Goal: Task Accomplishment & Management: Manage account settings

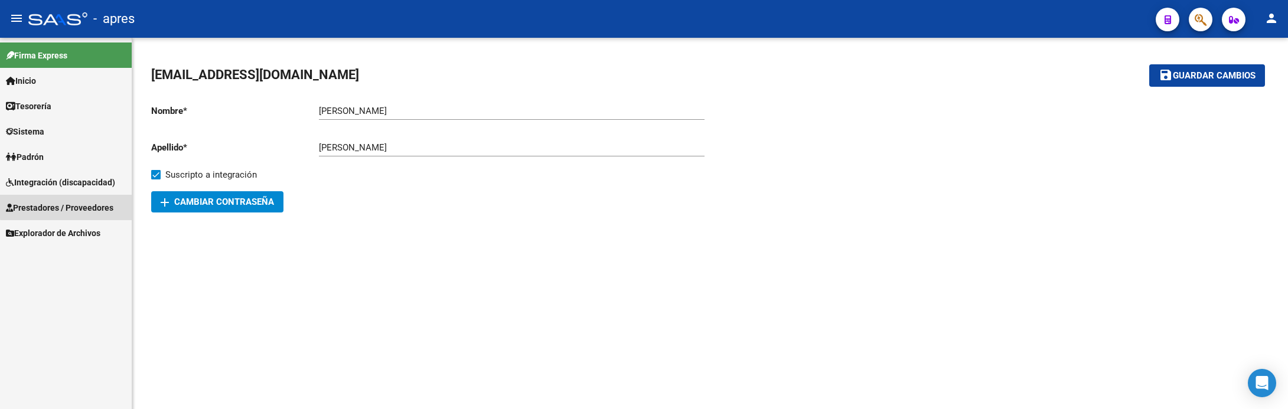
click at [81, 206] on span "Prestadores / Proveedores" at bounding box center [59, 207] width 107 height 13
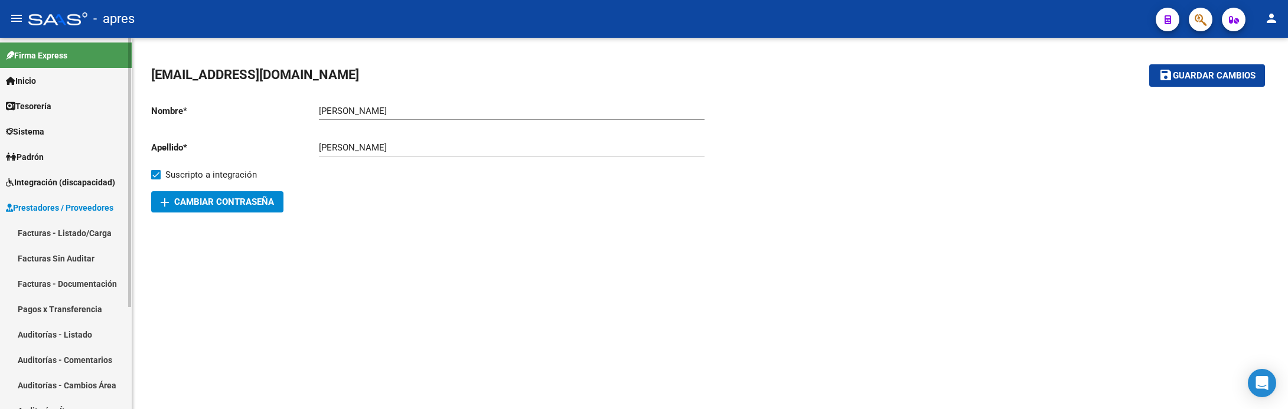
click at [75, 229] on link "Facturas - Listado/Carga" at bounding box center [66, 232] width 132 height 25
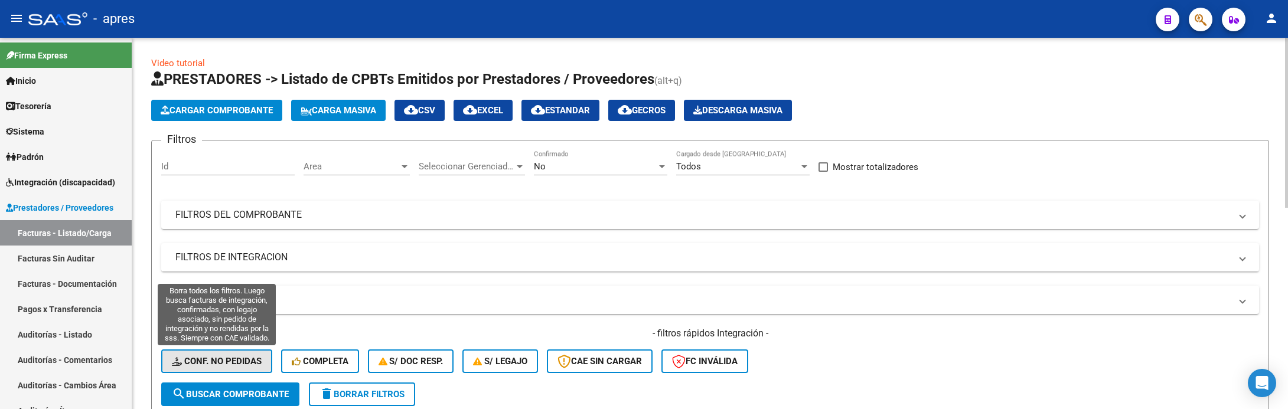
click at [246, 358] on span "Conf. no pedidas" at bounding box center [217, 361] width 90 height 11
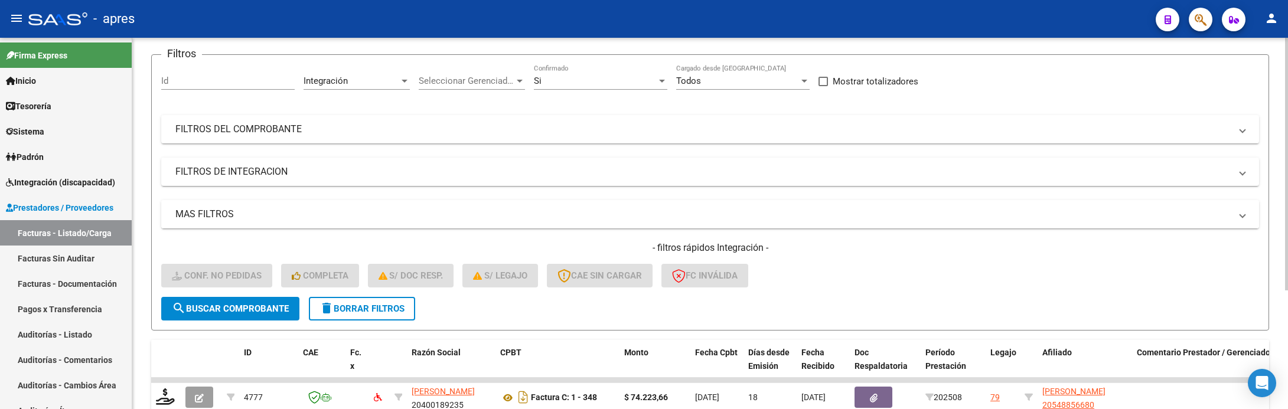
scroll to position [174, 0]
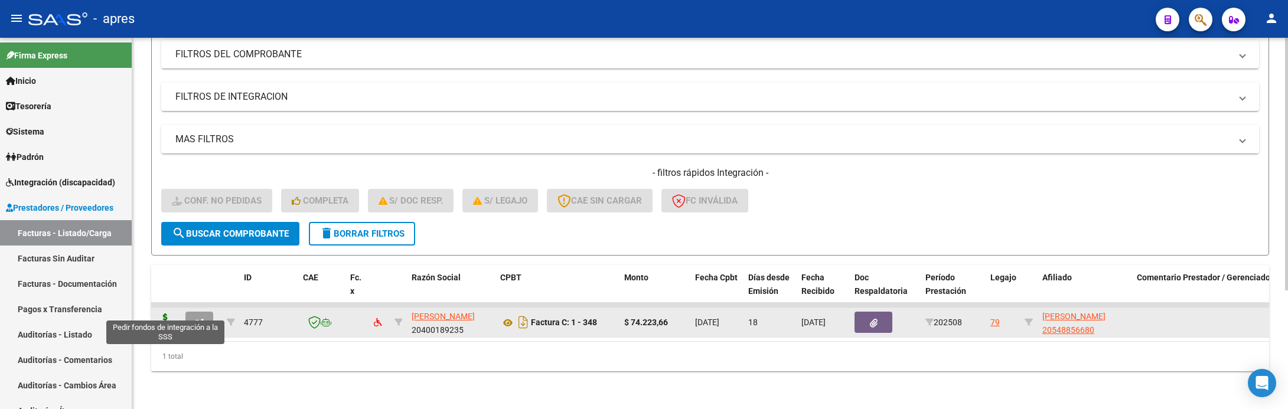
click at [161, 314] on icon at bounding box center [165, 322] width 19 height 17
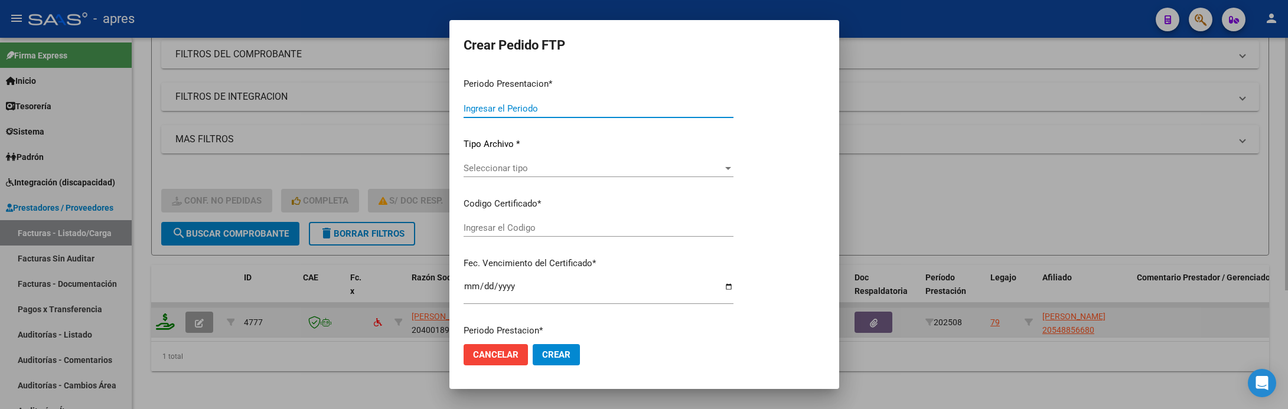
type input "202508"
type input "$ 74.223,66"
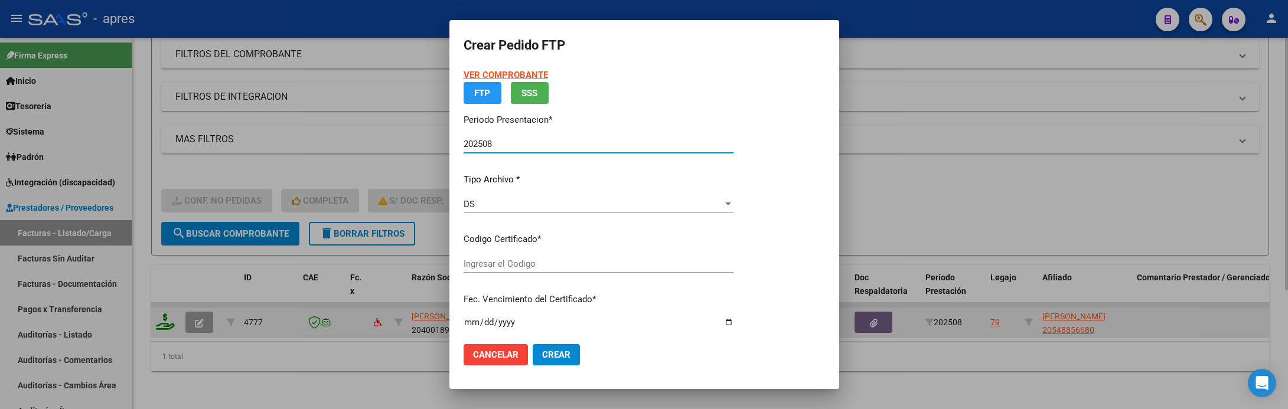
type input "ARG02000548856682023011320260113BS370"
type input "2026-01-18"
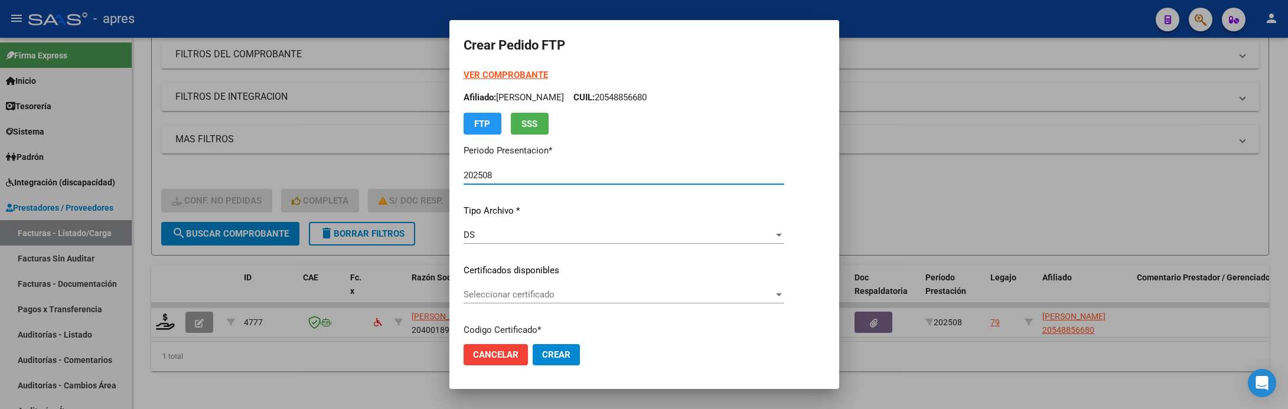
click at [521, 299] on span "Seleccionar certificado" at bounding box center [619, 294] width 310 height 11
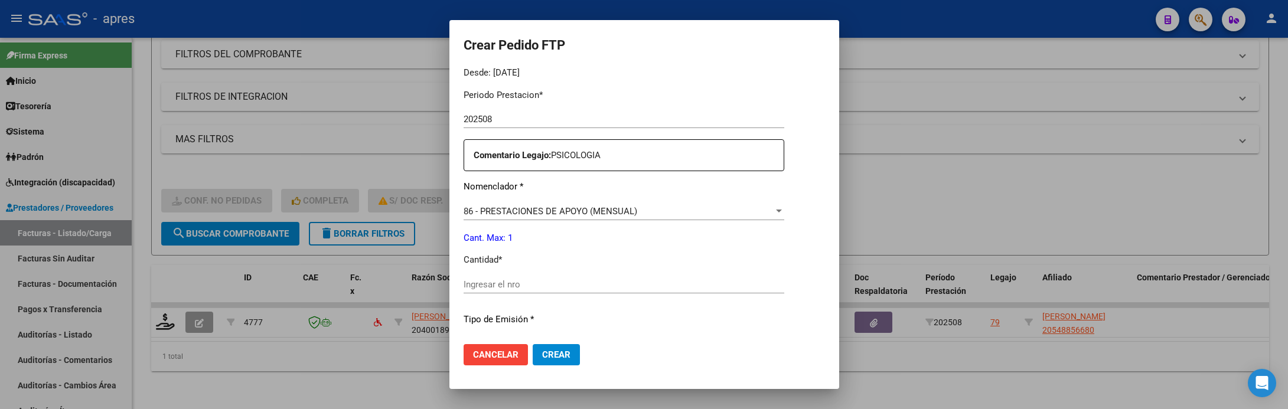
scroll to position [443, 0]
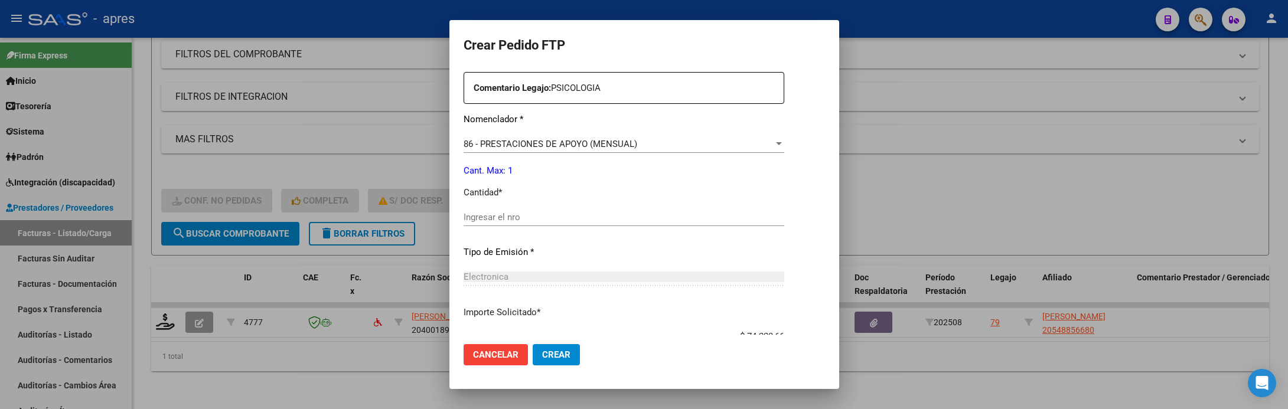
drag, startPoint x: 594, startPoint y: 197, endPoint x: 594, endPoint y: 204, distance: 7.1
click at [594, 202] on div "Periodo Prestacion * 202508 Ingresar el Periodo Prestacion Comentario Legajo: P…" at bounding box center [624, 274] width 321 height 524
click at [594, 211] on div "Ingresar el nro" at bounding box center [624, 217] width 321 height 18
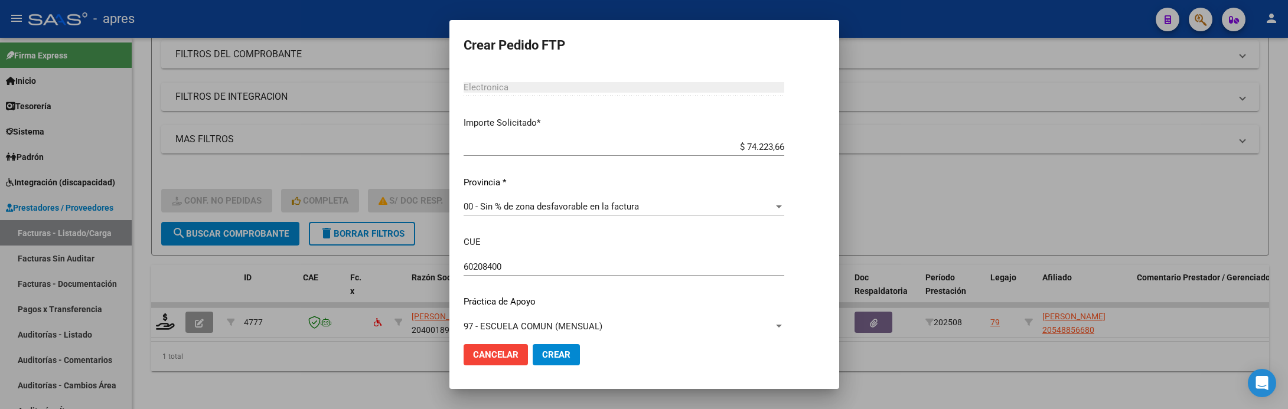
scroll to position [644, 0]
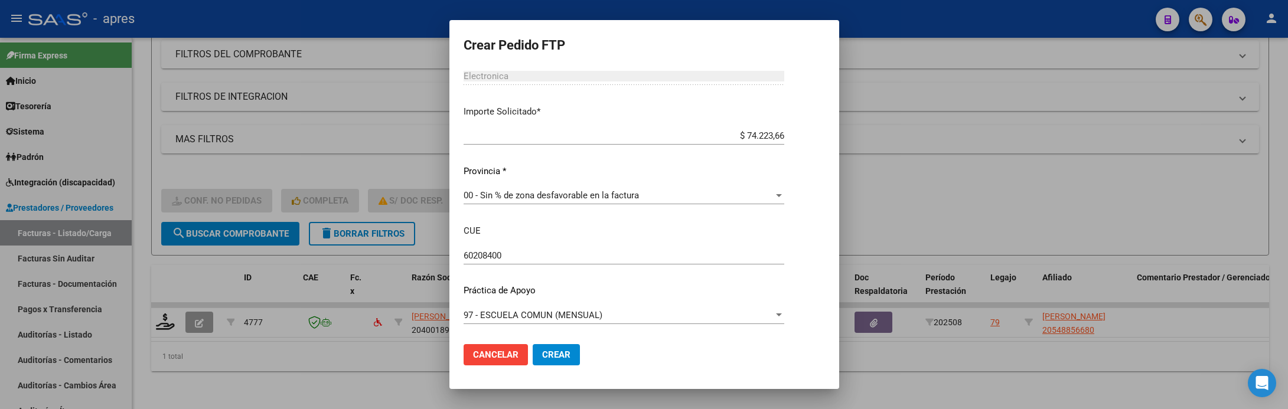
type input "1"
click at [544, 353] on span "Crear" at bounding box center [556, 355] width 28 height 11
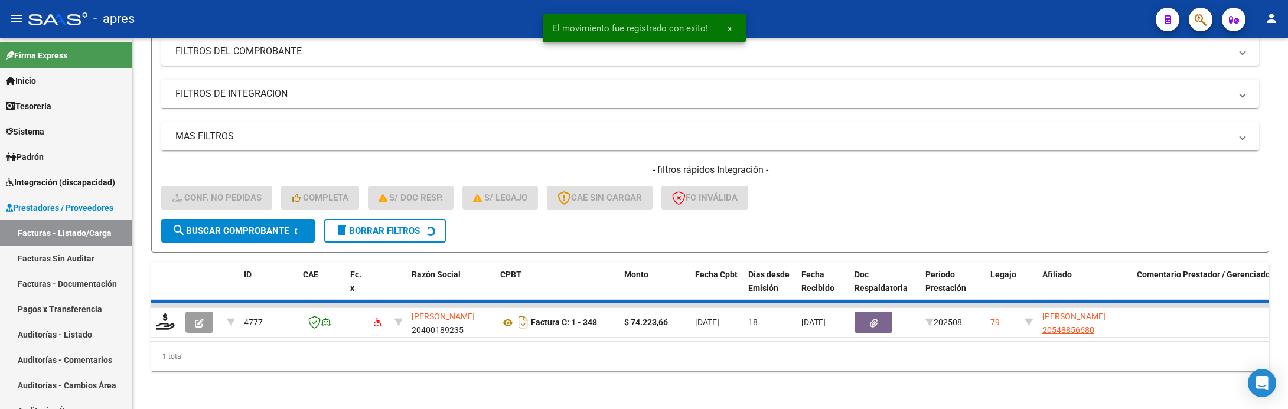
scroll to position [151, 0]
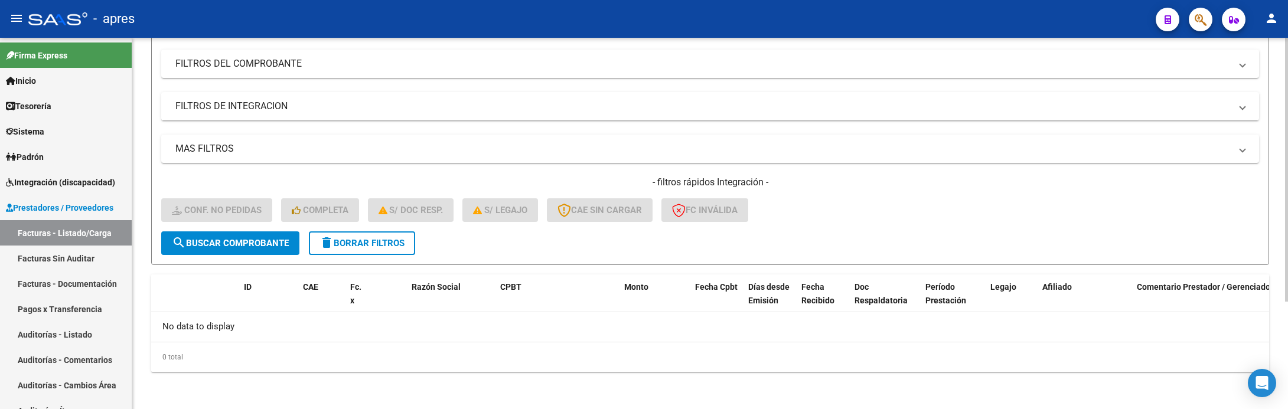
click at [326, 248] on mat-icon "delete" at bounding box center [326, 243] width 14 height 14
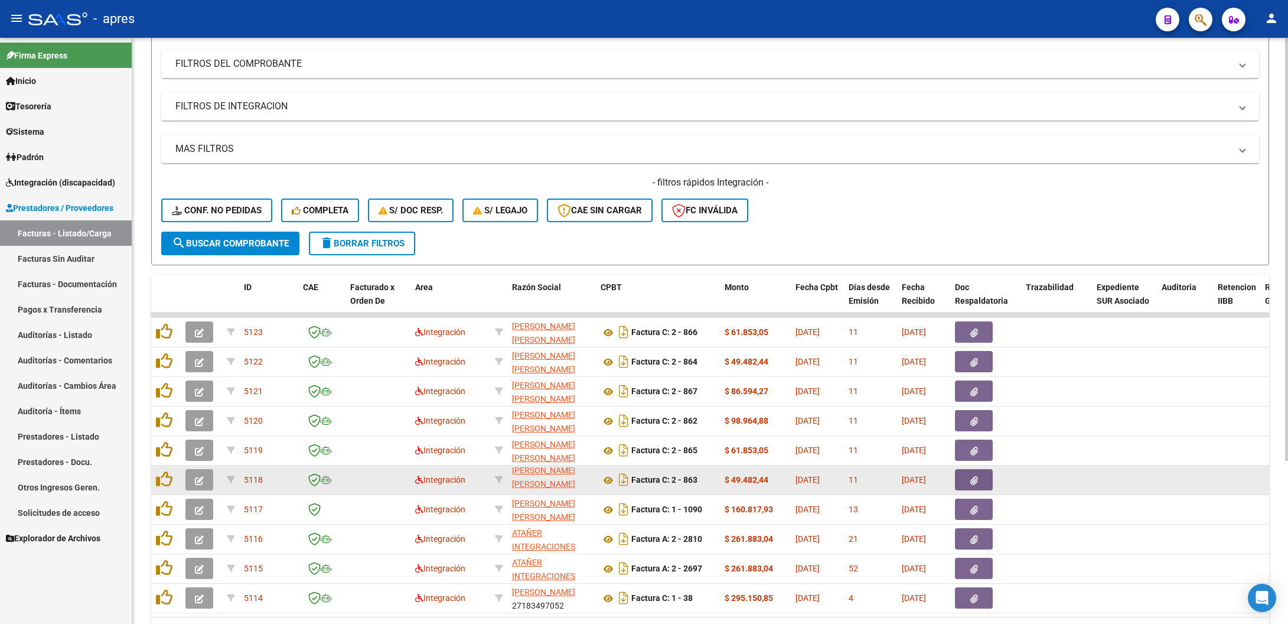
scroll to position [0, 0]
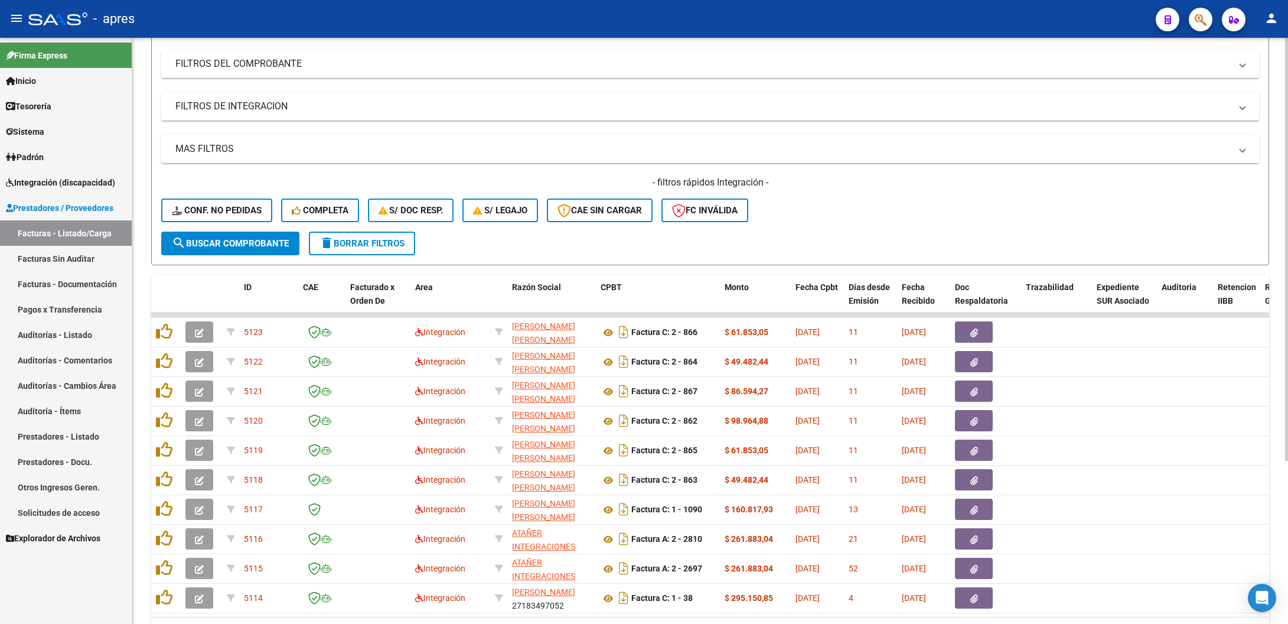
click at [909, 216] on div "- filtros rápidos Integración - Conf. no pedidas Completa S/ Doc Resp. S/ legaj…" at bounding box center [710, 204] width 1098 height 56
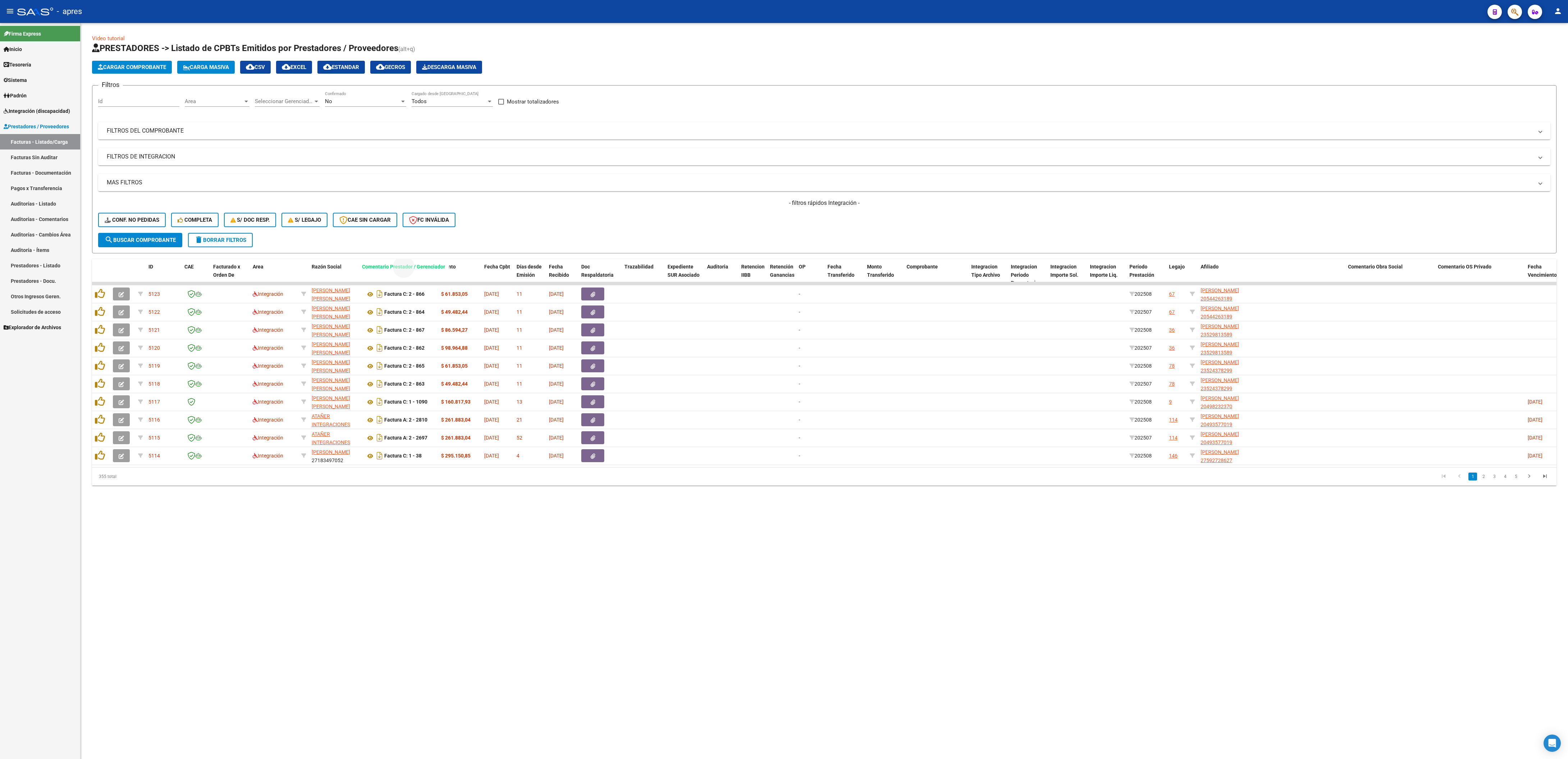
drag, startPoint x: 1317, startPoint y: 267, endPoint x: 421, endPoint y: 253, distance: 896.1
click at [421, 249] on div "Video tutorial PRESTADORES -> Listado de CPBTs Emitidos por Prestadores / Prove…" at bounding box center [824, 260] width 1465 height 451
click at [783, 249] on mat-sidenav-content "Video tutorial PRESTADORES -> Listado de CPBTs Emitidos por Prestadores / Prove…" at bounding box center [824, 391] width 1488 height 736
drag, startPoint x: 1315, startPoint y: 270, endPoint x: 429, endPoint y: 253, distance: 886.2
click at [429, 249] on div "Video tutorial PRESTADORES -> Listado de CPBTs Emitidos por Prestadores / Prove…" at bounding box center [824, 260] width 1465 height 451
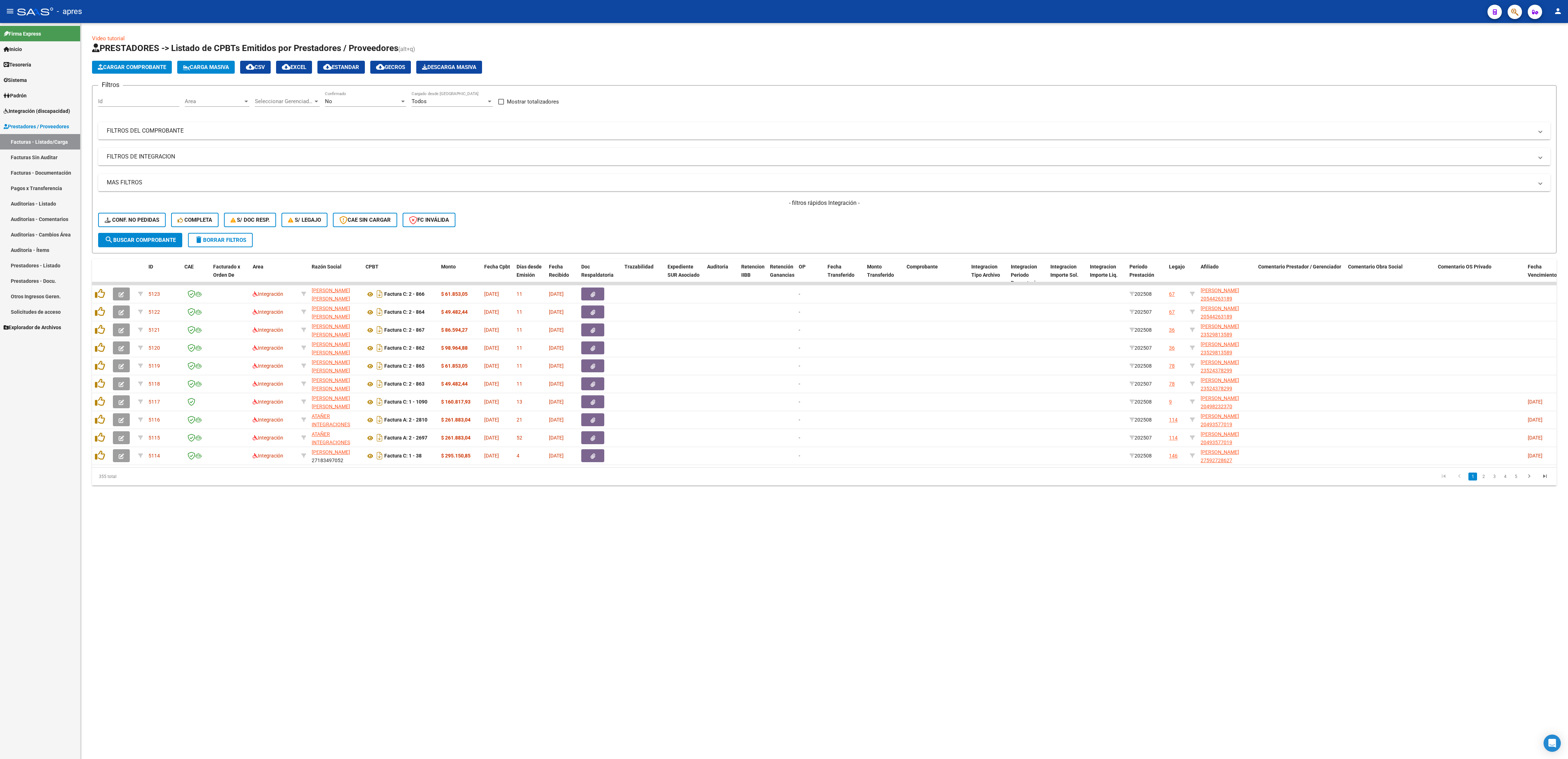
click at [545, 249] on mat-sidenav-content "Video tutorial PRESTADORES -> Listado de CPBTs Emitidos por Prestadores / Prove…" at bounding box center [824, 391] width 1488 height 736
drag, startPoint x: 1266, startPoint y: 271, endPoint x: 492, endPoint y: 256, distance: 774.1
click at [492, 249] on div "Video tutorial PRESTADORES -> Listado de CPBTs Emitidos por Prestadores / Prove…" at bounding box center [824, 260] width 1465 height 451
click at [663, 249] on mat-sidenav-content "Video tutorial PRESTADORES -> Listado de CPBTs Emitidos por Prestadores / Prove…" at bounding box center [824, 391] width 1488 height 736
drag, startPoint x: 1301, startPoint y: 270, endPoint x: 471, endPoint y: 276, distance: 830.0
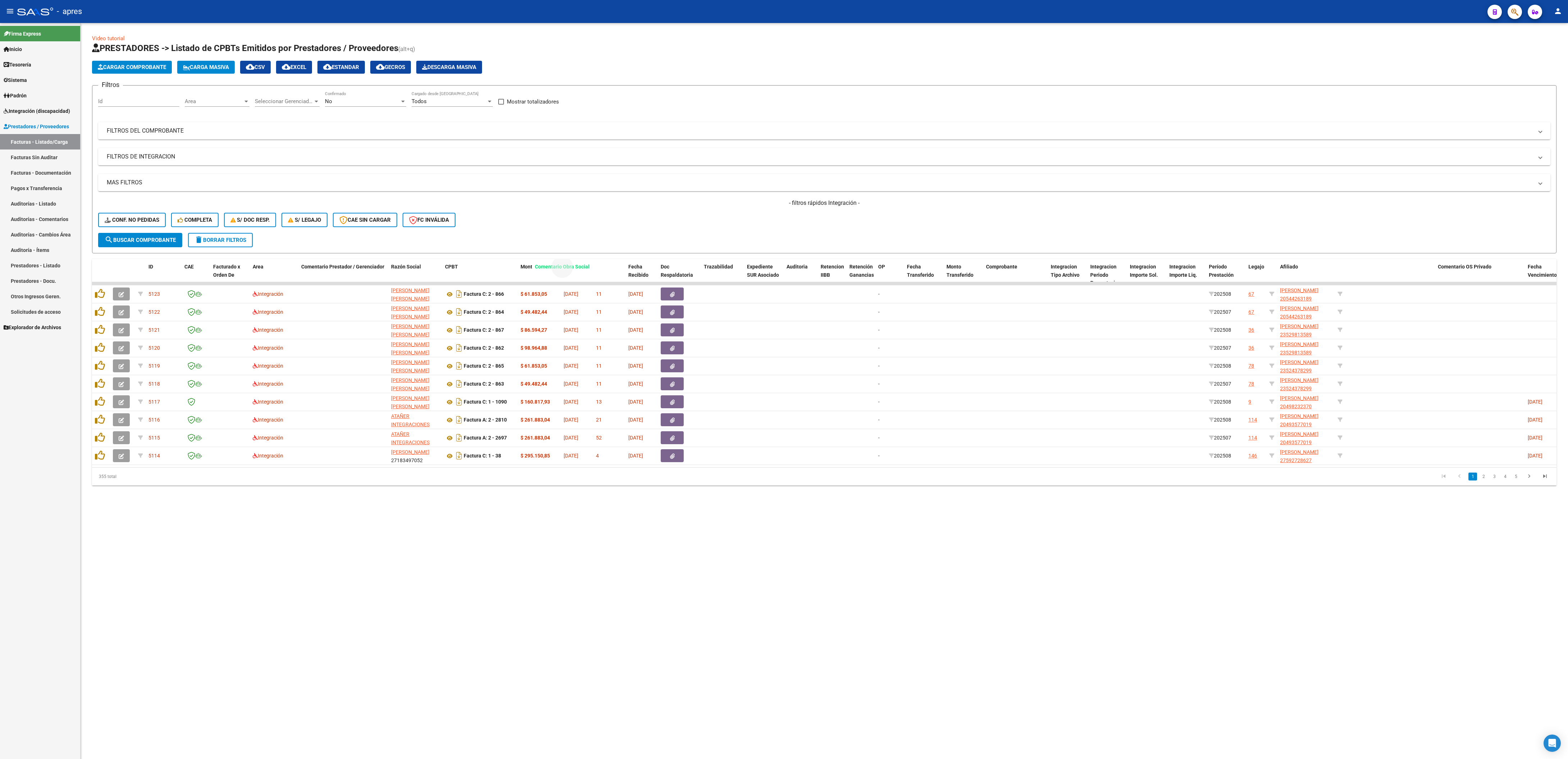
drag, startPoint x: 1389, startPoint y: 271, endPoint x: 576, endPoint y: 250, distance: 813.3
click at [576, 249] on div "Video tutorial PRESTADORES -> Listado de CPBTs Emitidos por Prestadores / Prove…" at bounding box center [824, 260] width 1465 height 451
click at [783, 249] on datatable-pager "1 2 3 4 5" at bounding box center [970, 477] width 1166 height 12
drag, startPoint x: 1356, startPoint y: 270, endPoint x: 572, endPoint y: 257, distance: 784.1
click at [572, 249] on div "Video tutorial PRESTADORES -> Listado de CPBTs Emitidos por Prestadores / Prove…" at bounding box center [824, 260] width 1465 height 451
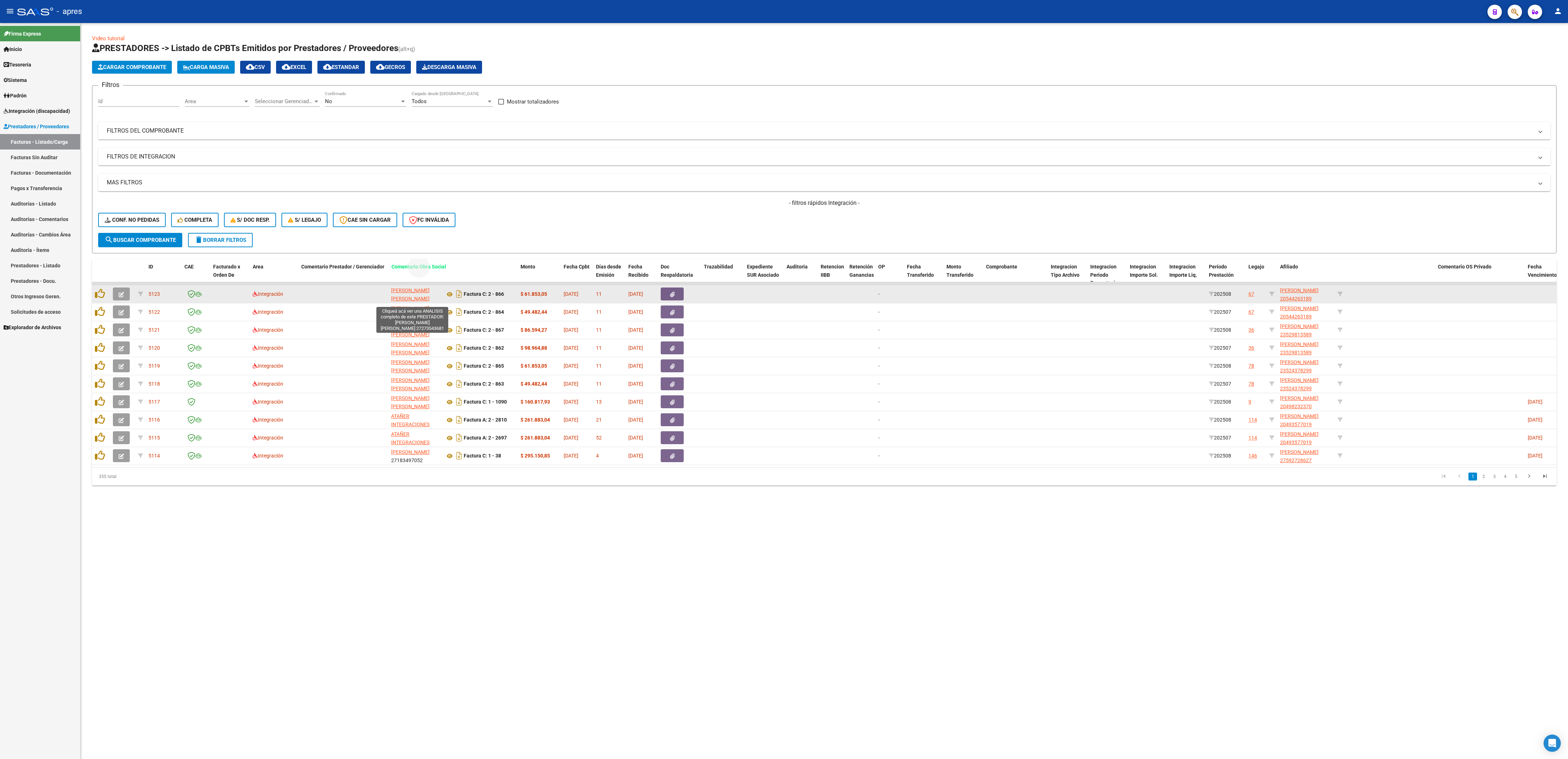
drag, startPoint x: 1361, startPoint y: 270, endPoint x: 404, endPoint y: 291, distance: 957.2
click at [404, 249] on div "ID CAE Facturado x Orden De Area Comentario Prestador / Gerenciador Razón Socia…" at bounding box center [824, 373] width 1465 height 226
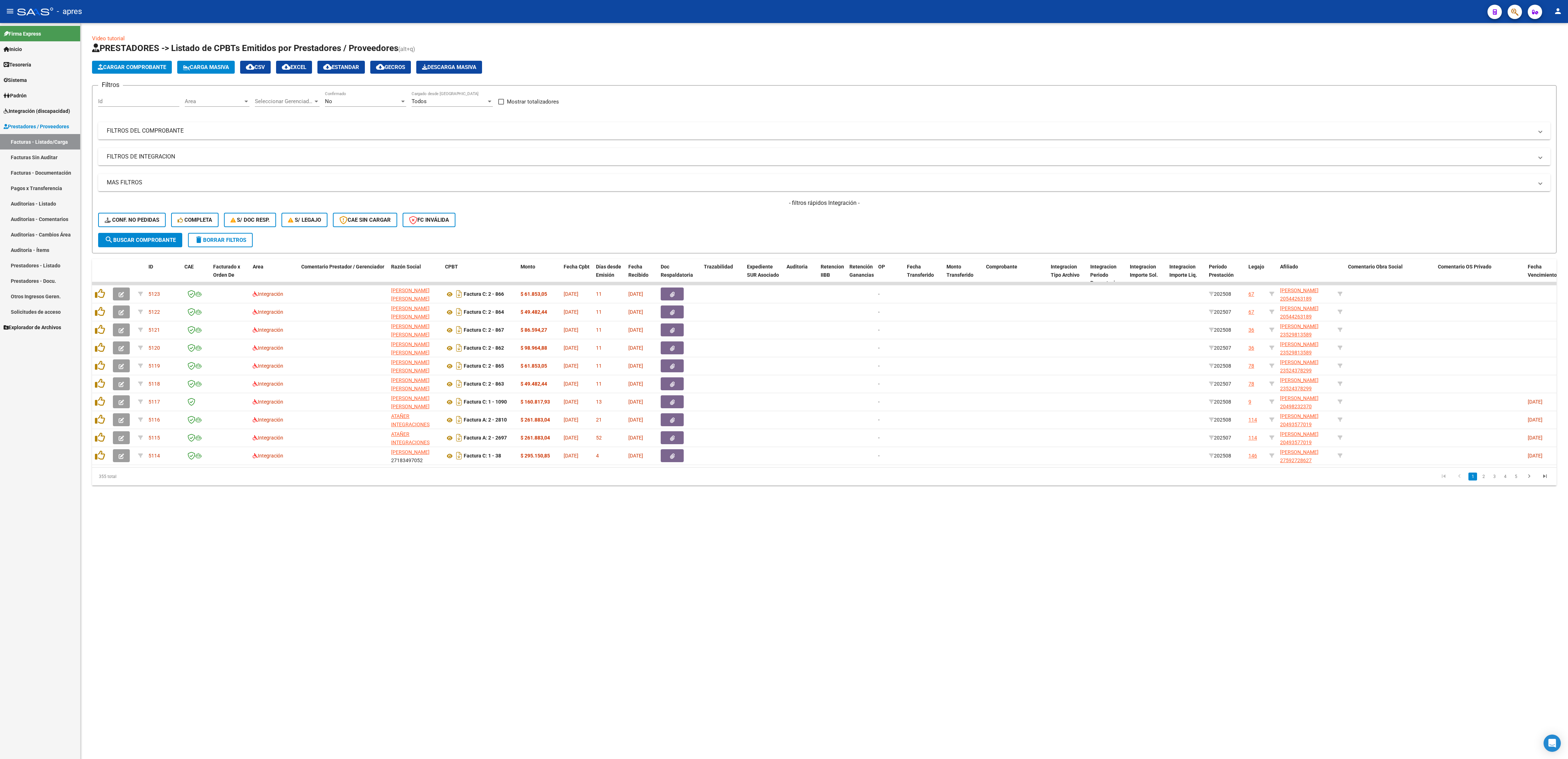
click at [517, 249] on mat-sidenav-content "Video tutorial PRESTADORES -> Listado de CPBTs Emitidos por Prestadores / Prove…" at bounding box center [824, 391] width 1488 height 736
drag, startPoint x: 1365, startPoint y: 263, endPoint x: 1367, endPoint y: 267, distance: 4.5
click at [783, 249] on datatable-header-cell "Comentario Obra Social" at bounding box center [1390, 275] width 90 height 32
drag, startPoint x: 1367, startPoint y: 267, endPoint x: 513, endPoint y: 268, distance: 854.0
drag, startPoint x: 589, startPoint y: 556, endPoint x: 809, endPoint y: 500, distance: 227.0
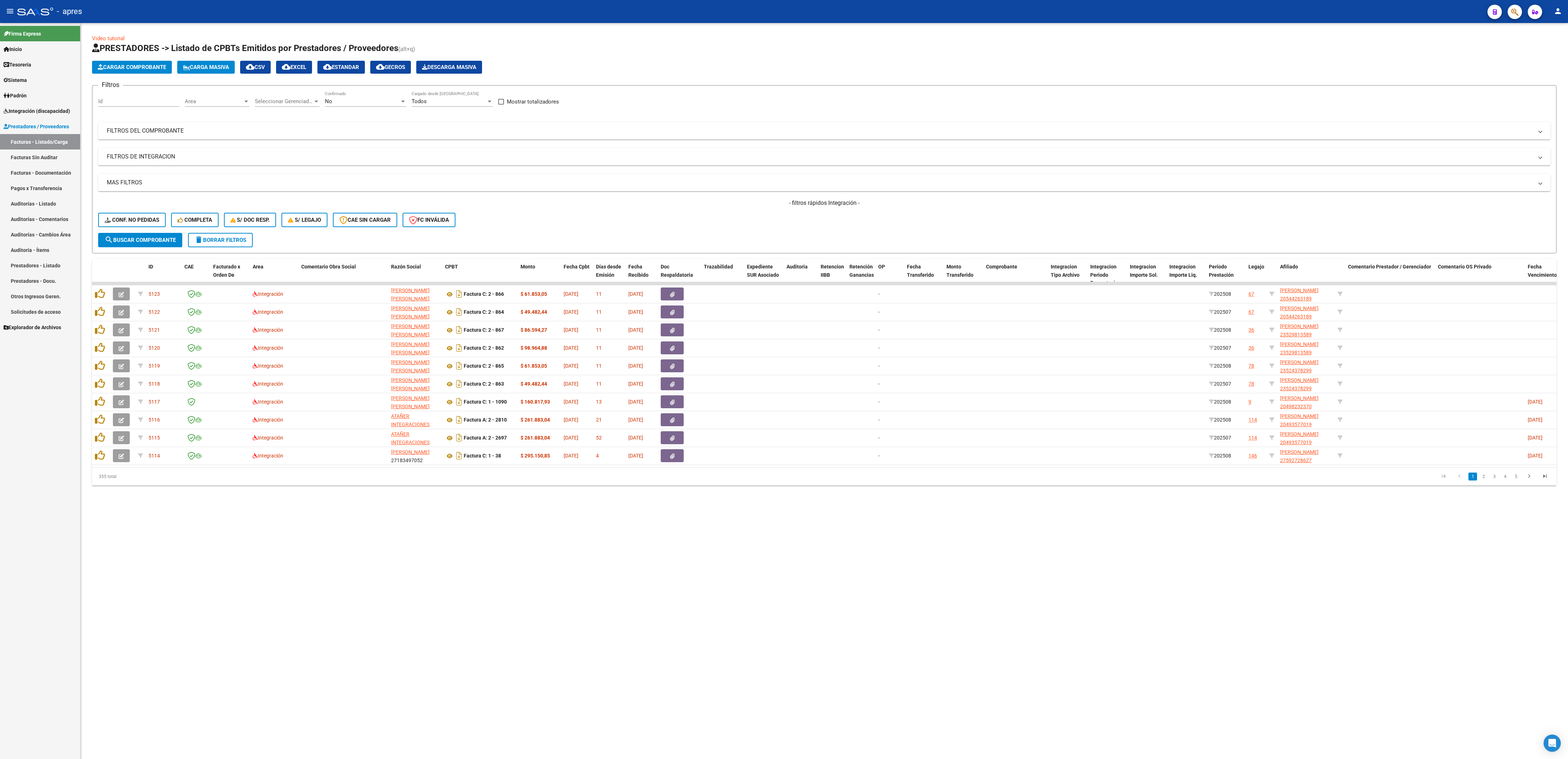
click at [592, 249] on mat-sidenav-content "Video tutorial PRESTADORES -> Listado de CPBTs Emitidos por Prestadores / Prove…" at bounding box center [824, 391] width 1488 height 736
drag, startPoint x: 1371, startPoint y: 271, endPoint x: 575, endPoint y: 271, distance: 796.0
click at [575, 249] on span "Comentario Prestador / Gerenciador" at bounding box center [593, 266] width 83 height 5
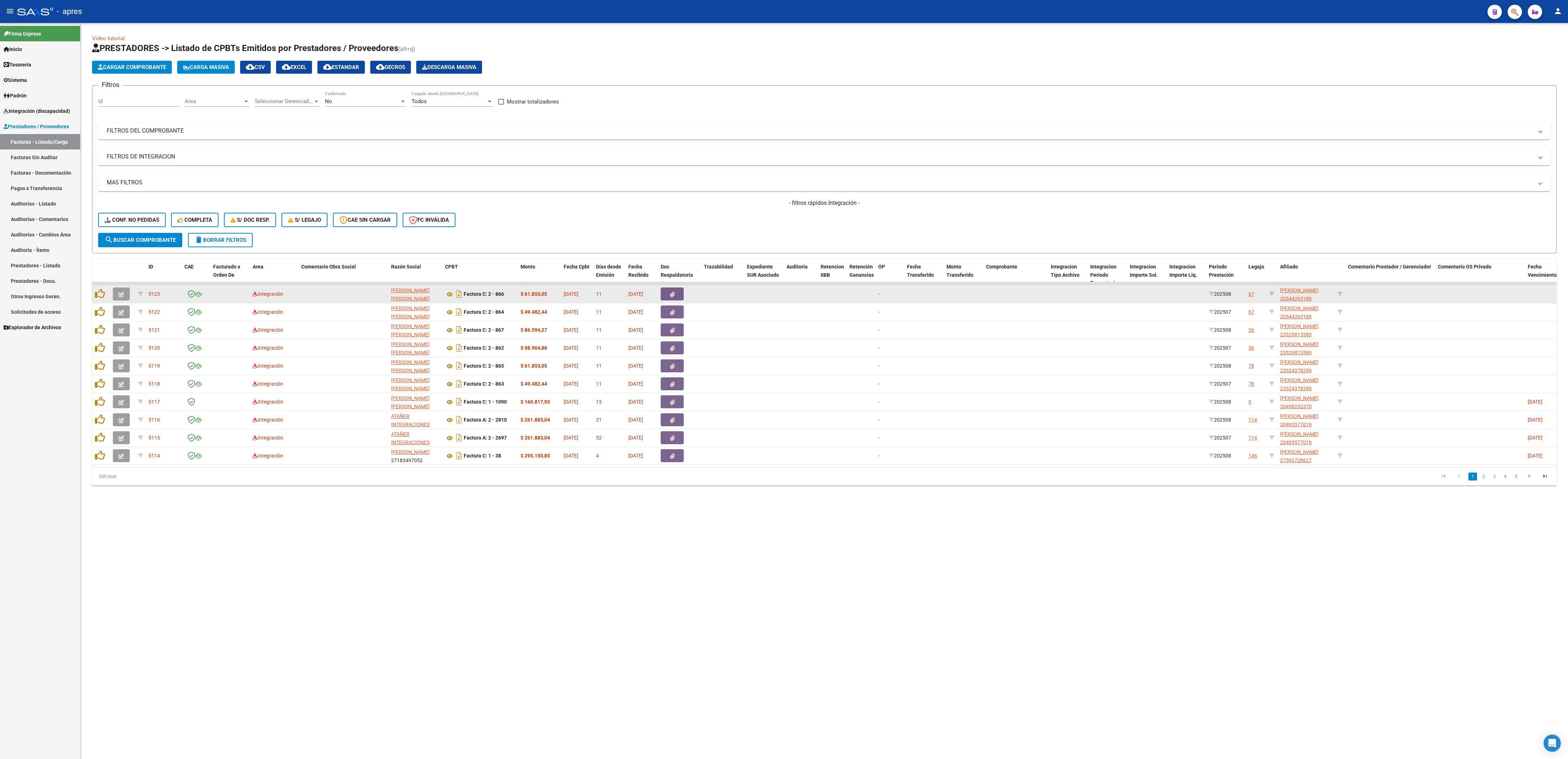
drag, startPoint x: 590, startPoint y: 550, endPoint x: 1196, endPoint y: 292, distance: 658.6
click at [595, 249] on mat-sidenav-content "Video tutorial PRESTADORES -> Listado de CPBTs Emitidos por Prestadores / Prove…" at bounding box center [824, 391] width 1488 height 736
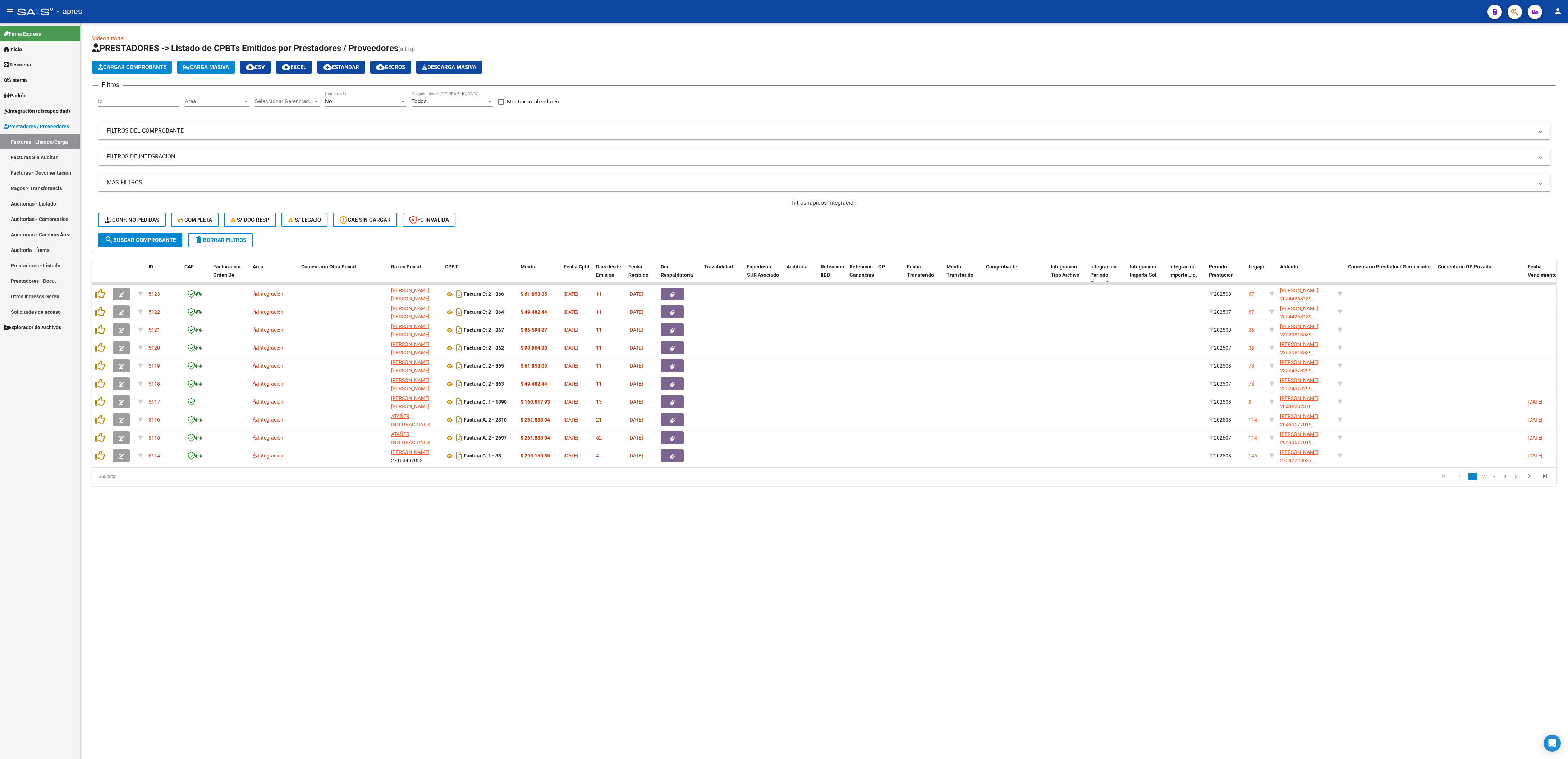
click at [783, 249] on span "Comentario Prestador / Gerenciador" at bounding box center [1390, 266] width 83 height 5
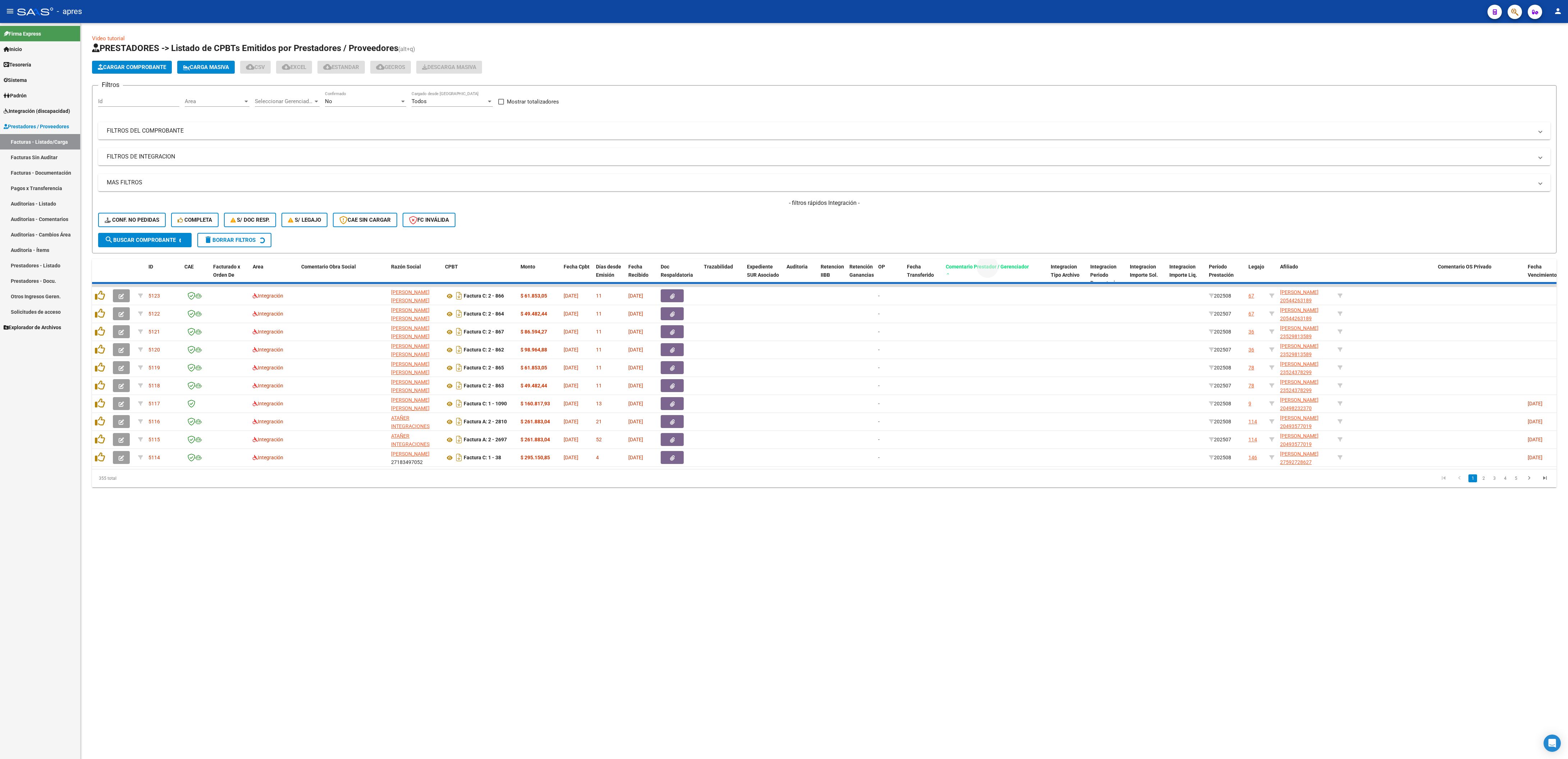
drag, startPoint x: 1382, startPoint y: 268, endPoint x: 1009, endPoint y: 236, distance: 374.4
click at [783, 240] on div "Video tutorial PRESTADORES -> Listado de CPBTs Emitidos por Prestadores / Prove…" at bounding box center [824, 261] width 1465 height 453
drag, startPoint x: 1298, startPoint y: 207, endPoint x: 1340, endPoint y: 273, distance: 78.2
click at [783, 209] on div "- filtros rápidos Integración - Conf. no pedidas Completa S/ Doc Resp. S/ legaj…" at bounding box center [824, 216] width 1452 height 34
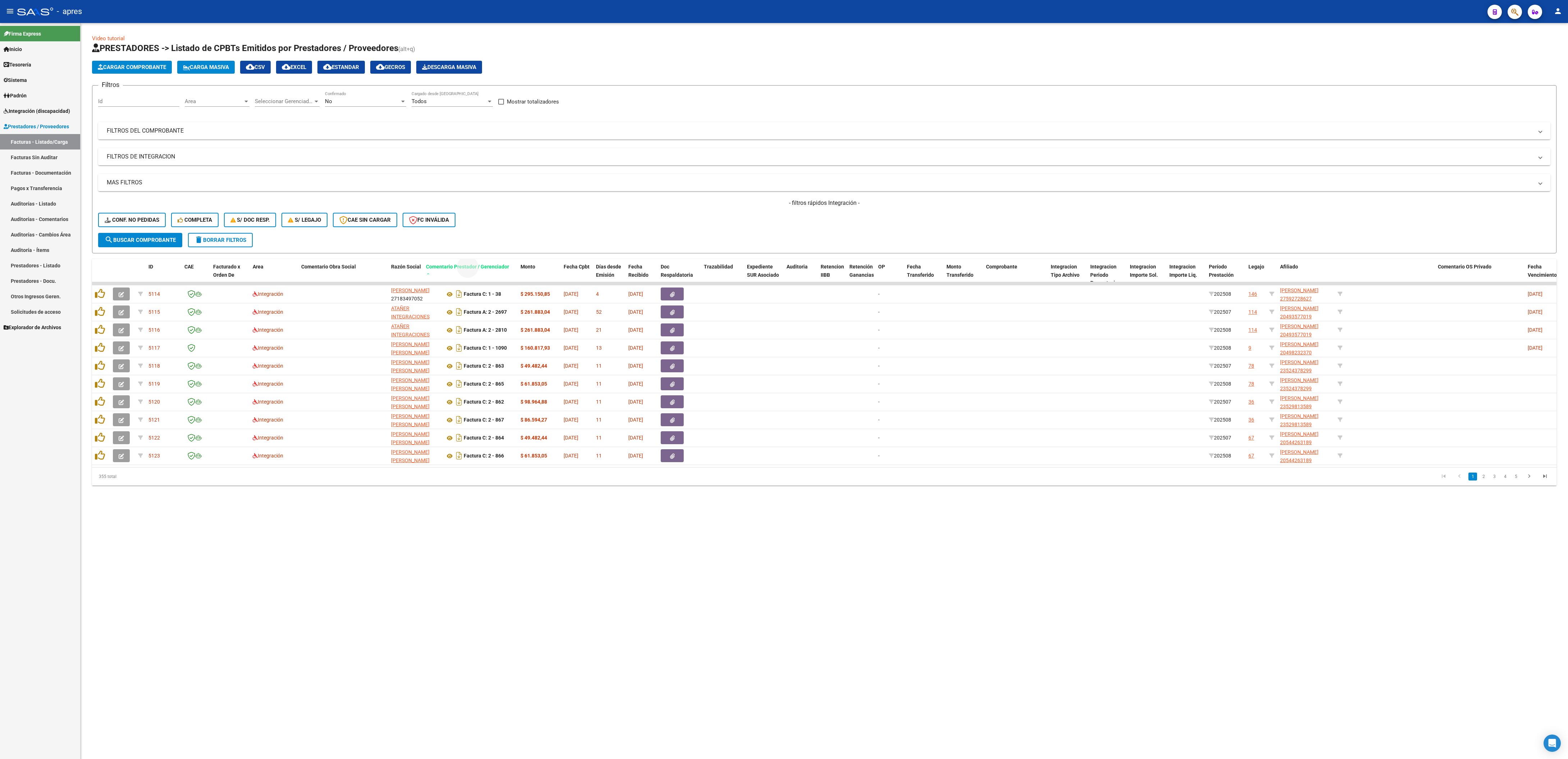
drag, startPoint x: 1357, startPoint y: 268, endPoint x: 435, endPoint y: 271, distance: 922.0
click at [435, 249] on span "Comentario Prestador / Gerenciador" at bounding box center [467, 266] width 83 height 5
click at [586, 249] on mat-sidenav-content "Video tutorial PRESTADORES -> Listado de CPBTs Emitidos por Prestadores / Prove…" at bounding box center [824, 391] width 1488 height 736
drag, startPoint x: 1385, startPoint y: 270, endPoint x: 362, endPoint y: 273, distance: 1023.0
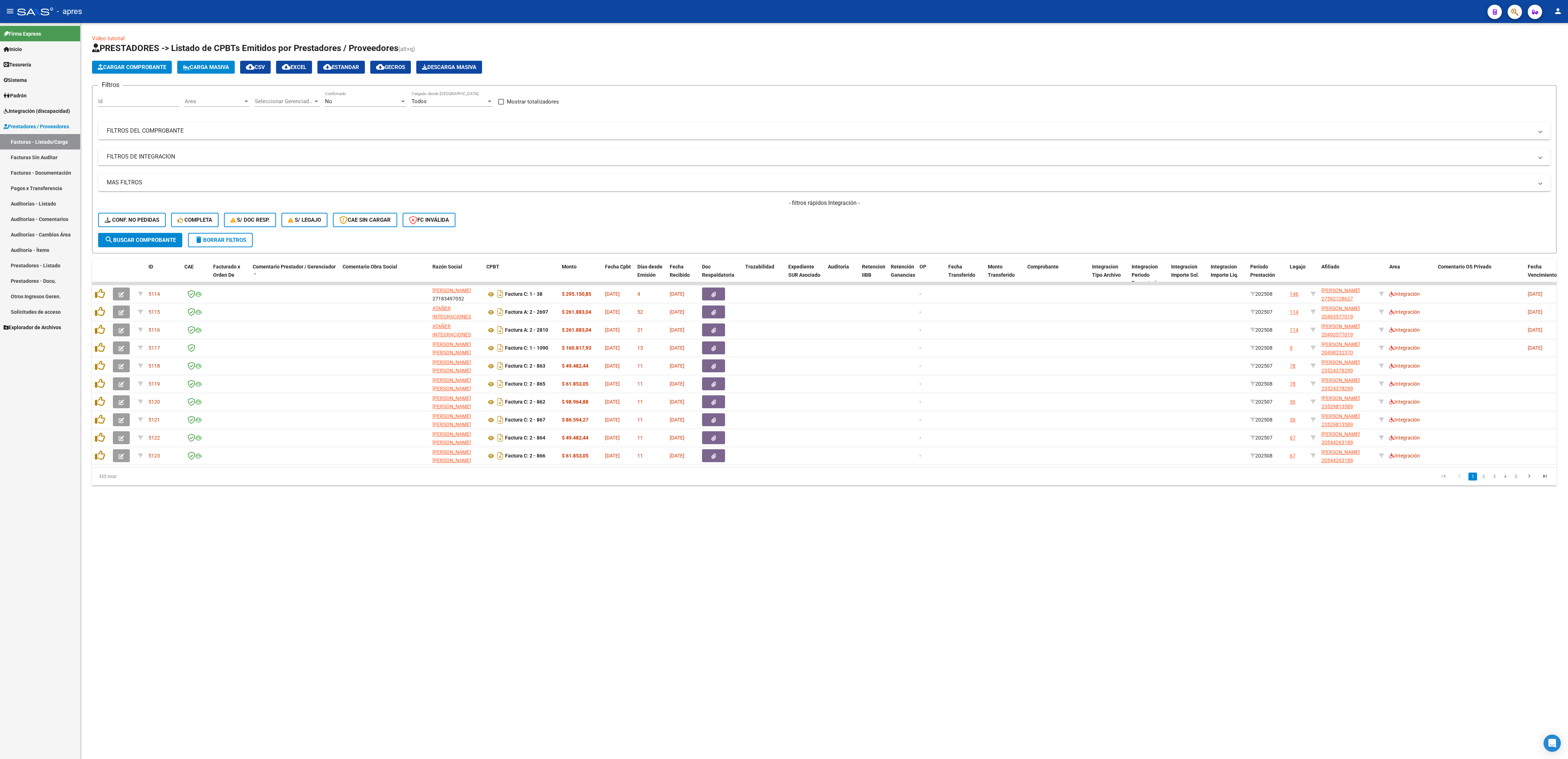
click at [579, 249] on mat-sidenav-content "Video tutorial PRESTADORES -> Listado de CPBTs Emitidos por Prestadores / Prove…" at bounding box center [824, 391] width 1488 height 736
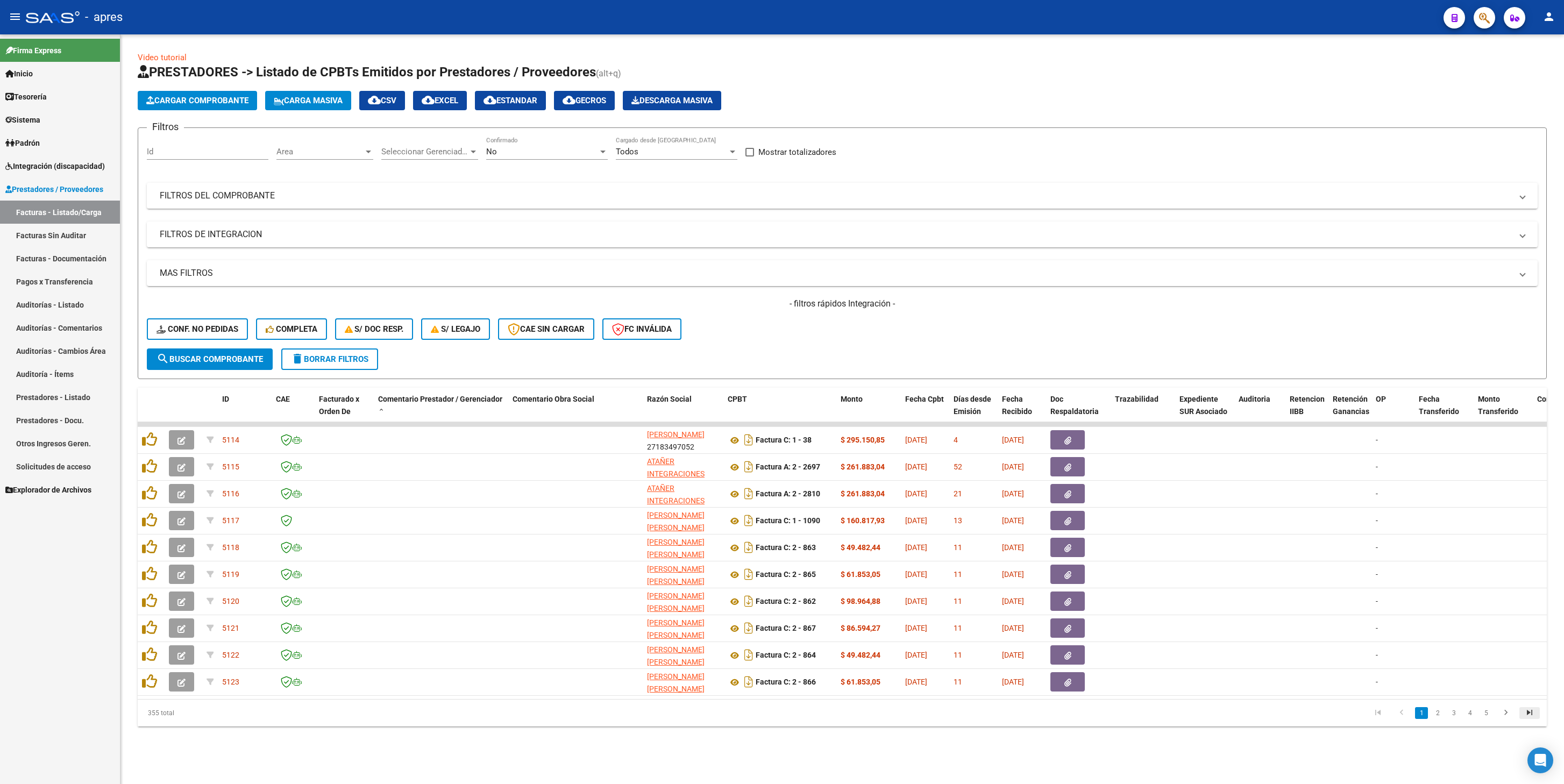
click at [1172, 372] on icon "go to last page" at bounding box center [1529, 714] width 14 height 13
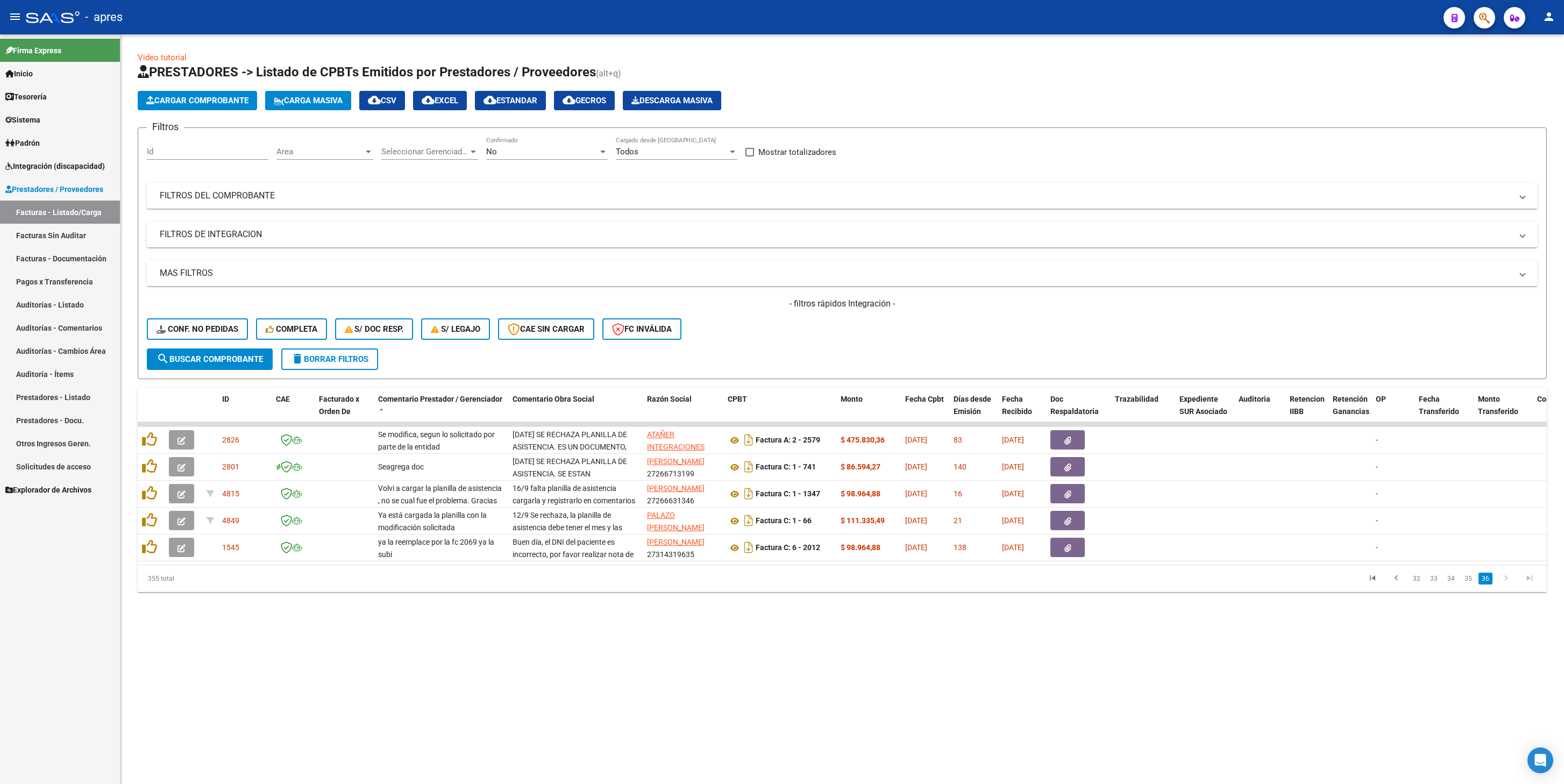
click at [250, 237] on mat-panel-title "FILTROS DE INTEGRACION" at bounding box center [835, 234] width 1353 height 12
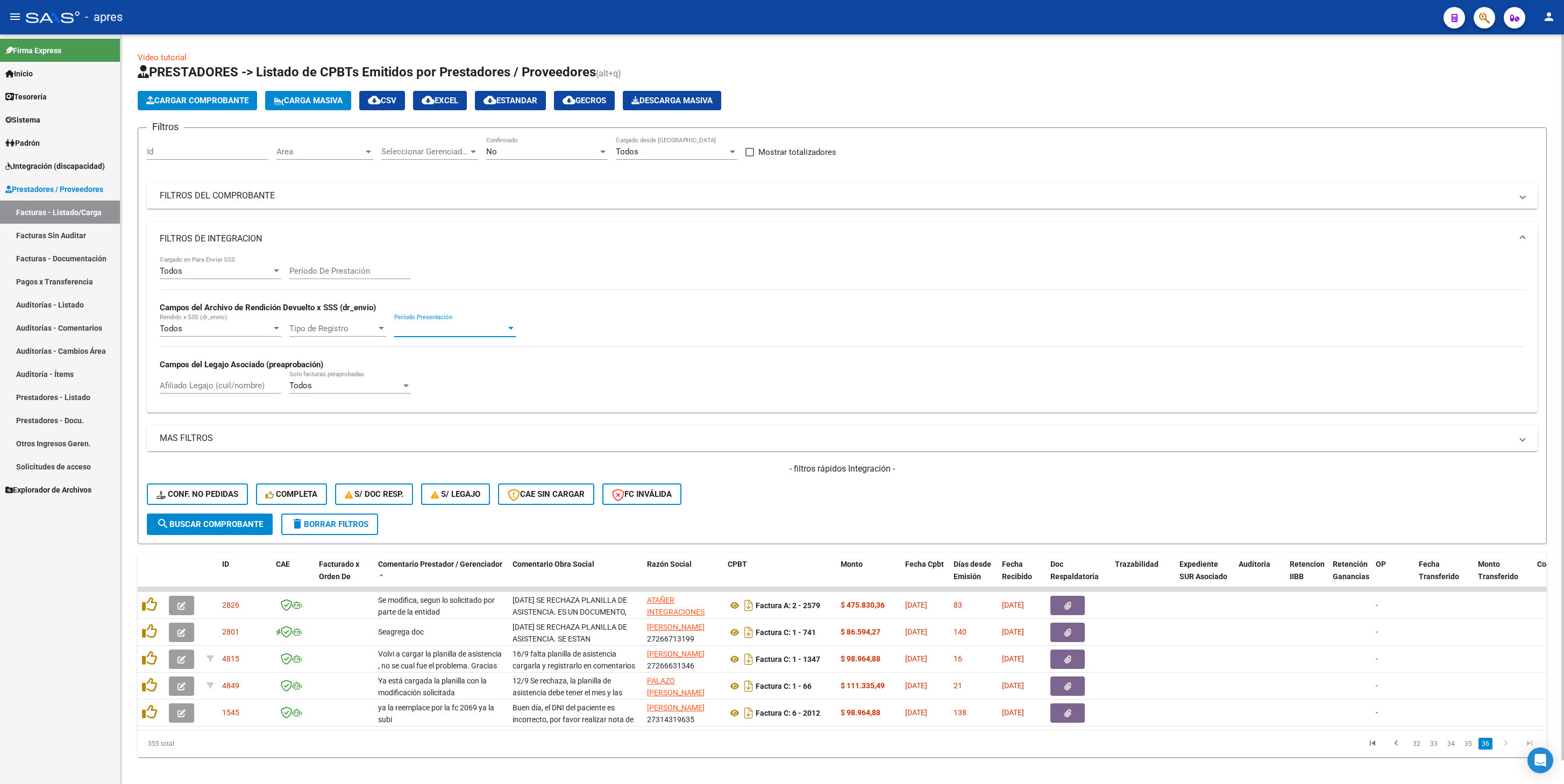
click at [412, 327] on span "Período Presentación" at bounding box center [450, 329] width 112 height 10
click at [491, 366] on span "202506" at bounding box center [455, 376] width 121 height 25
click at [207, 372] on span "search Buscar Comprobante" at bounding box center [210, 524] width 107 height 10
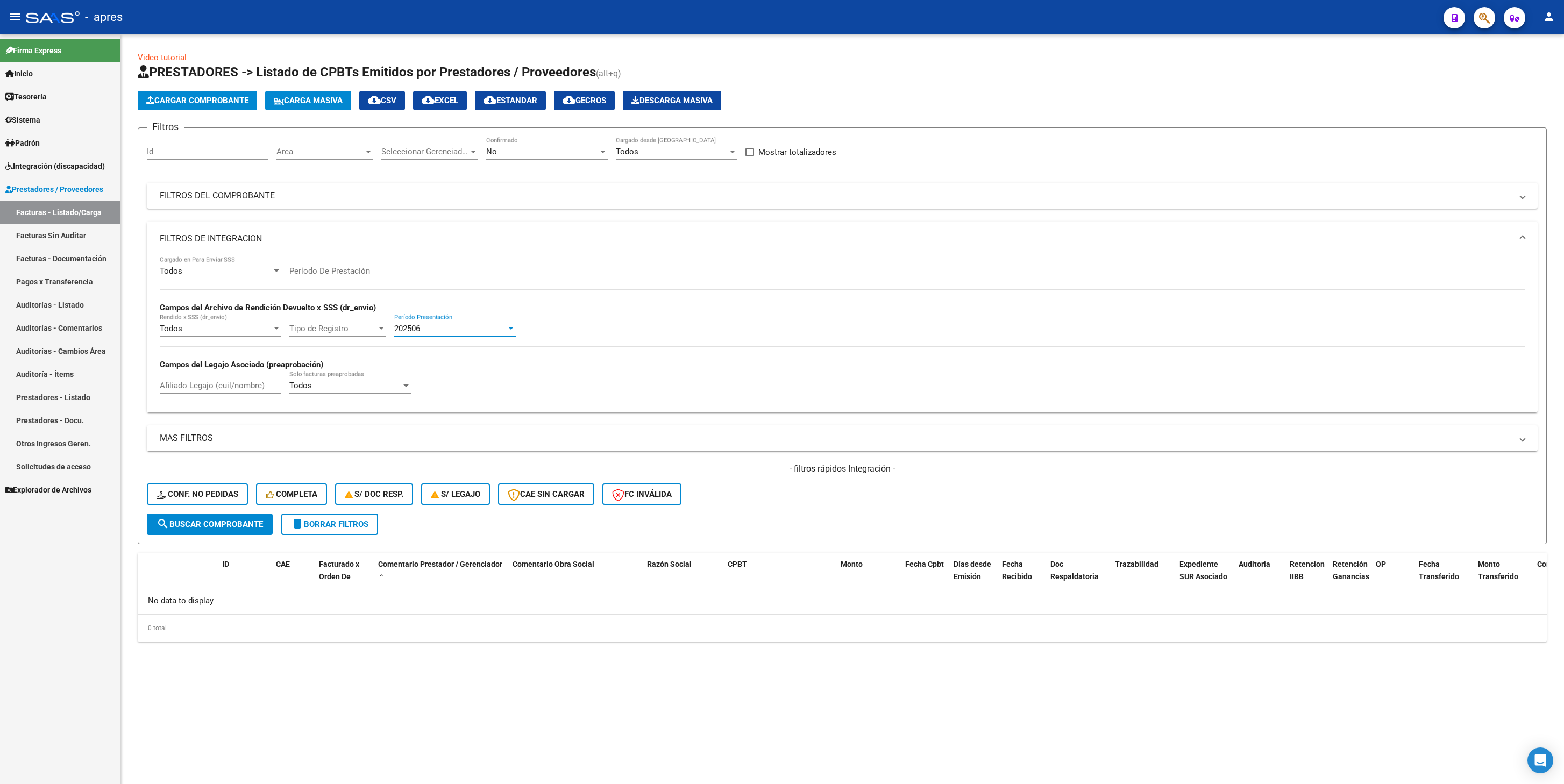
click at [429, 326] on div "202506" at bounding box center [450, 329] width 112 height 10
click at [429, 313] on span "202507" at bounding box center [455, 303] width 121 height 25
click at [210, 372] on span "search Buscar Comprobante" at bounding box center [210, 524] width 107 height 10
click at [428, 331] on div "202507" at bounding box center [450, 329] width 112 height 10
click at [430, 302] on span "Todos" at bounding box center [455, 303] width 121 height 25
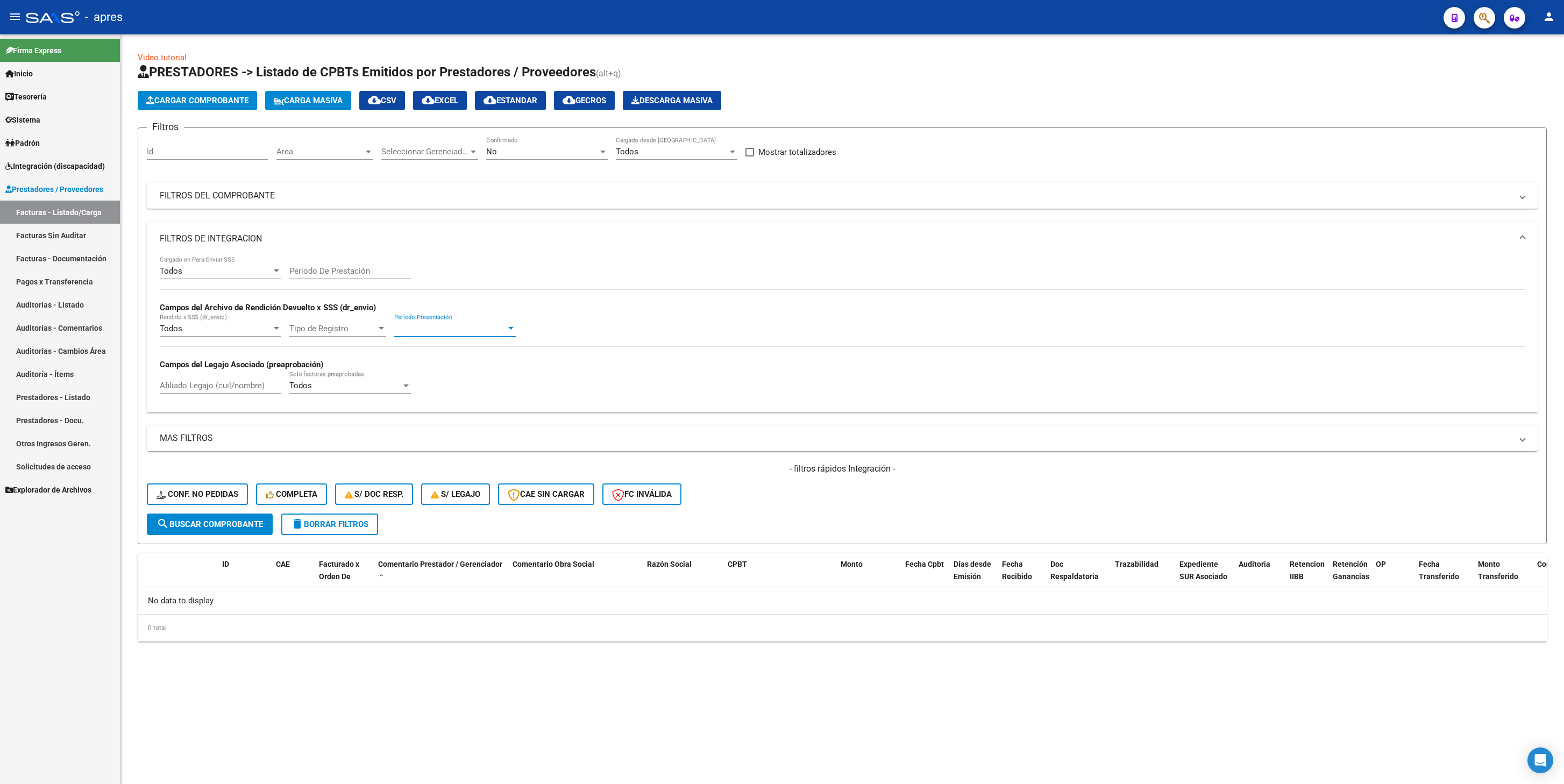
click at [230, 372] on button "search Buscar Comprobante" at bounding box center [210, 524] width 126 height 22
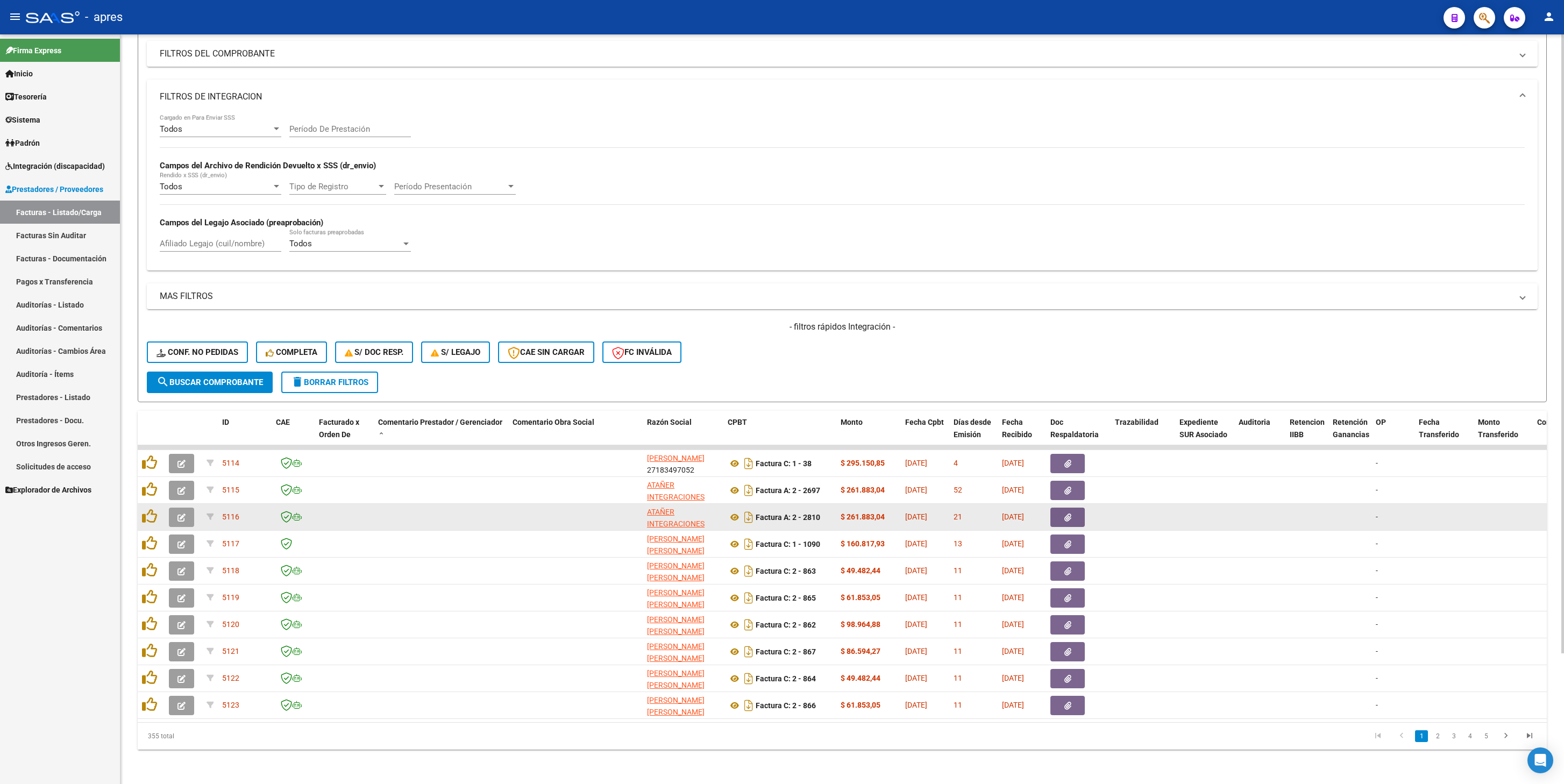
scroll to position [159, 0]
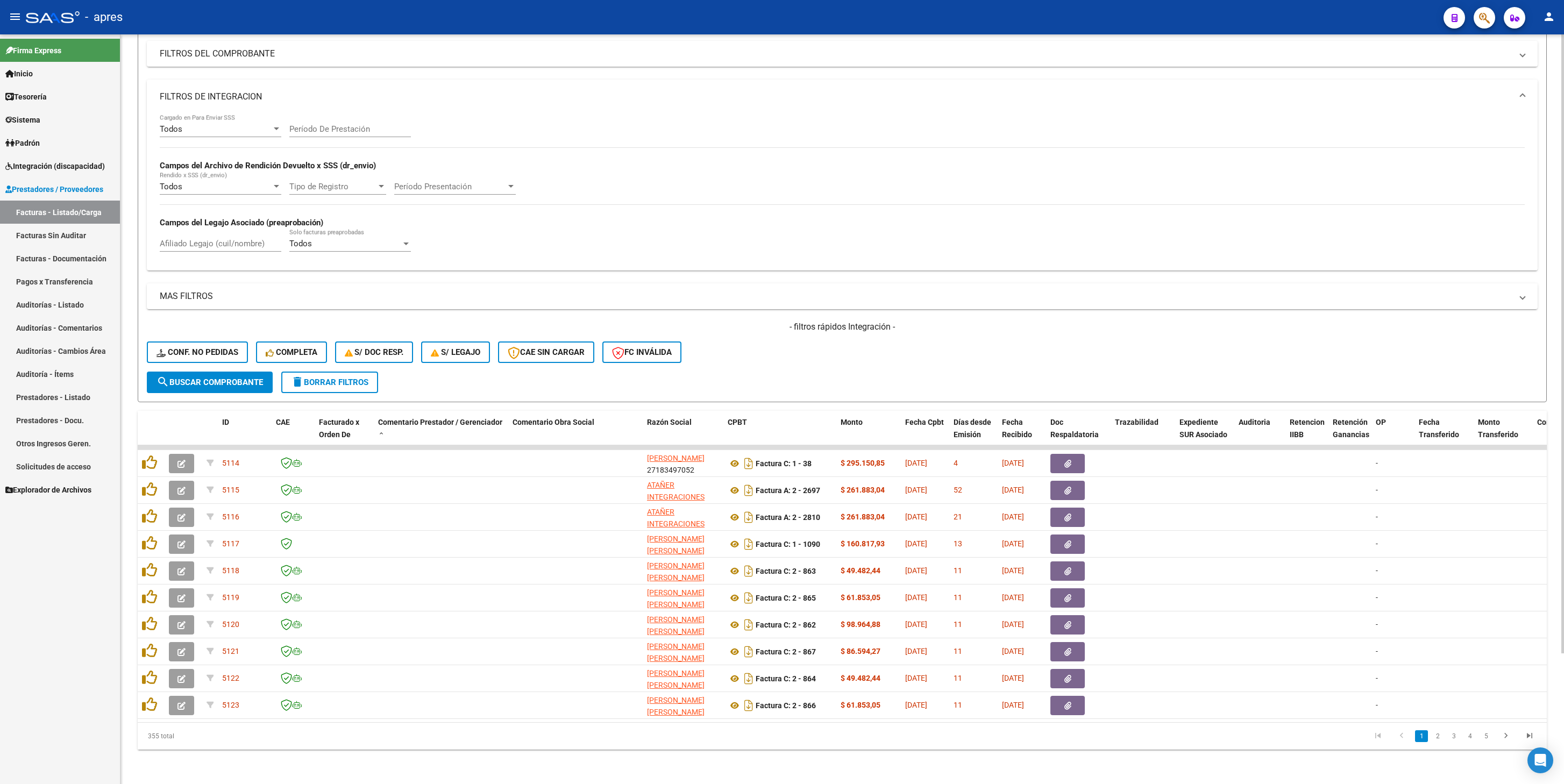
click at [1172, 372] on icon "go to last page" at bounding box center [1529, 738] width 14 height 13
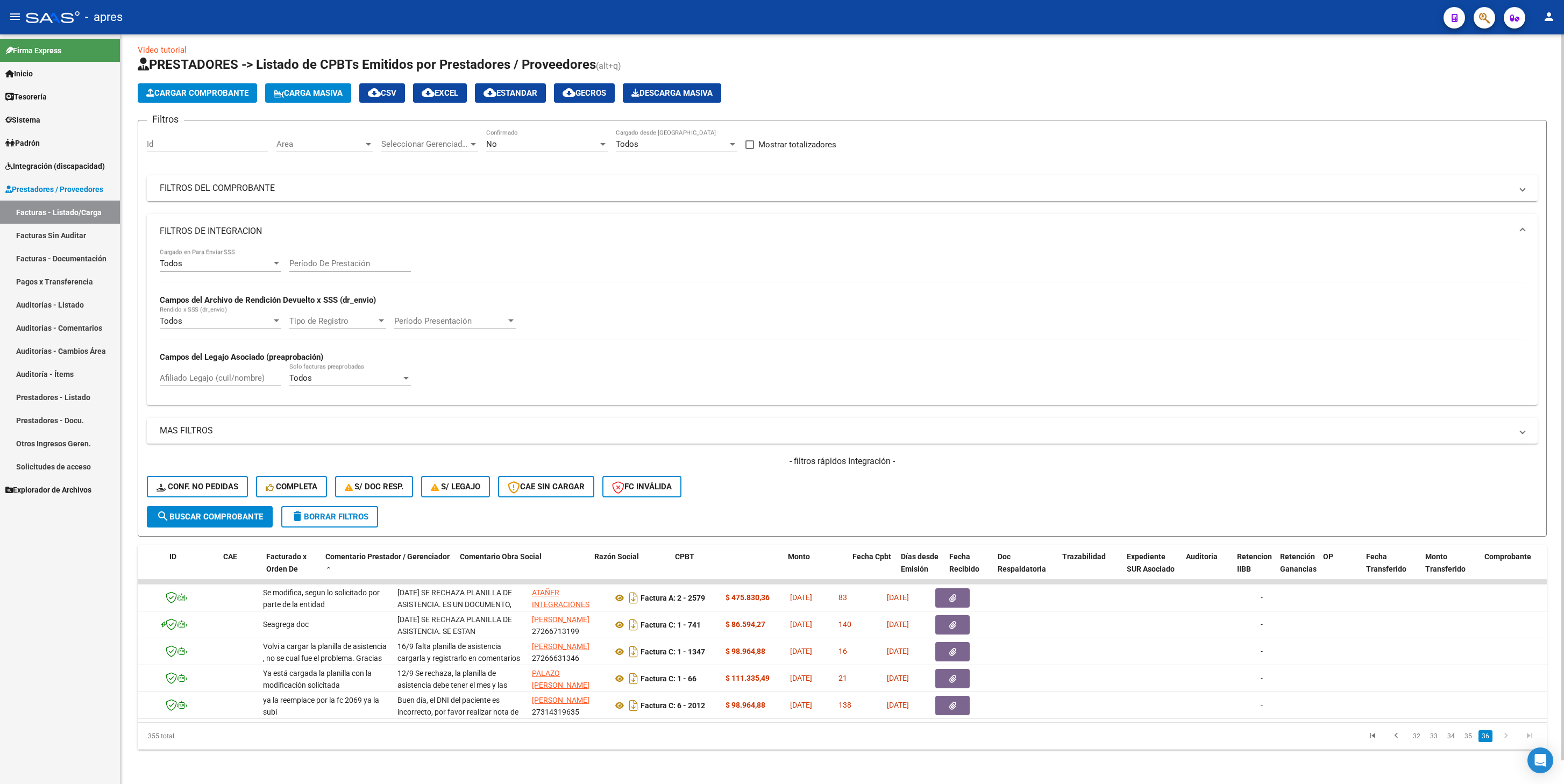
scroll to position [0, 0]
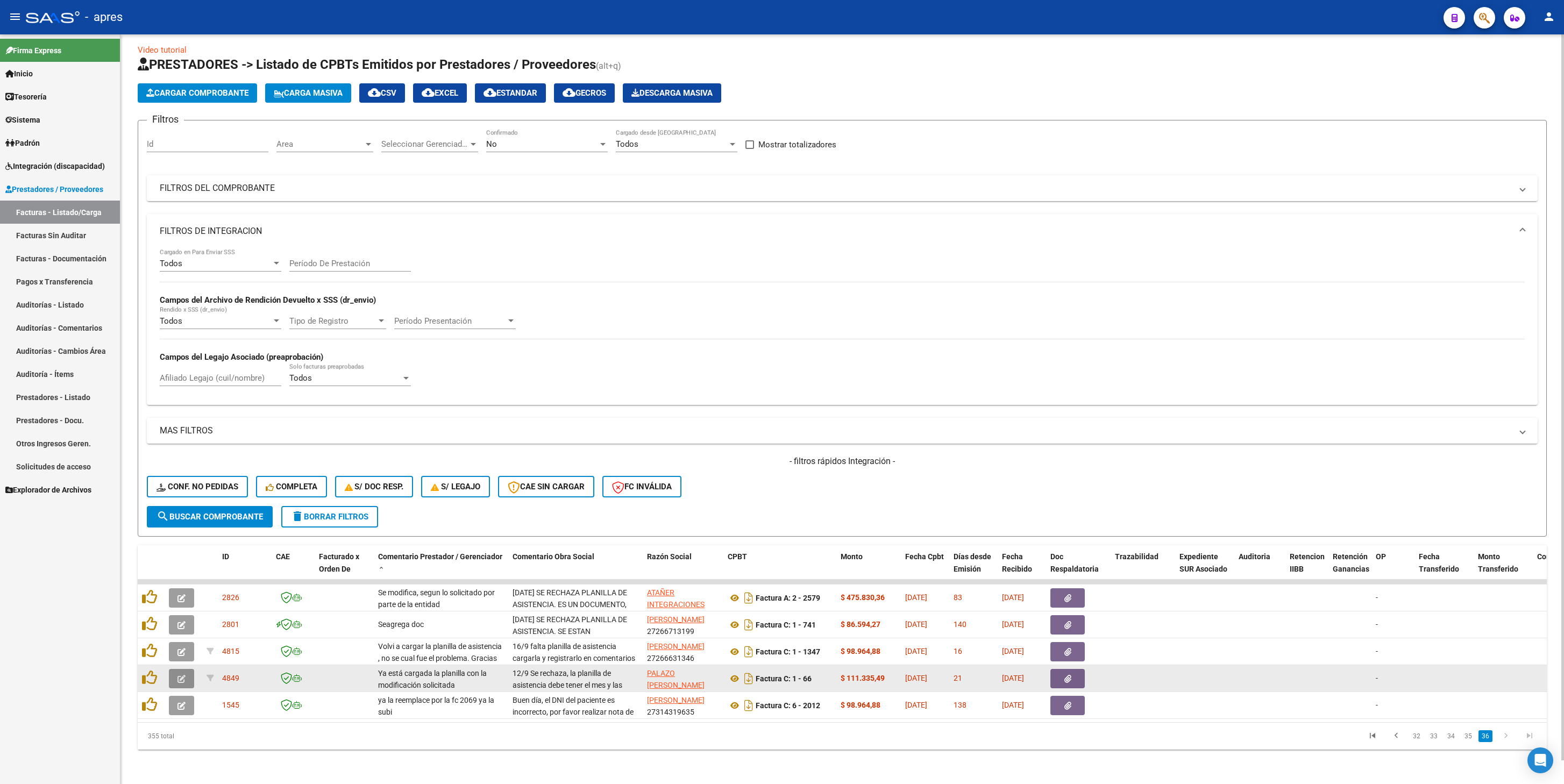
click at [189, 372] on button "button" at bounding box center [181, 678] width 26 height 19
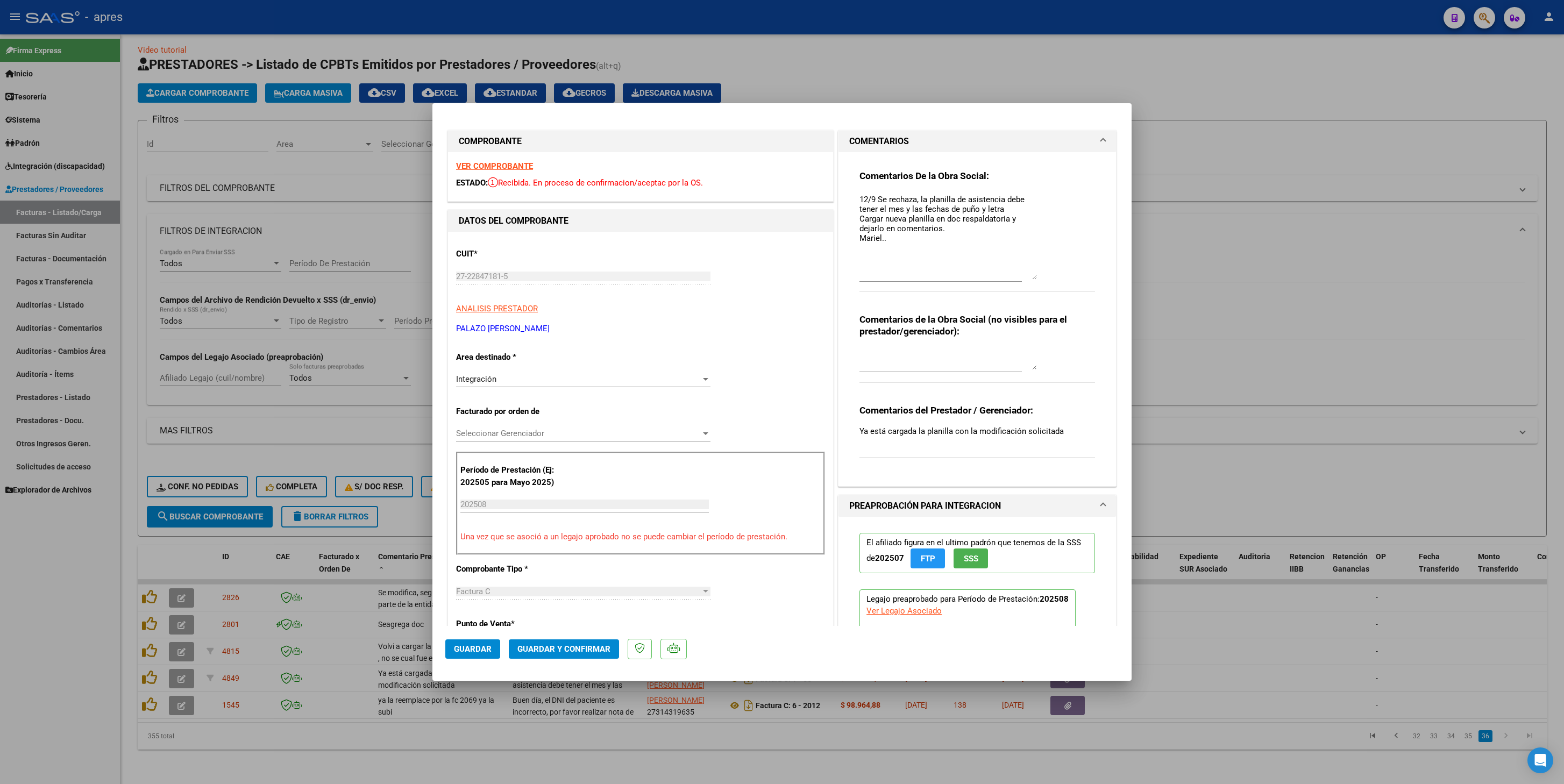
drag, startPoint x: 1024, startPoint y: 207, endPoint x: 1003, endPoint y: 271, distance: 67.4
click at [1003, 271] on textarea "12/9 Se rechaza, la planilla de asistencia debe tener el mes y las fechas de pu…" at bounding box center [948, 237] width 178 height 86
click at [525, 167] on strong "VER COMPROBANTE" at bounding box center [495, 166] width 77 height 10
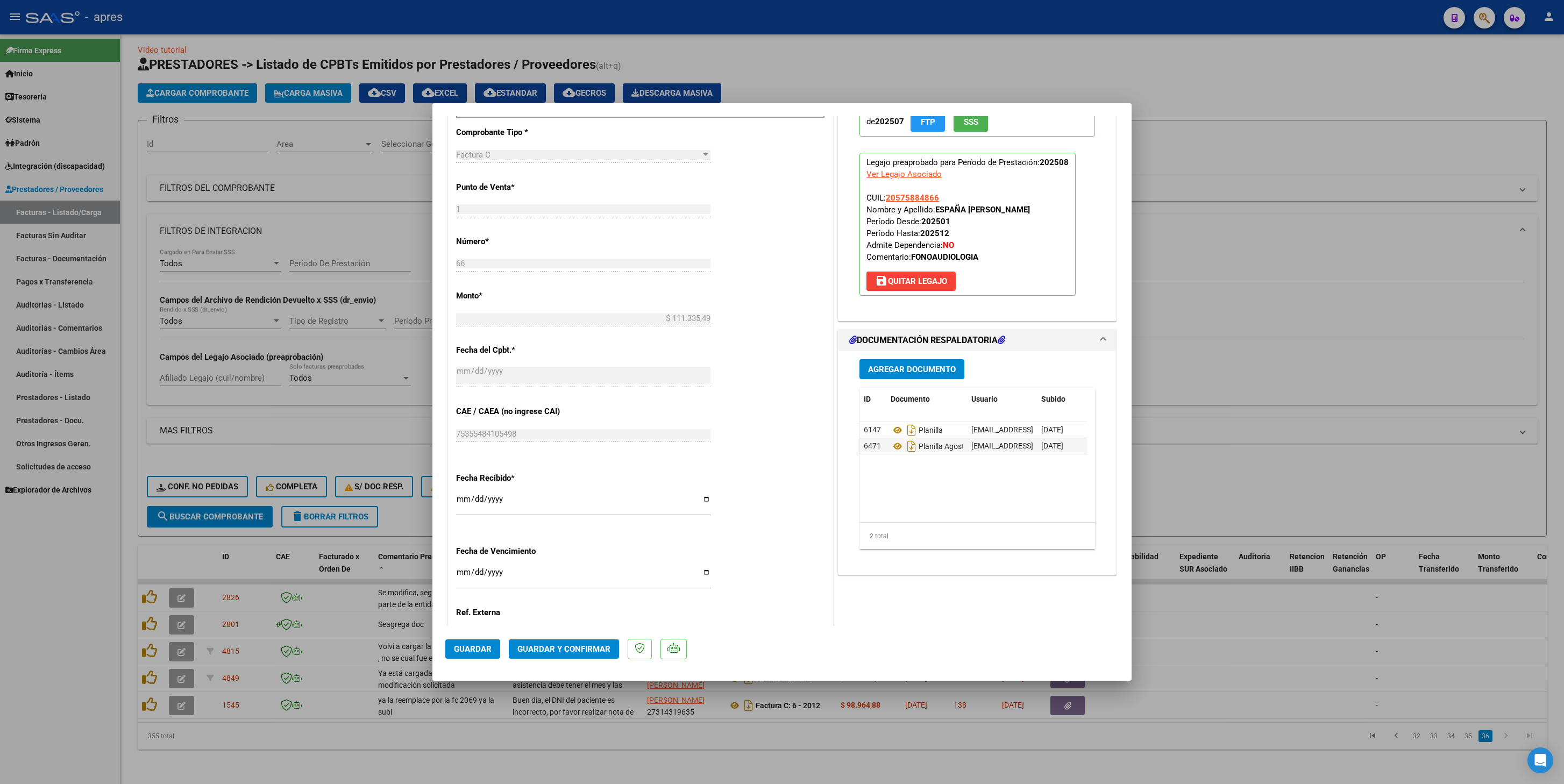
scroll to position [535, 0]
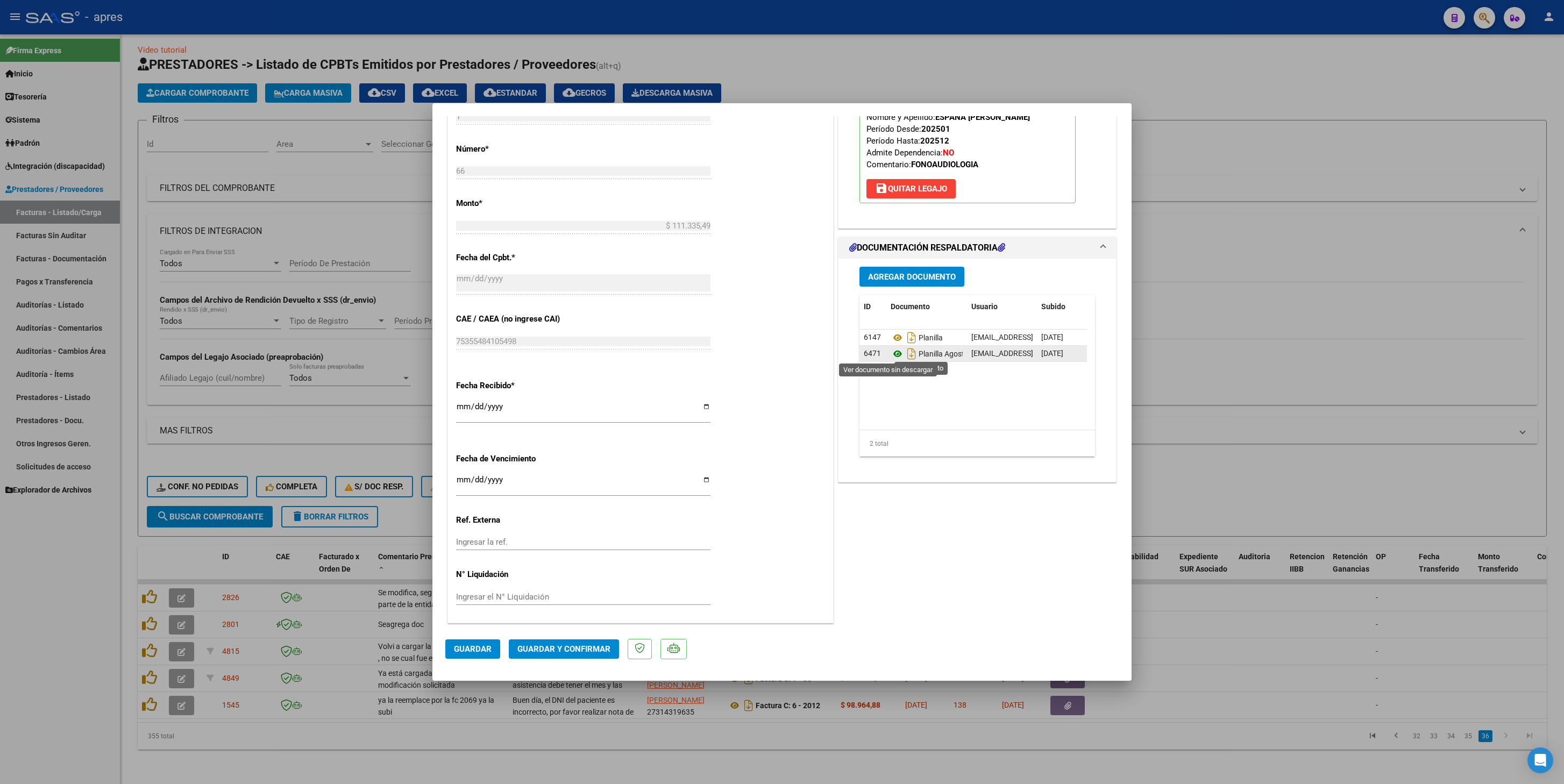
click at [891, 350] on icon at bounding box center [897, 353] width 14 height 13
click at [891, 336] on icon at bounding box center [897, 338] width 14 height 13
click at [459, 372] on input "2025-09-01" at bounding box center [583, 484] width 254 height 17
type input "2025-09-11"
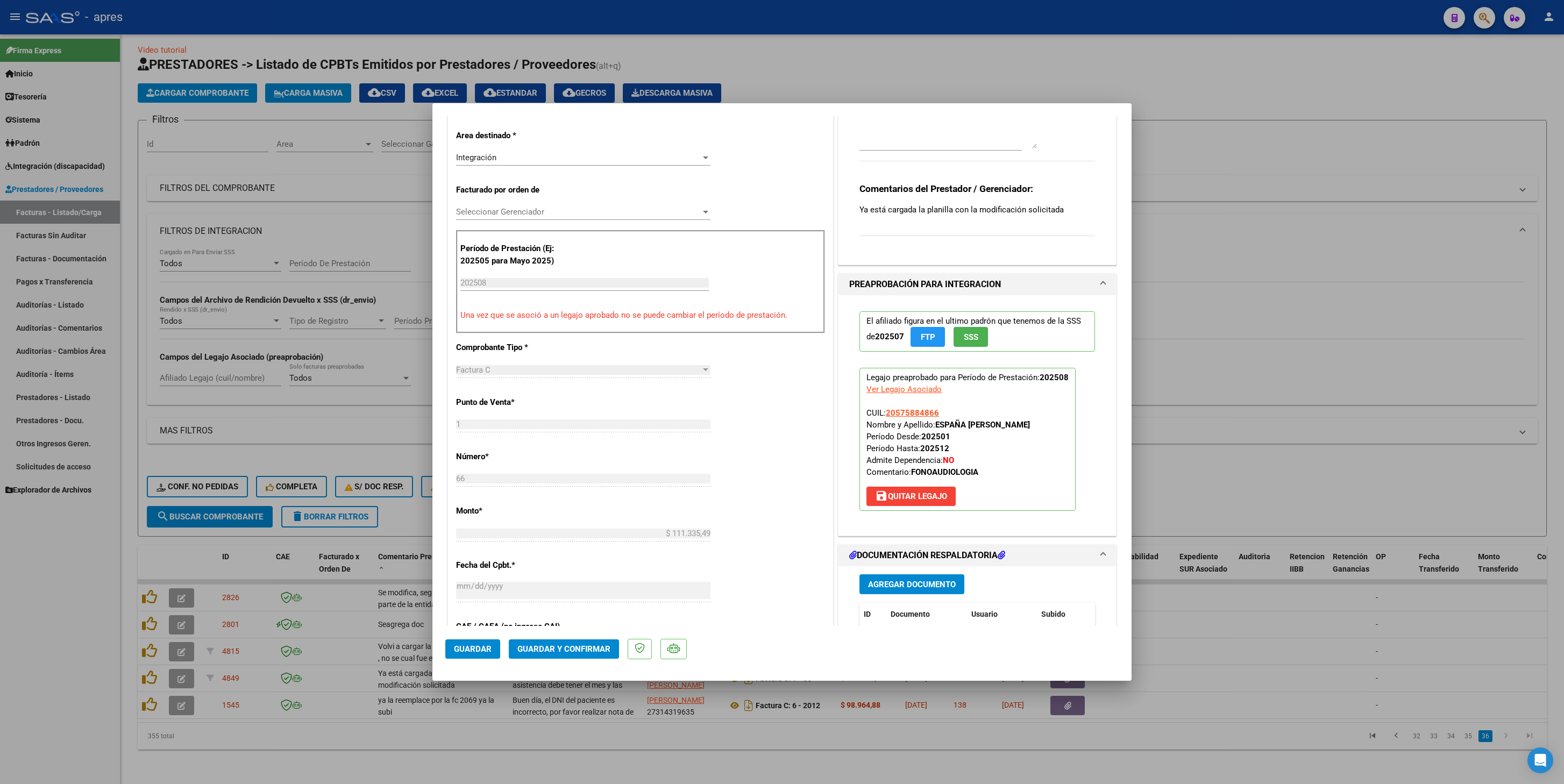
scroll to position [0, 0]
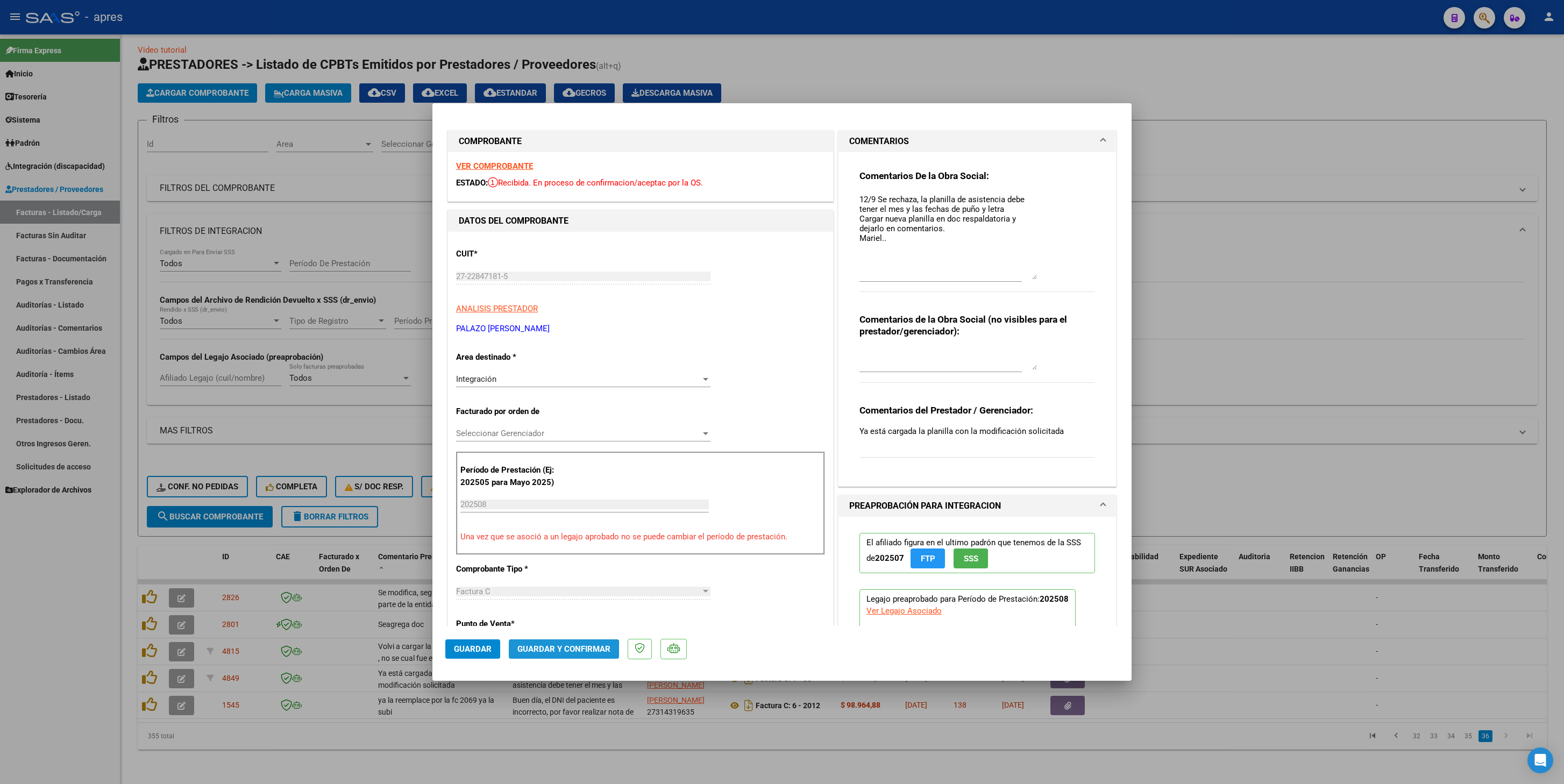
click at [552, 372] on span "Guardar y Confirmar" at bounding box center [564, 648] width 93 height 10
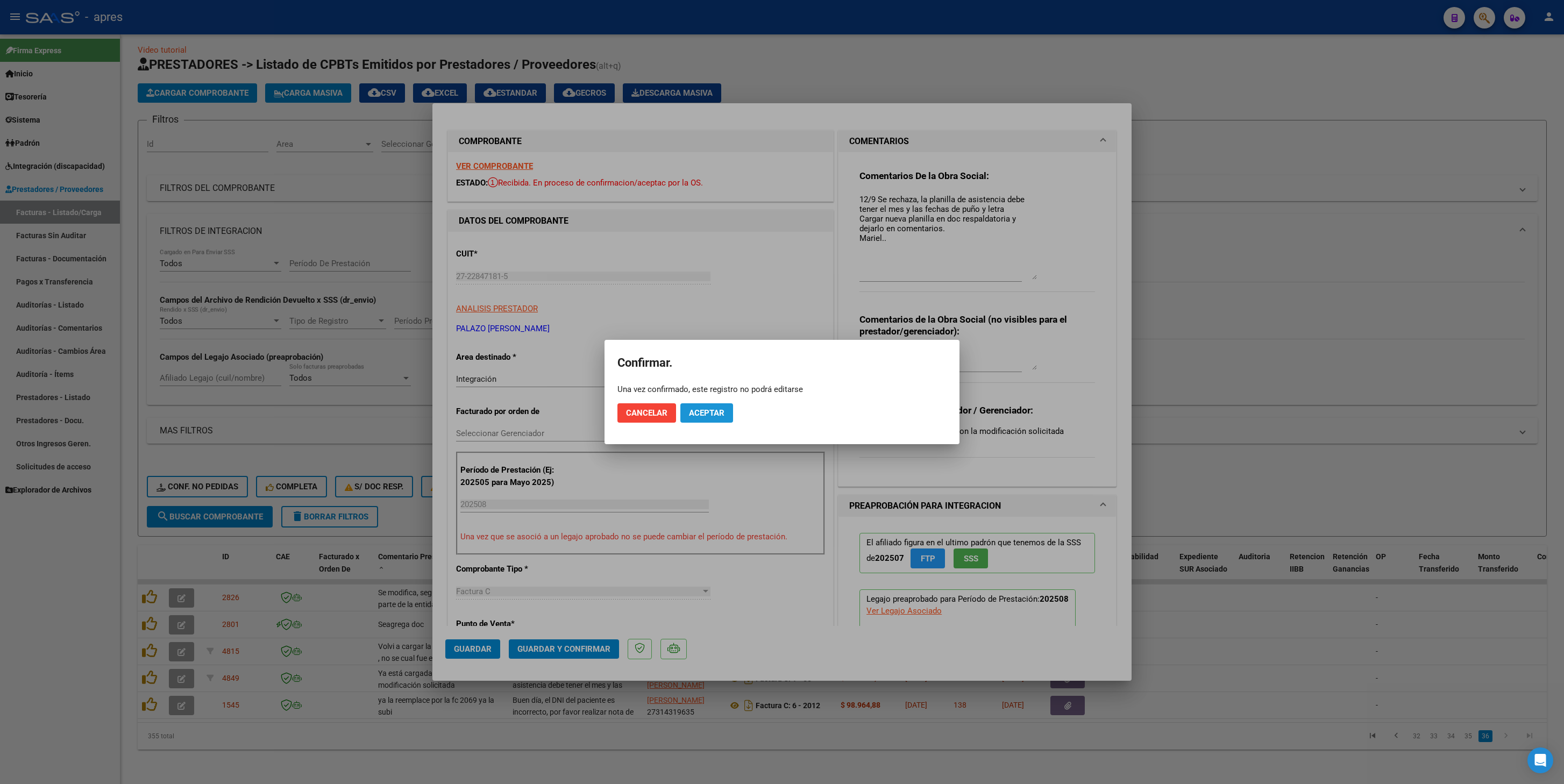
click at [717, 372] on button "Aceptar" at bounding box center [707, 412] width 53 height 19
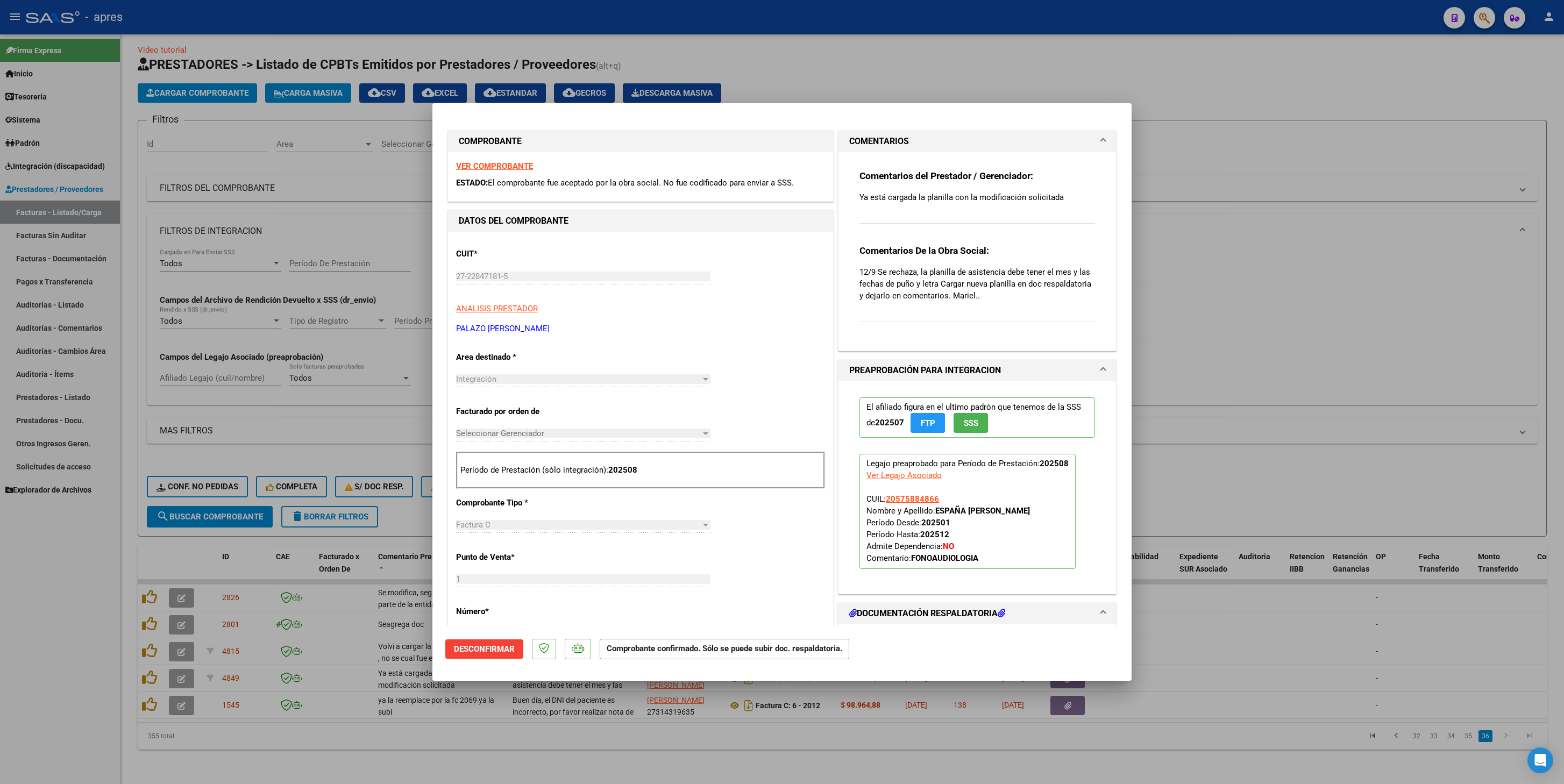
click at [331, 372] on div at bounding box center [782, 392] width 1564 height 784
type input "$ 0,00"
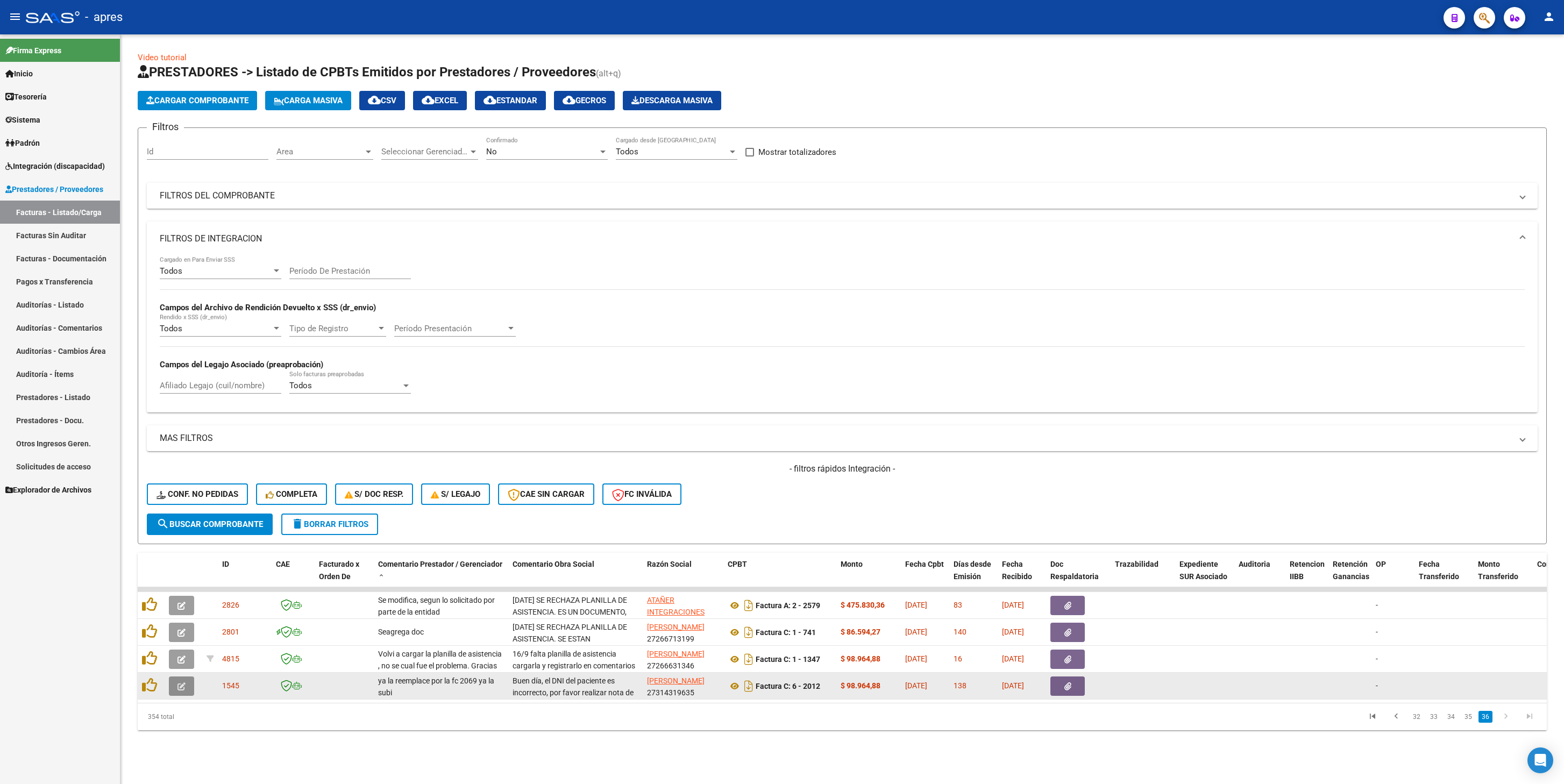
click at [185, 372] on icon "button" at bounding box center [181, 686] width 8 height 8
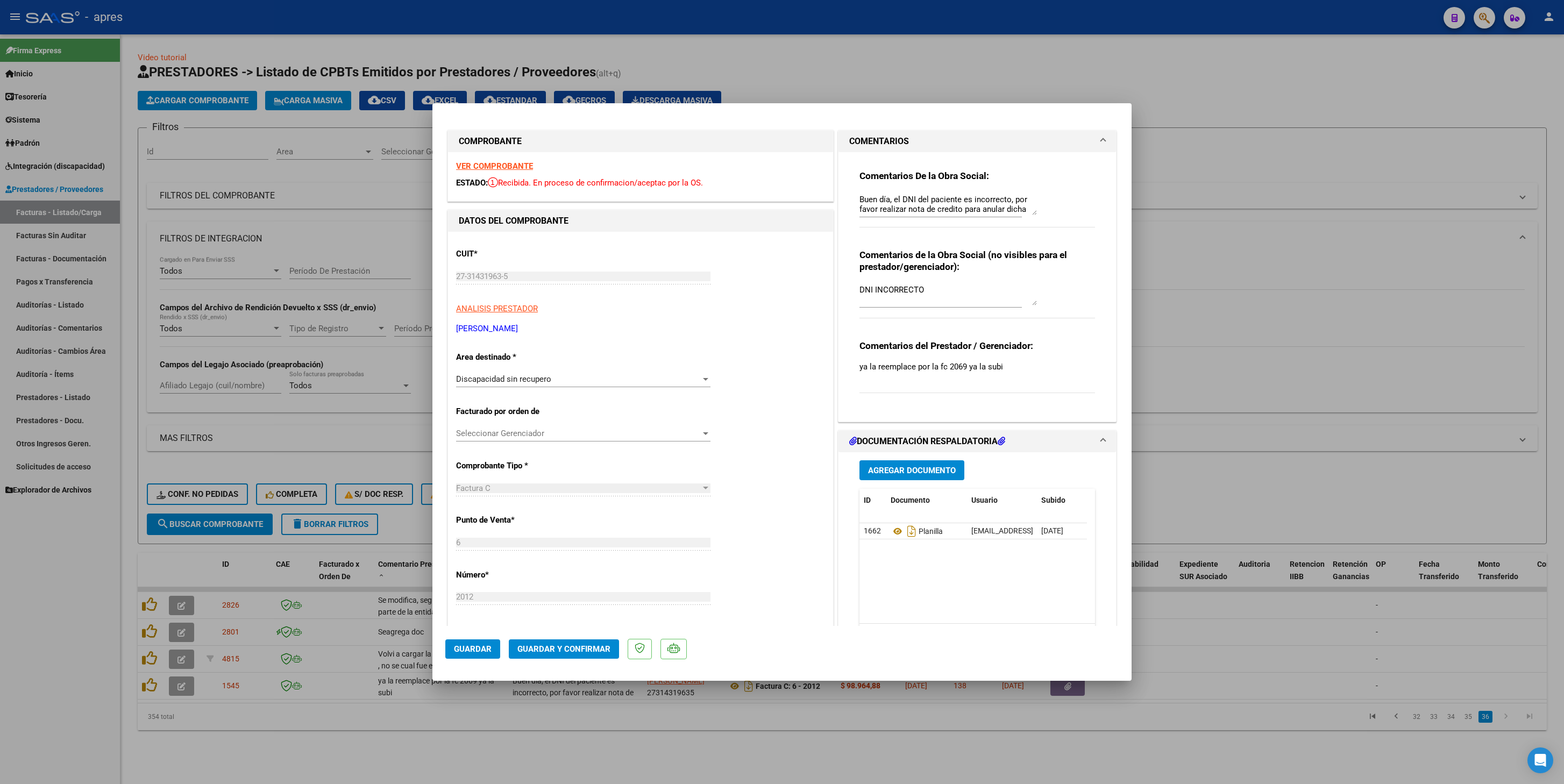
click at [278, 372] on div at bounding box center [782, 392] width 1564 height 784
type input "$ 0,00"
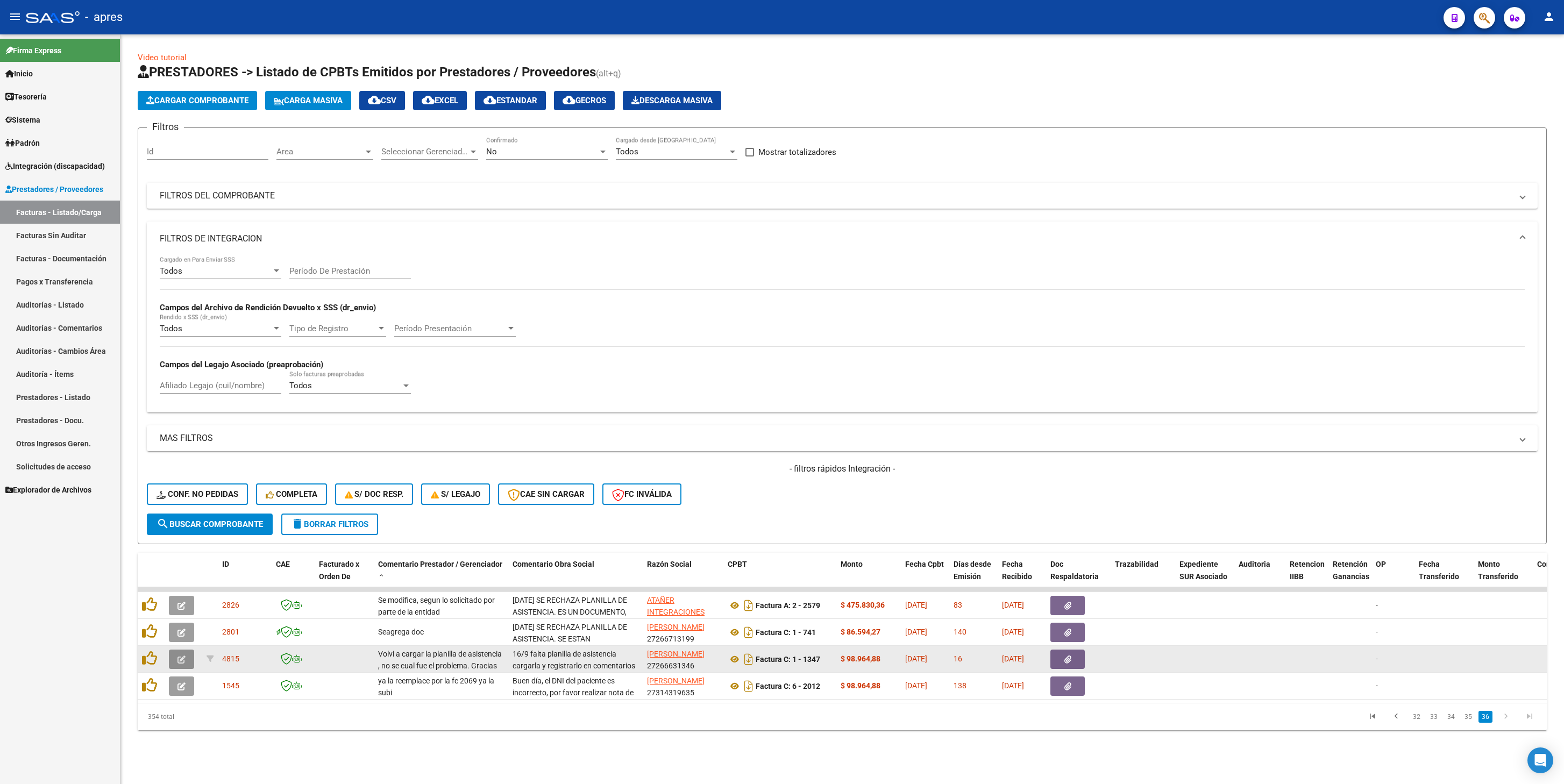
click at [176, 372] on button "button" at bounding box center [181, 658] width 26 height 19
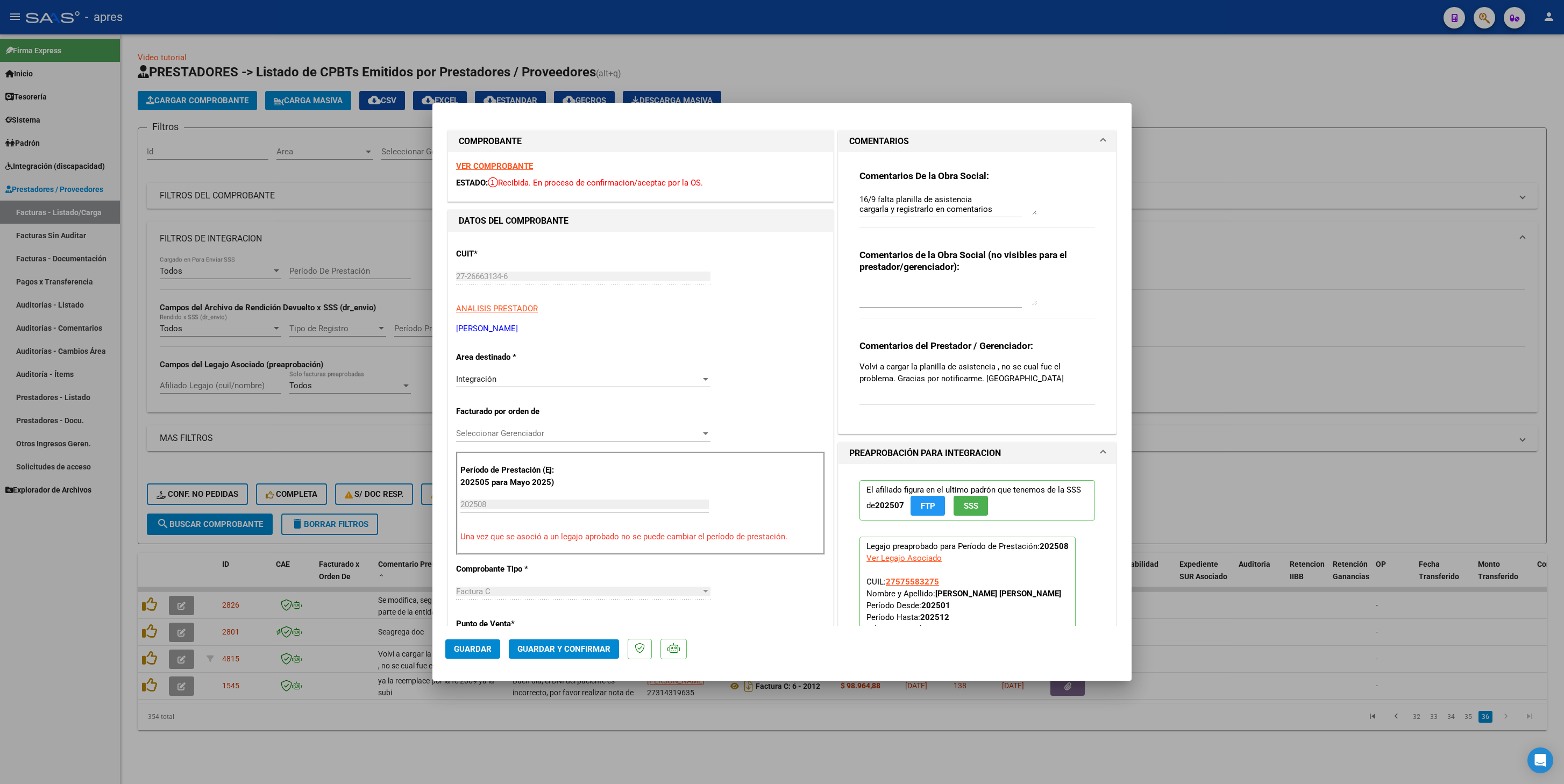
click at [516, 166] on strong "VER COMPROBANTE" at bounding box center [495, 166] width 77 height 10
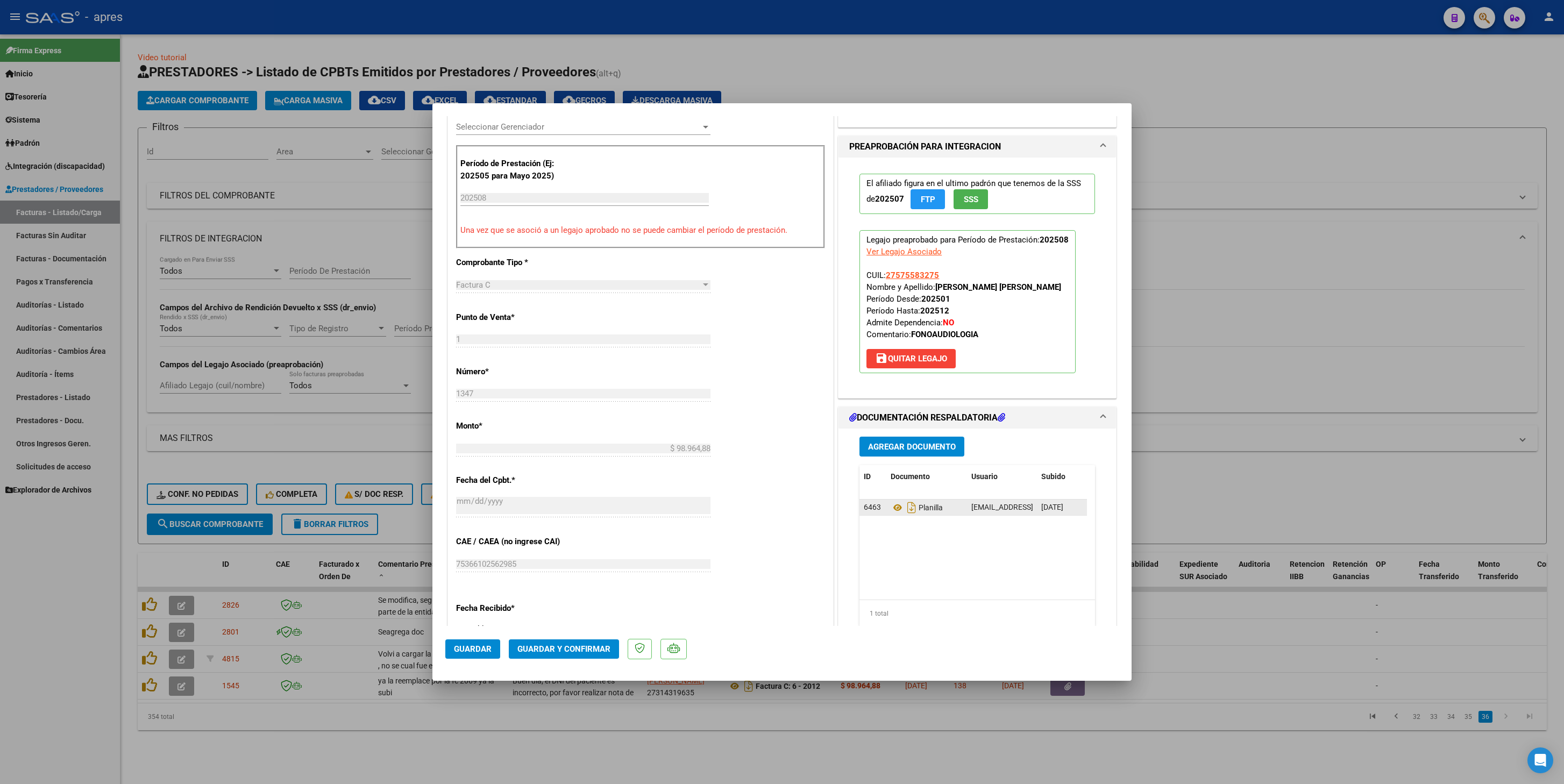
scroll to position [322, 0]
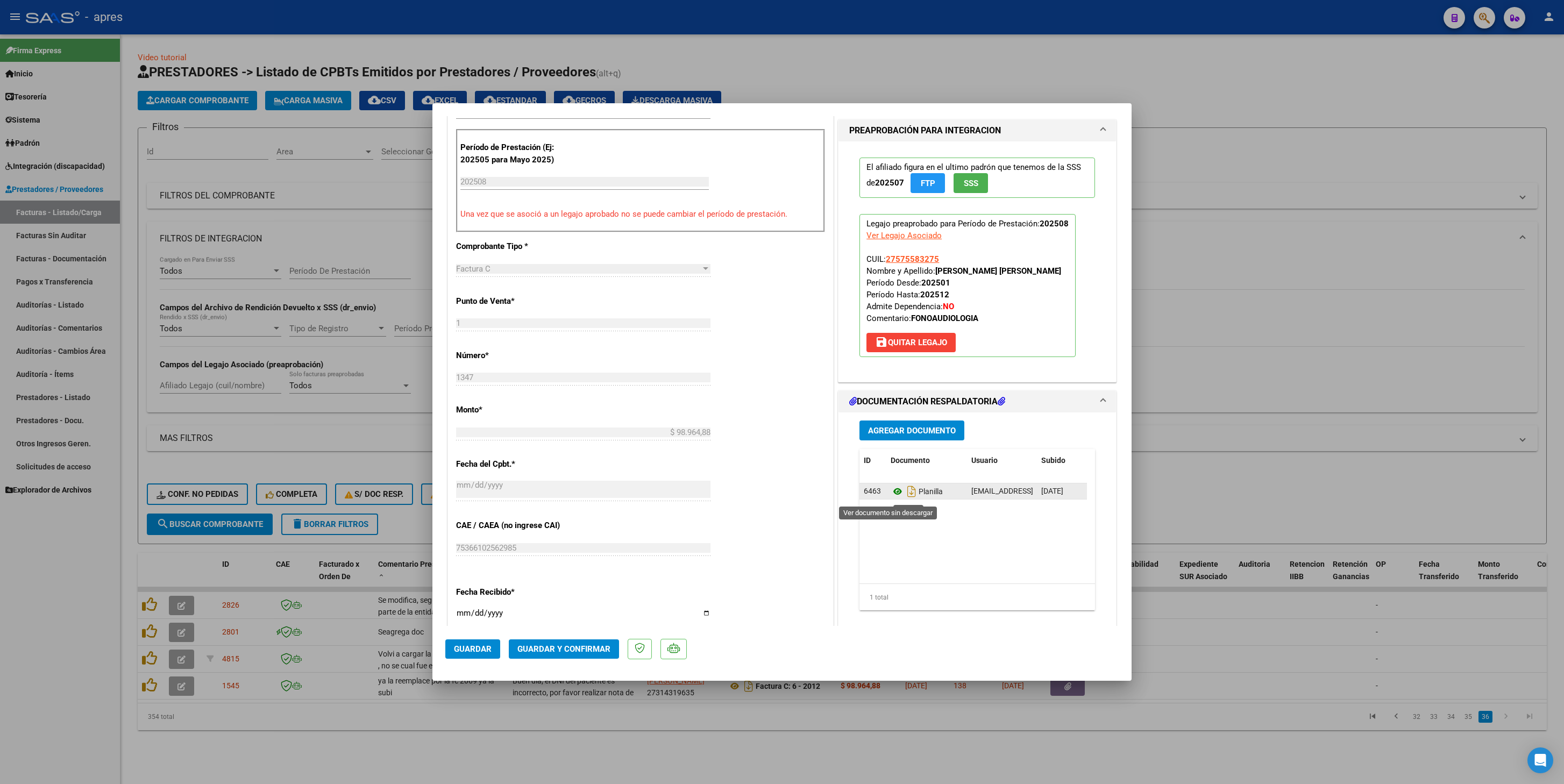
click at [891, 372] on icon at bounding box center [897, 492] width 14 height 13
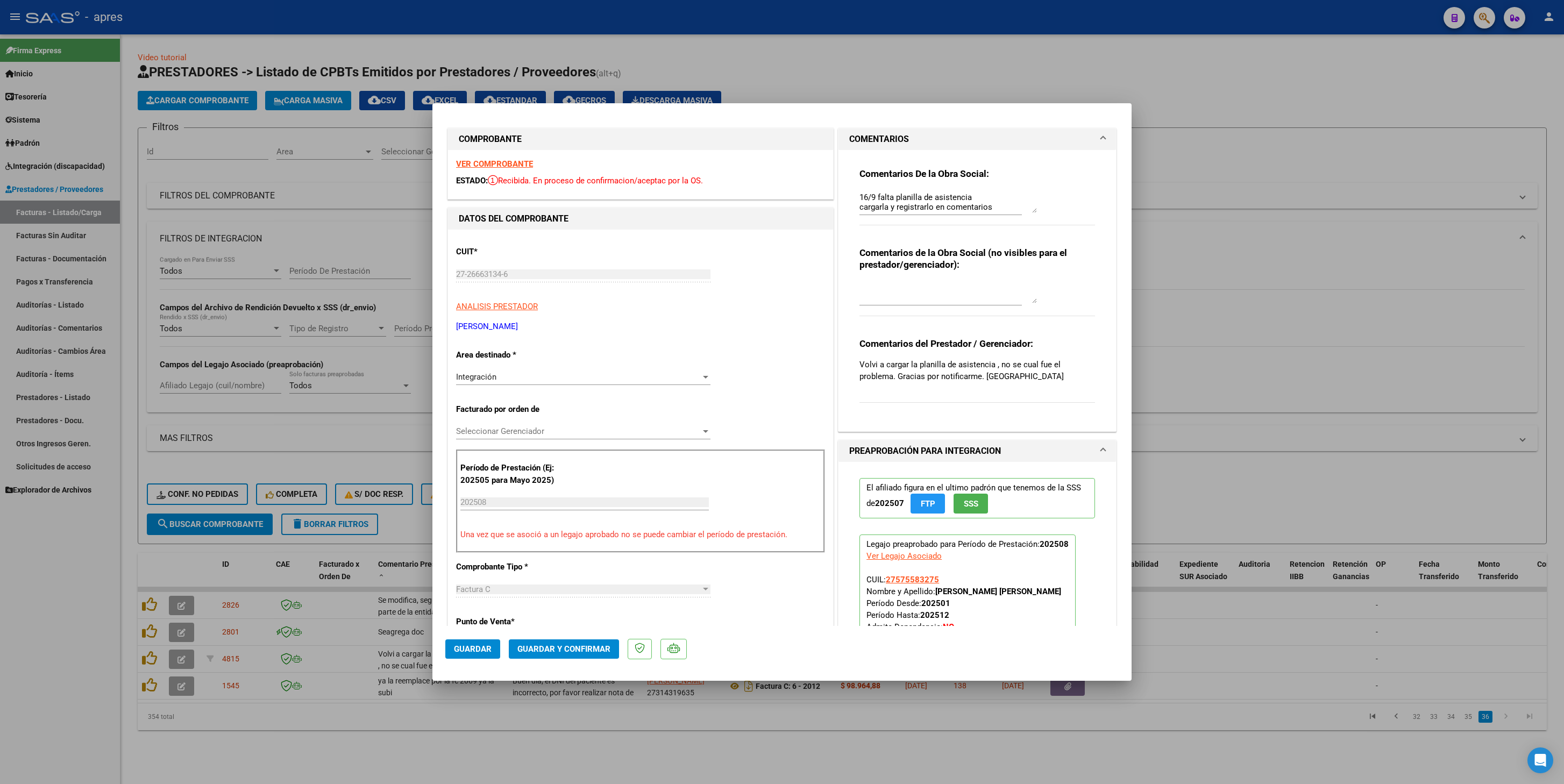
scroll to position [0, 0]
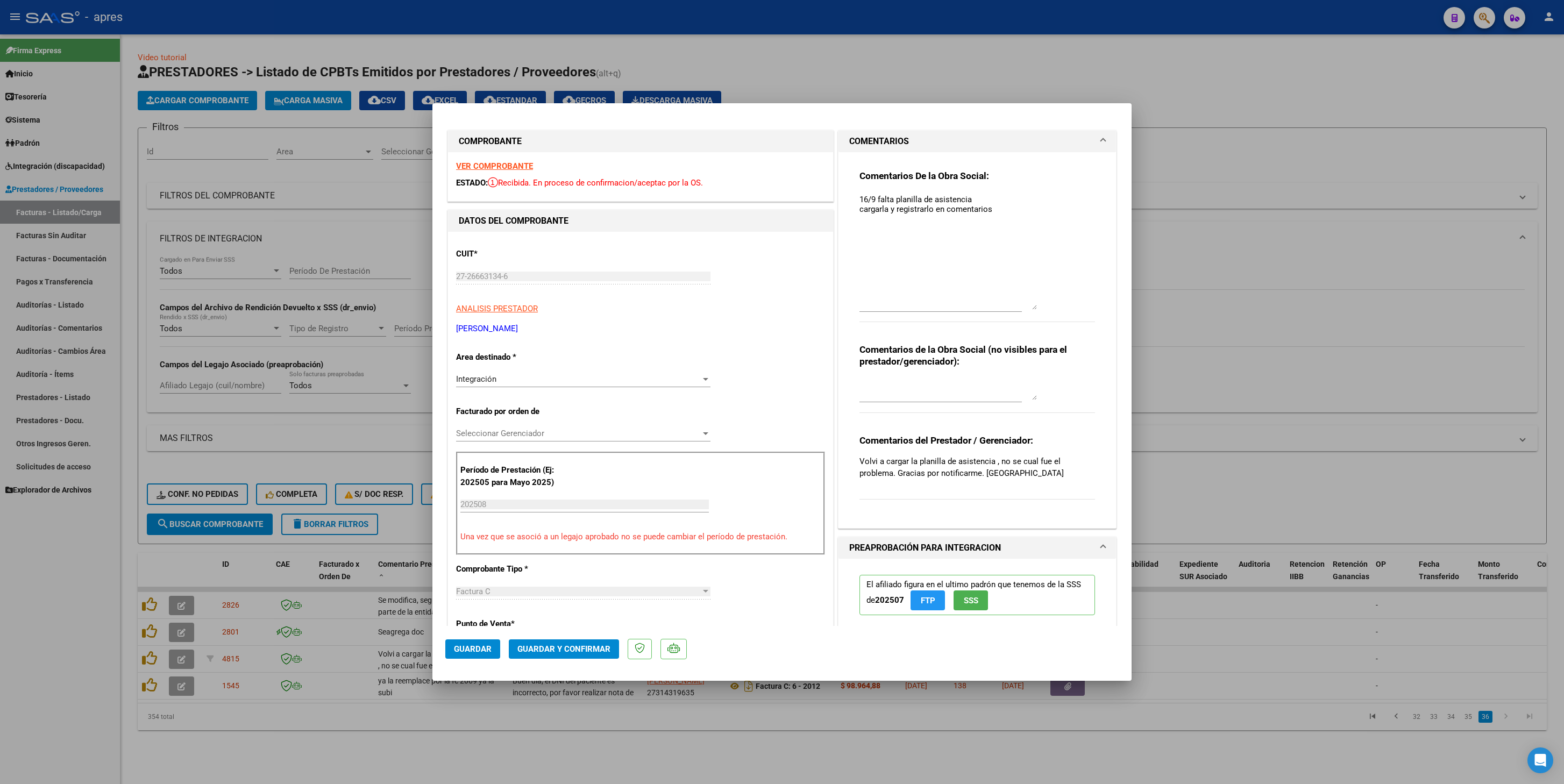
drag, startPoint x: 1024, startPoint y: 209, endPoint x: 1024, endPoint y: 311, distance: 102.0
click at [1024, 310] on textarea "16/9 falta planilla de asistencia cargarla y registrarlo en comentarios" at bounding box center [948, 252] width 178 height 117
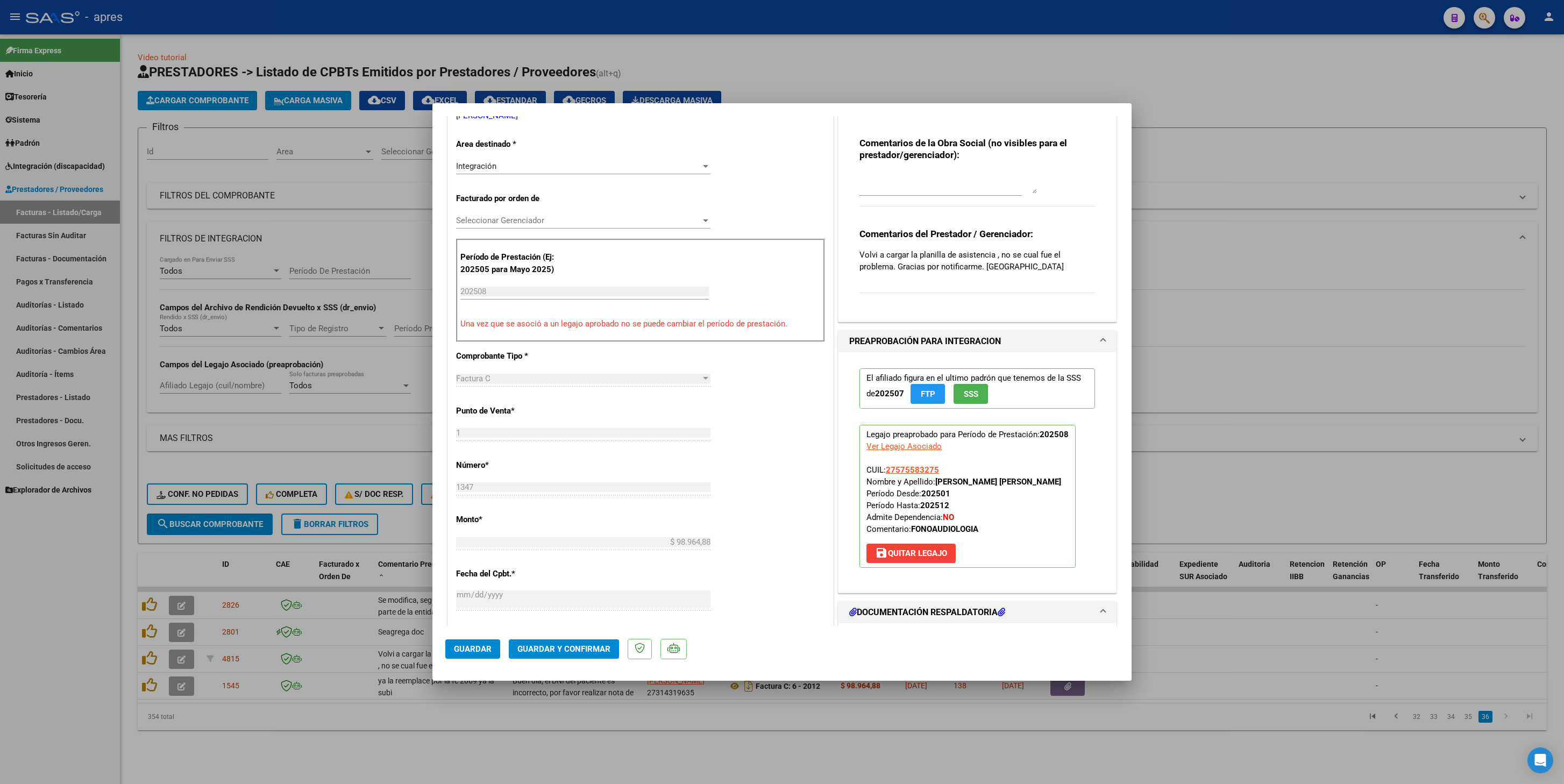
scroll to position [212, 0]
click at [518, 372] on span "Guardar y Confirmar" at bounding box center [564, 648] width 93 height 10
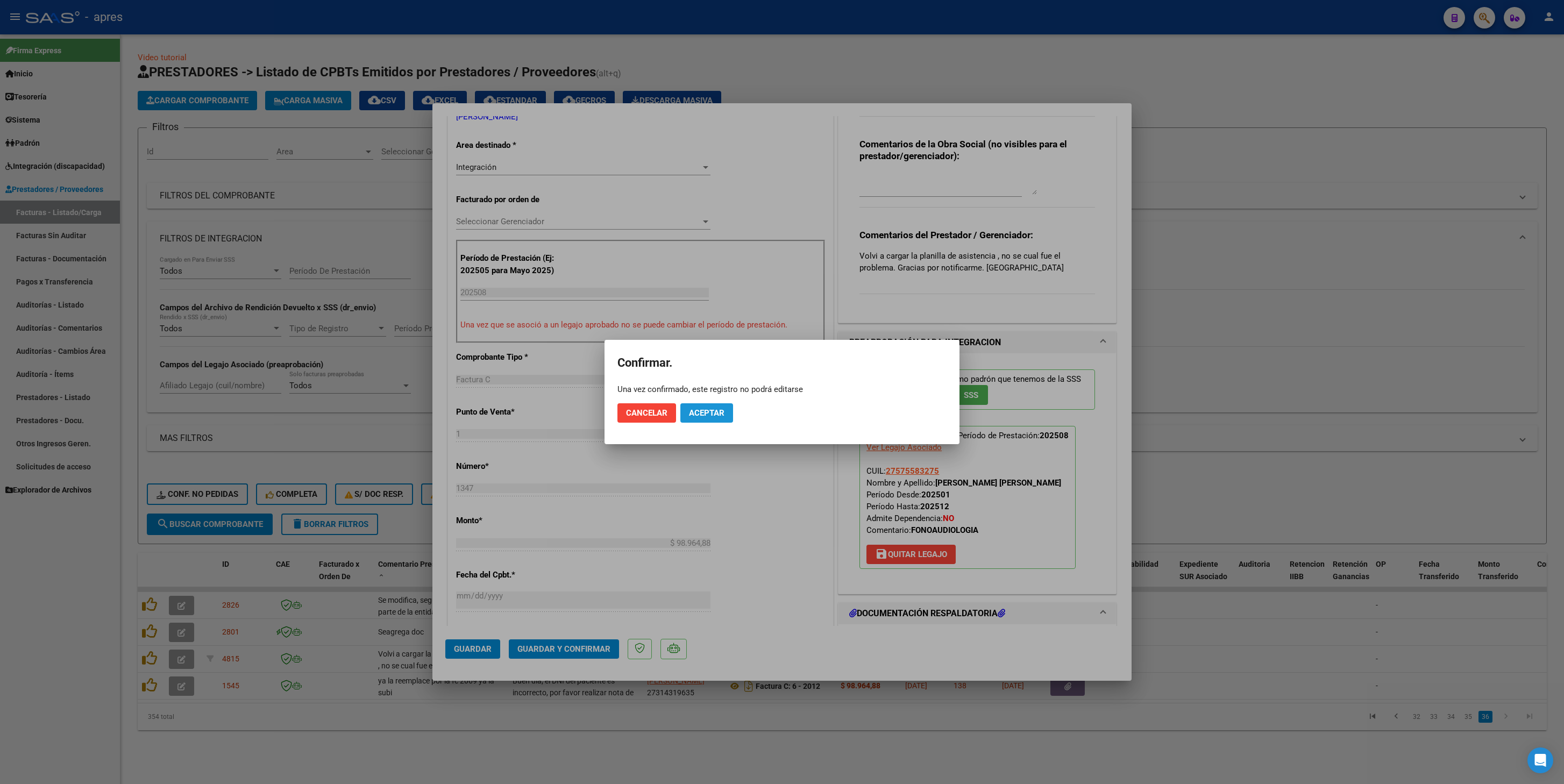
click at [708, 372] on span "Aceptar" at bounding box center [707, 412] width 36 height 10
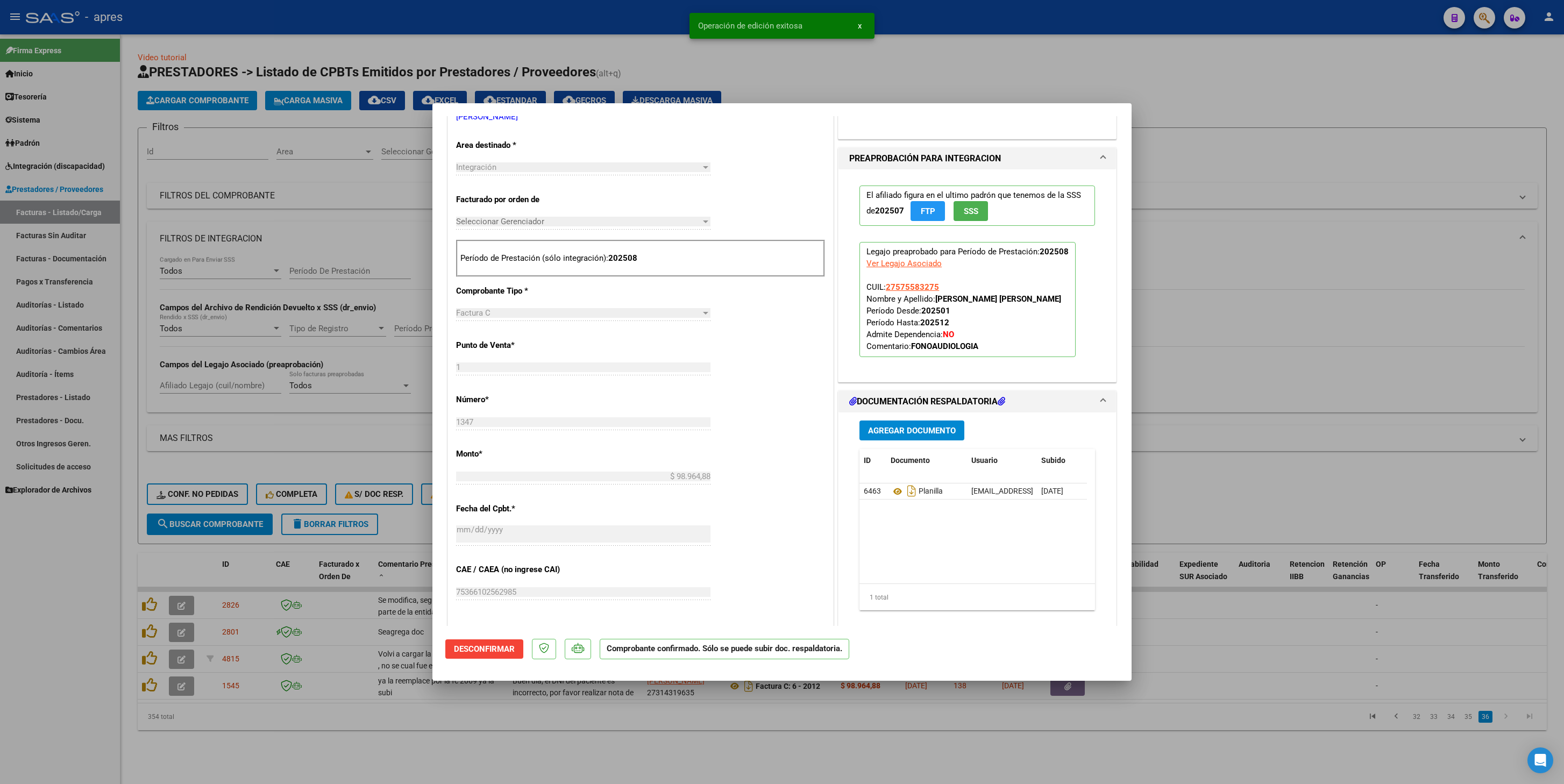
click at [403, 372] on div at bounding box center [782, 392] width 1564 height 784
type input "$ 0,00"
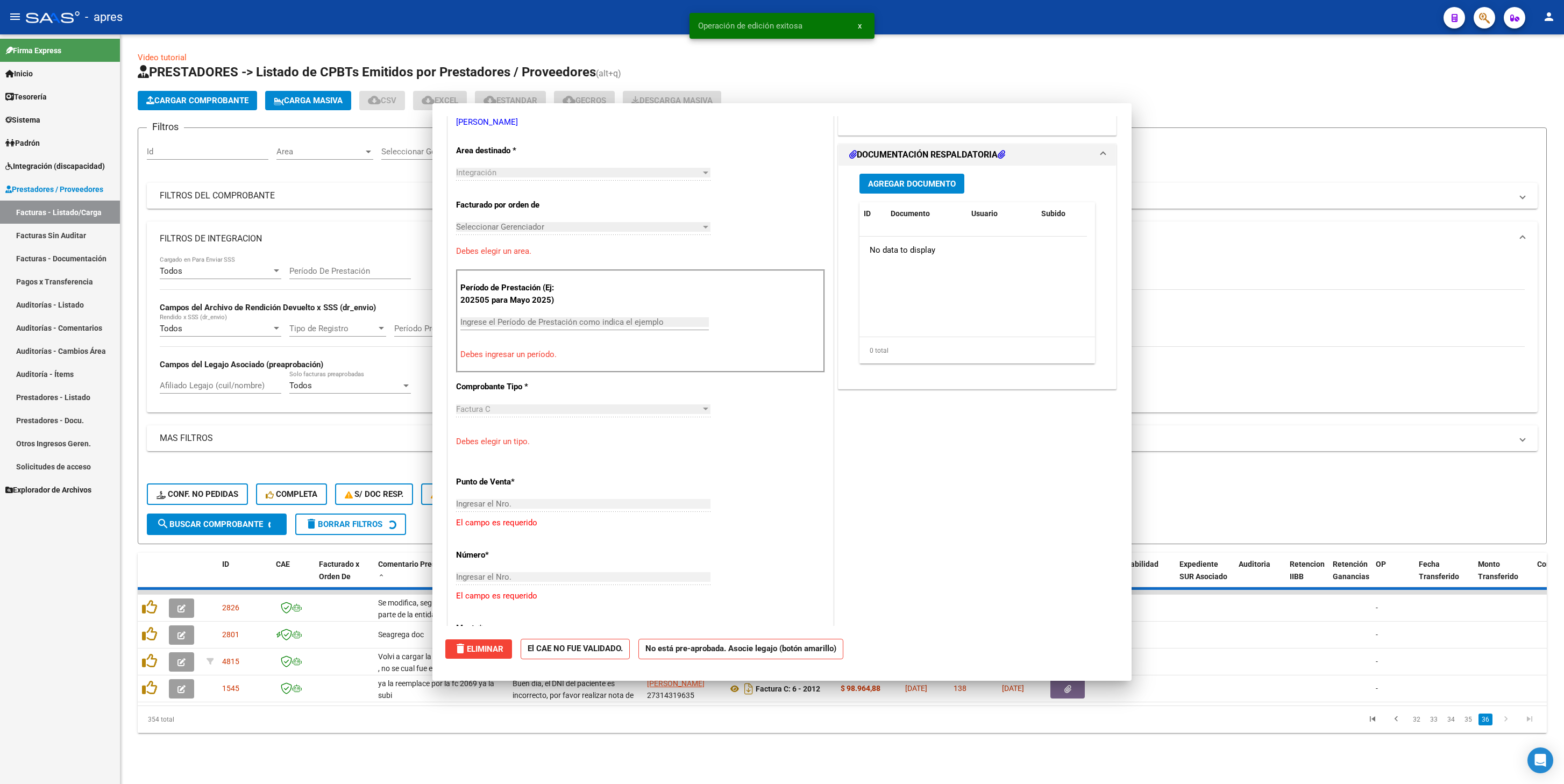
scroll to position [218, 0]
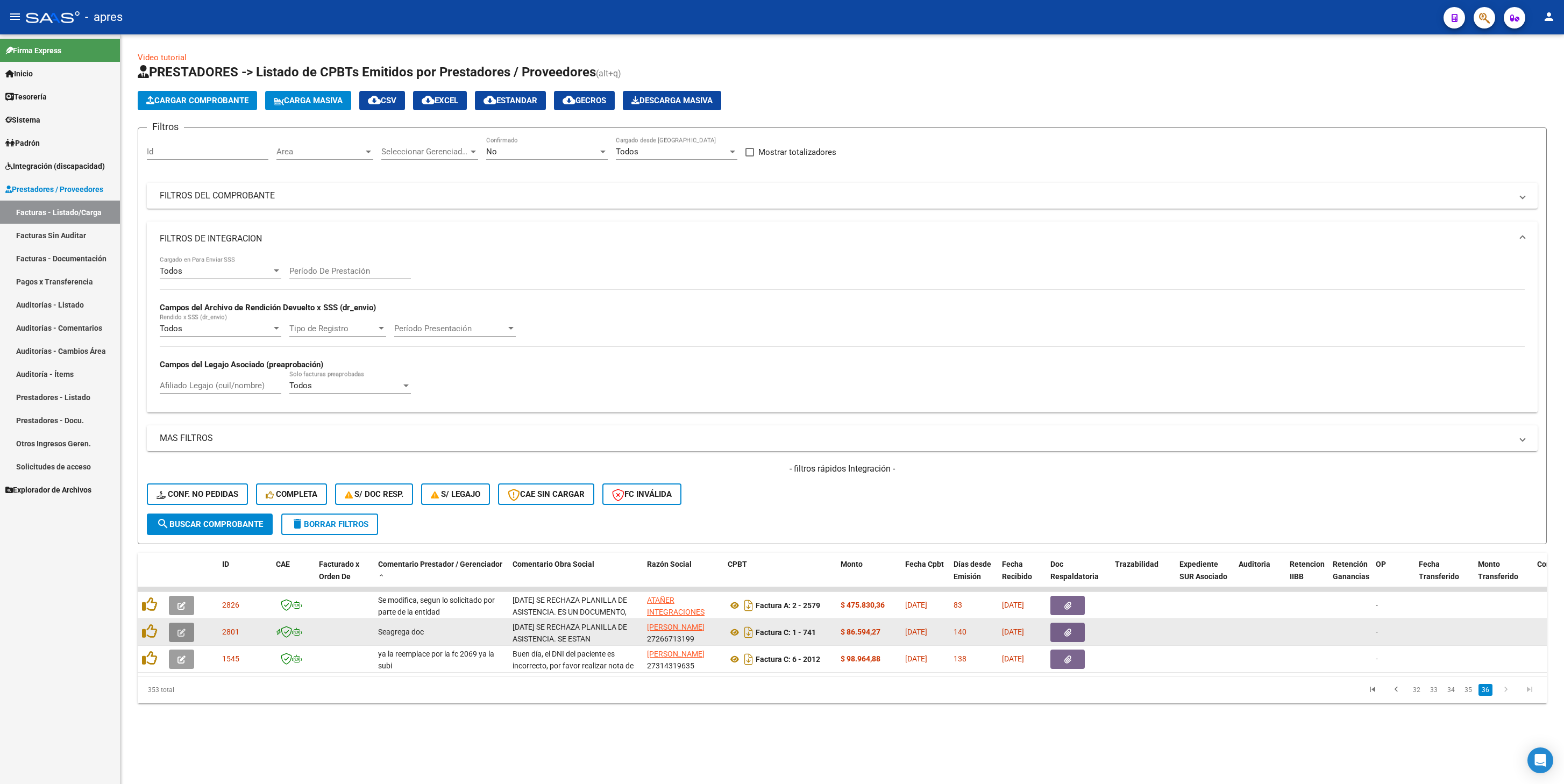
click at [189, 372] on button "button" at bounding box center [181, 632] width 26 height 19
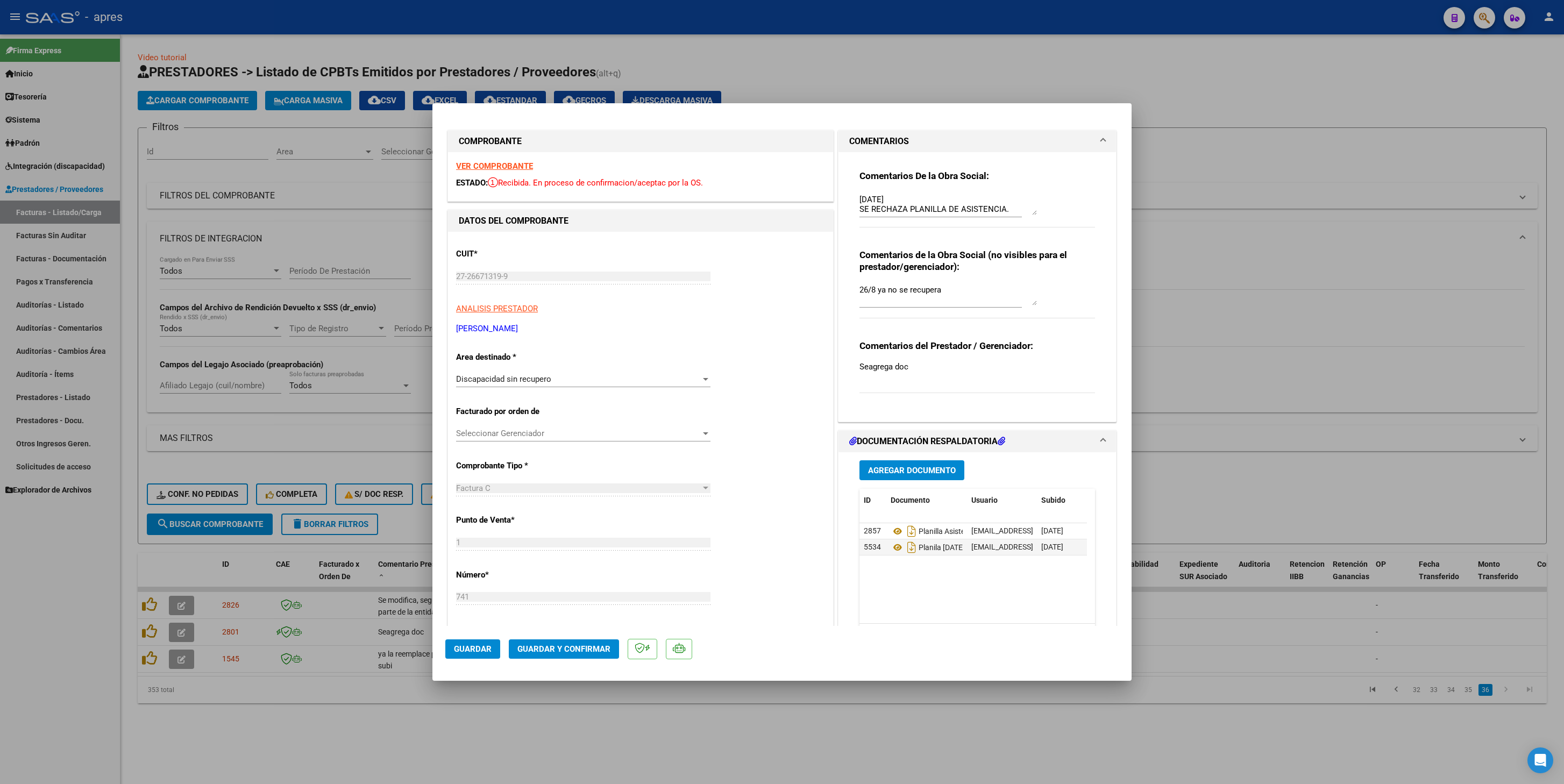
click at [509, 168] on strong "VER COMPROBANTE" at bounding box center [495, 166] width 77 height 10
click at [891, 372] on icon at bounding box center [897, 547] width 14 height 13
click at [296, 372] on div at bounding box center [782, 392] width 1564 height 784
type input "$ 0,00"
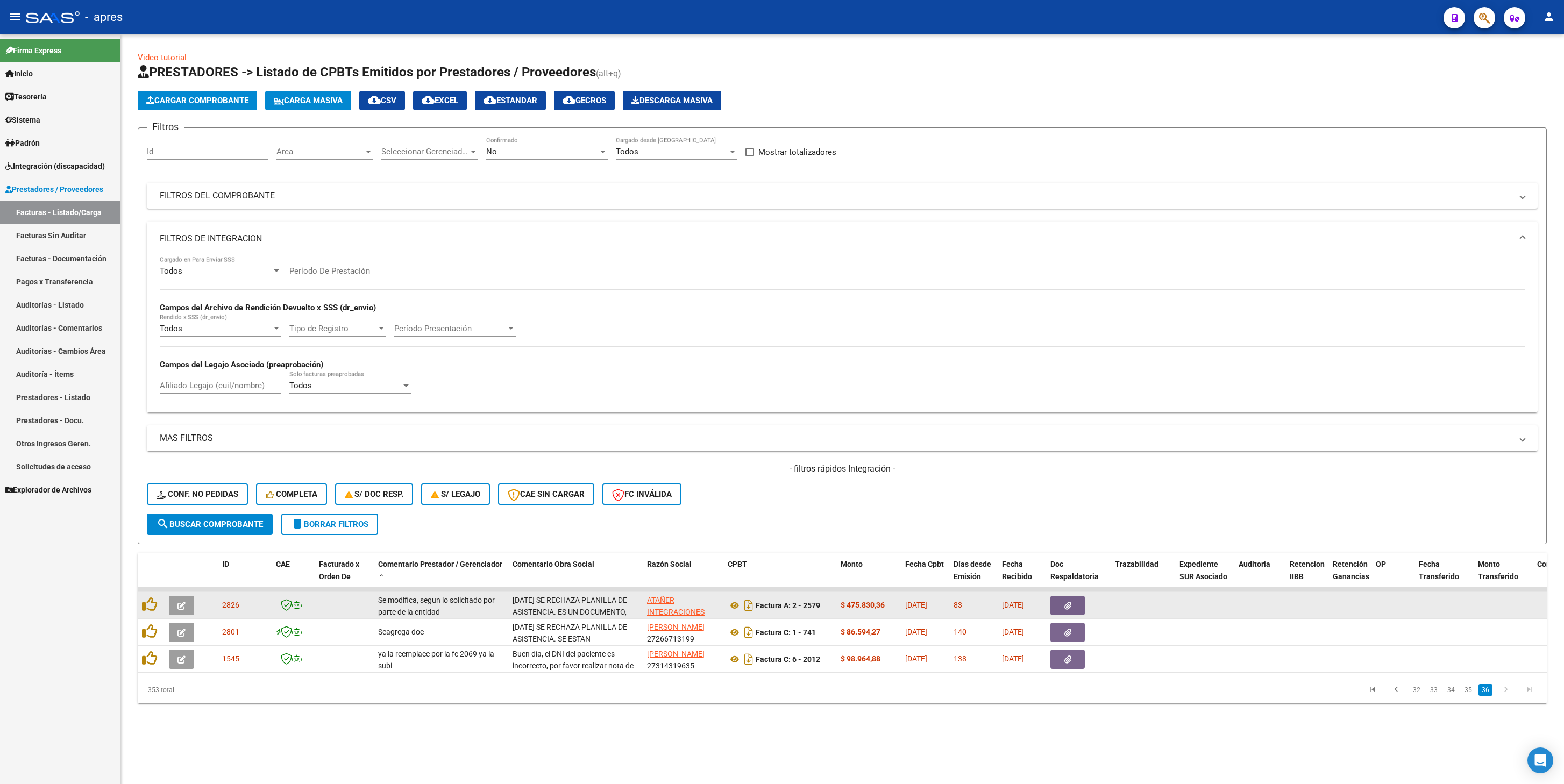
click at [186, 372] on button "button" at bounding box center [181, 605] width 26 height 19
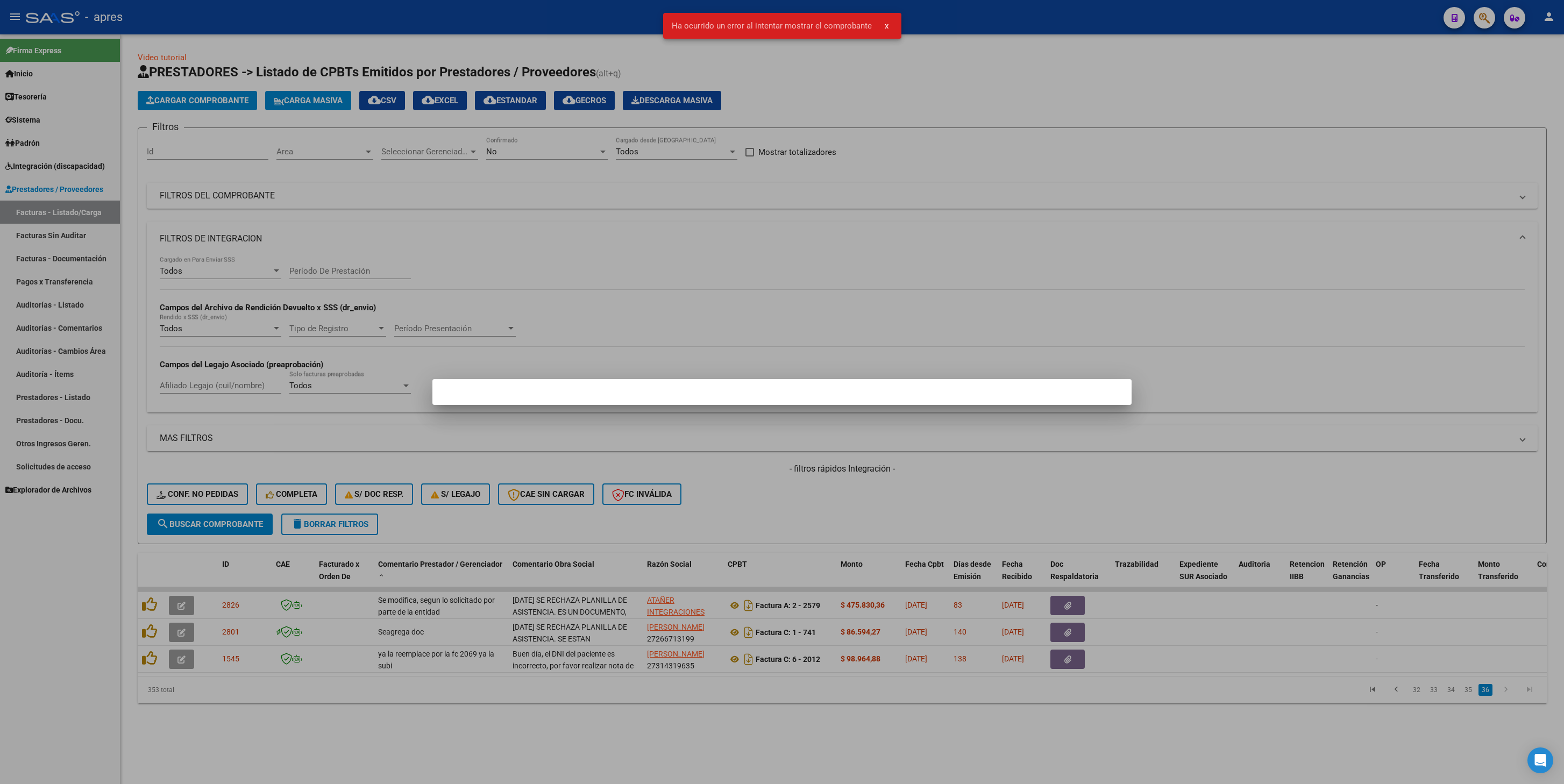
click at [250, 372] on div at bounding box center [782, 392] width 1564 height 784
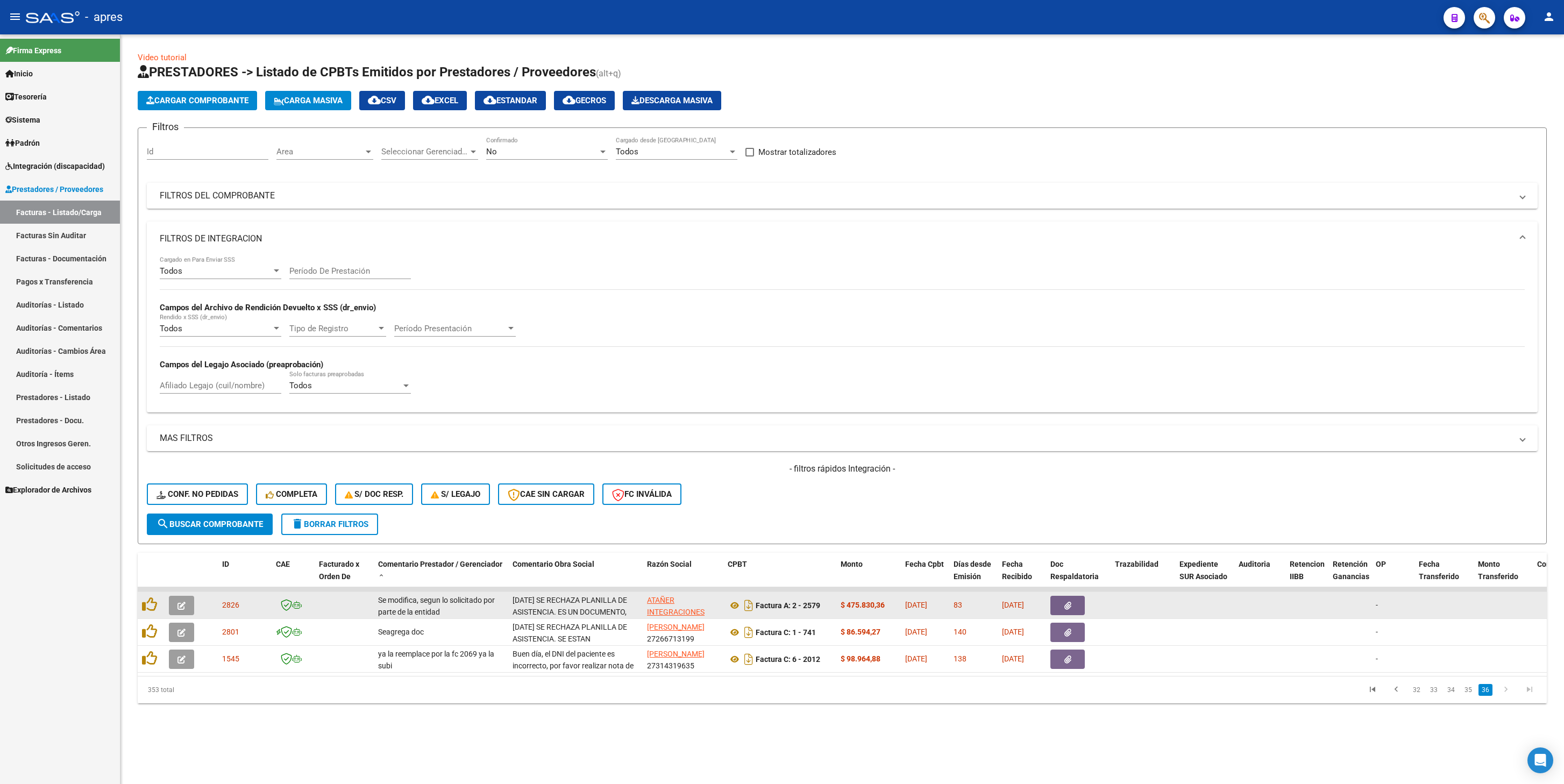
click at [177, 372] on button "button" at bounding box center [181, 605] width 26 height 19
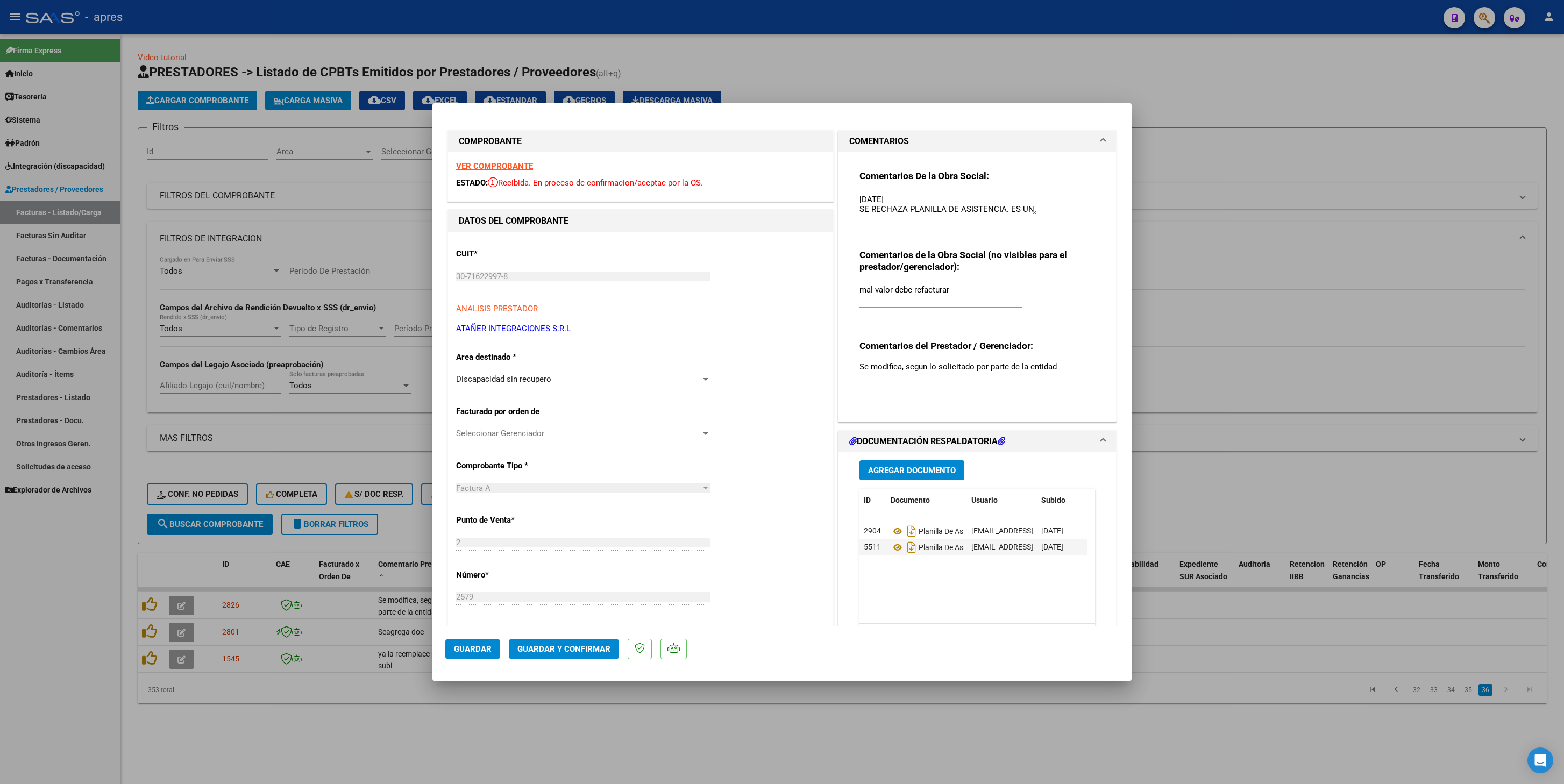
click at [510, 372] on div at bounding box center [782, 392] width 1564 height 784
type input "$ 0,00"
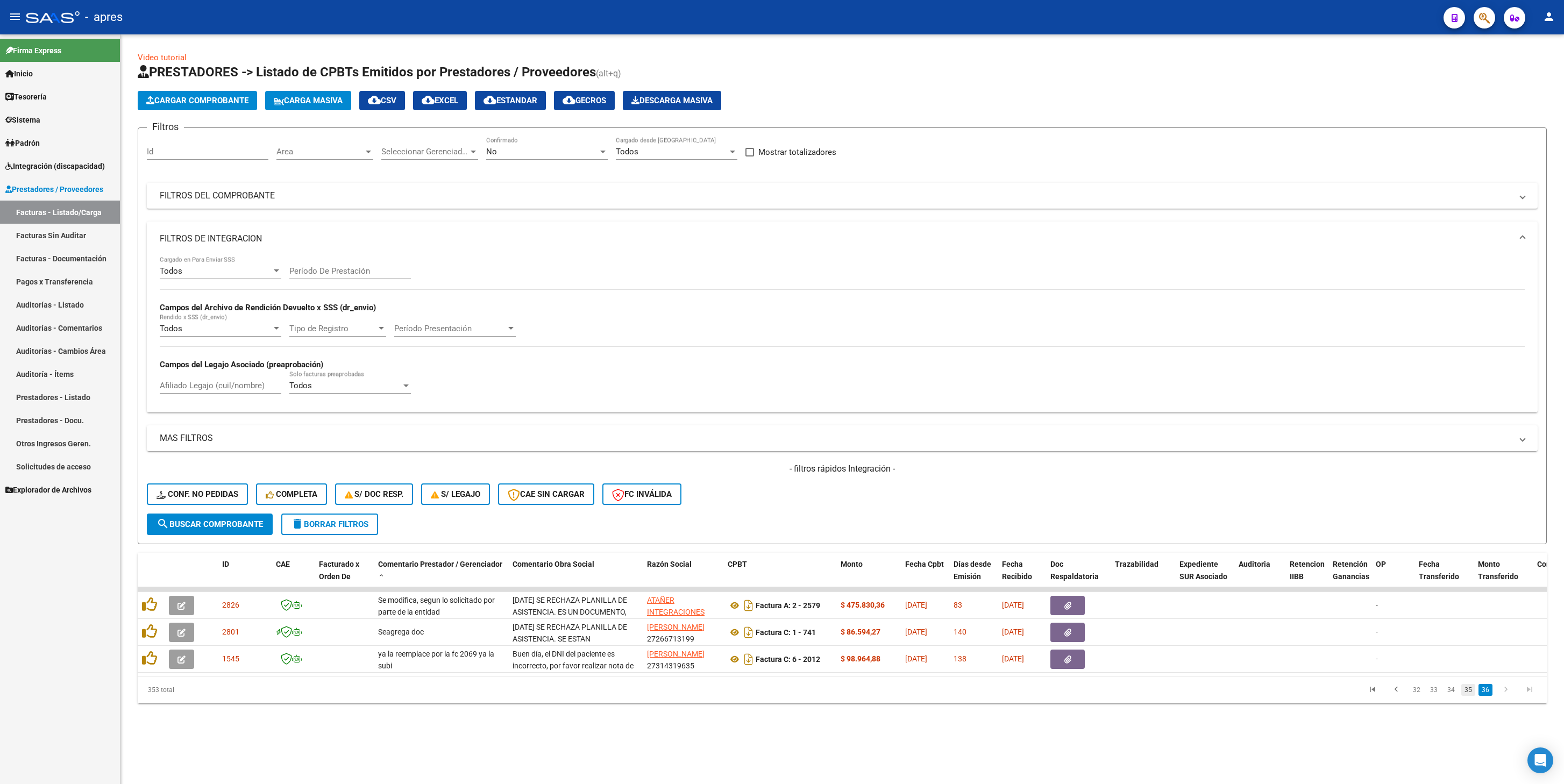
click at [1172, 372] on link "35" at bounding box center [1468, 689] width 14 height 12
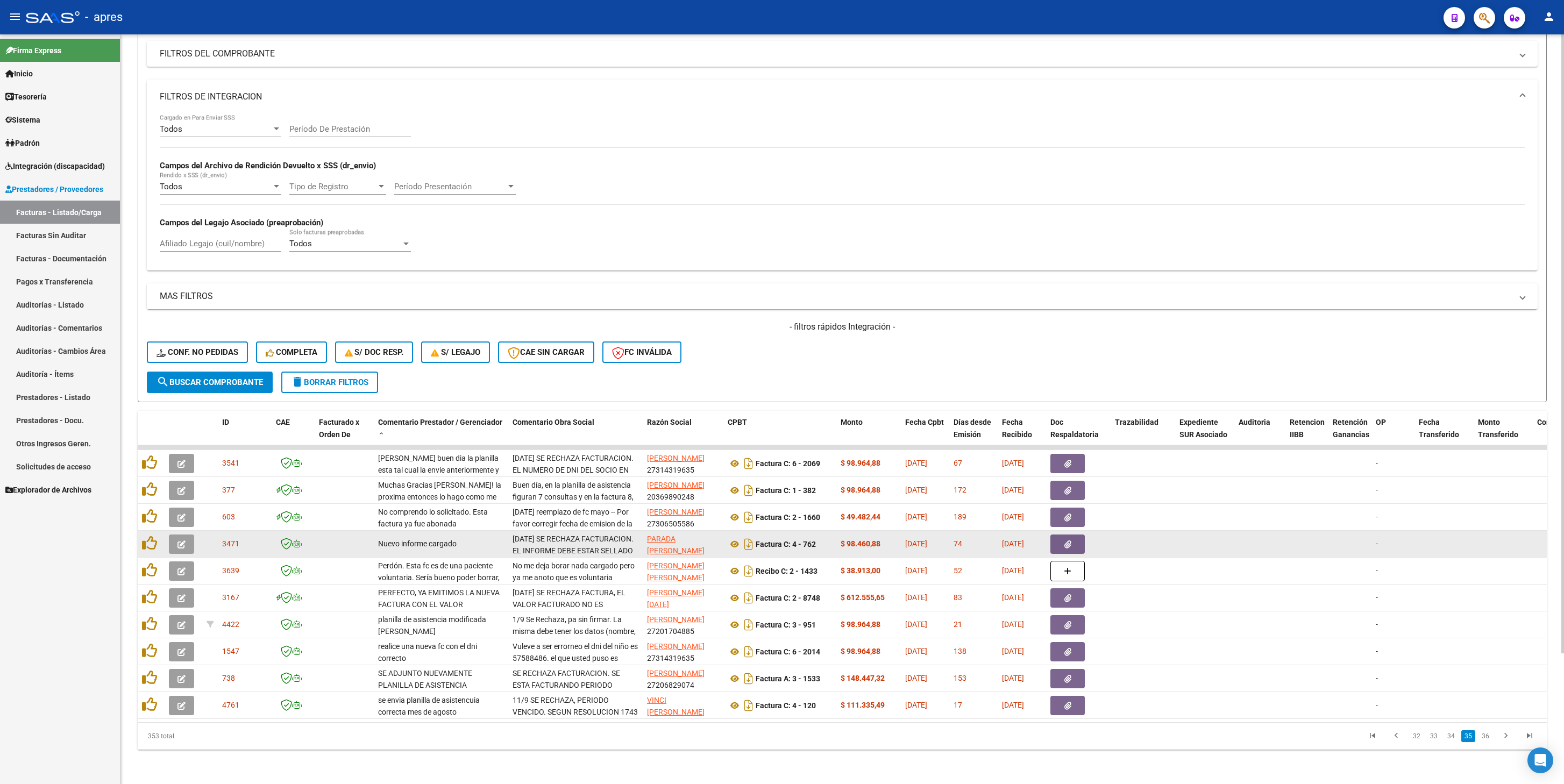
scroll to position [159, 0]
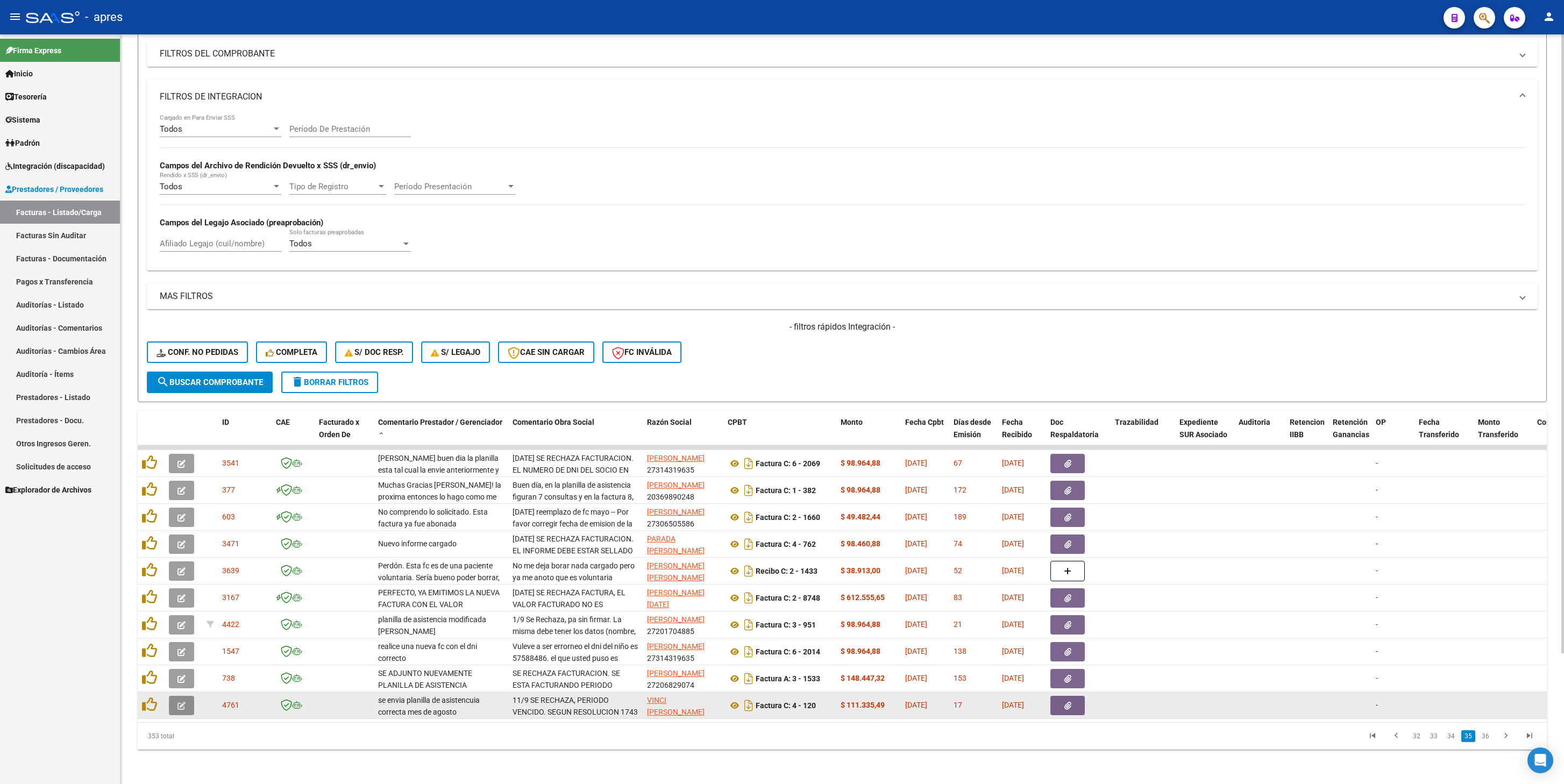
click at [174, 372] on button "button" at bounding box center [181, 705] width 26 height 19
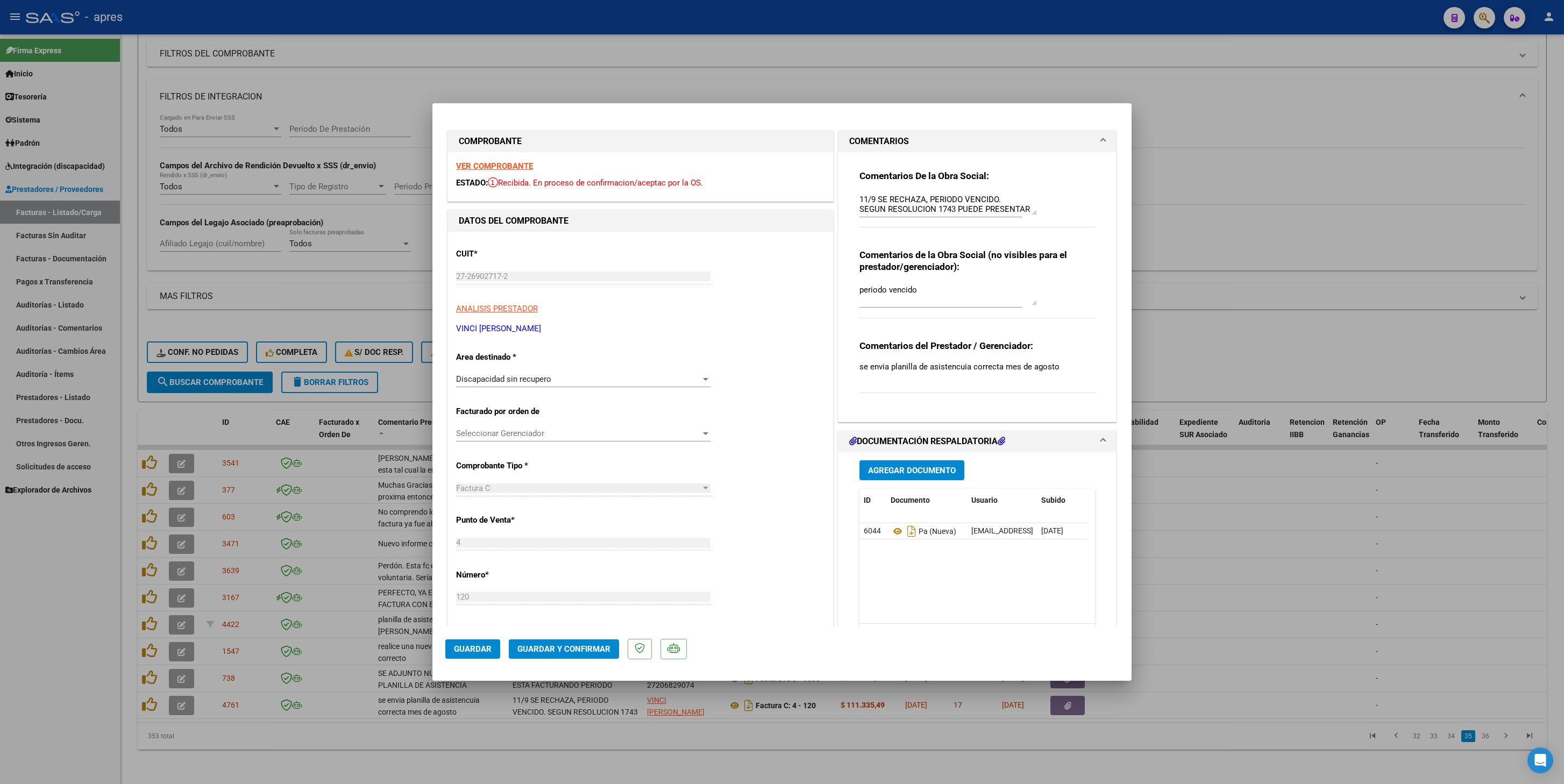
click at [299, 372] on div at bounding box center [782, 392] width 1564 height 784
type input "$ 0,00"
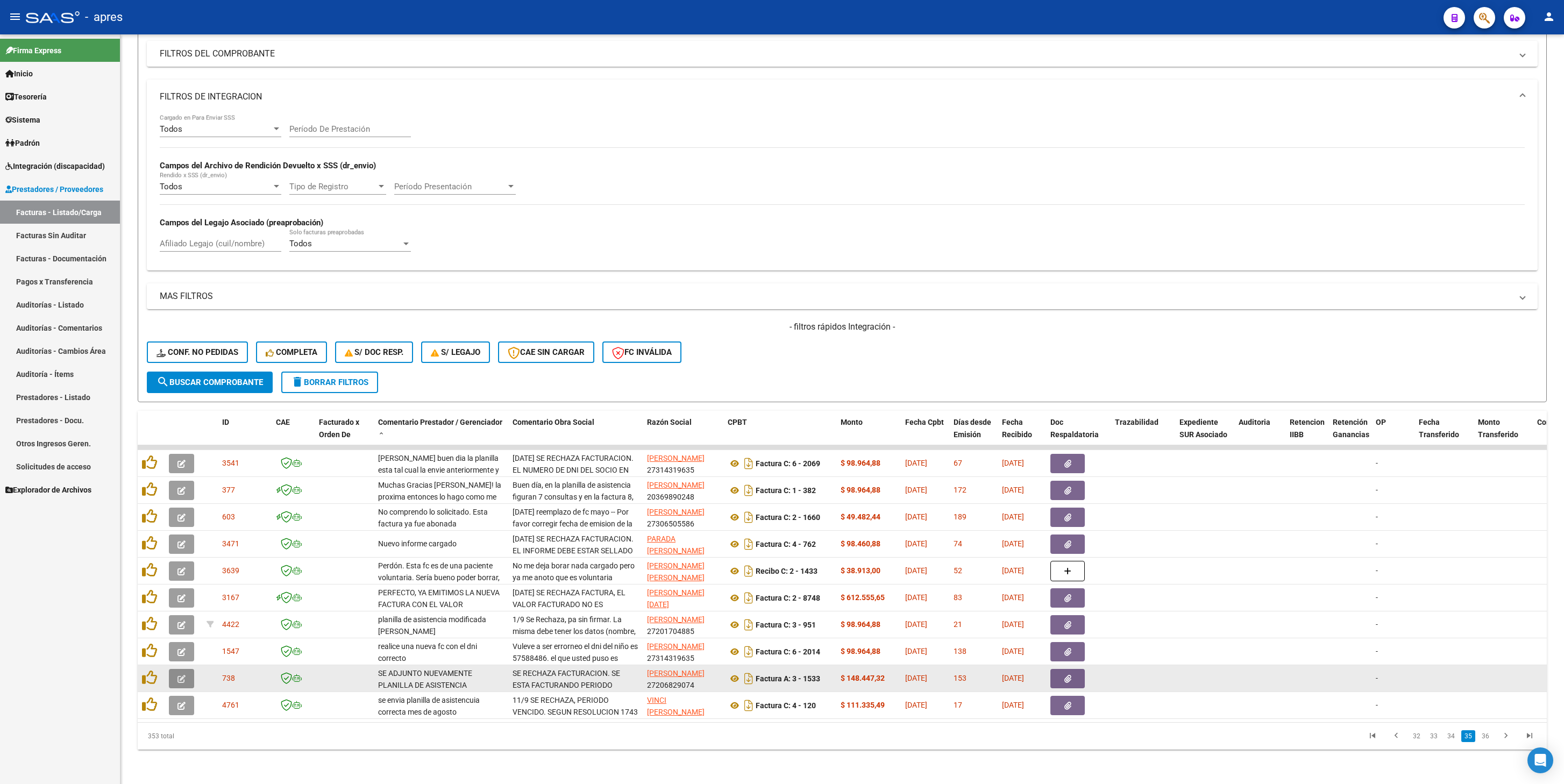
click at [173, 372] on button "button" at bounding box center [181, 678] width 26 height 19
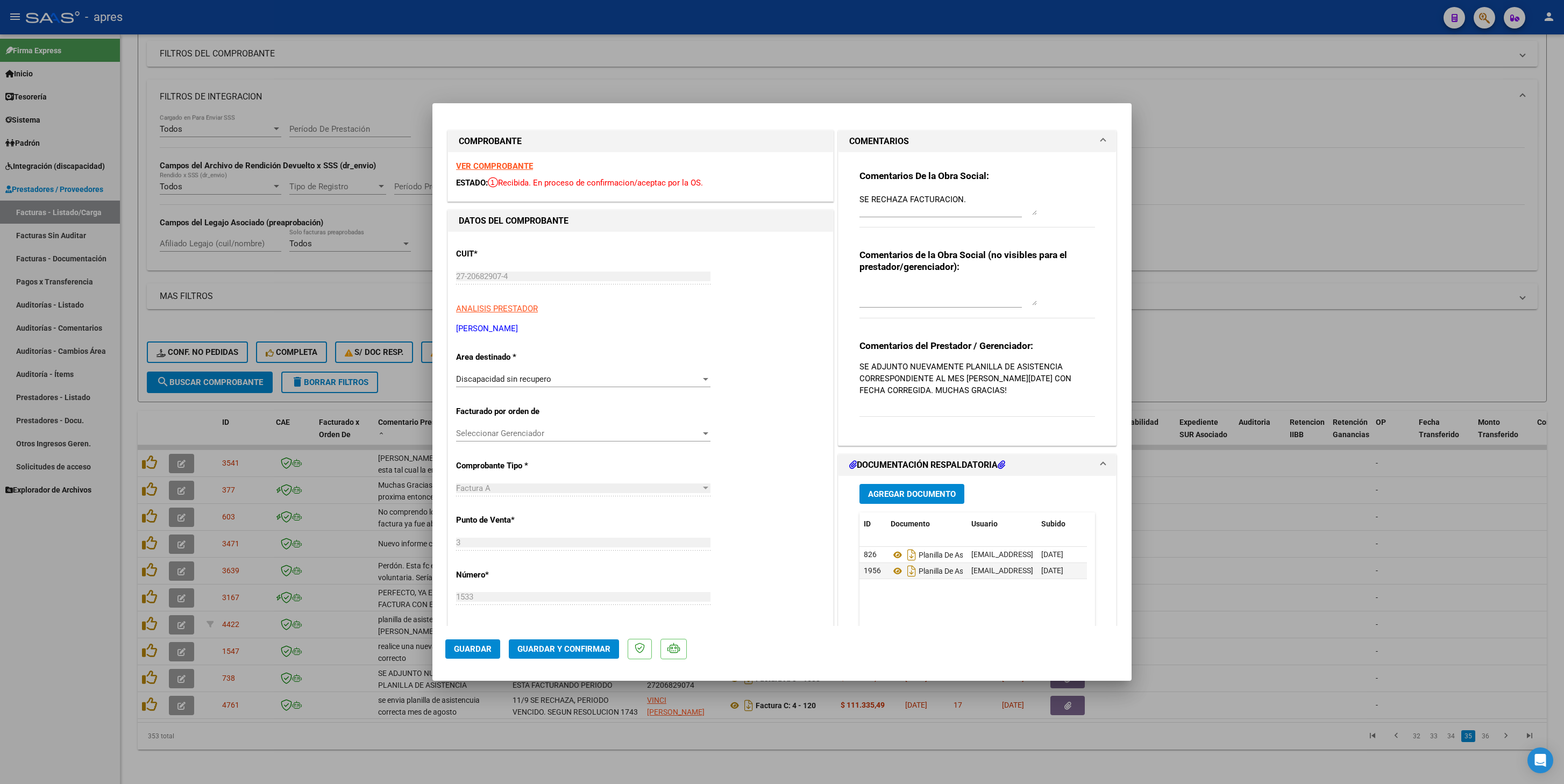
click at [523, 168] on strong "VER COMPROBANTE" at bounding box center [495, 166] width 77 height 10
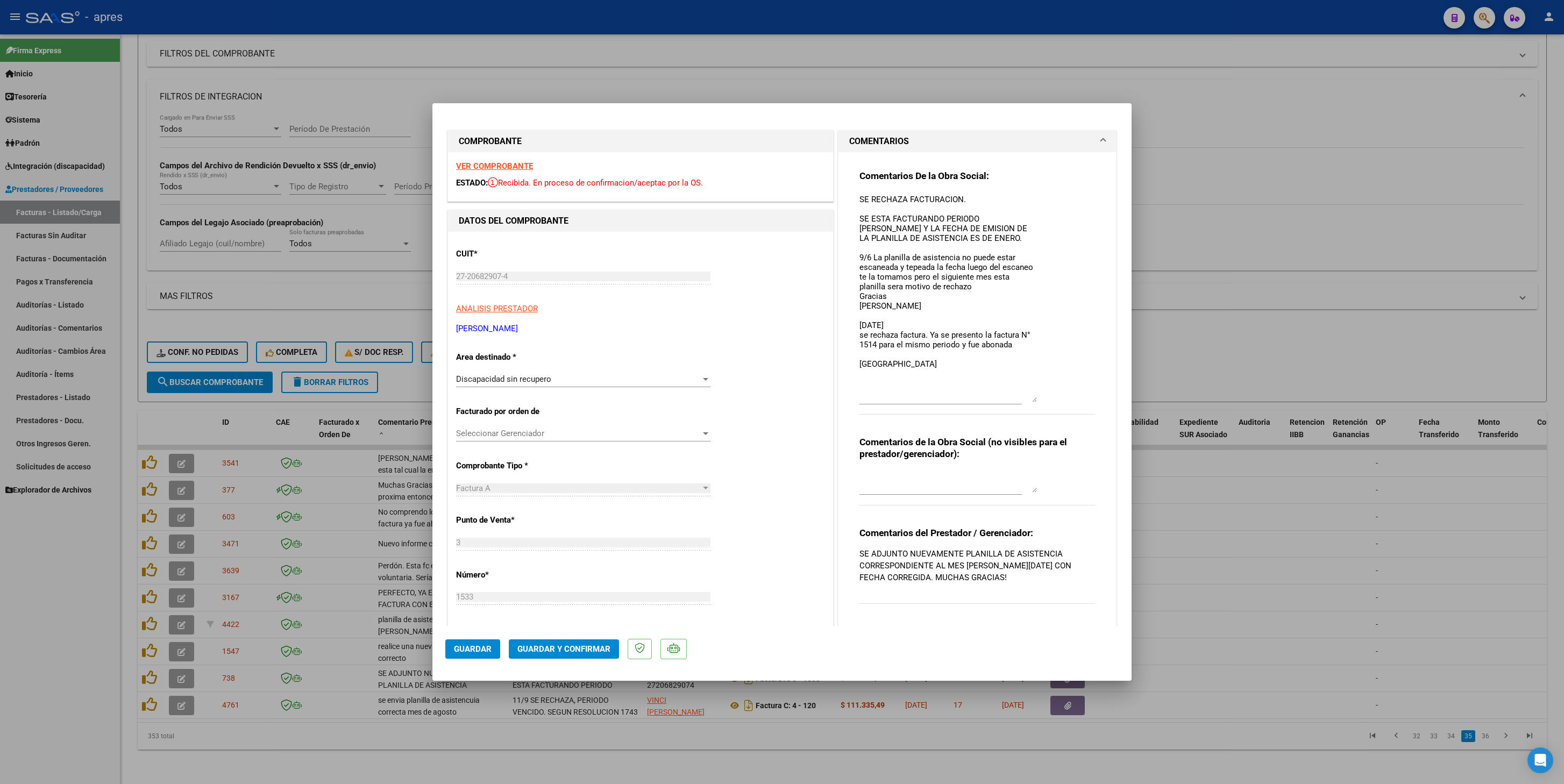
drag, startPoint x: 1020, startPoint y: 212, endPoint x: 1033, endPoint y: 399, distance: 187.5
click at [1033, 372] on div "Comentarios De la Obra Social: SE RECHAZA FACTURACION. SE ESTA FACTURANDO PERIO…" at bounding box center [977, 299] width 236 height 257
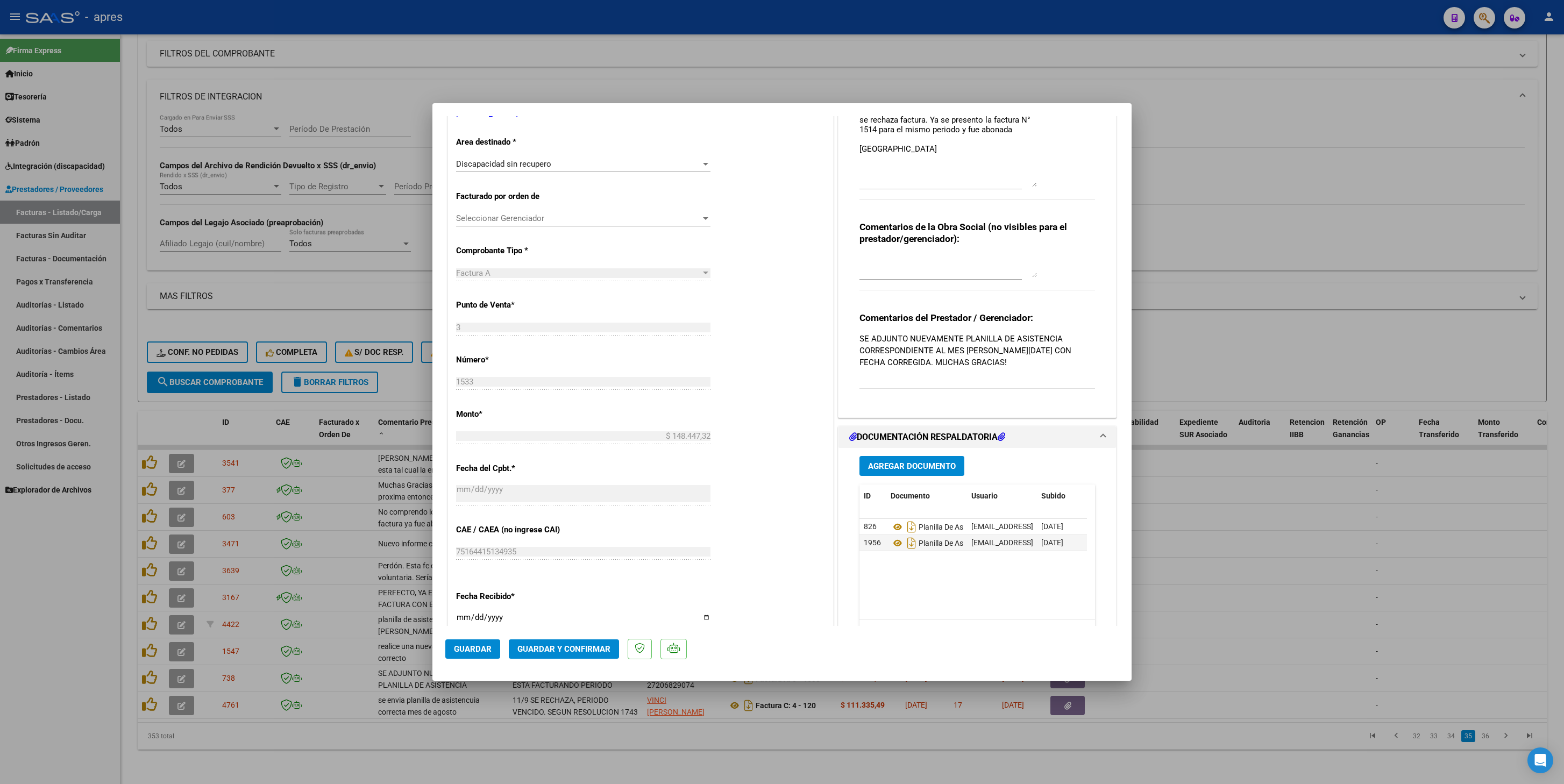
scroll to position [107, 0]
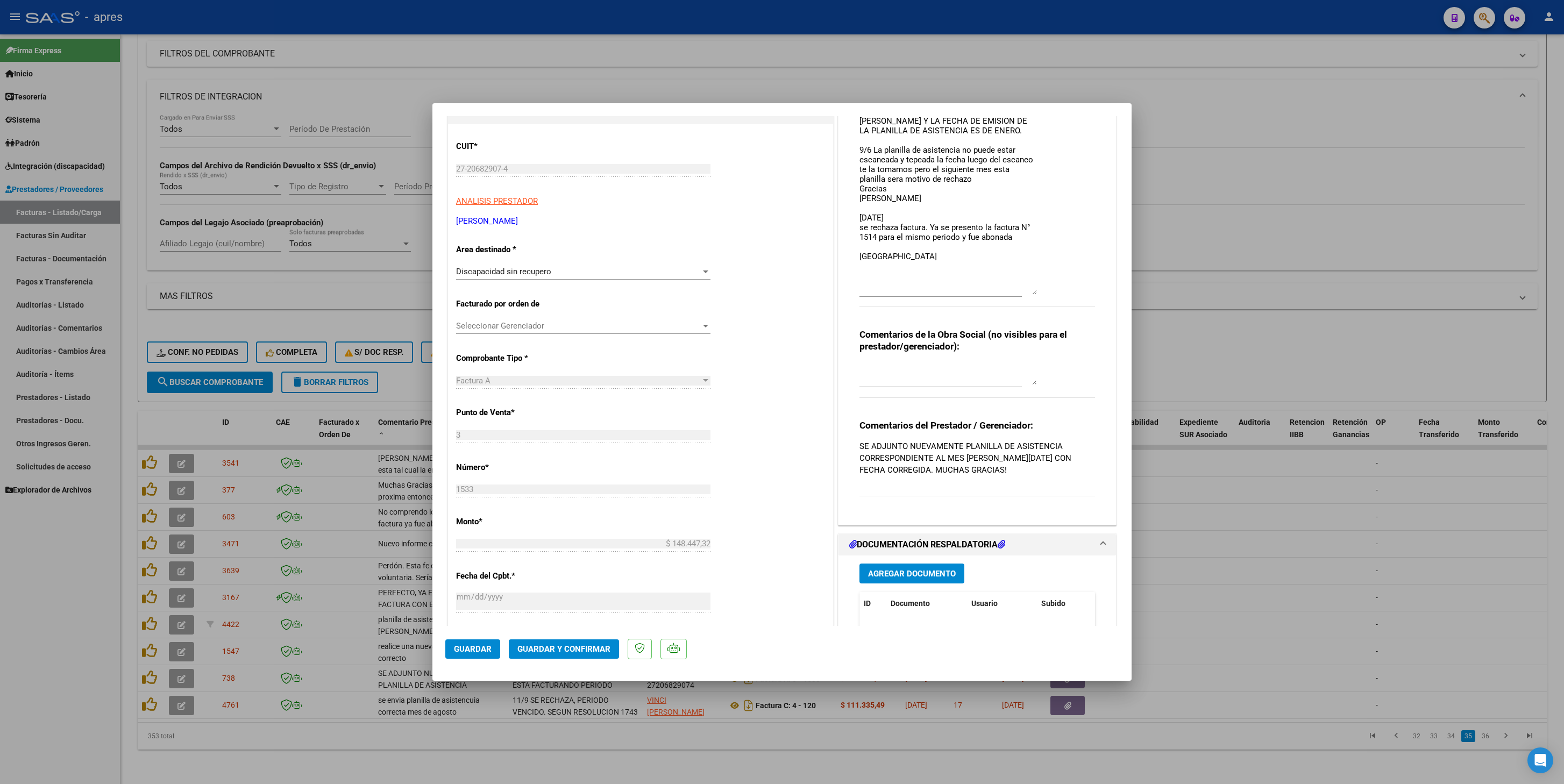
click at [260, 372] on div at bounding box center [782, 392] width 1564 height 784
type input "$ 0,00"
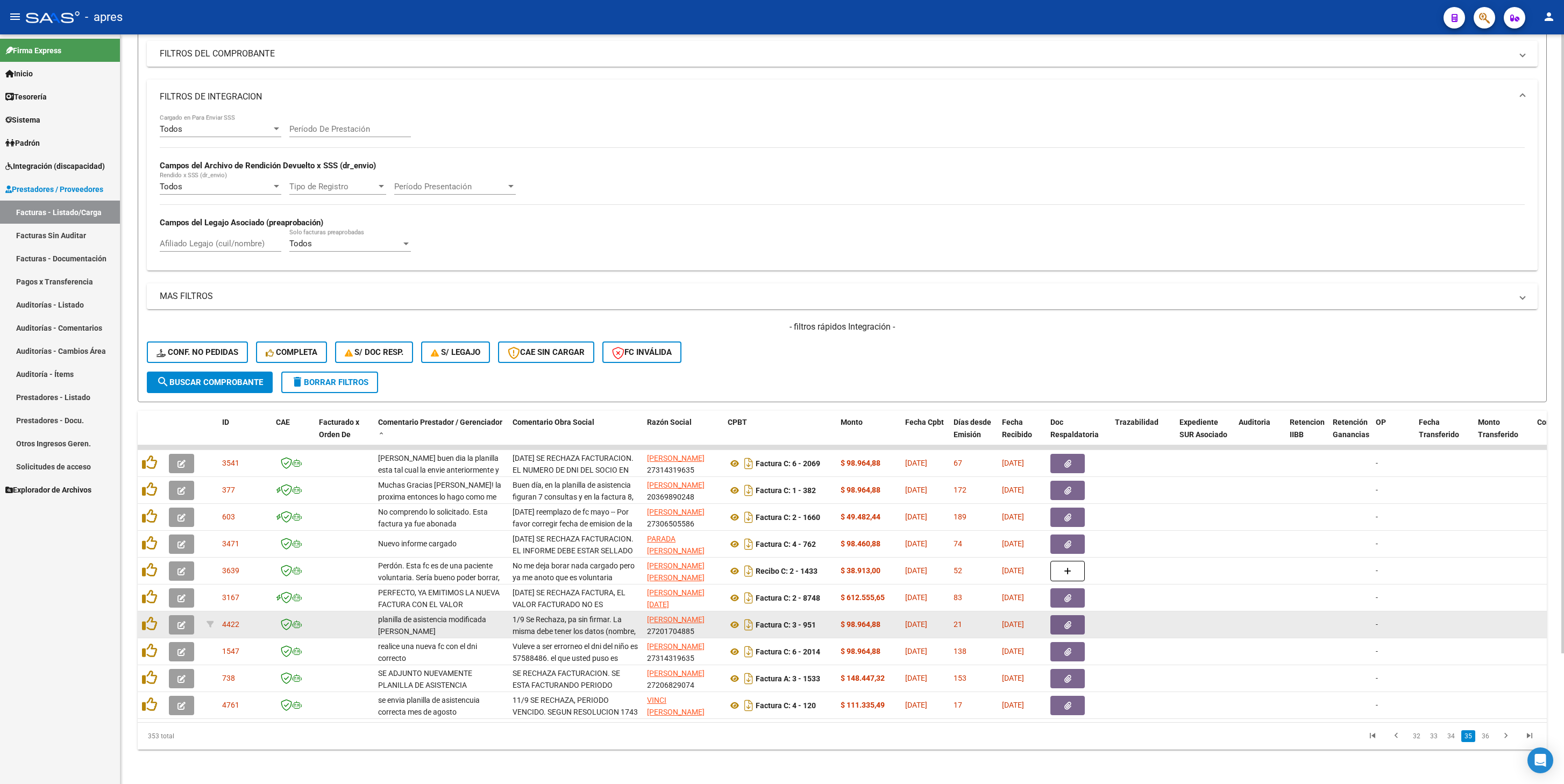
click at [179, 372] on icon "button" at bounding box center [181, 625] width 8 height 8
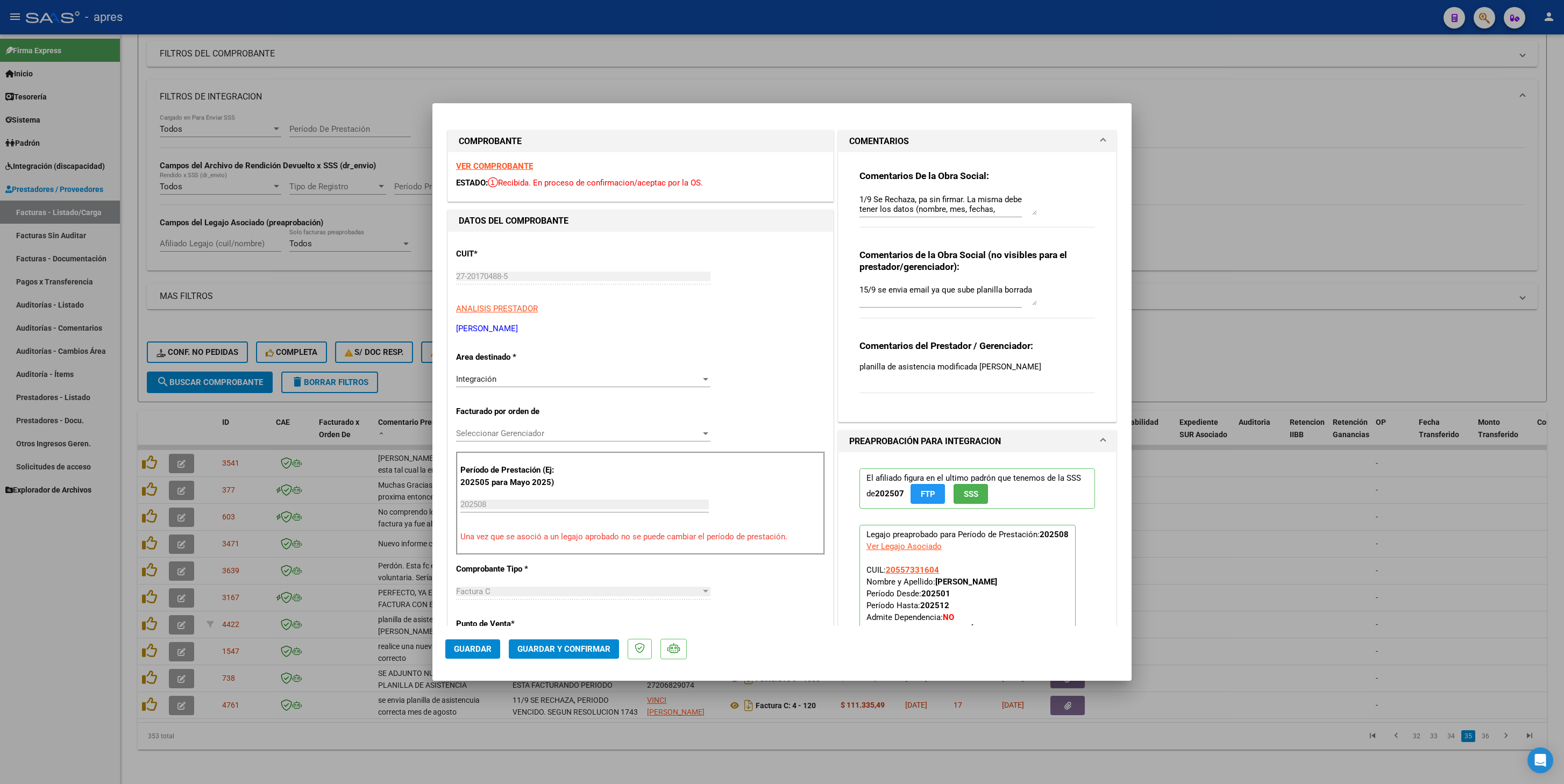
click at [521, 171] on strong "VER COMPROBANTE" at bounding box center [495, 166] width 77 height 10
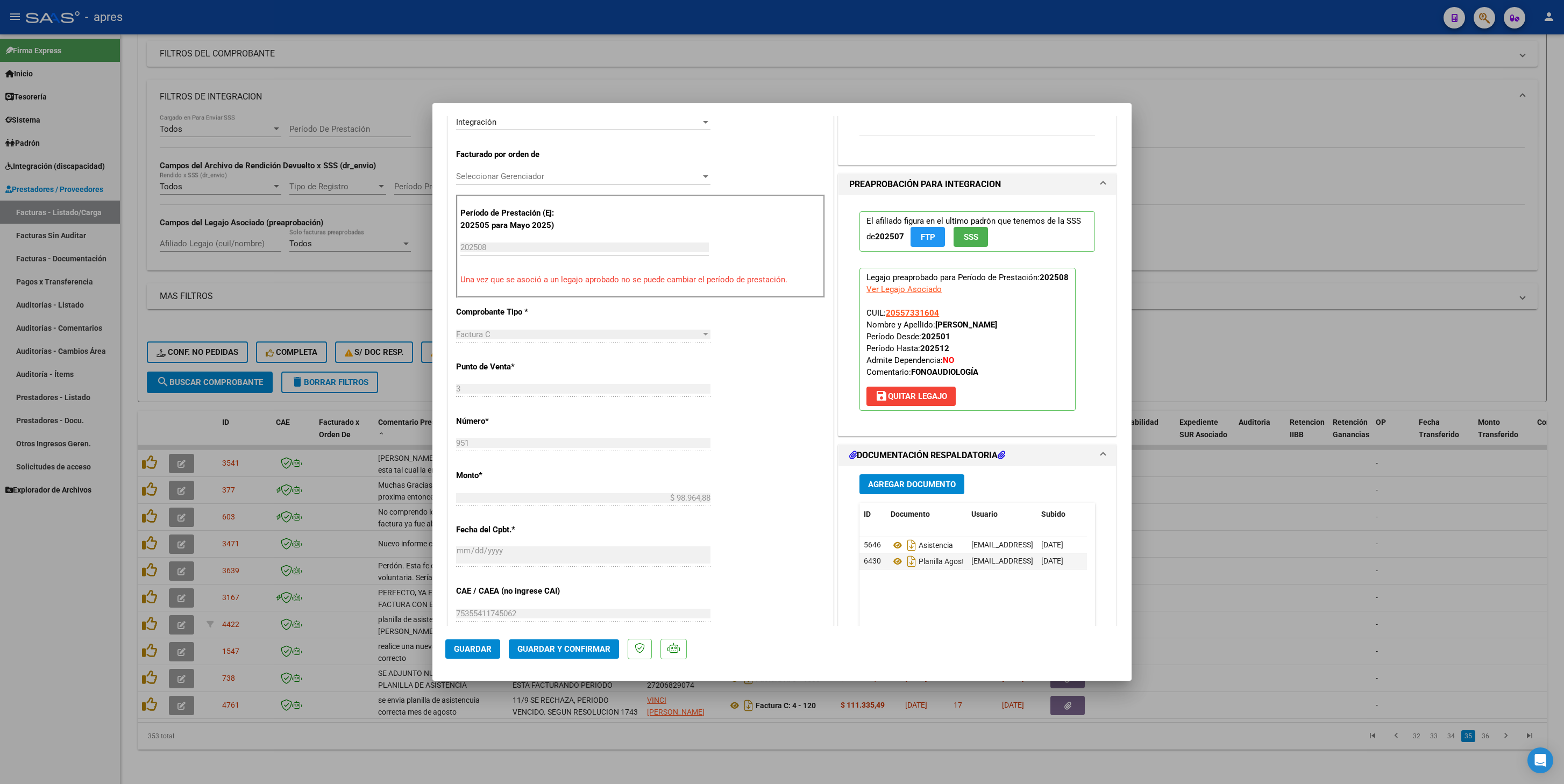
scroll to position [322, 0]
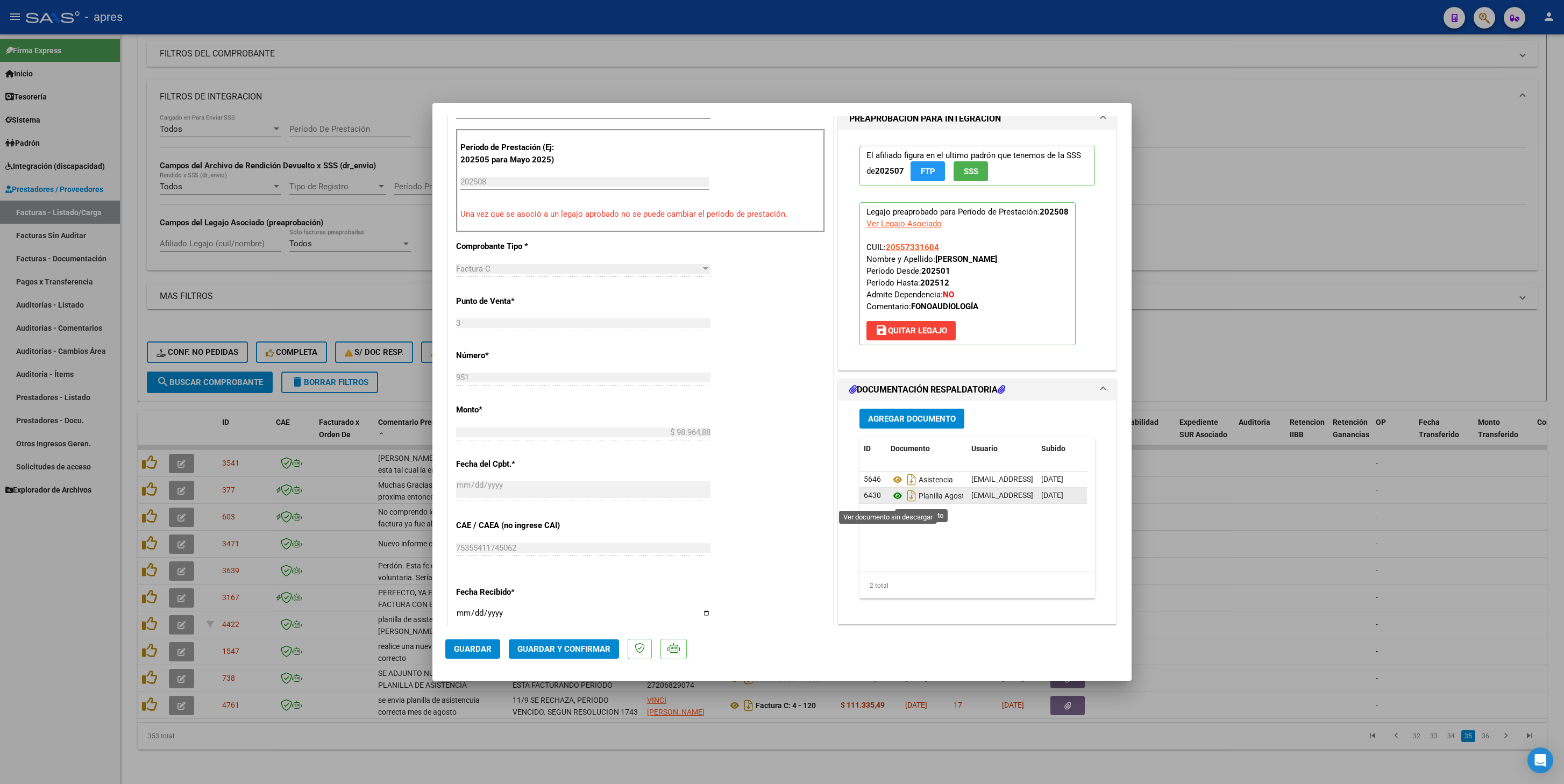
click at [891, 372] on icon at bounding box center [897, 495] width 14 height 13
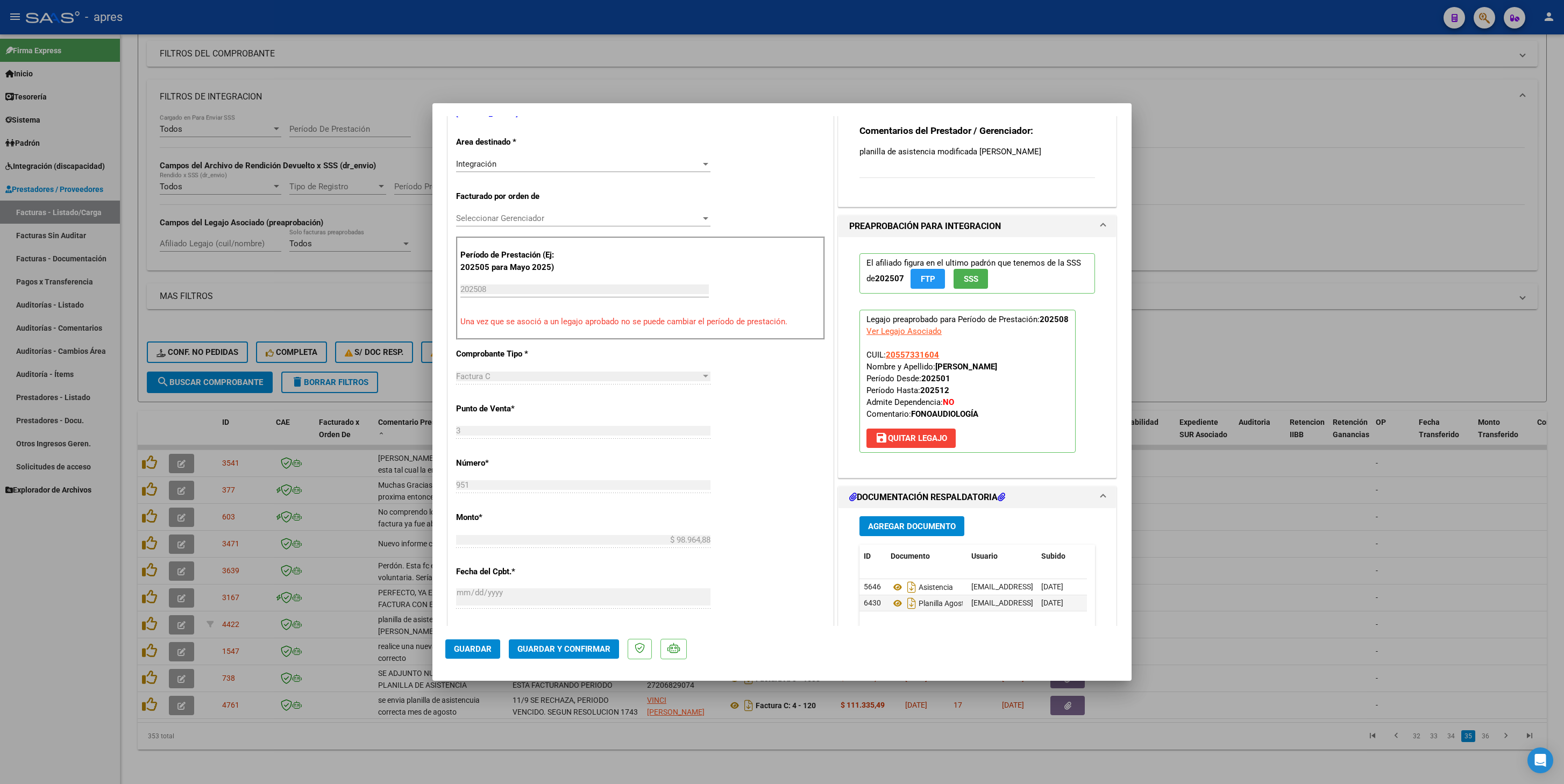
scroll to position [0, 0]
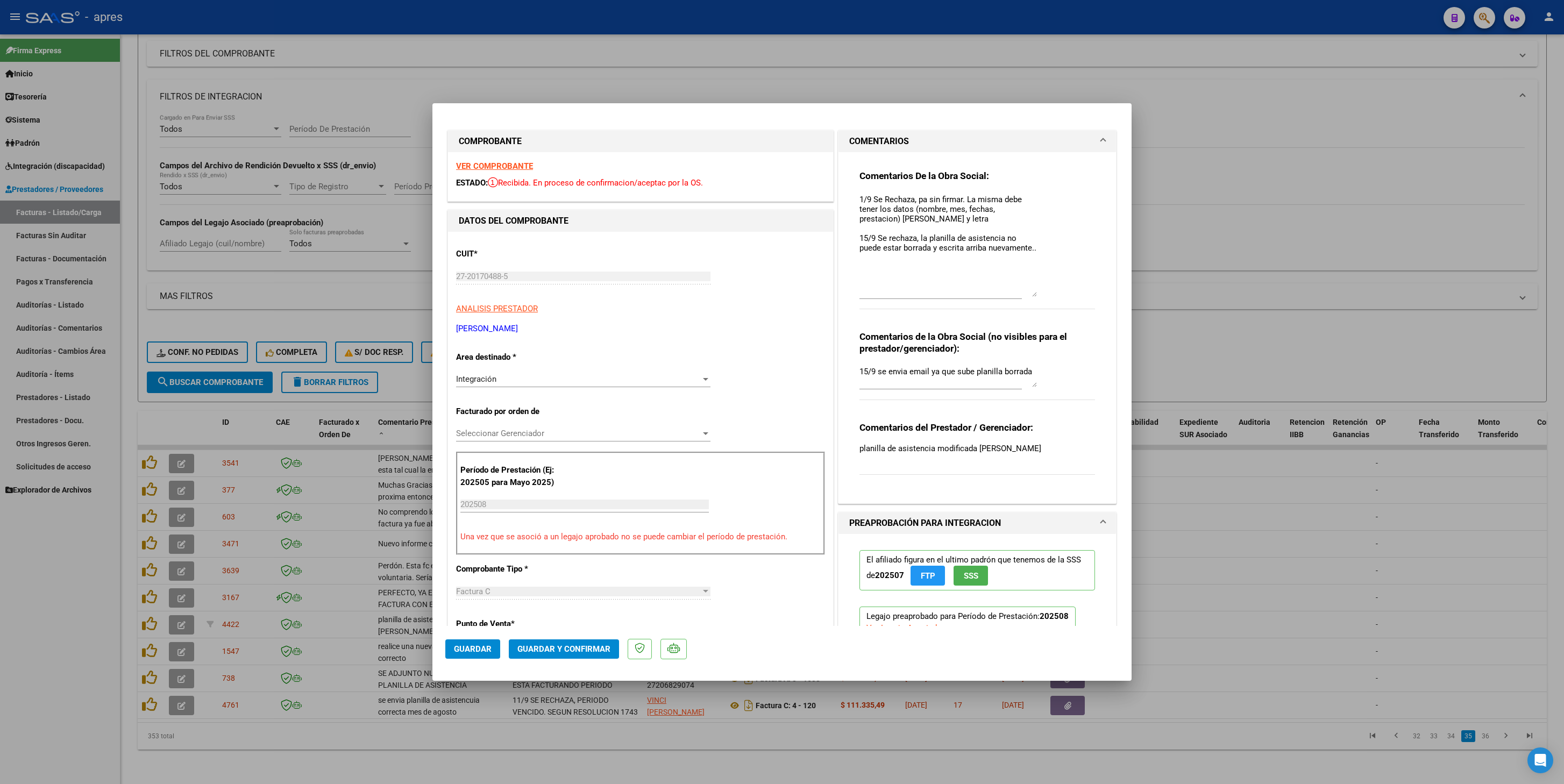
drag, startPoint x: 1020, startPoint y: 207, endPoint x: 1027, endPoint y: 289, distance: 82.3
click at [1027, 289] on textarea "1/9 Se Rechaza, pa sin firmar. La misma debe tener los datos (nombre, mes, fech…" at bounding box center [948, 245] width 178 height 103
click at [475, 372] on span "Guardar" at bounding box center [472, 648] width 37 height 10
click at [1027, 250] on textarea "1/9 Se Rechaza, pa sin firmar. La misma debe tener los datos (nombre, mes, fech…" at bounding box center [948, 245] width 178 height 103
type textarea "1/9 Se Rechaza, pa sin firmar. La misma debe tener los datos (nombre, mes, fech…"
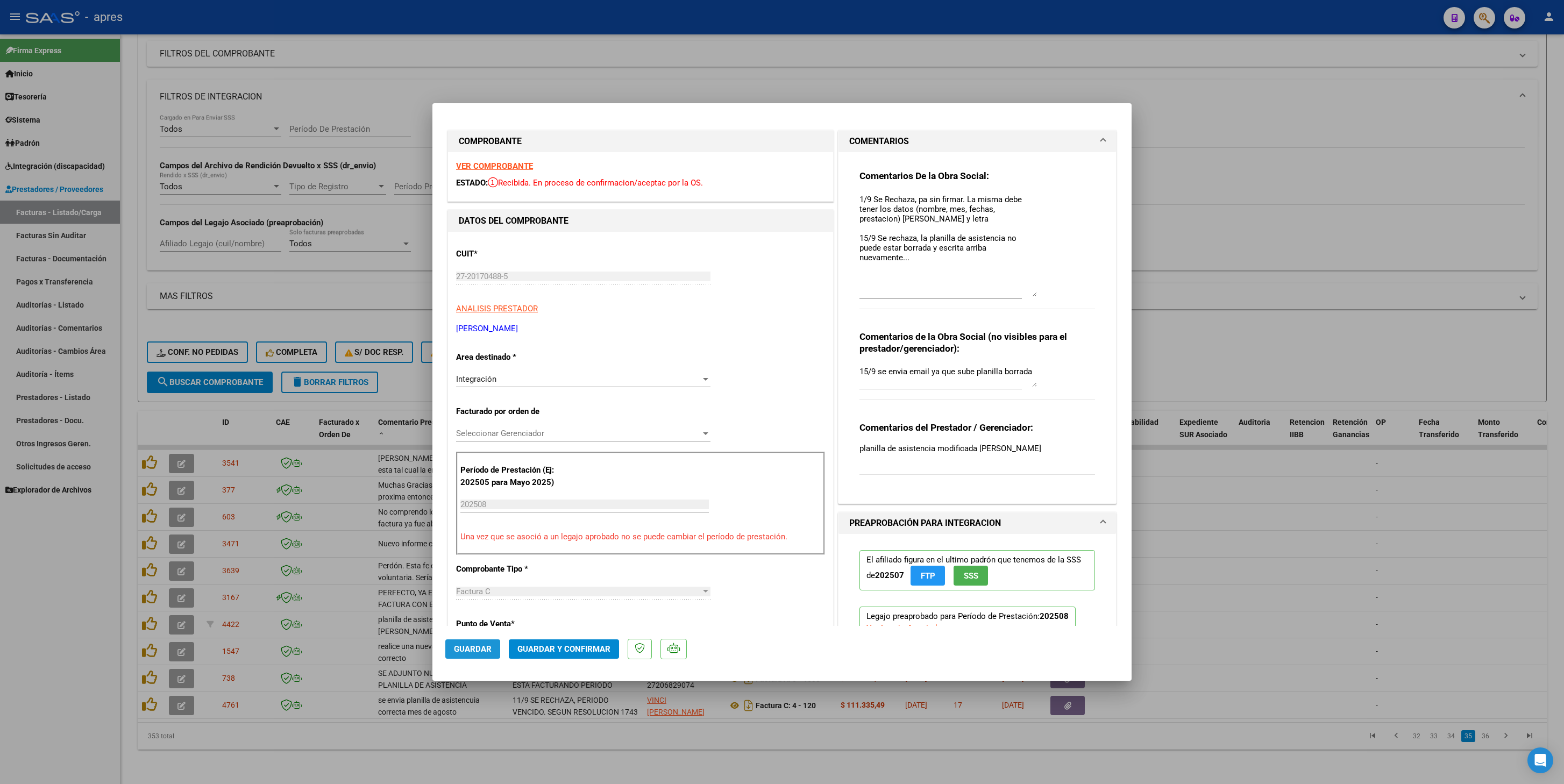
click at [481, 372] on span "Guardar" at bounding box center [472, 648] width 37 height 10
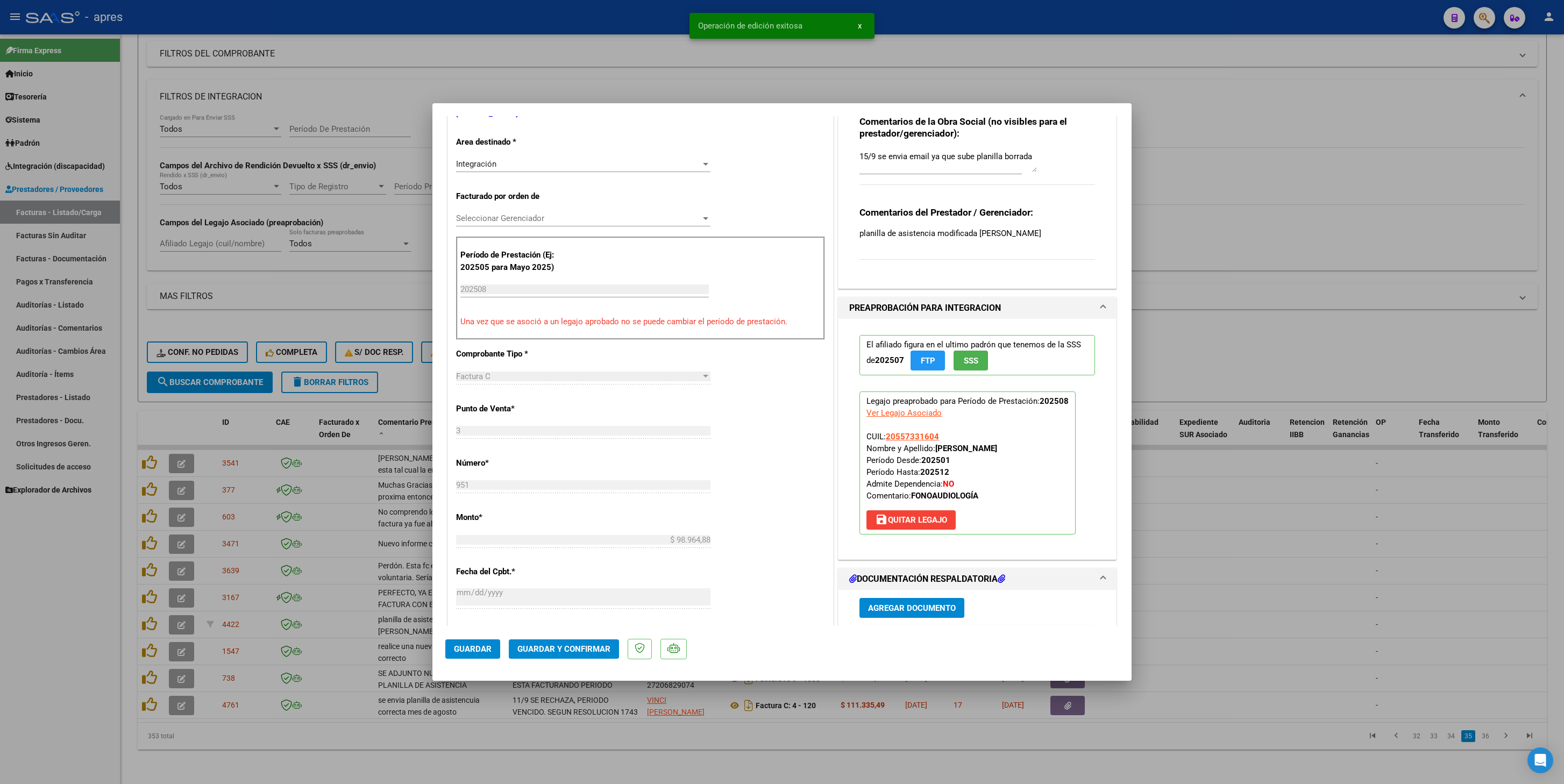
click at [397, 372] on div at bounding box center [782, 392] width 1564 height 784
type input "$ 0,00"
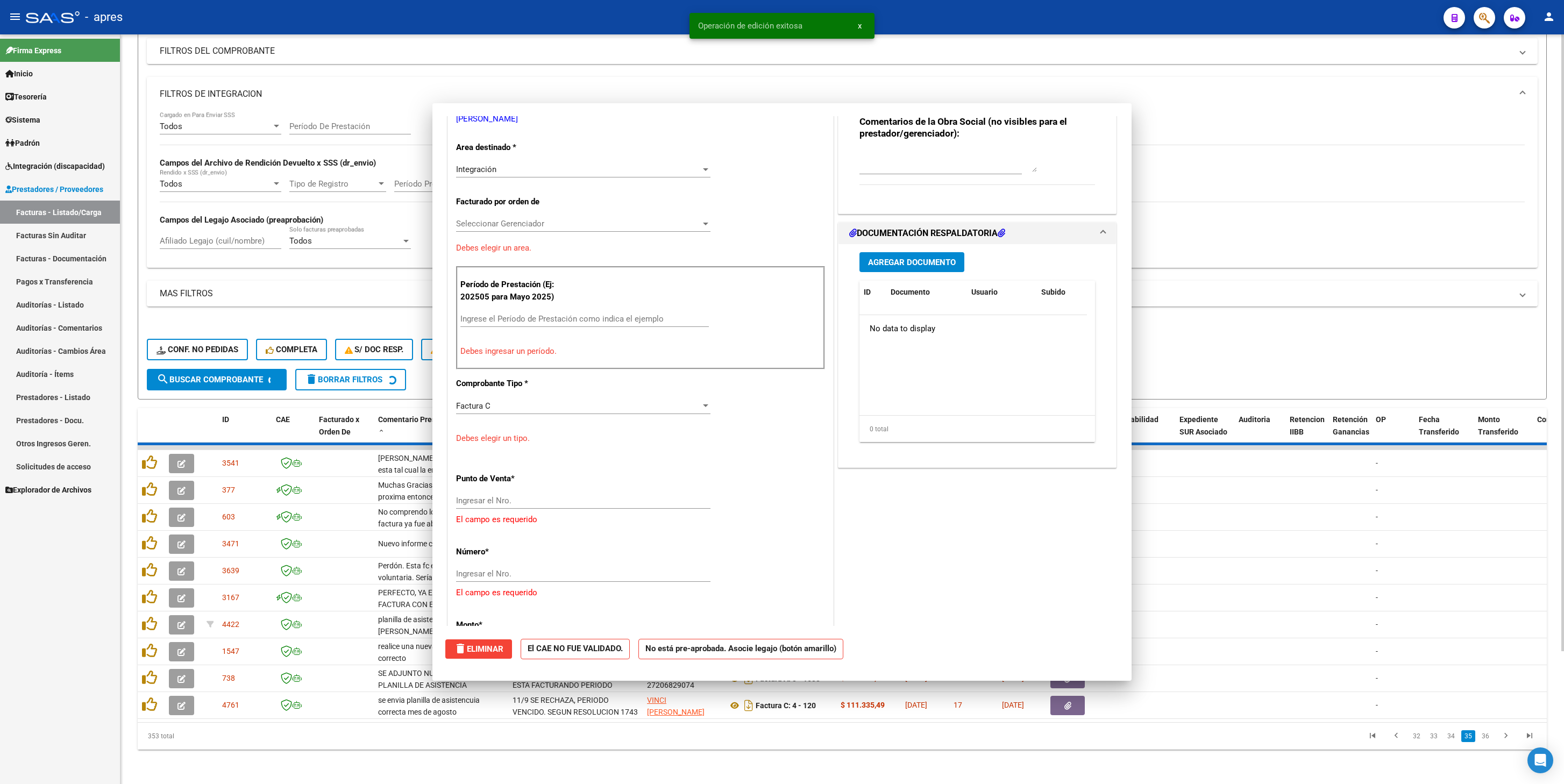
scroll to position [0, 0]
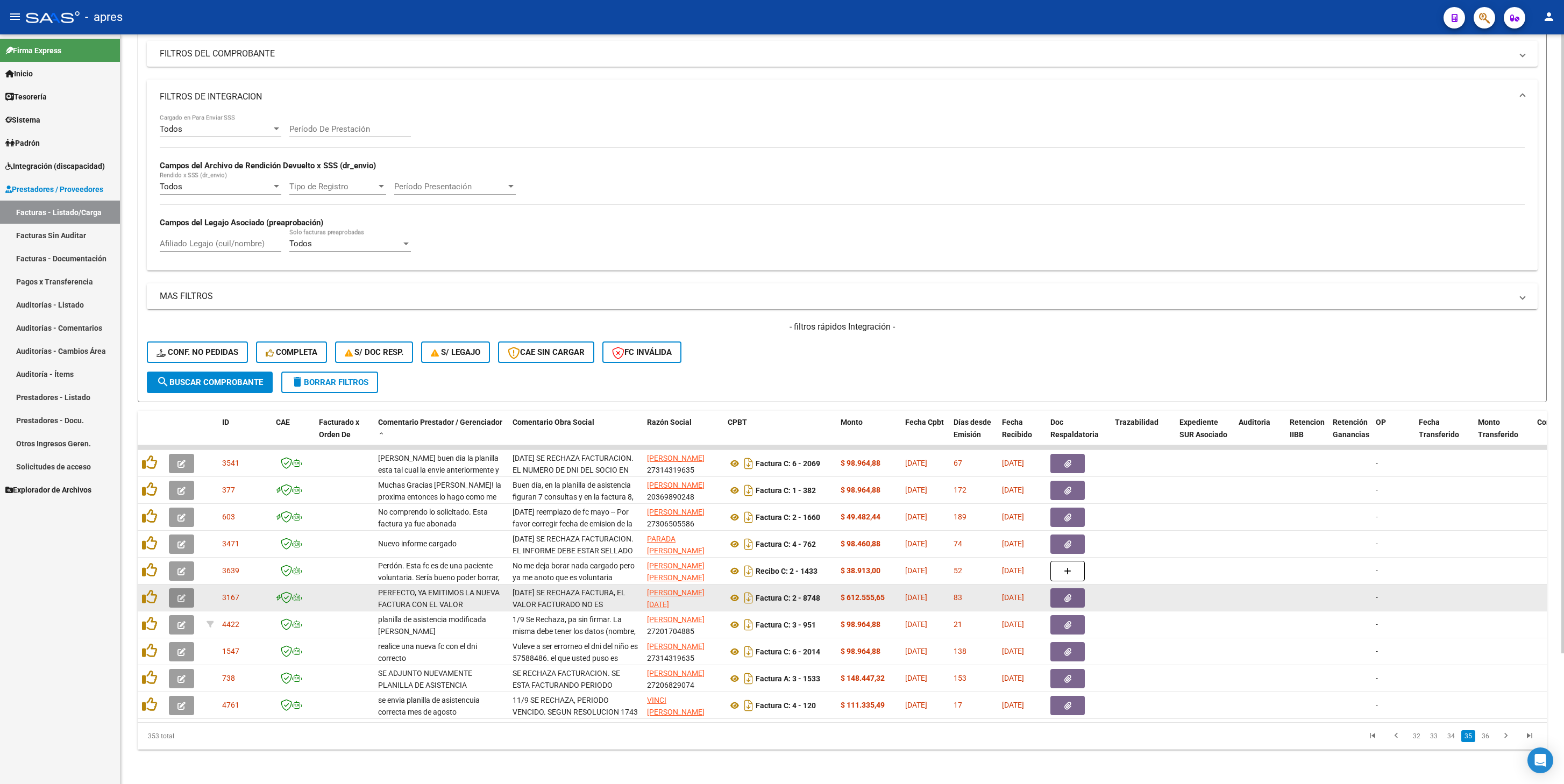
click at [182, 372] on icon "button" at bounding box center [181, 598] width 8 height 8
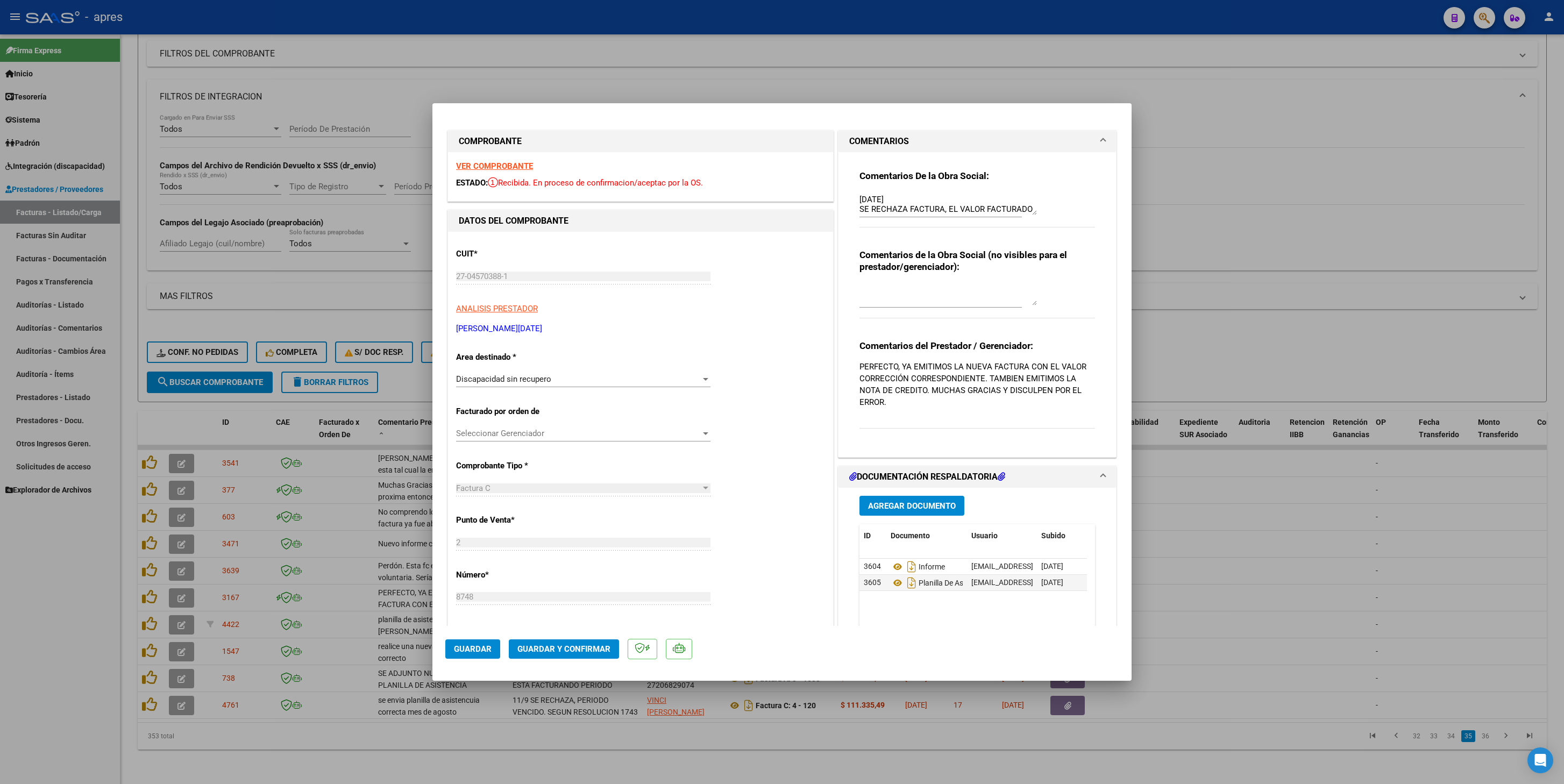
click at [524, 168] on strong "VER COMPROBANTE" at bounding box center [495, 166] width 77 height 10
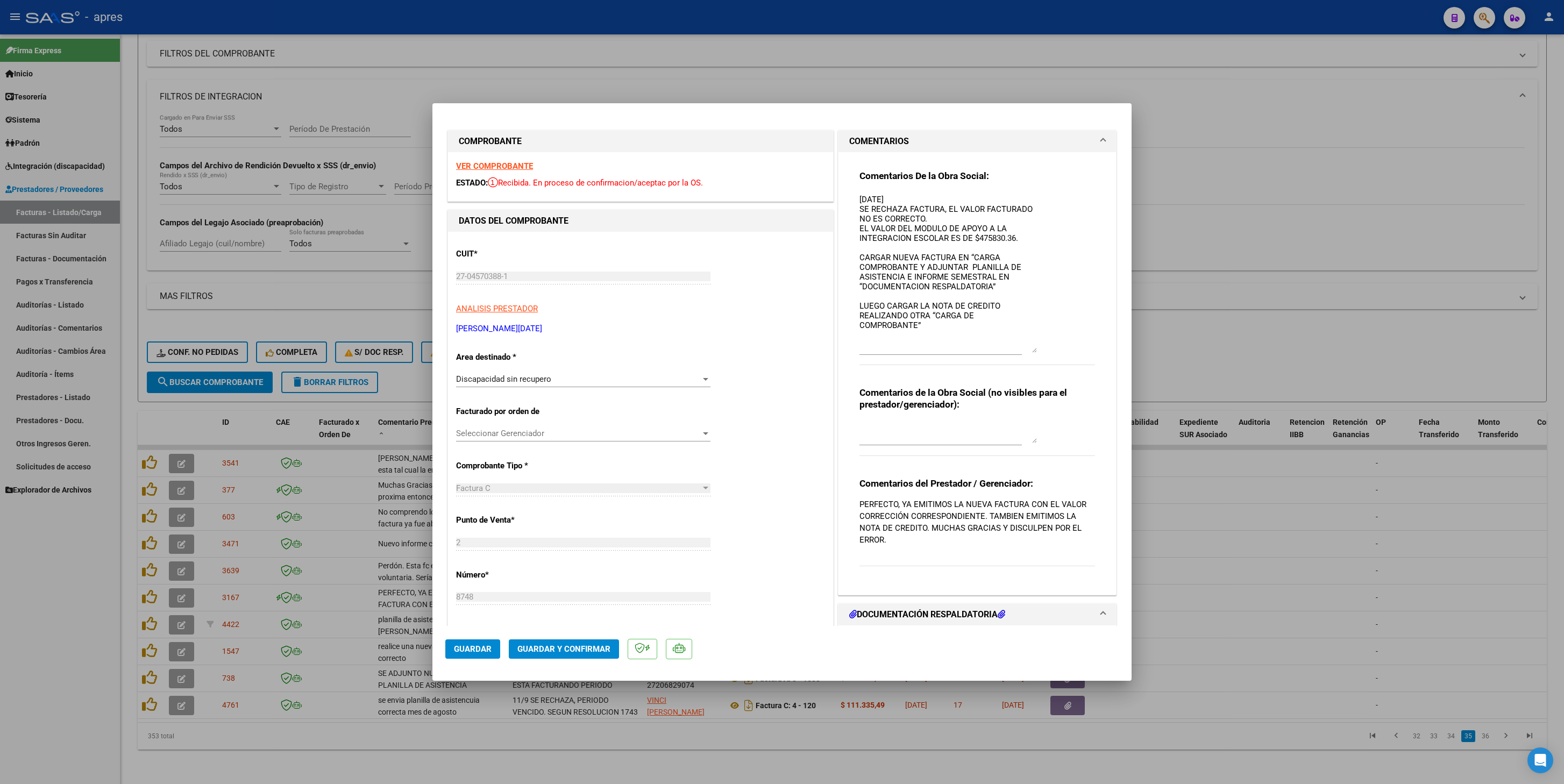
drag, startPoint x: 1024, startPoint y: 212, endPoint x: 1039, endPoint y: 350, distance: 138.8
click at [1039, 350] on div "Comentarios De la Obra Social: 07/07/2025 SE RECHAZA FACTURA, EL VALOR FACTURAD…" at bounding box center [977, 273] width 236 height 207
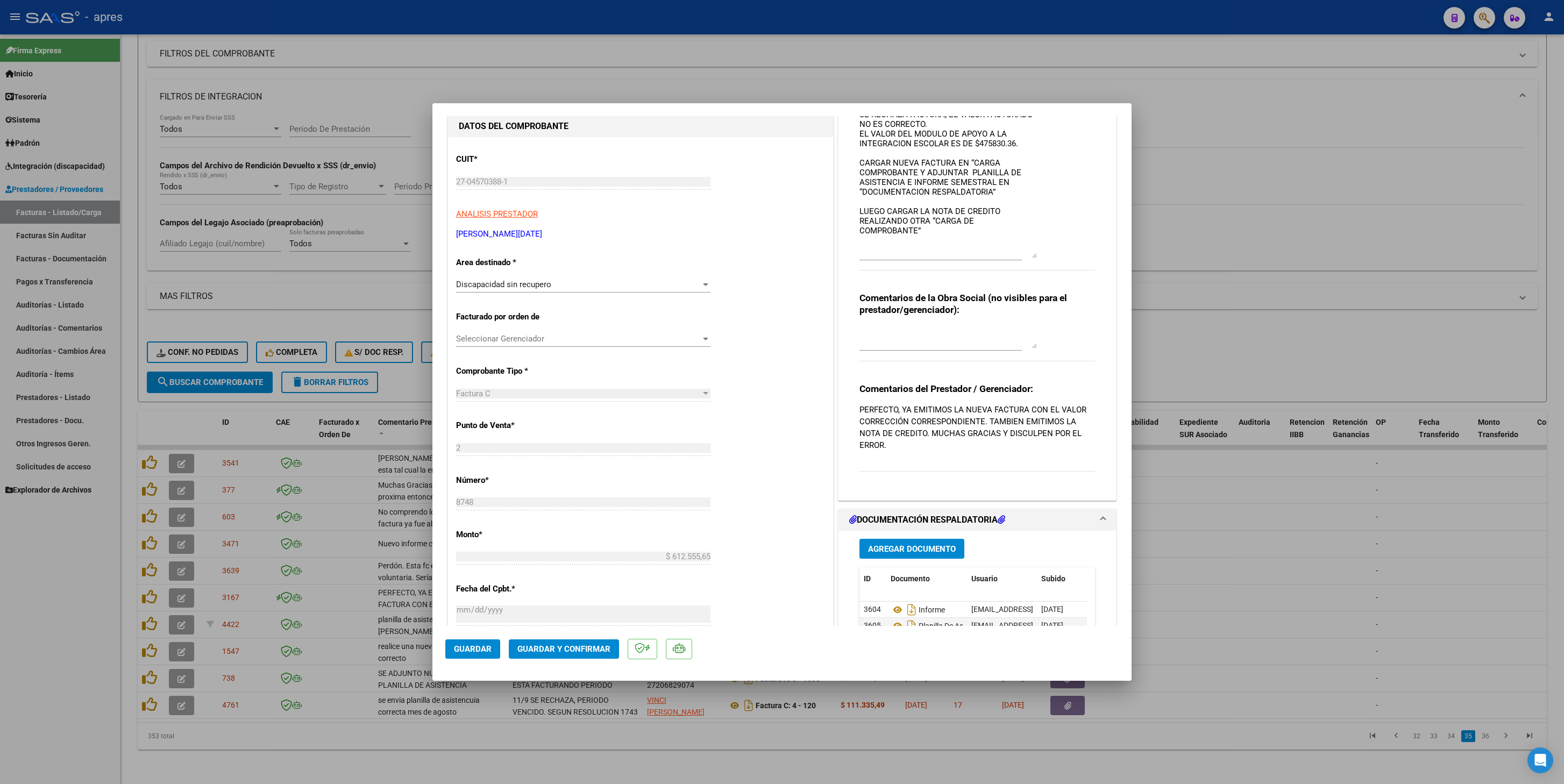
scroll to position [107, 0]
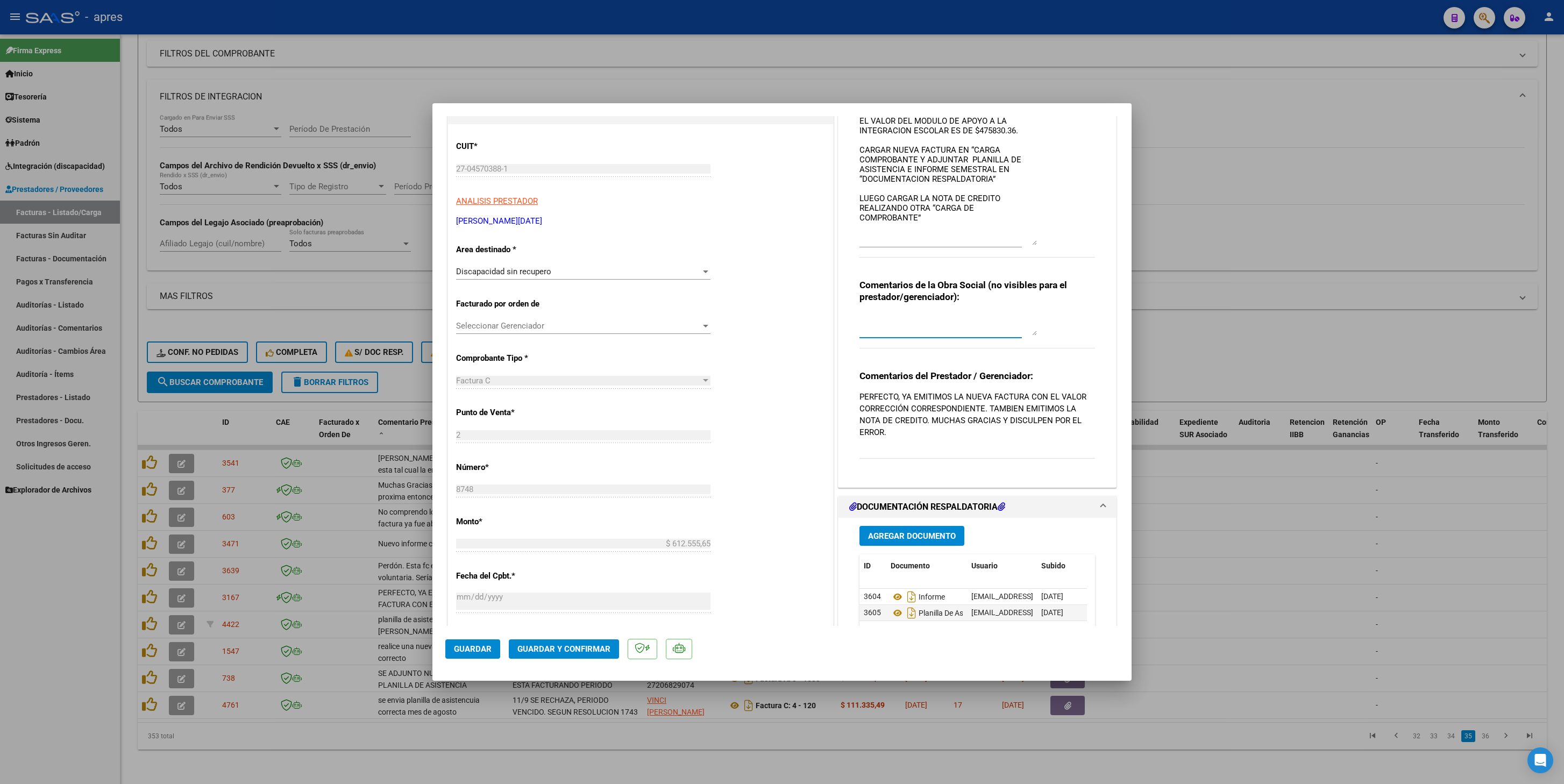
click at [895, 314] on textarea at bounding box center [948, 325] width 178 height 22
type textarea "REFACTURO"
click at [471, 372] on span "Guardar" at bounding box center [472, 648] width 37 height 10
click at [441, 372] on div at bounding box center [782, 392] width 1564 height 784
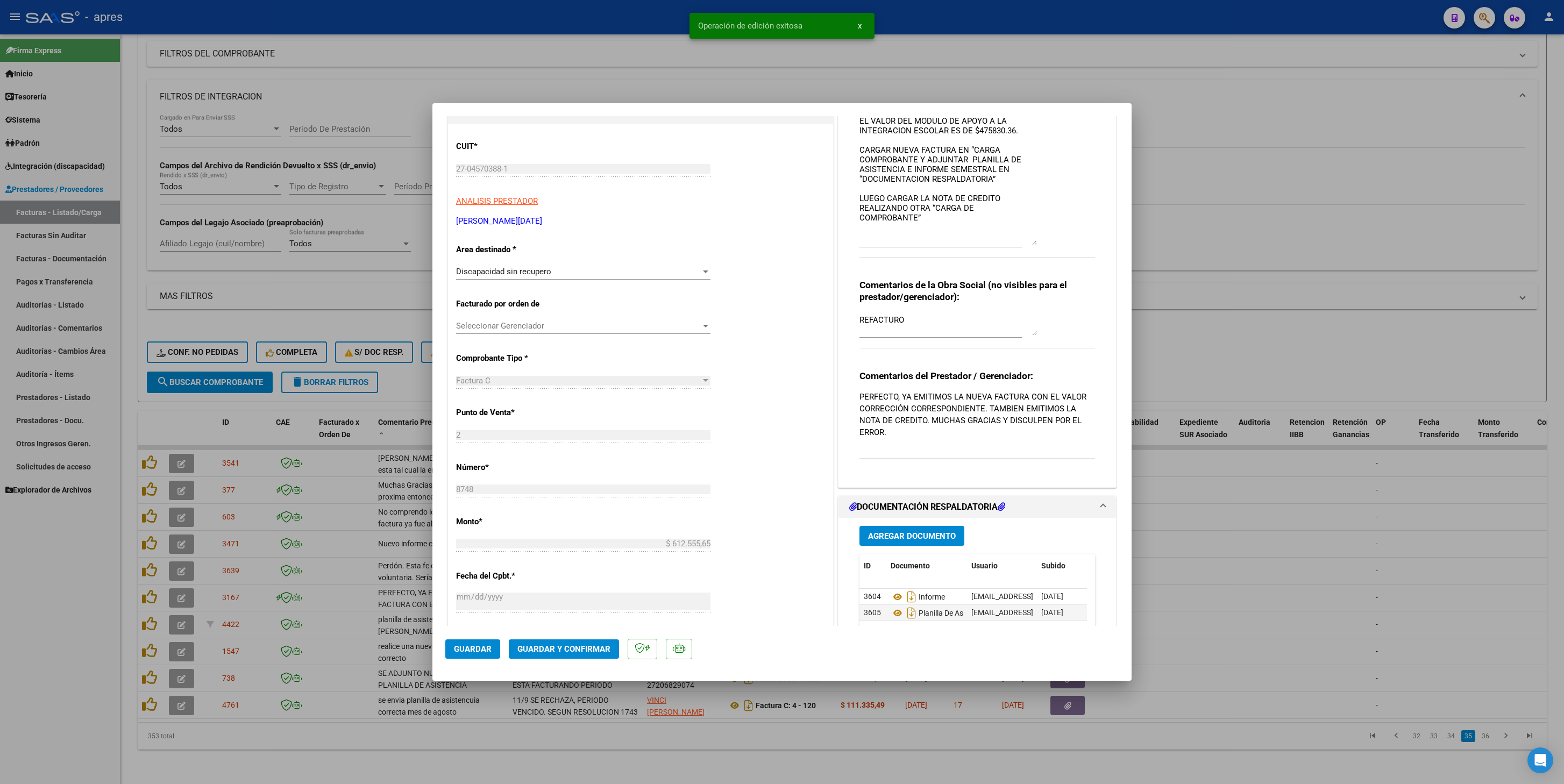
type input "$ 0,00"
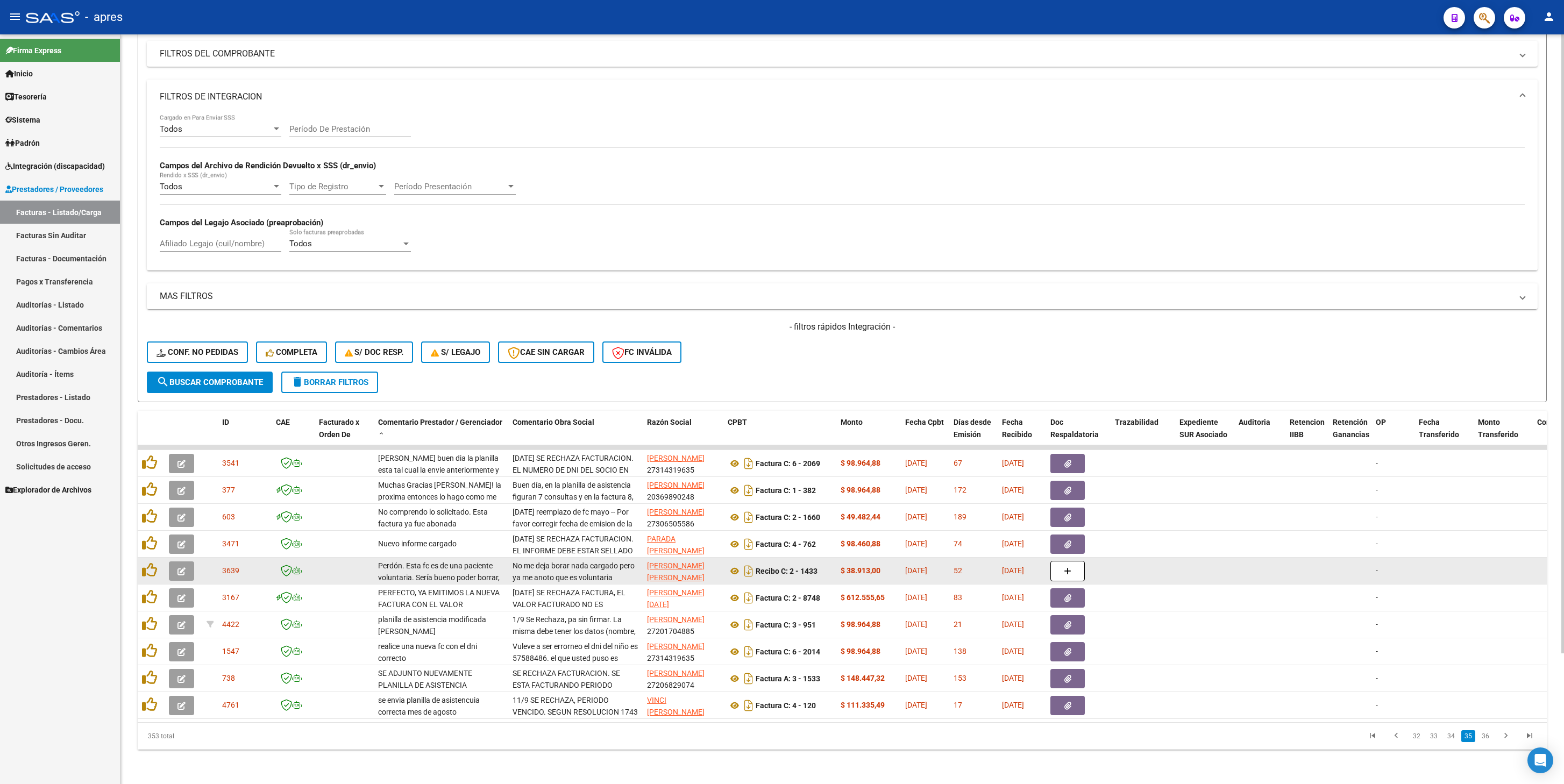
click at [179, 372] on button "button" at bounding box center [181, 571] width 26 height 19
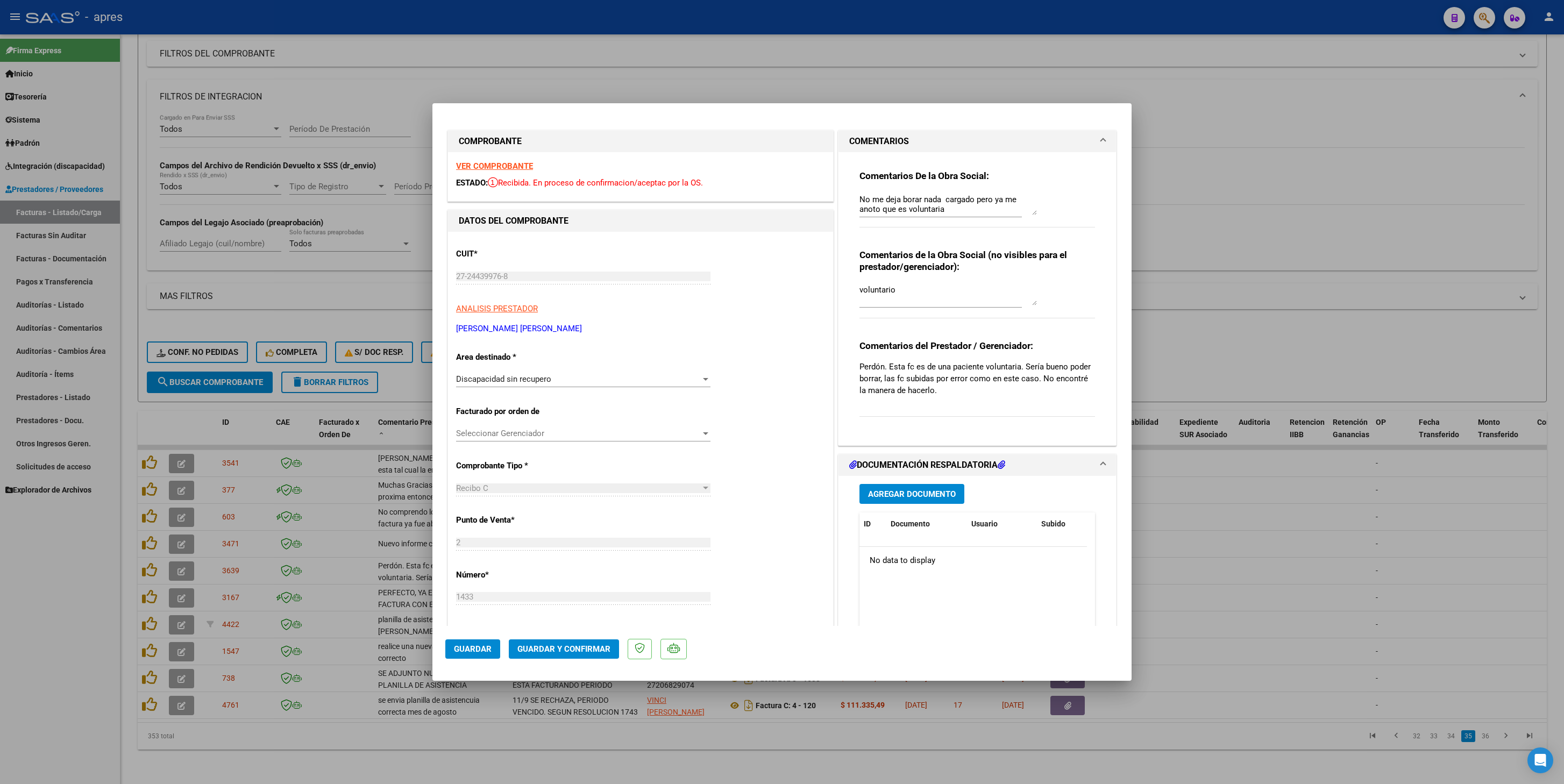
click at [343, 372] on div at bounding box center [782, 392] width 1564 height 784
type input "$ 0,00"
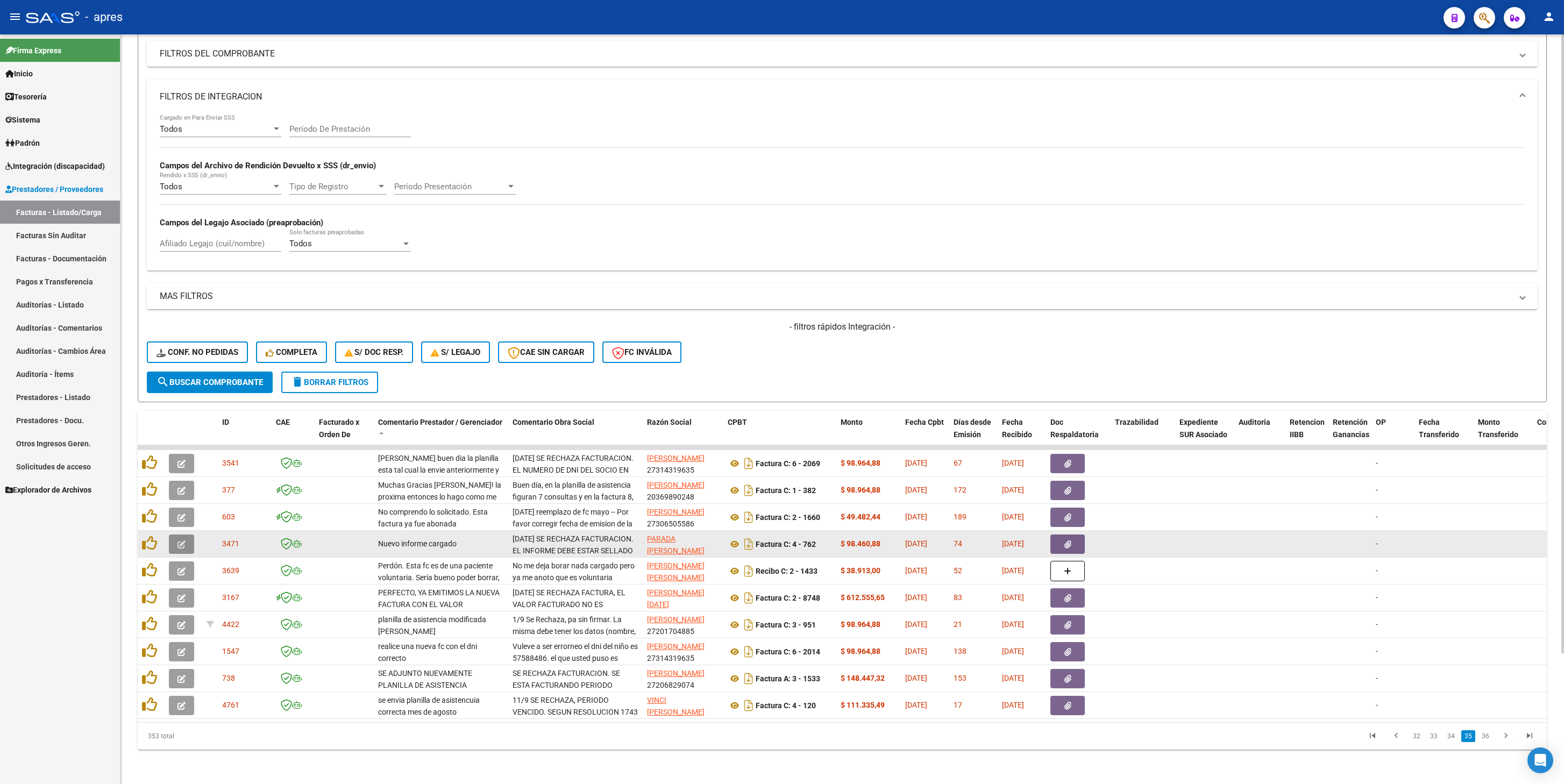
click at [190, 372] on button "button" at bounding box center [181, 544] width 26 height 19
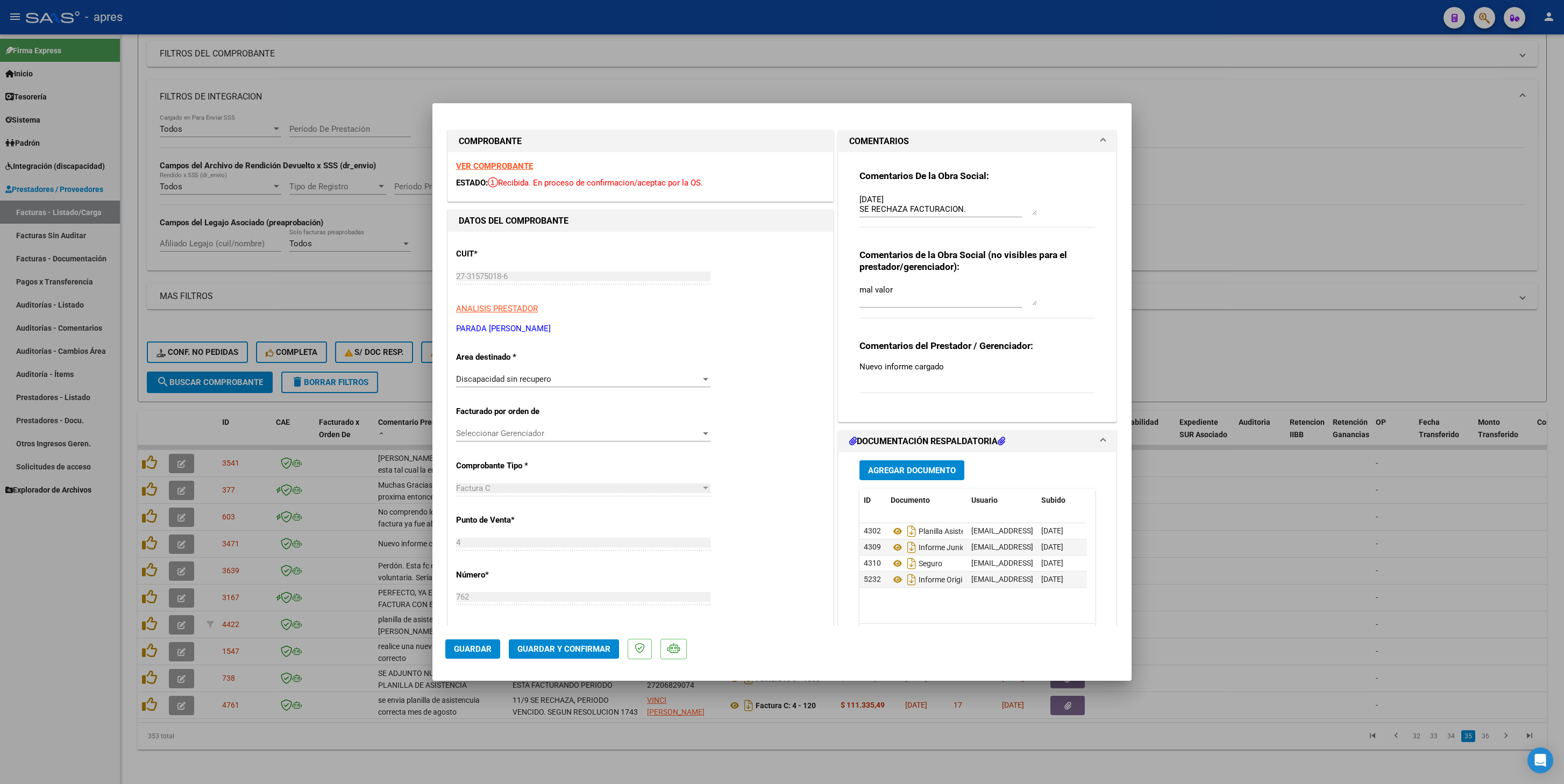
click at [338, 372] on div at bounding box center [782, 392] width 1564 height 784
type input "$ 0,00"
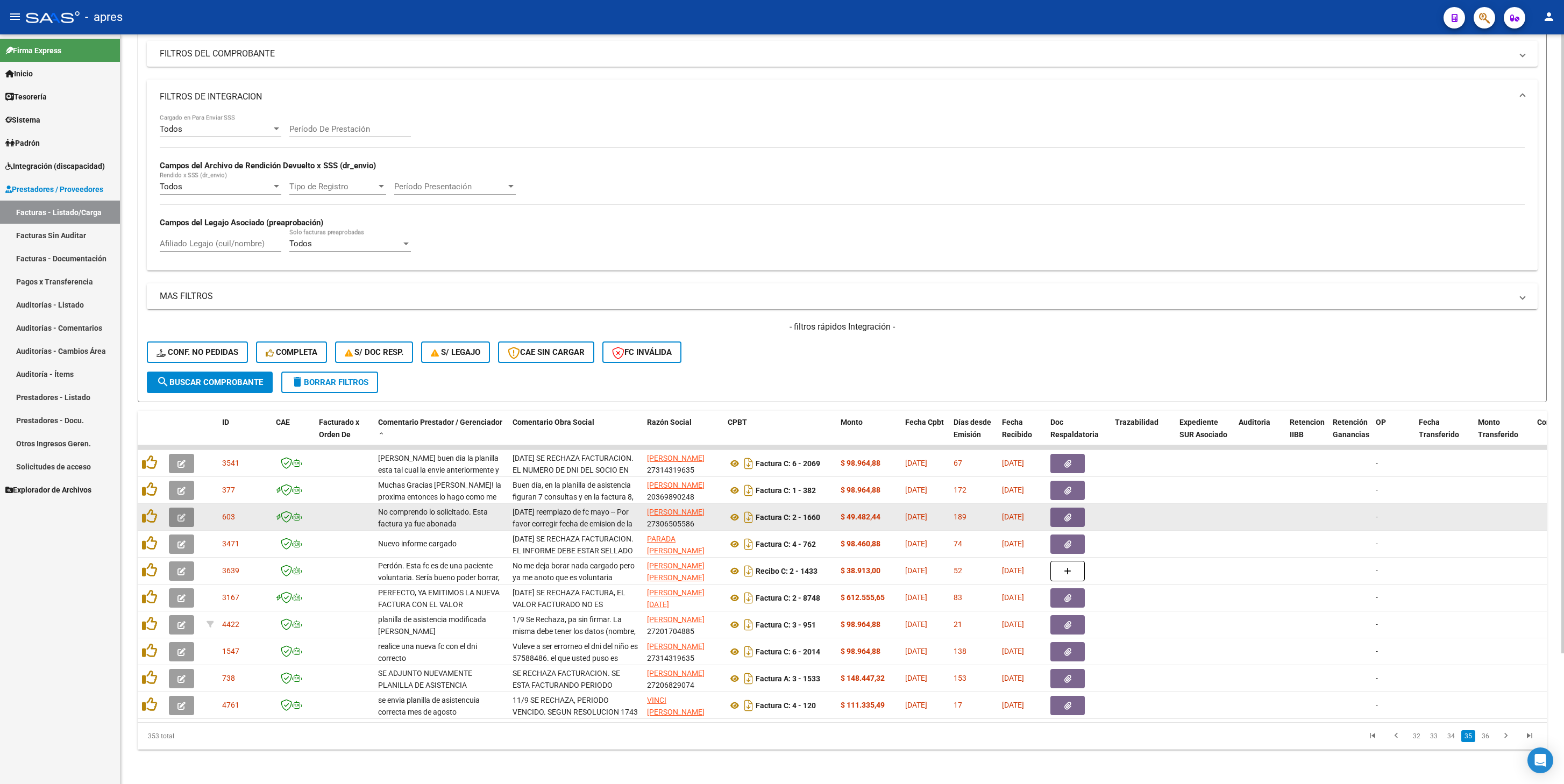
click at [172, 372] on button "button" at bounding box center [181, 516] width 26 height 19
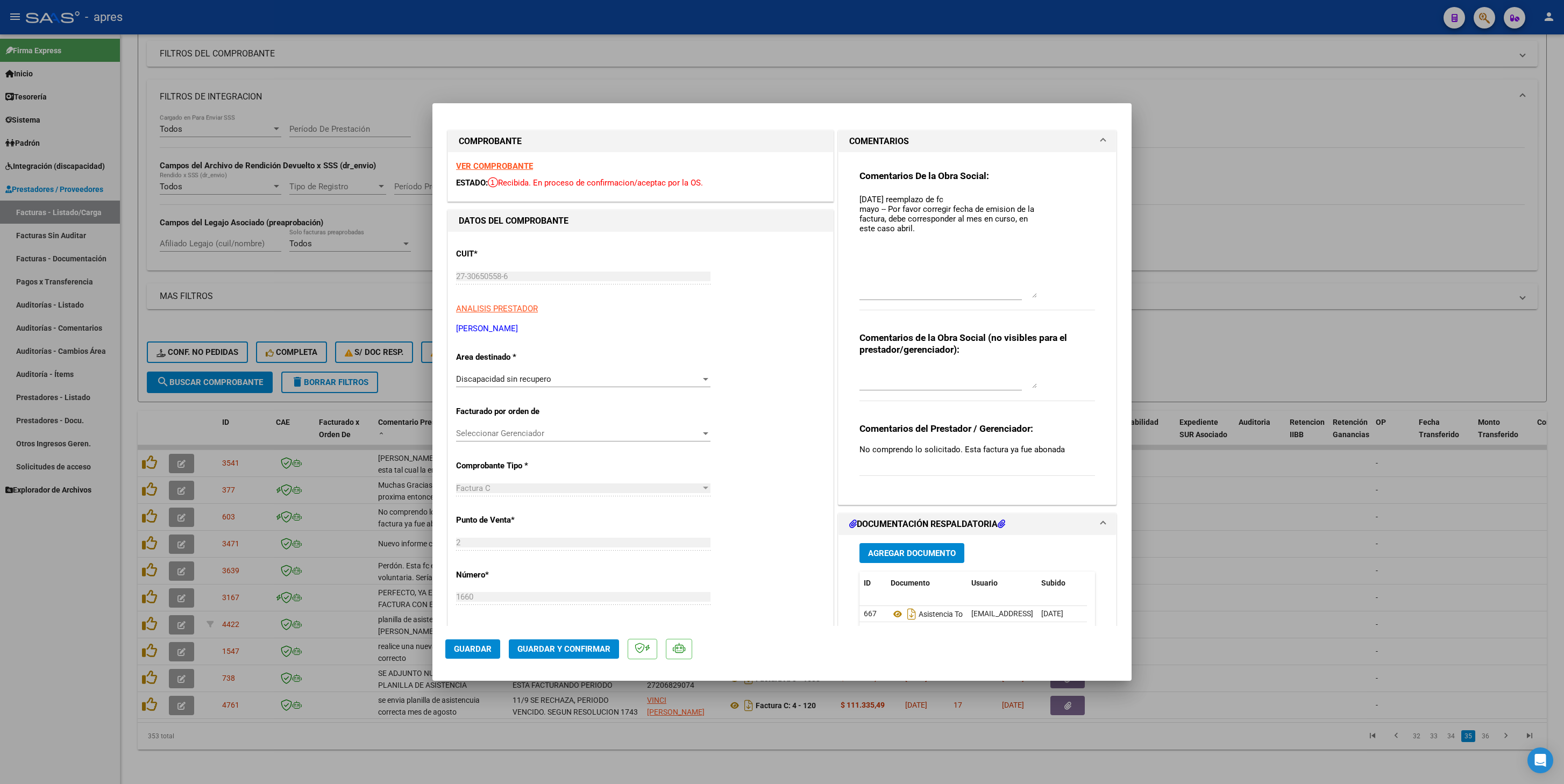
drag, startPoint x: 1016, startPoint y: 209, endPoint x: 996, endPoint y: 291, distance: 84.4
click at [996, 291] on textarea "[DATE] reemplazo de fc mayo -- Por favor corregir fecha de emision de la factur…" at bounding box center [948, 246] width 178 height 105
click at [868, 372] on textarea at bounding box center [948, 378] width 178 height 22
click at [408, 372] on div at bounding box center [782, 392] width 1564 height 784
type input "$ 0,00"
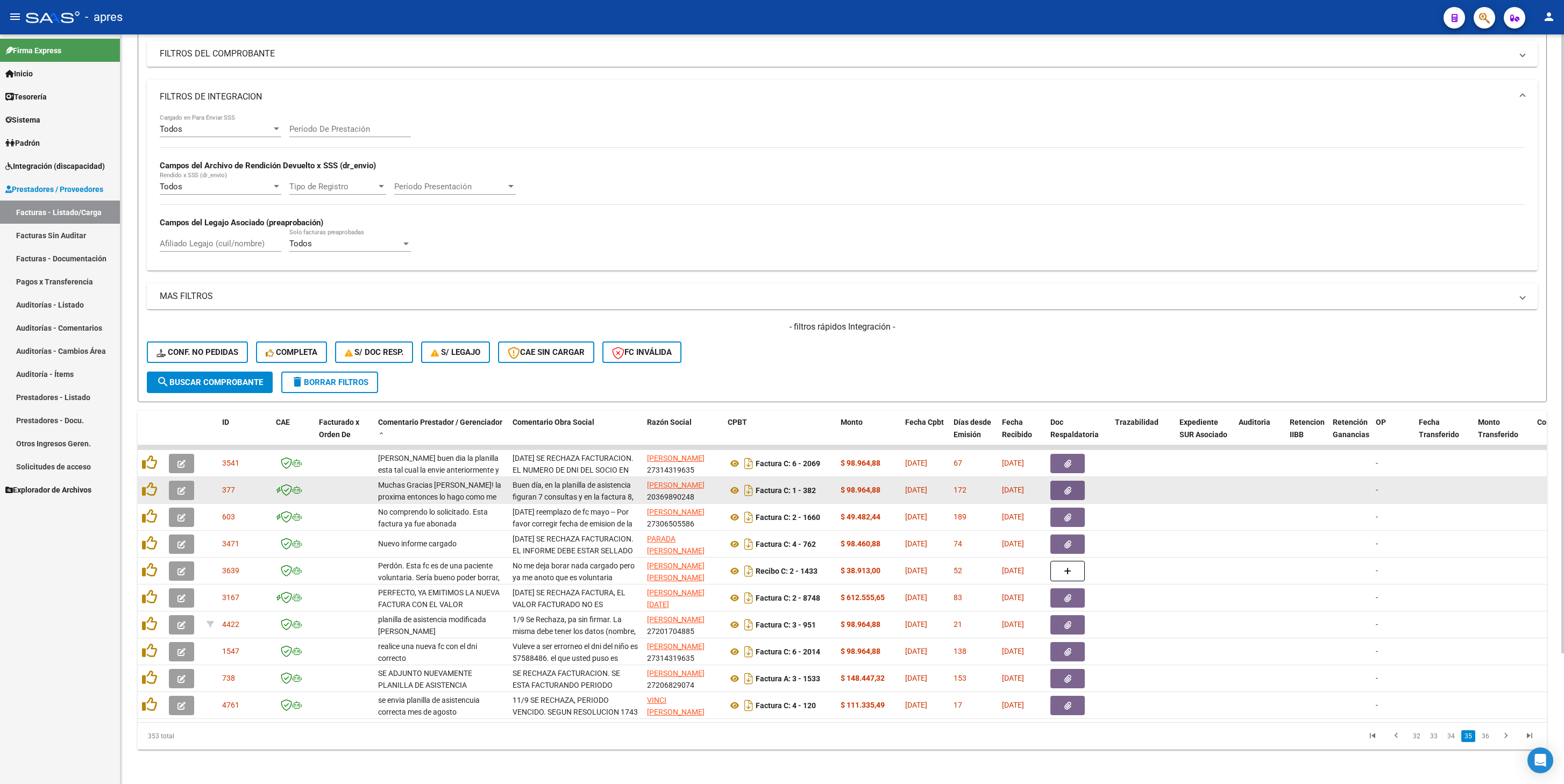
drag, startPoint x: 179, startPoint y: 467, endPoint x: 185, endPoint y: 474, distance: 9.2
click at [185, 372] on icon "button" at bounding box center [181, 490] width 8 height 8
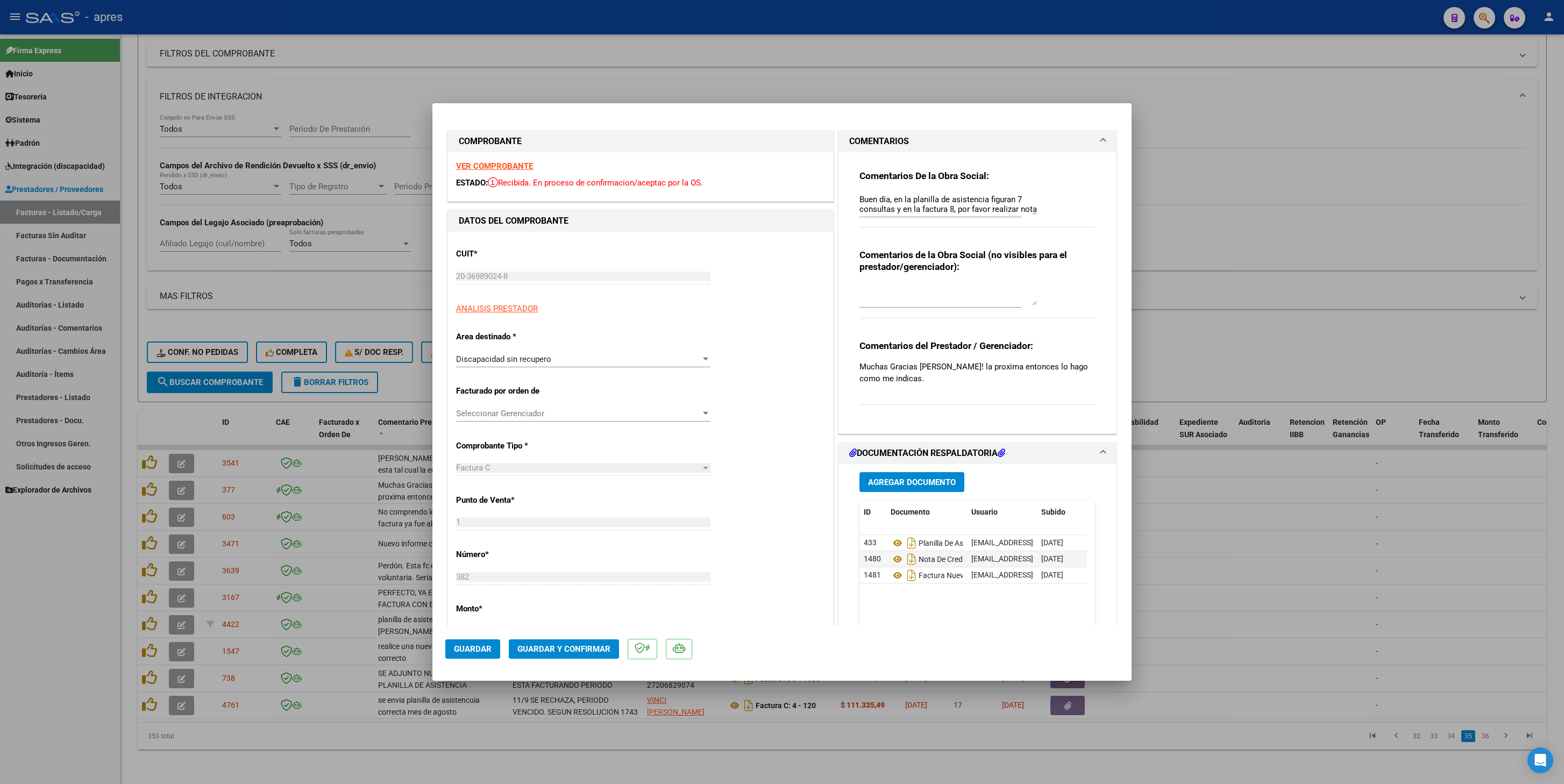
click at [682, 372] on div at bounding box center [782, 392] width 1564 height 784
type input "$ 0,00"
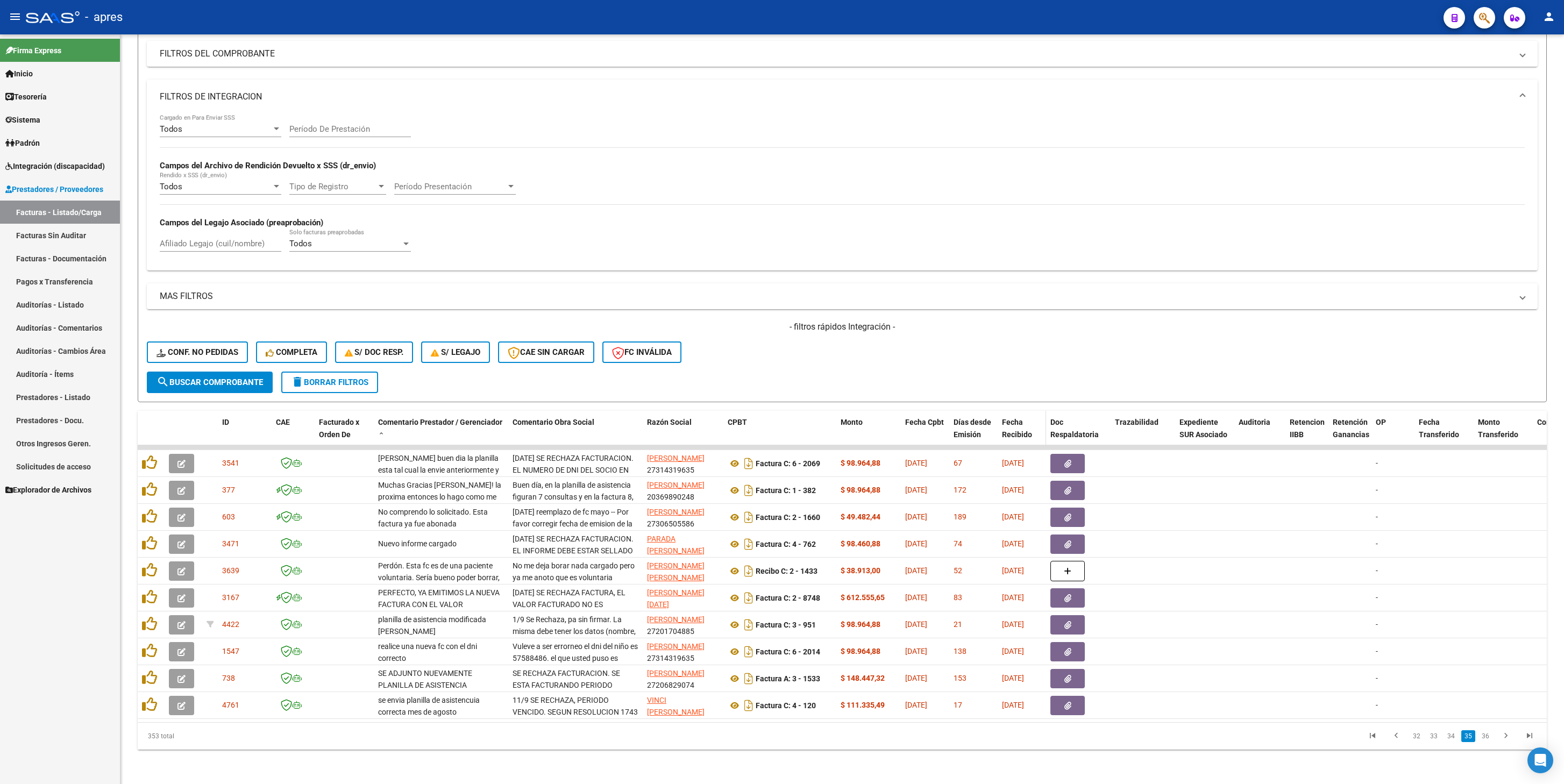
click at [1012, 372] on span "Fecha Recibido" at bounding box center [1017, 428] width 30 height 21
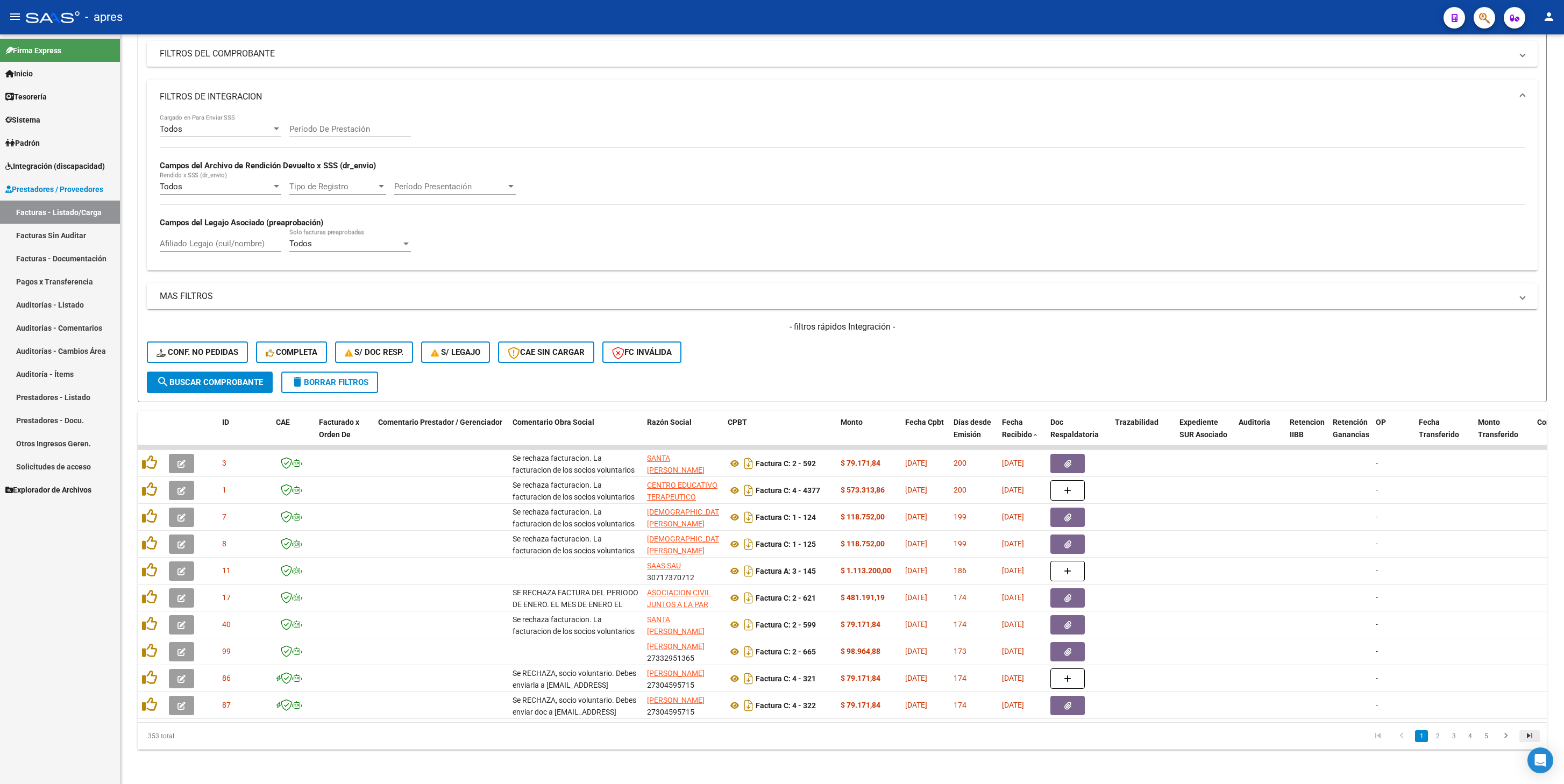
click at [1172, 372] on icon "go to last page" at bounding box center [1529, 738] width 14 height 13
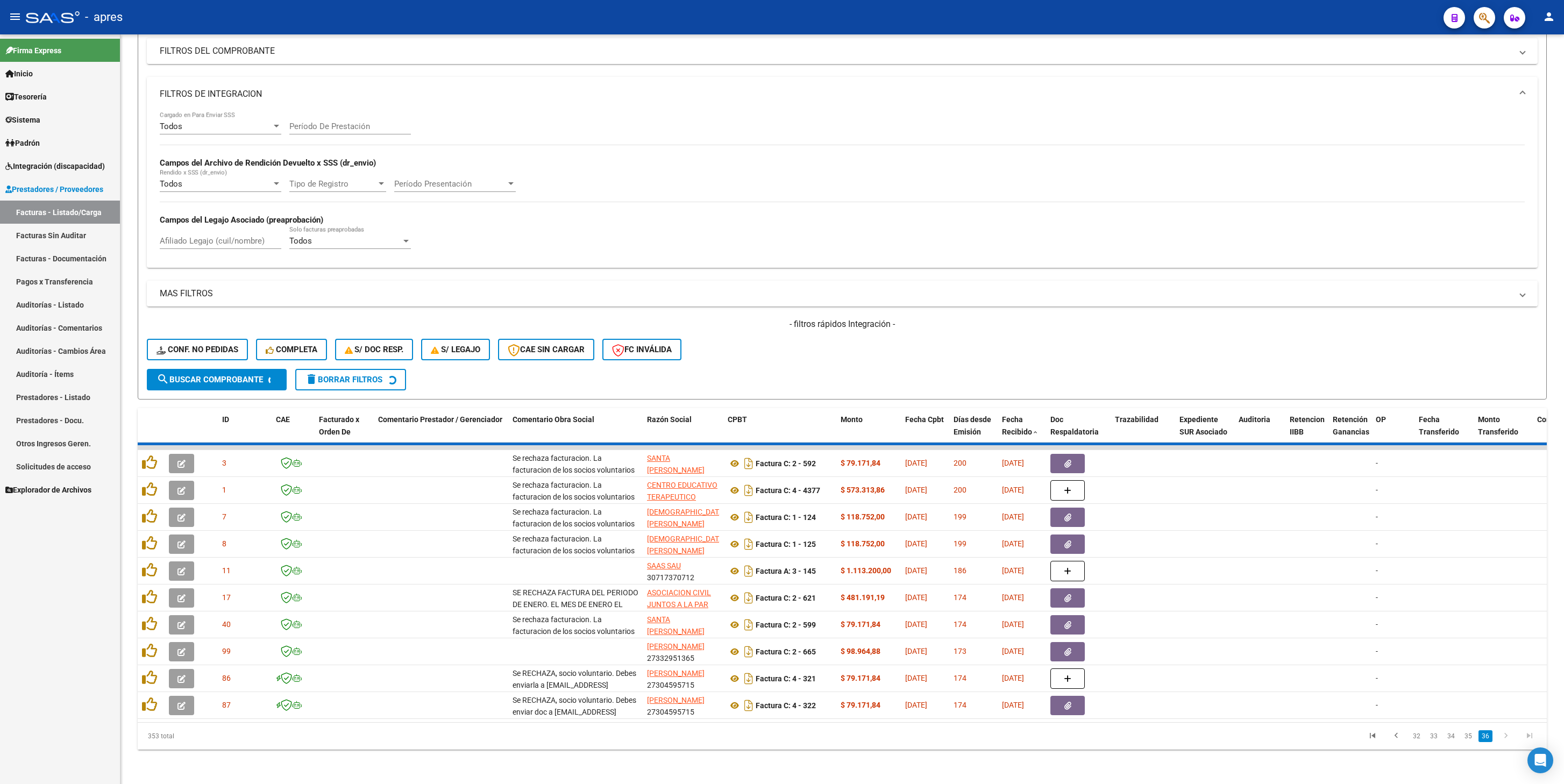
scroll to position [0, 0]
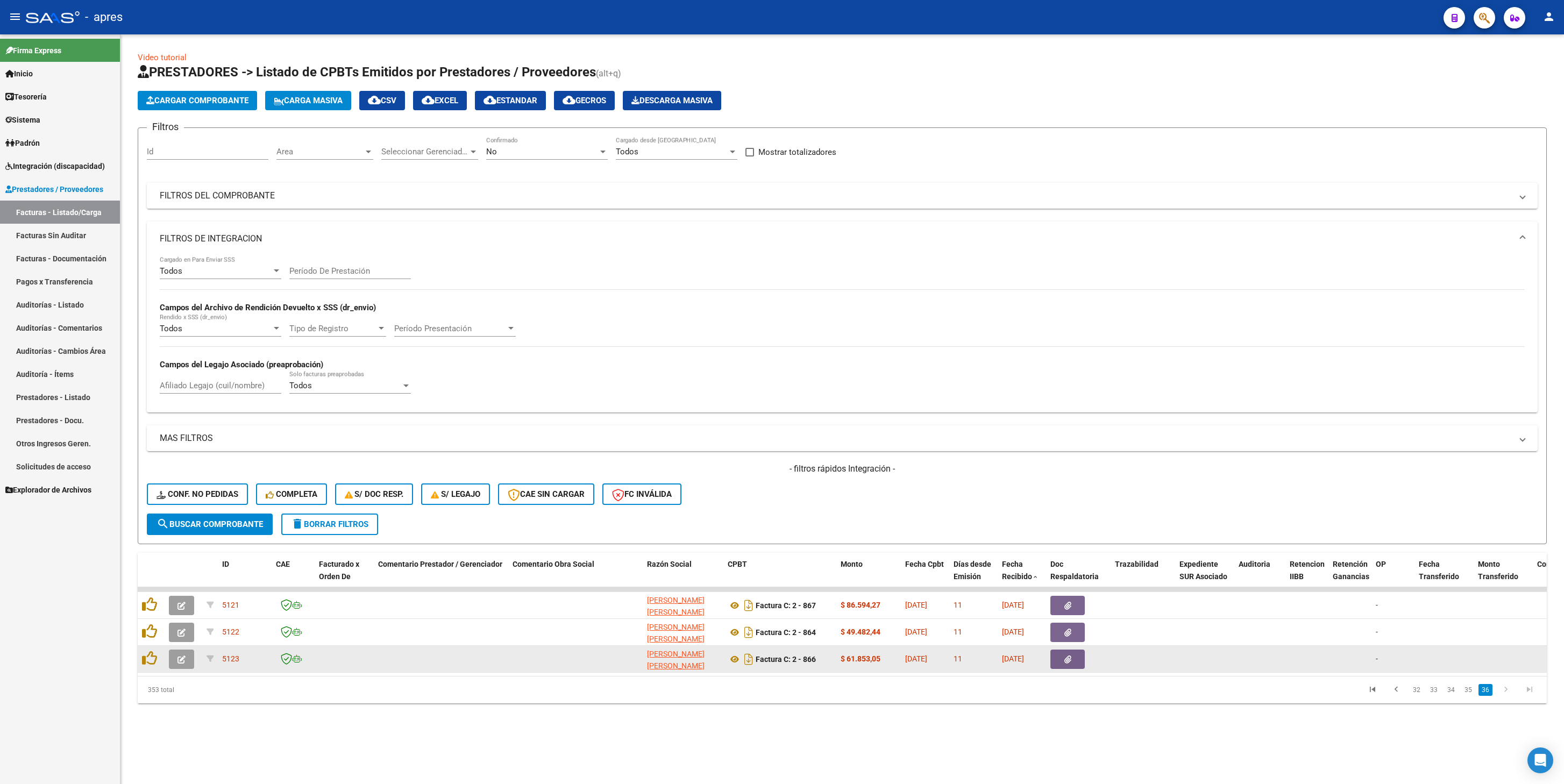
click at [180, 372] on icon "button" at bounding box center [181, 659] width 8 height 8
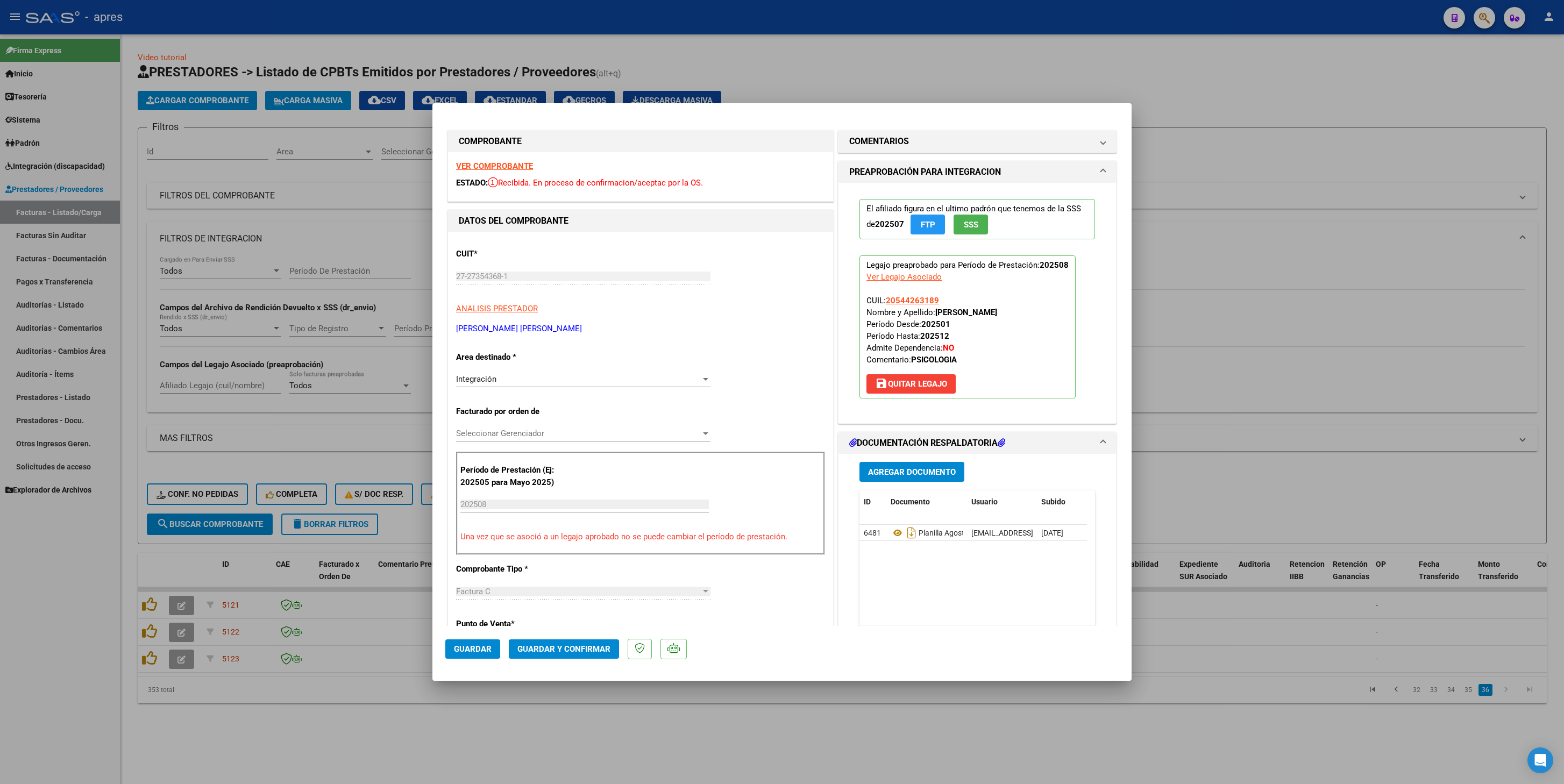
click at [526, 162] on strong "VER COMPROBANTE" at bounding box center [495, 166] width 77 height 10
click at [891, 372] on icon at bounding box center [897, 533] width 14 height 13
click at [913, 148] on mat-expansion-panel-header "COMENTARIOS" at bounding box center [977, 142] width 278 height 22
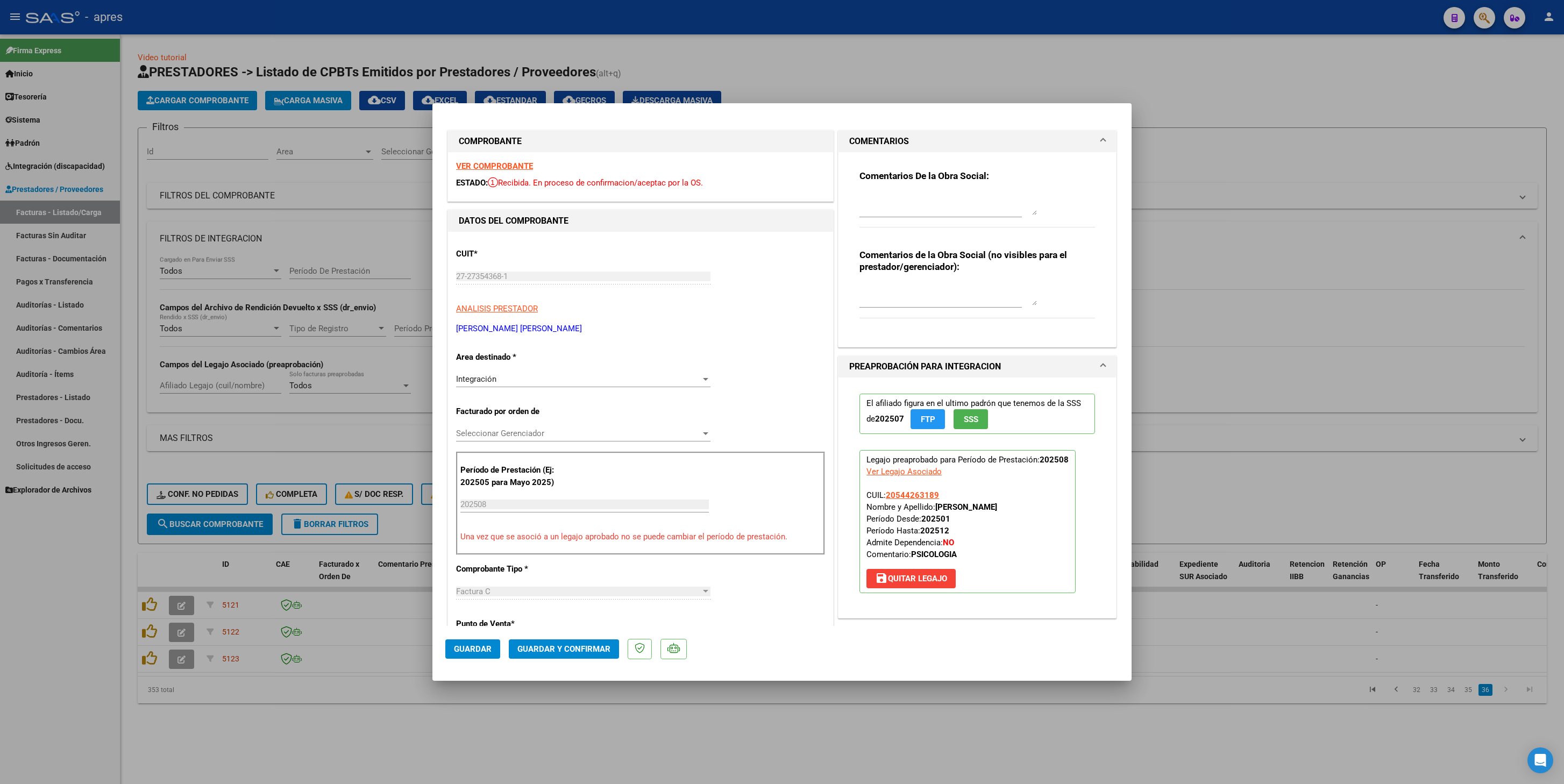
click at [896, 191] on div at bounding box center [948, 204] width 178 height 25
click at [895, 201] on textarea at bounding box center [948, 205] width 178 height 22
type textarea "l"
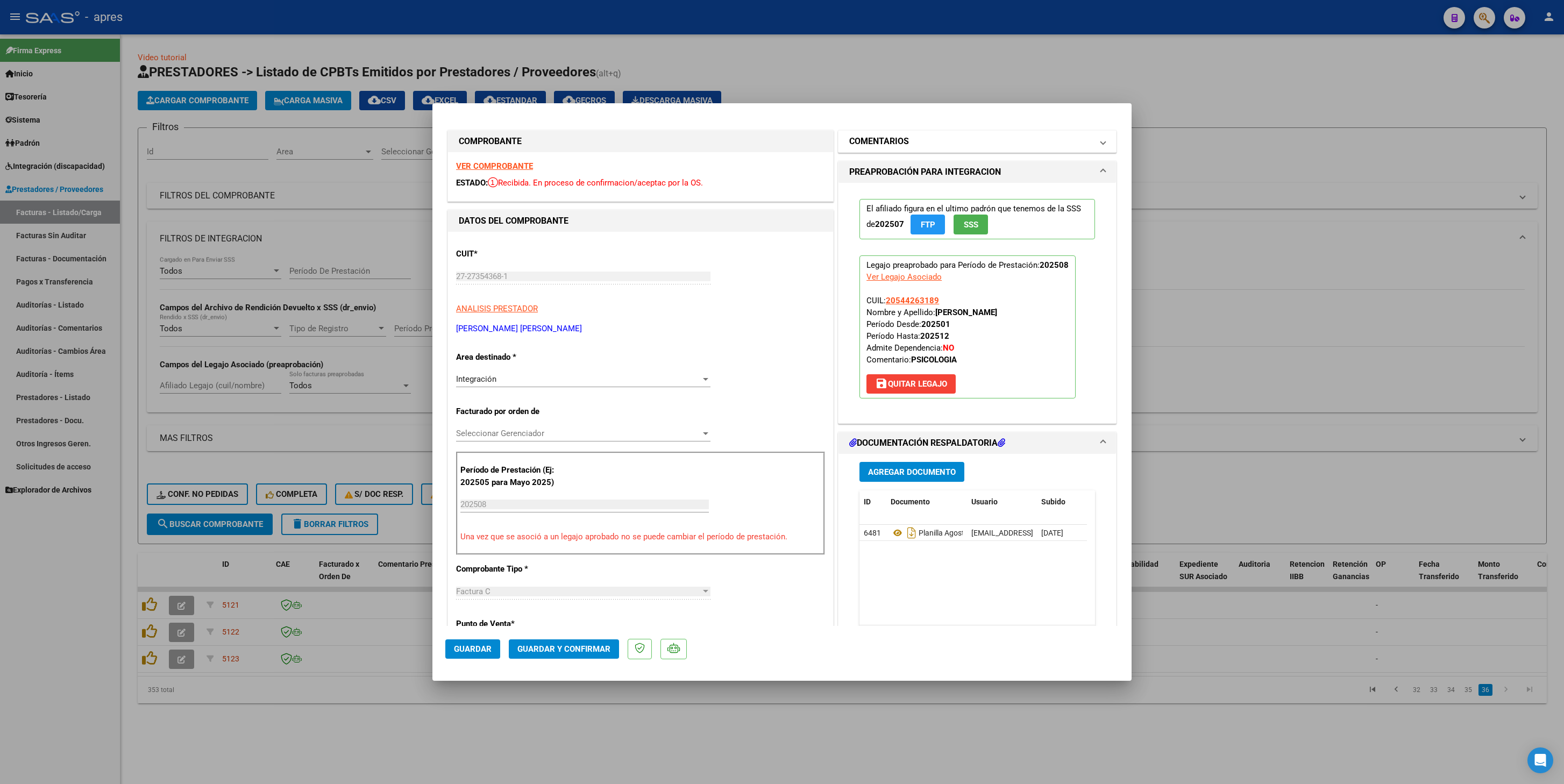
click at [887, 144] on h1 "COMENTARIOS" at bounding box center [879, 141] width 60 height 13
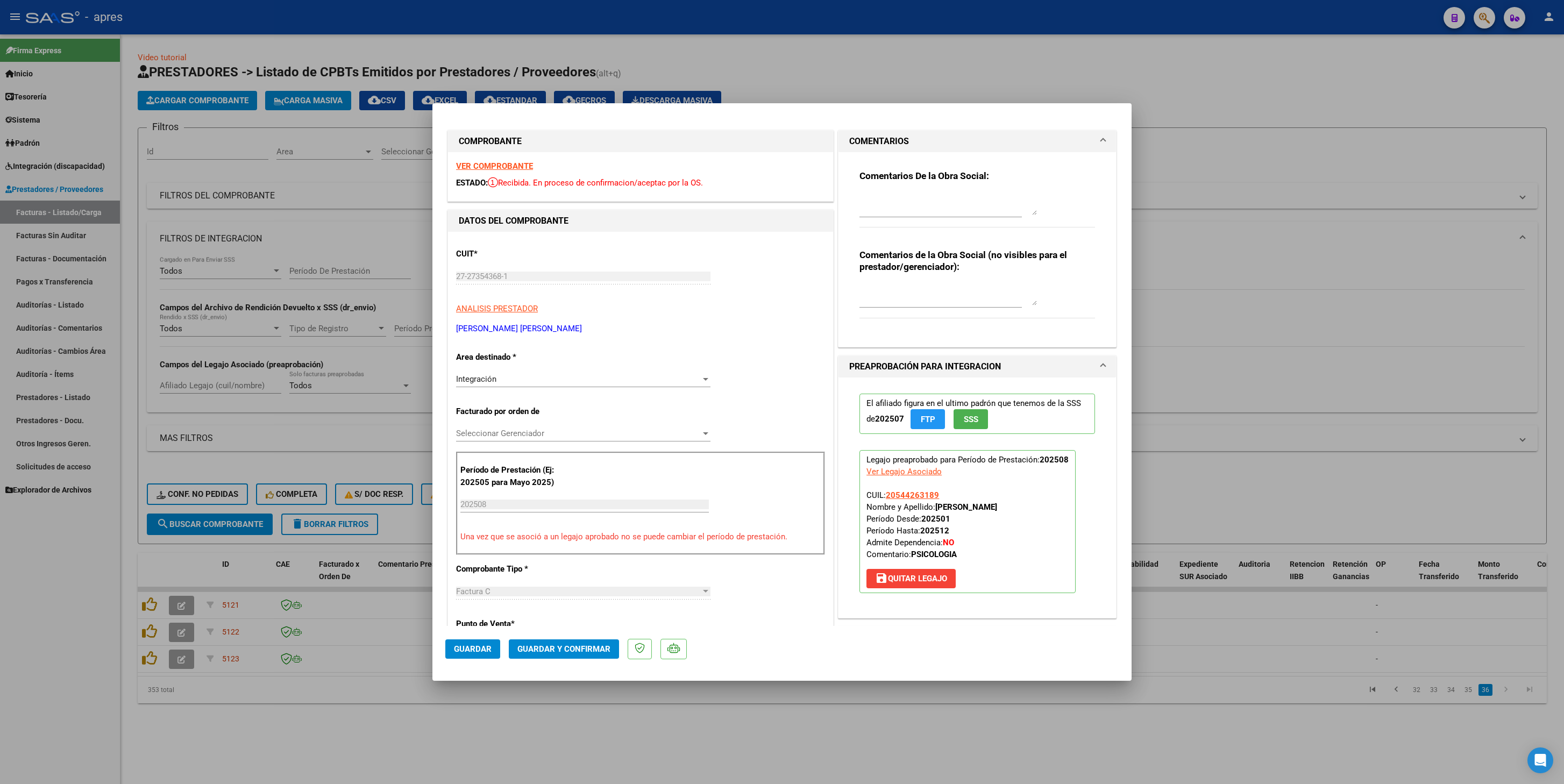
click at [873, 191] on div at bounding box center [948, 204] width 178 height 25
paste textarea "98.964,88 8"
drag, startPoint x: 944, startPoint y: 197, endPoint x: 881, endPoint y: 201, distance: 63.1
click at [881, 201] on textarea "Laura en 98.964,88 8" at bounding box center [948, 205] width 178 height 22
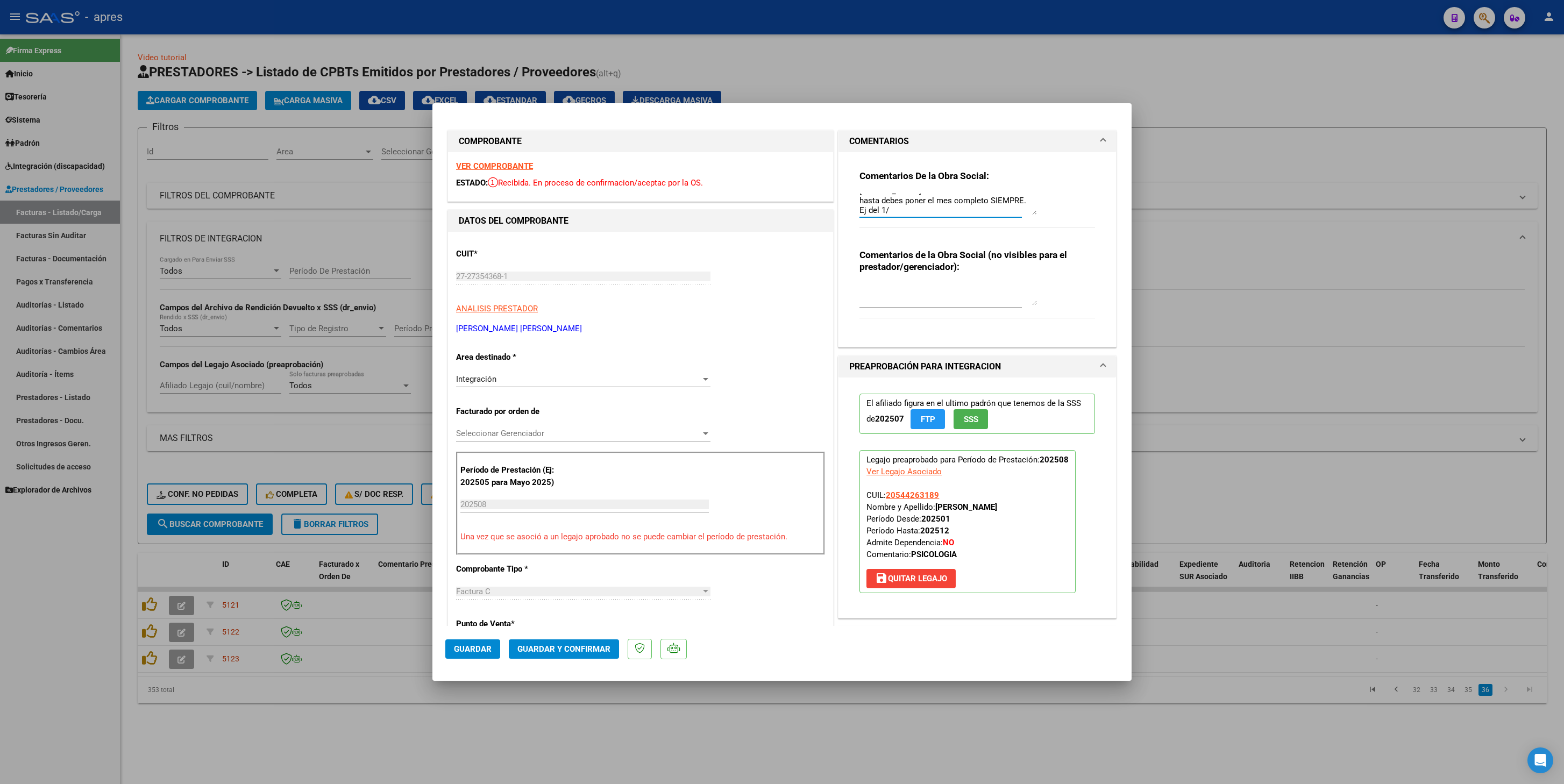
click at [898, 209] on textarea "Laura en Periodo facturado desde hasta debes poner el mes completo SIEMPRE. Ej …" at bounding box center [948, 205] width 178 height 22
click at [970, 210] on textarea "Laura en Periodo facturado desde hasta debes poner el mes completo SIEMPRE. Ej …" at bounding box center [948, 205] width 178 height 22
type textarea "Laura en Periodo facturado desde hasta debes poner el mes completo SIEMPRE. Ej …"
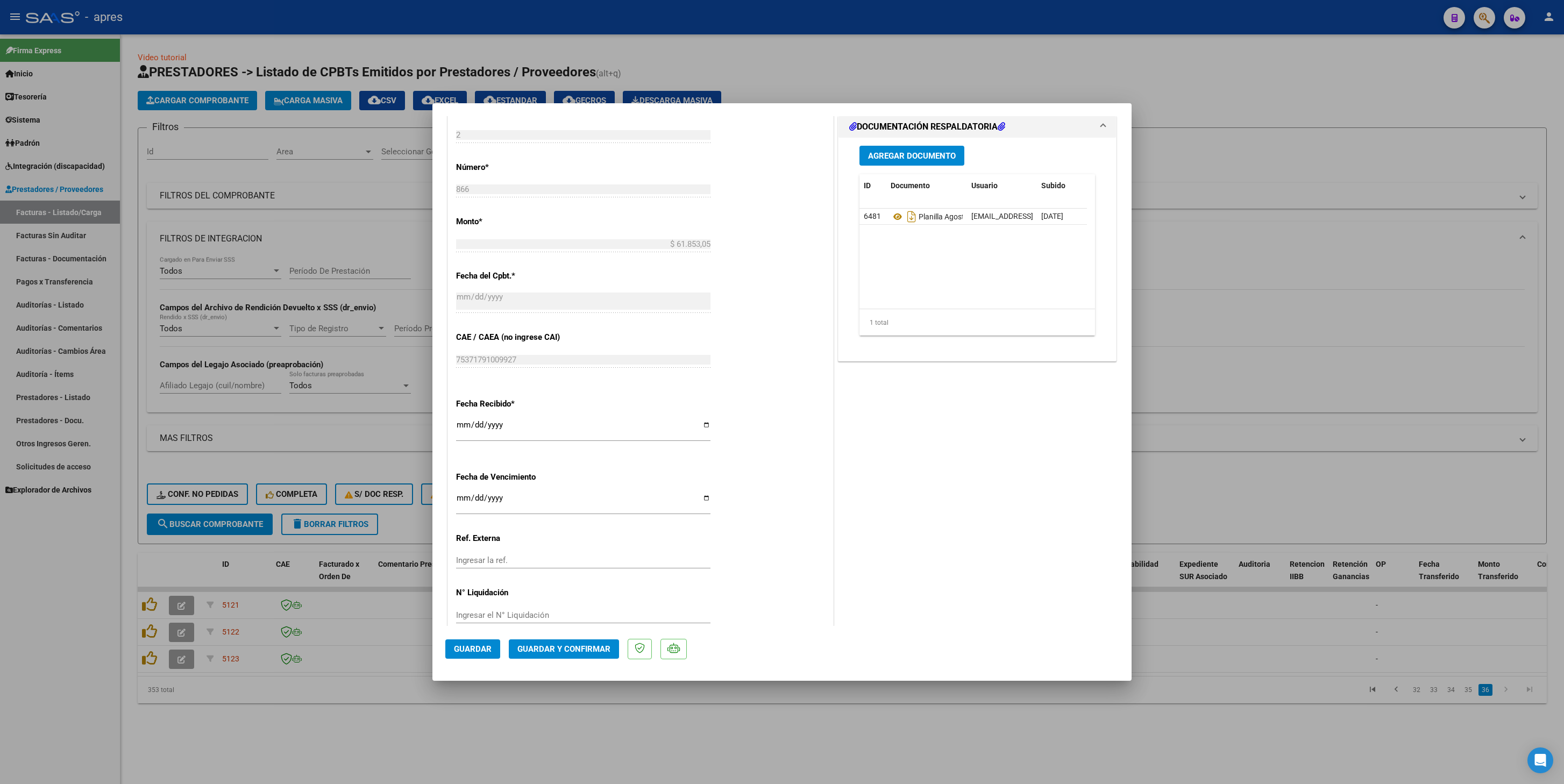
scroll to position [535, 0]
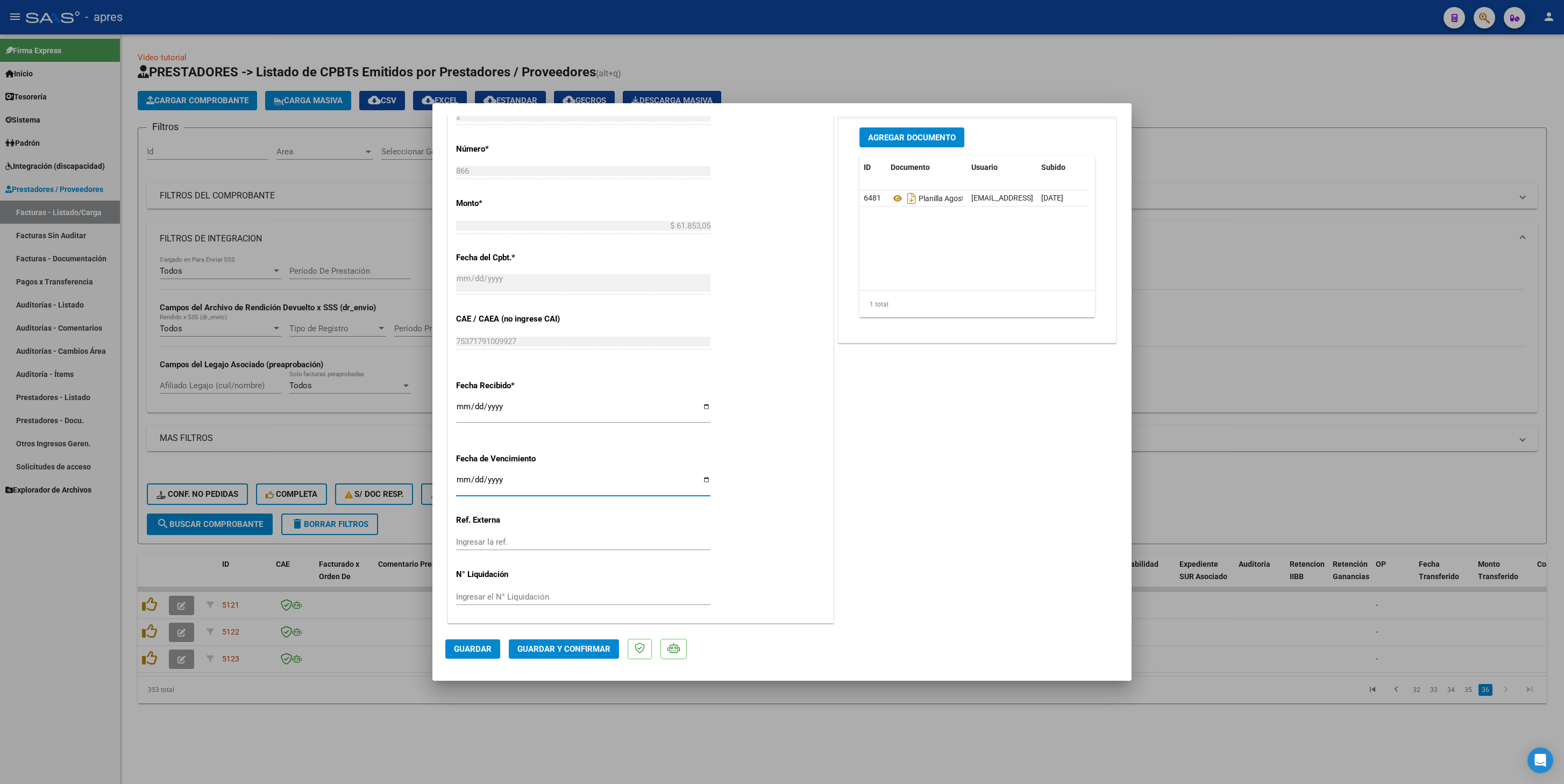
click at [463, 372] on input "Ingresar la fecha" at bounding box center [583, 484] width 254 height 17
type input "2025-09-21"
click at [548, 372] on span "Guardar y Confirmar" at bounding box center [564, 648] width 93 height 10
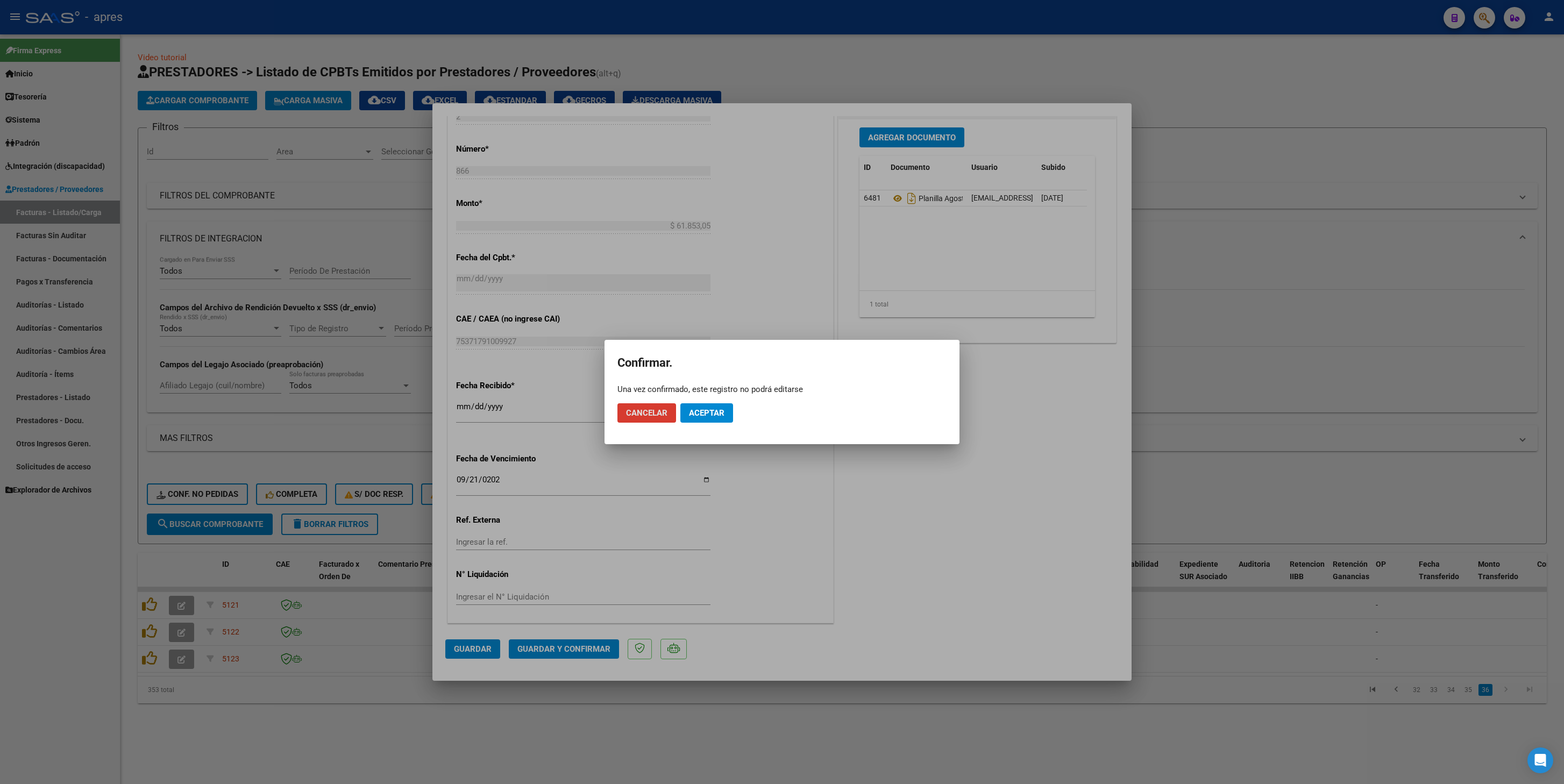
click at [703, 372] on button "Aceptar" at bounding box center [707, 412] width 53 height 19
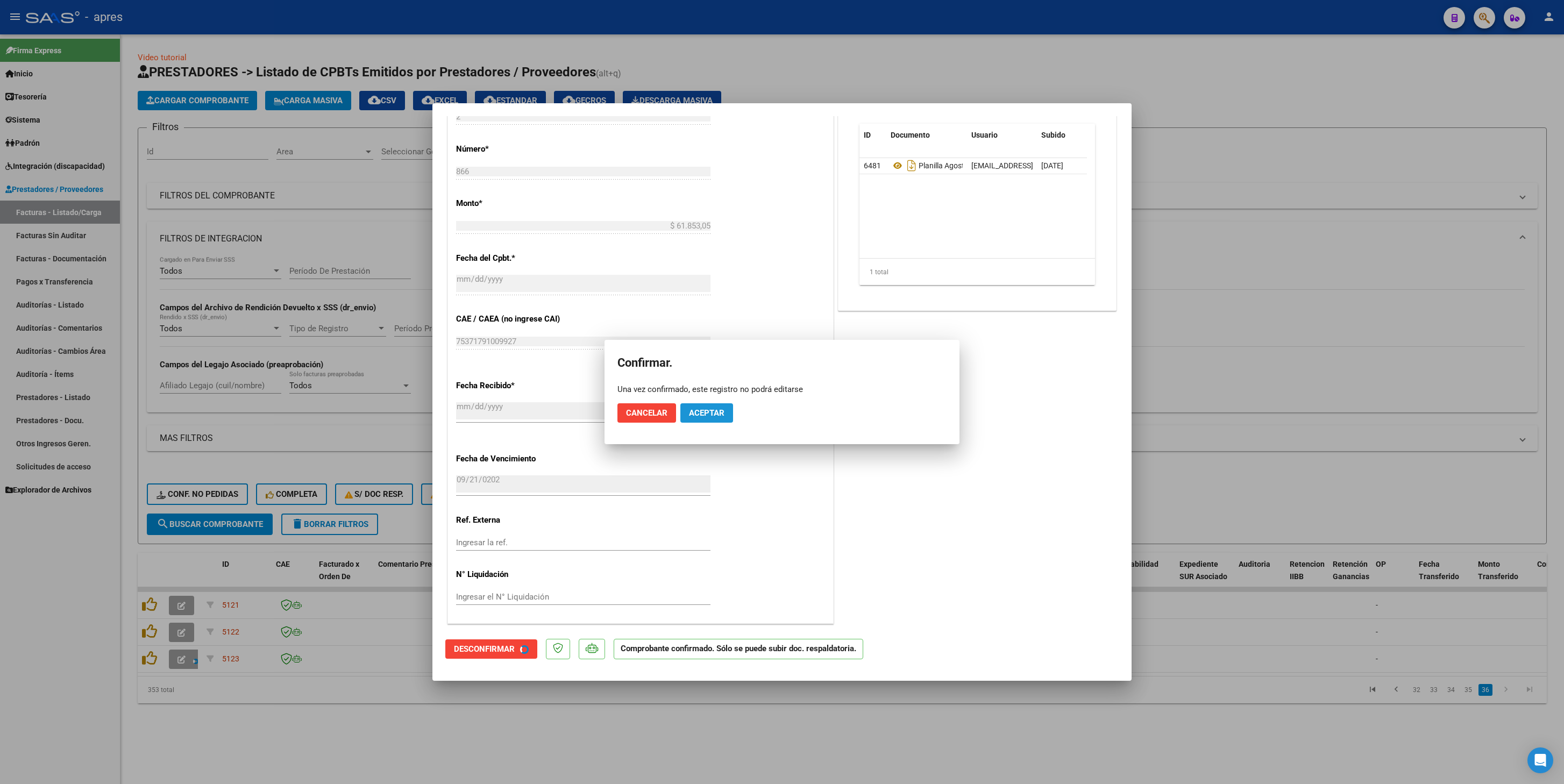
scroll to position [468, 0]
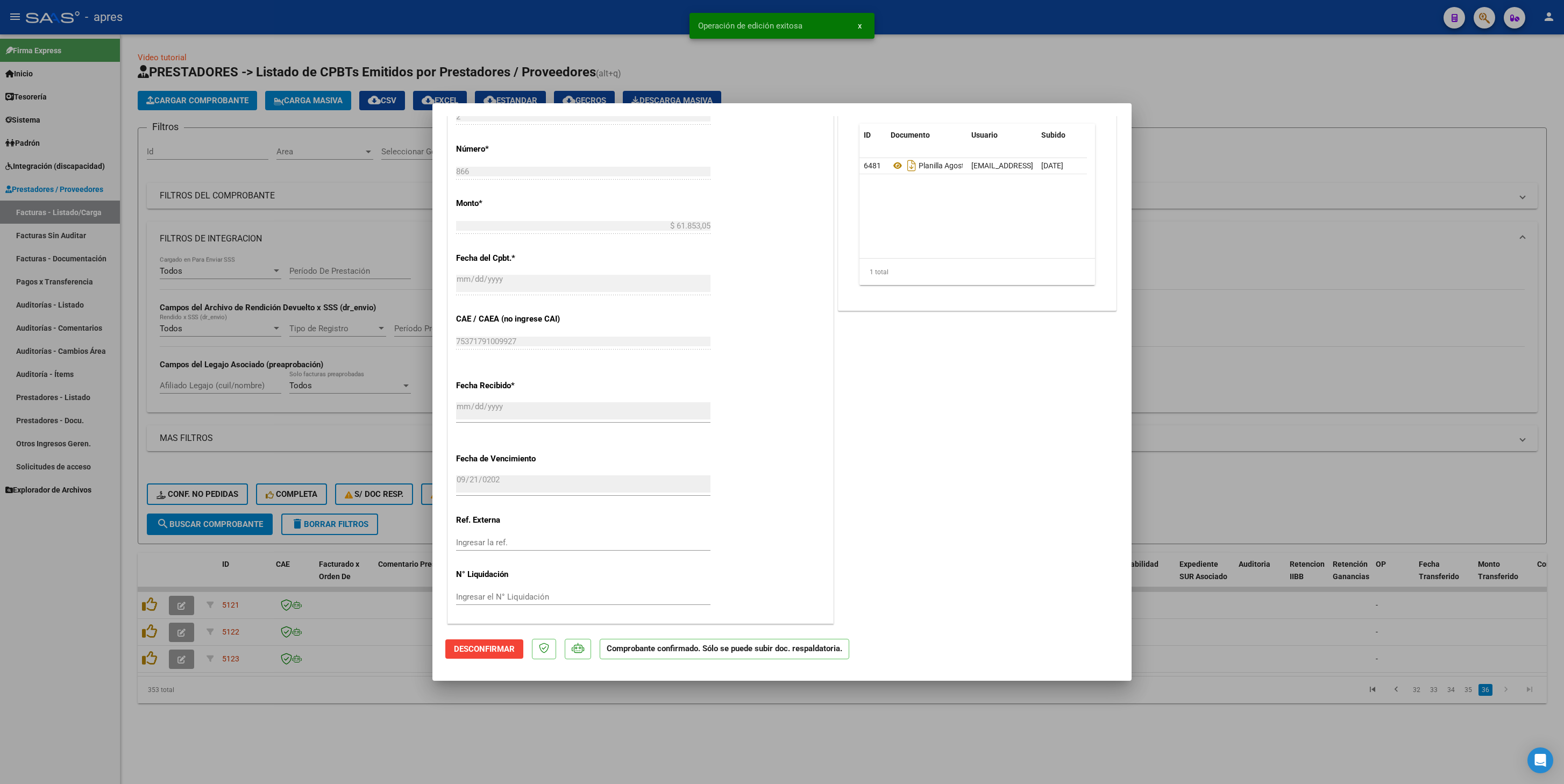
click at [489, 372] on div at bounding box center [782, 392] width 1564 height 784
type input "$ 0,00"
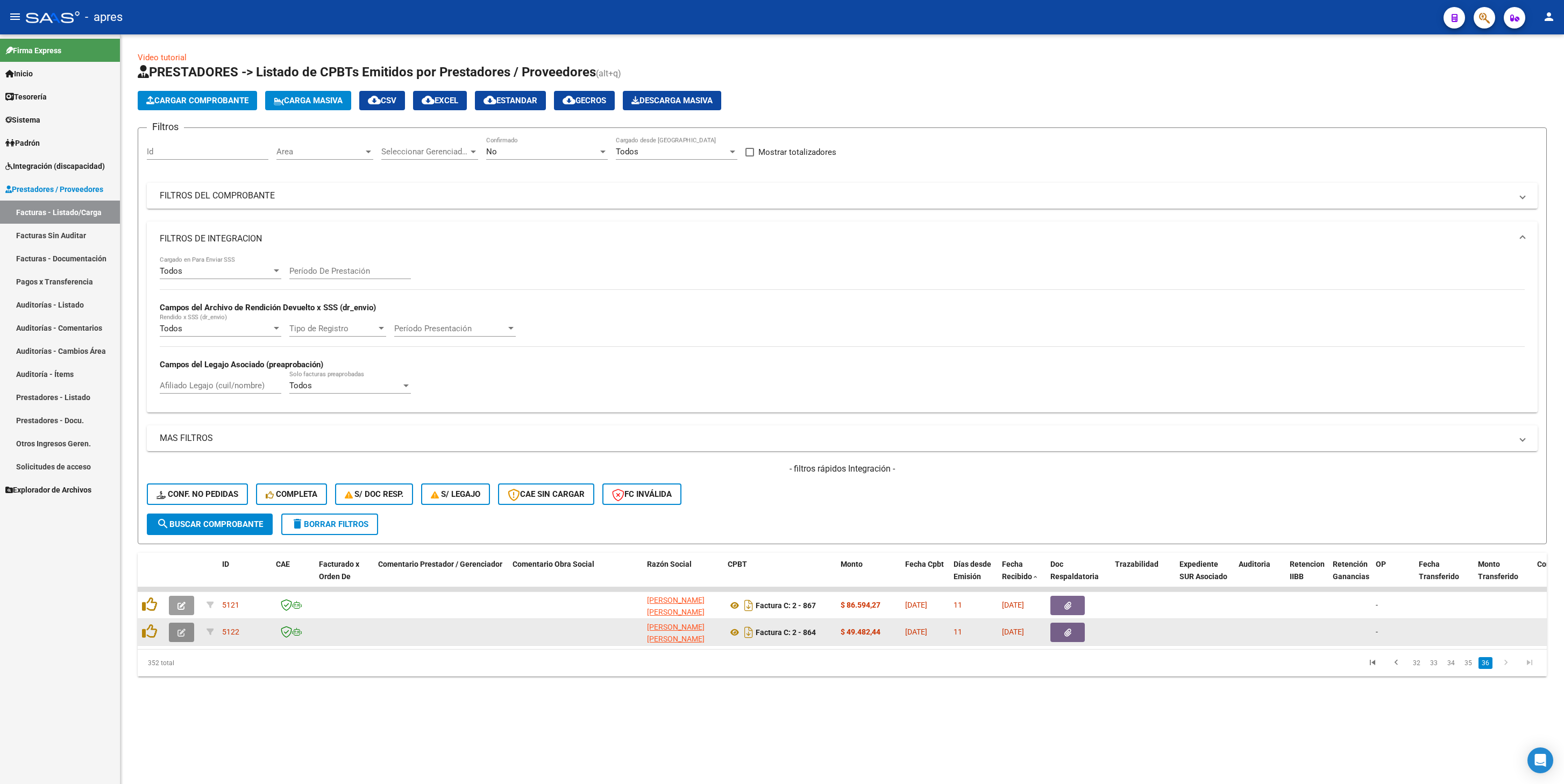
click at [185, 372] on icon "button" at bounding box center [181, 632] width 8 height 8
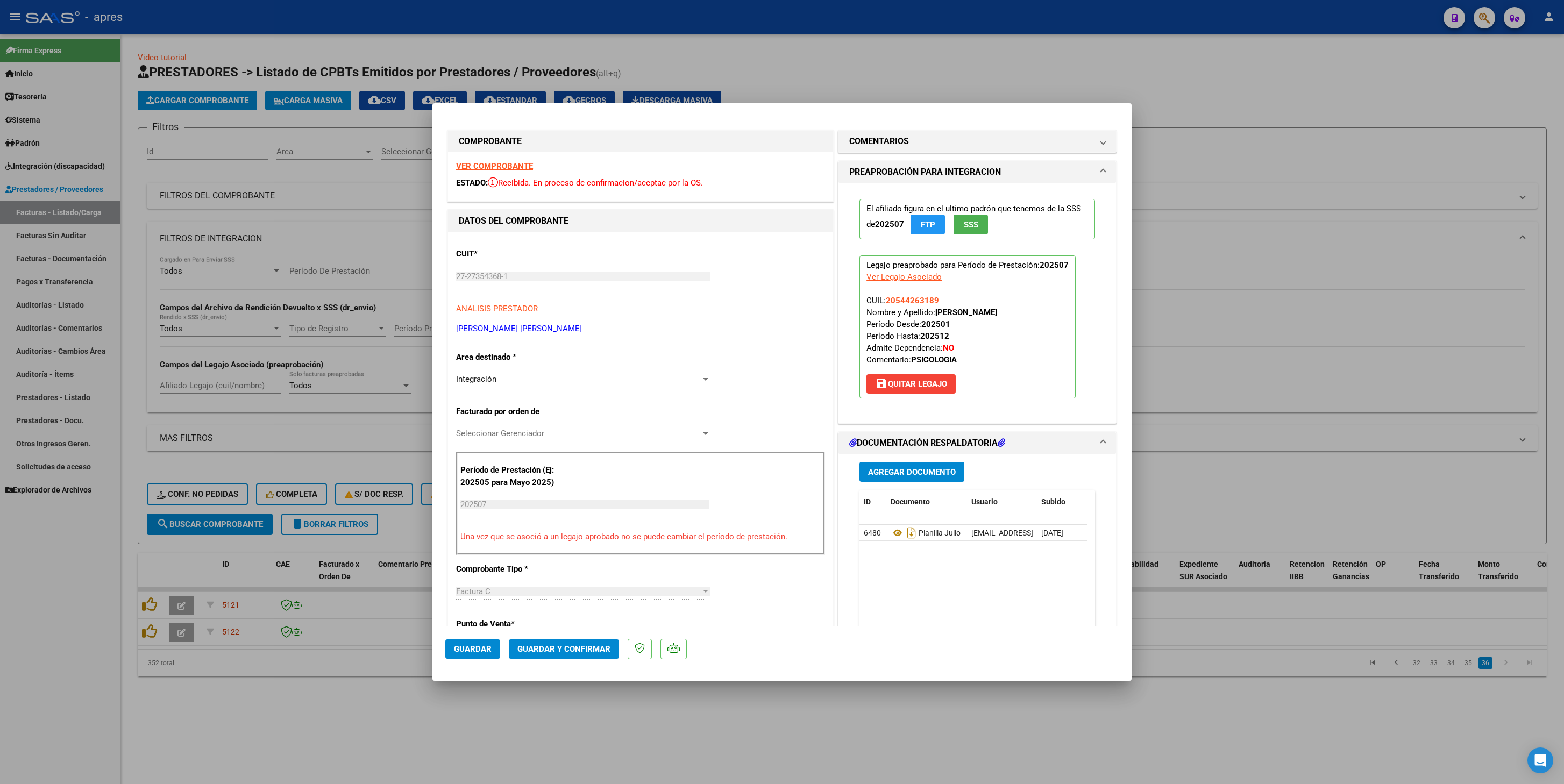
click at [505, 164] on strong "VER COMPROBANTE" at bounding box center [495, 166] width 77 height 10
click at [891, 372] on icon at bounding box center [897, 533] width 14 height 13
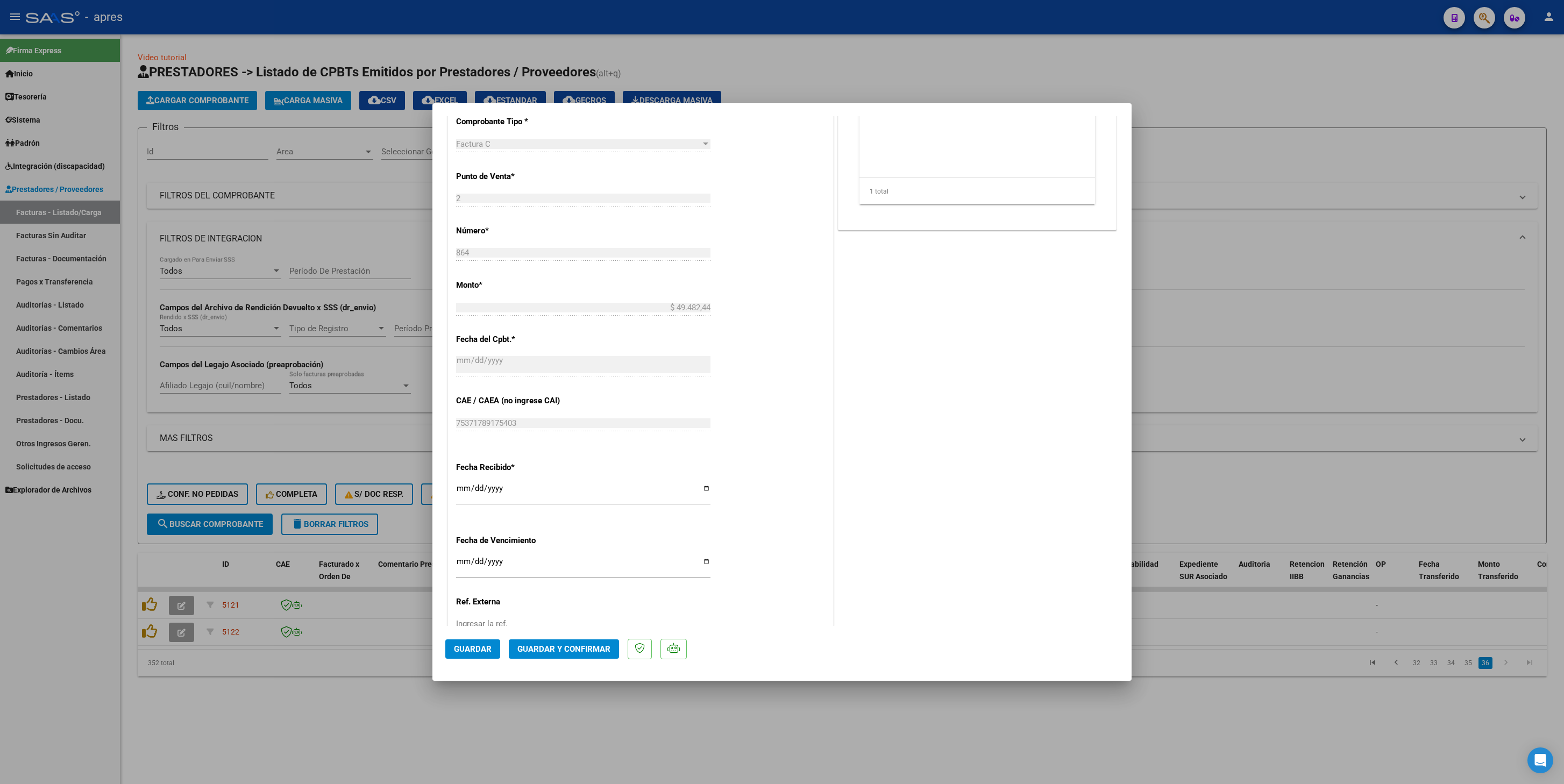
scroll to position [535, 0]
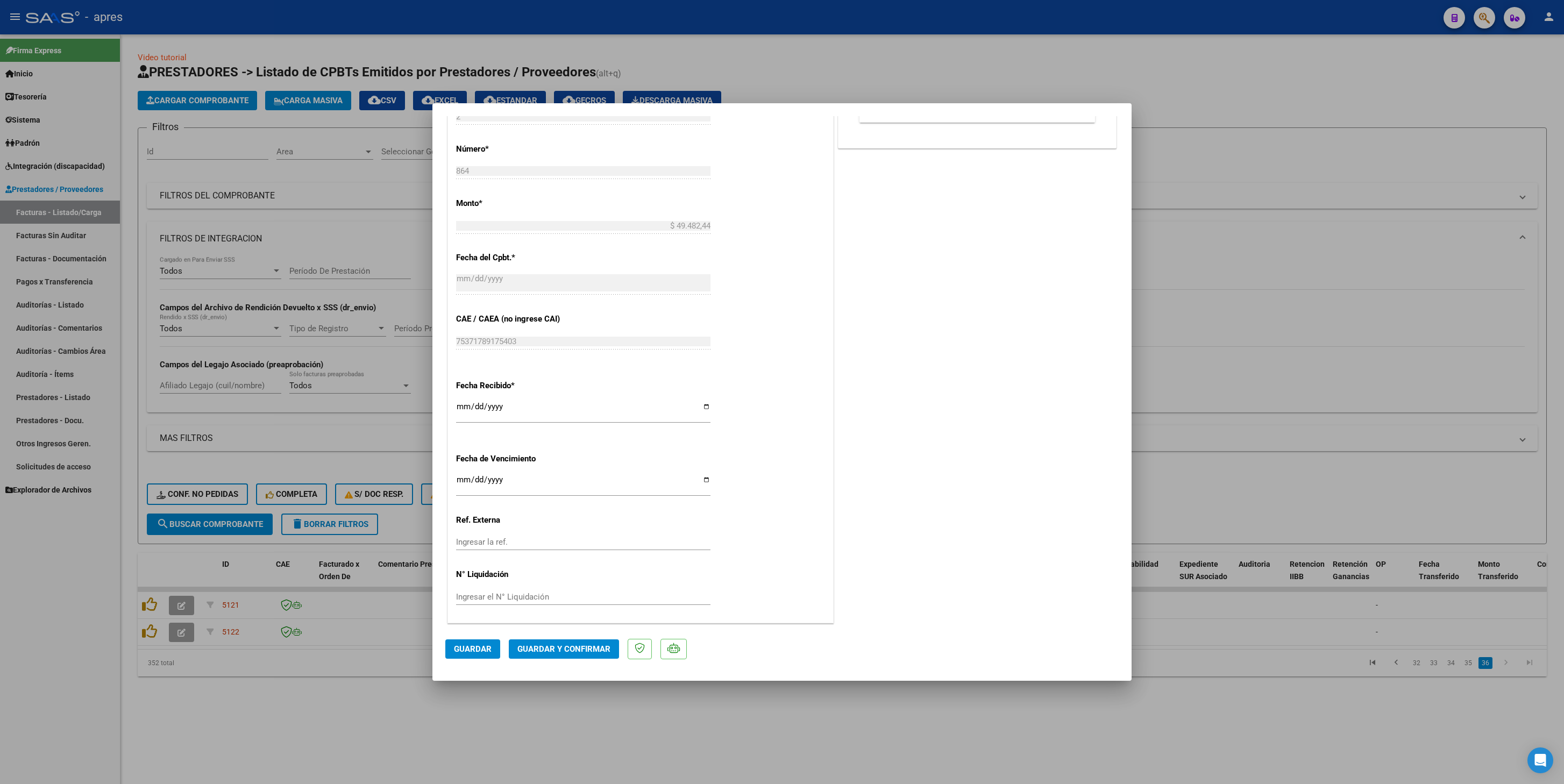
click at [464, 372] on div "CUIT * 27-27354368-1 Ingresar CUIT ANALISIS PRESTADOR ESCALANTE LEIVA LAURA LUD…" at bounding box center [640, 162] width 385 height 920
click at [464, 372] on input "Ingresar la fecha" at bounding box center [583, 484] width 254 height 17
type input "2025-09-21"
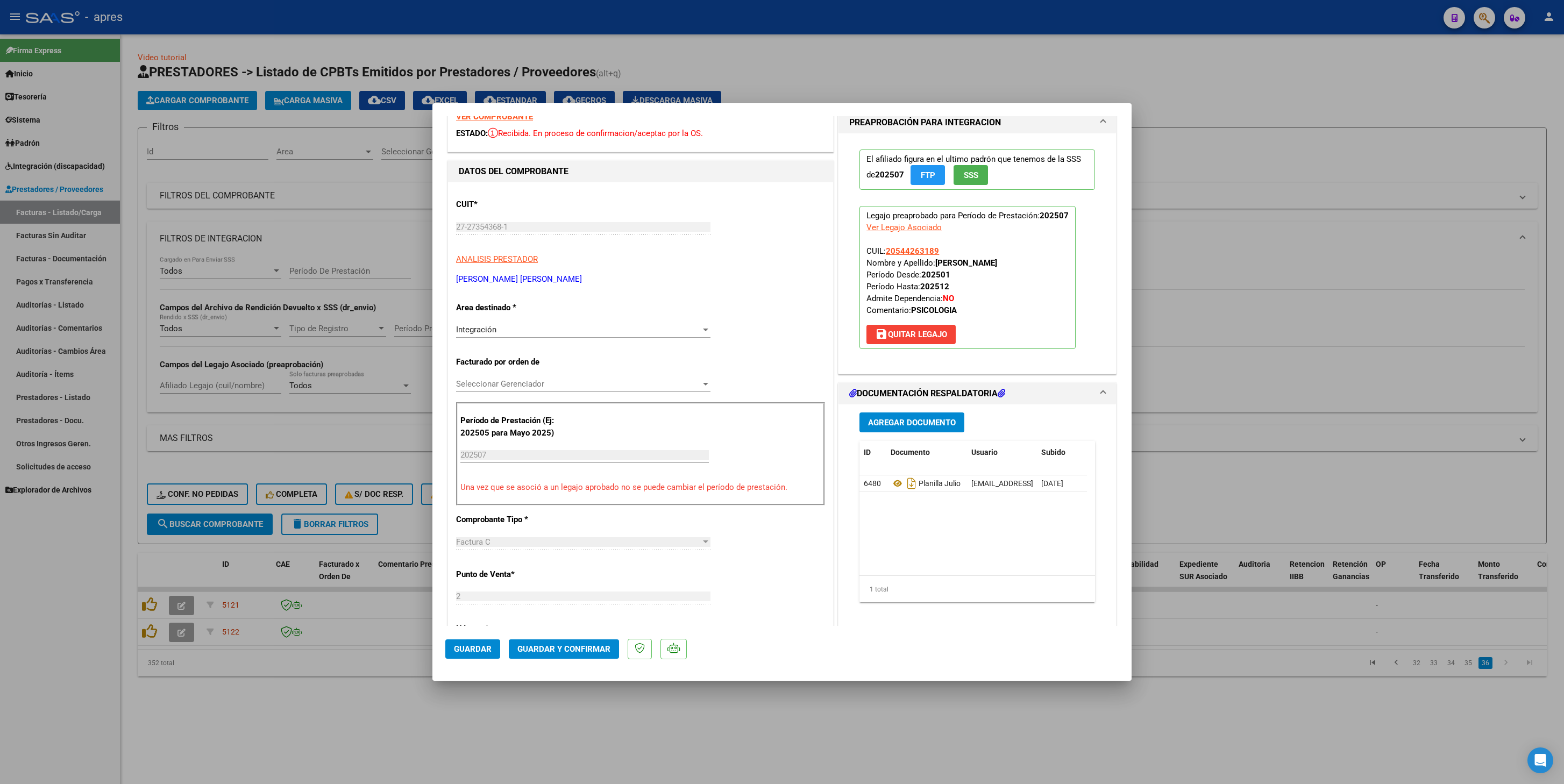
scroll to position [0, 0]
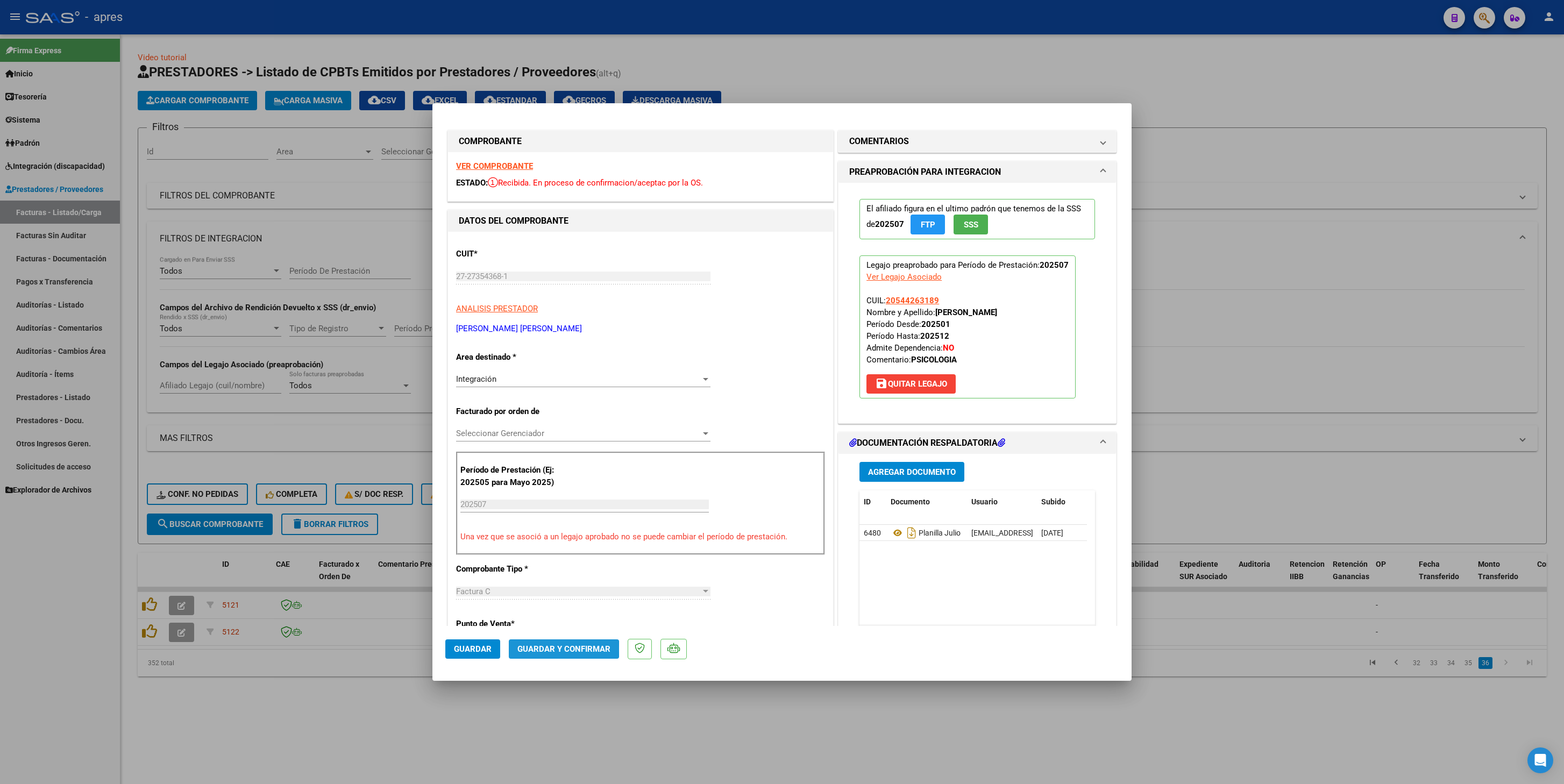
click at [539, 372] on span "Guardar y Confirmar" at bounding box center [564, 648] width 93 height 10
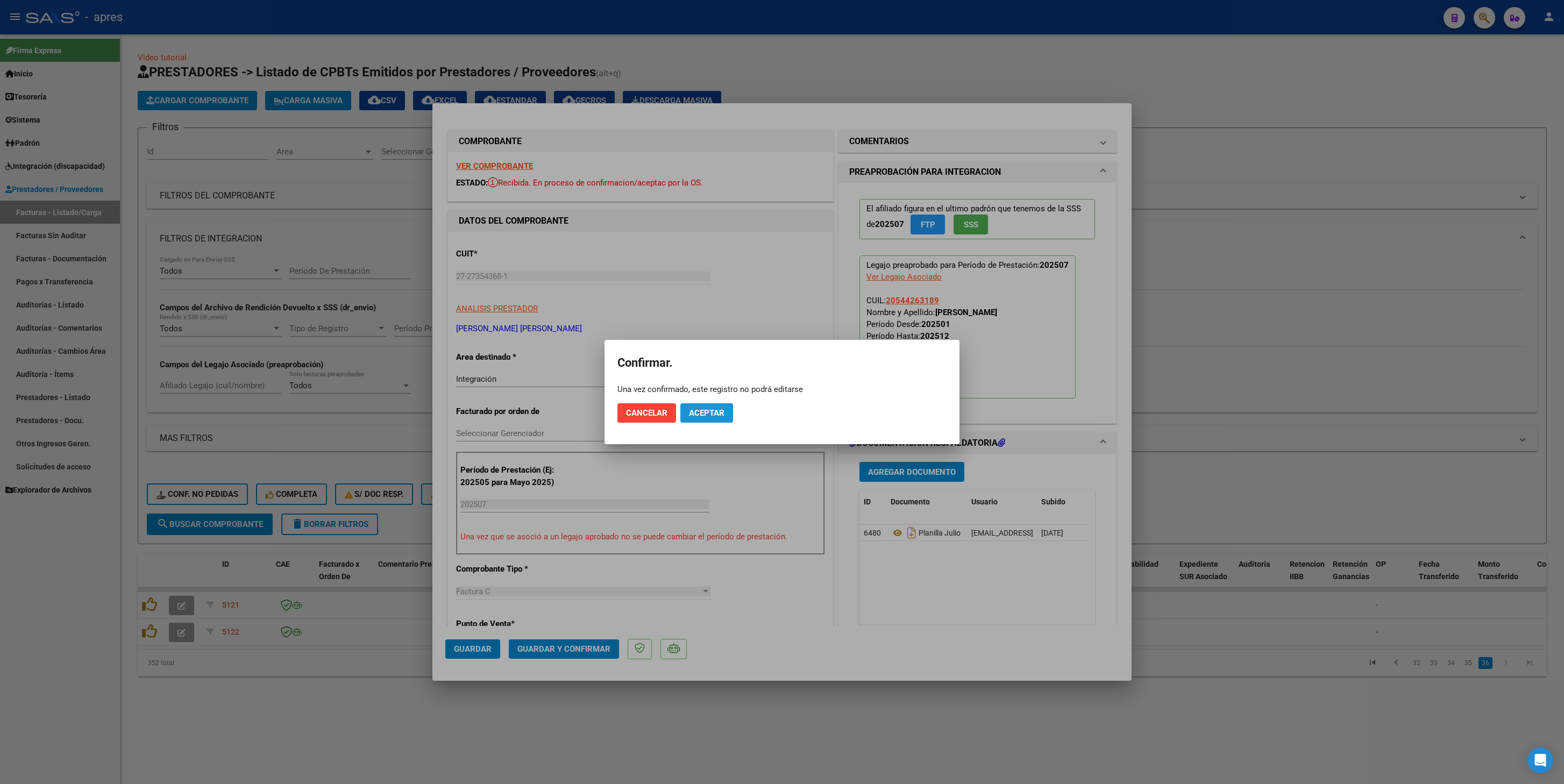
click at [724, 372] on span "Aceptar" at bounding box center [707, 412] width 36 height 10
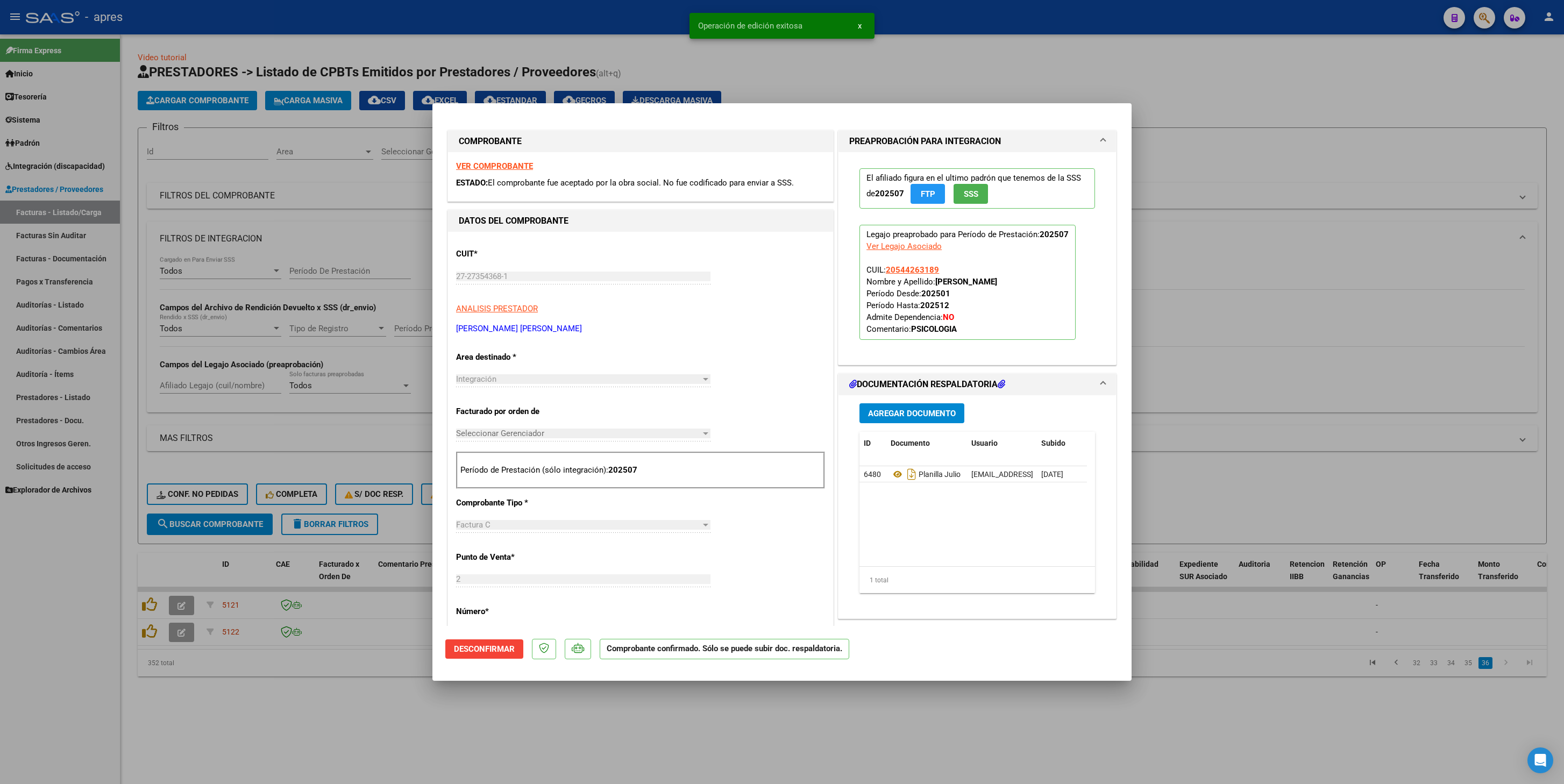
click at [429, 372] on div at bounding box center [782, 392] width 1564 height 784
type input "$ 0,00"
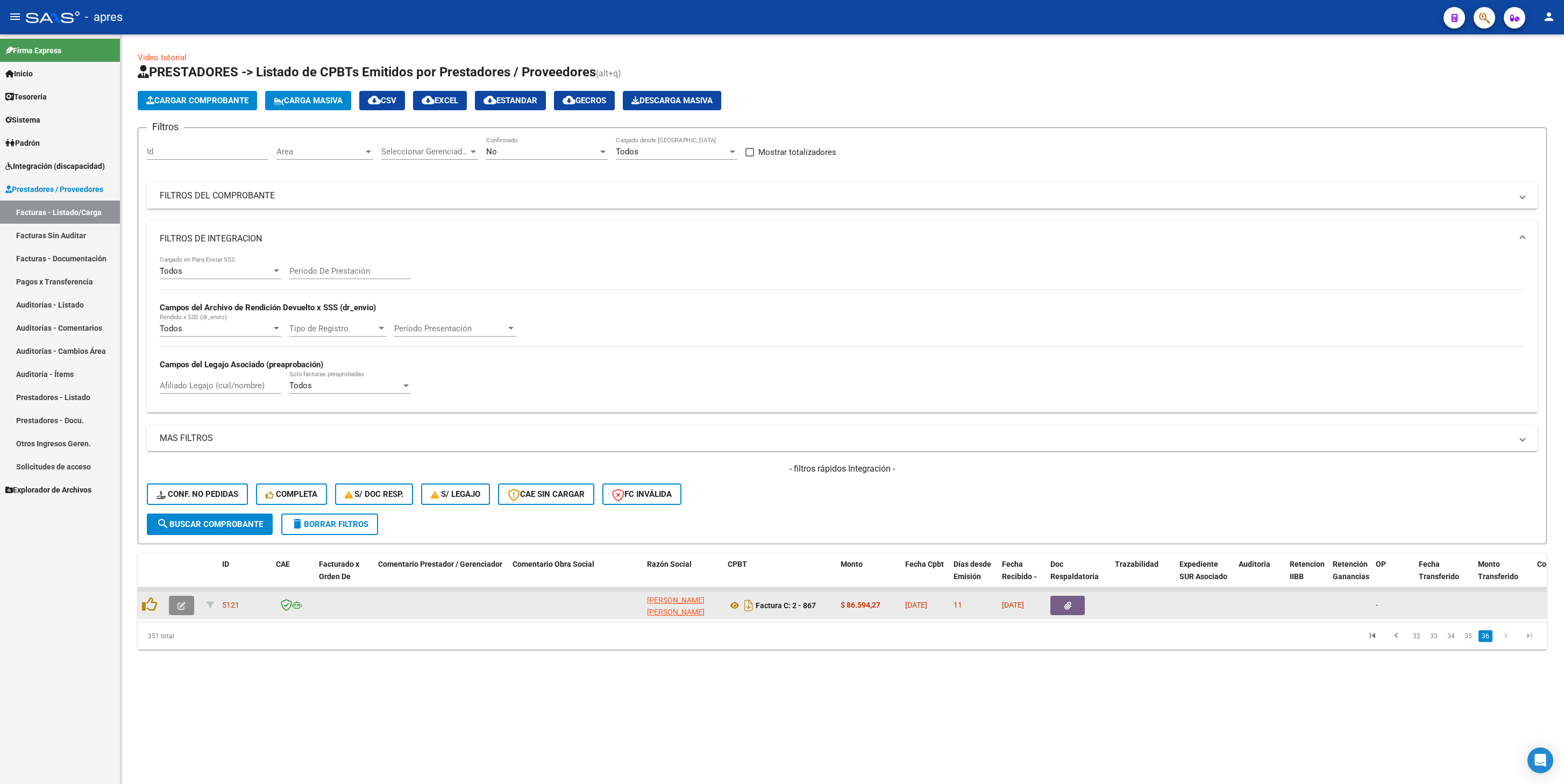
click at [185, 372] on icon "button" at bounding box center [181, 606] width 8 height 8
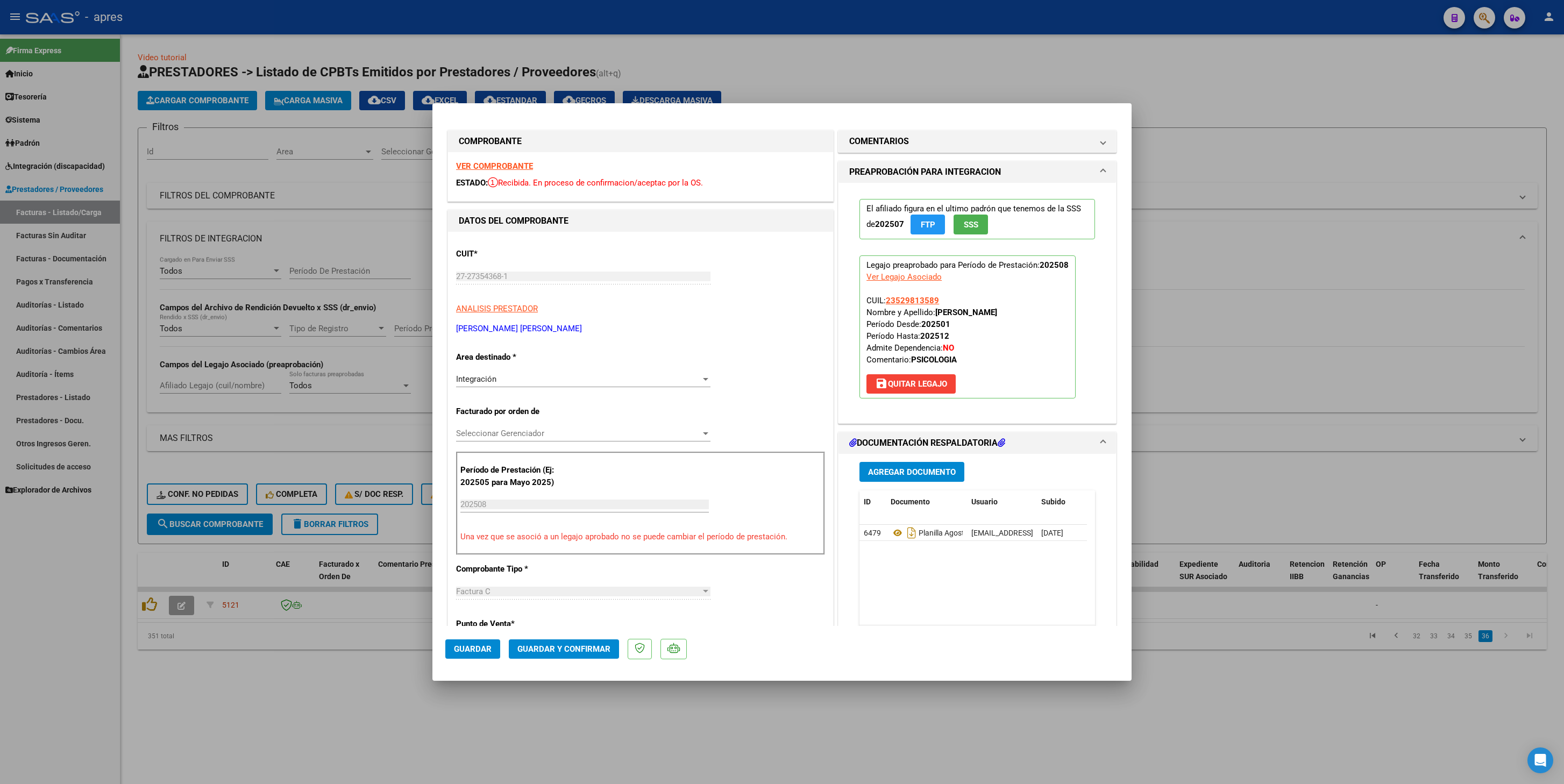
click at [480, 168] on strong "VER COMPROBANTE" at bounding box center [495, 166] width 77 height 10
click at [894, 372] on icon at bounding box center [897, 533] width 14 height 13
click at [927, 137] on mat-panel-title "COMENTARIOS" at bounding box center [970, 141] width 243 height 13
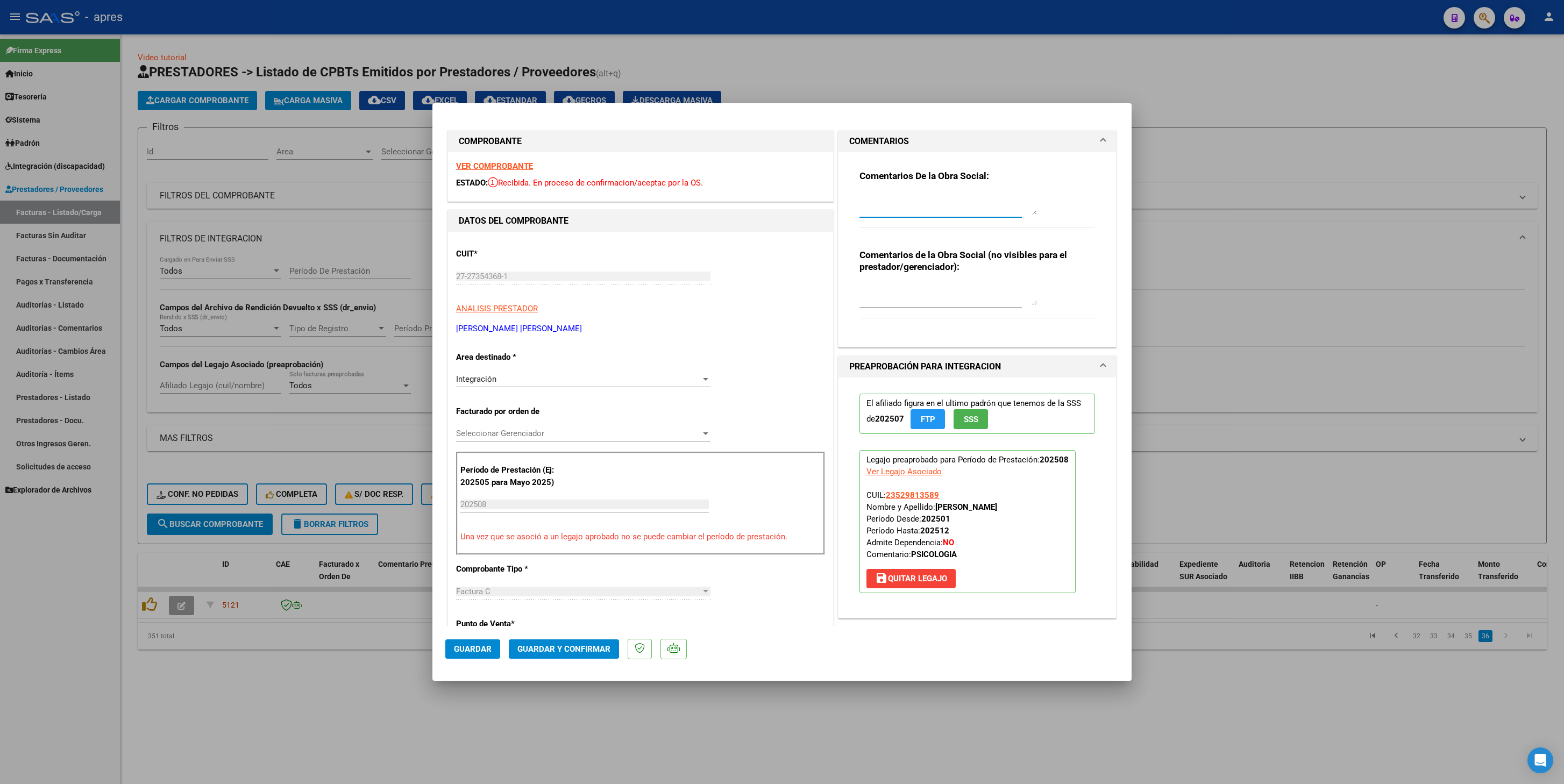
click at [919, 195] on textarea at bounding box center [948, 205] width 178 height 22
click at [860, 197] on textarea at bounding box center [948, 205] width 178 height 22
click at [860, 194] on textarea at bounding box center [948, 205] width 178 height 22
paste textarea "22/9 Se rechaza, no coinciden las firmas de la planilla de asistencia con las s…"
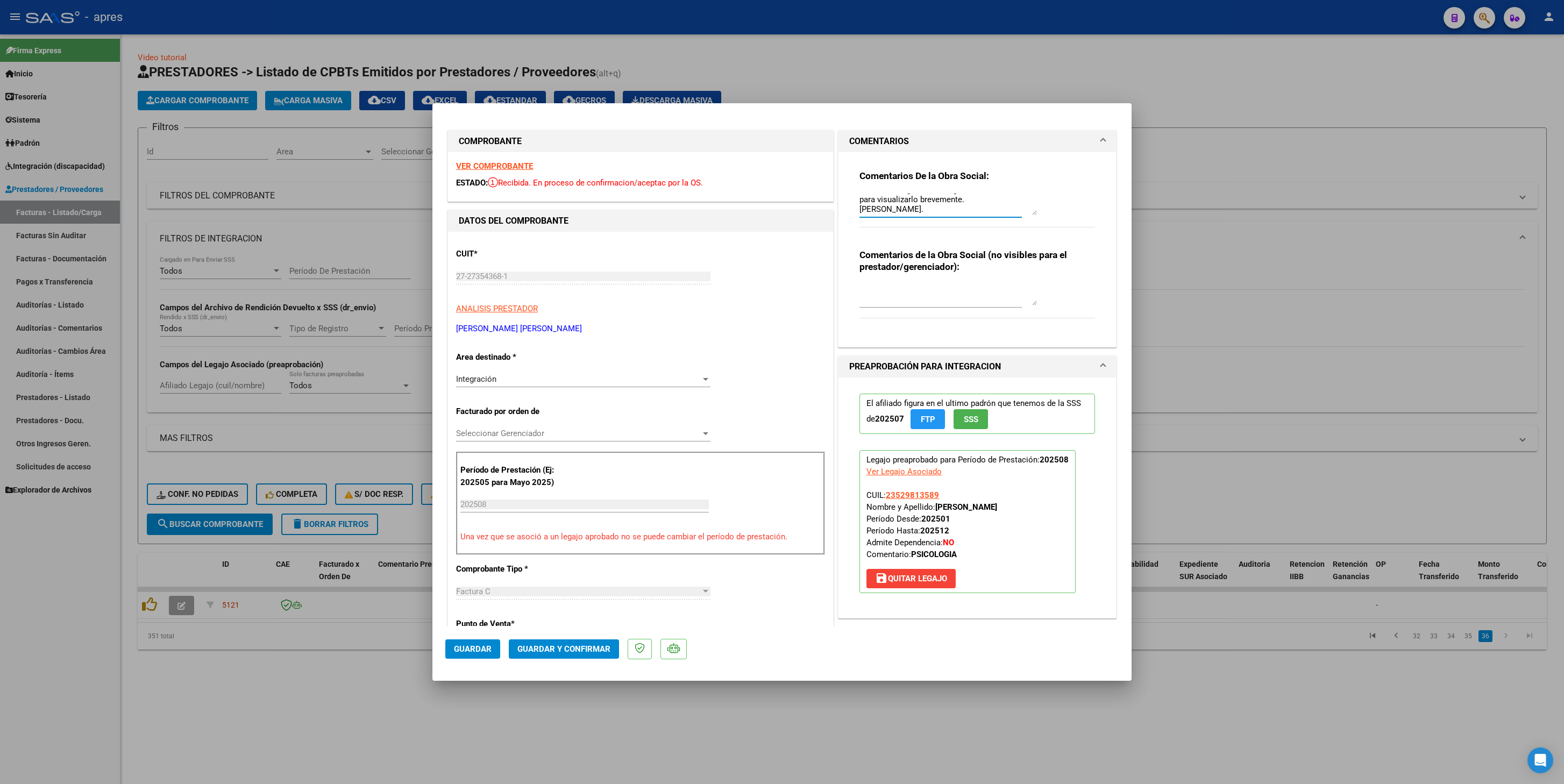
type textarea "22/9 Se rechaza, no coinciden las firmas de la planilla de asistencia con las s…"
click at [491, 372] on button "Guardar" at bounding box center [473, 648] width 55 height 19
click at [509, 372] on div at bounding box center [782, 392] width 1564 height 784
type input "$ 0,00"
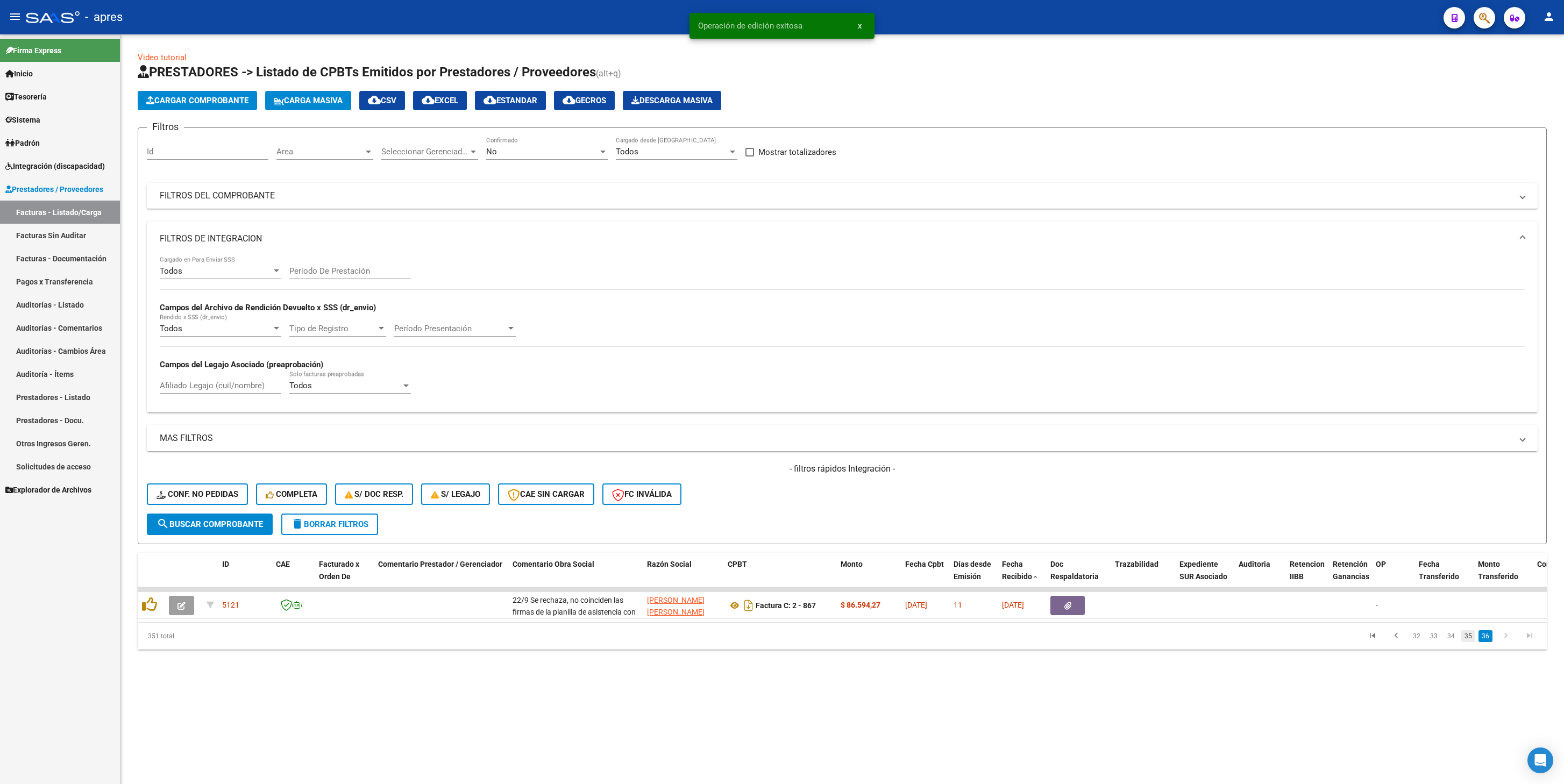
click at [1172, 372] on link "35" at bounding box center [1468, 636] width 14 height 12
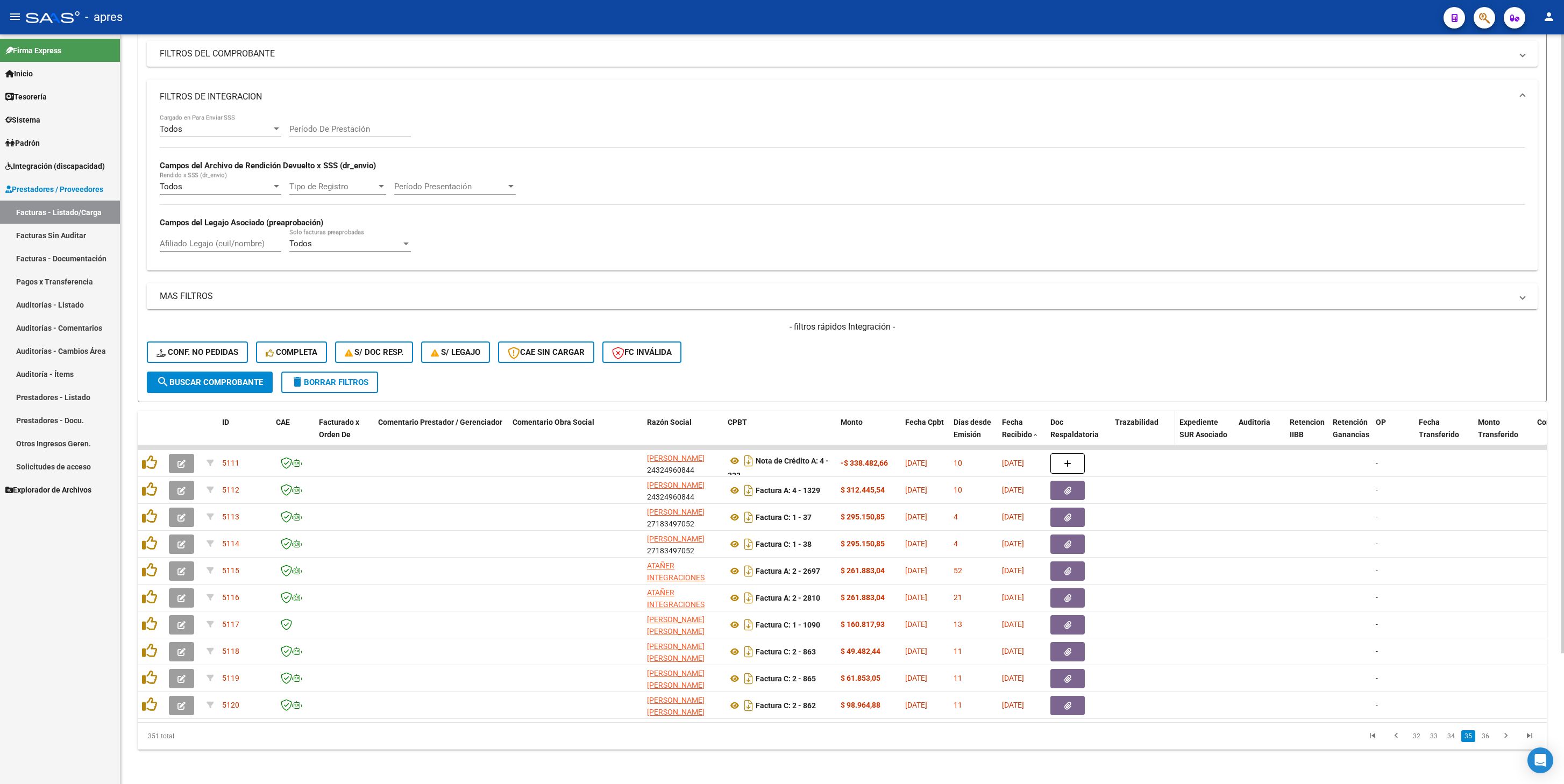
scroll to position [159, 0]
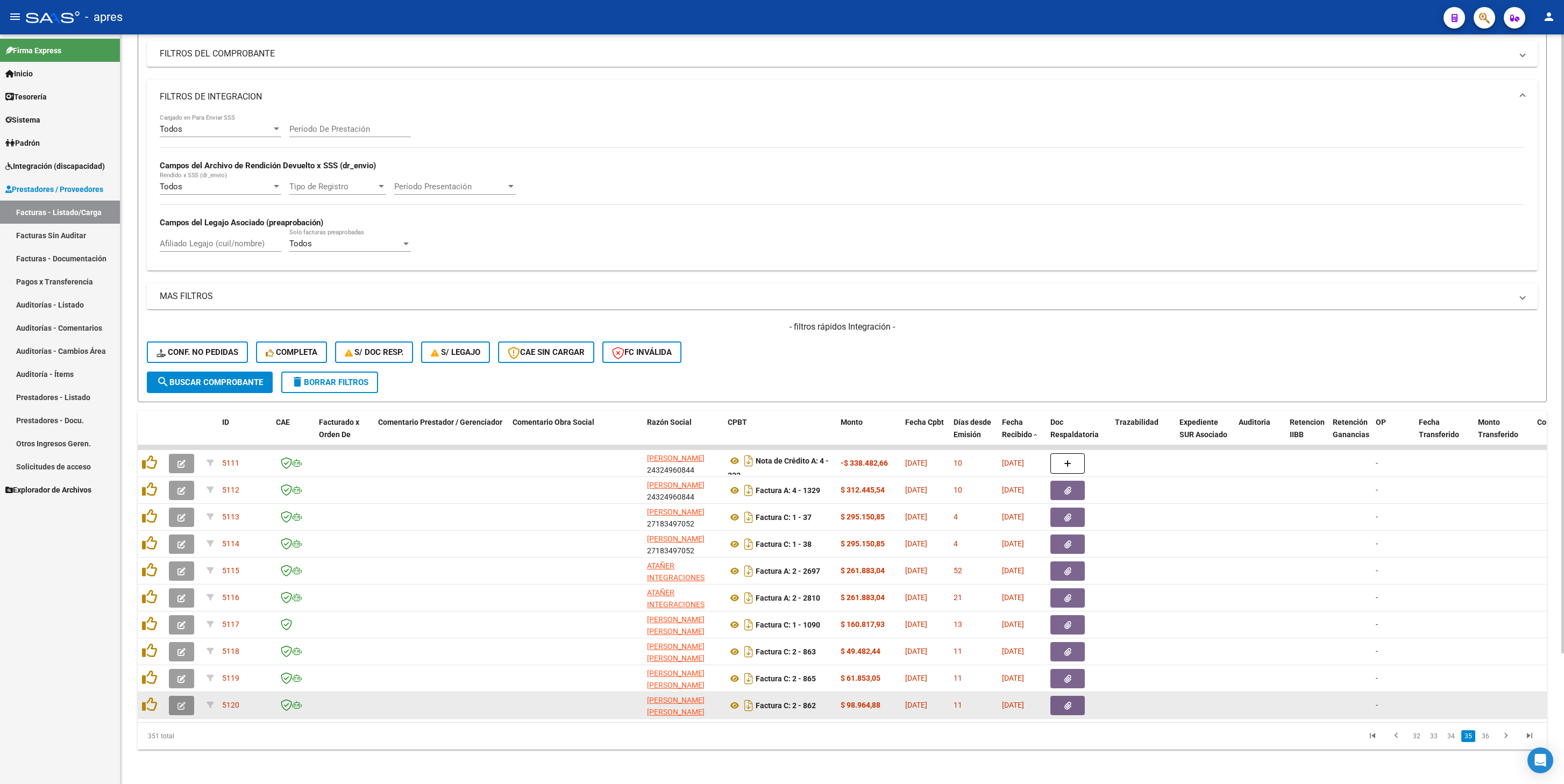
click at [179, 372] on icon "button" at bounding box center [181, 706] width 8 height 8
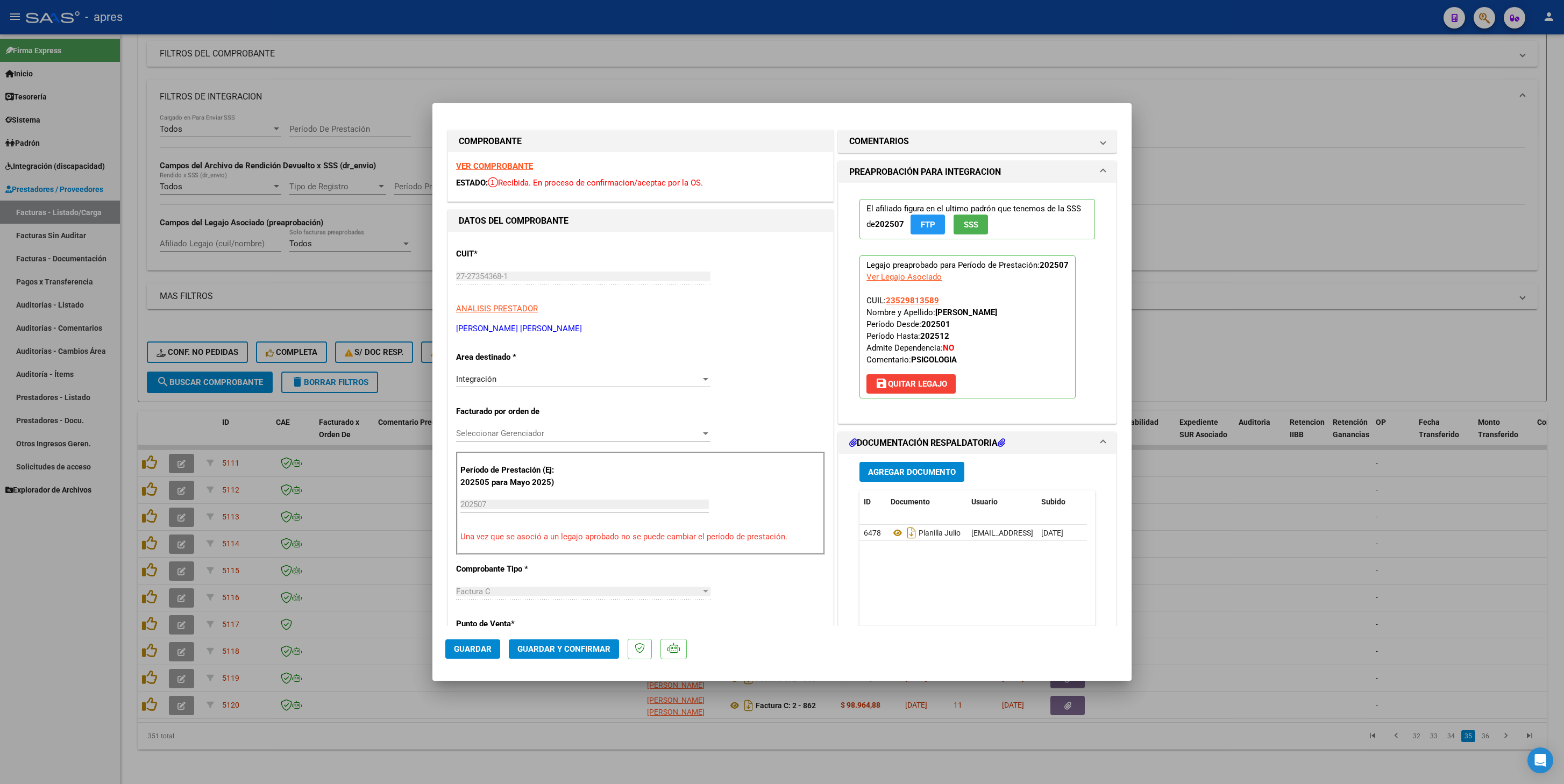
click at [493, 168] on strong "VER COMPROBANTE" at bounding box center [495, 166] width 77 height 10
click at [891, 372] on icon at bounding box center [897, 533] width 14 height 13
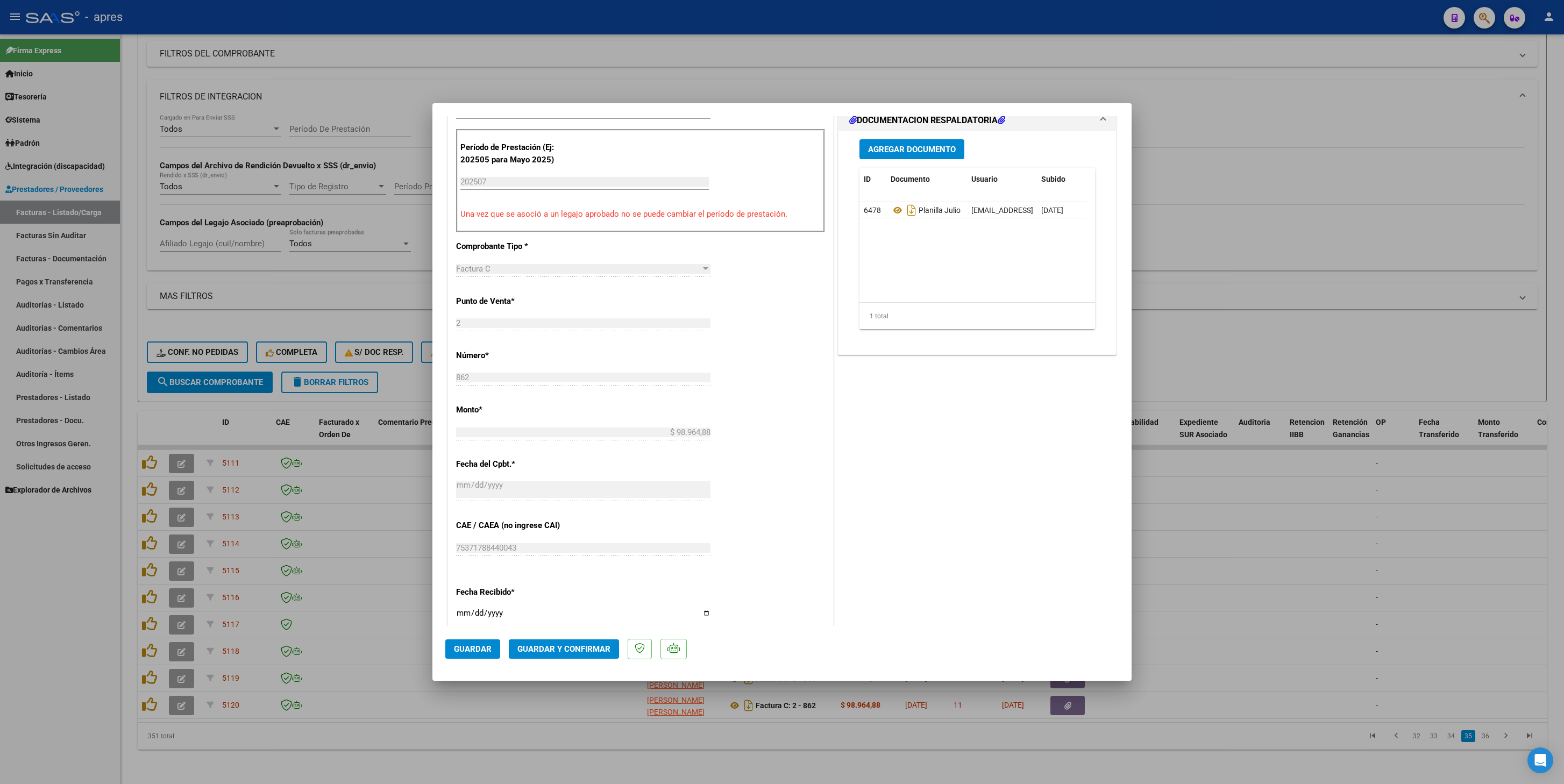
scroll to position [535, 0]
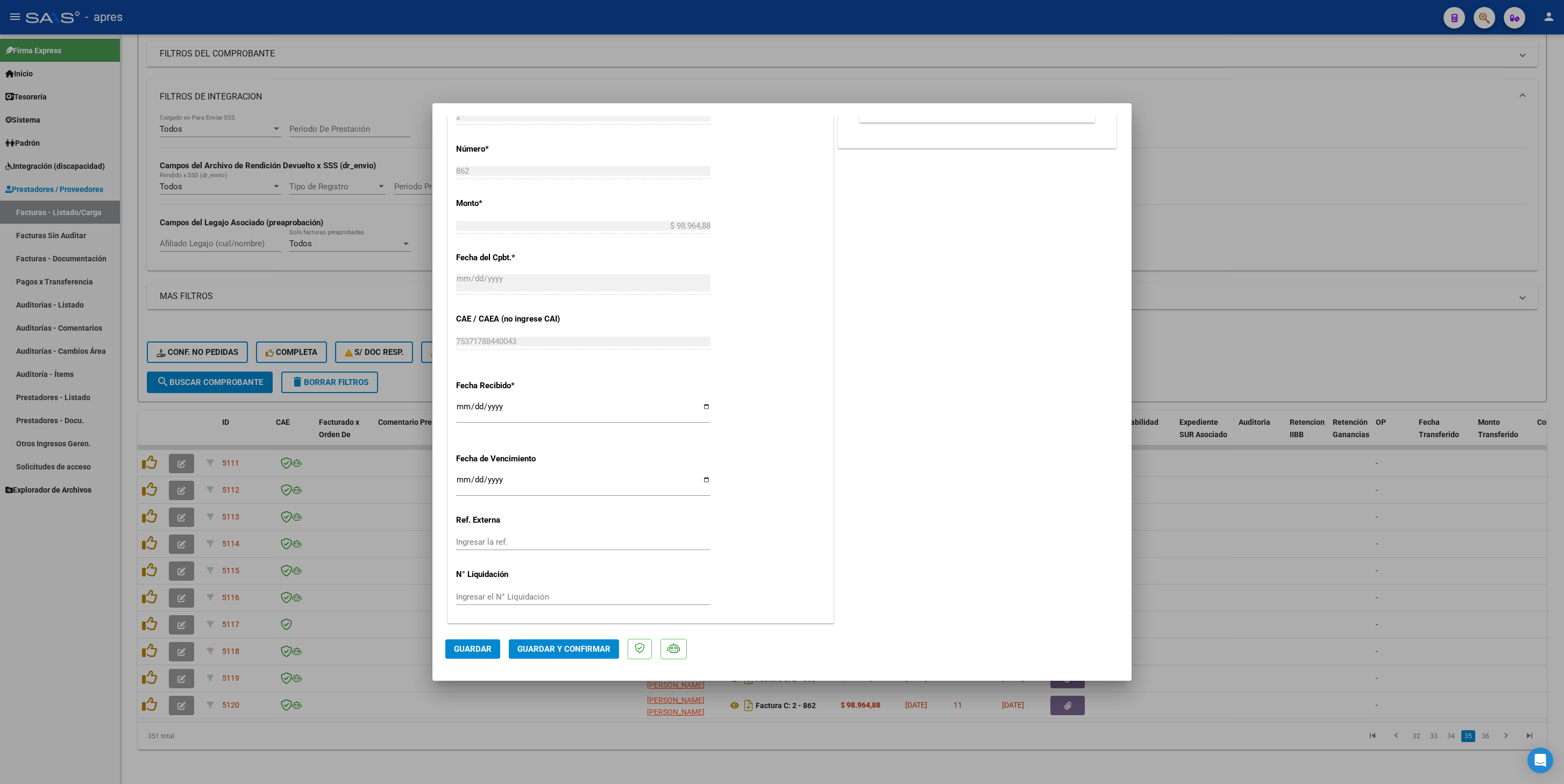
click at [462, 372] on input "Ingresar la fecha" at bounding box center [583, 484] width 254 height 17
type input "2025-09-21"
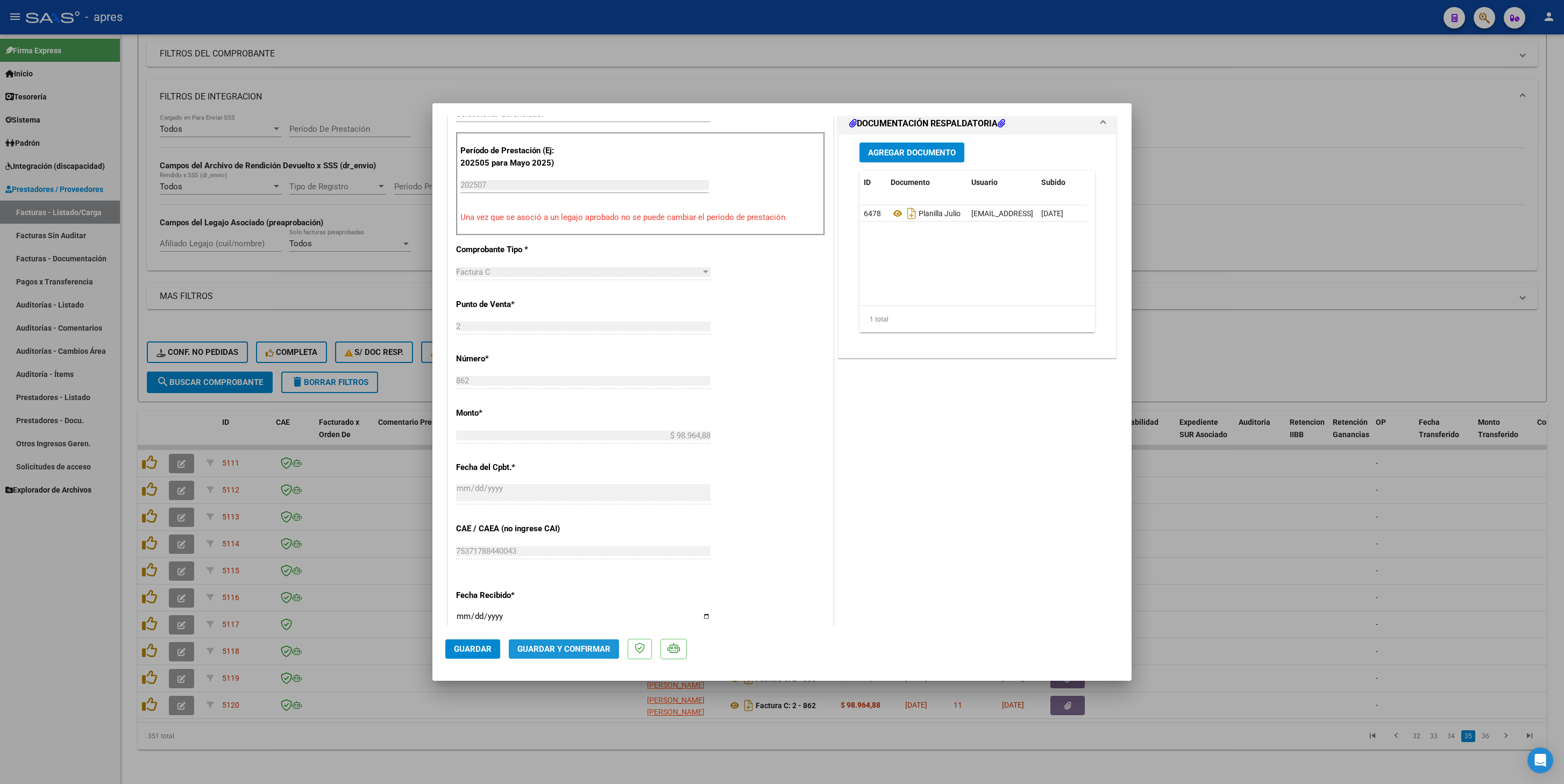
click at [592, 372] on span "Guardar y Confirmar" at bounding box center [564, 648] width 93 height 10
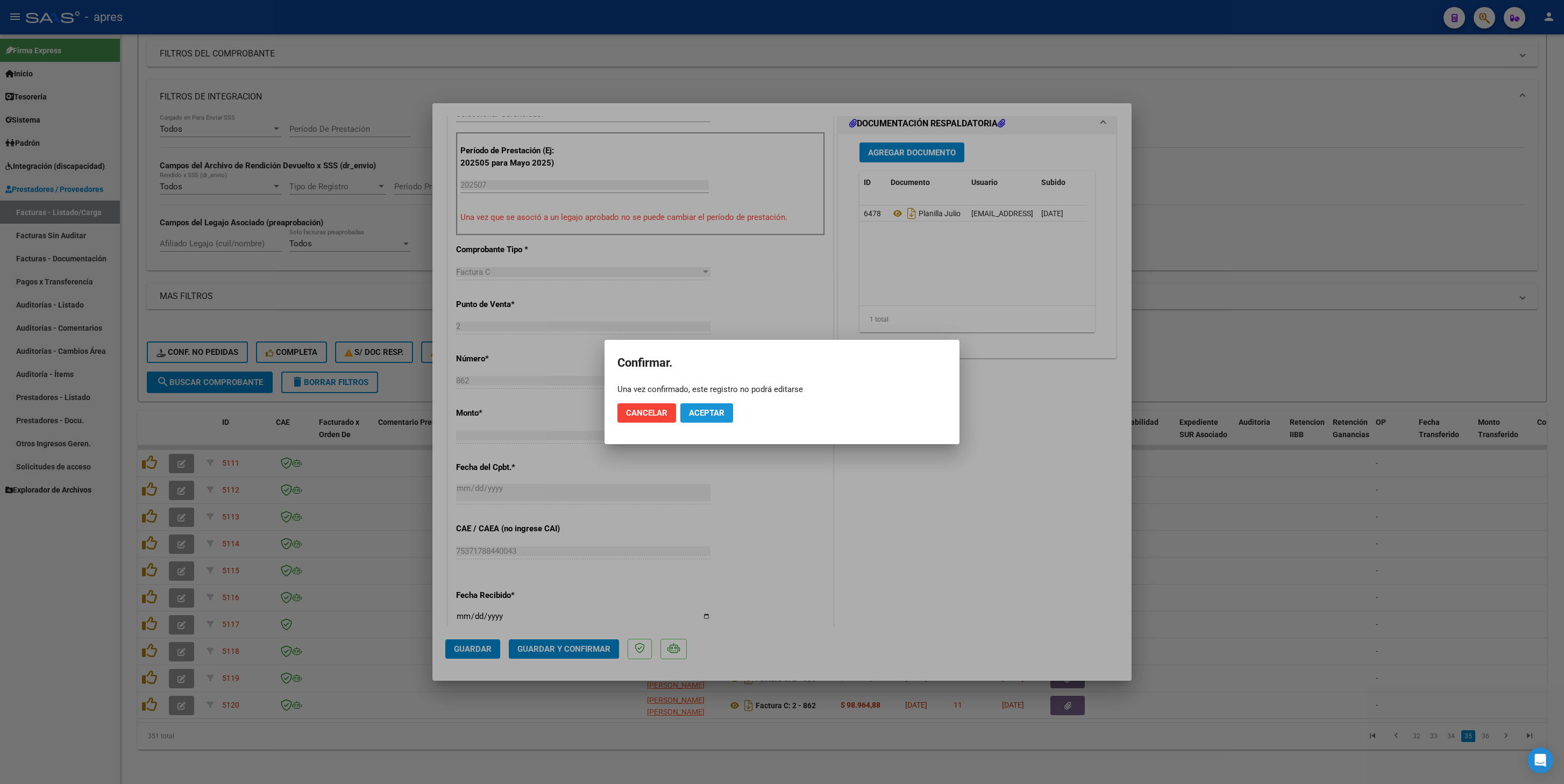
click at [713, 372] on span "Aceptar" at bounding box center [707, 412] width 36 height 10
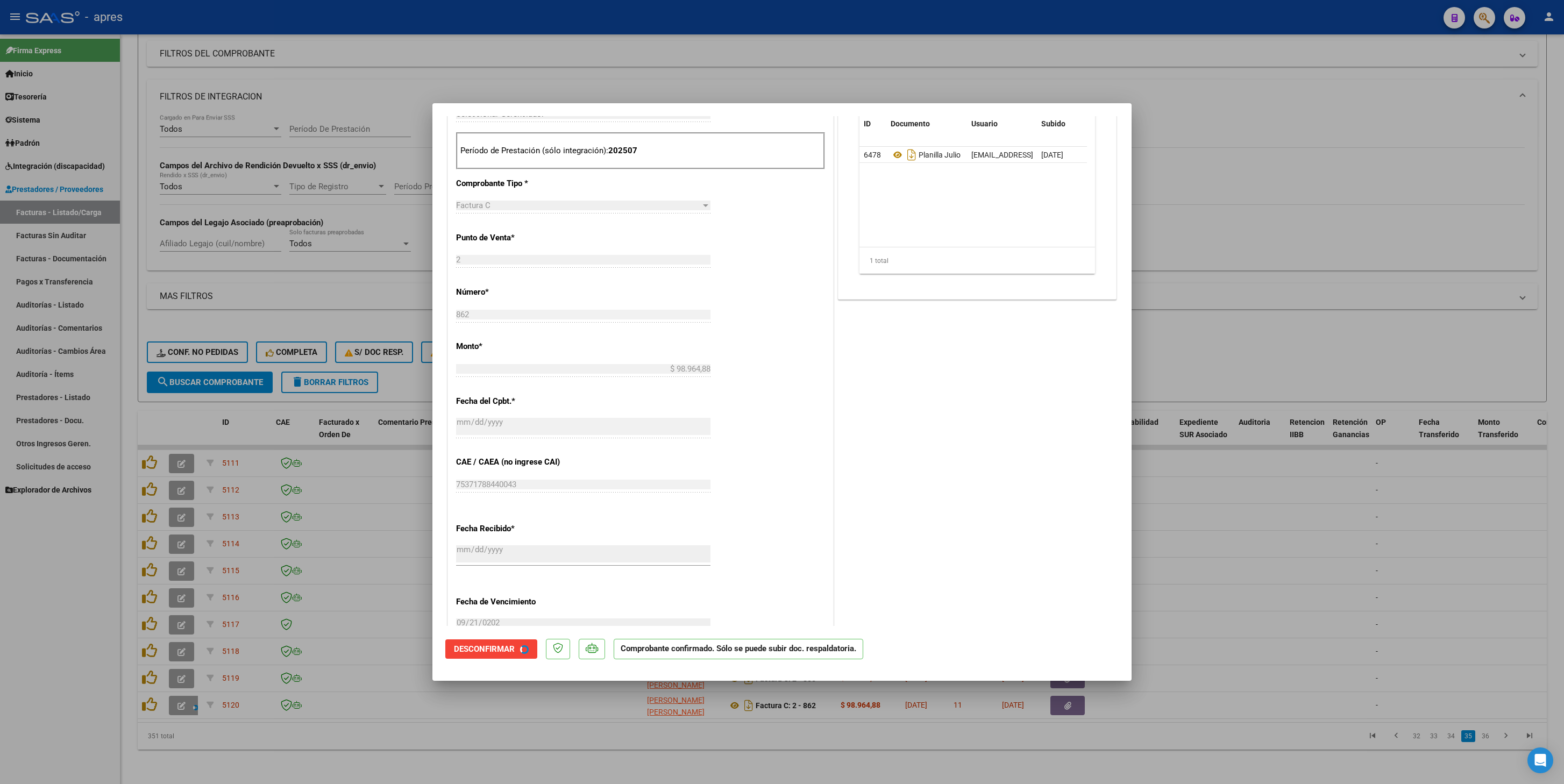
scroll to position [253, 0]
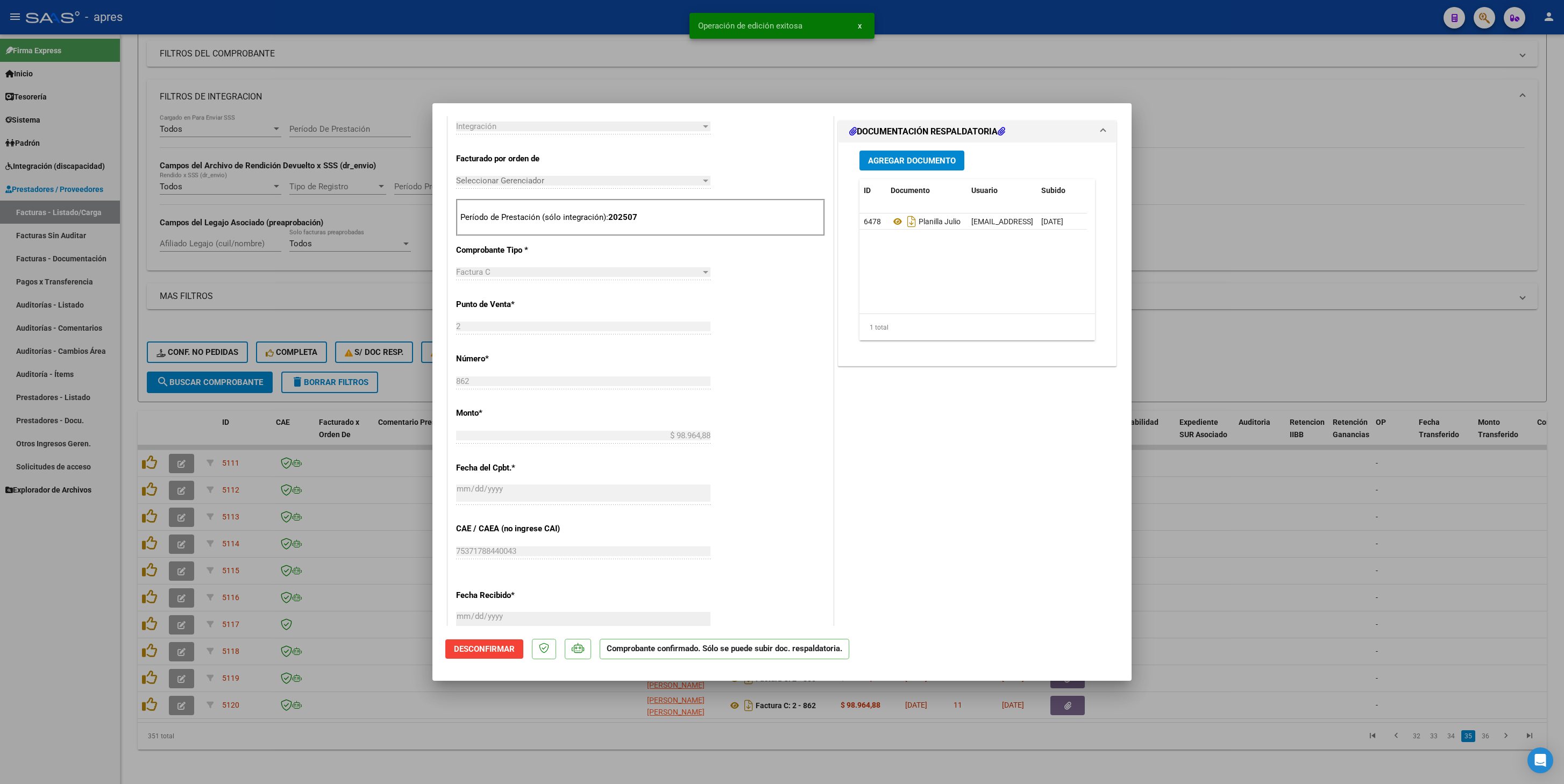
click at [384, 372] on div at bounding box center [782, 392] width 1564 height 784
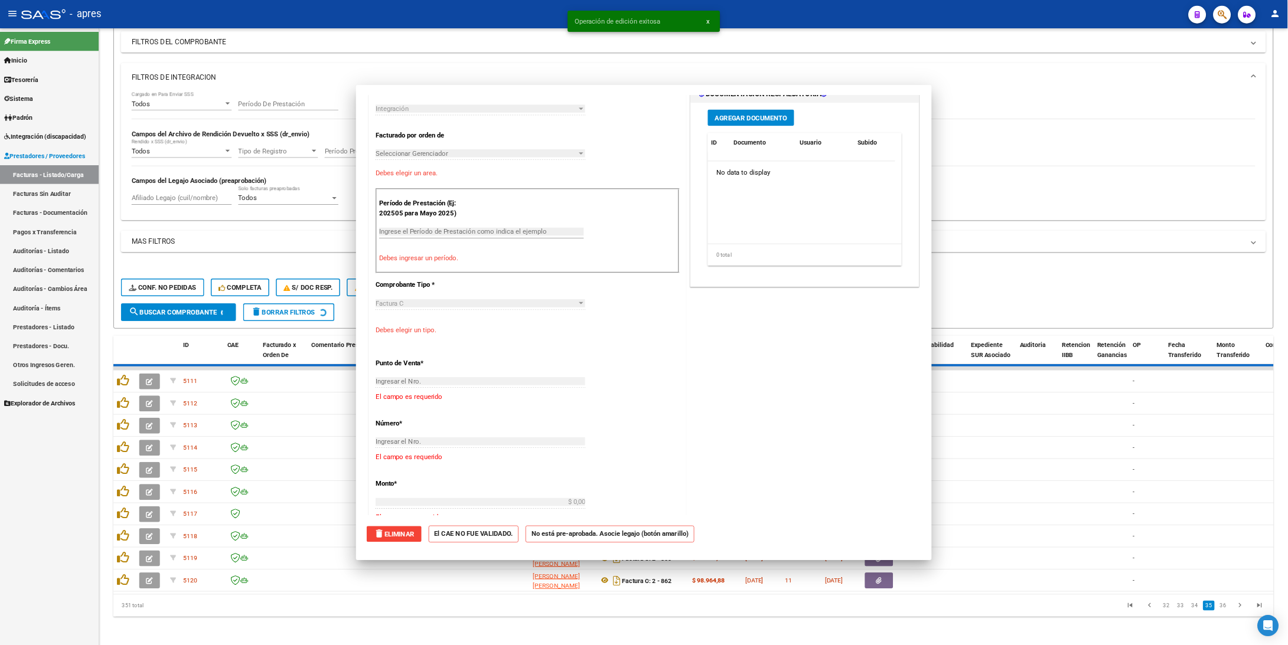
scroll to position [0, 0]
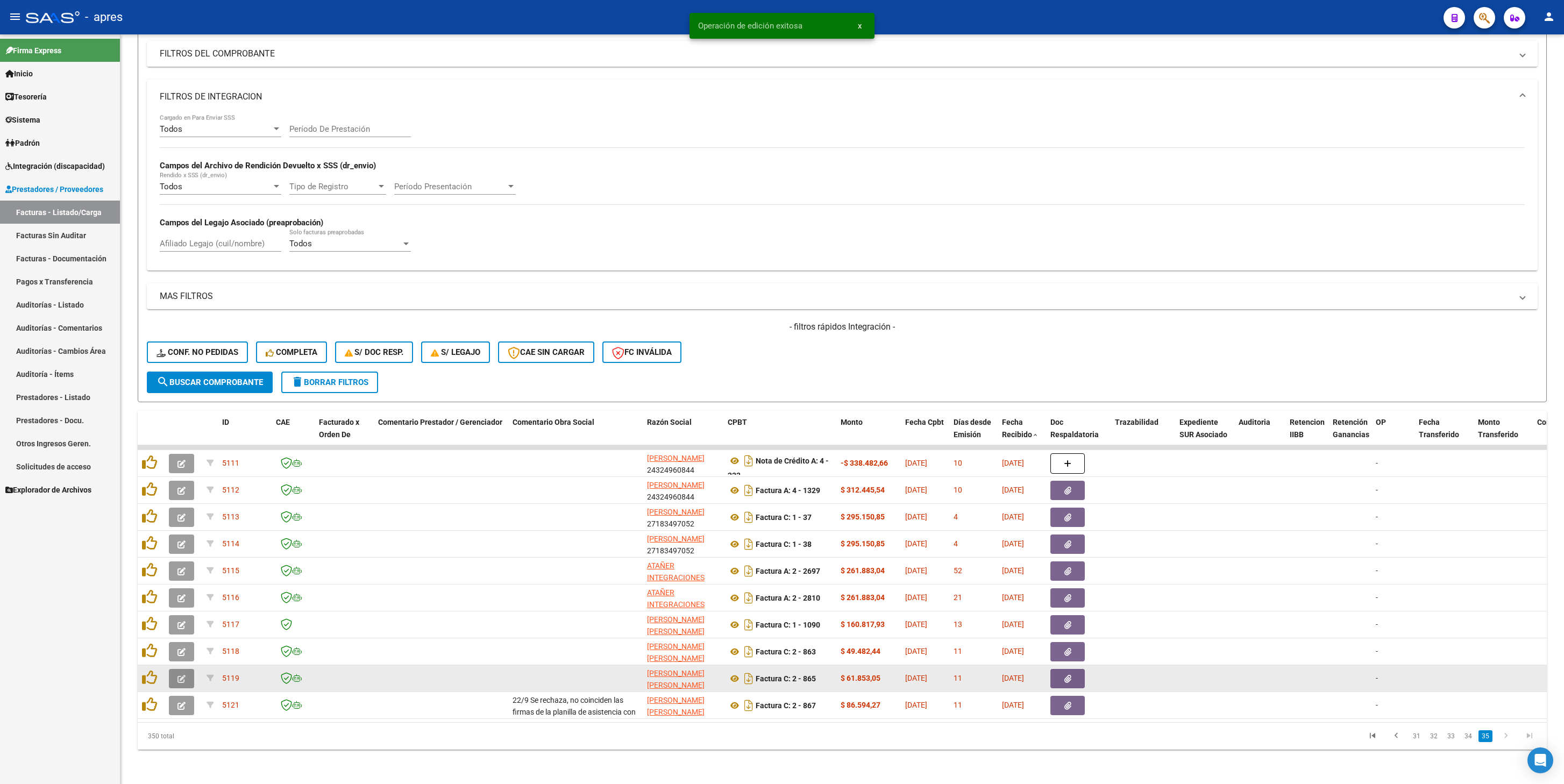
click at [180, 372] on icon "button" at bounding box center [181, 678] width 8 height 8
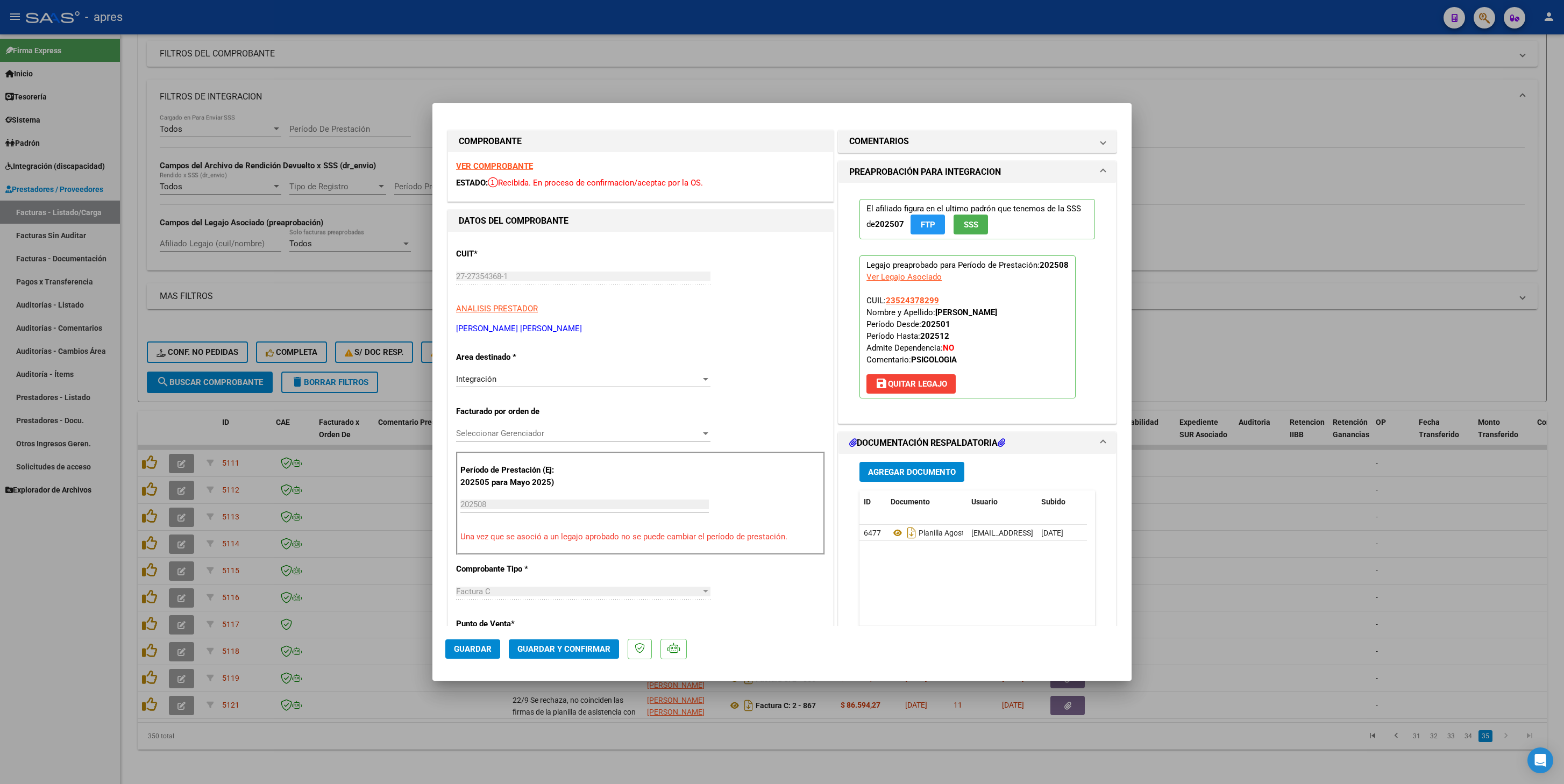
click at [483, 168] on strong "VER COMPROBANTE" at bounding box center [495, 166] width 77 height 10
click at [891, 372] on icon at bounding box center [897, 533] width 14 height 13
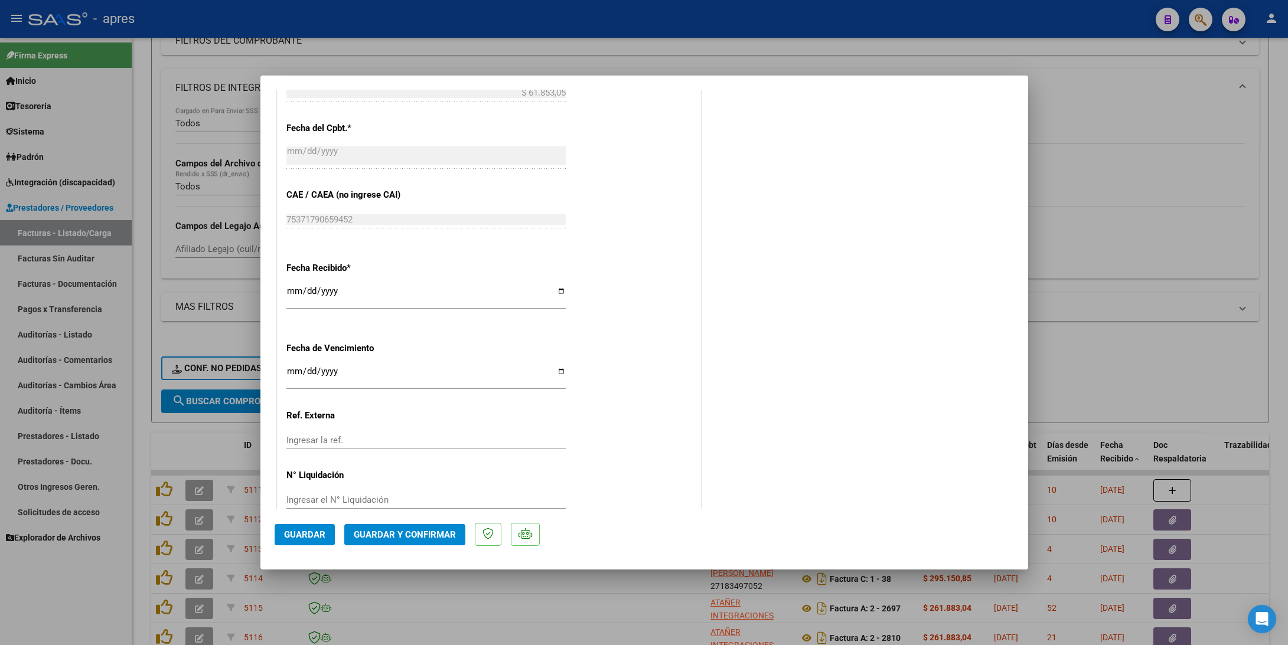
scroll to position [723, 0]
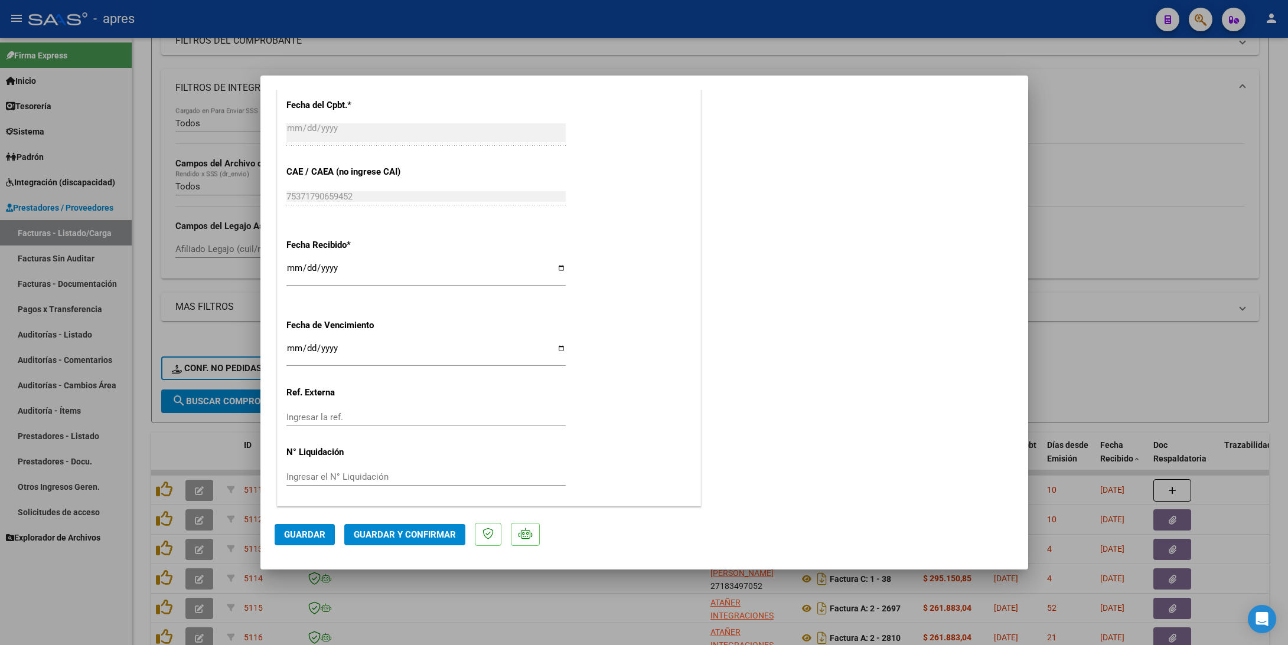
click at [294, 356] on input "Ingresar la fecha" at bounding box center [425, 353] width 279 height 19
type input "2025-09-21"
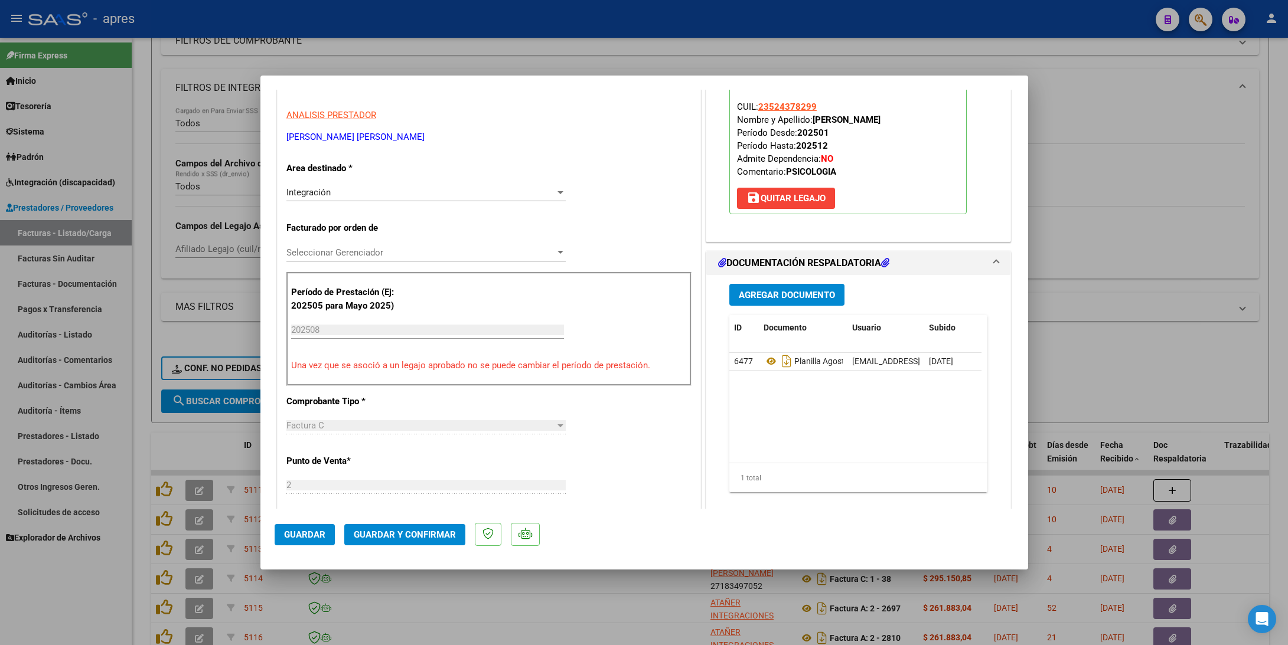
scroll to position [103, 0]
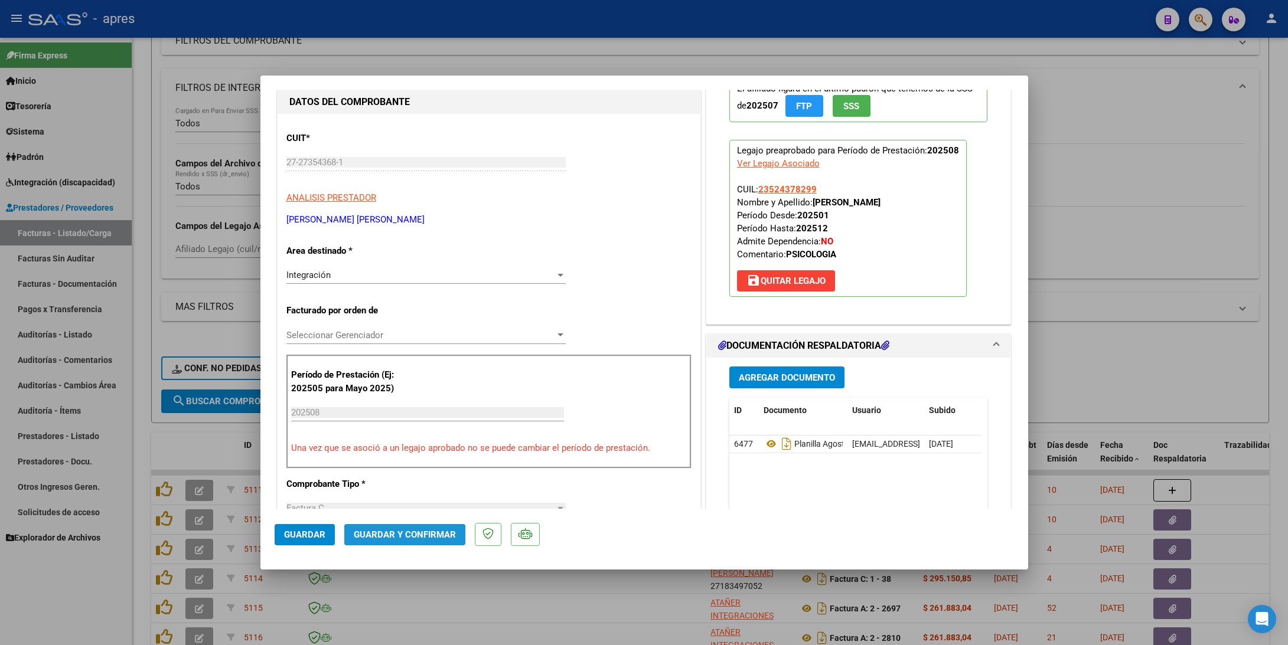
click at [407, 409] on span "Guardar y Confirmar" at bounding box center [405, 535] width 102 height 11
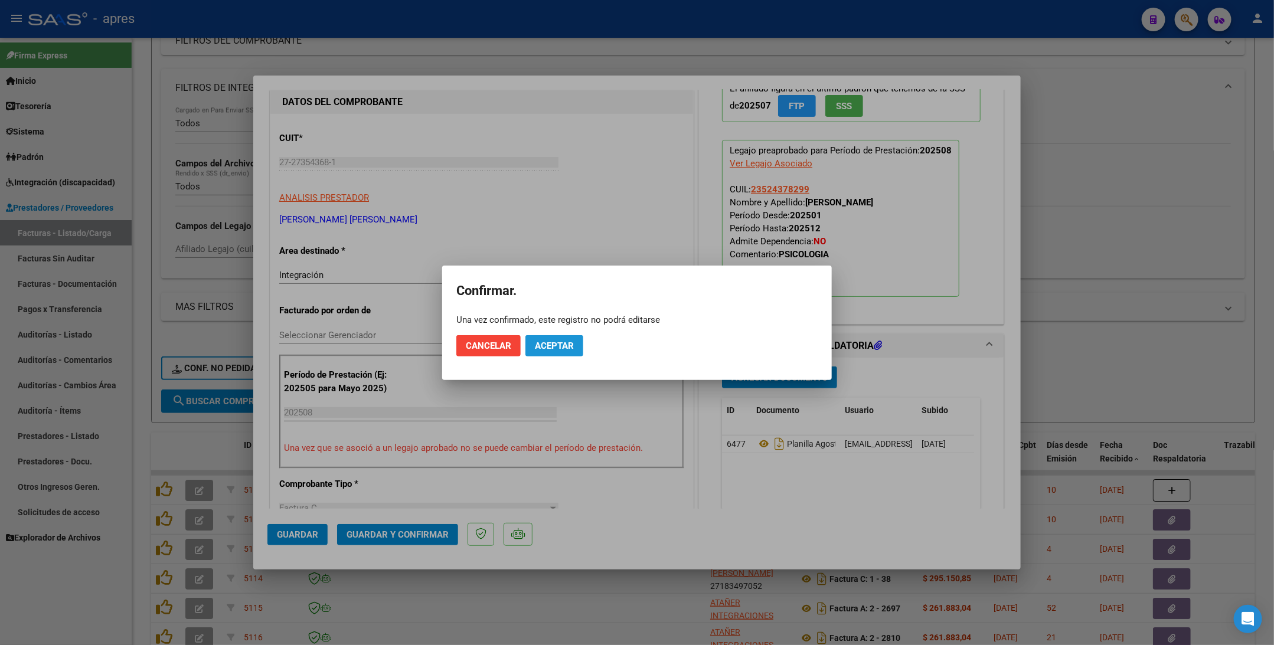
click at [558, 341] on span "Aceptar" at bounding box center [554, 346] width 39 height 11
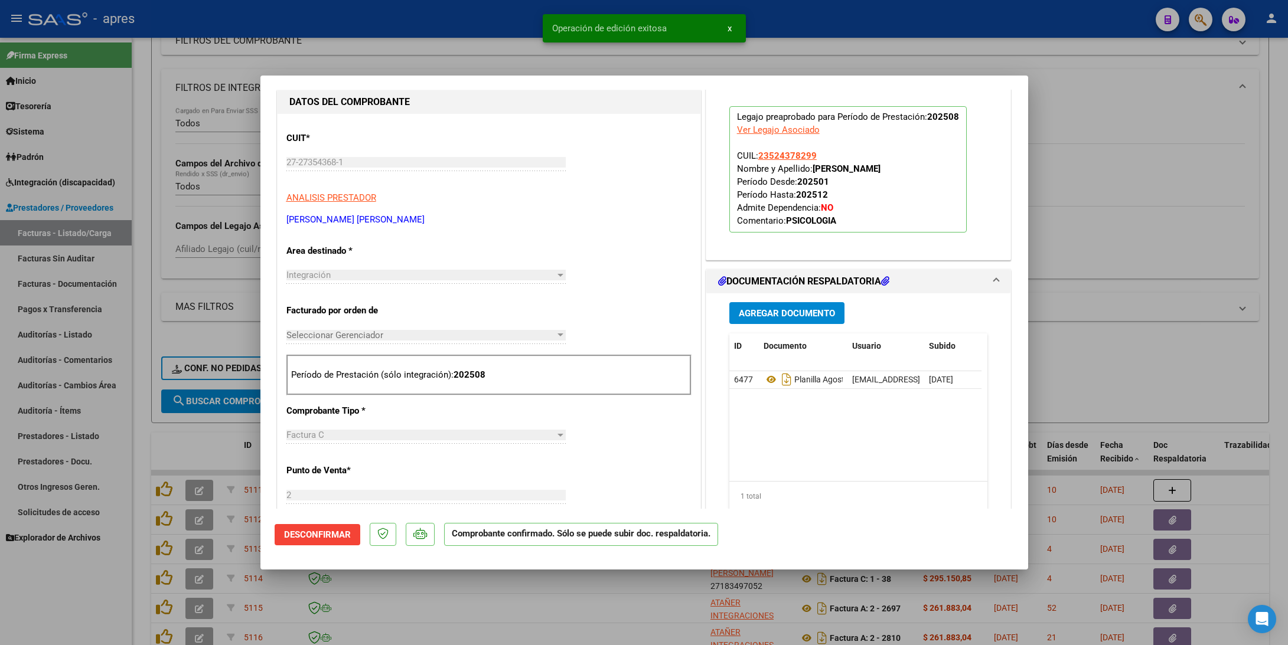
click at [149, 348] on div at bounding box center [644, 322] width 1288 height 645
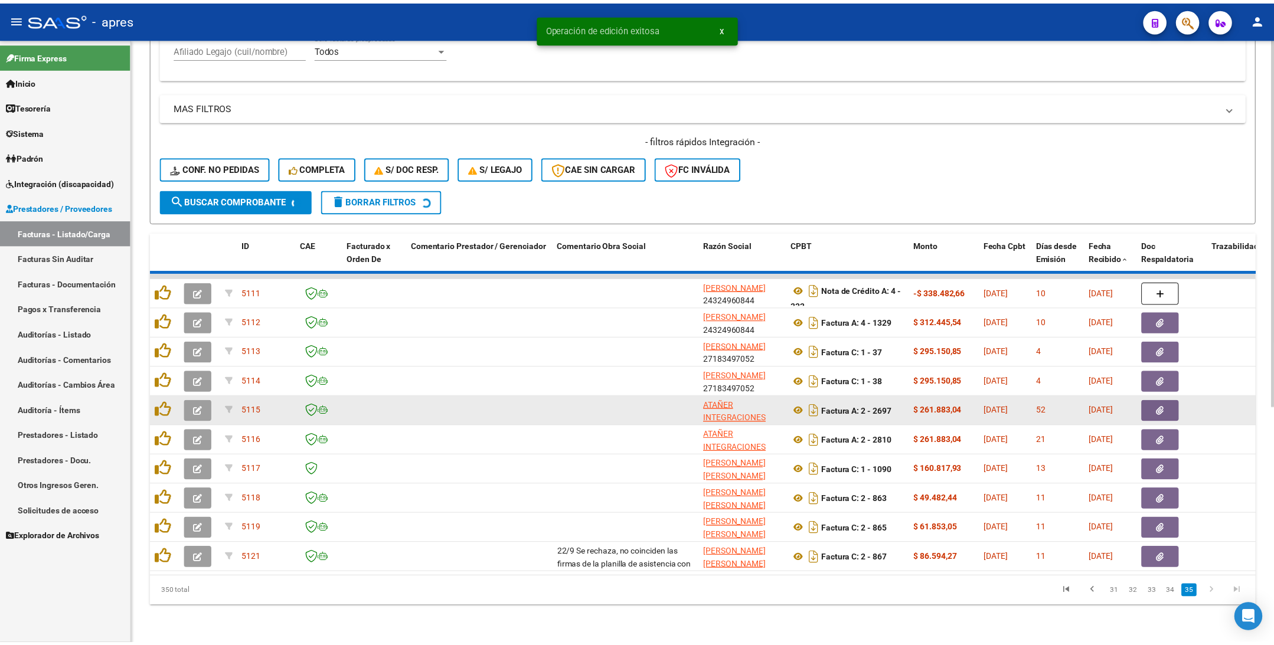
scroll to position [358, 0]
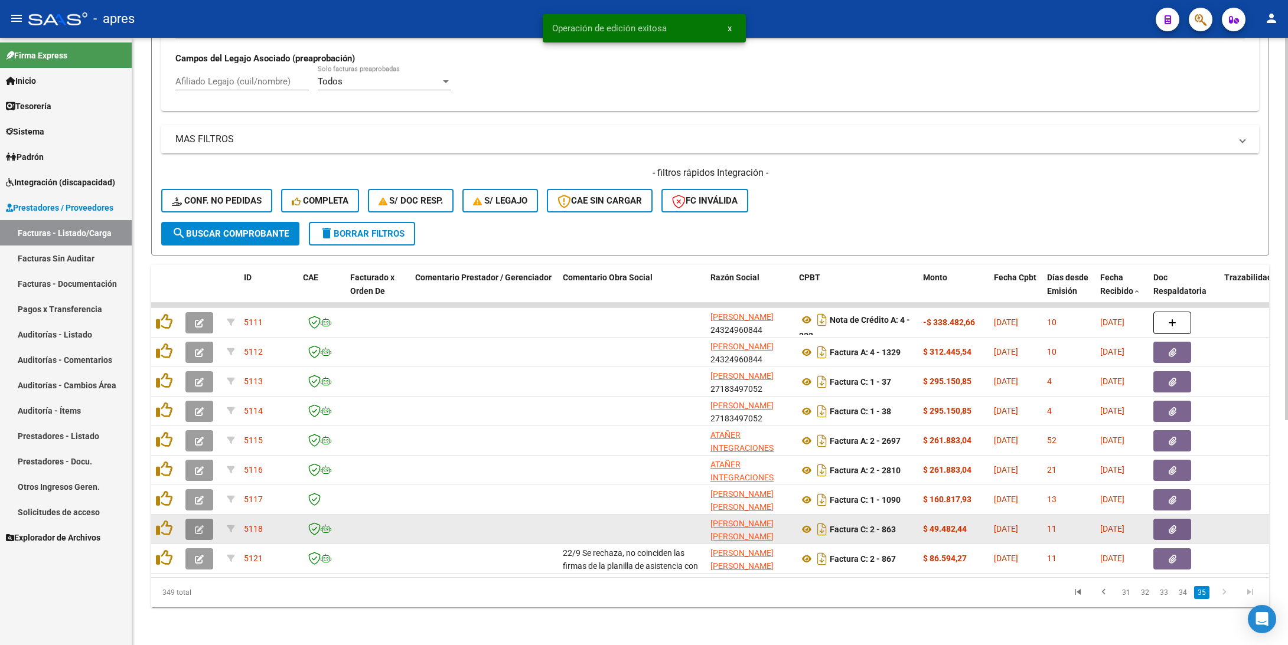
click at [193, 409] on button "button" at bounding box center [199, 529] width 28 height 21
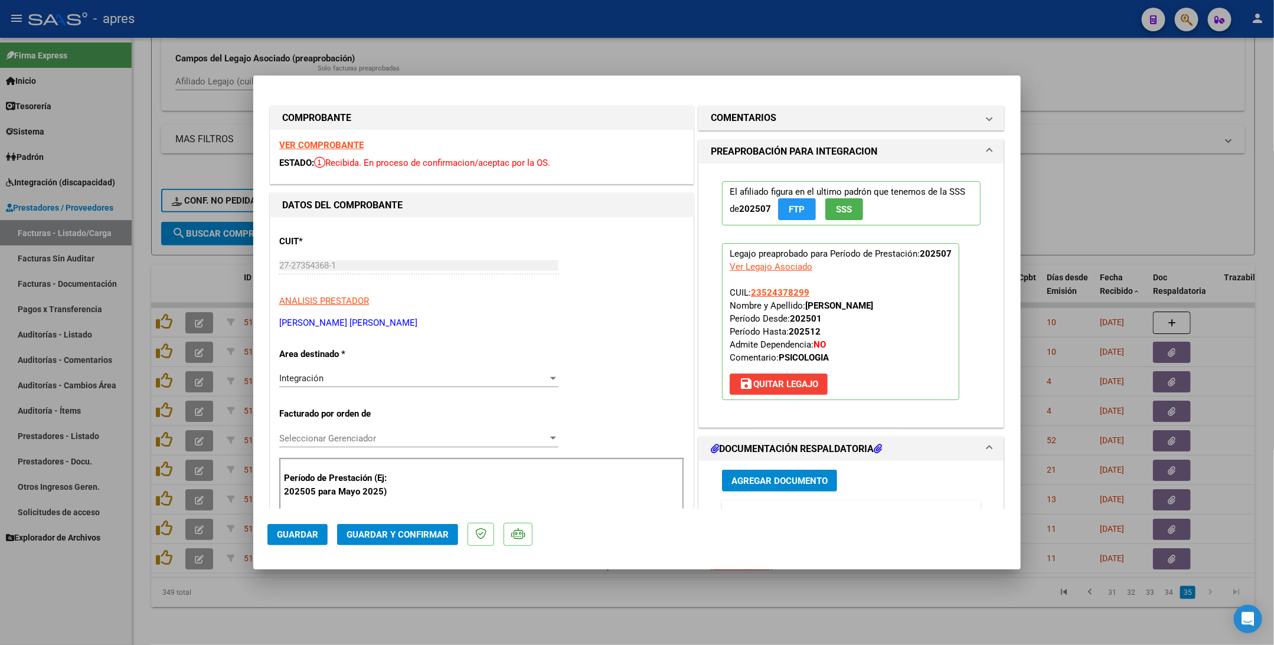
click at [358, 144] on strong "VER COMPROBANTE" at bounding box center [321, 145] width 84 height 11
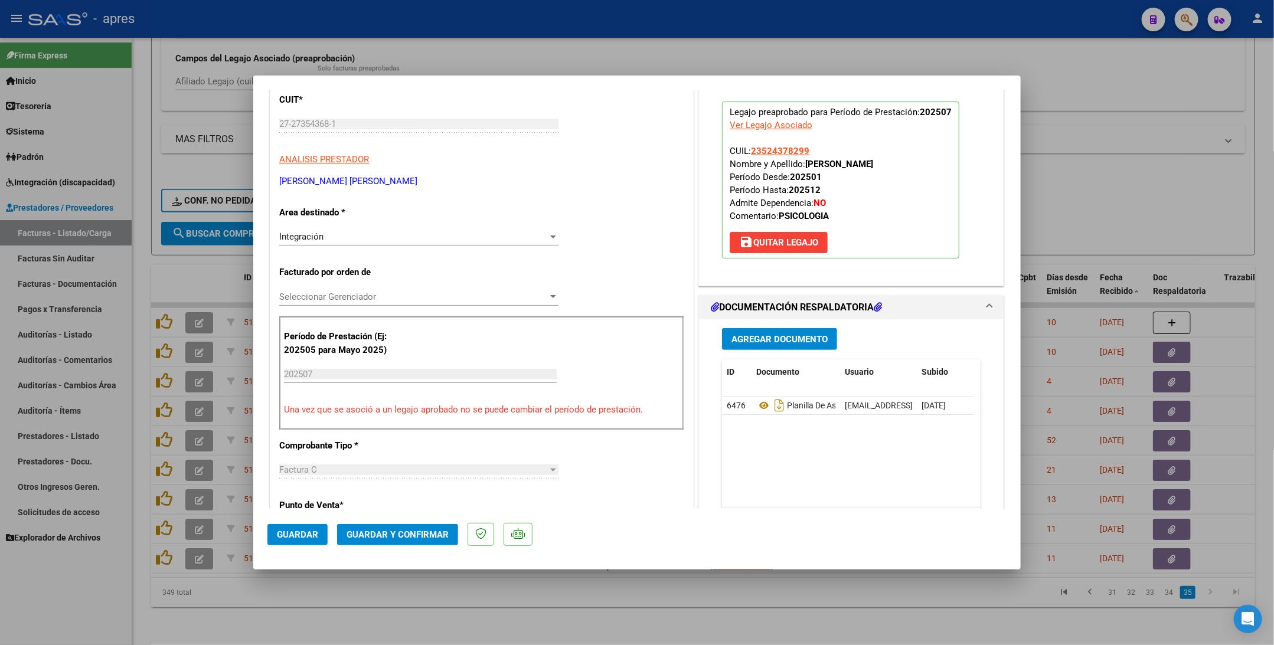
scroll to position [177, 0]
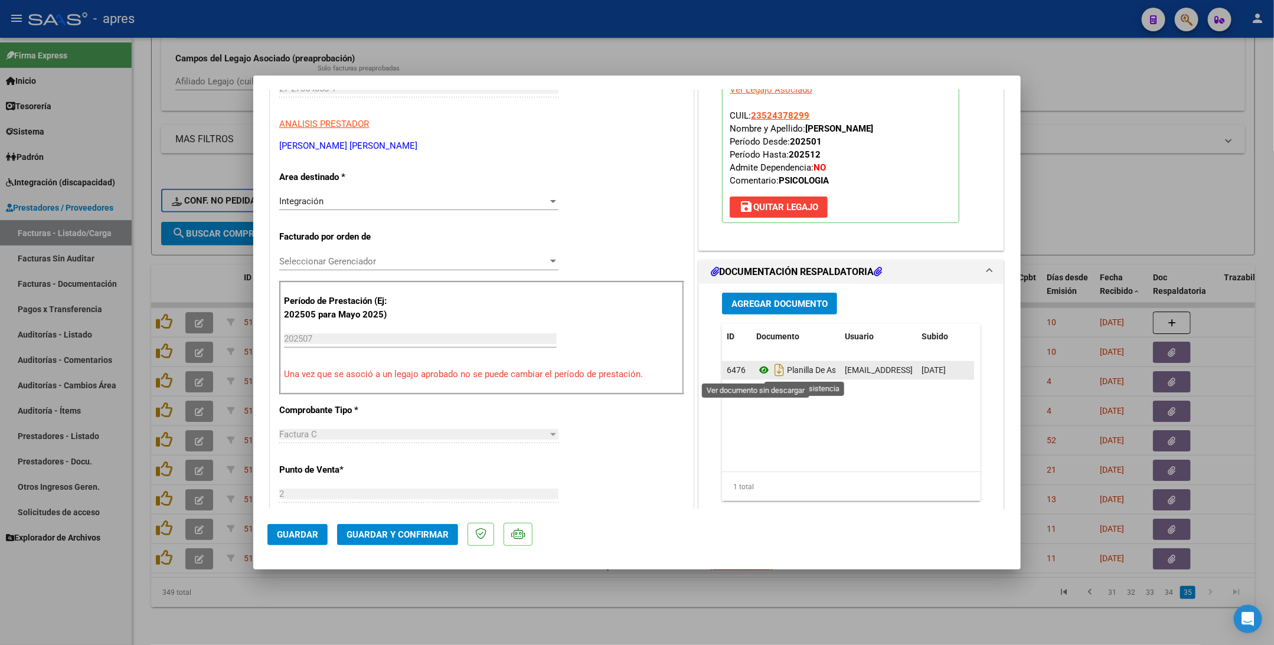
click at [757, 370] on icon at bounding box center [764, 370] width 15 height 14
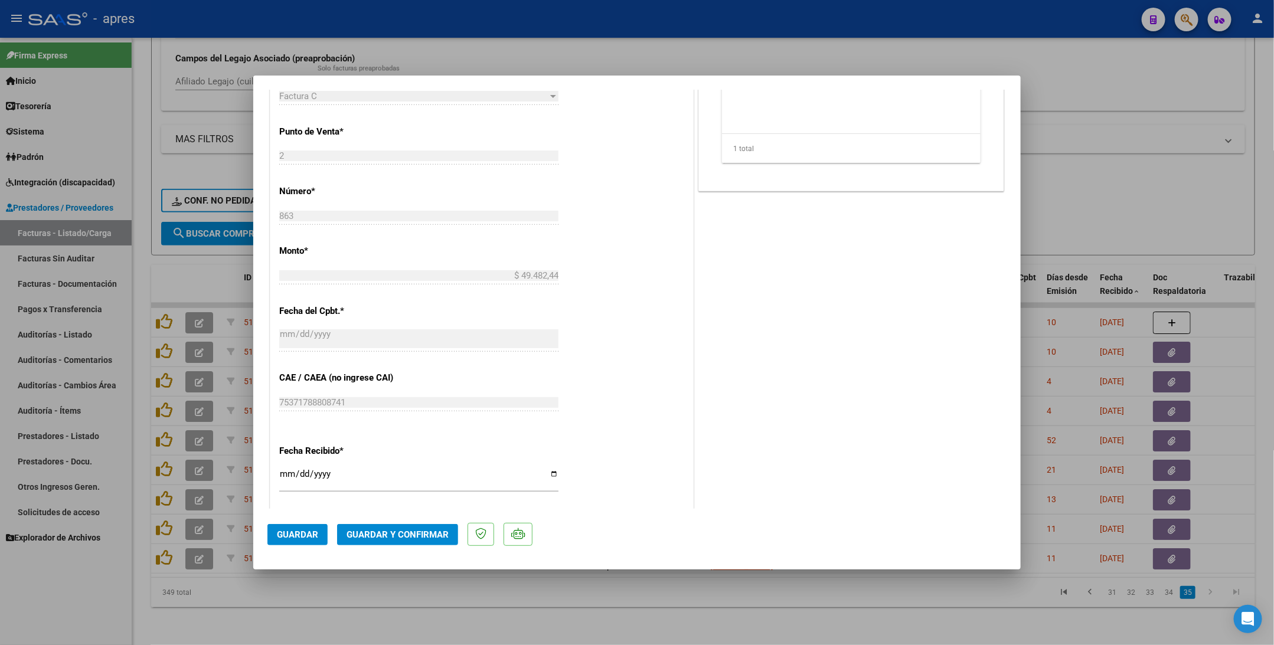
scroll to position [709, 0]
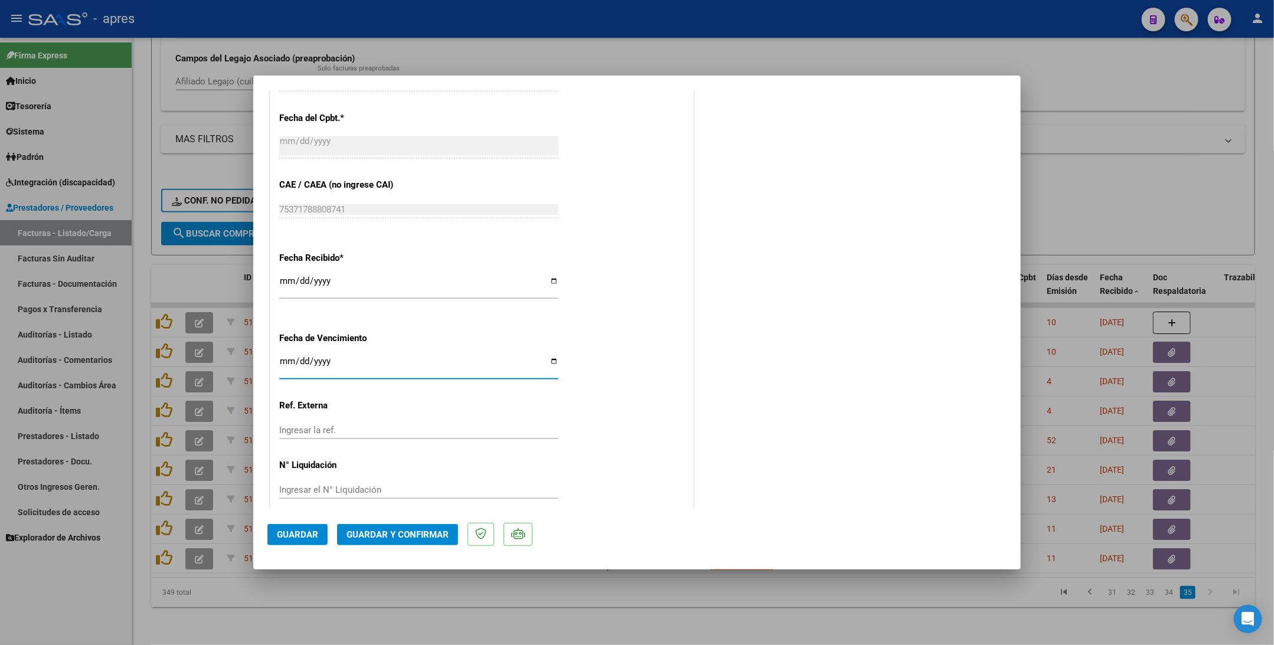
click at [286, 361] on input "Ingresar la fecha" at bounding box center [418, 366] width 279 height 19
type input "2025-09-21"
drag, startPoint x: 428, startPoint y: 537, endPoint x: 423, endPoint y: 530, distance: 8.2
click at [423, 409] on span "Guardar y Confirmar" at bounding box center [398, 535] width 102 height 11
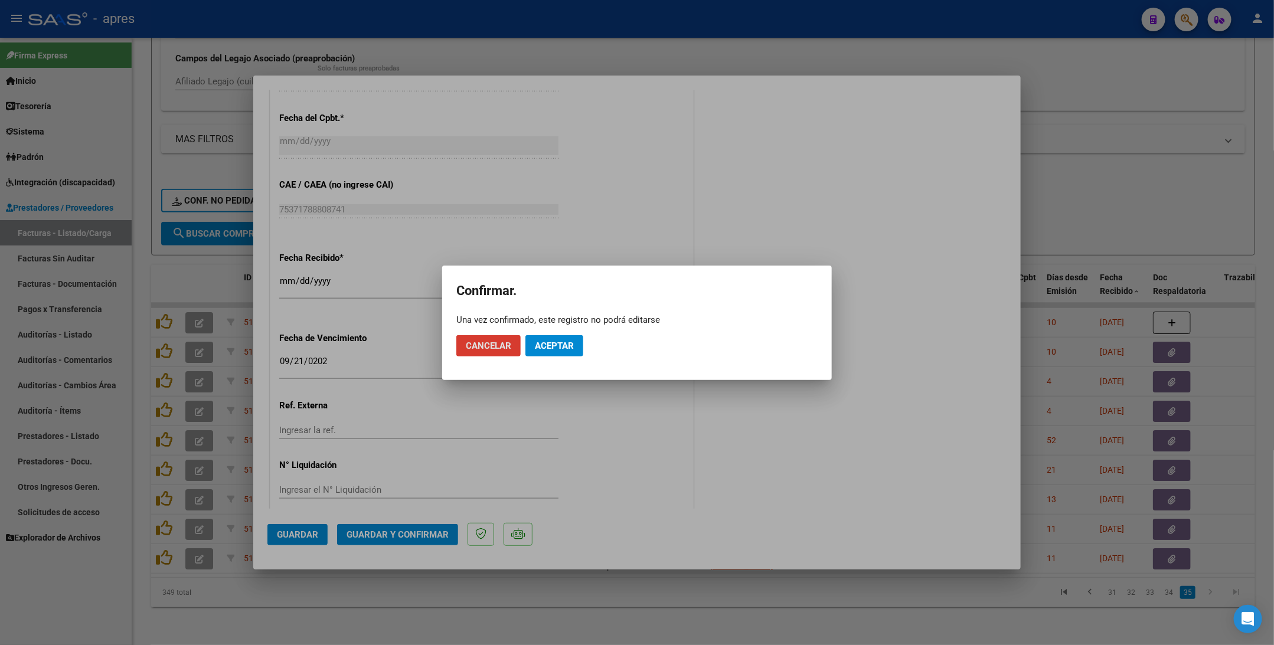
click at [552, 349] on span "Aceptar" at bounding box center [554, 346] width 39 height 11
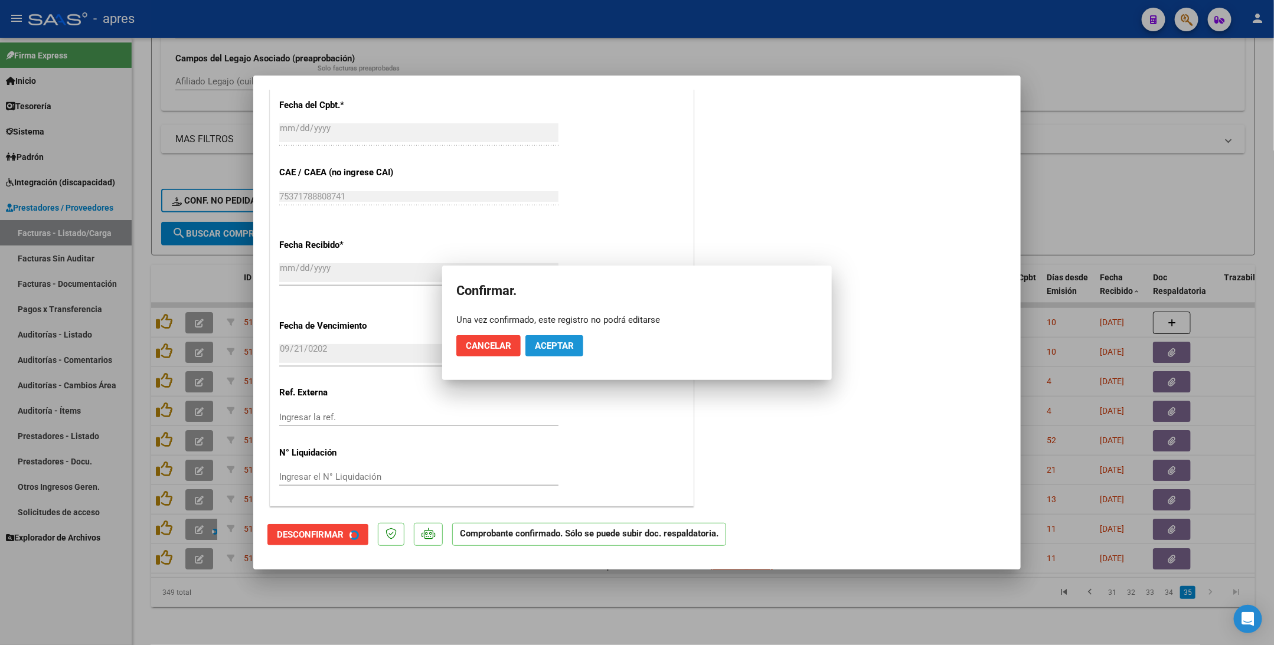
scroll to position [635, 0]
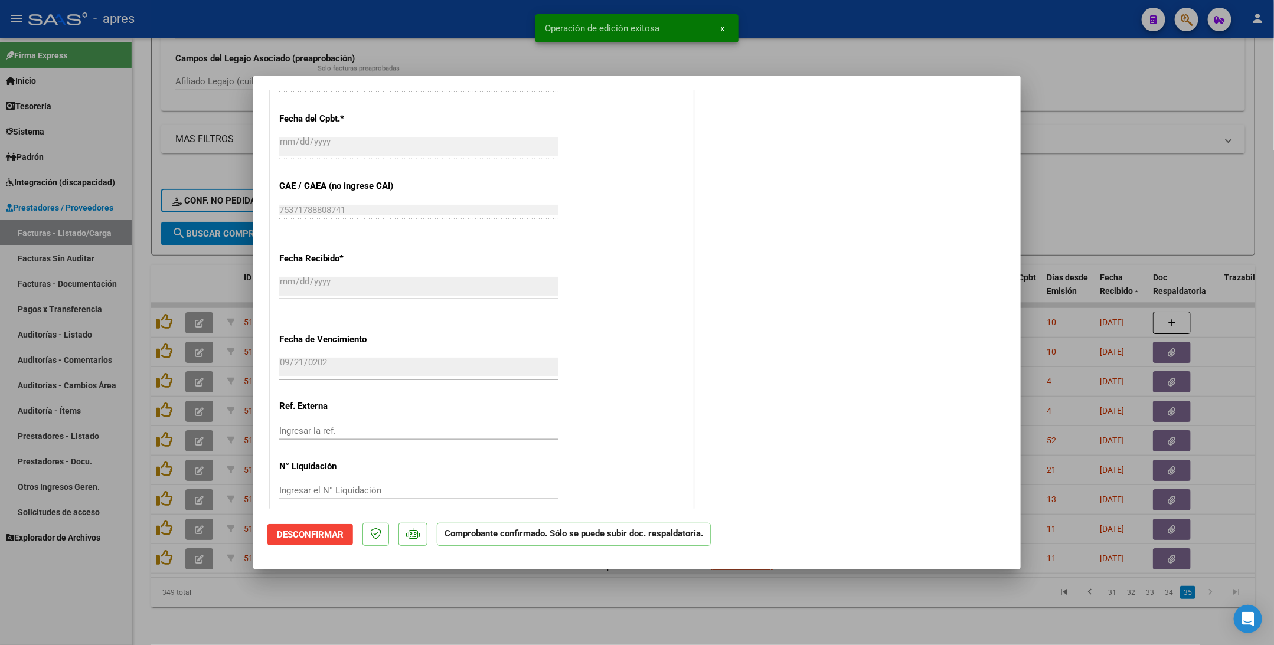
click at [432, 409] on div at bounding box center [637, 322] width 1274 height 645
type input "$ 0,00"
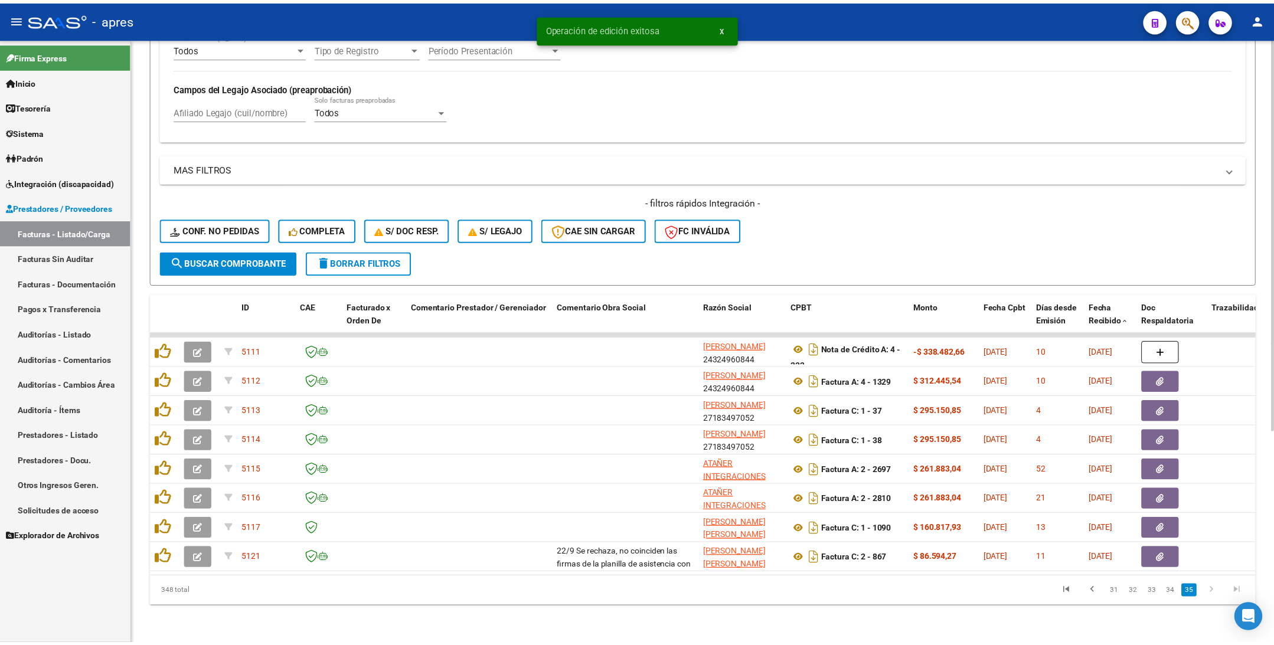
scroll to position [328, 0]
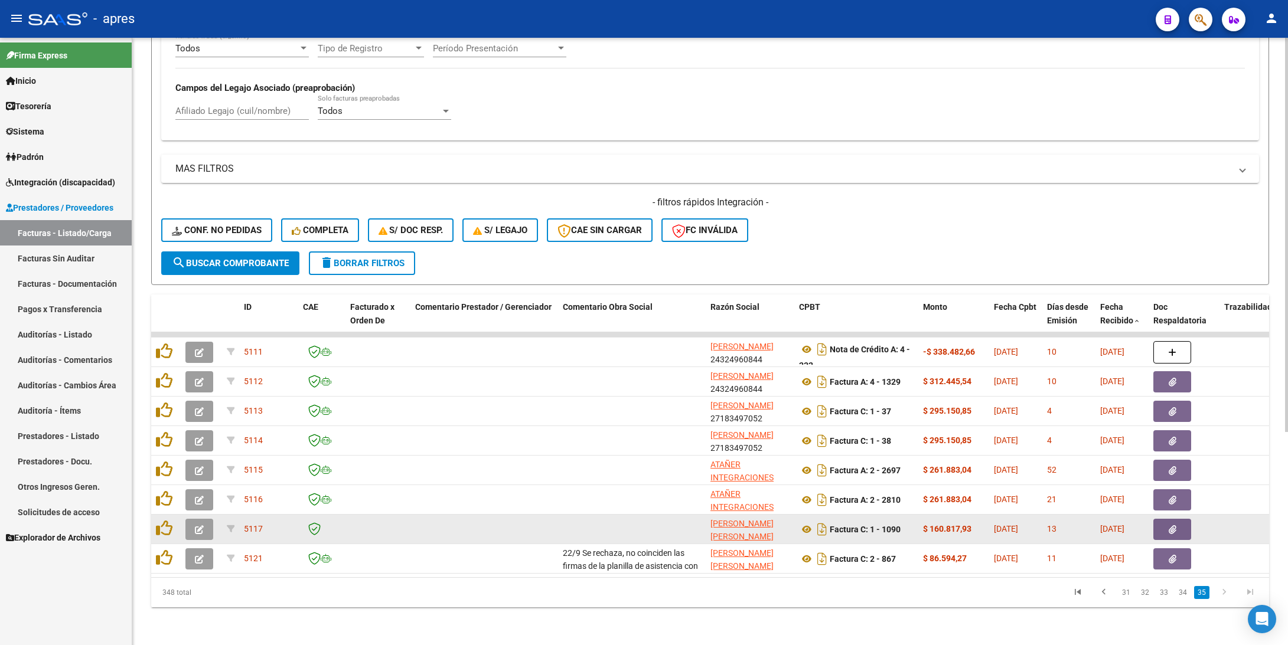
click at [204, 409] on button "button" at bounding box center [199, 529] width 28 height 21
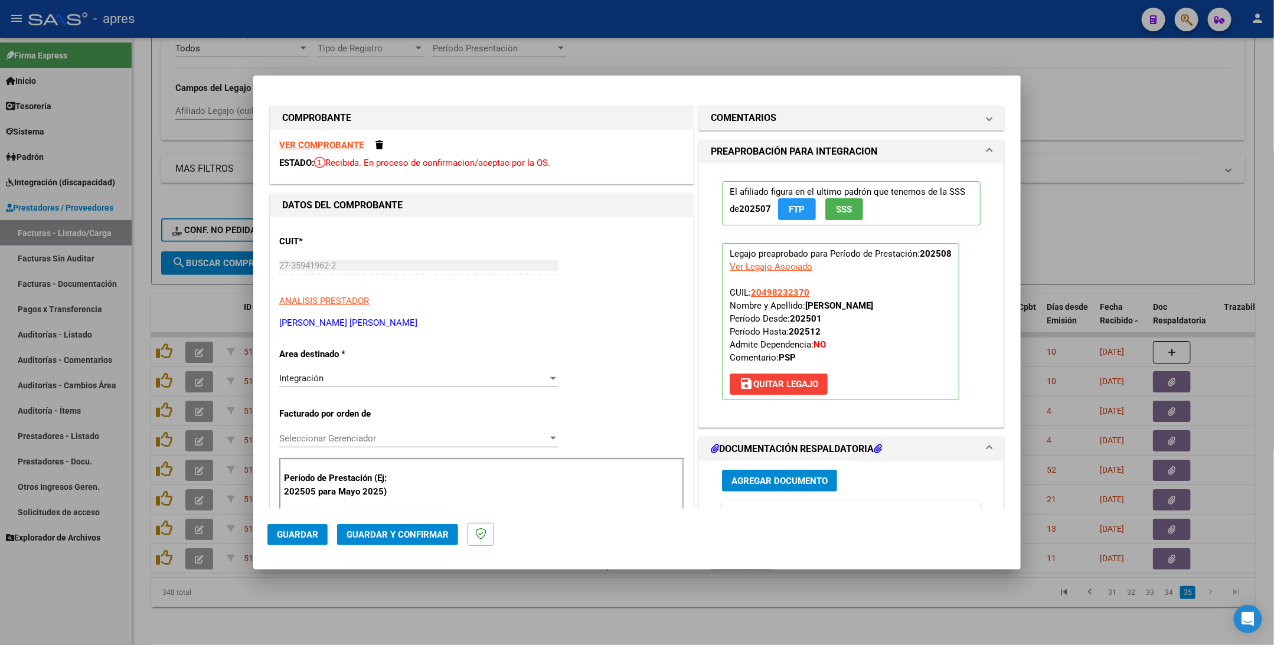
click at [331, 142] on strong "VER COMPROBANTE" at bounding box center [321, 145] width 84 height 11
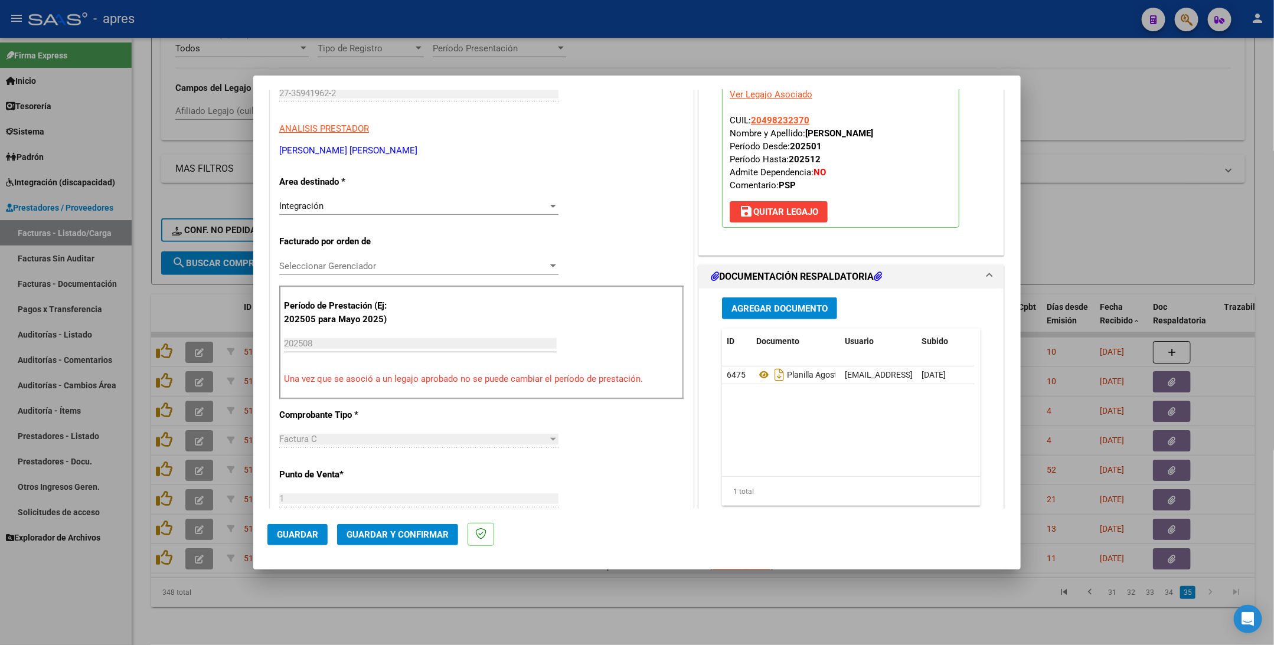
scroll to position [177, 0]
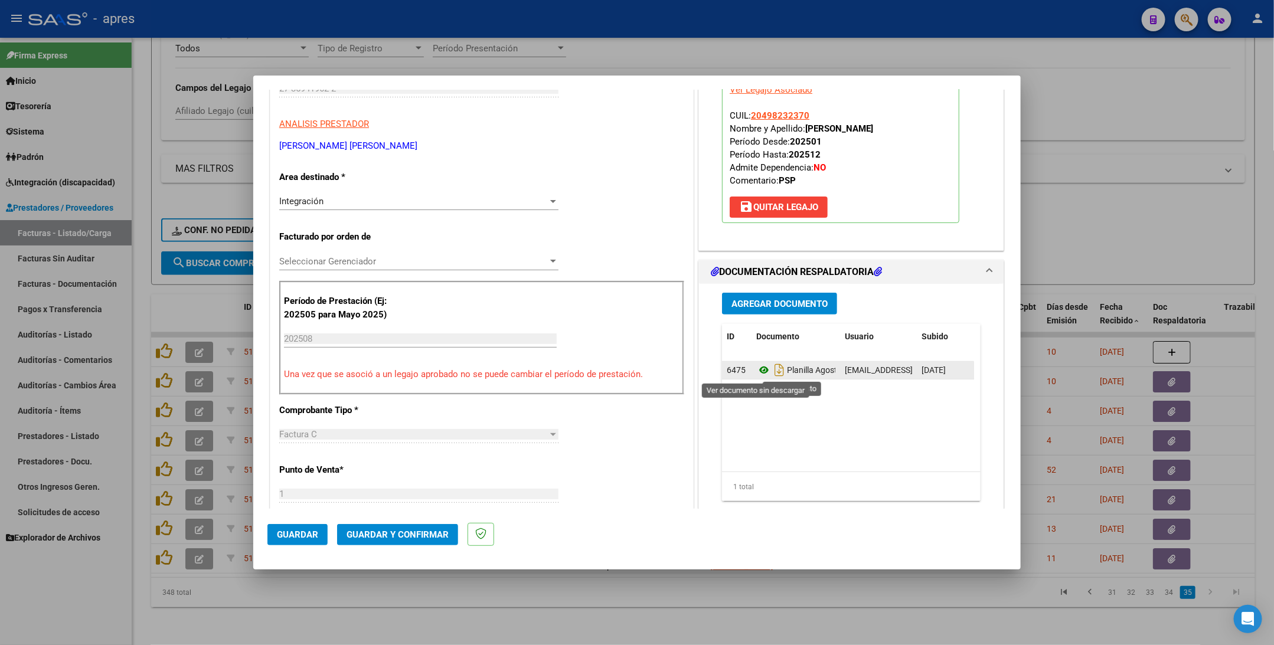
click at [757, 373] on icon at bounding box center [764, 370] width 15 height 14
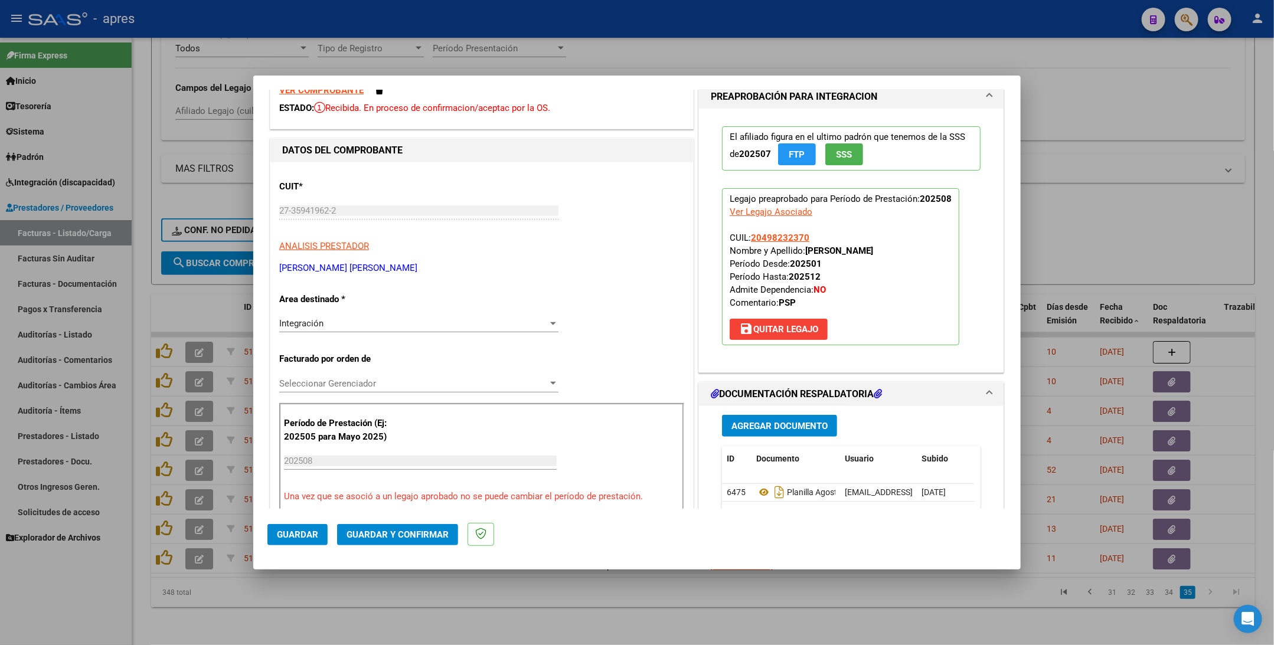
scroll to position [0, 0]
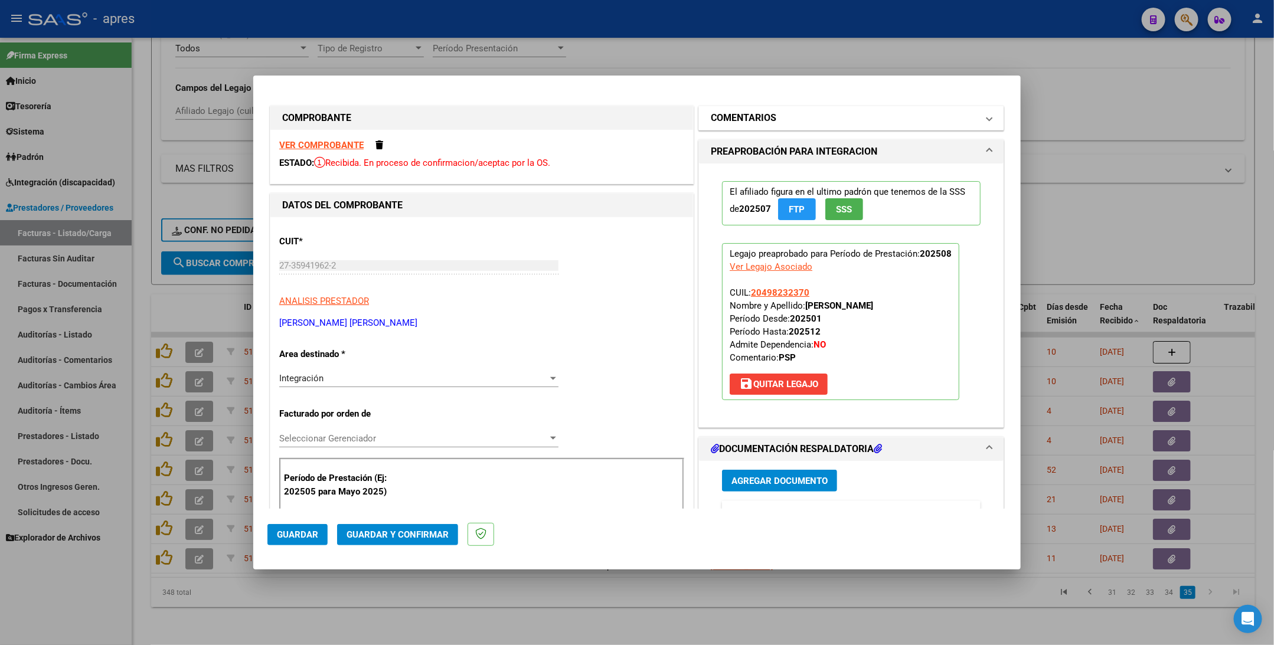
click at [803, 125] on mat-panel-title "COMENTARIOS" at bounding box center [844, 118] width 267 height 14
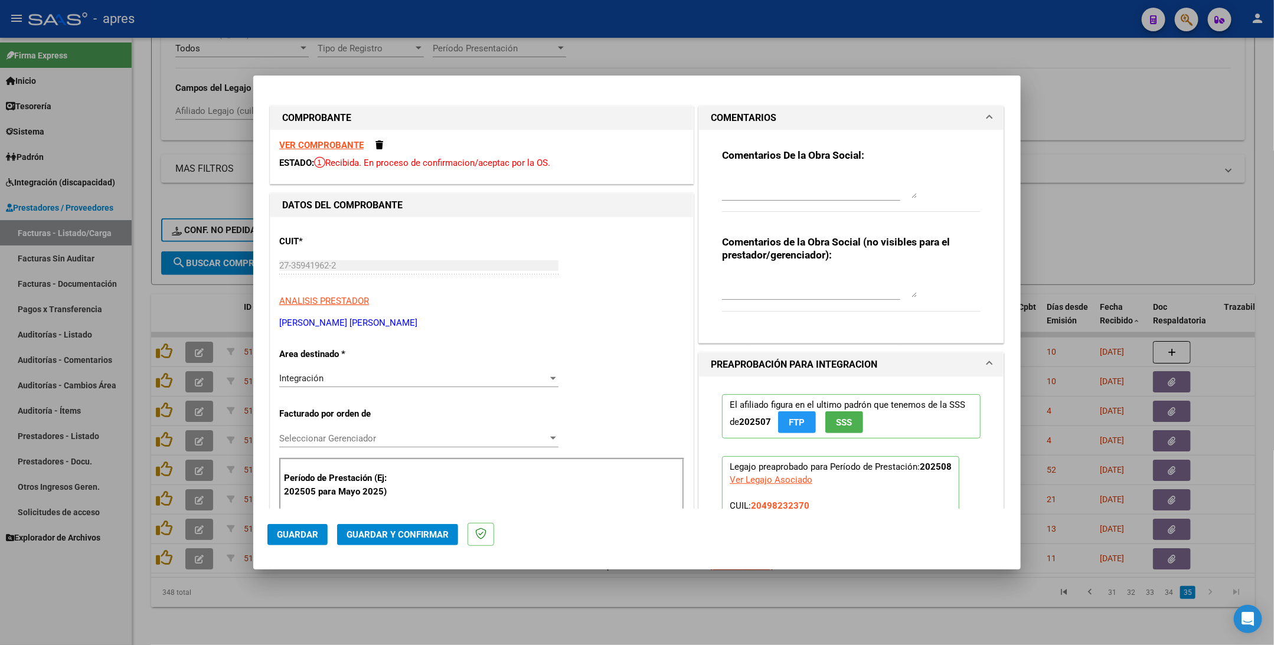
click at [736, 171] on div "Comentarios De la Obra Social:" at bounding box center [851, 187] width 259 height 76
click at [723, 186] on textarea at bounding box center [819, 187] width 195 height 24
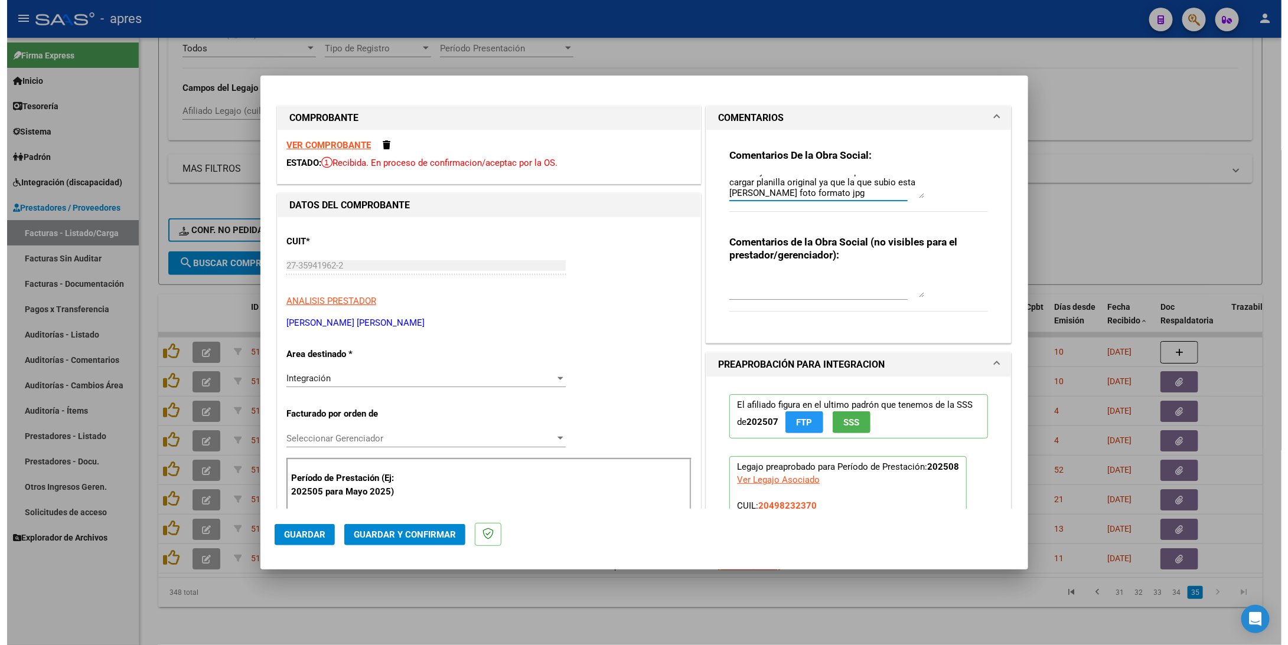
scroll to position [31, 0]
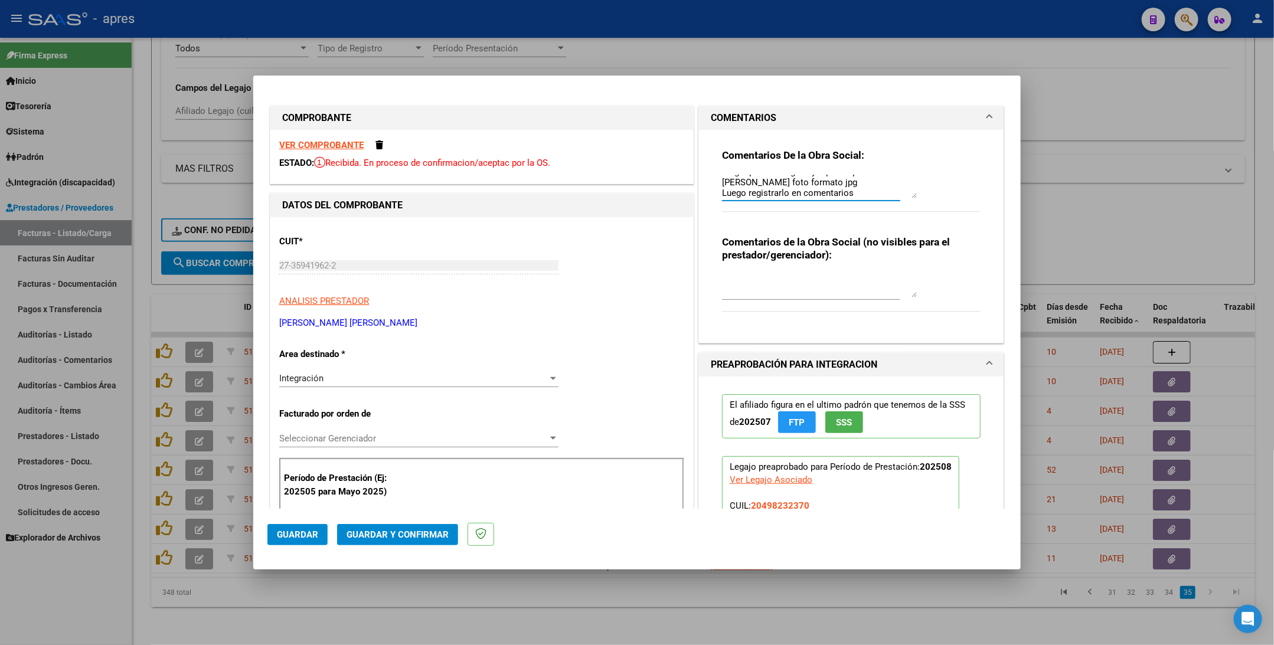
type textarea "22/9 Se rechaza, en comprobante debe cargar la factura y en documentacion respa…"
click at [282, 409] on span "Guardar" at bounding box center [297, 535] width 41 height 11
click at [316, 409] on span "Guardar" at bounding box center [297, 535] width 41 height 11
click at [291, 409] on div at bounding box center [637, 322] width 1274 height 645
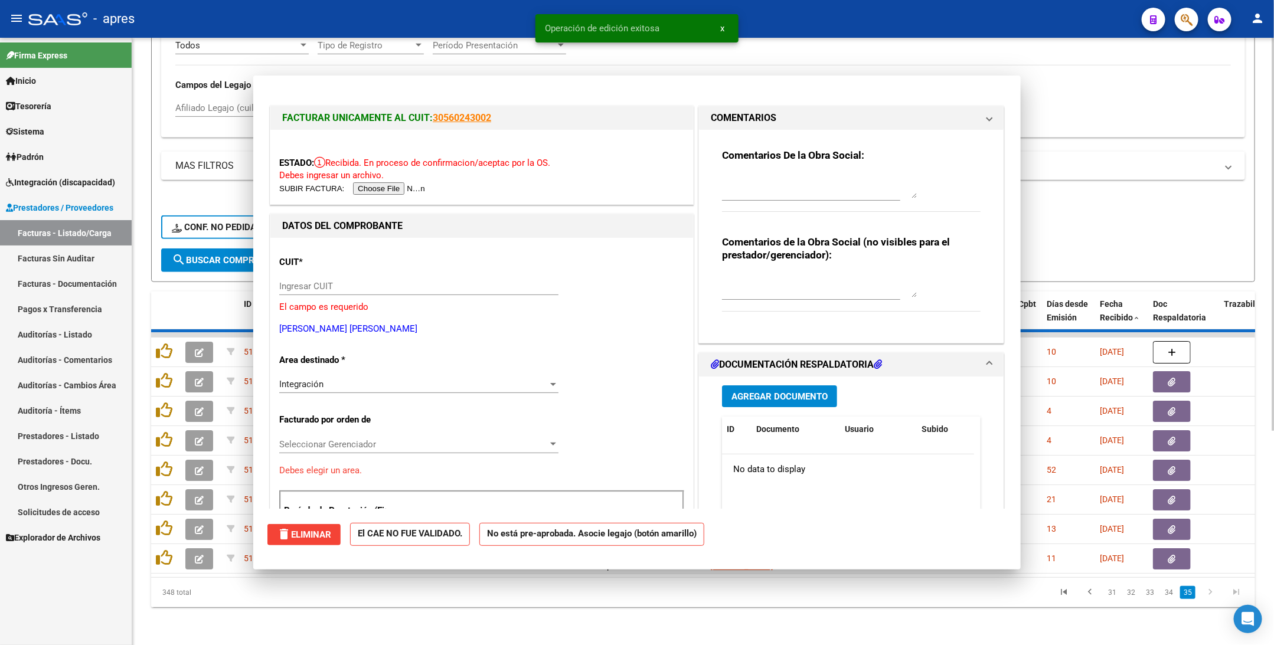
scroll to position [0, 0]
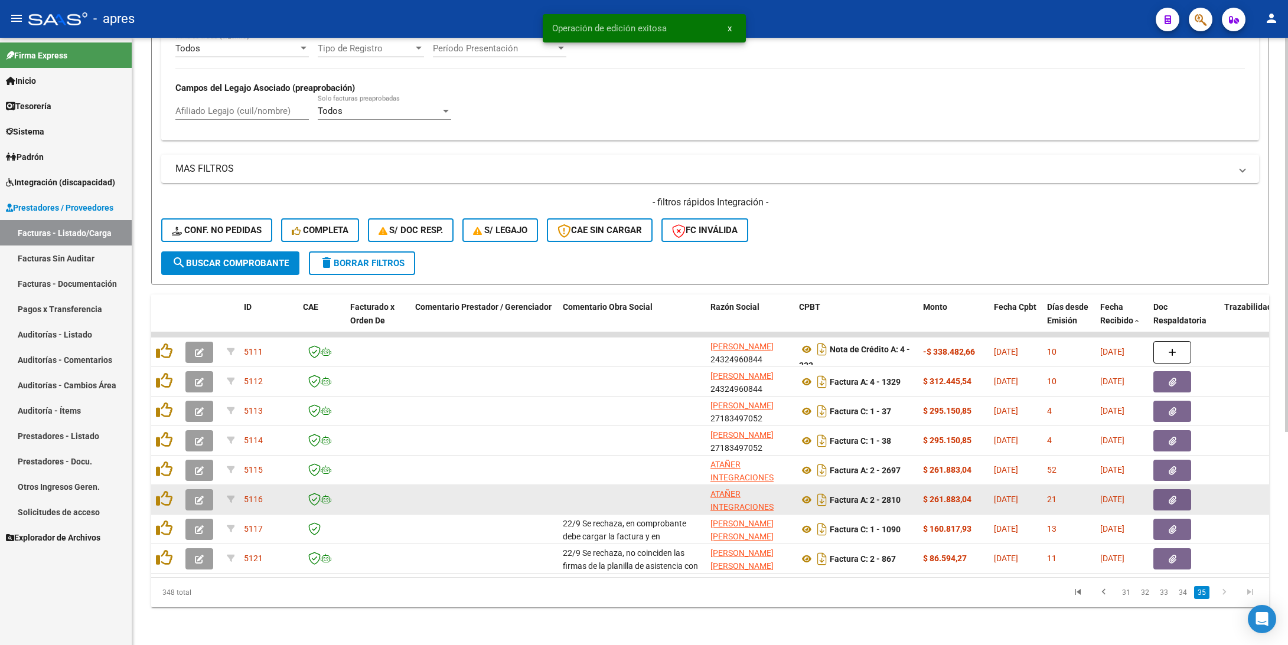
click at [193, 409] on button "button" at bounding box center [199, 500] width 28 height 21
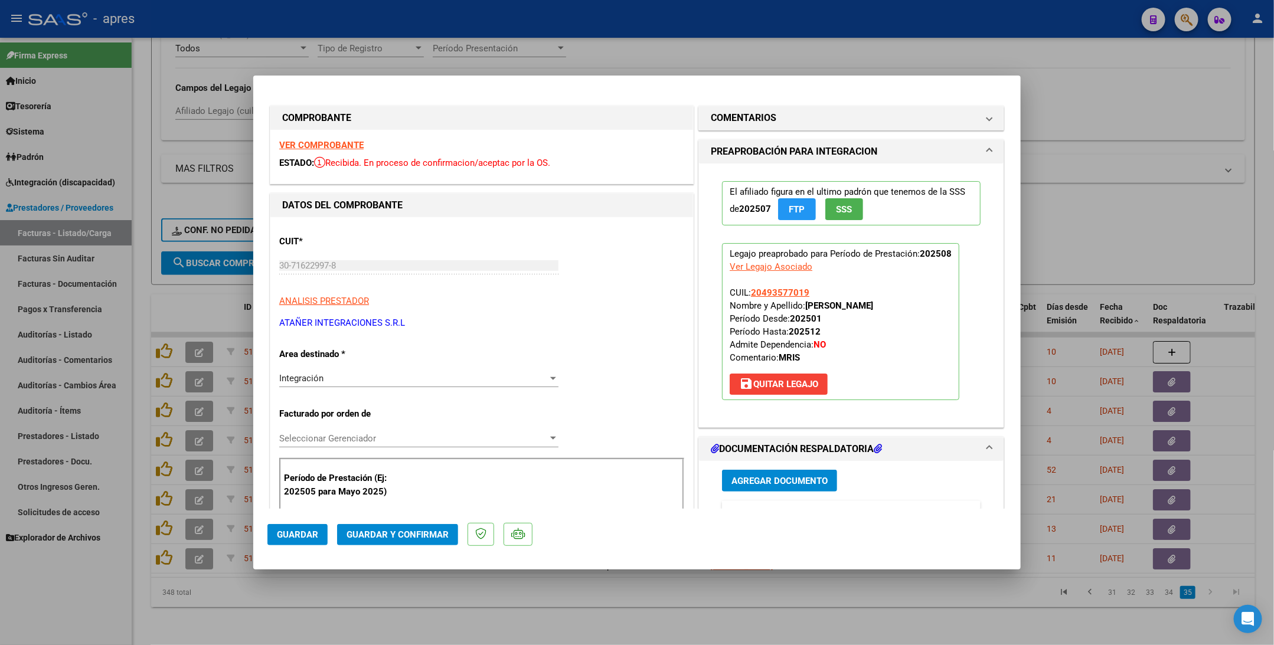
click at [357, 151] on strong "VER COMPROBANTE" at bounding box center [321, 145] width 84 height 11
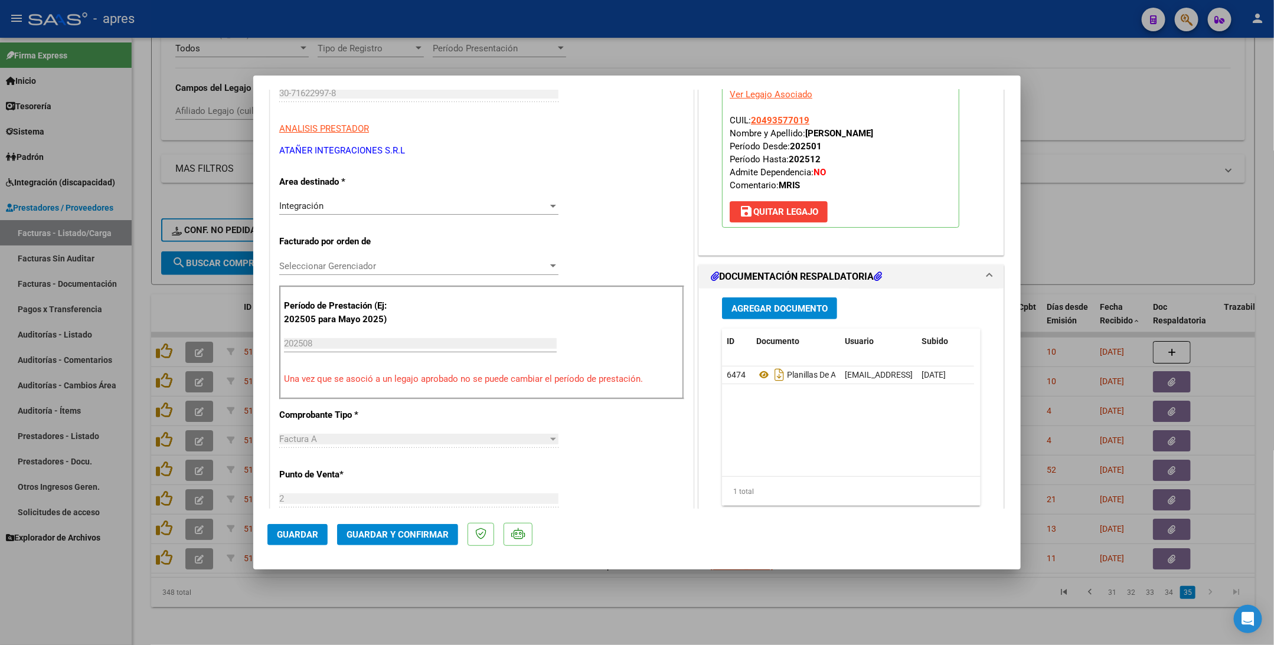
scroll to position [177, 0]
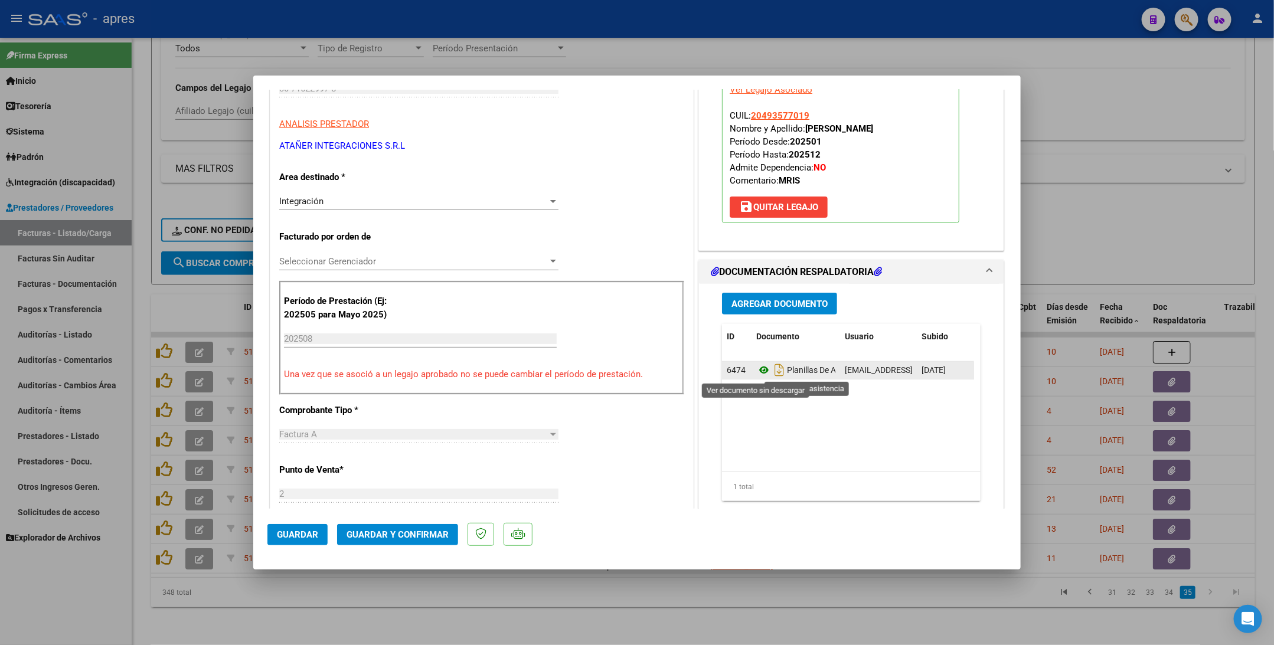
click at [757, 376] on icon at bounding box center [764, 370] width 15 height 14
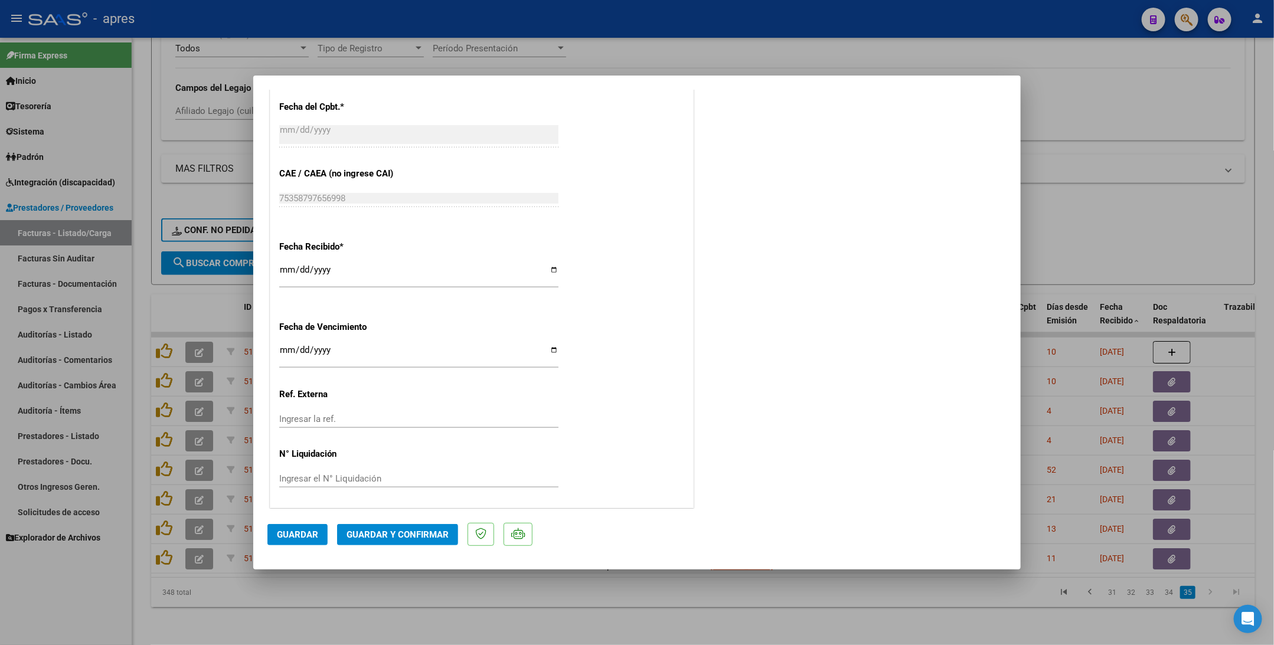
scroll to position [723, 0]
click at [413, 409] on button "Guardar y Confirmar" at bounding box center [397, 534] width 121 height 21
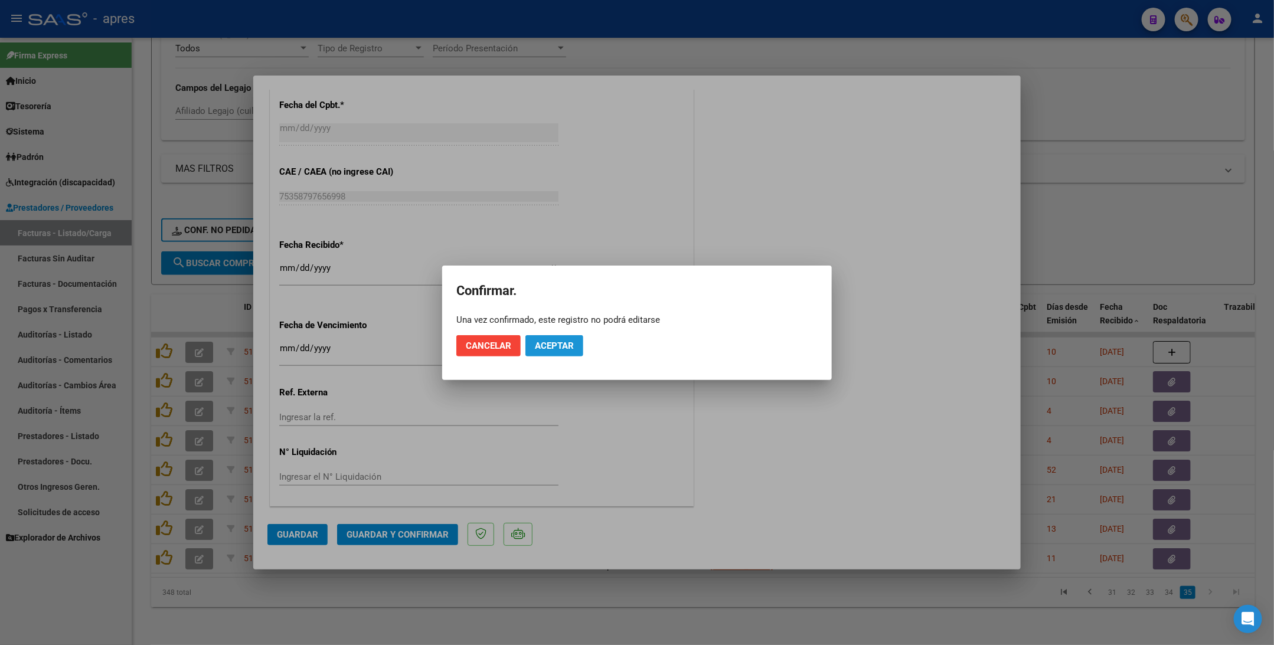
click at [539, 344] on span "Aceptar" at bounding box center [554, 346] width 39 height 11
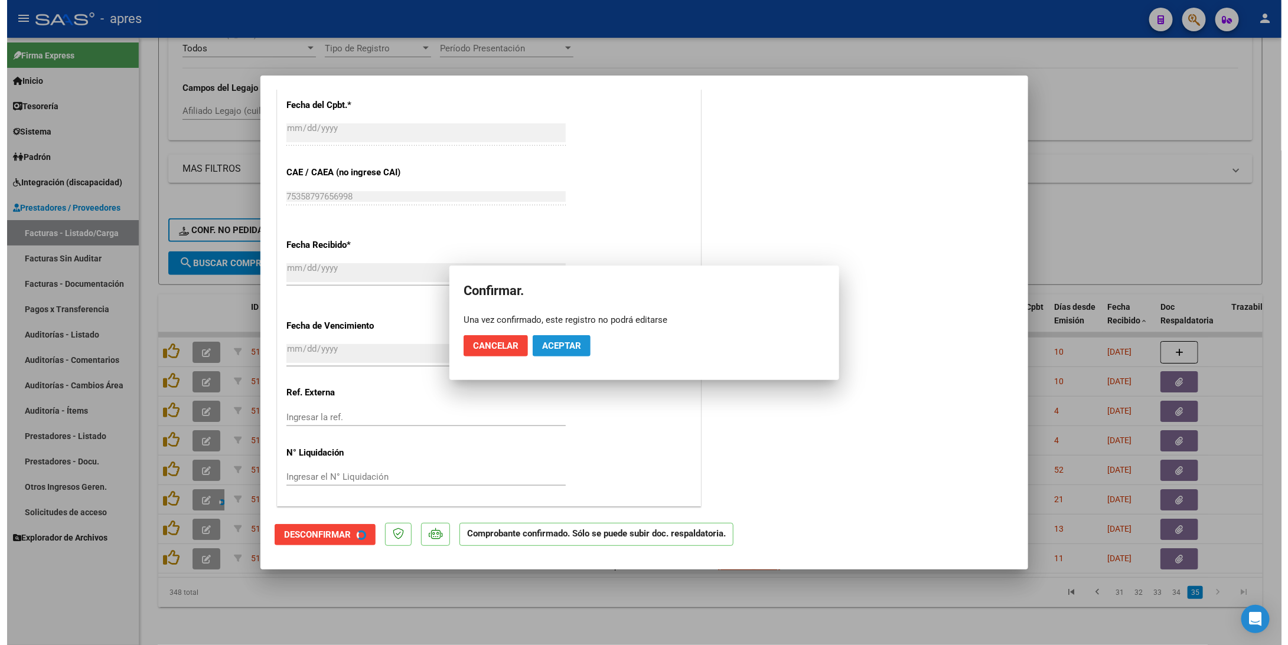
scroll to position [650, 0]
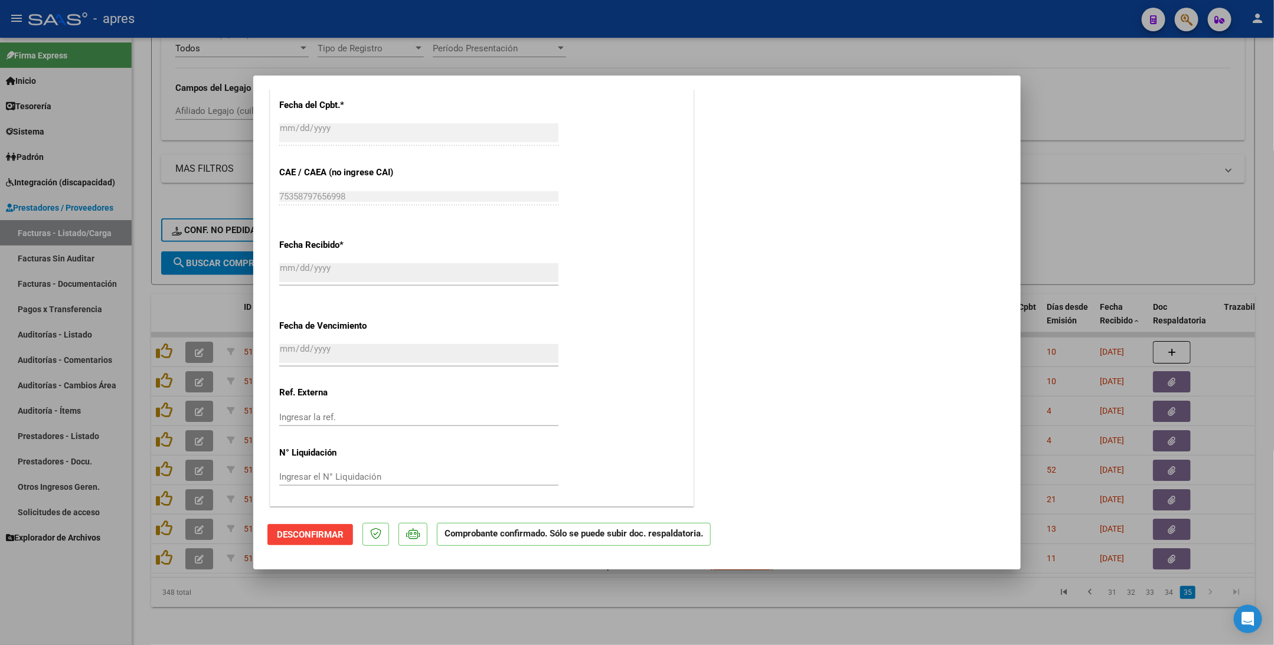
click at [257, 409] on div at bounding box center [637, 322] width 1274 height 645
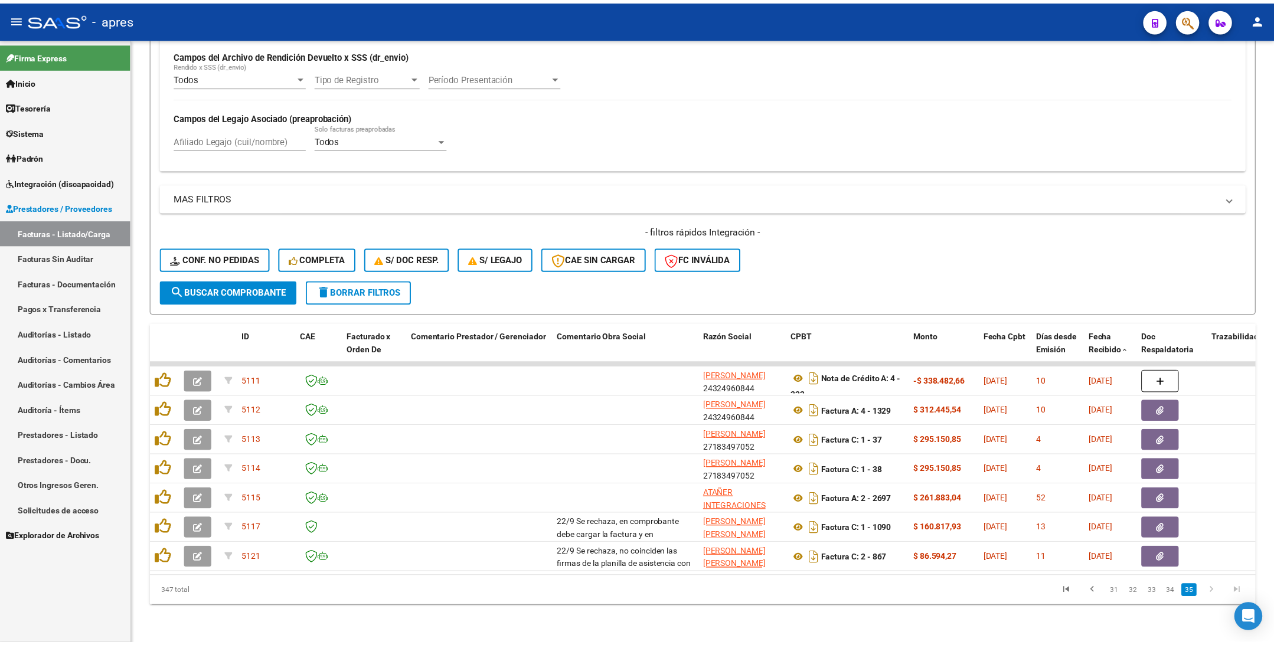
scroll to position [298, 0]
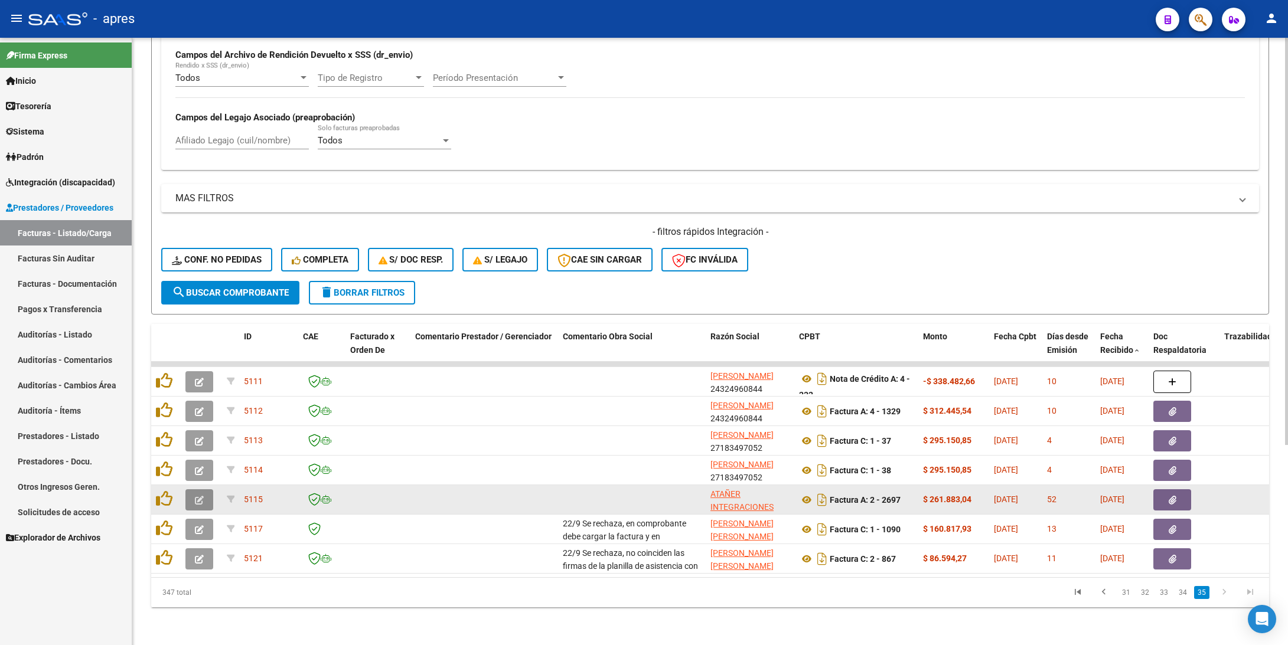
click at [206, 409] on button "button" at bounding box center [199, 500] width 28 height 21
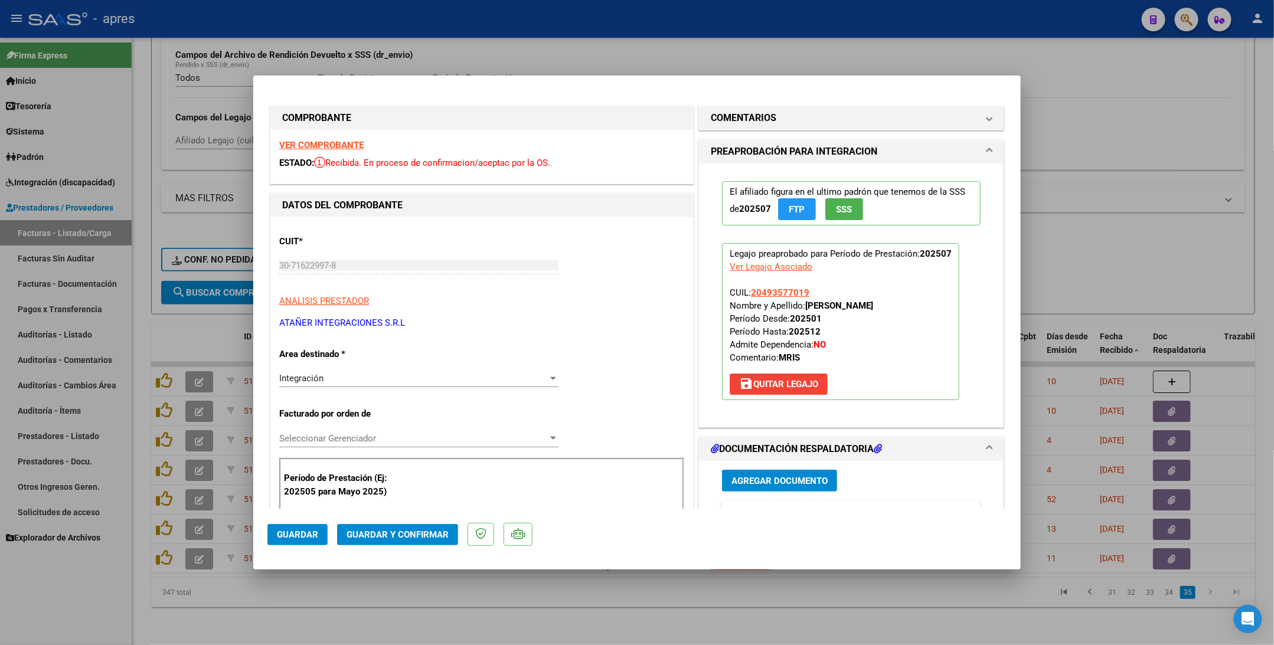
click at [331, 148] on strong "VER COMPROBANTE" at bounding box center [321, 145] width 84 height 11
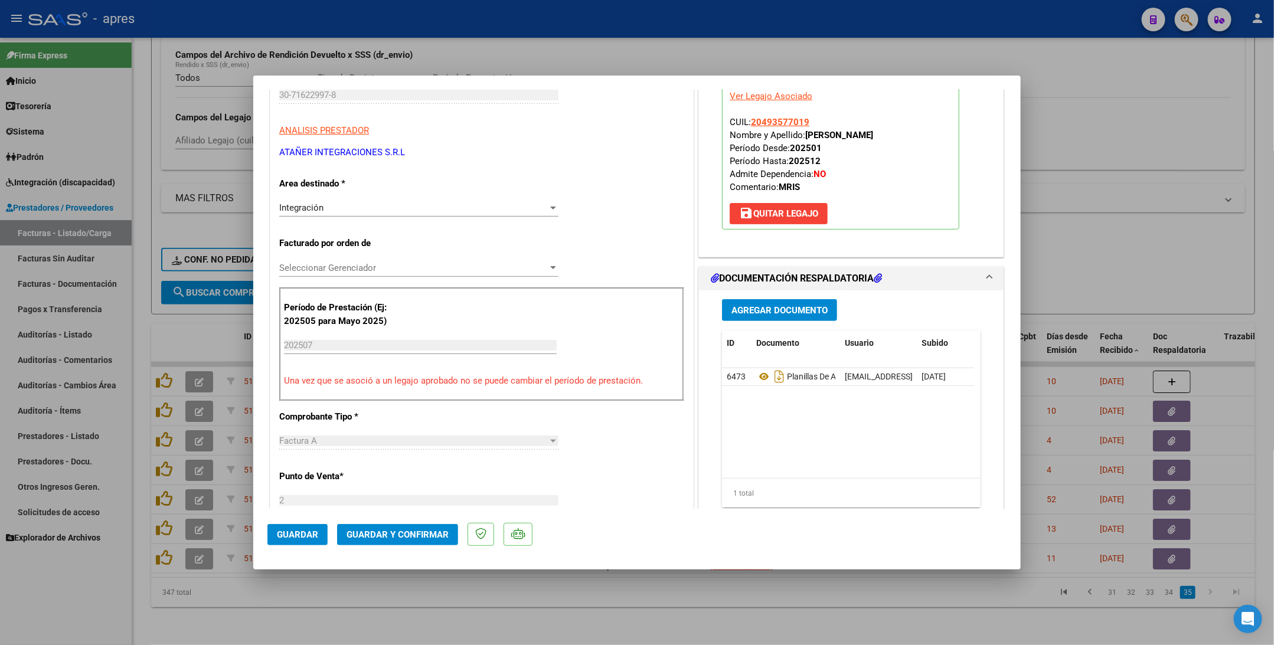
scroll to position [177, 0]
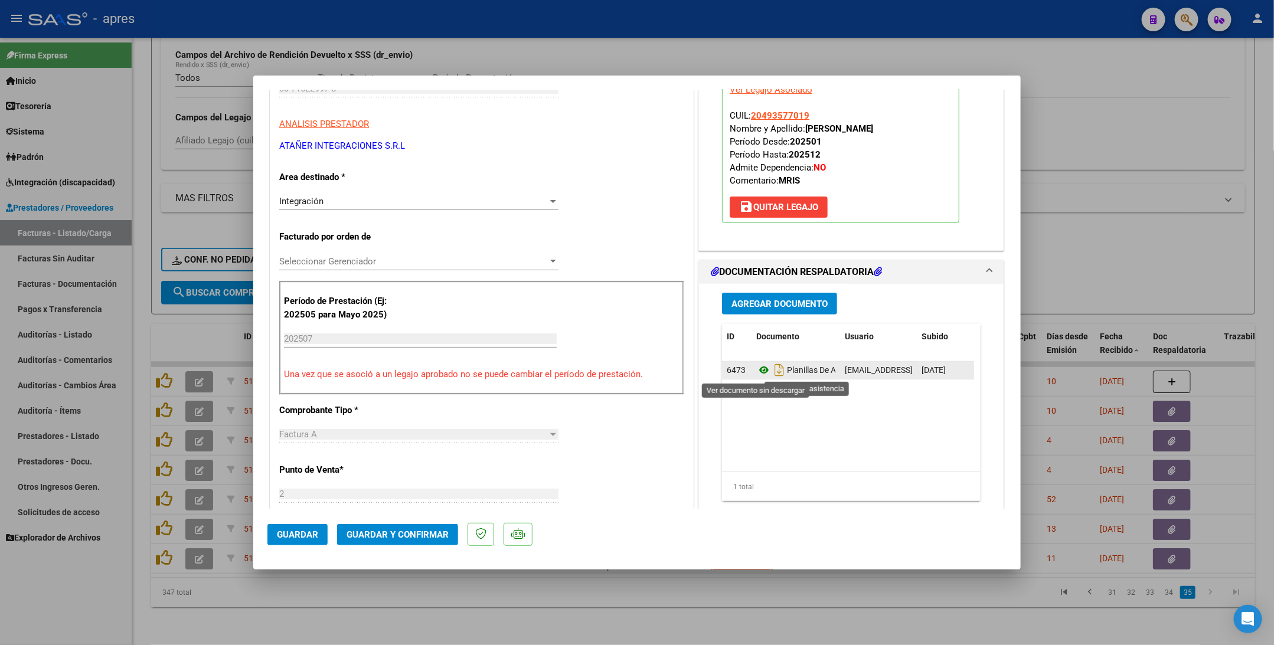
click at [757, 374] on icon at bounding box center [764, 370] width 15 height 14
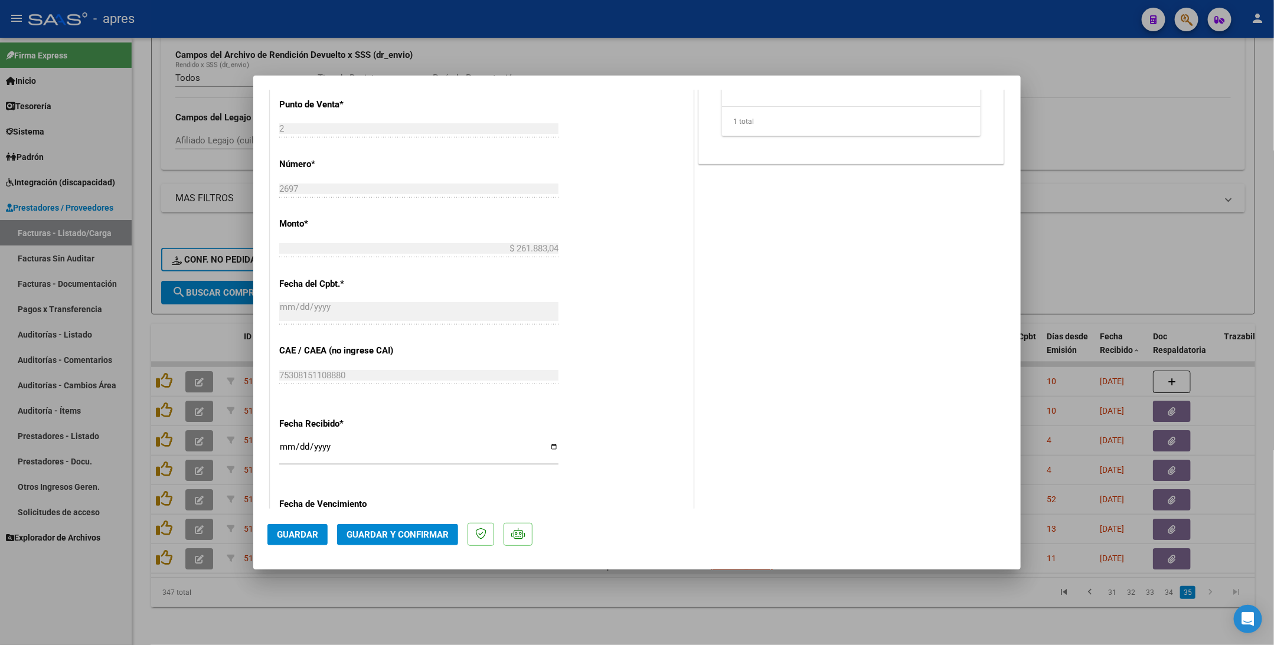
scroll to position [546, 0]
click at [624, 282] on div "CUIT * 30-71622997-8 Ingresar CUIT ANALISIS PRESTADOR ATAÑER INTEGRACIONES S.R.…" at bounding box center [481, 176] width 423 height 1010
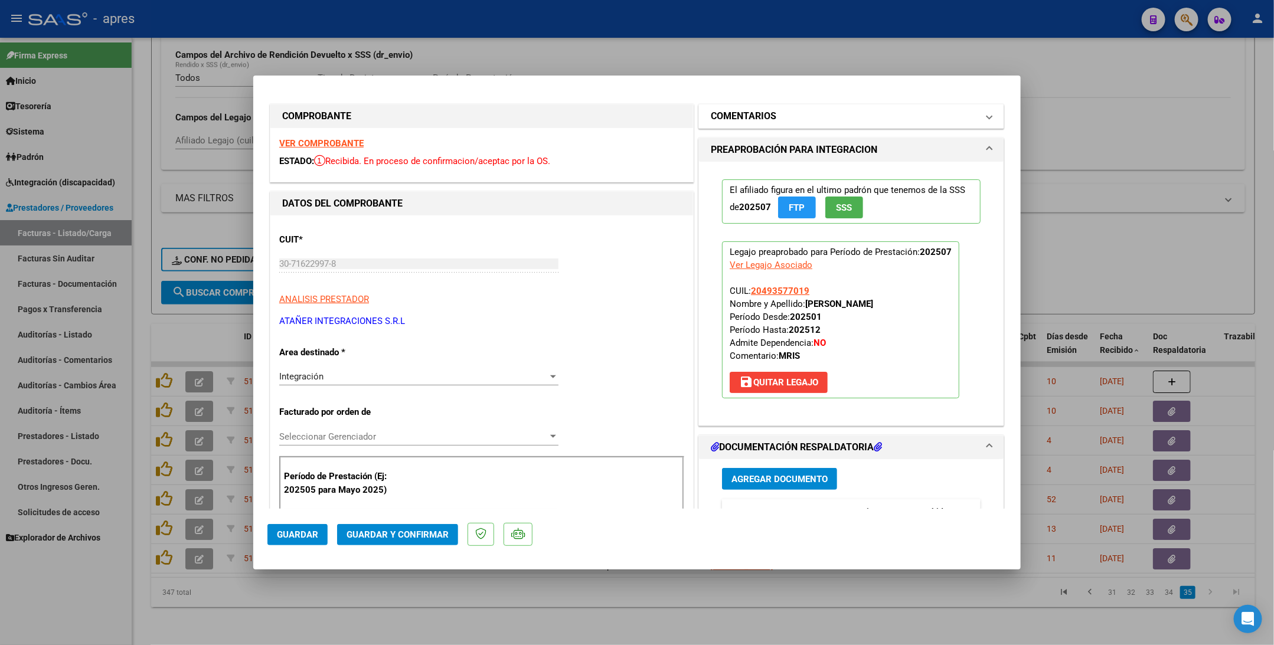
scroll to position [0, 0]
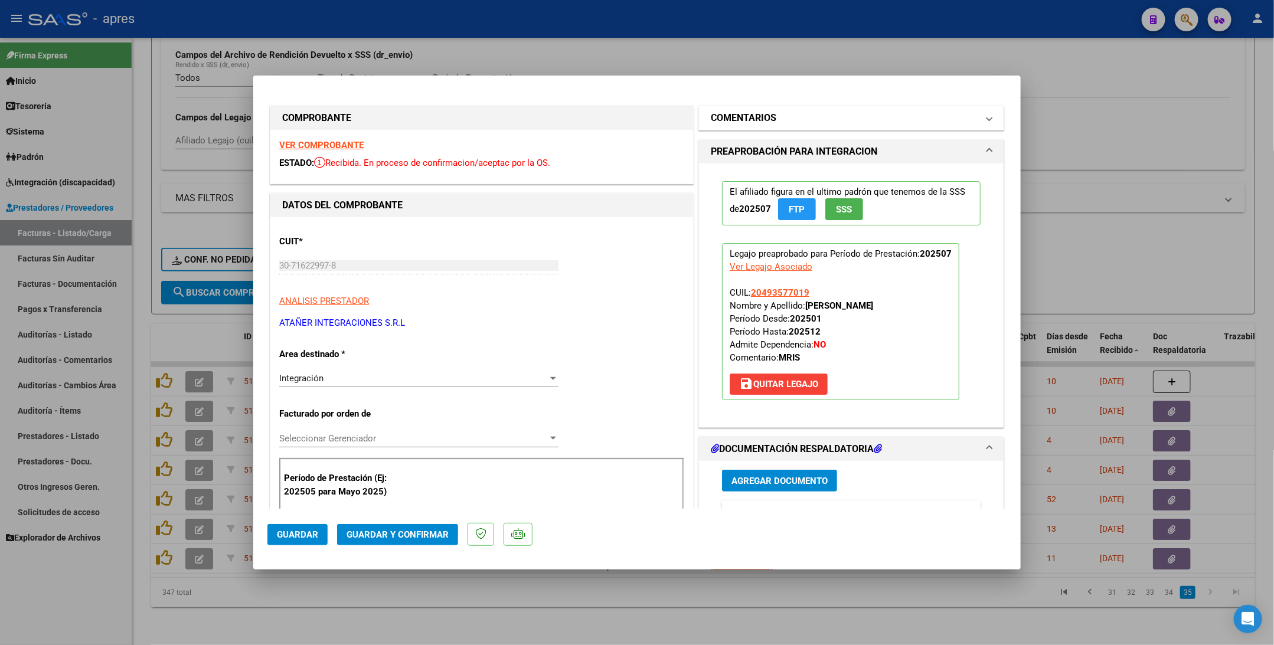
click at [777, 115] on mat-panel-title "COMENTARIOS" at bounding box center [844, 118] width 267 height 14
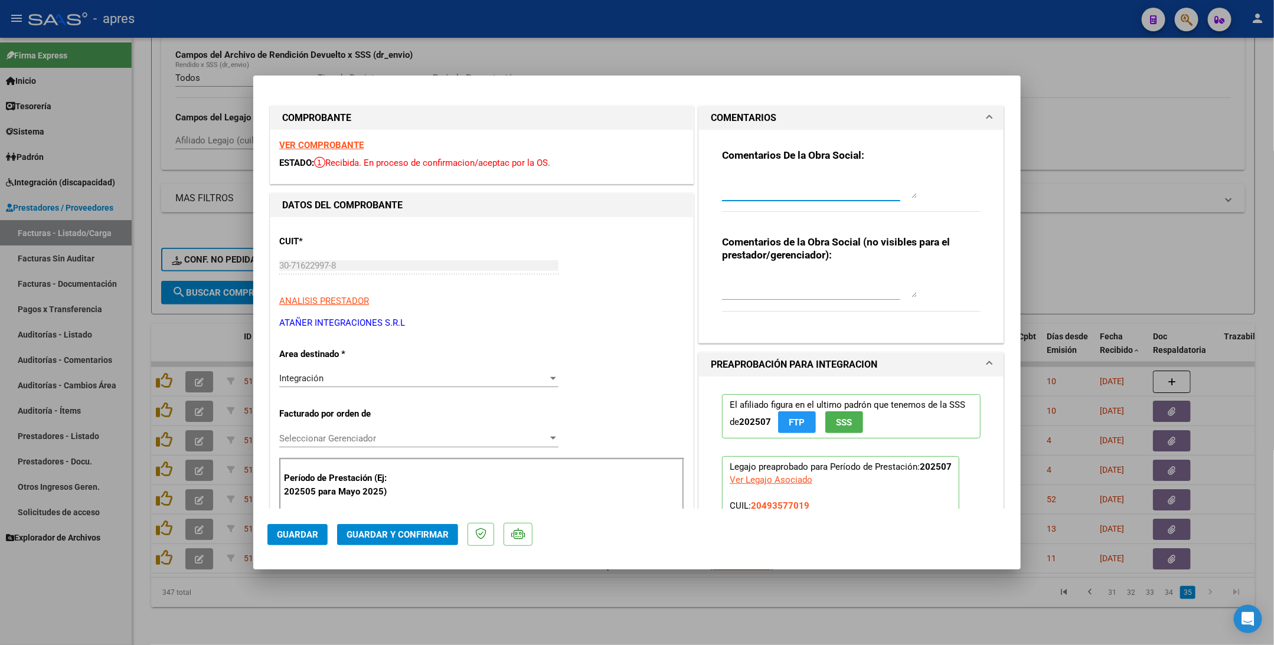
click at [759, 179] on textarea at bounding box center [819, 187] width 195 height 24
click at [794, 174] on div "22/9 Se rechaza." at bounding box center [819, 186] width 195 height 28
drag, startPoint x: 794, startPoint y: 183, endPoint x: 632, endPoint y: 183, distance: 161.8
paste textarea ", la fecha de emision de la fc debe ser del mes que cargan la factura Debe hace…"
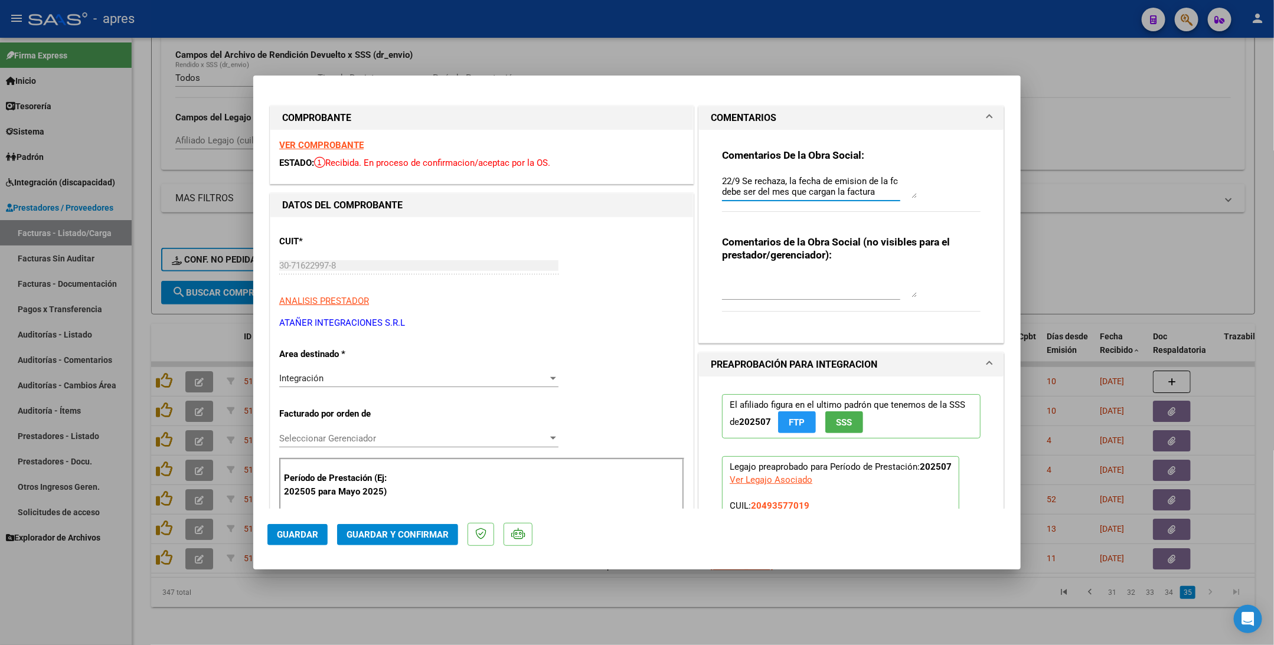
scroll to position [63, 0]
type textarea "22/9 Se rechaza, la fecha de emision de la fc debe ser del mes que cargan la fa…"
drag, startPoint x: 901, startPoint y: 252, endPoint x: 901, endPoint y: 289, distance: 37.8
click at [901, 289] on div "Comentarios De la Obra Social: 22/9 Se rechaza, la fecha de emision de la fc de…" at bounding box center [851, 232] width 276 height 204
click at [929, 190] on div "Comentarios De la Obra Social: 22/9 Se rechaza, la fecha de emision de la fc de…" at bounding box center [851, 187] width 259 height 76
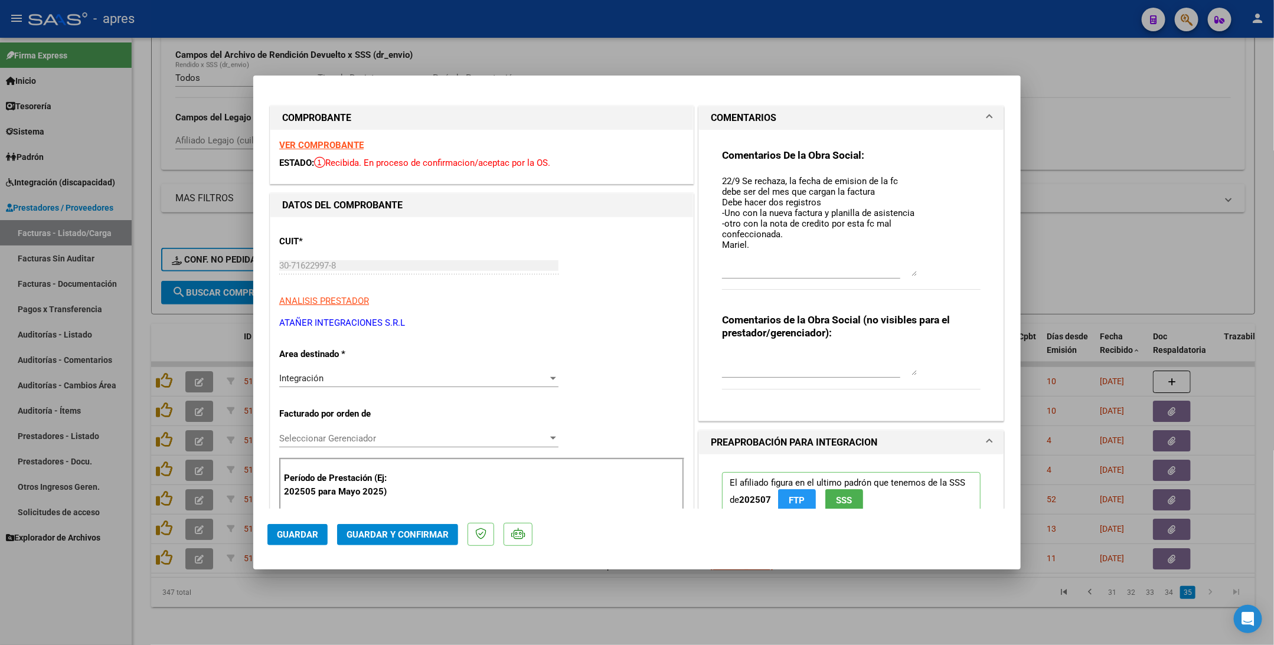
scroll to position [0, 0]
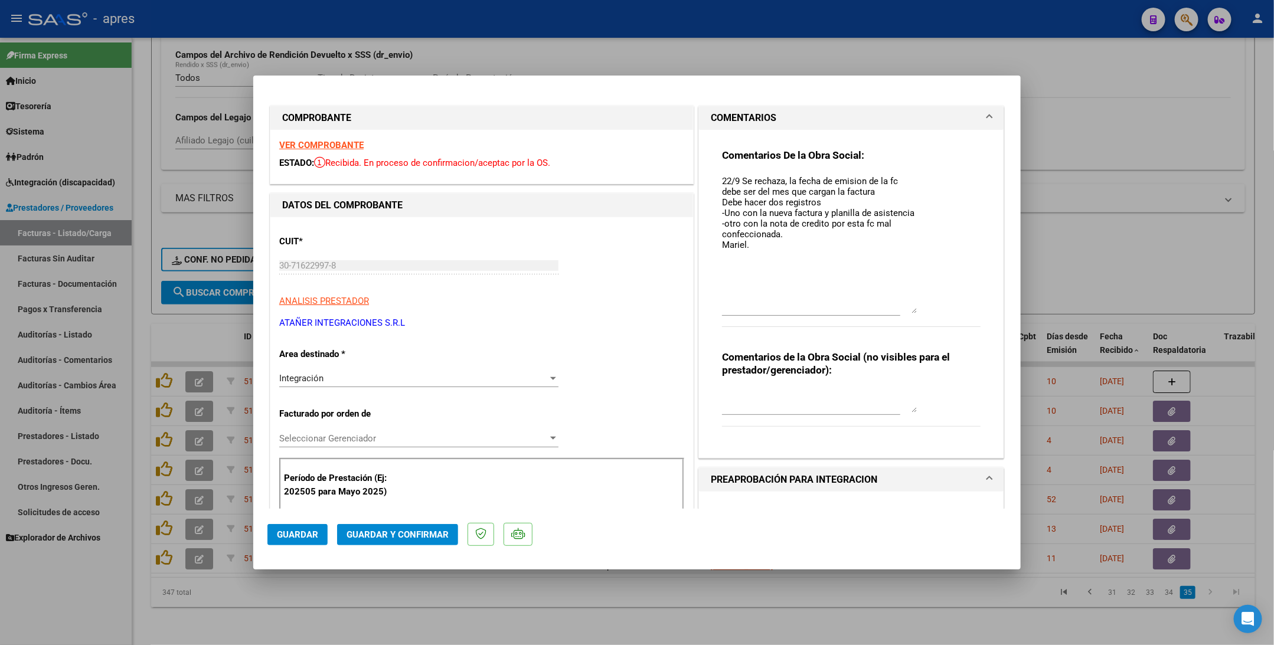
drag, startPoint x: 906, startPoint y: 195, endPoint x: 900, endPoint y: 310, distance: 115.3
click at [900, 310] on textarea "22/9 Se rechaza, la fecha de emision de la fc debe ser del mes que cargan la fa…" at bounding box center [819, 244] width 195 height 139
click at [310, 409] on span "Guardar" at bounding box center [297, 535] width 41 height 11
click at [188, 409] on div at bounding box center [637, 322] width 1274 height 645
type input "$ 0,00"
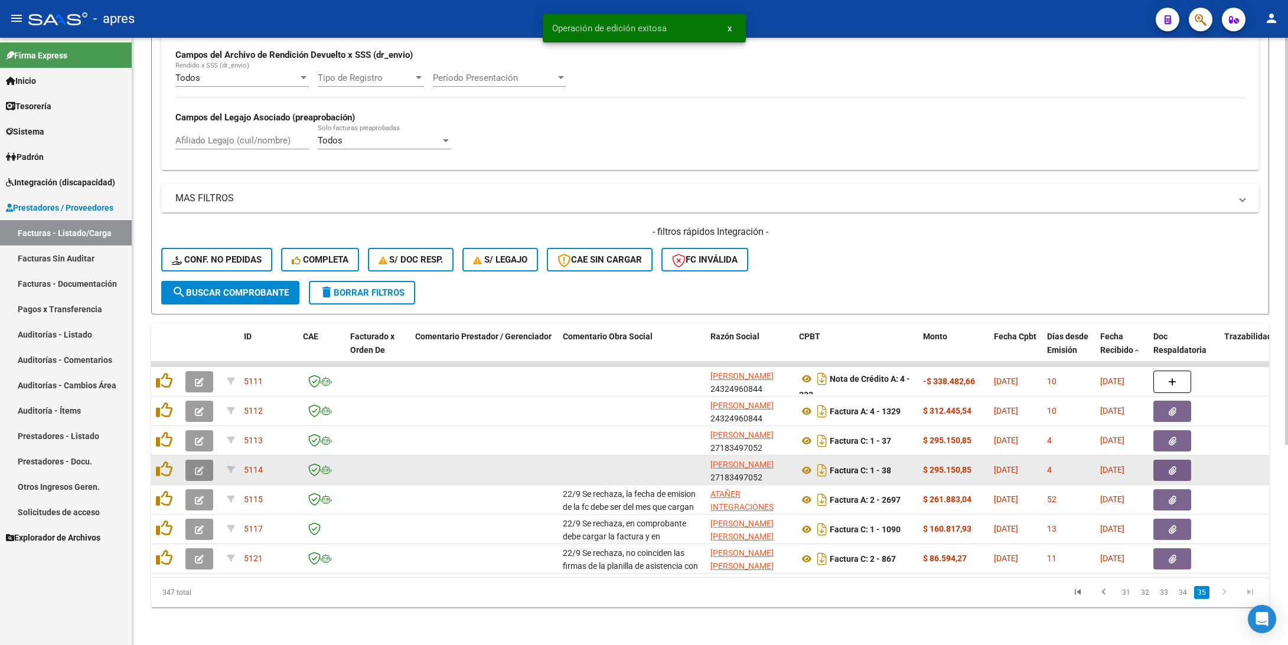
click at [198, 409] on icon "button" at bounding box center [199, 471] width 9 height 9
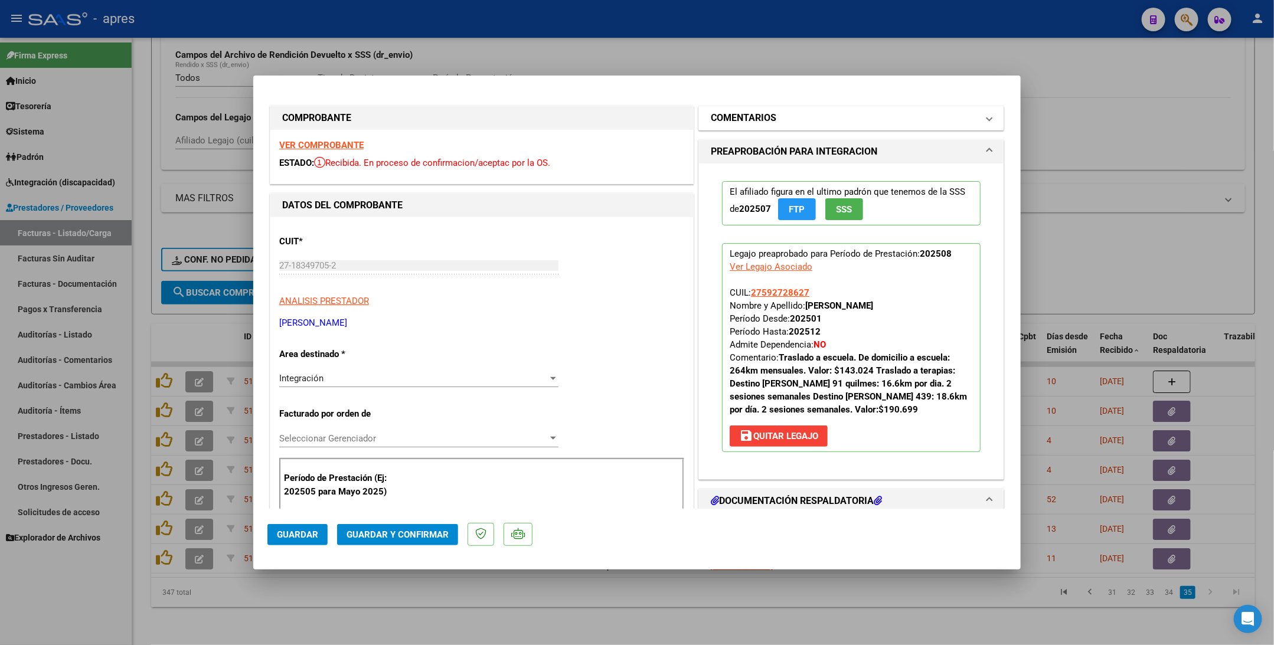
click at [801, 112] on mat-panel-title "COMENTARIOS" at bounding box center [844, 118] width 267 height 14
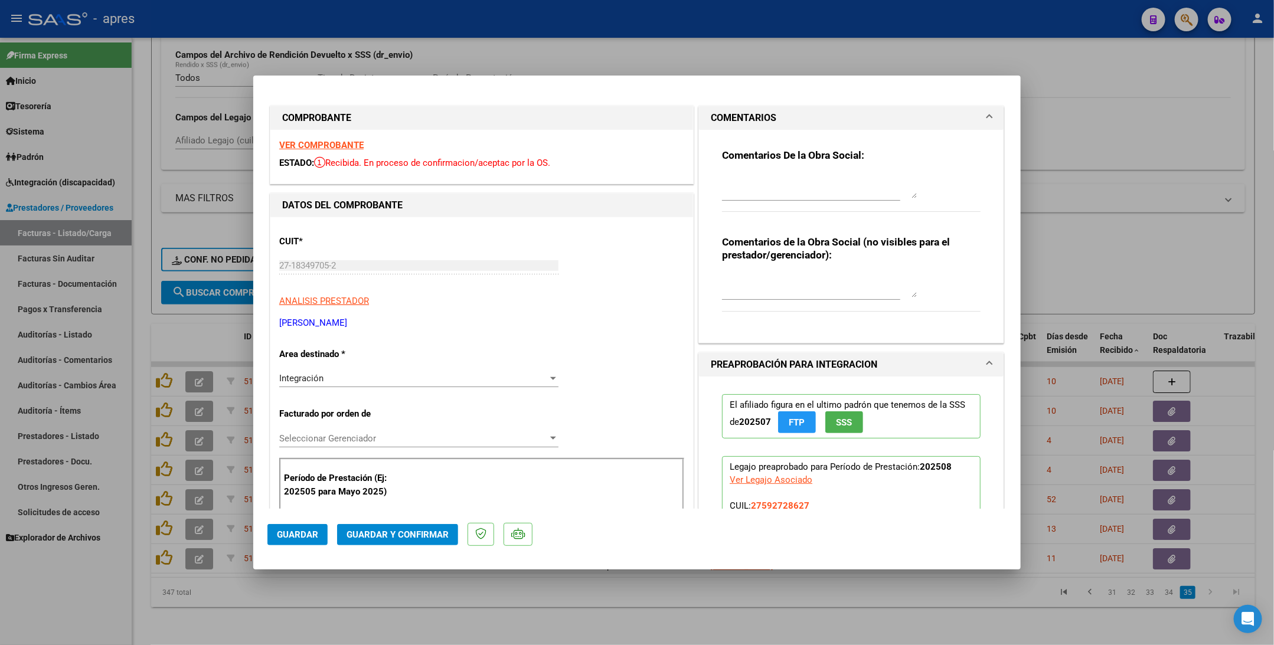
click at [327, 144] on strong "VER COMPROBANTE" at bounding box center [321, 145] width 84 height 11
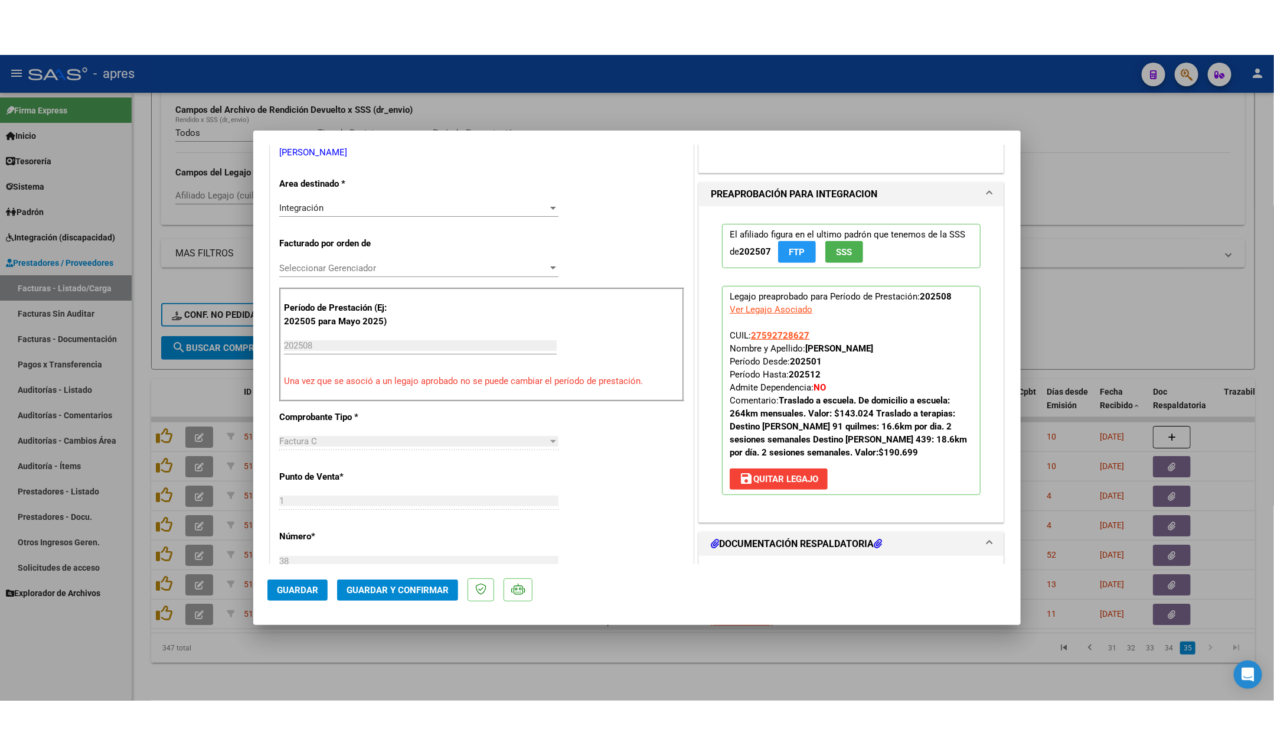
scroll to position [354, 0]
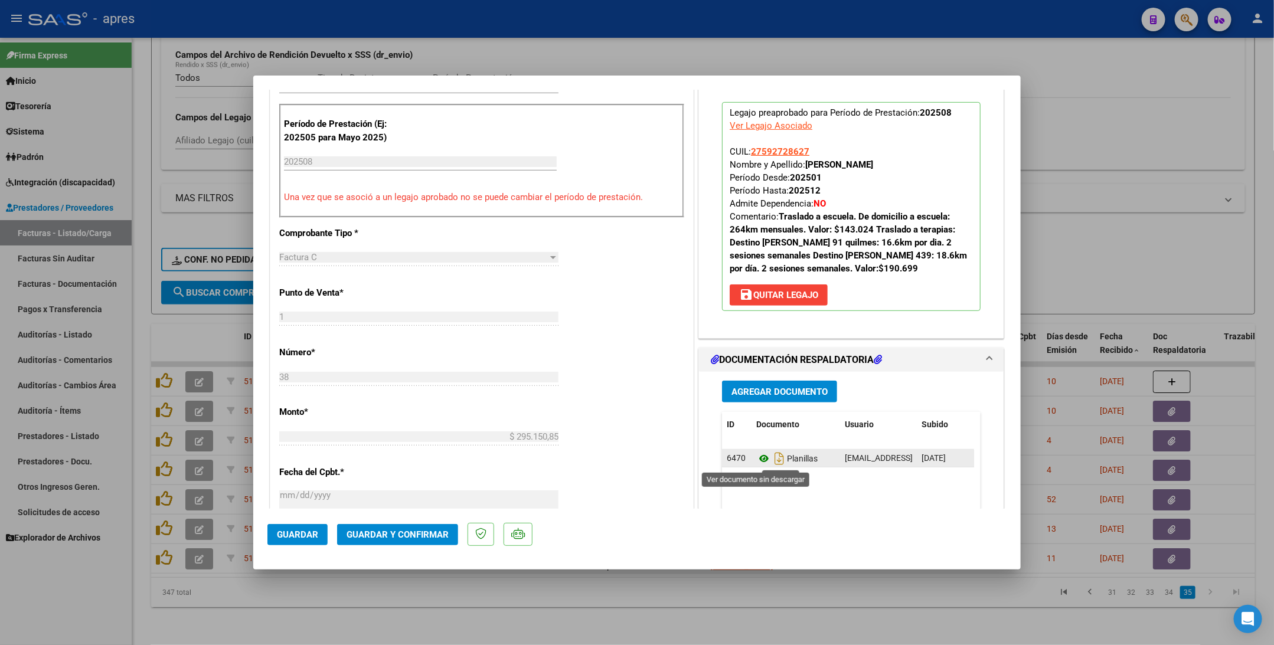
click at [757, 409] on icon at bounding box center [764, 459] width 15 height 14
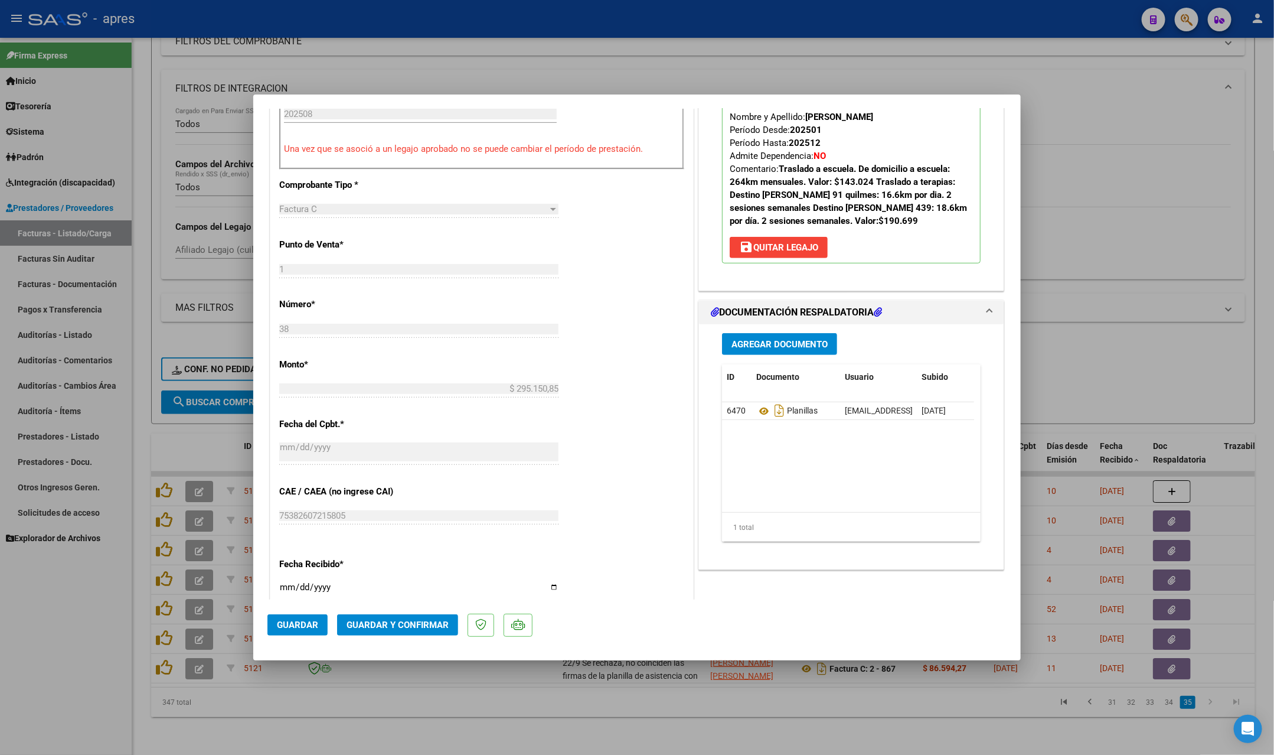
scroll to position [443, 0]
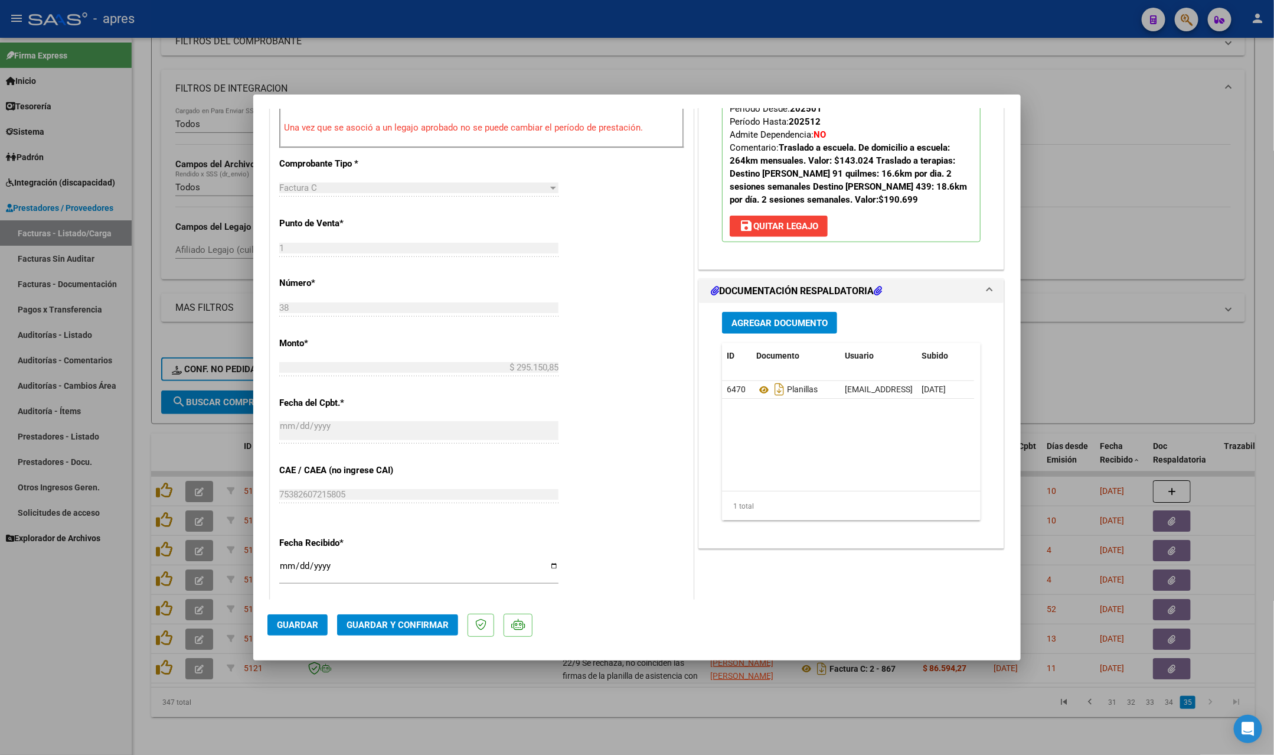
click at [647, 287] on div "CUIT * 27-18349705-2 Ingresar CUIT ANALISIS PRESTADOR OSORIO PATRICIA SUSANA AR…" at bounding box center [481, 298] width 423 height 1010
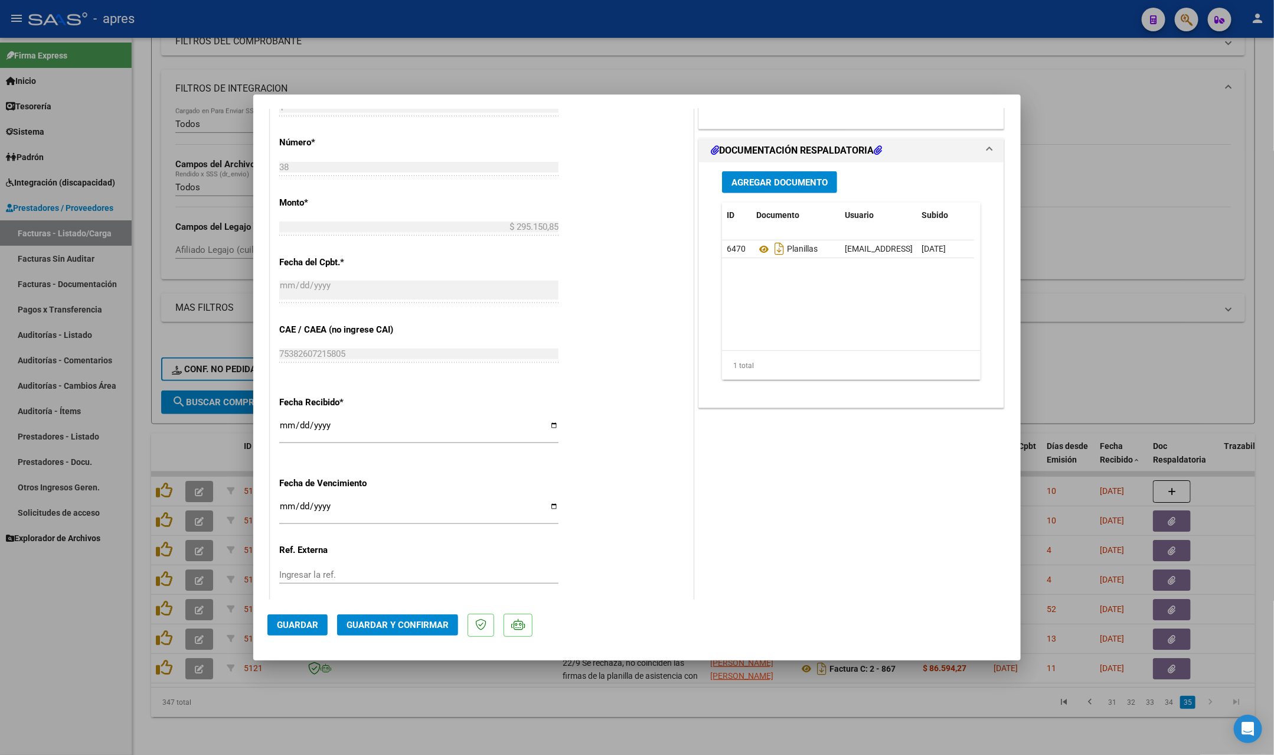
scroll to position [653, 0]
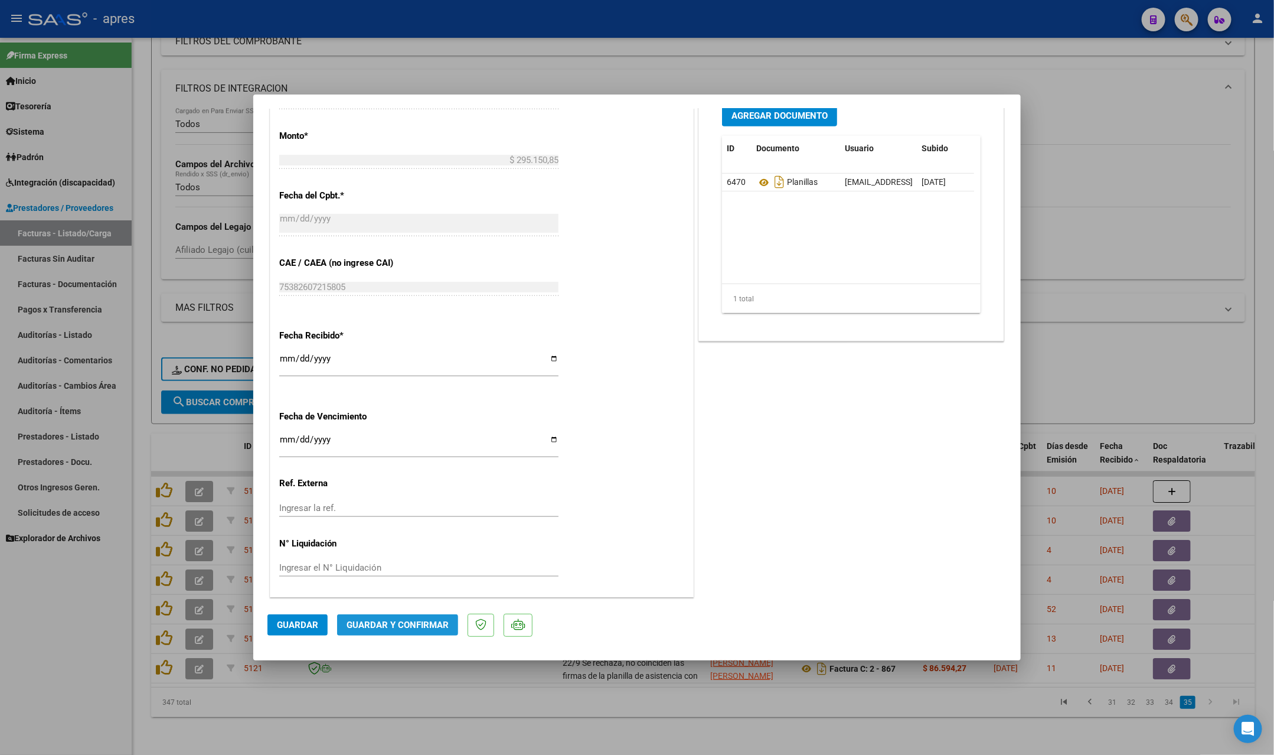
click at [432, 409] on button "Guardar y Confirmar" at bounding box center [397, 624] width 121 height 21
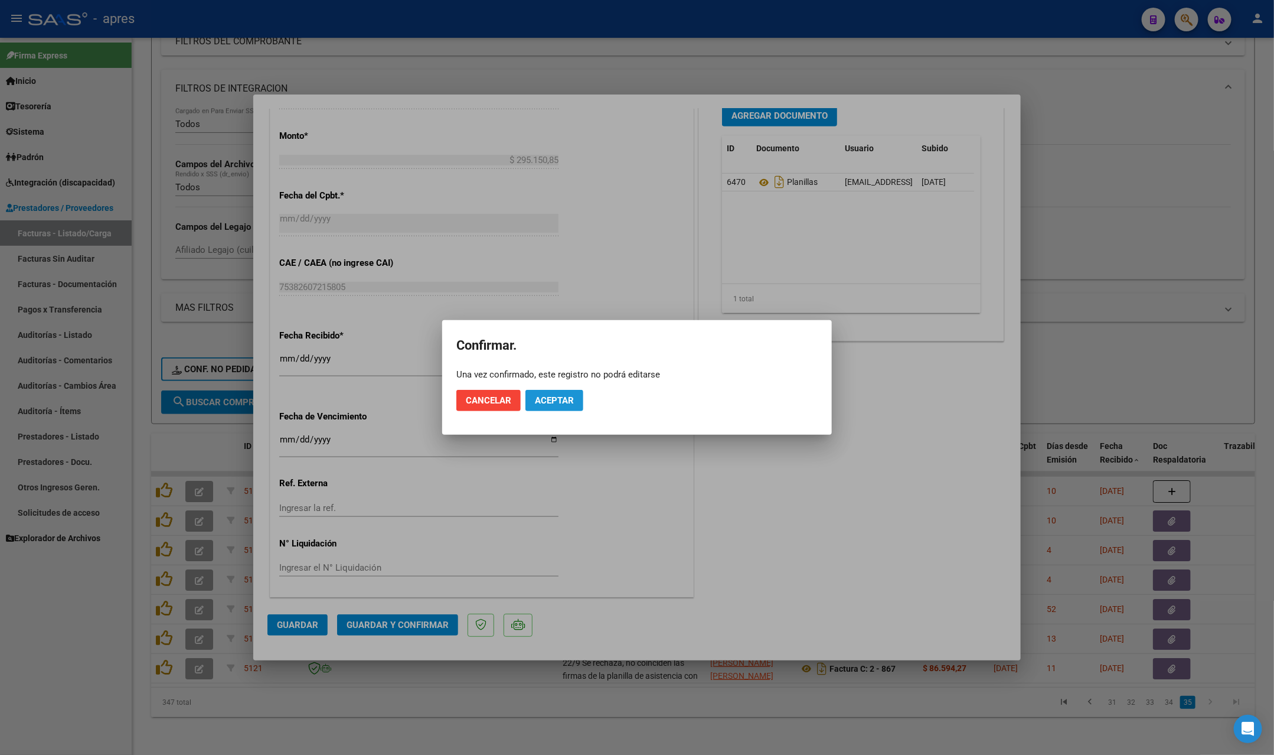
click at [576, 397] on button "Aceptar" at bounding box center [555, 400] width 58 height 21
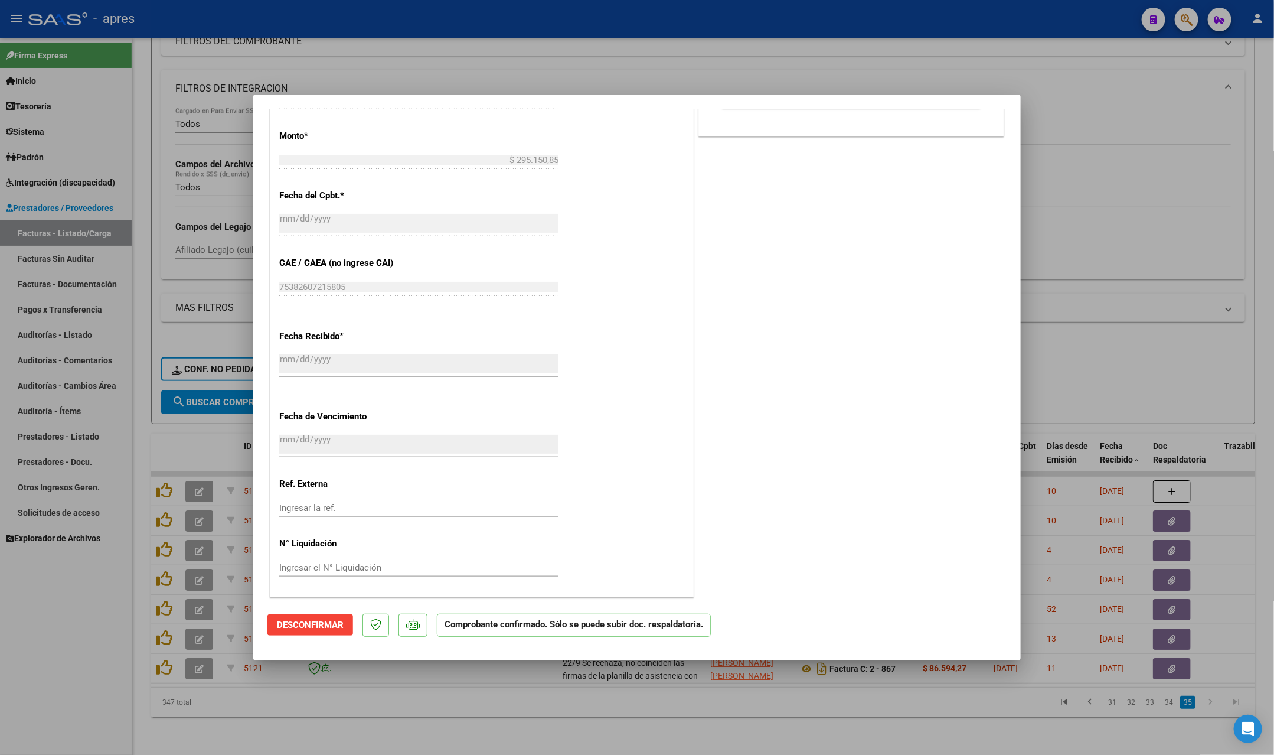
click at [471, 409] on div at bounding box center [637, 377] width 1274 height 755
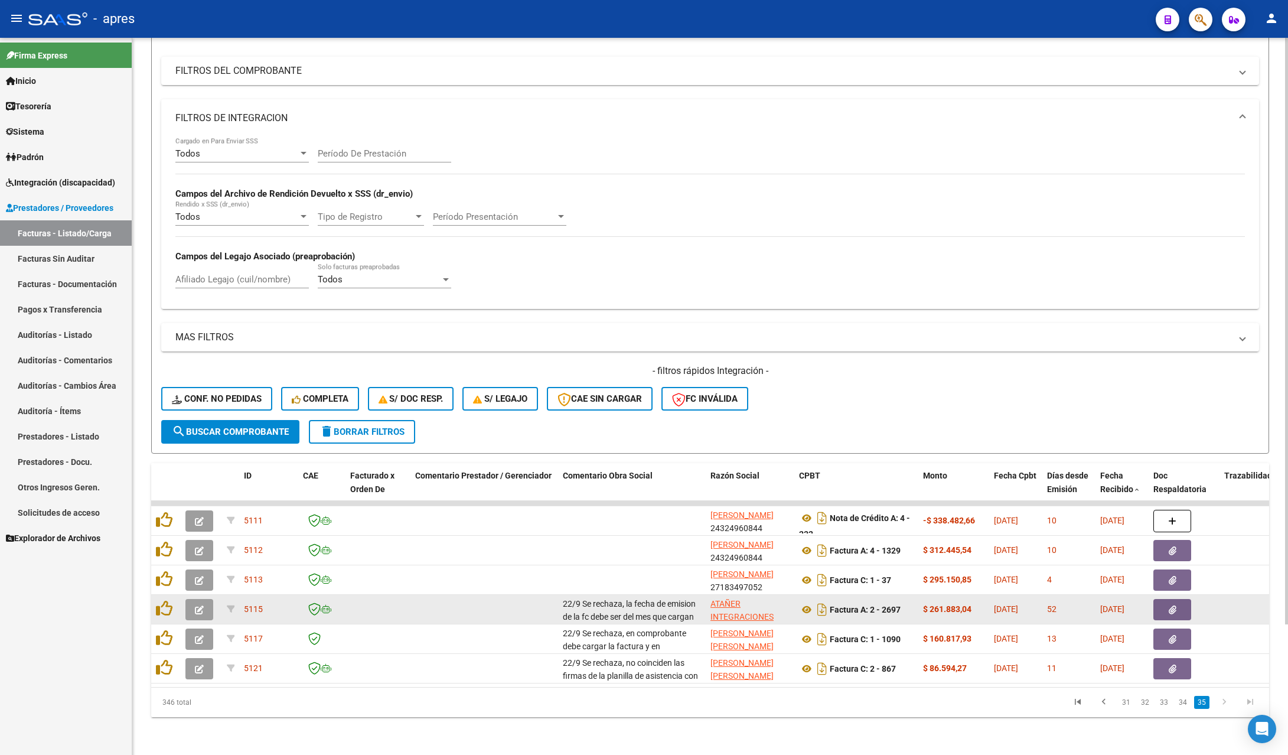
scroll to position [160, 0]
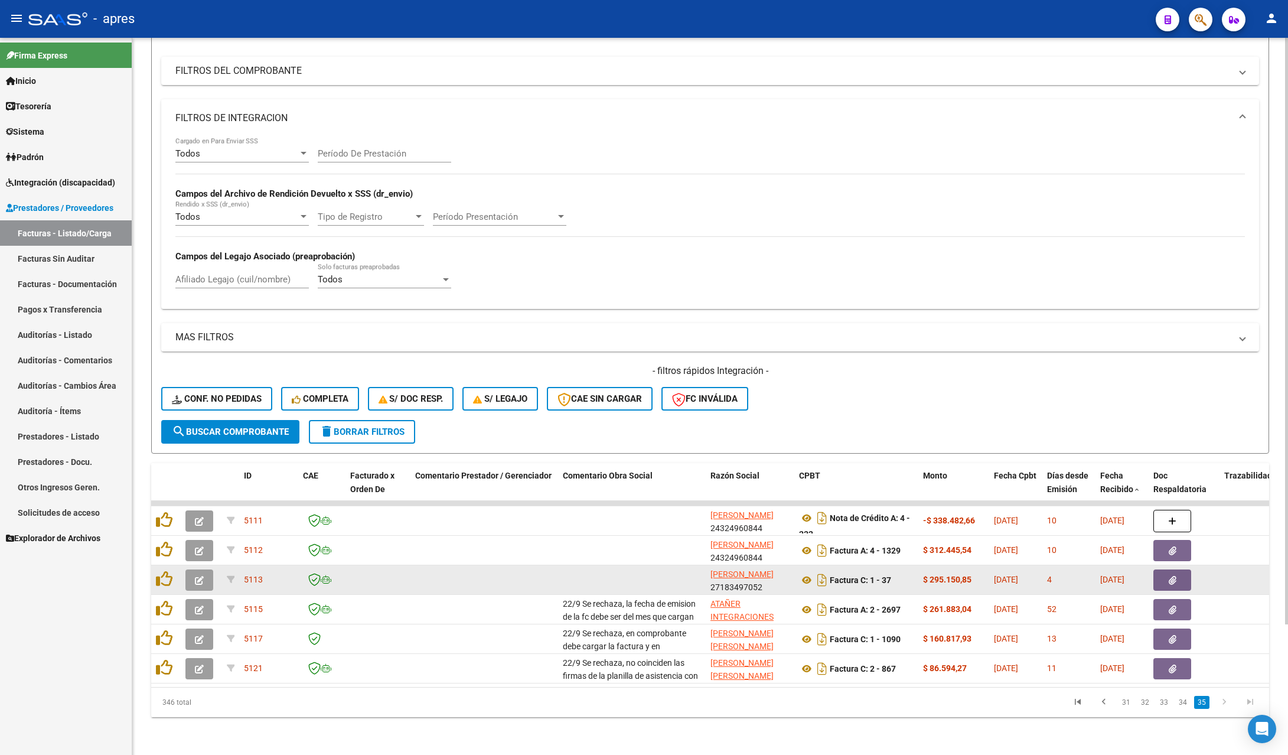
click at [204, 409] on button "button" at bounding box center [199, 579] width 28 height 21
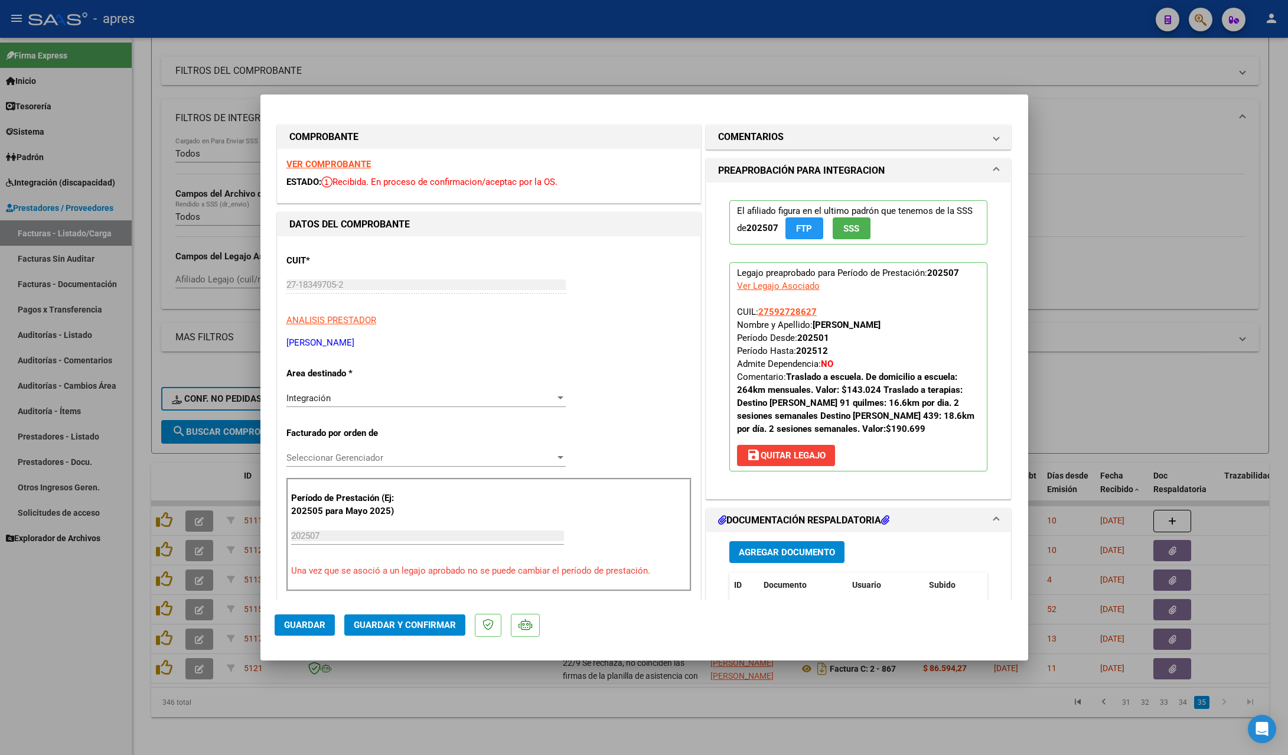
click at [657, 296] on div "CUIT * 27-18349705-2 Ingresar CUIT ANALISIS PRESTADOR OSORIO PATRICIA SUSANA AR…" at bounding box center [488, 297] width 405 height 104
click at [653, 243] on div "CUIT * 27-18349705-2 Ingresar CUIT ANALISIS PRESTADOR OSORIO PATRICIA SUSANA AR…" at bounding box center [489, 741] width 423 height 1010
click at [341, 162] on strong "VER COMPROBANTE" at bounding box center [328, 164] width 84 height 11
drag, startPoint x: 287, startPoint y: 343, endPoint x: 413, endPoint y: 349, distance: 126.0
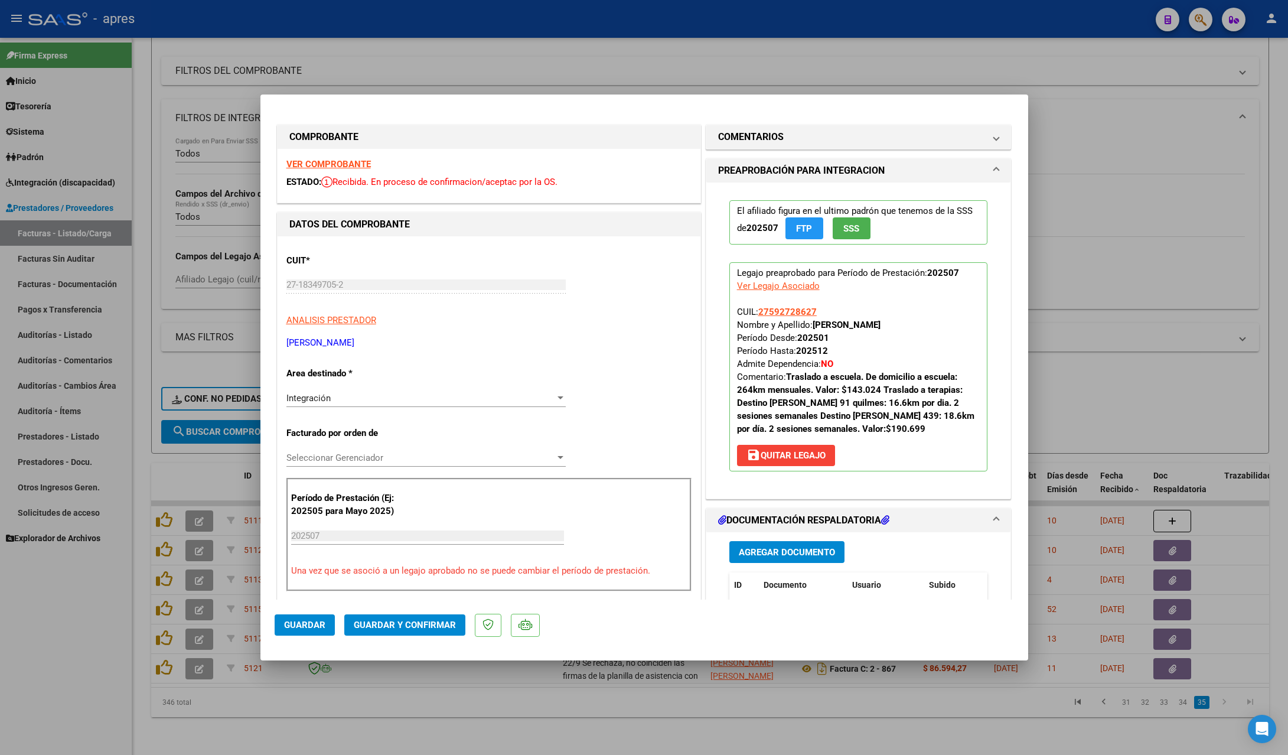
click at [413, 349] on p "[PERSON_NAME]" at bounding box center [488, 343] width 405 height 14
copy p "[PERSON_NAME]"
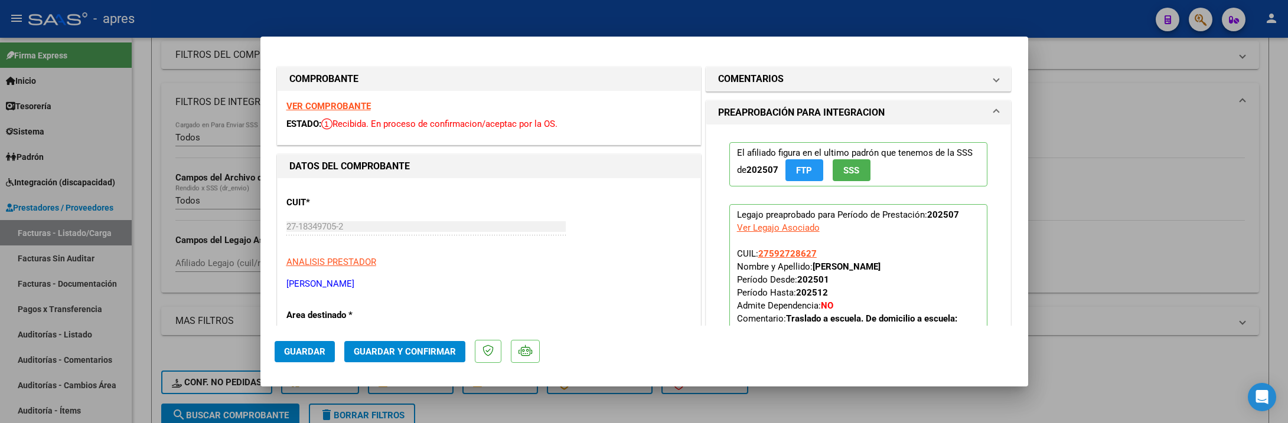
click at [139, 312] on div at bounding box center [644, 211] width 1288 height 423
type input "$ 0,00"
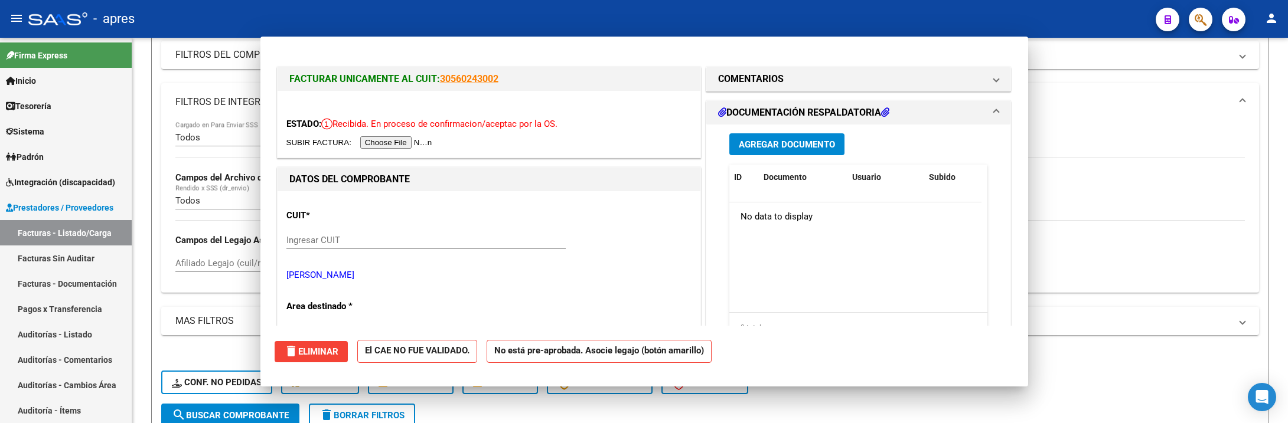
scroll to position [491, 0]
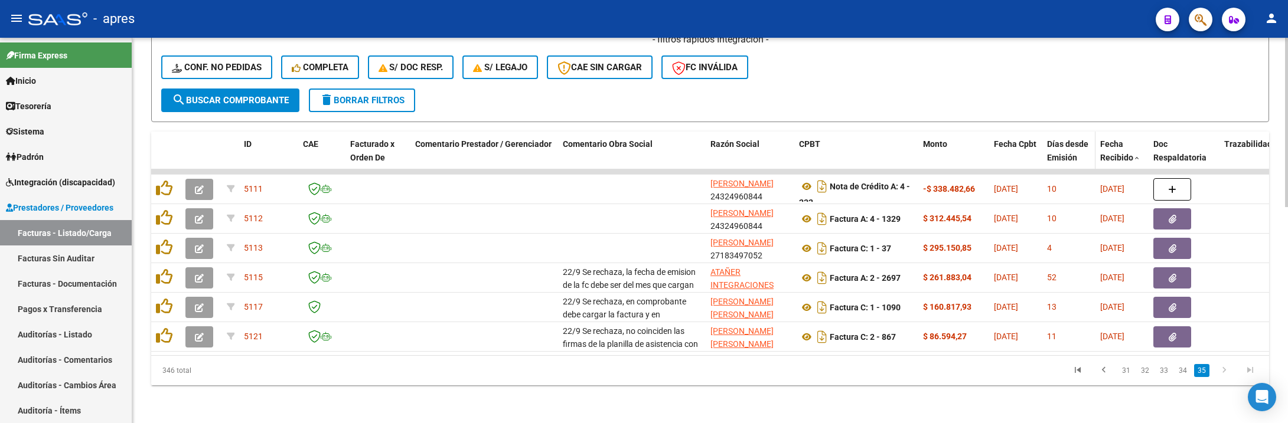
click at [1067, 139] on span "Días desde Emisión" at bounding box center [1067, 150] width 41 height 23
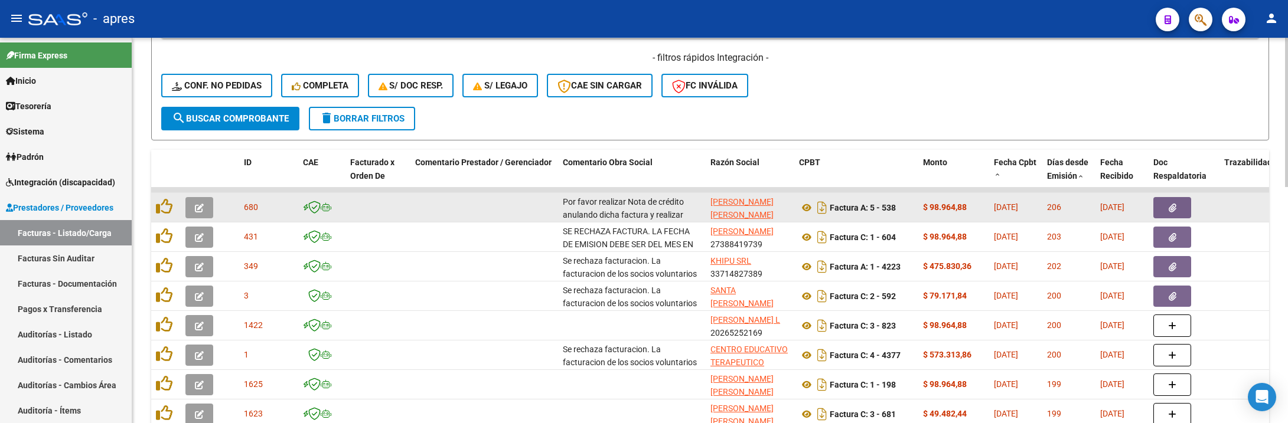
scroll to position [432, 0]
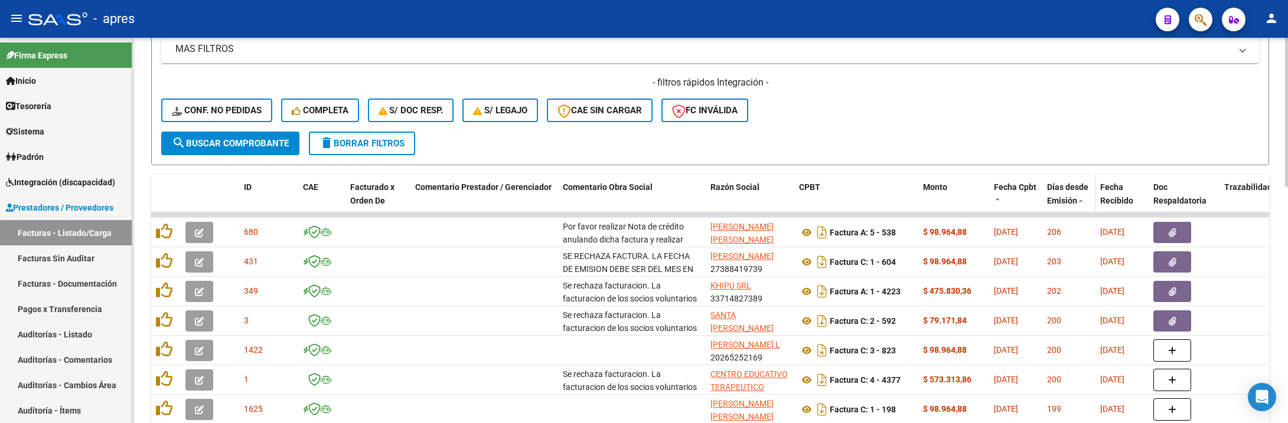
click at [1064, 190] on span "Días desde Emisión" at bounding box center [1067, 193] width 41 height 23
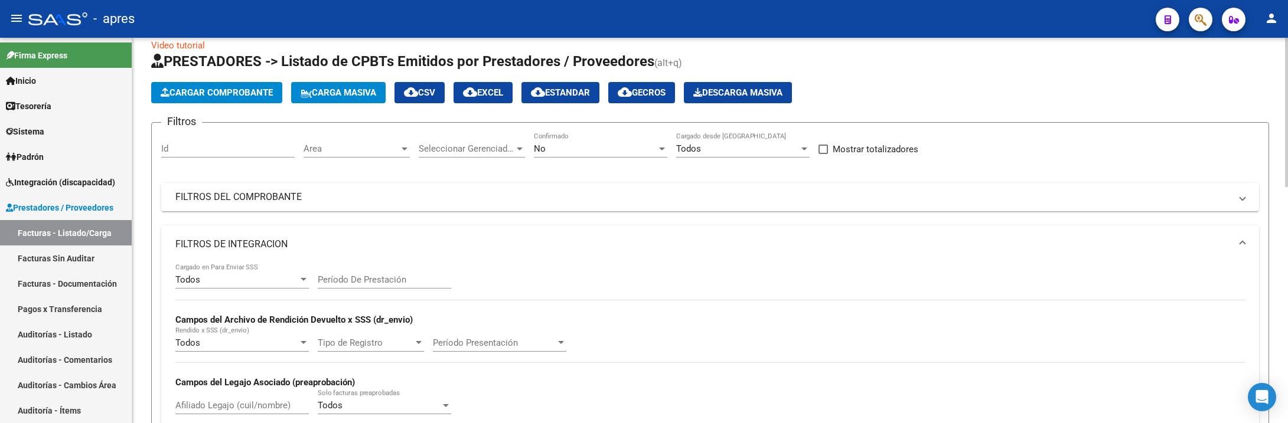
scroll to position [0, 0]
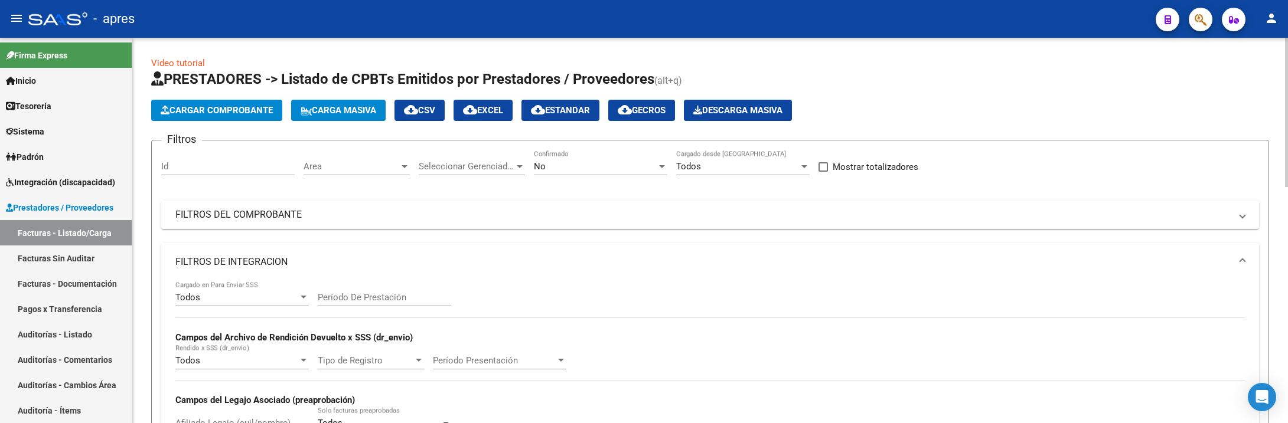
click at [340, 159] on div "Area Area" at bounding box center [357, 162] width 106 height 25
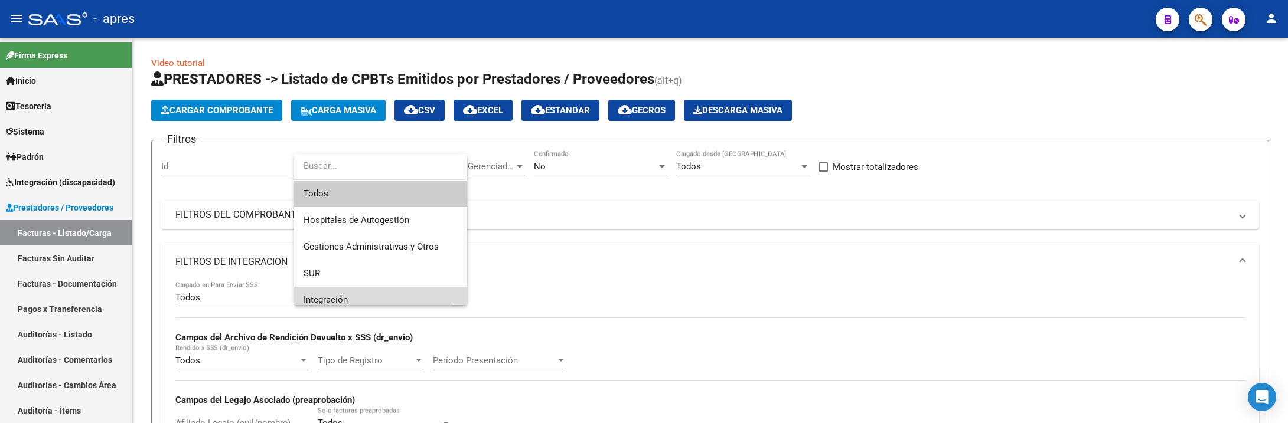
click at [347, 289] on span "Integración" at bounding box center [381, 300] width 154 height 27
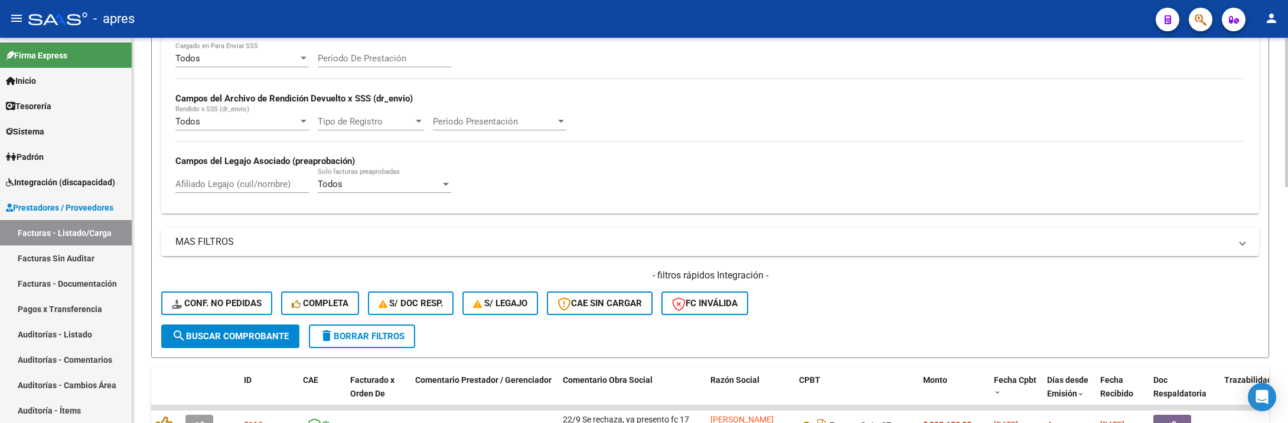
scroll to position [266, 0]
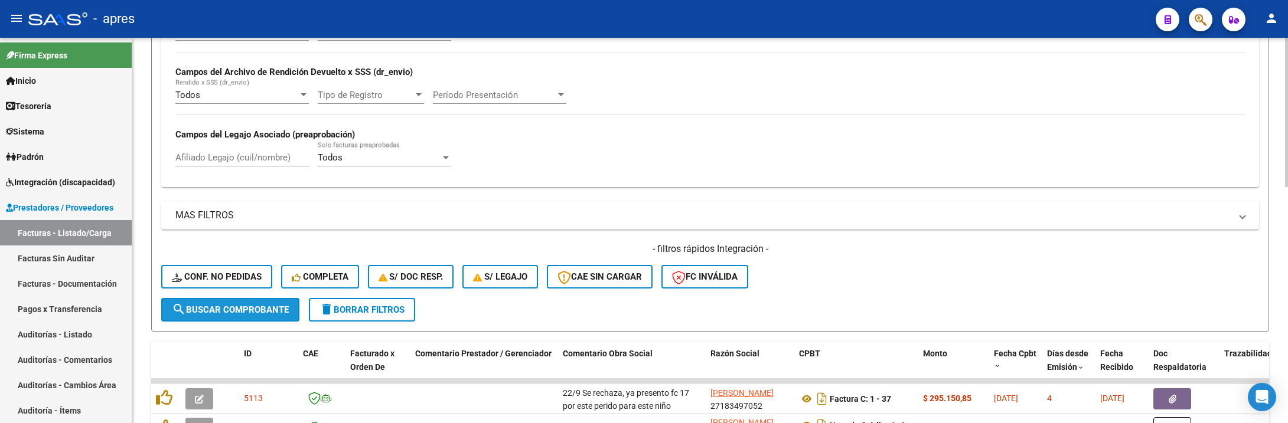
click at [219, 303] on button "search Buscar Comprobante" at bounding box center [230, 310] width 138 height 24
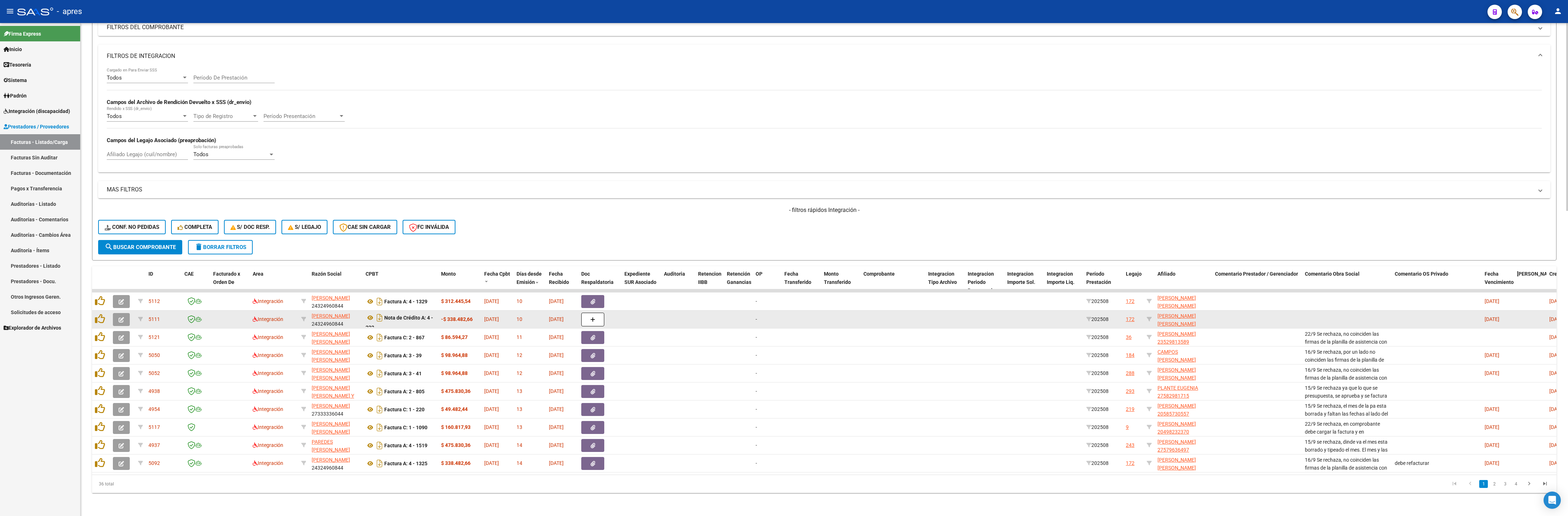
scroll to position [124, 0]
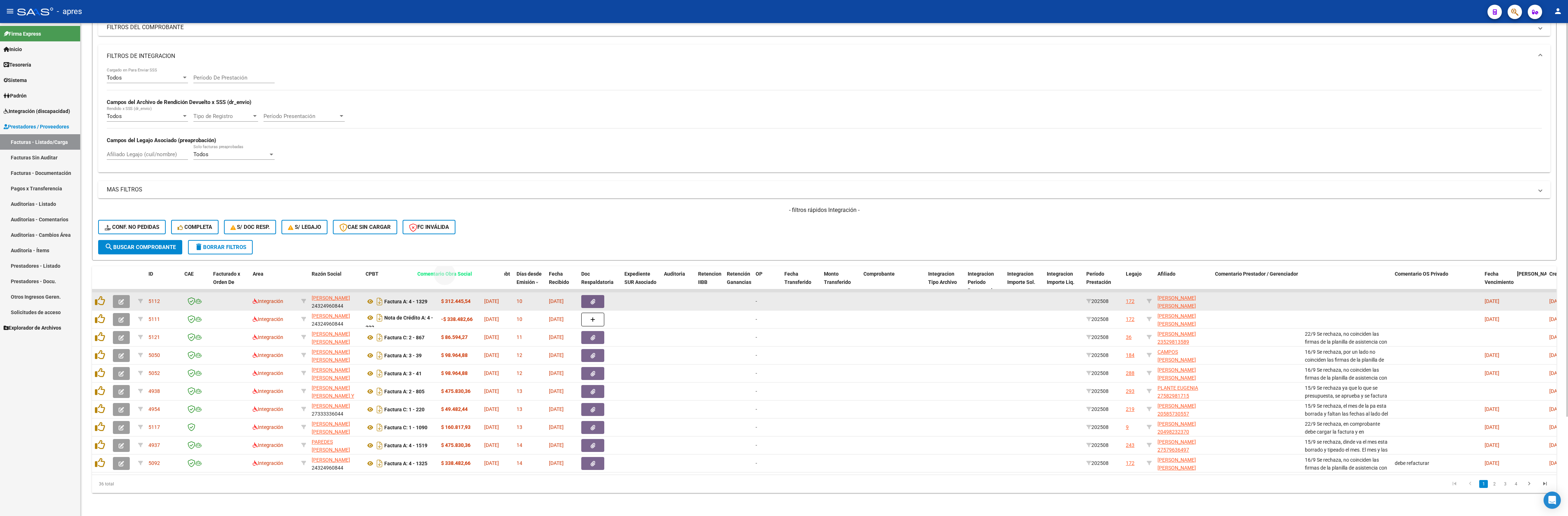
drag, startPoint x: 1335, startPoint y: 253, endPoint x: 447, endPoint y: 277, distance: 888.3
click at [447, 249] on div "ID CAE Facturado x Orden De Area Razón Social CPBT Monto Fecha Cpbt Días desde …" at bounding box center [824, 380] width 1465 height 227
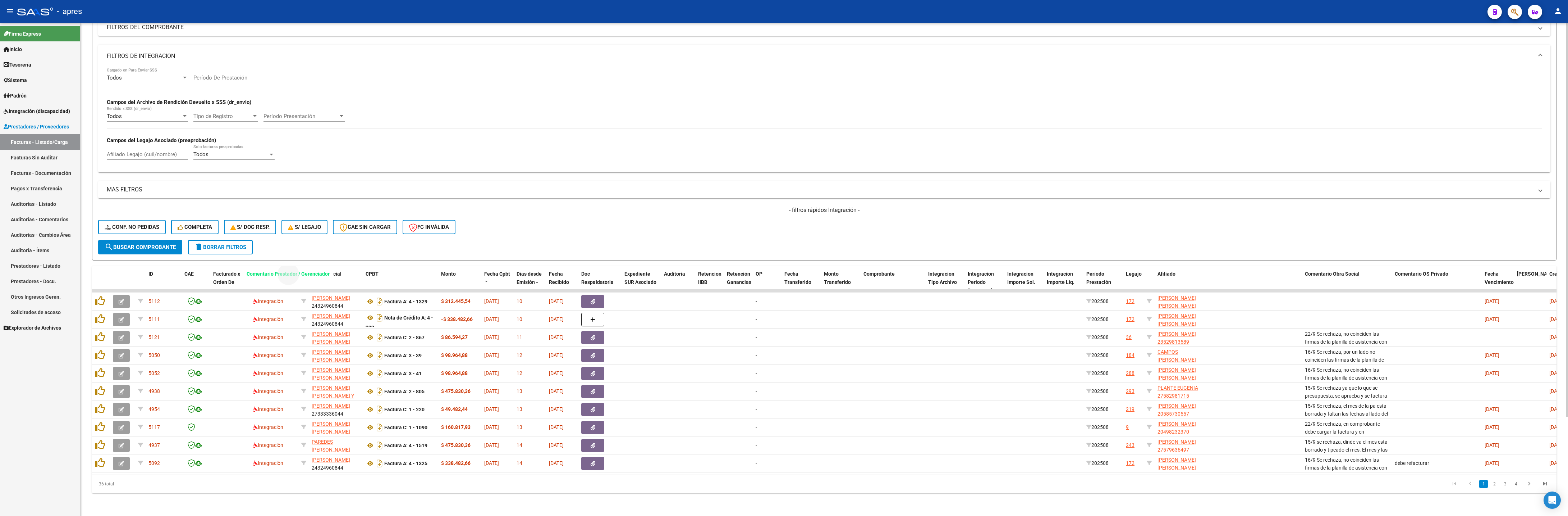
drag, startPoint x: 1273, startPoint y: 257, endPoint x: 304, endPoint y: 239, distance: 969.2
click at [304, 239] on div "Video tutorial PRESTADORES -> Listado de CPBTs Emitidos por Prestadores / Prove…" at bounding box center [824, 212] width 1465 height 562
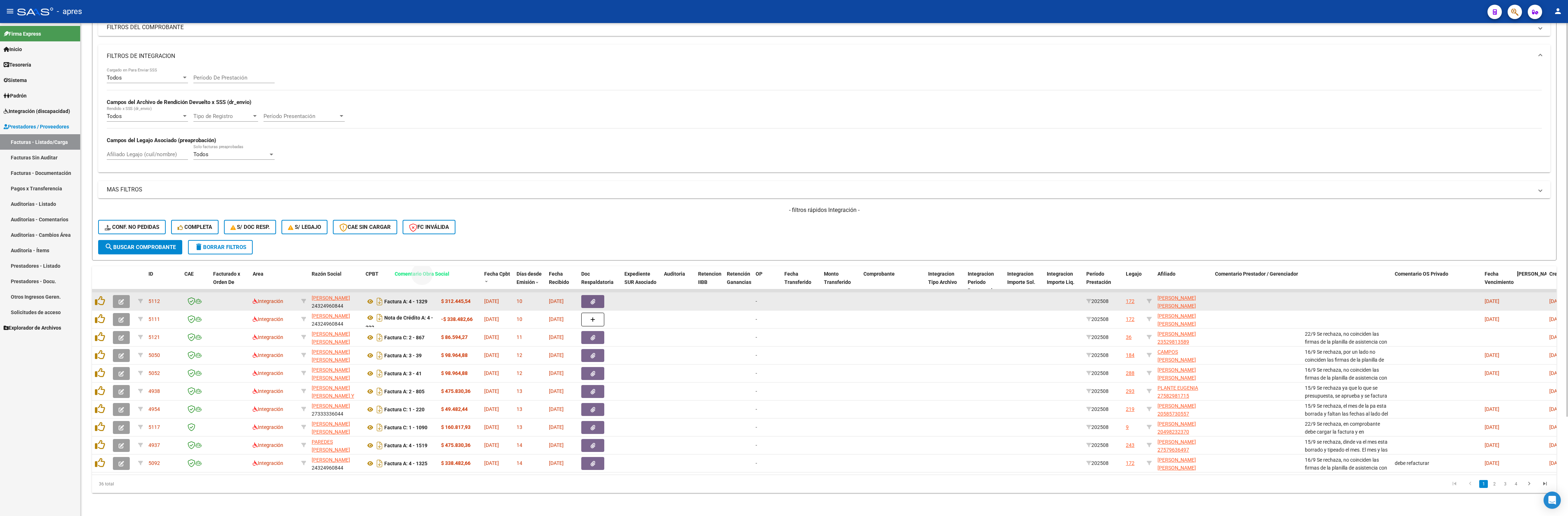
drag, startPoint x: 1311, startPoint y: 252, endPoint x: 401, endPoint y: 274, distance: 910.3
click at [401, 249] on div "ID CAE Facturado x Orden De Area Razón Social CPBT Monto Fecha Cpbt Días desde …" at bounding box center [824, 380] width 1465 height 227
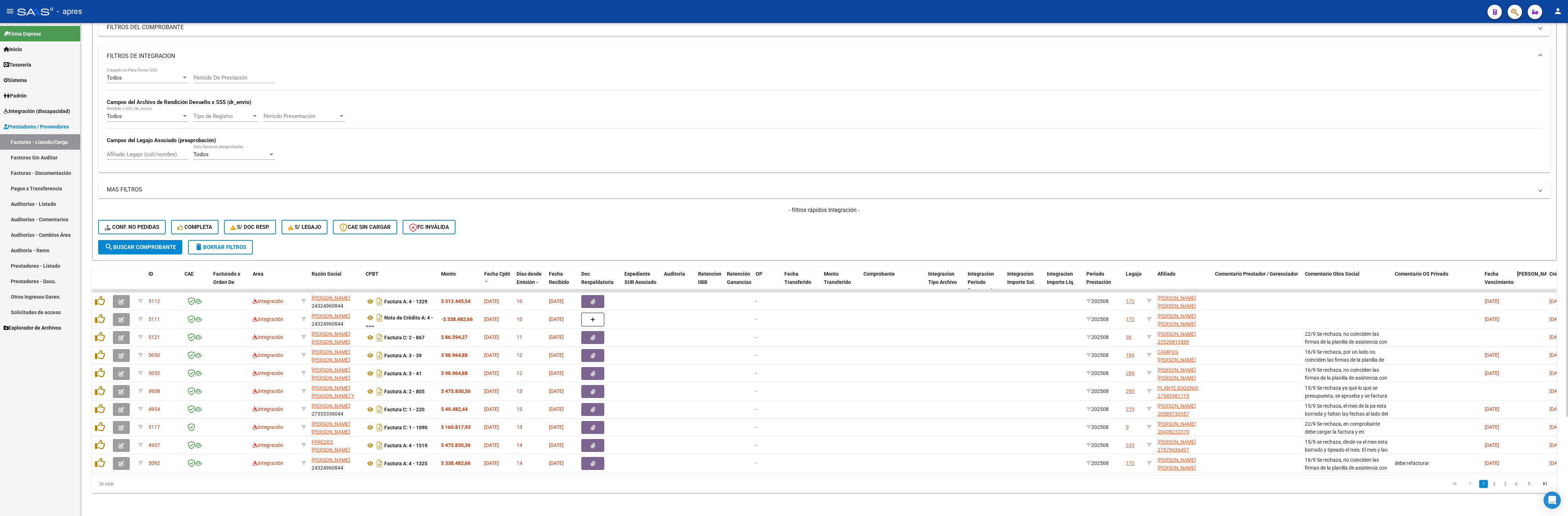
click at [531, 249] on div "Video tutorial PRESTADORES -> Listado de CPBTs Emitidos por Prestadores / Prove…" at bounding box center [824, 217] width 1488 height 596
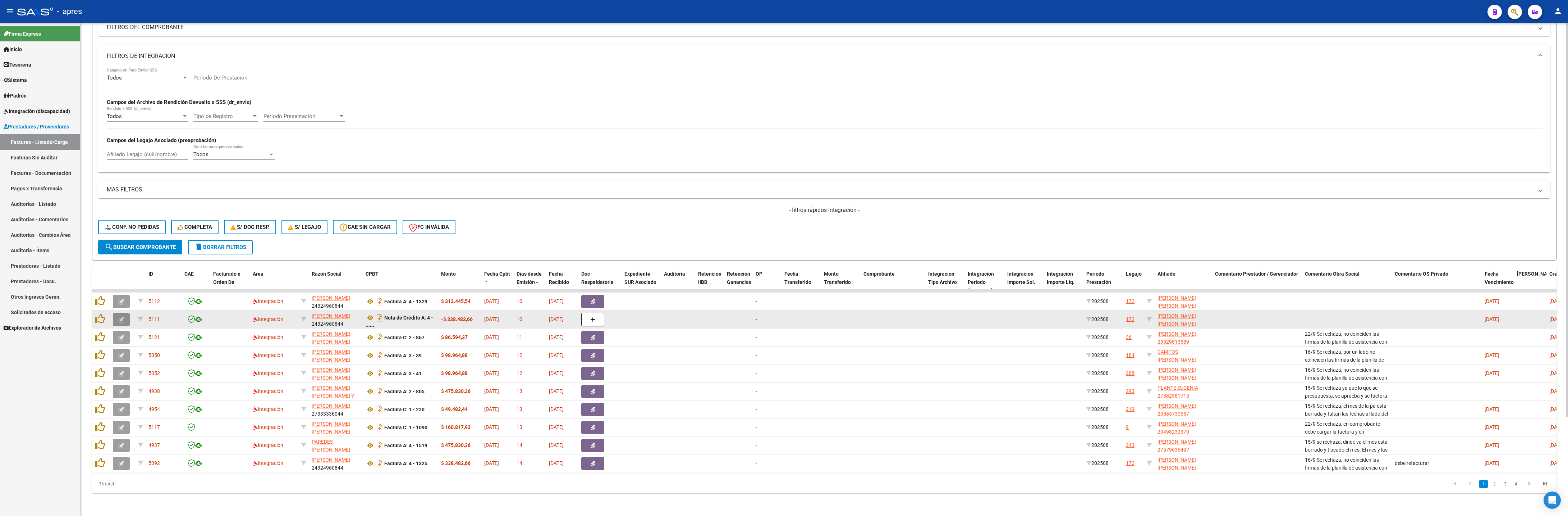
click at [125, 249] on button "button" at bounding box center [121, 319] width 17 height 13
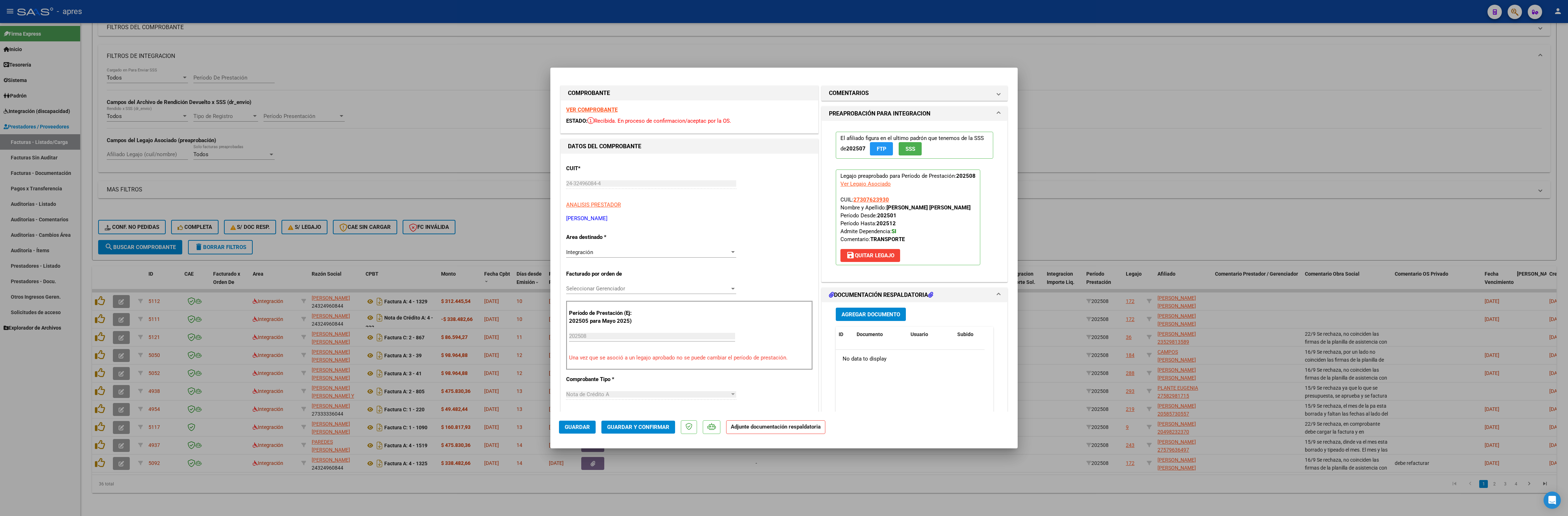
click at [620, 249] on div "Integración" at bounding box center [648, 252] width 164 height 7
click at [622, 249] on span "Discapacidad sin recupero" at bounding box center [598, 275] width 64 height 7
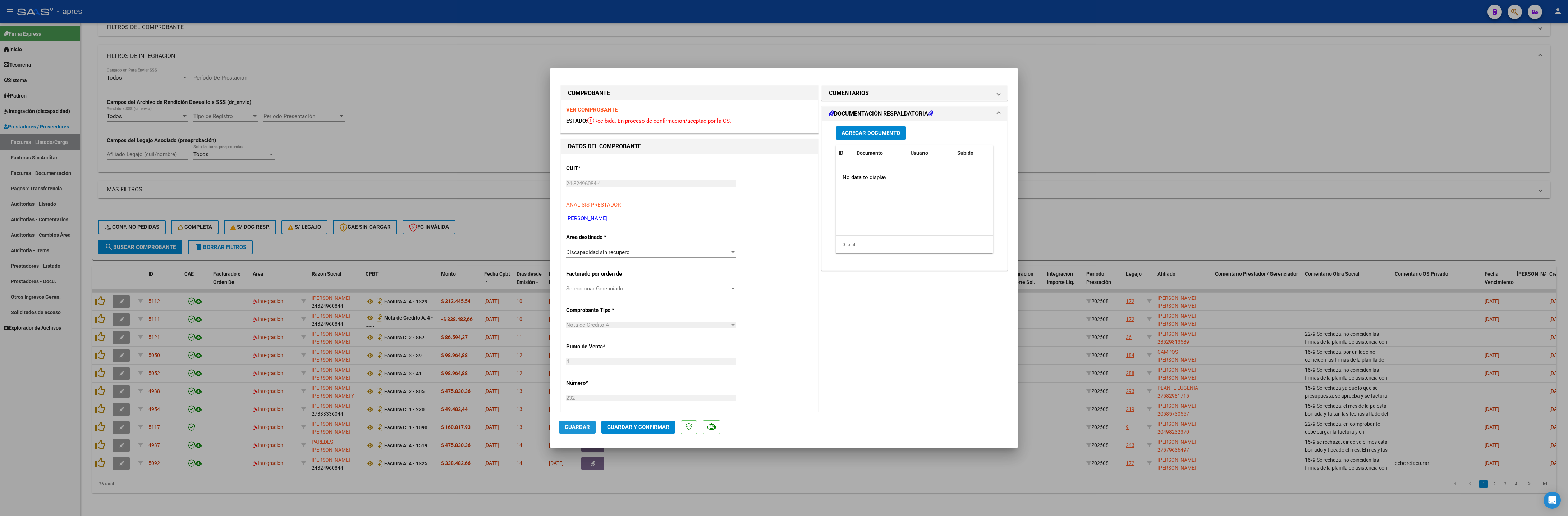
click at [577, 249] on button "Guardar" at bounding box center [577, 426] width 37 height 13
click at [612, 249] on div at bounding box center [784, 258] width 1568 height 516
type input "$ 0,00"
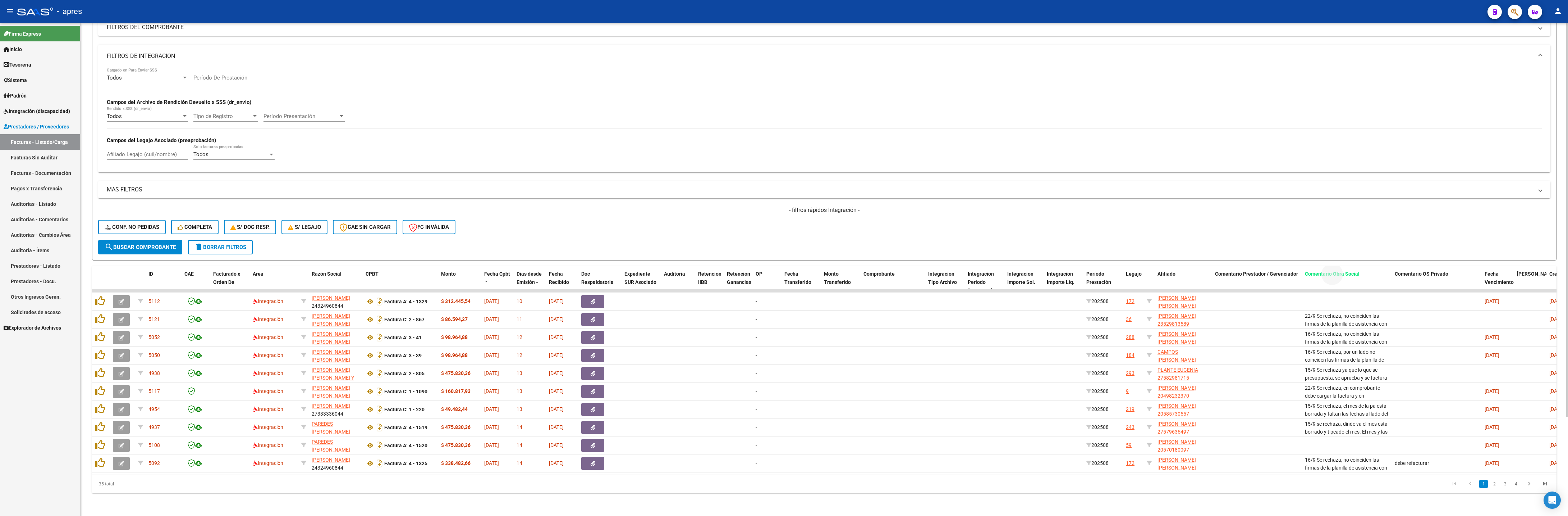
drag, startPoint x: 1333, startPoint y: 260, endPoint x: 1328, endPoint y: 205, distance: 55.2
click at [783, 249] on div "ID CAE Facturado x Orden De Area Razón Social CPBT Monto Fecha Cpbt Días desde …" at bounding box center [929, 282] width 1674 height 32
drag, startPoint x: 1329, startPoint y: 204, endPoint x: 1323, endPoint y: 233, distance: 29.6
click at [783, 214] on div "- filtros rápidos Integración - Conf. no pedidas Completa S/ Doc Resp. S/ legaj…" at bounding box center [824, 223] width 1452 height 34
drag, startPoint x: 1325, startPoint y: 253, endPoint x: 360, endPoint y: 264, distance: 965.1
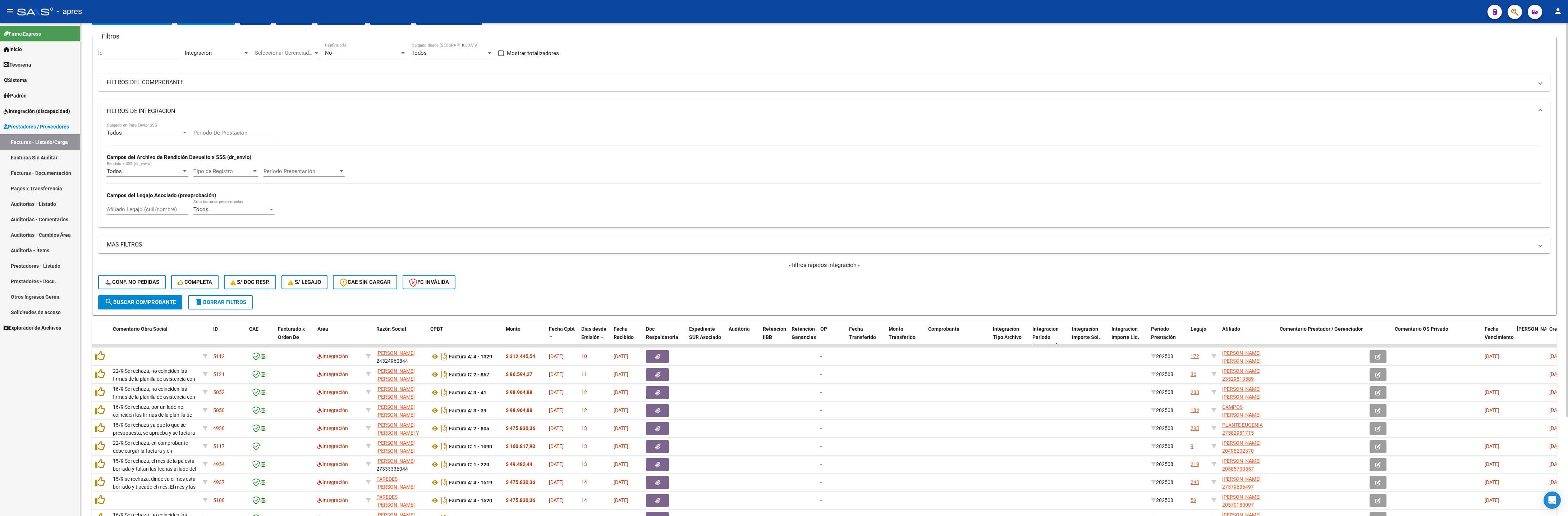
scroll to position [16, 0]
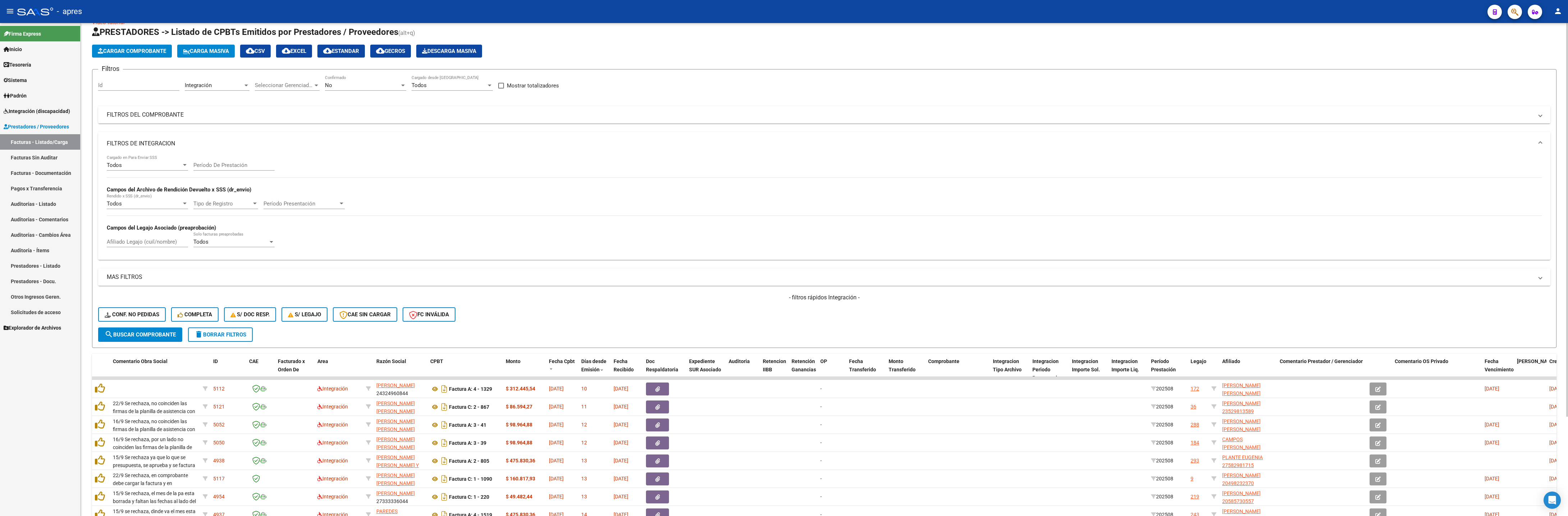
click at [225, 88] on div "Integración" at bounding box center [214, 85] width 58 height 7
click at [225, 107] on span "Prestaciones Propias" at bounding box center [233, 102] width 94 height 16
click at [148, 249] on button "search Buscar Comprobante" at bounding box center [140, 334] width 84 height 15
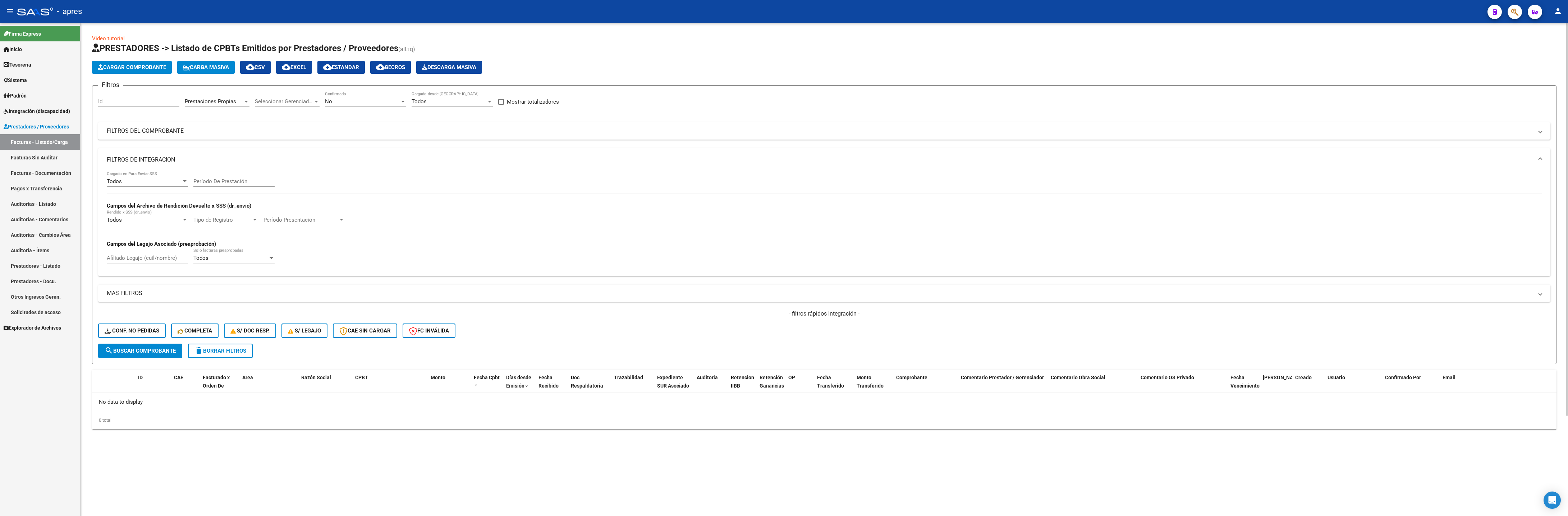
scroll to position [0, 0]
click at [219, 95] on div "Prestaciones Propias Area" at bounding box center [217, 99] width 65 height 15
click at [217, 135] on span "SUR" at bounding box center [233, 129] width 94 height 16
click at [210, 98] on div "SUR" at bounding box center [214, 101] width 58 height 7
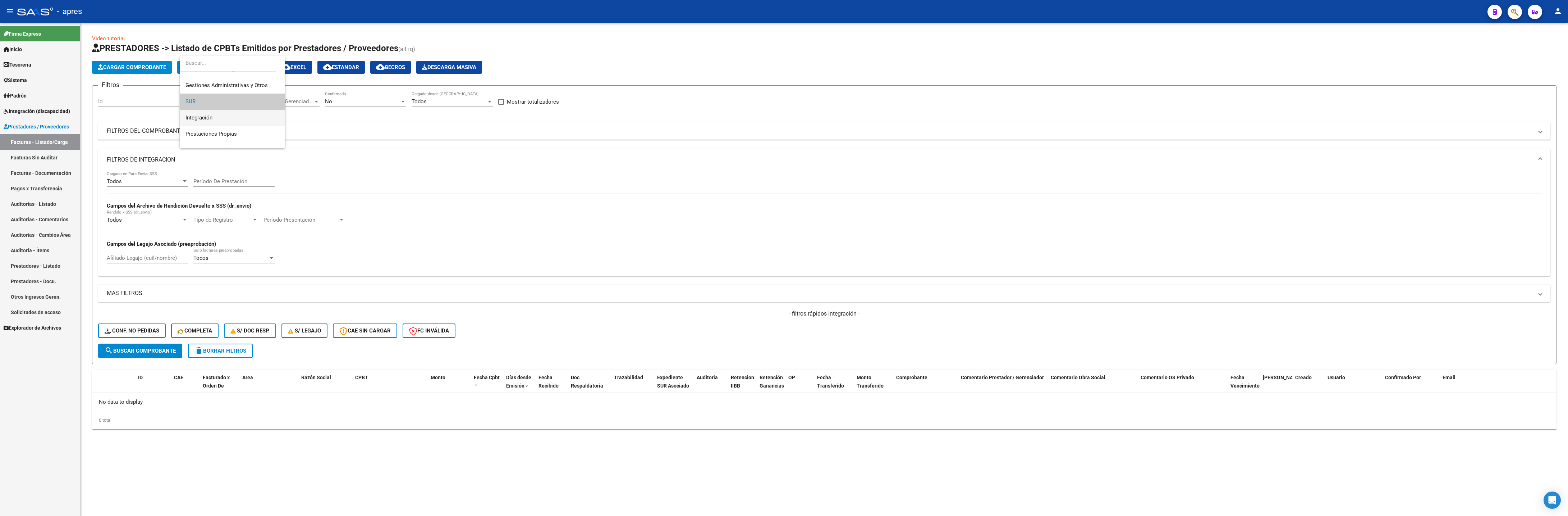
click at [212, 119] on span "Integración" at bounding box center [233, 118] width 94 height 16
click at [165, 249] on button "search Buscar Comprobante" at bounding box center [140, 351] width 84 height 15
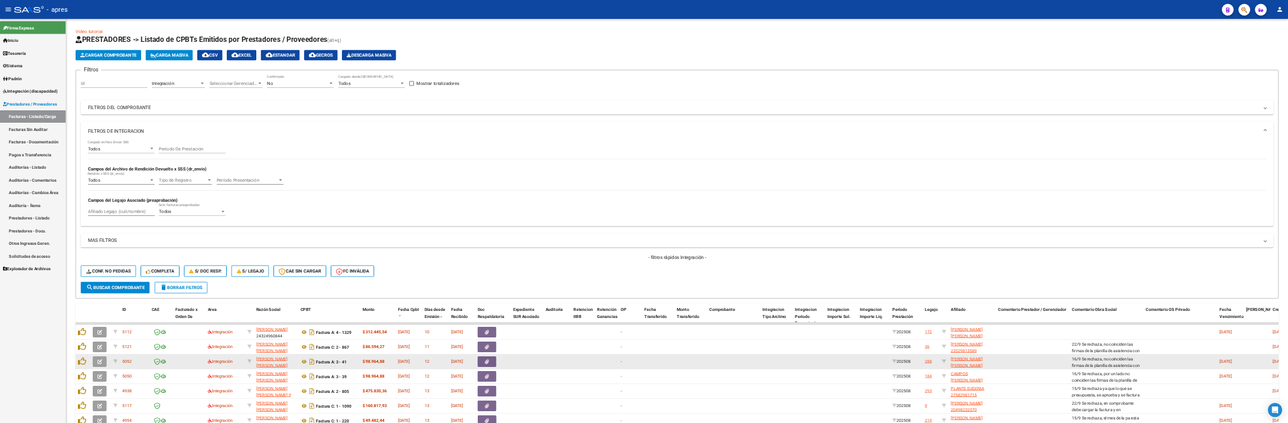
scroll to position [204, 0]
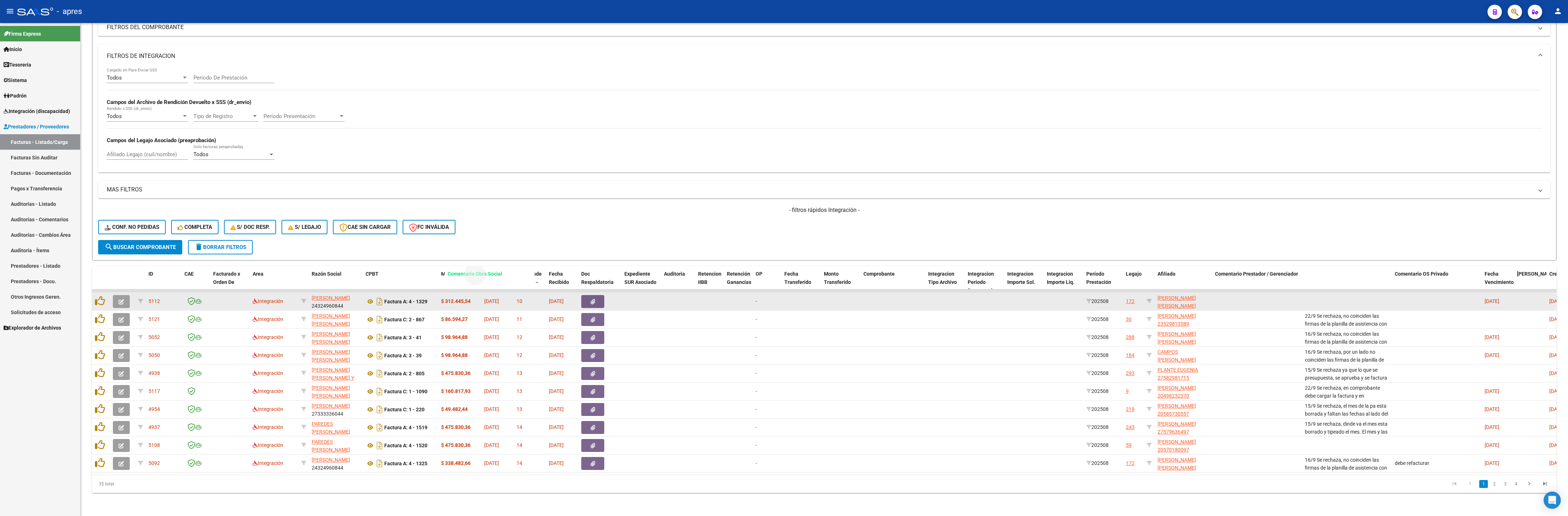
drag, startPoint x: 1320, startPoint y: 258, endPoint x: 463, endPoint y: 283, distance: 857.4
click at [463, 249] on div "ID CAE Facturado x Orden De Area Razón Social CPBT Monto Fecha Cpbt Días desde …" at bounding box center [824, 380] width 1465 height 227
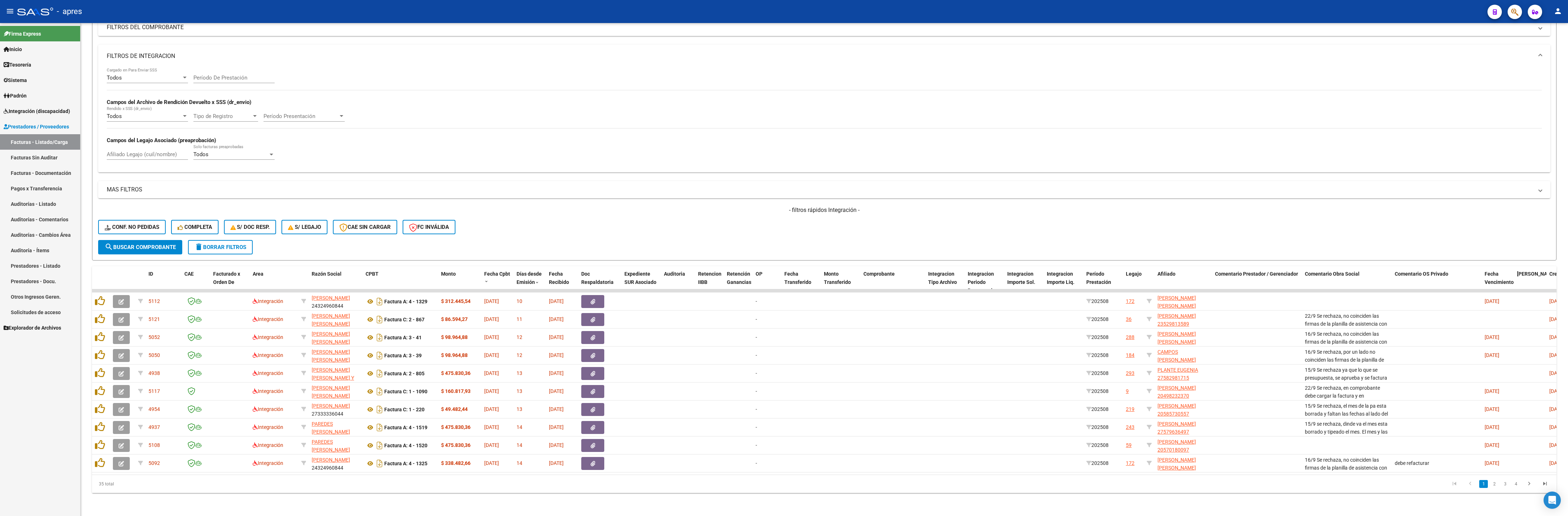
click at [594, 249] on div "Video tutorial PRESTADORES -> Listado de CPBTs Emitidos por Prestadores / Prove…" at bounding box center [824, 217] width 1488 height 596
drag, startPoint x: 1314, startPoint y: 253, endPoint x: 369, endPoint y: 273, distance: 945.2
click at [369, 249] on div "ID CAE Facturado x Orden De Area Razón Social CPBT Monto Fecha Cpbt Días desde …" at bounding box center [824, 380] width 1465 height 227
click at [783, 249] on div "Video tutorial PRESTADORES -> Listado de CPBTs Emitidos por Prestadores / Prove…" at bounding box center [824, 217] width 1488 height 596
drag, startPoint x: 1343, startPoint y: 257, endPoint x: 436, endPoint y: 253, distance: 907.0
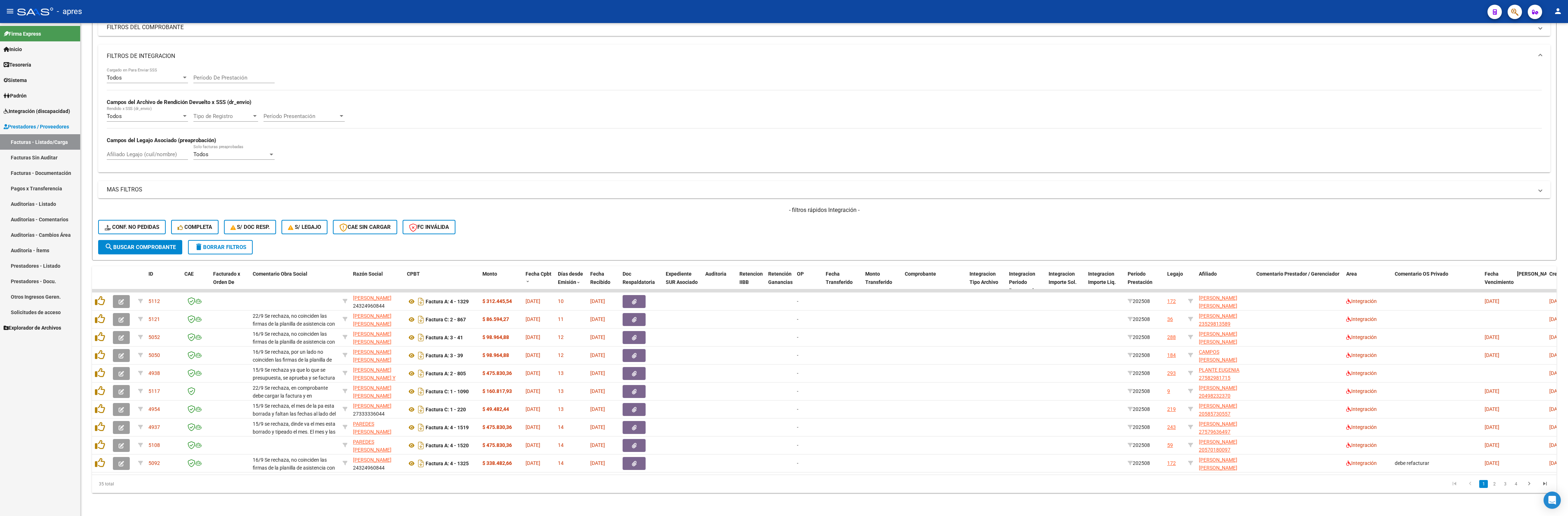
click at [783, 249] on datatable-pager "1 2 3 4" at bounding box center [970, 484] width 1166 height 12
drag, startPoint x: 1294, startPoint y: 256, endPoint x: 482, endPoint y: 258, distance: 812.0
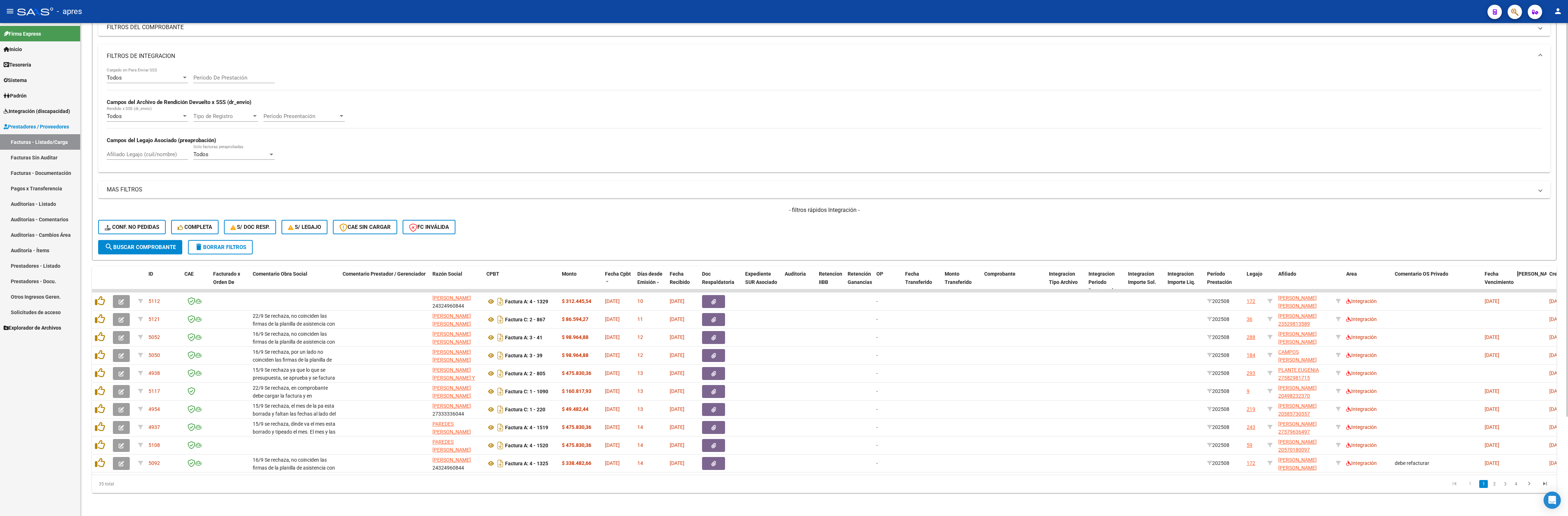
click at [607, 249] on div "Video tutorial PRESTADORES -> Listado de CPBTs Emitidos por Prestadores / Prove…" at bounding box center [824, 217] width 1488 height 596
drag, startPoint x: 1216, startPoint y: 258, endPoint x: 492, endPoint y: 248, distance: 724.1
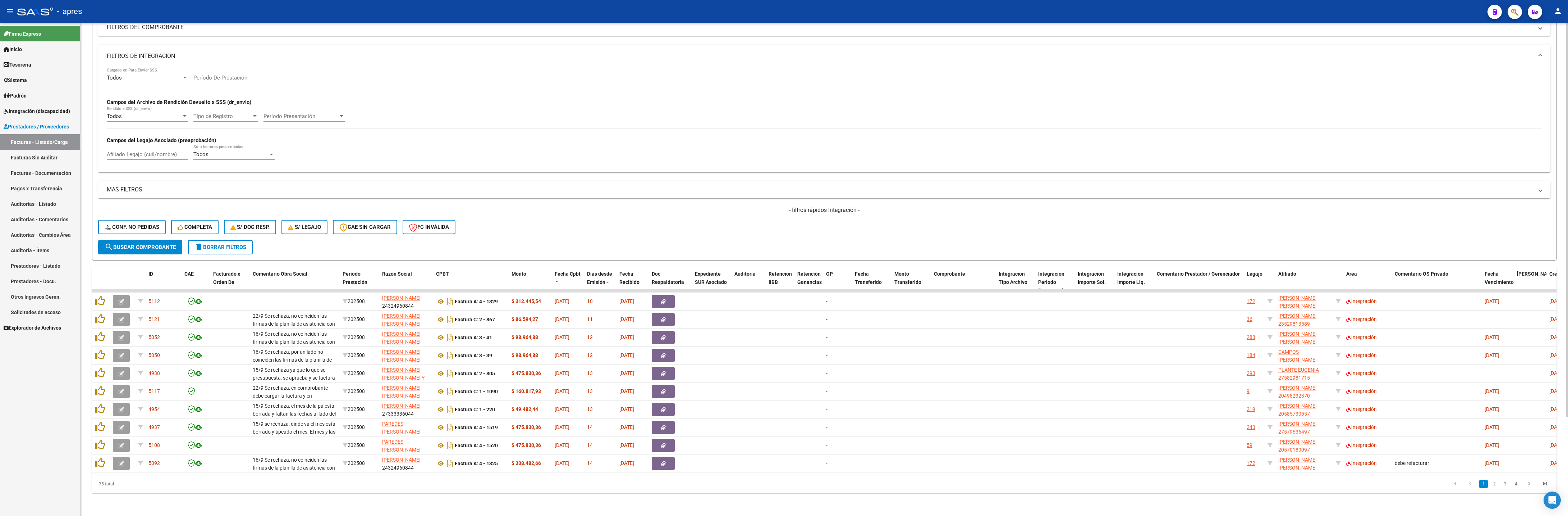
click at [783, 249] on datatable-pager "1 2 3 4" at bounding box center [970, 484] width 1166 height 12
drag, startPoint x: 1192, startPoint y: 260, endPoint x: 622, endPoint y: 246, distance: 570.2
click at [570, 249] on div "ID CAE Facturado x Orden De Comentario Obra Social Período Prestación Razón Soc…" at bounding box center [929, 282] width 1674 height 32
drag, startPoint x: 782, startPoint y: 214, endPoint x: 1166, endPoint y: 232, distance: 384.4
click at [783, 216] on div "- filtros rápidos Integración - Conf. no pedidas Completa S/ Doc Resp. S/ legaj…" at bounding box center [824, 223] width 1452 height 34
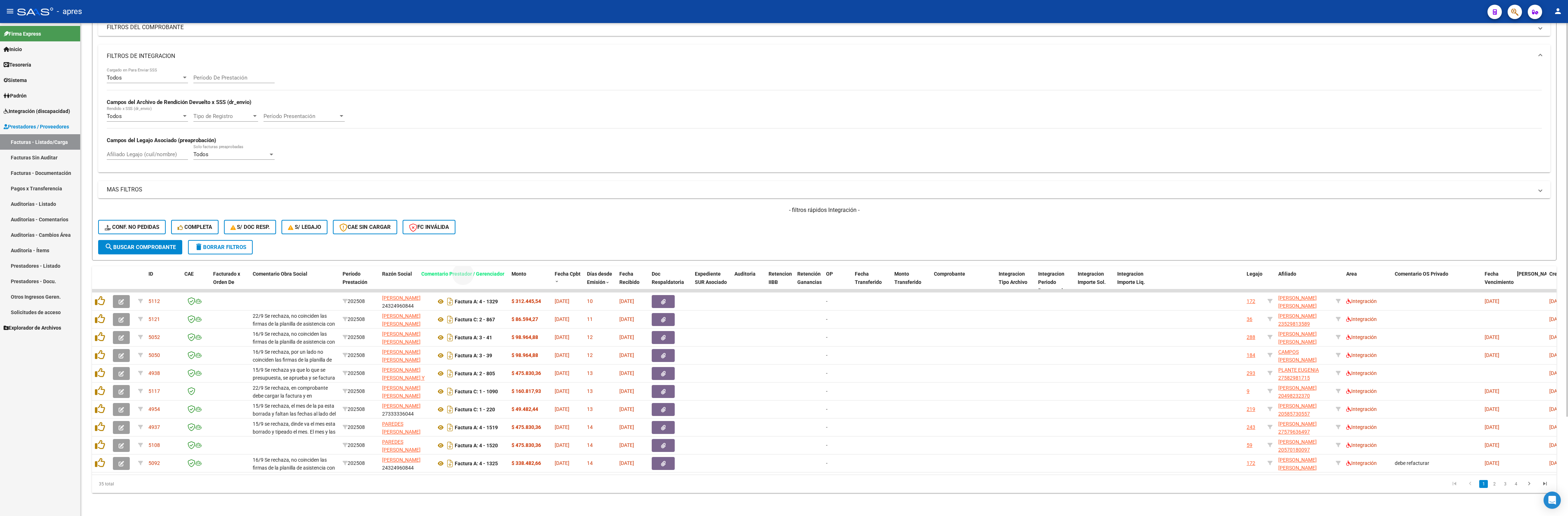
drag, startPoint x: 1171, startPoint y: 256, endPoint x: 436, endPoint y: 243, distance: 735.1
click at [436, 243] on div "Video tutorial PRESTADORES -> Listado de CPBTs Emitidos por Prestadores / Prove…" at bounding box center [824, 212] width 1465 height 562
click at [700, 249] on datatable-pager "1 2 3 4" at bounding box center [970, 484] width 1166 height 12
drag, startPoint x: 1197, startPoint y: 249, endPoint x: 1093, endPoint y: 238, distance: 104.6
click at [783, 244] on div "Video tutorial PRESTADORES -> Listado de CPBTs Emitidos por Prestadores / Prove…" at bounding box center [824, 212] width 1465 height 562
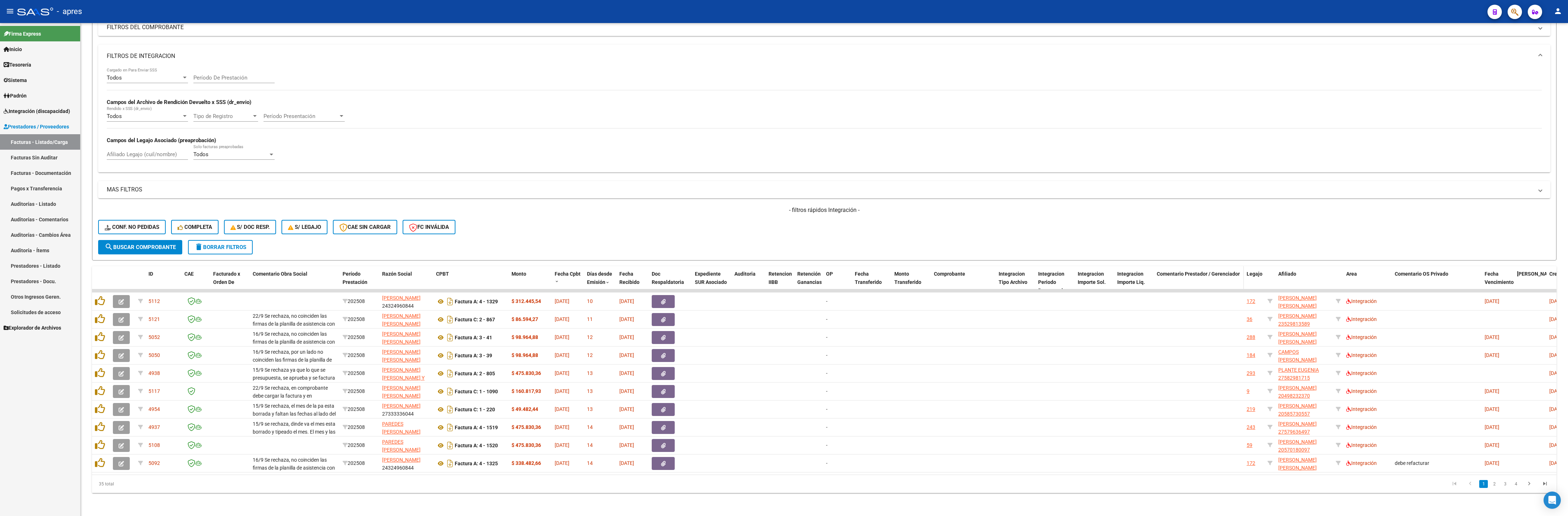
drag, startPoint x: 1140, startPoint y: 208, endPoint x: 1188, endPoint y: 250, distance: 63.8
click at [783, 213] on div "- filtros rápidos Integración - Conf. no pedidas Completa S/ Doc Resp. S/ legaj…" at bounding box center [824, 223] width 1452 height 34
drag, startPoint x: 1188, startPoint y: 252, endPoint x: 516, endPoint y: 246, distance: 672.0
click at [514, 246] on div "Video tutorial PRESTADORES -> Listado de CPBTs Emitidos por Prestadores / Prove…" at bounding box center [824, 212] width 1465 height 562
drag, startPoint x: 1214, startPoint y: 253, endPoint x: 502, endPoint y: 243, distance: 712.1
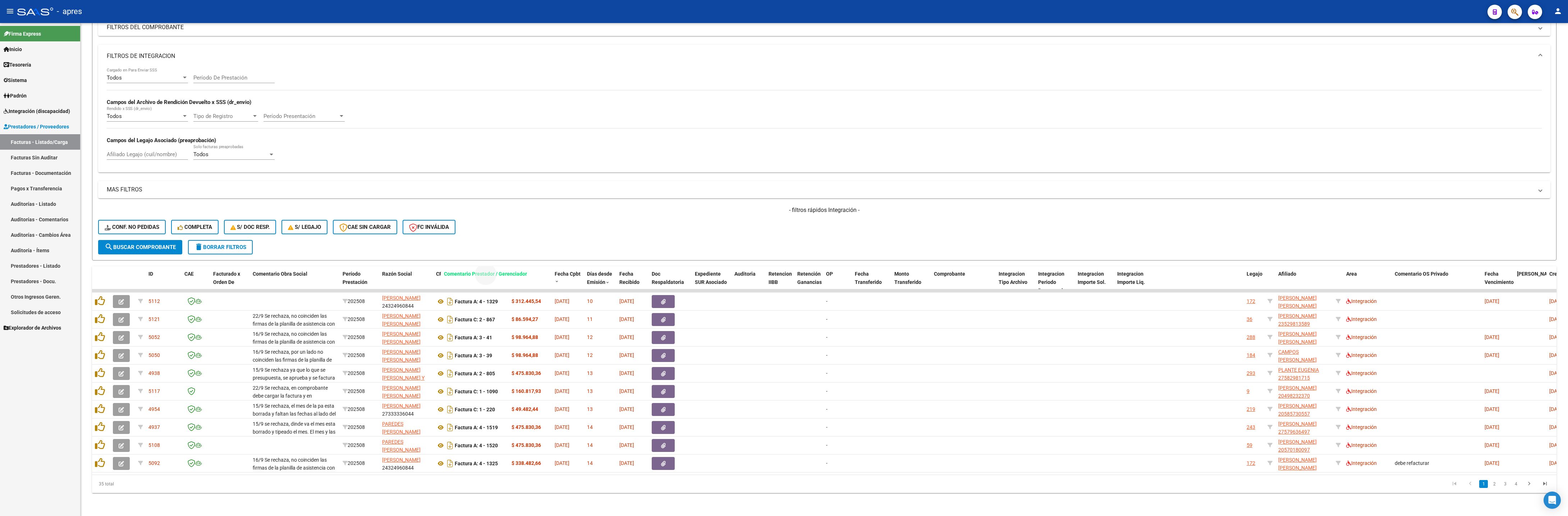
click at [502, 243] on div "Video tutorial PRESTADORES -> Listado de CPBTs Emitidos por Prestadores / Prove…" at bounding box center [824, 212] width 1465 height 562
click at [603, 249] on datatable-pager "1 2 3 4" at bounding box center [970, 484] width 1166 height 12
drag, startPoint x: 1174, startPoint y: 252, endPoint x: 558, endPoint y: 266, distance: 616.2
click at [558, 249] on datatable-header-cell "Comentario Prestador / Gerenciador" at bounding box center [582, 282] width 90 height 32
drag, startPoint x: 1203, startPoint y: 252, endPoint x: 475, endPoint y: 249, distance: 728.0
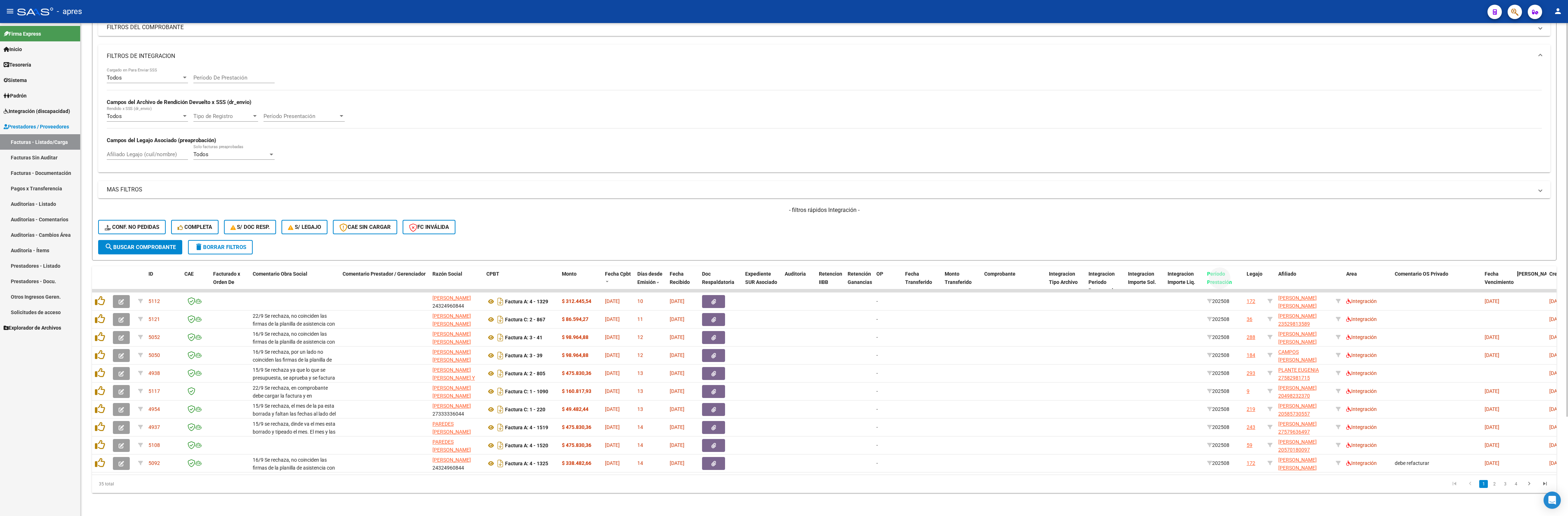
drag, startPoint x: 1214, startPoint y: 259, endPoint x: 1235, endPoint y: 216, distance: 47.9
click at [783, 217] on div "Video tutorial PRESTADORES -> Listado de CPBTs Emitidos por Prestadores / Prove…" at bounding box center [824, 212] width 1465 height 562
drag, startPoint x: 1235, startPoint y: 216, endPoint x: 1234, endPoint y: 247, distance: 31.0
click at [783, 219] on div "- filtros rápidos Integración - Conf. no pedidas Completa S/ Doc Resp. S/ legaj…" at bounding box center [824, 223] width 1452 height 34
drag, startPoint x: 1224, startPoint y: 259, endPoint x: 626, endPoint y: 255, distance: 598.0
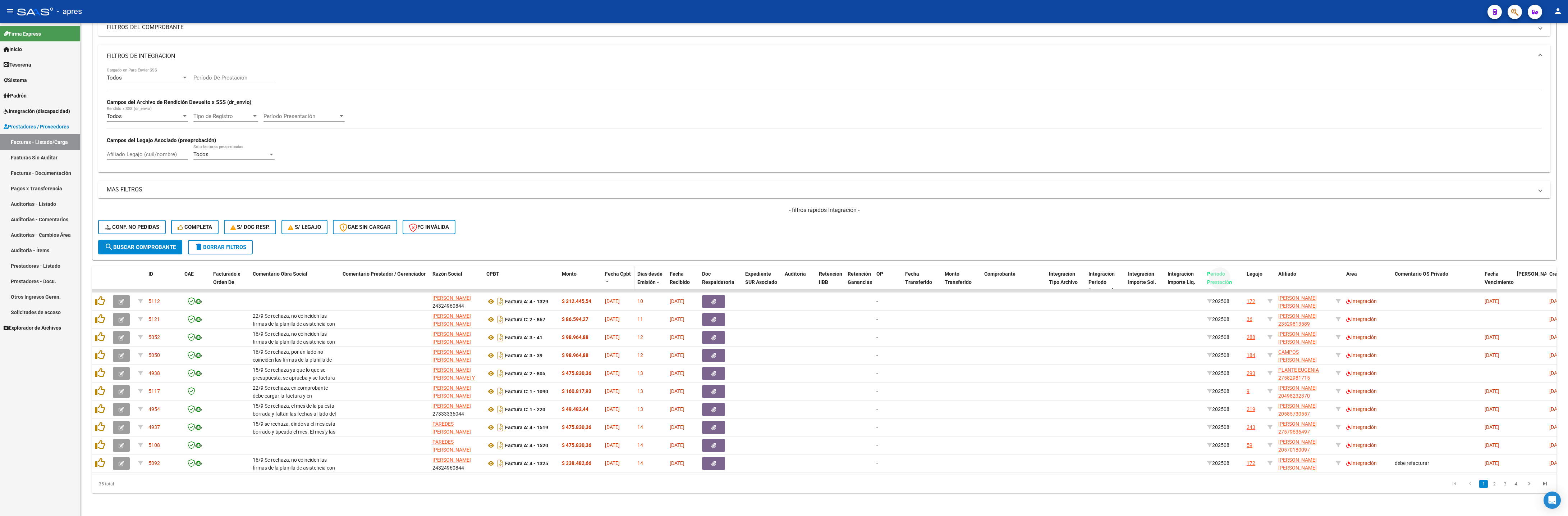
click at [606, 249] on div "ID CAE Facturado x Orden De Comentario Obra Social Comentario Prestador / Geren…" at bounding box center [929, 282] width 1674 height 32
drag, startPoint x: 739, startPoint y: 204, endPoint x: 918, endPoint y: 253, distance: 185.6
click at [742, 206] on div "- filtros rápidos Integración - Conf. no pedidas Completa S/ Doc Resp. S/ legaj…" at bounding box center [824, 223] width 1452 height 34
drag, startPoint x: 1209, startPoint y: 259, endPoint x: 1164, endPoint y: 205, distance: 70.3
click at [783, 242] on div "Video tutorial PRESTADORES -> Listado de CPBTs Emitidos por Prestadores / Prove…" at bounding box center [824, 212] width 1465 height 562
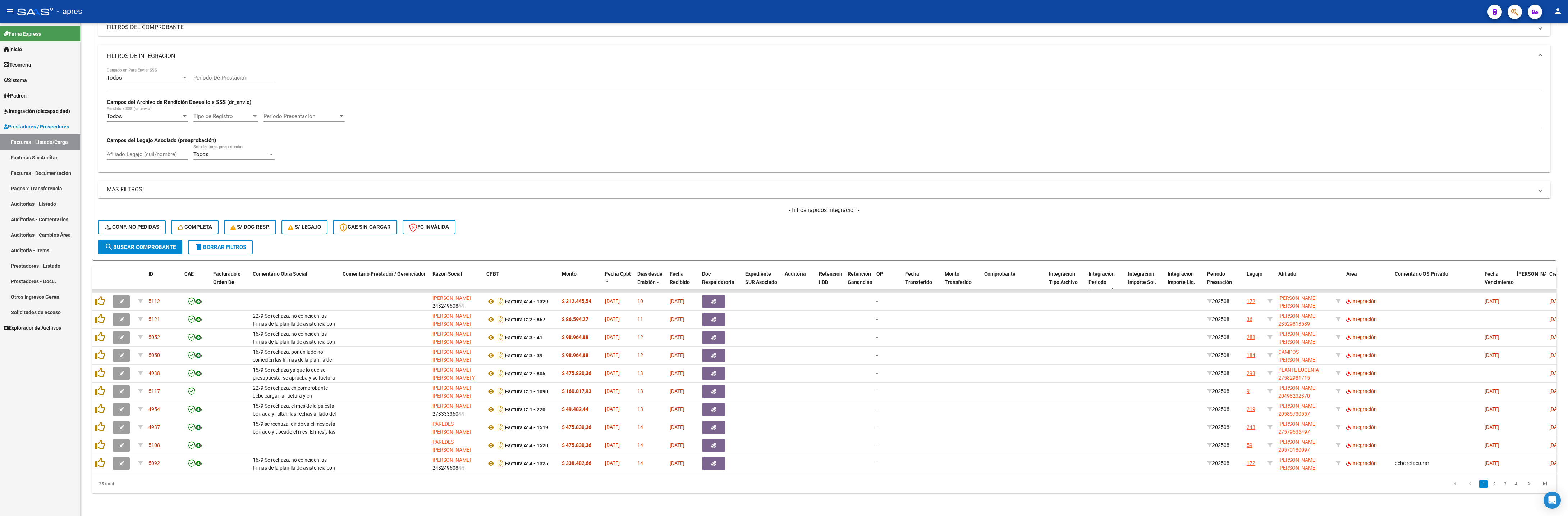
drag, startPoint x: 1164, startPoint y: 205, endPoint x: 1196, endPoint y: 231, distance: 41.2
click at [783, 216] on div "- filtros rápidos Integración - Conf. no pedidas Completa S/ Doc Resp. S/ legaj…" at bounding box center [824, 223] width 1452 height 34
drag, startPoint x: 1226, startPoint y: 261, endPoint x: 622, endPoint y: 266, distance: 604.0
click at [622, 249] on span "Período Prestación" at bounding box center [615, 278] width 25 height 14
click at [701, 249] on div "35 total 1 2 3 4" at bounding box center [824, 484] width 1465 height 18
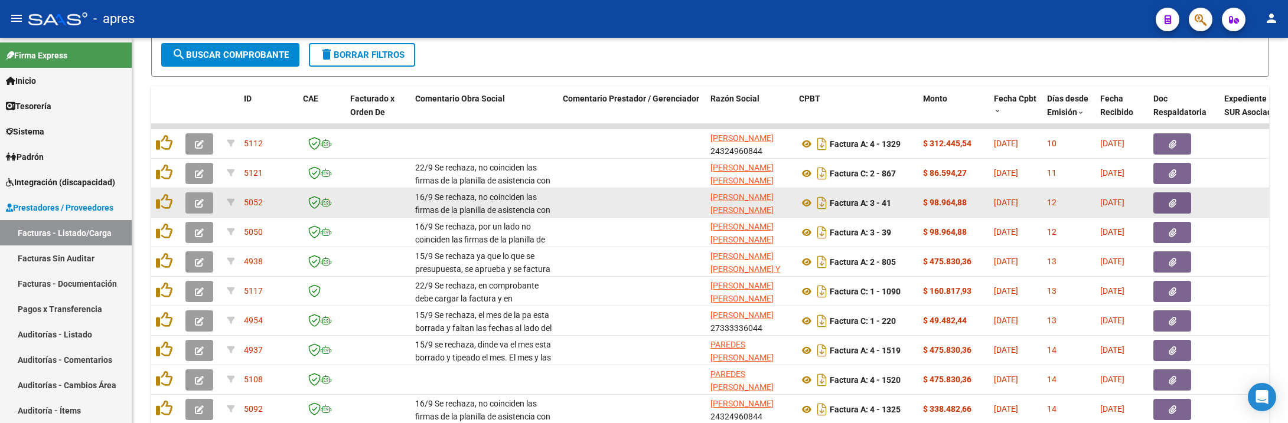
scroll to position [559, 0]
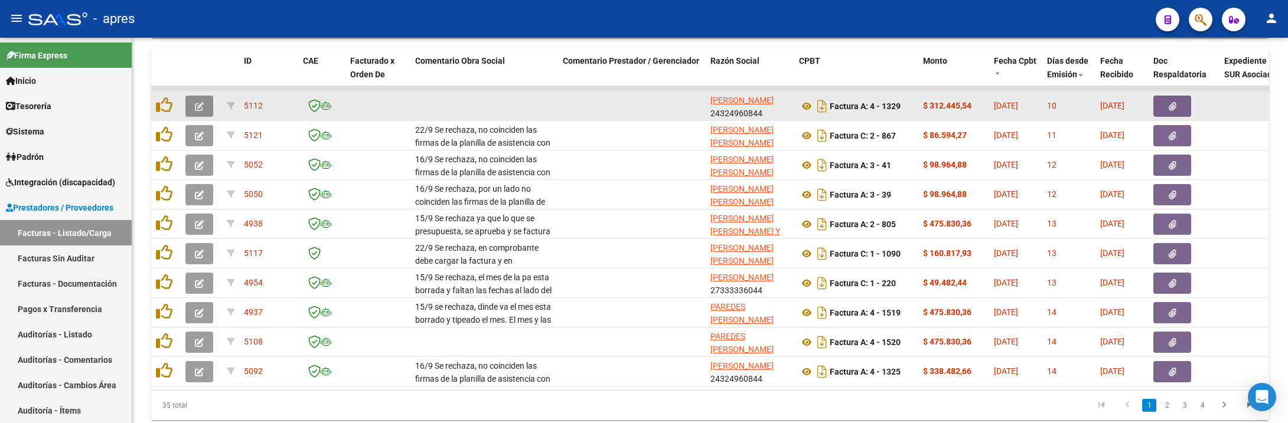
click at [197, 103] on icon "button" at bounding box center [199, 106] width 9 height 9
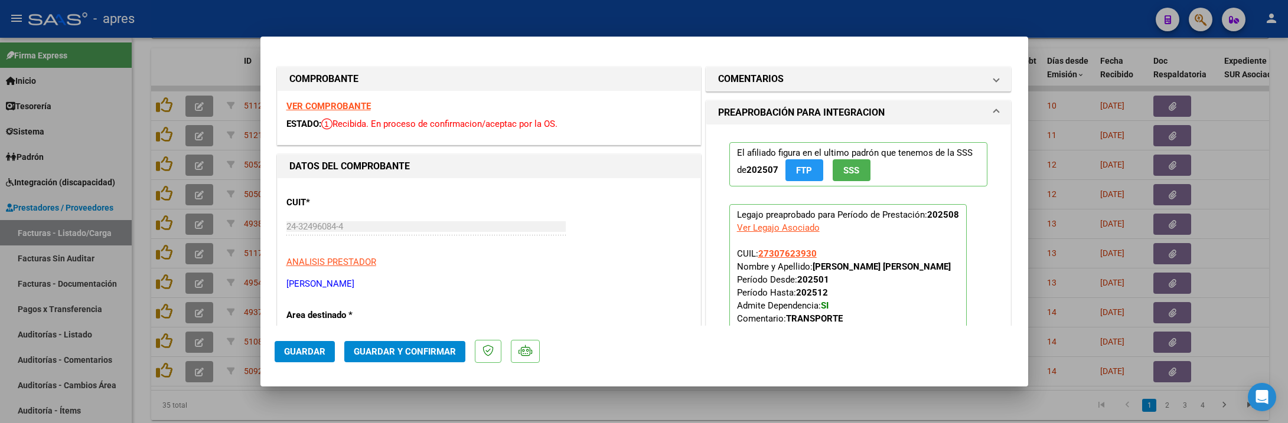
click at [328, 108] on strong "VER COMPROBANTE" at bounding box center [328, 106] width 84 height 11
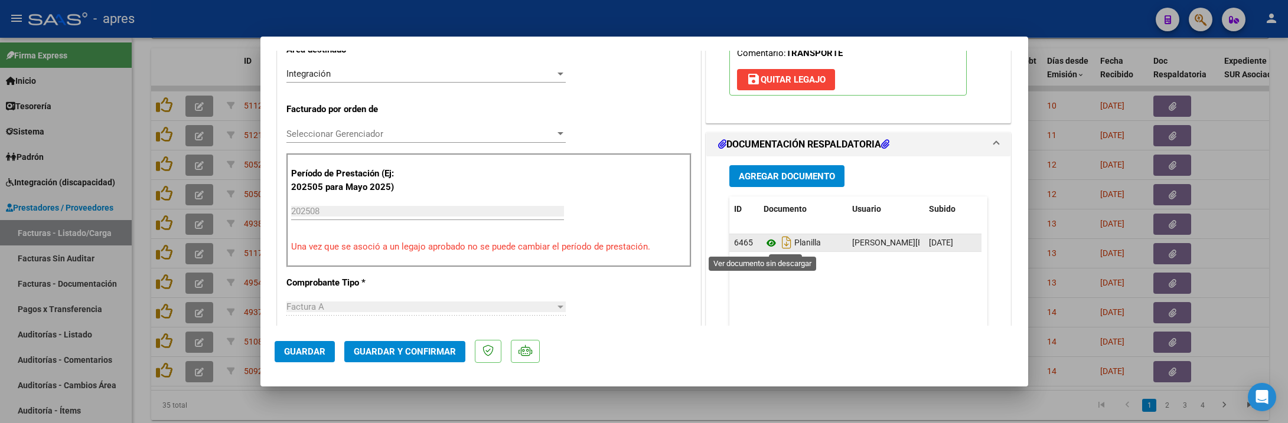
click at [764, 243] on icon at bounding box center [771, 243] width 15 height 14
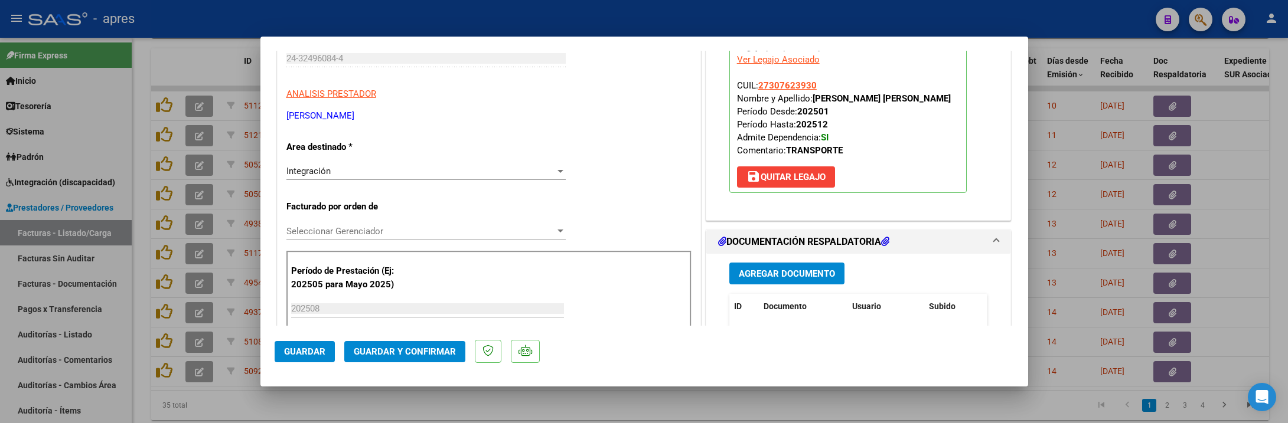
scroll to position [177, 0]
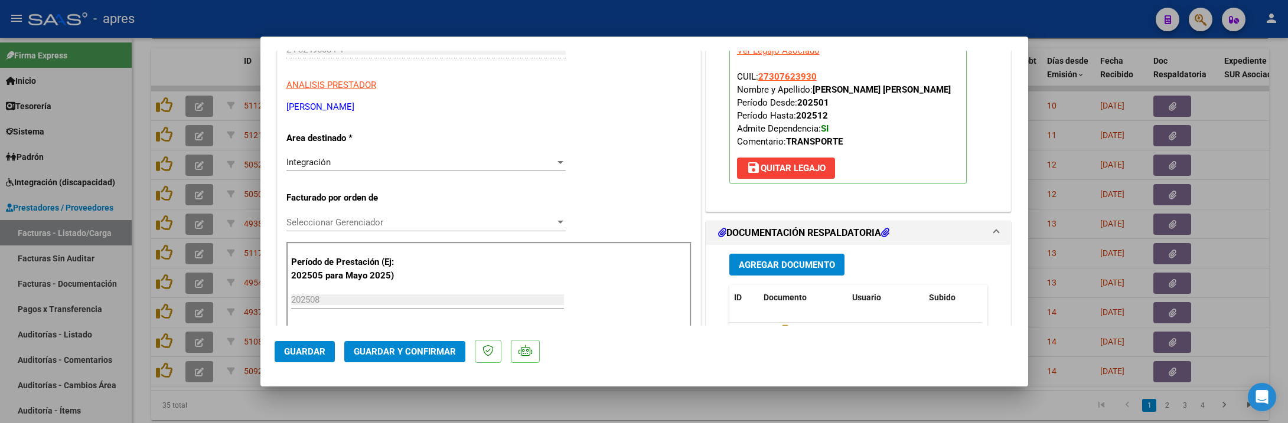
click at [428, 356] on span "Guardar y Confirmar" at bounding box center [405, 352] width 102 height 11
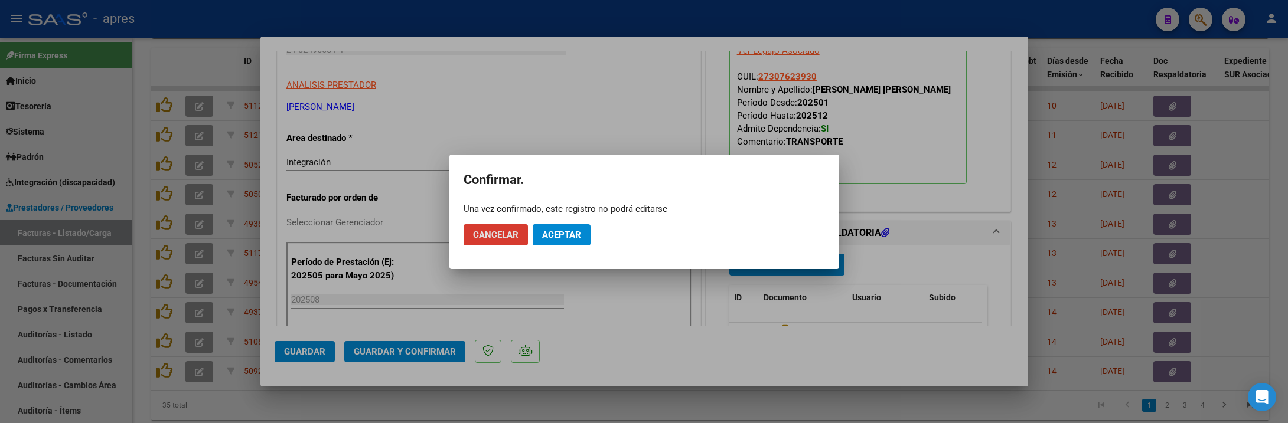
click at [568, 234] on span "Aceptar" at bounding box center [561, 235] width 39 height 11
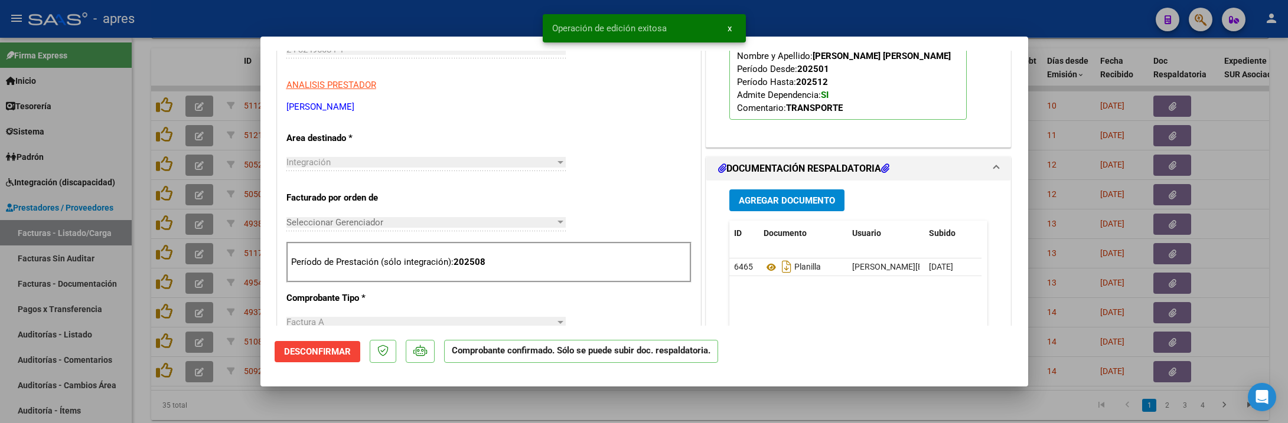
click at [133, 213] on div at bounding box center [644, 211] width 1288 height 423
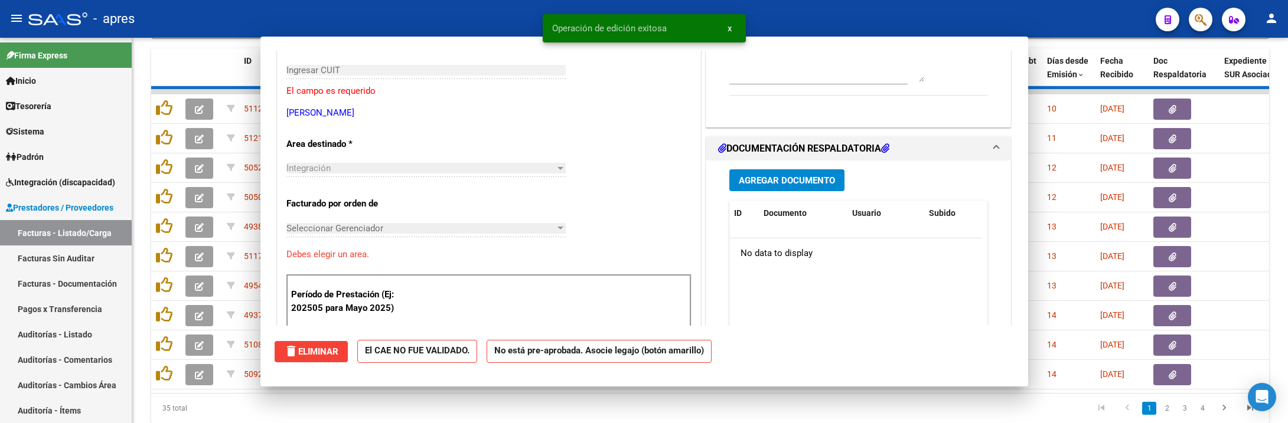
scroll to position [197, 0]
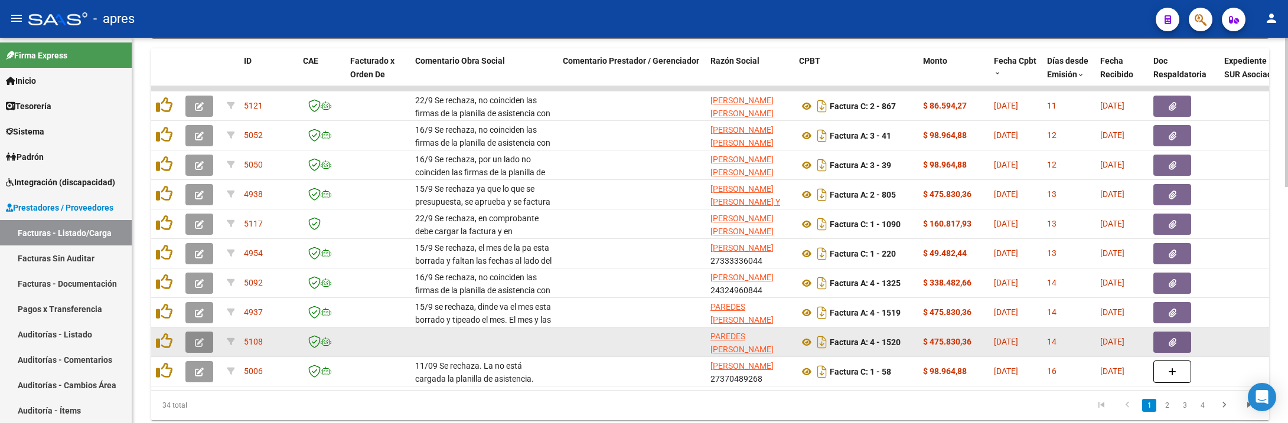
click at [204, 350] on button "button" at bounding box center [199, 342] width 28 height 21
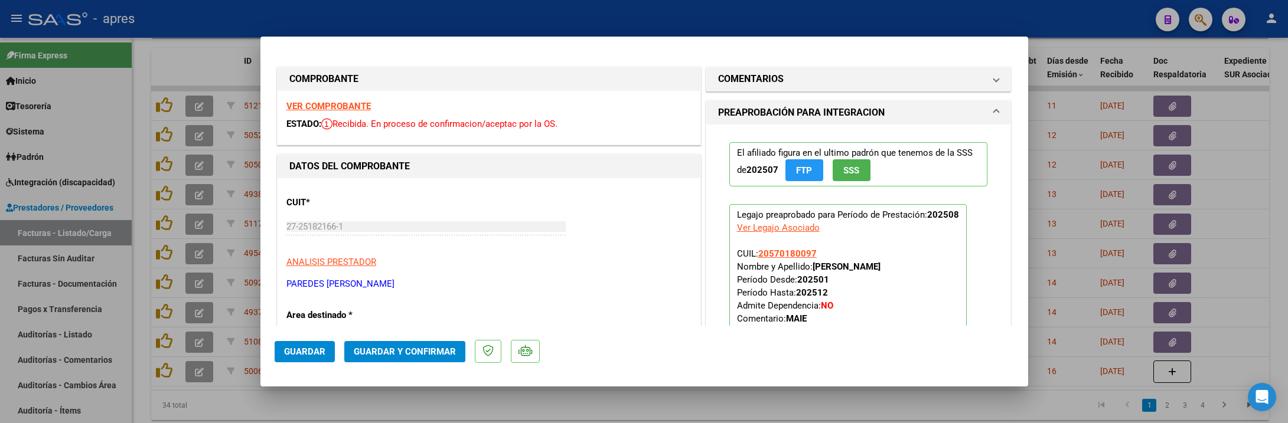
click at [356, 102] on strong "VER COMPROBANTE" at bounding box center [328, 106] width 84 height 11
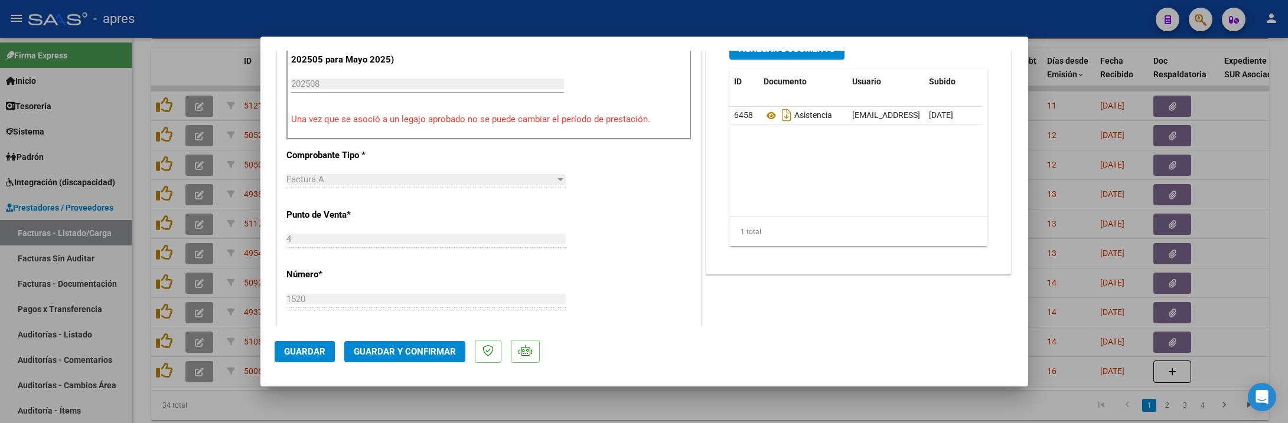
scroll to position [443, 0]
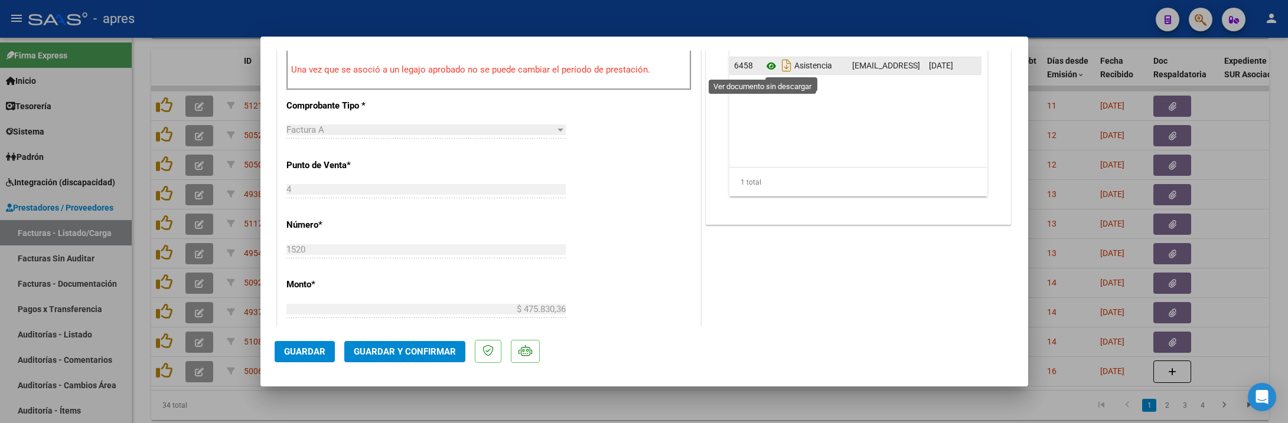
click at [764, 66] on icon at bounding box center [771, 66] width 15 height 14
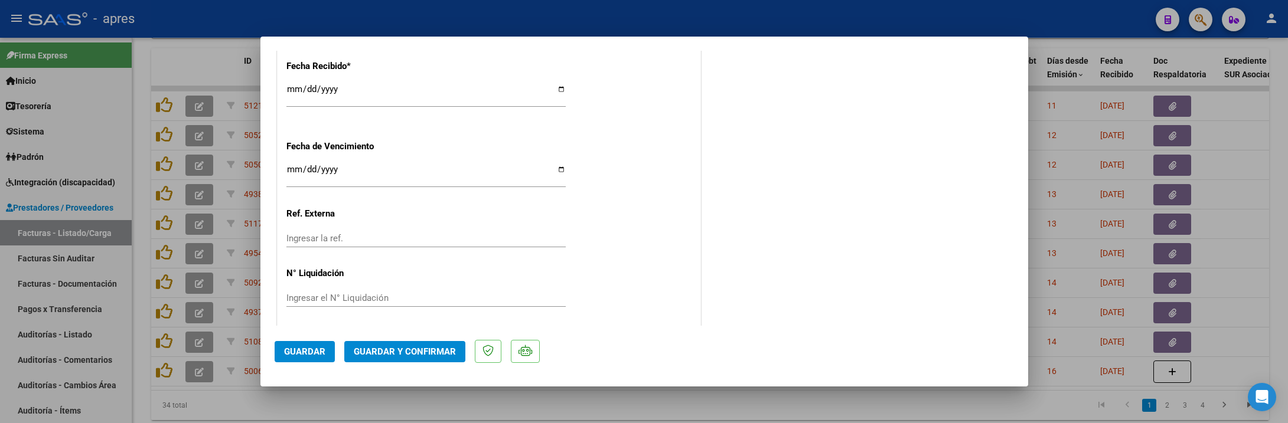
scroll to position [868, 0]
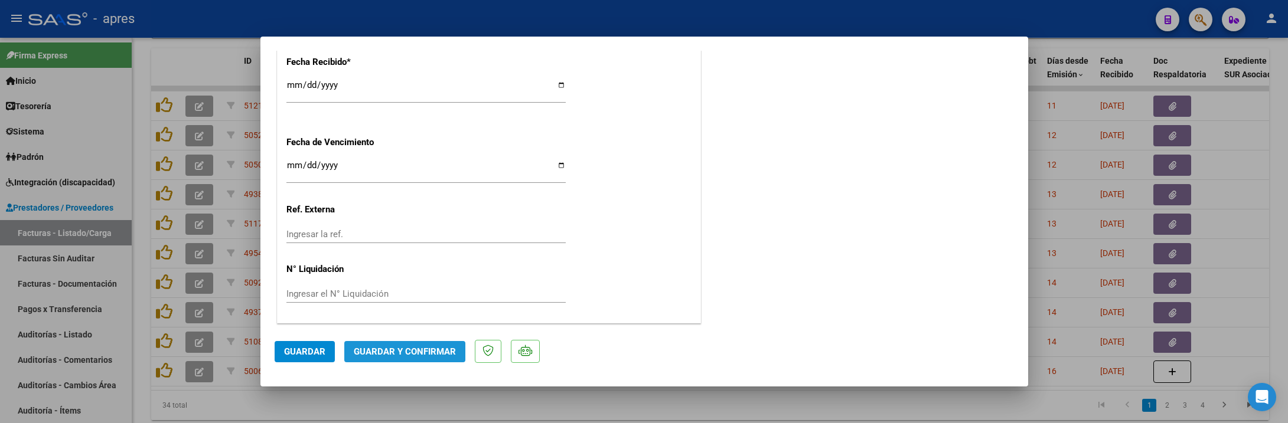
click at [409, 353] on span "Guardar y Confirmar" at bounding box center [405, 352] width 102 height 11
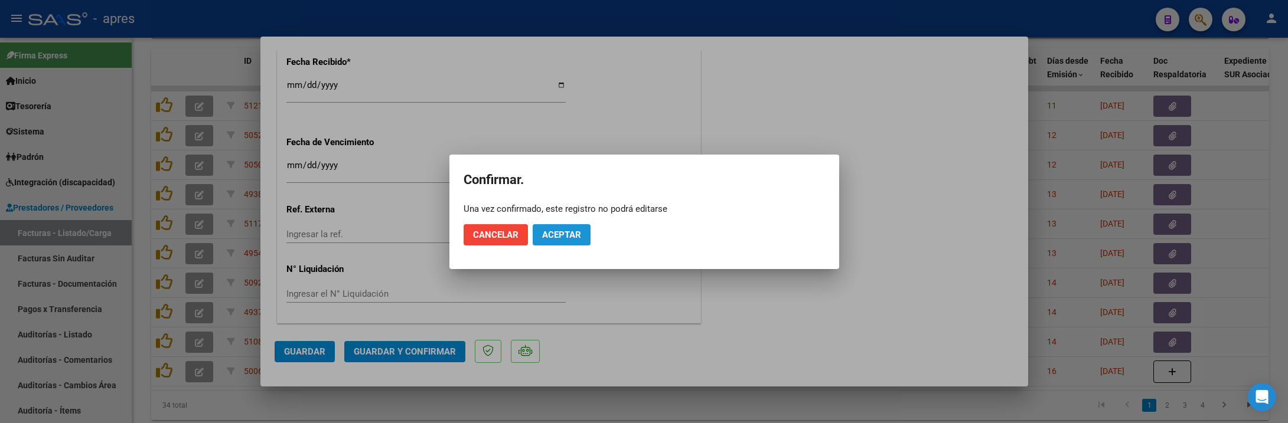
click at [575, 230] on span "Aceptar" at bounding box center [561, 235] width 39 height 11
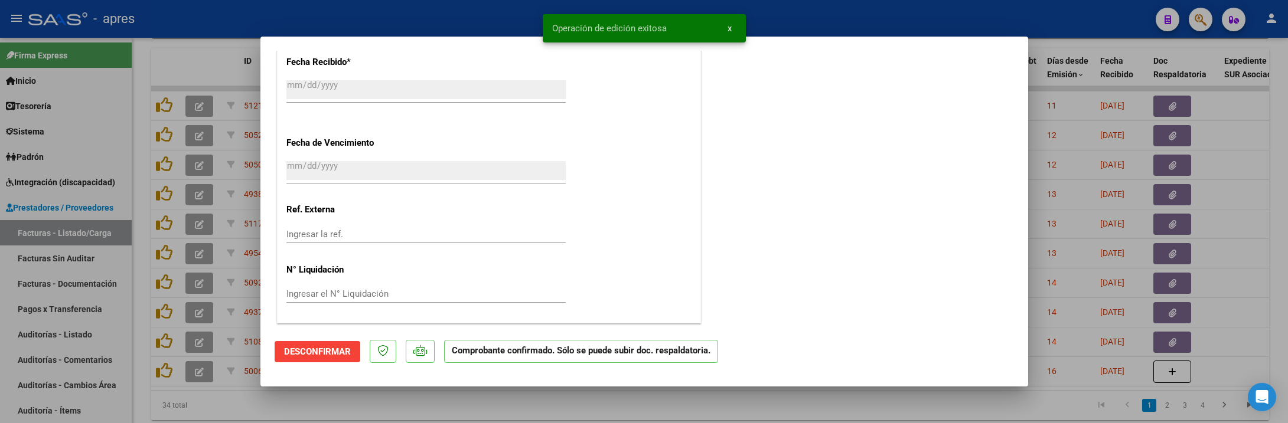
click at [237, 409] on div at bounding box center [644, 211] width 1288 height 423
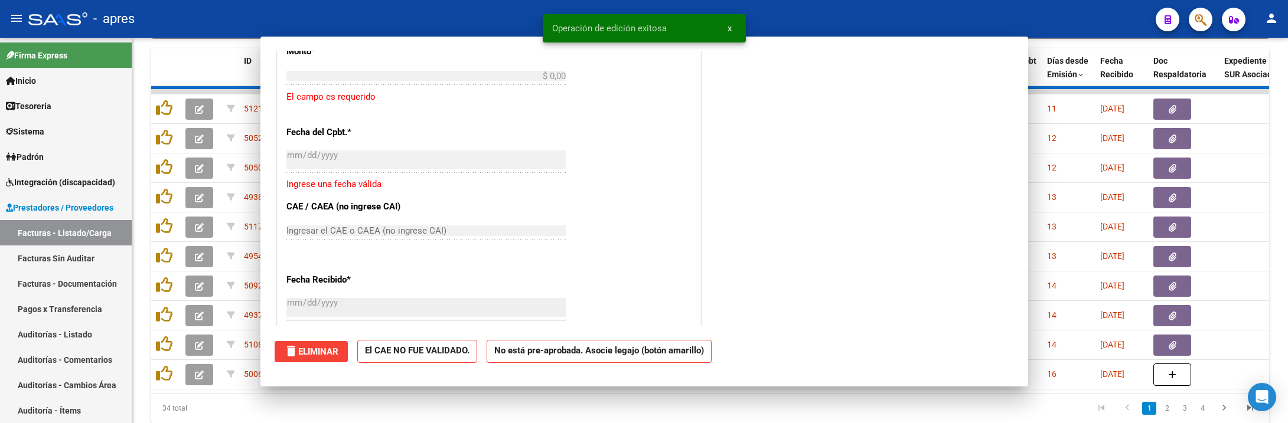
scroll to position [0, 0]
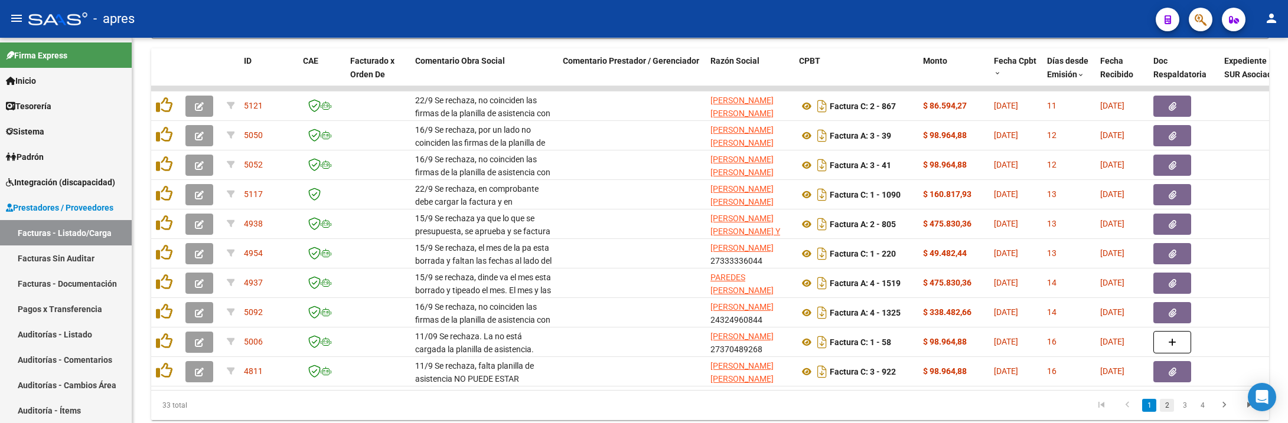
click at [1168, 409] on link "2" at bounding box center [1167, 405] width 14 height 13
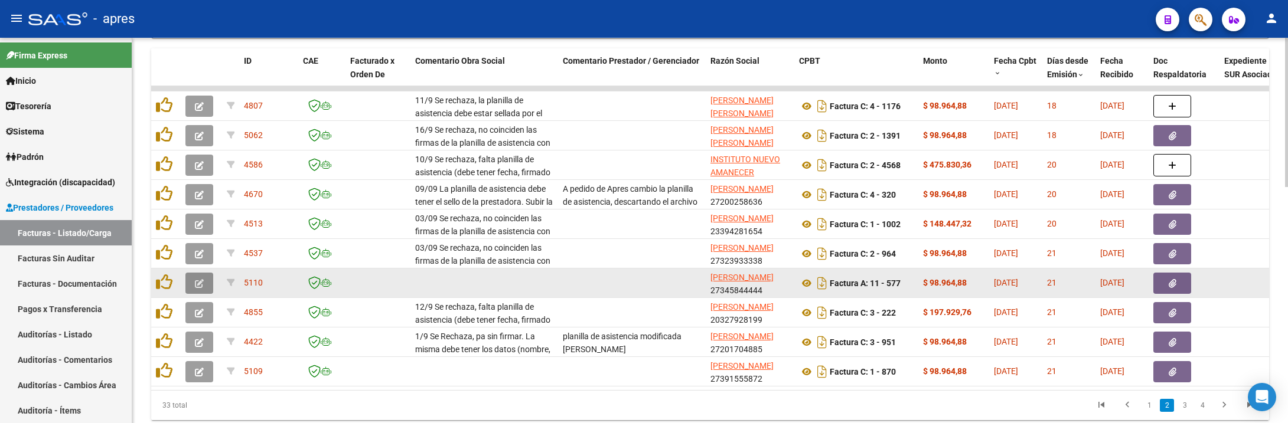
click at [200, 285] on icon "button" at bounding box center [199, 283] width 9 height 9
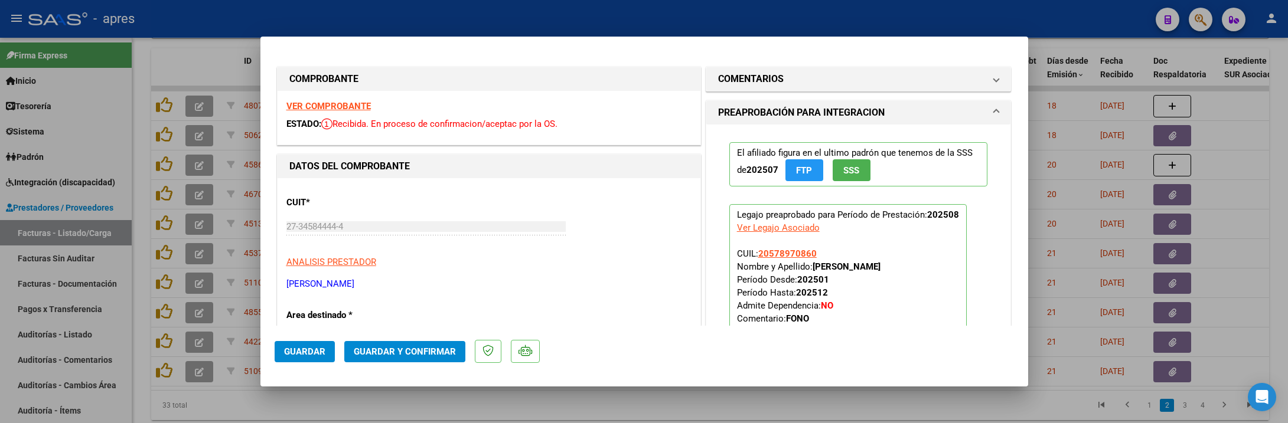
click at [325, 103] on strong "VER COMPROBANTE" at bounding box center [328, 106] width 84 height 11
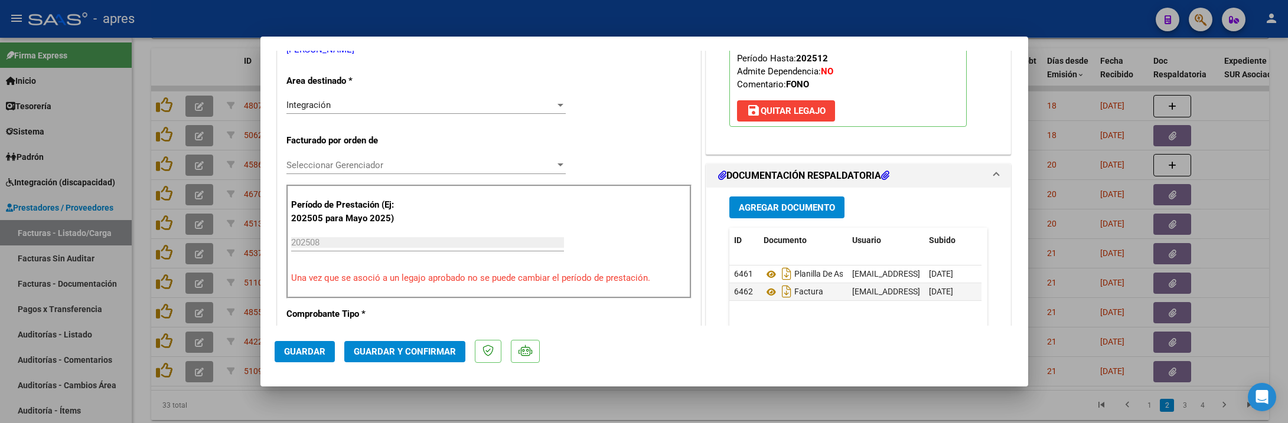
scroll to position [354, 0]
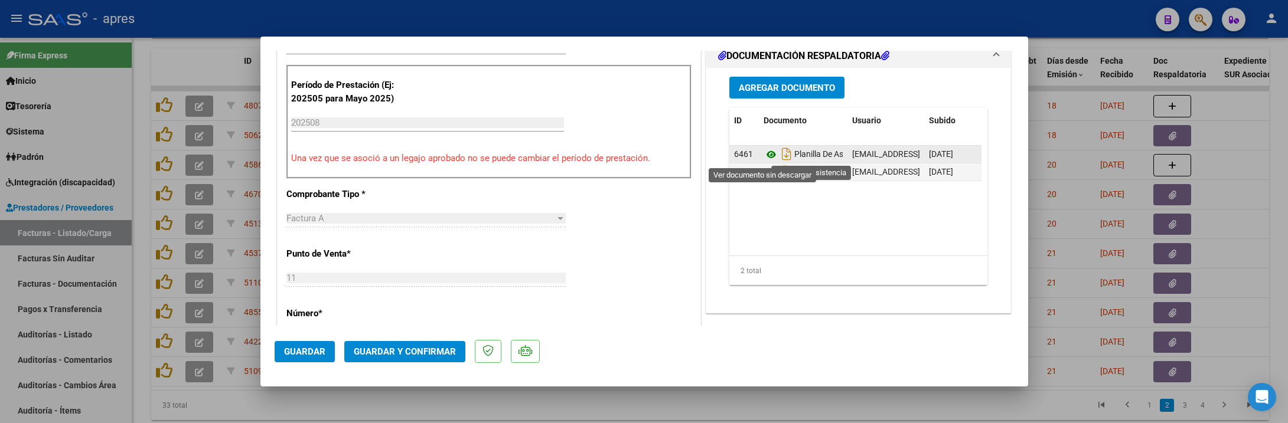
click at [766, 156] on icon at bounding box center [771, 155] width 15 height 14
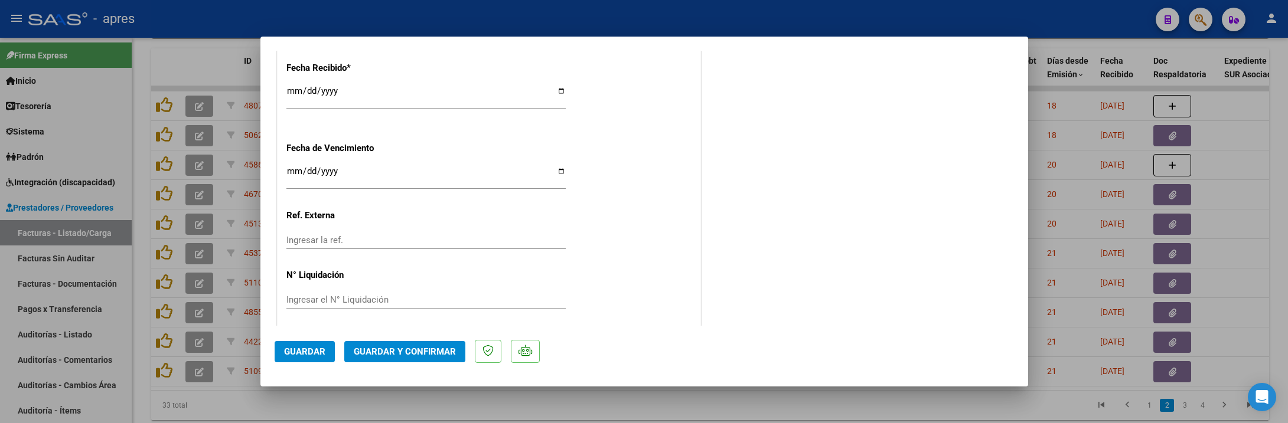
scroll to position [868, 0]
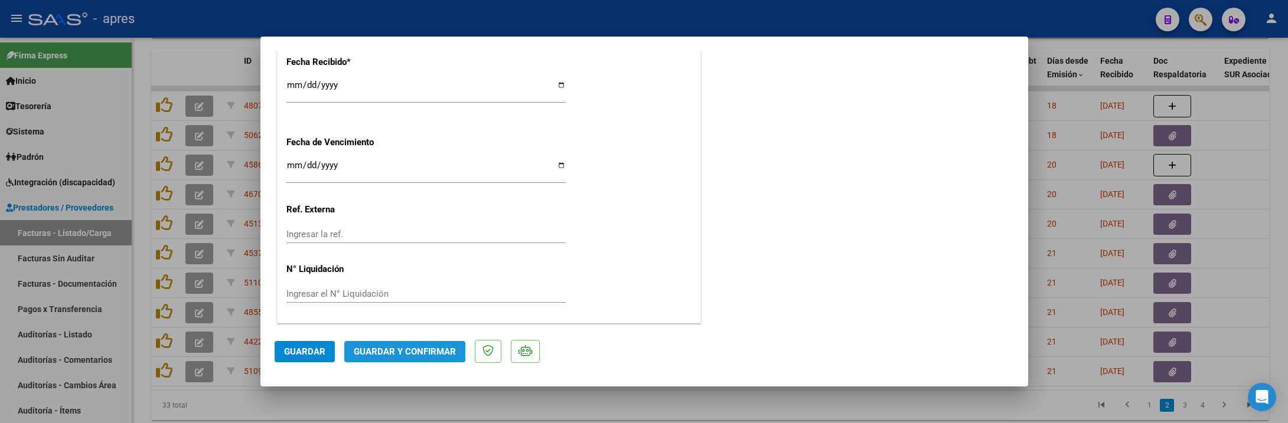
click at [432, 360] on button "Guardar y Confirmar" at bounding box center [404, 351] width 121 height 21
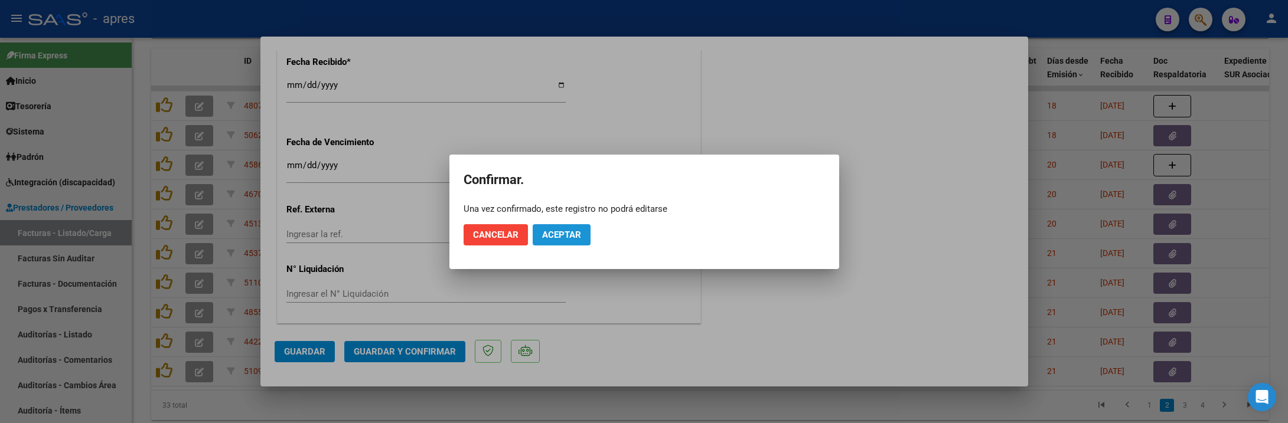
click at [581, 242] on button "Aceptar" at bounding box center [562, 234] width 58 height 21
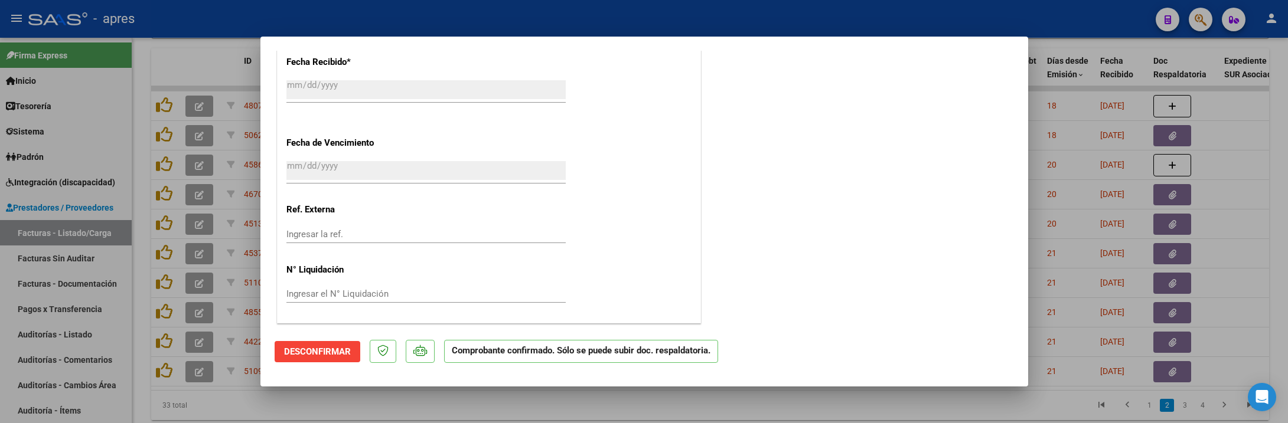
click at [277, 409] on div at bounding box center [644, 211] width 1288 height 423
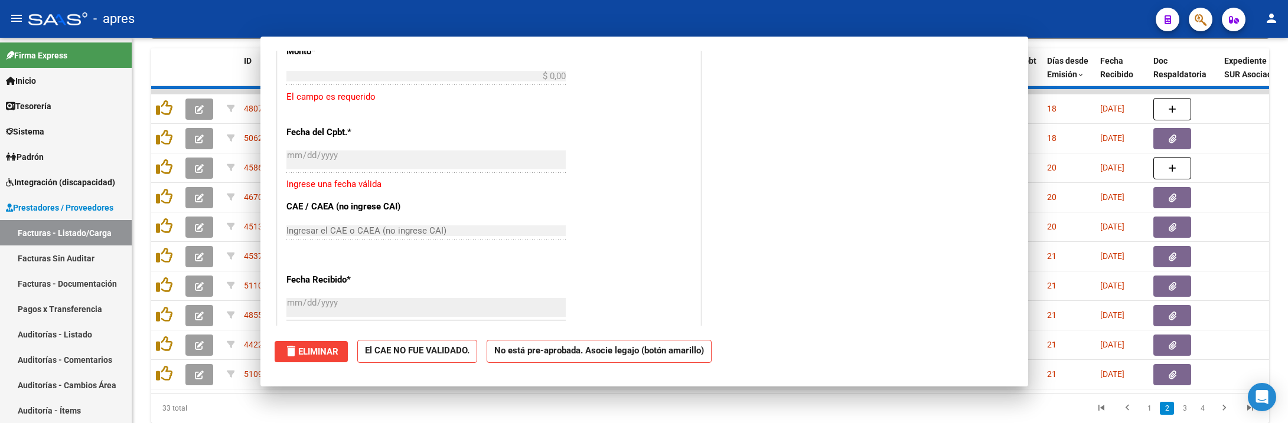
scroll to position [0, 0]
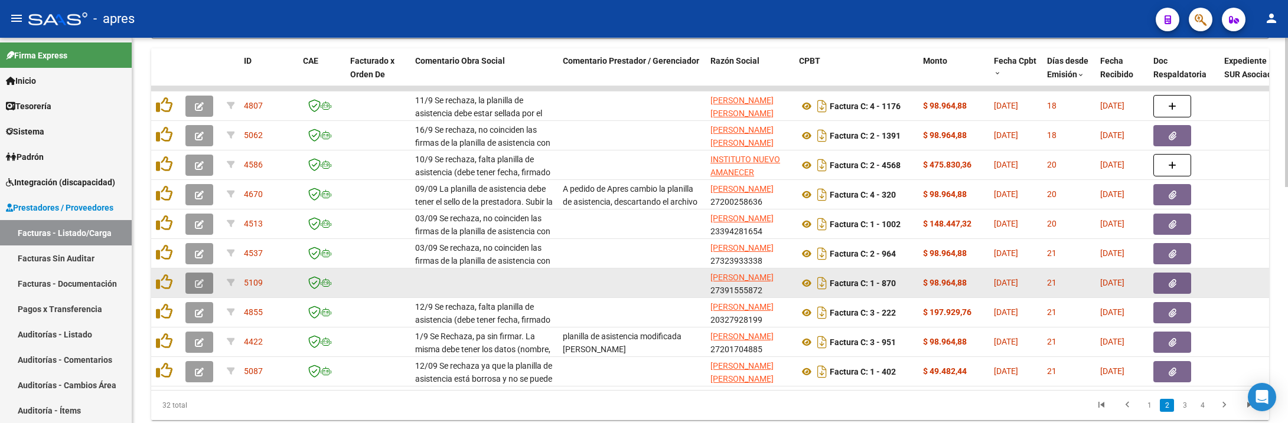
click at [195, 291] on button "button" at bounding box center [199, 283] width 28 height 21
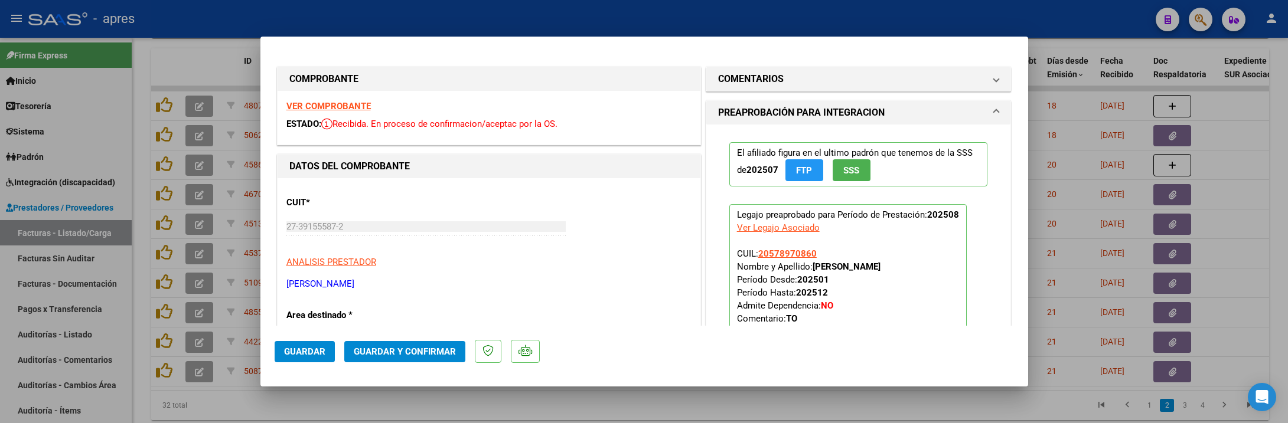
click at [354, 106] on strong "VER COMPROBANTE" at bounding box center [328, 106] width 84 height 11
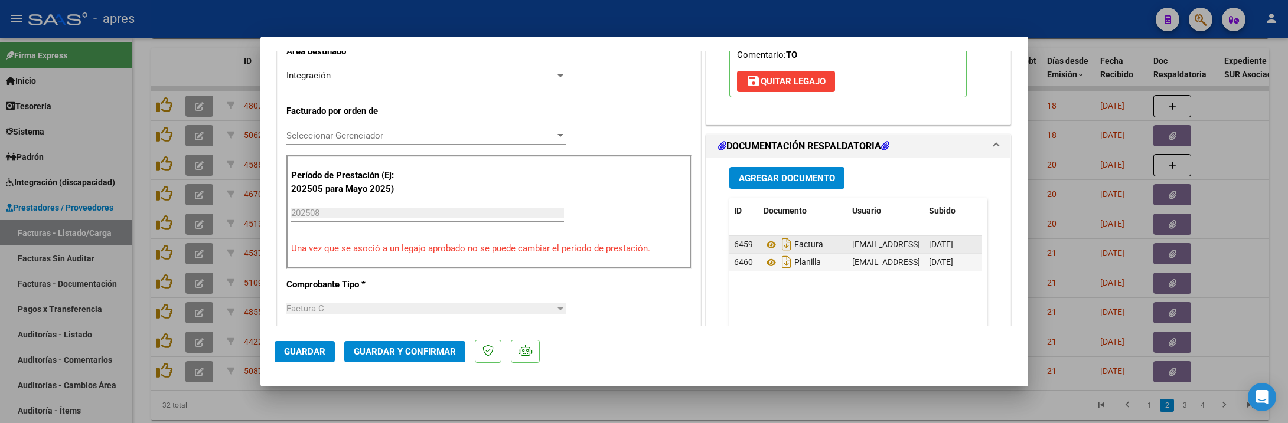
scroll to position [266, 0]
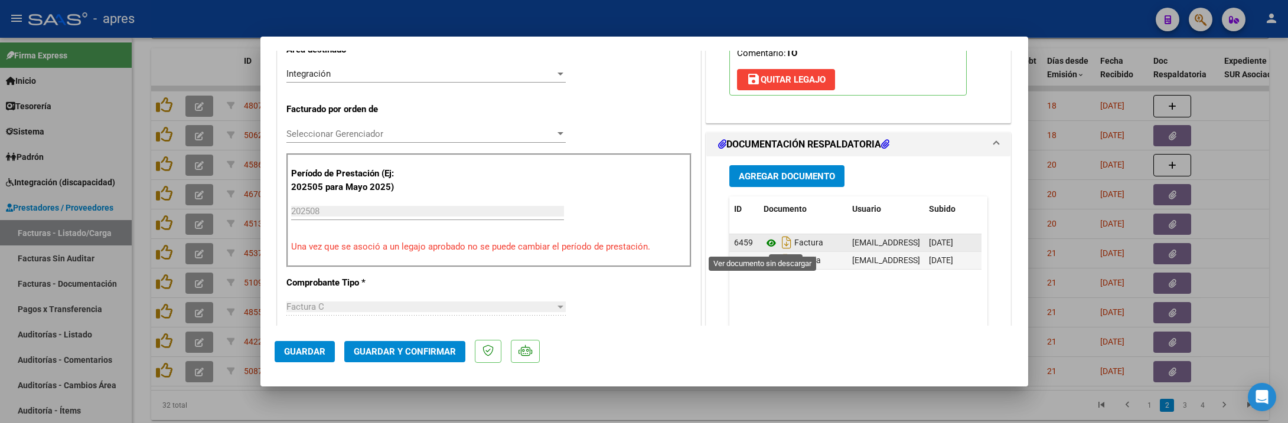
click at [764, 247] on icon at bounding box center [771, 243] width 15 height 14
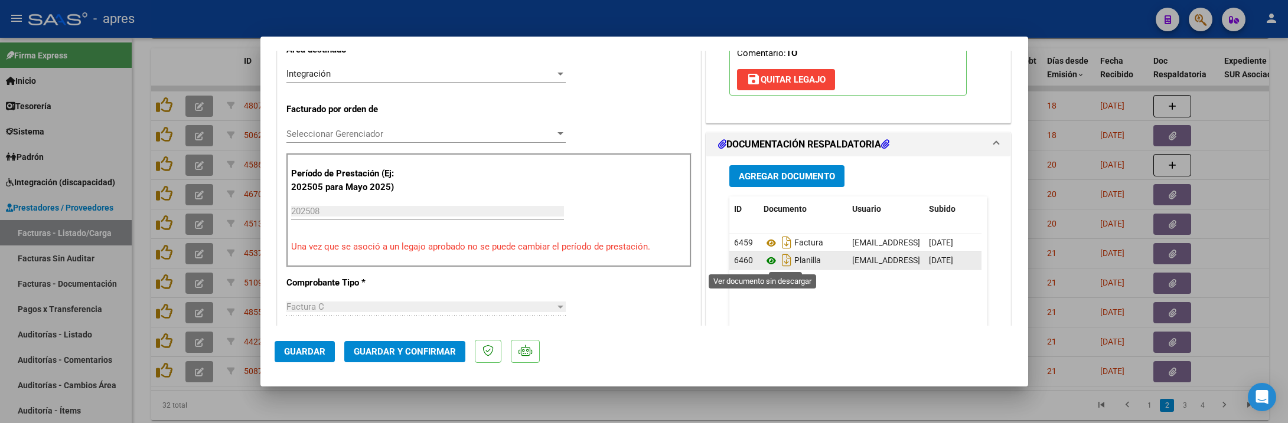
click at [764, 262] on icon at bounding box center [771, 261] width 15 height 14
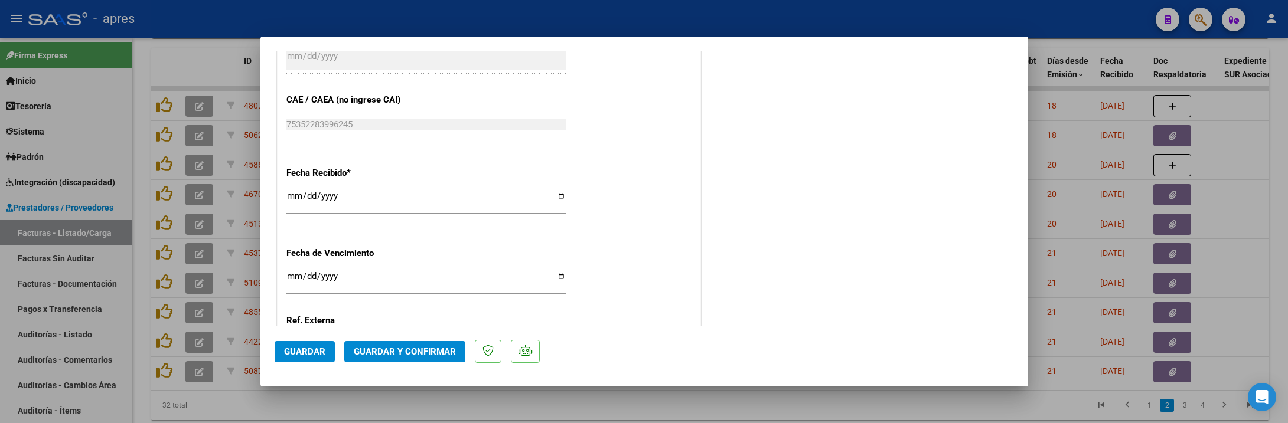
scroll to position [797, 0]
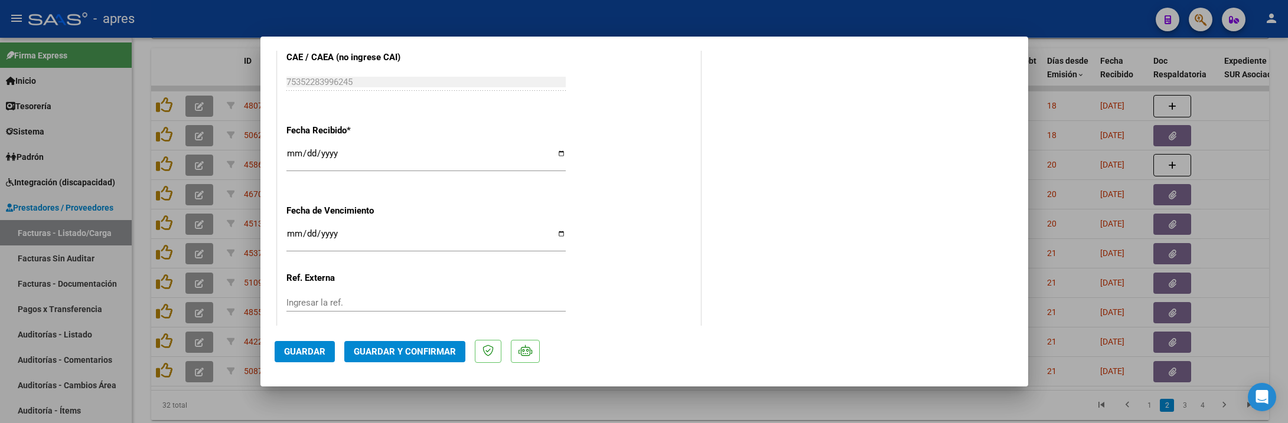
click at [291, 237] on input "Ingresar la fecha" at bounding box center [425, 238] width 279 height 19
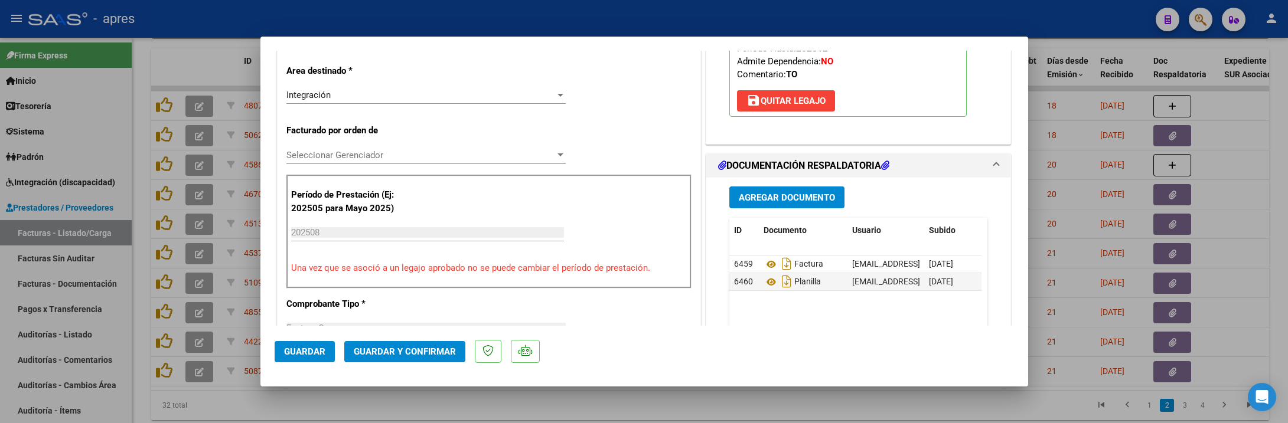
scroll to position [159, 0]
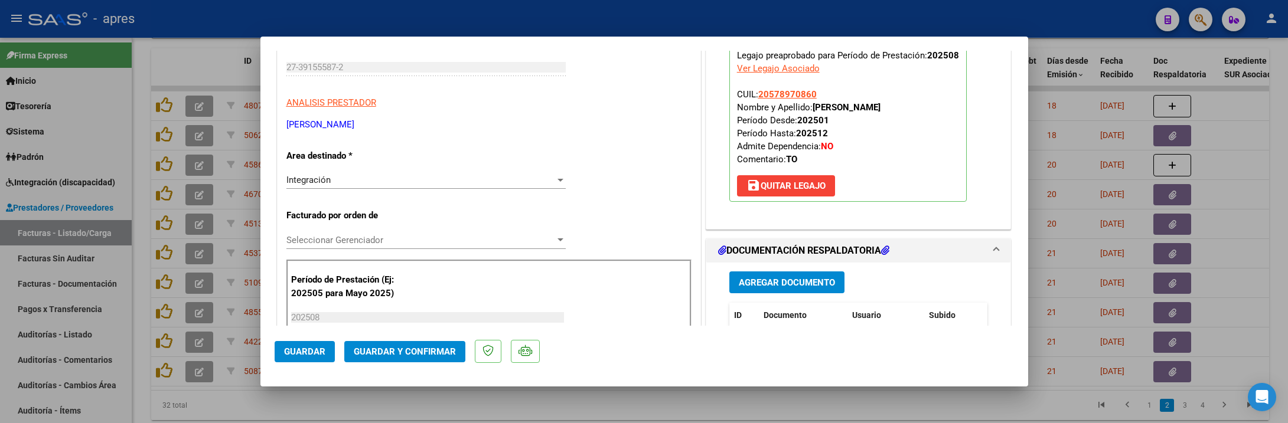
click at [422, 353] on span "Guardar y Confirmar" at bounding box center [405, 352] width 102 height 11
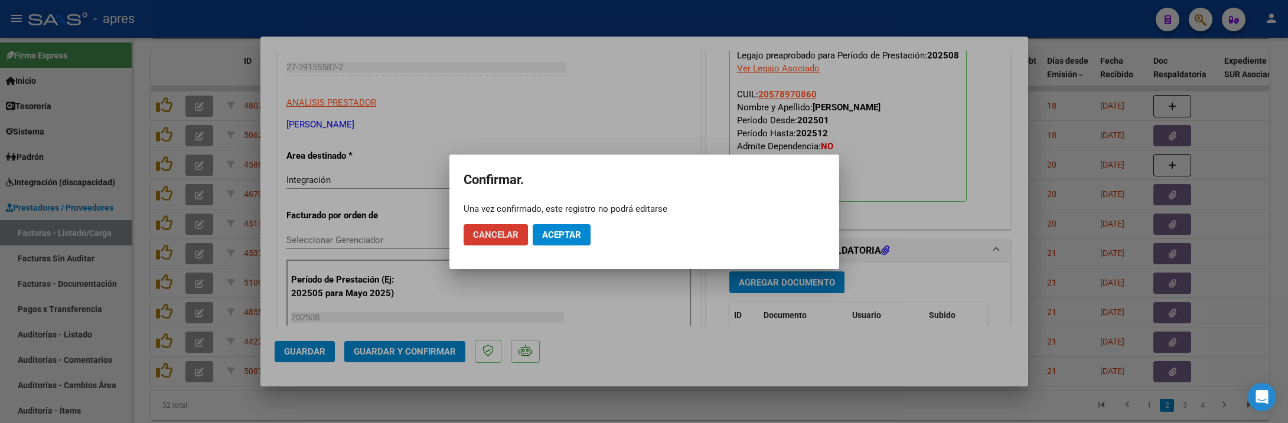
click at [566, 222] on mat-dialog-actions "Cancelar Aceptar" at bounding box center [644, 235] width 361 height 40
click at [565, 231] on span "Aceptar" at bounding box center [561, 235] width 39 height 11
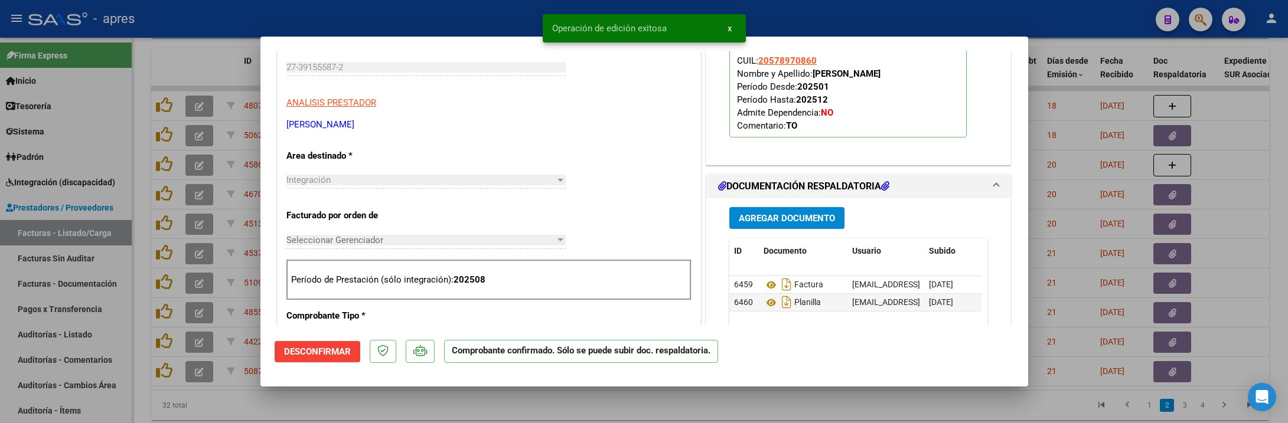
click at [275, 406] on div at bounding box center [644, 211] width 1288 height 423
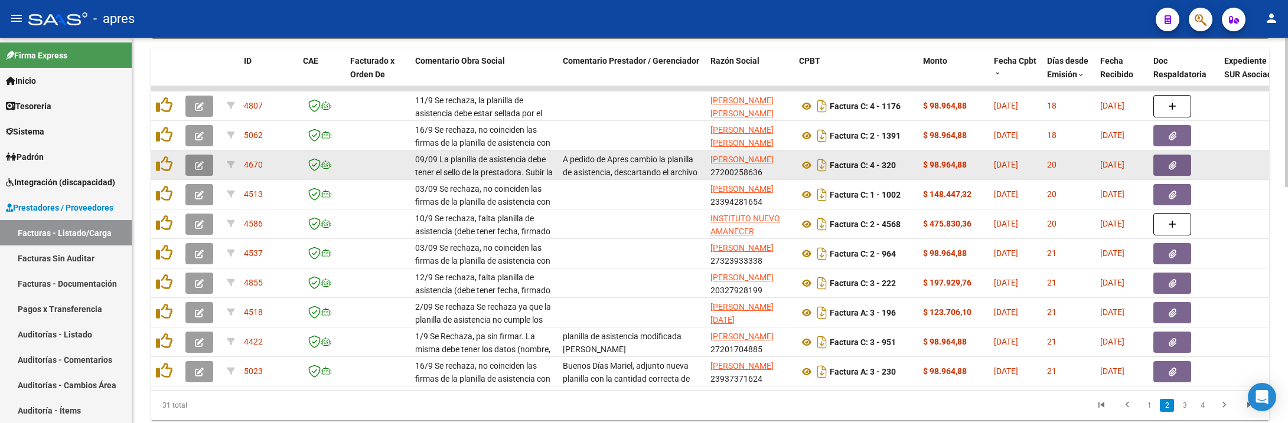
click at [200, 163] on icon "button" at bounding box center [199, 165] width 9 height 9
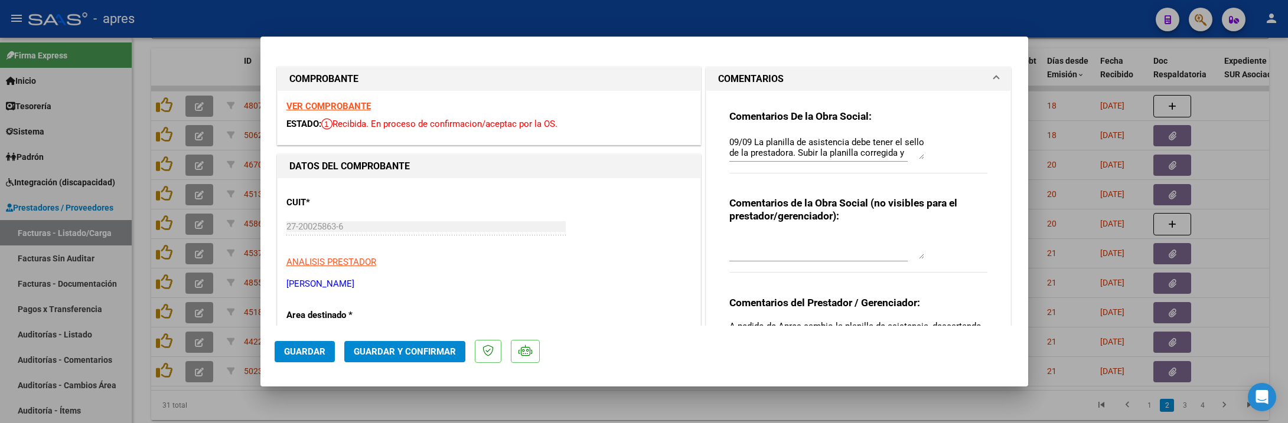
click at [334, 105] on strong "VER COMPROBANTE" at bounding box center [328, 106] width 84 height 11
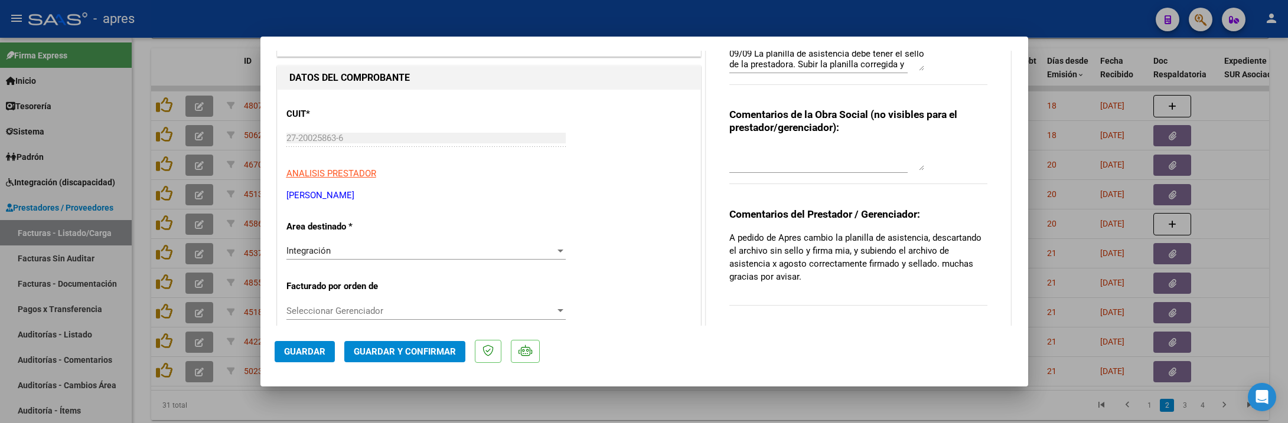
scroll to position [0, 0]
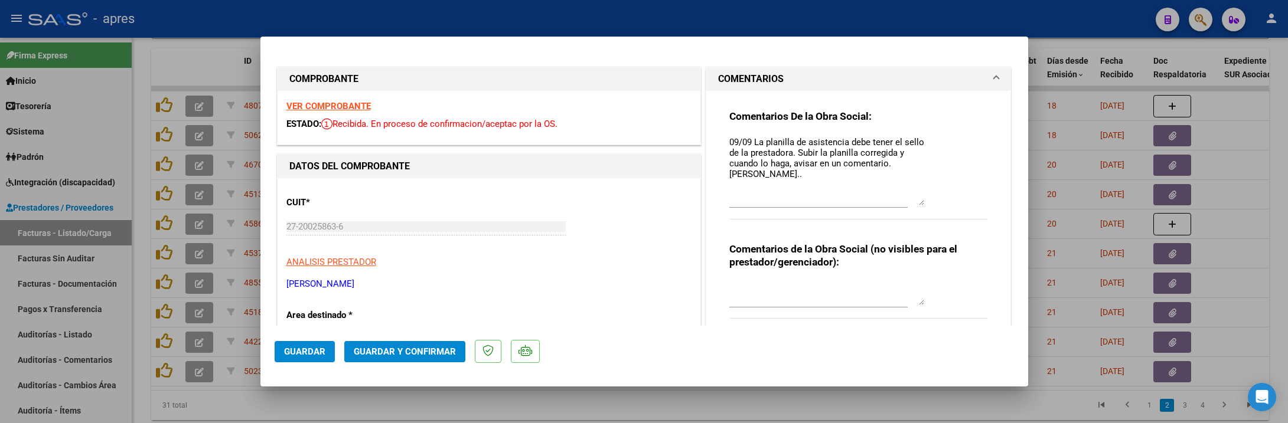
drag, startPoint x: 904, startPoint y: 156, endPoint x: 904, endPoint y: 204, distance: 47.2
click at [904, 204] on textarea "09/09 La planilla de asistencia debe tener el sello de la prestadora. Subir la …" at bounding box center [826, 171] width 195 height 70
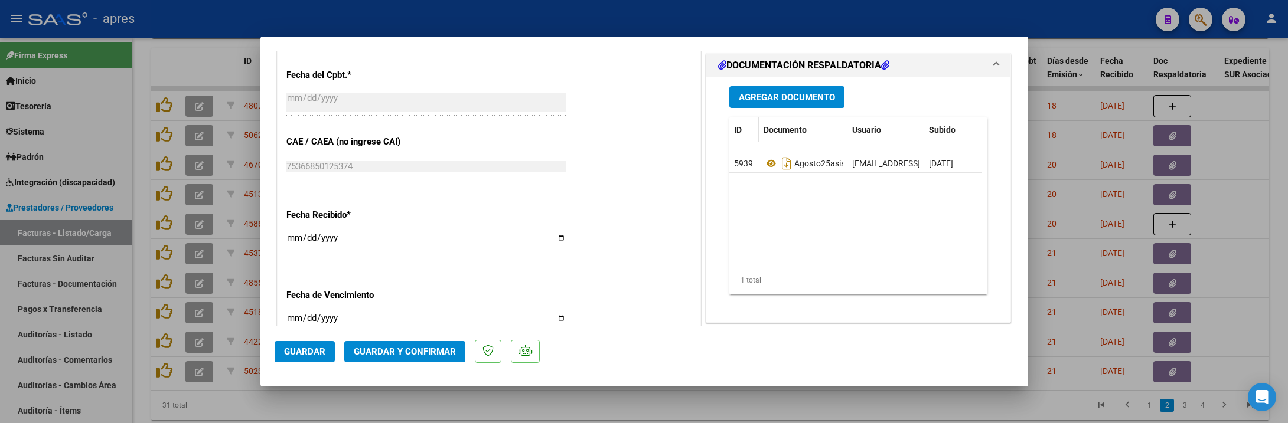
scroll to position [709, 0]
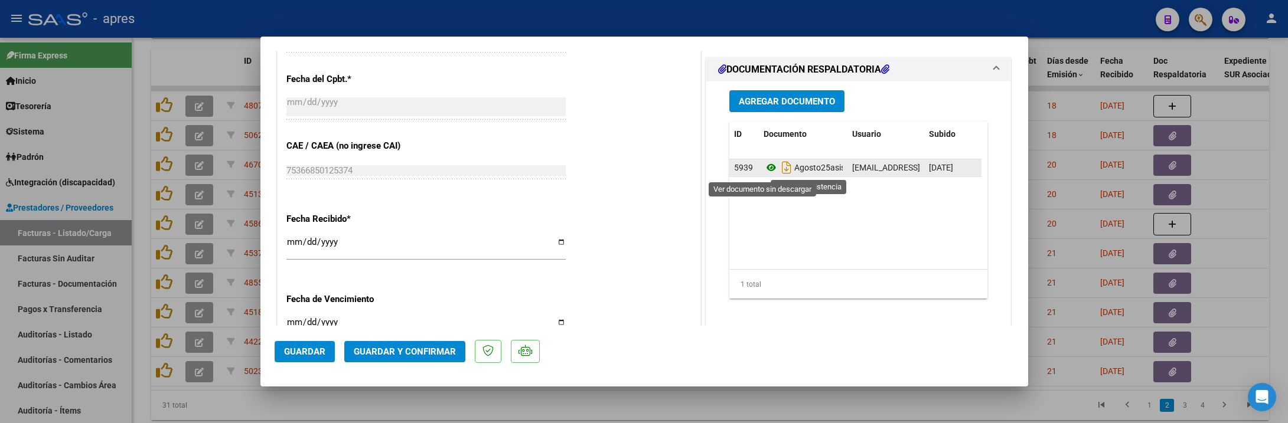
click at [764, 171] on icon at bounding box center [771, 168] width 15 height 14
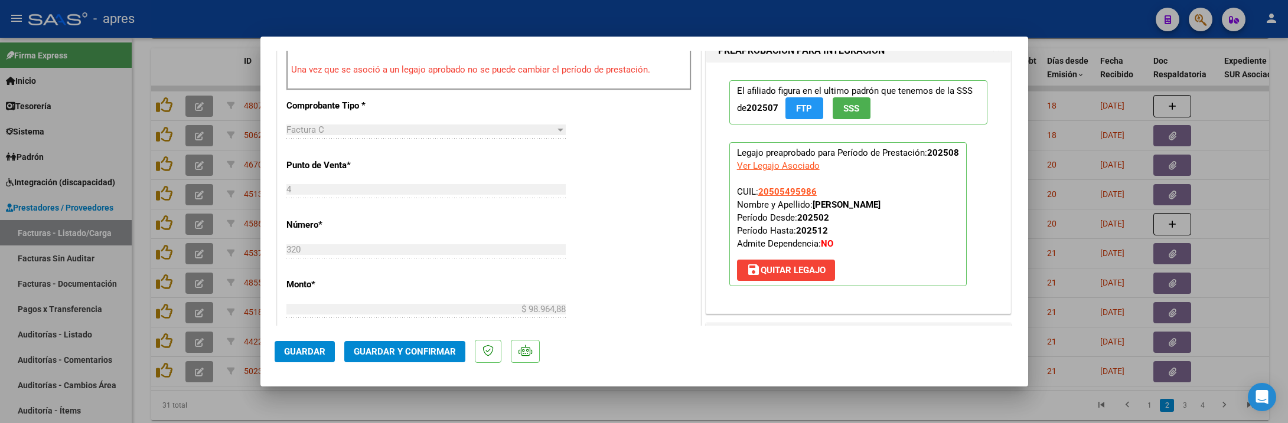
scroll to position [0, 0]
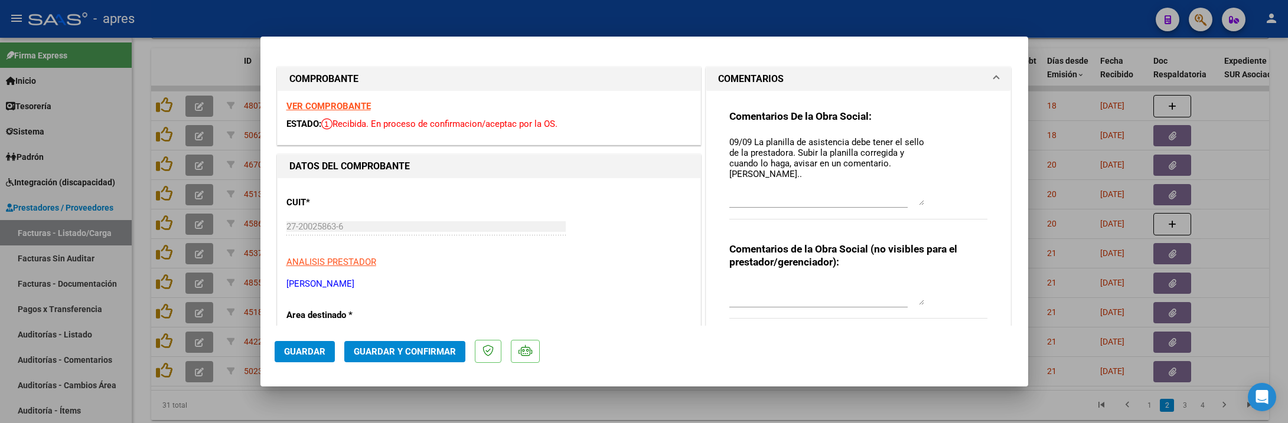
click at [792, 197] on textarea "09/09 La planilla de asistencia debe tener el sello de la prestadora. Subir la …" at bounding box center [826, 171] width 195 height 70
click at [328, 355] on button "Guardar" at bounding box center [305, 351] width 60 height 21
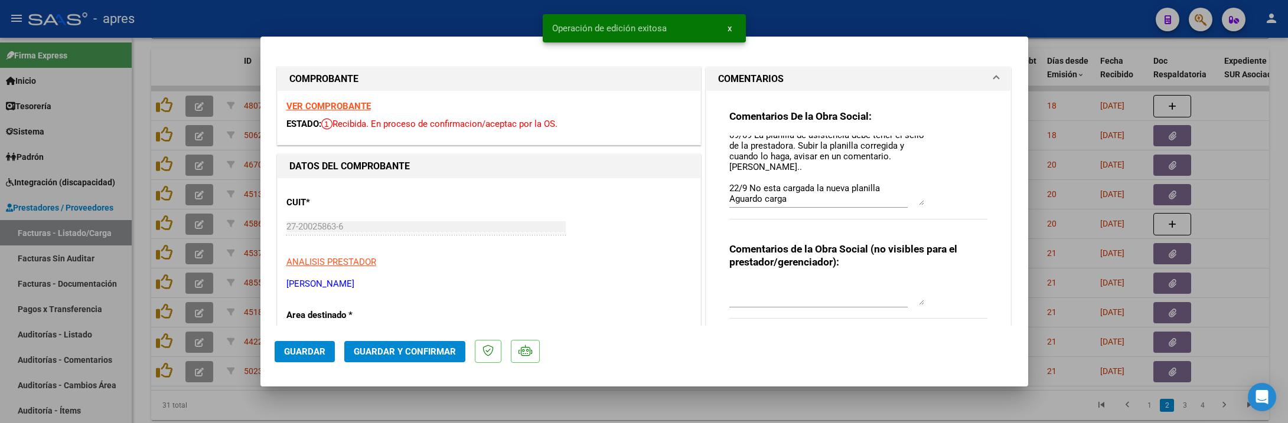
click at [156, 409] on div at bounding box center [644, 211] width 1288 height 423
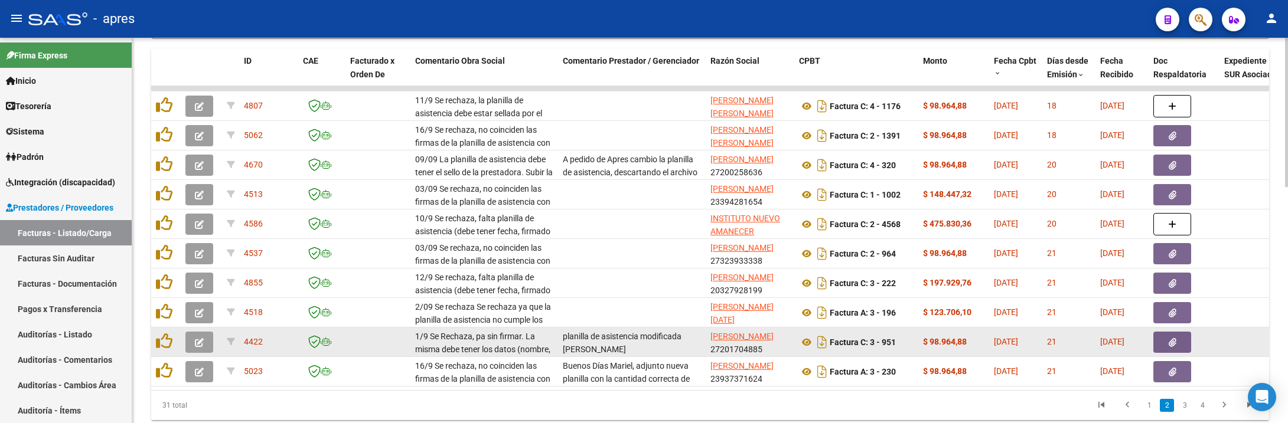
click at [195, 347] on icon "button" at bounding box center [199, 342] width 9 height 9
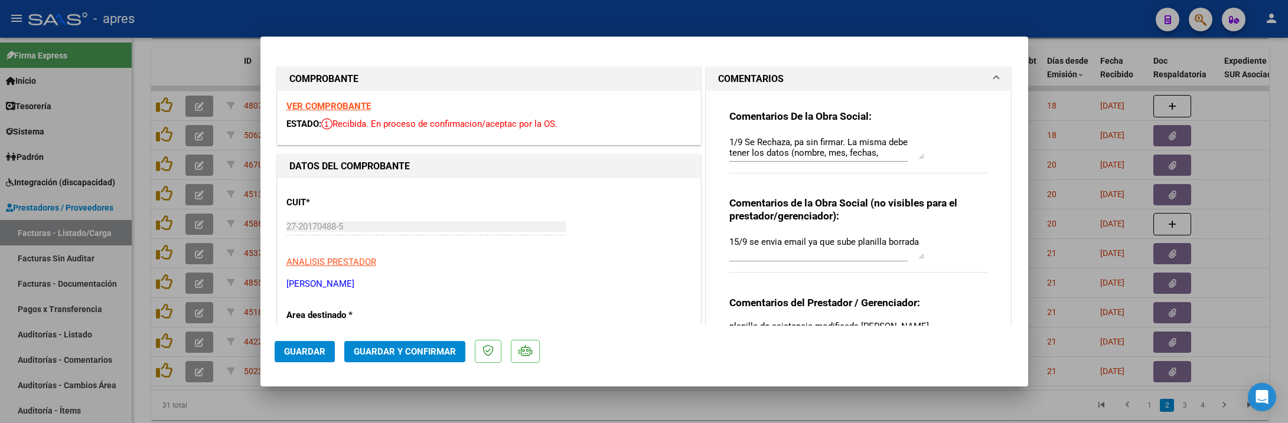
click at [350, 105] on strong "VER COMPROBANTE" at bounding box center [328, 106] width 84 height 11
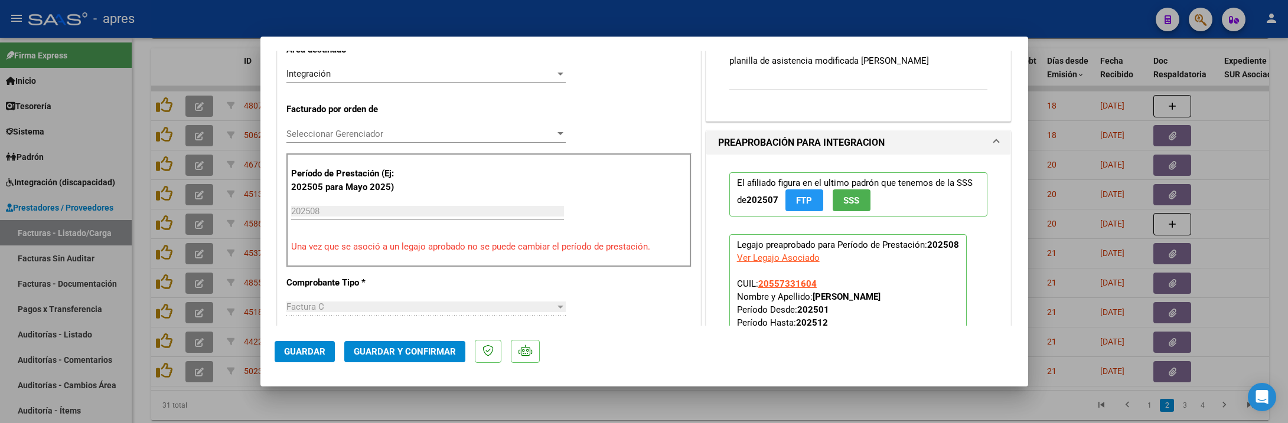
scroll to position [531, 0]
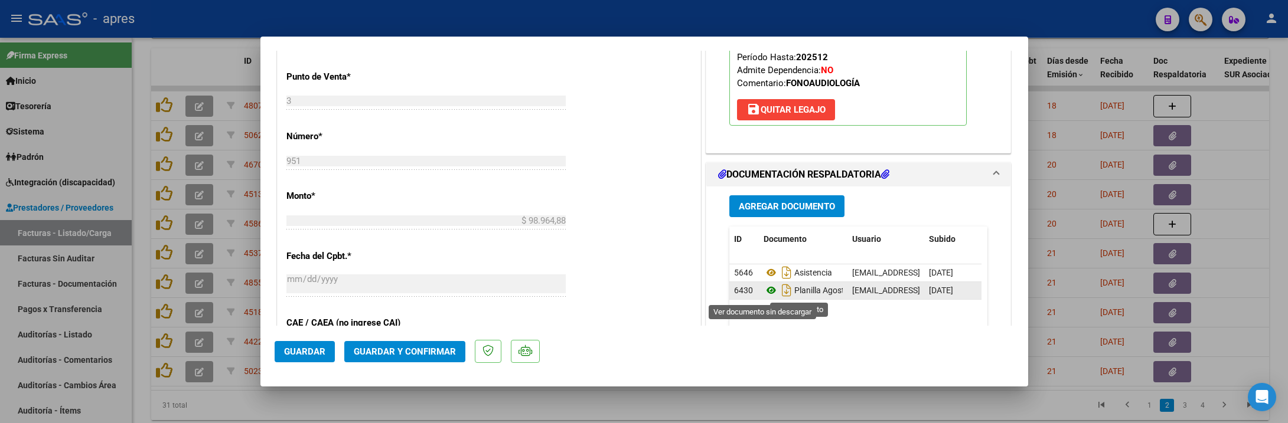
click at [764, 293] on icon at bounding box center [771, 290] width 15 height 14
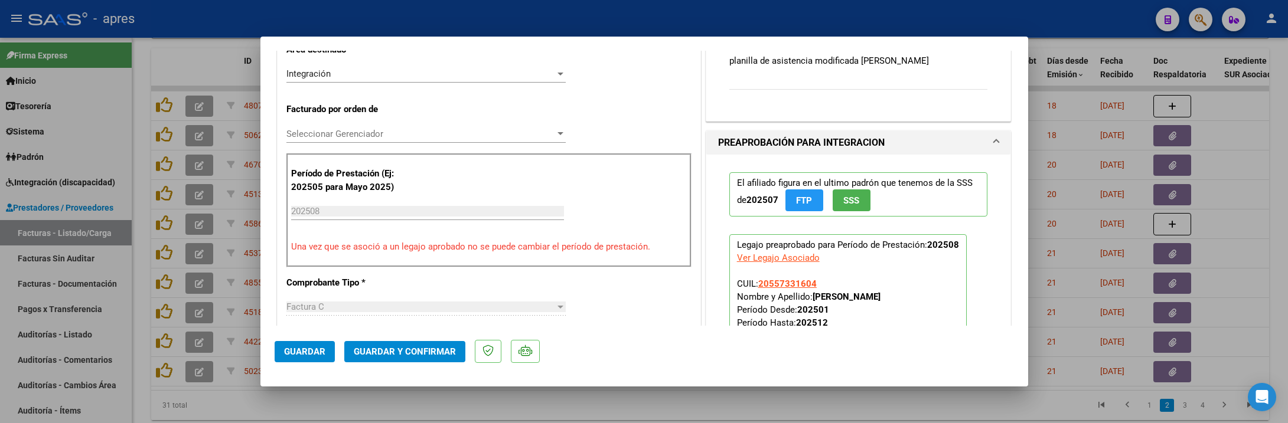
scroll to position [0, 0]
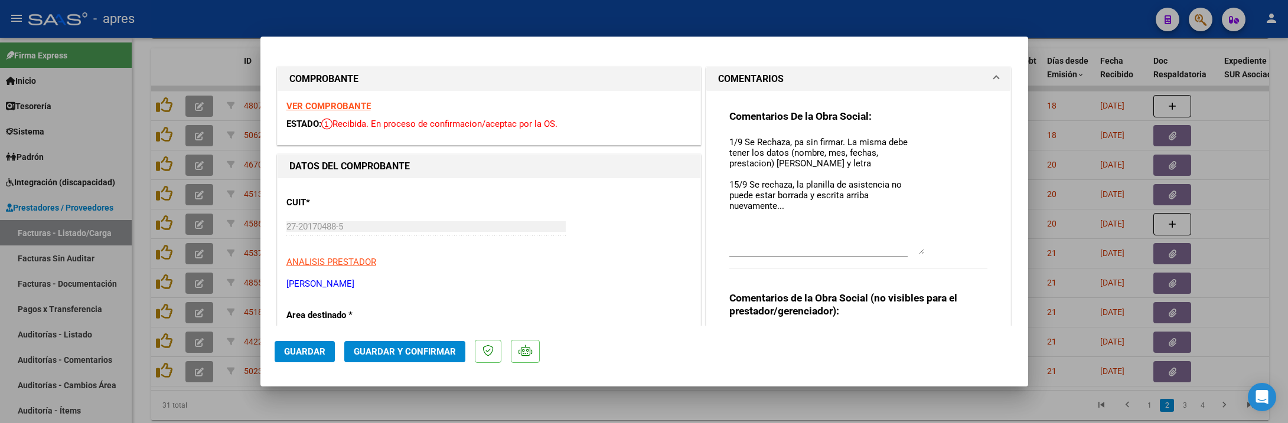
drag, startPoint x: 907, startPoint y: 155, endPoint x: 907, endPoint y: 250, distance: 95.7
click at [907, 250] on textarea "1/9 Se Rechaza, pa sin firmar. La misma debe tener los datos (nombre, mes, fech…" at bounding box center [826, 195] width 195 height 119
click at [814, 213] on textarea "1/9 Se Rechaza, pa sin firmar. La misma debe tener los datos (nombre, mes, fech…" at bounding box center [826, 195] width 195 height 119
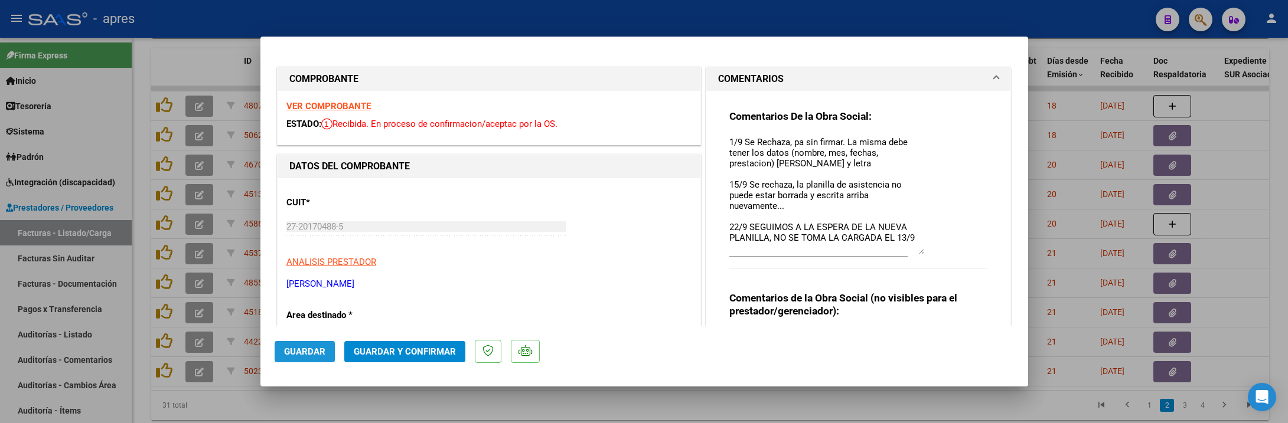
click at [317, 347] on span "Guardar" at bounding box center [304, 352] width 41 height 11
drag, startPoint x: 317, startPoint y: 351, endPoint x: 317, endPoint y: 367, distance: 15.9
click at [317, 353] on span "Guardar" at bounding box center [304, 352] width 41 height 11
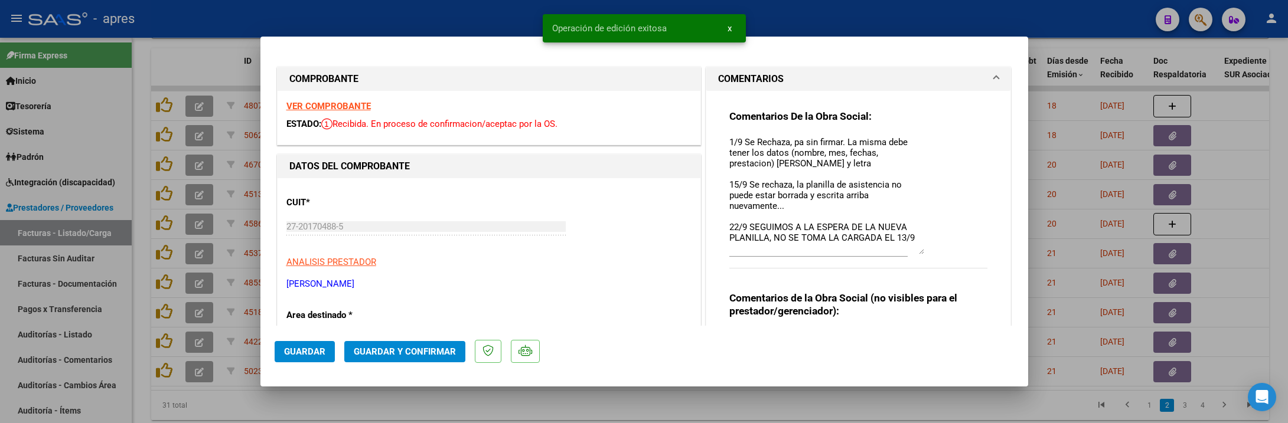
click at [266, 409] on div at bounding box center [644, 211] width 1288 height 423
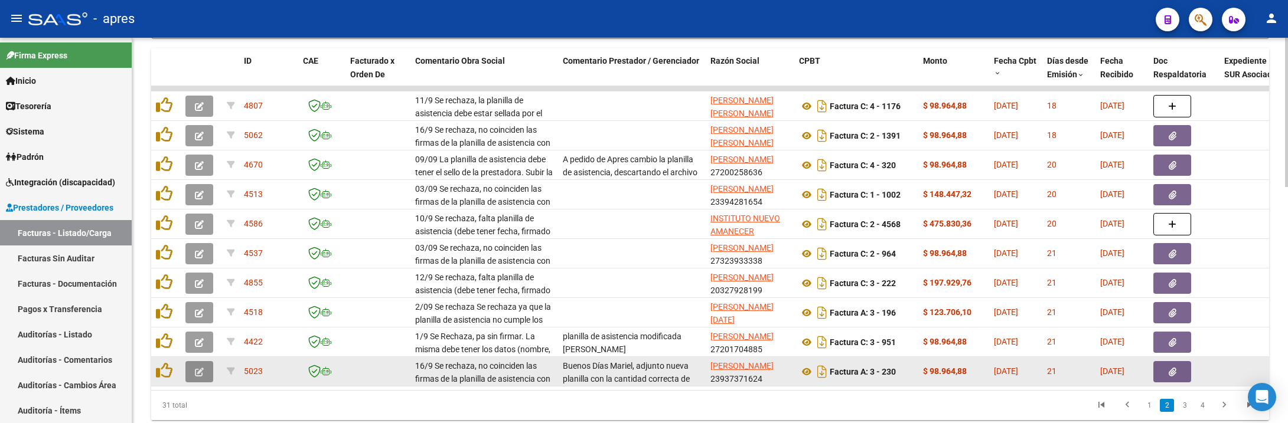
click at [187, 373] on button "button" at bounding box center [199, 371] width 28 height 21
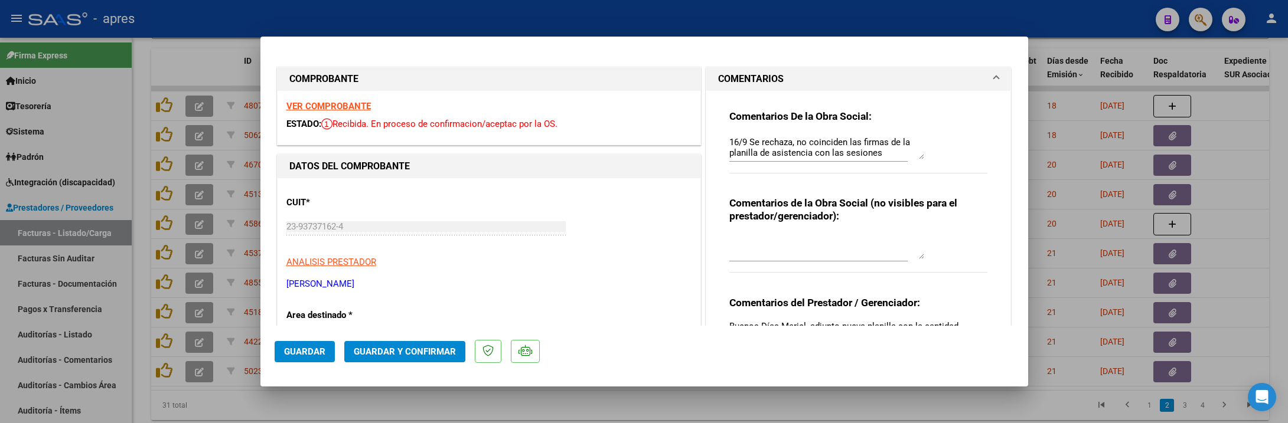
click at [330, 101] on strong "VER COMPROBANTE" at bounding box center [328, 106] width 84 height 11
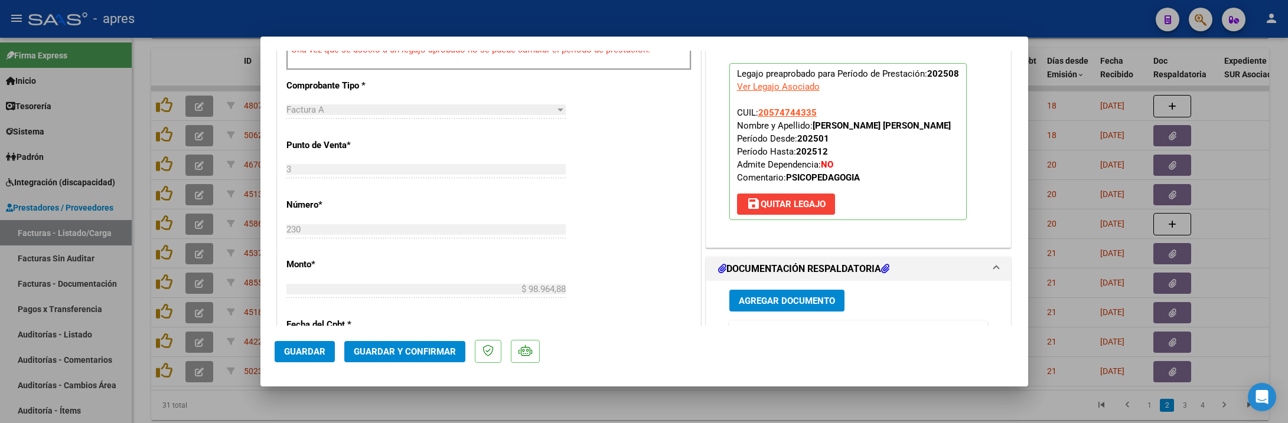
scroll to position [709, 0]
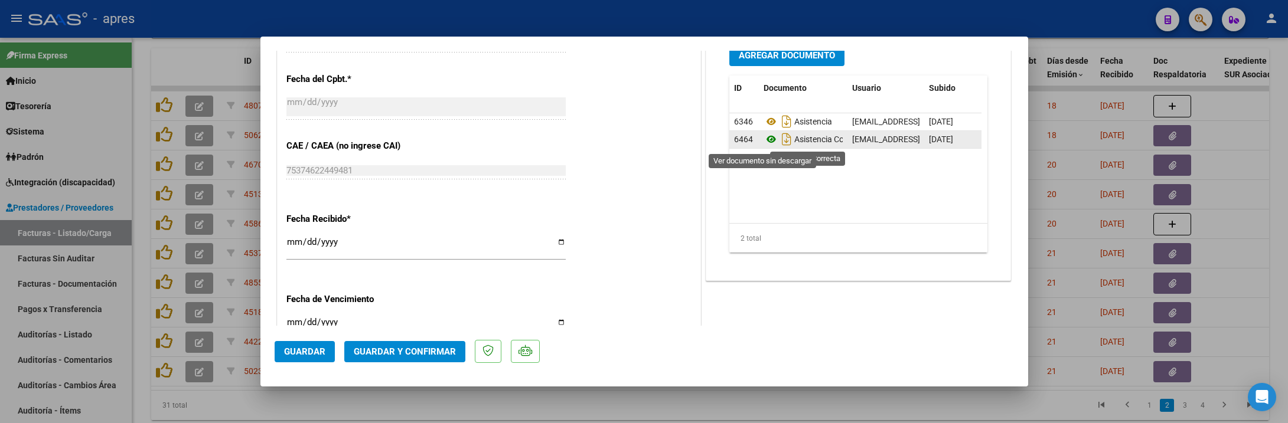
click at [765, 140] on icon at bounding box center [771, 139] width 15 height 14
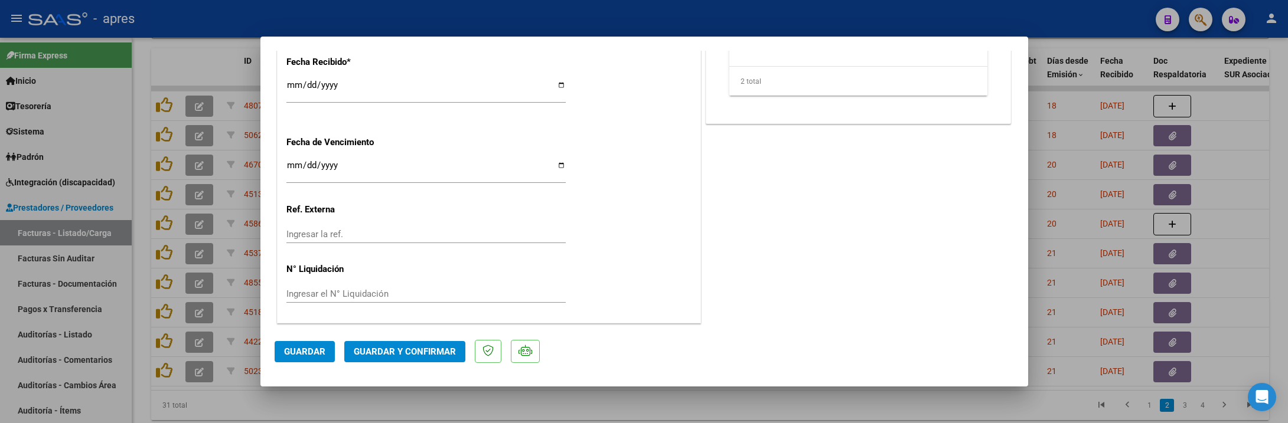
click at [439, 360] on button "Guardar y Confirmar" at bounding box center [404, 351] width 121 height 21
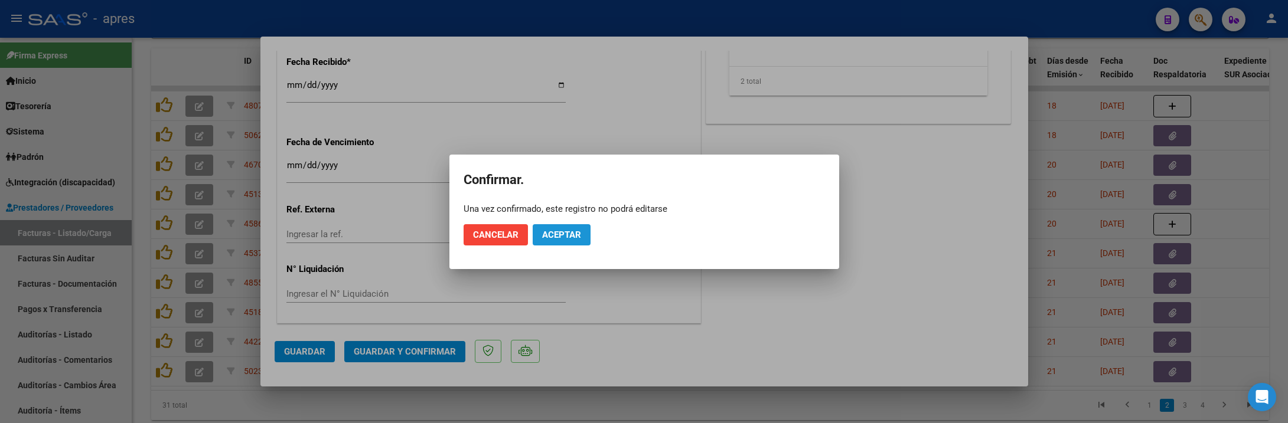
click at [547, 234] on span "Aceptar" at bounding box center [561, 235] width 39 height 11
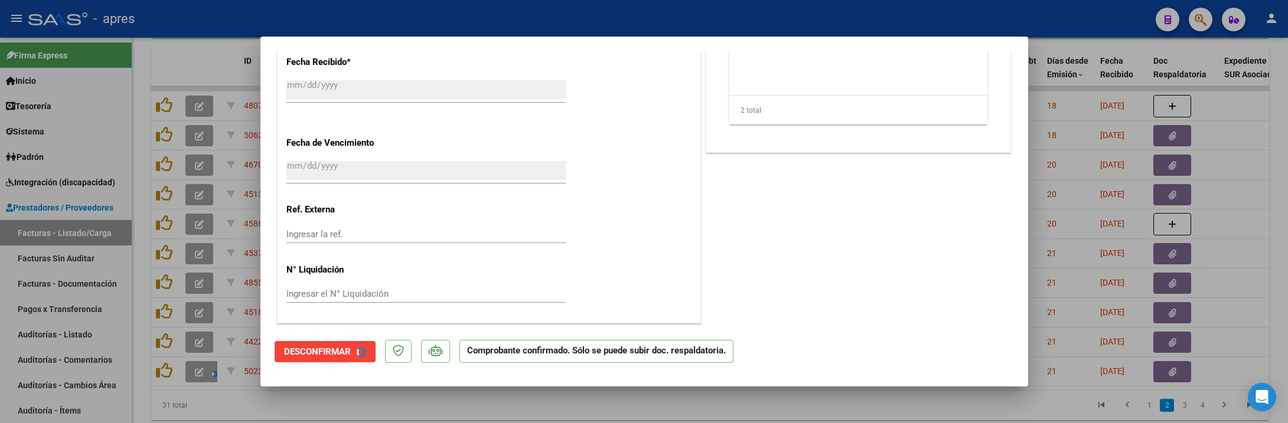
scroll to position [794, 0]
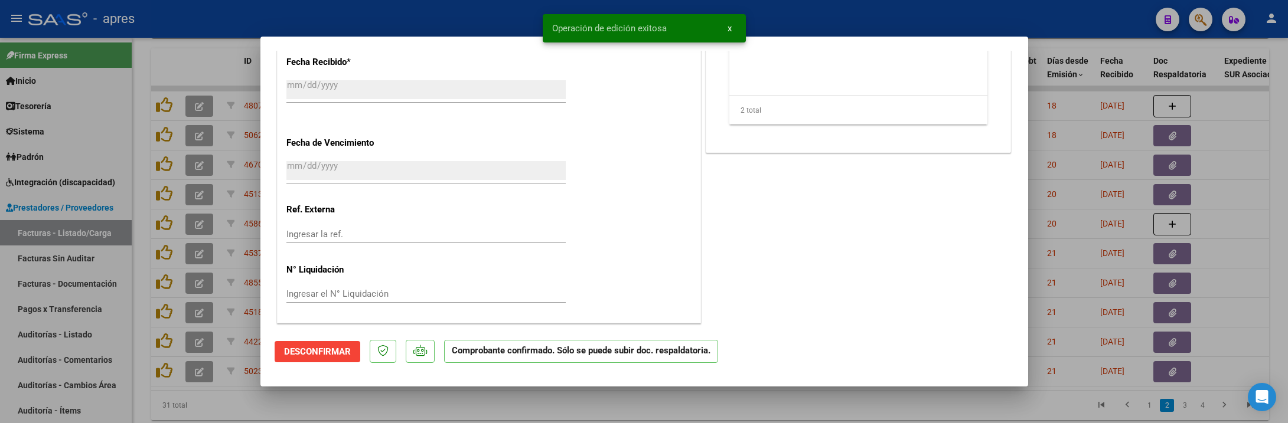
click at [204, 409] on div at bounding box center [644, 211] width 1288 height 423
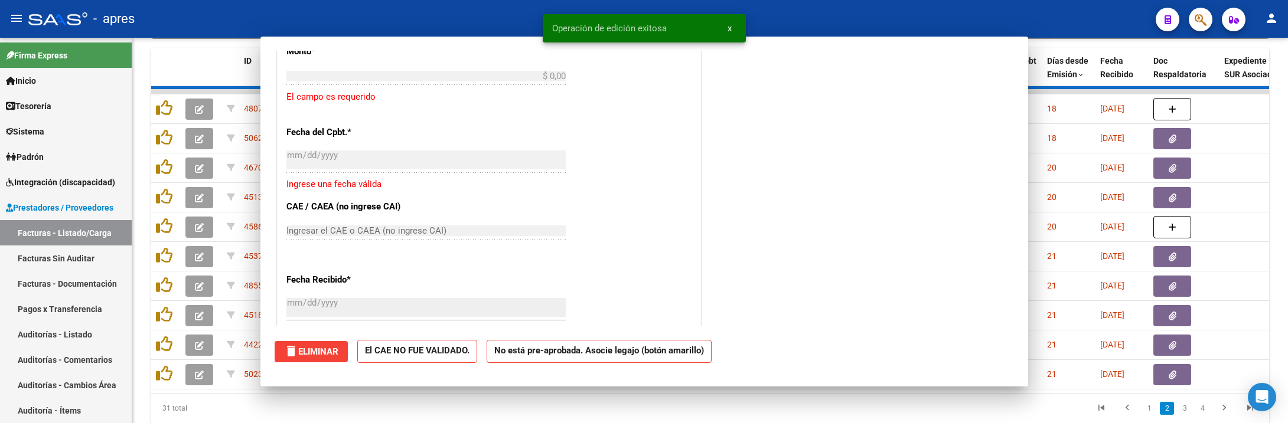
scroll to position [0, 0]
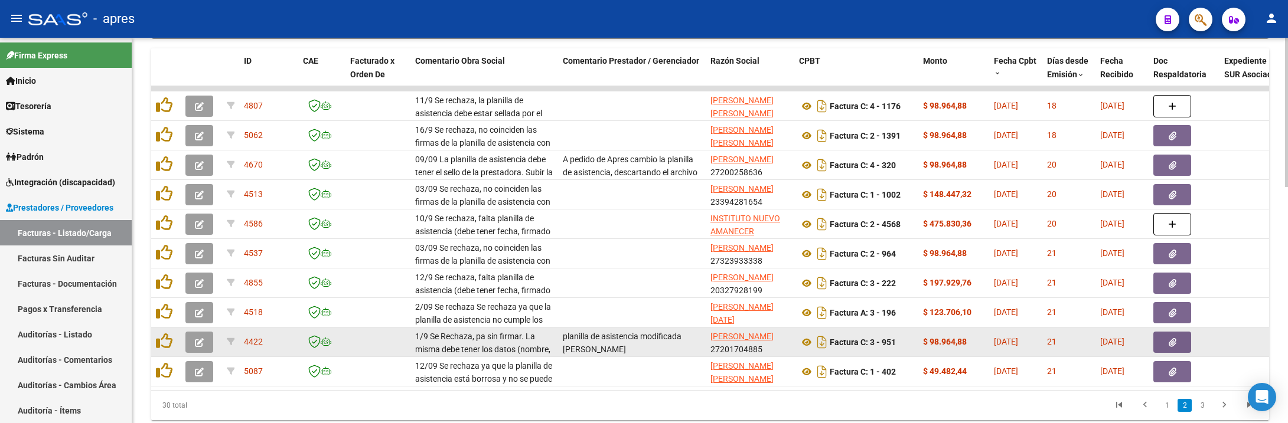
click at [195, 338] on span "button" at bounding box center [199, 342] width 9 height 11
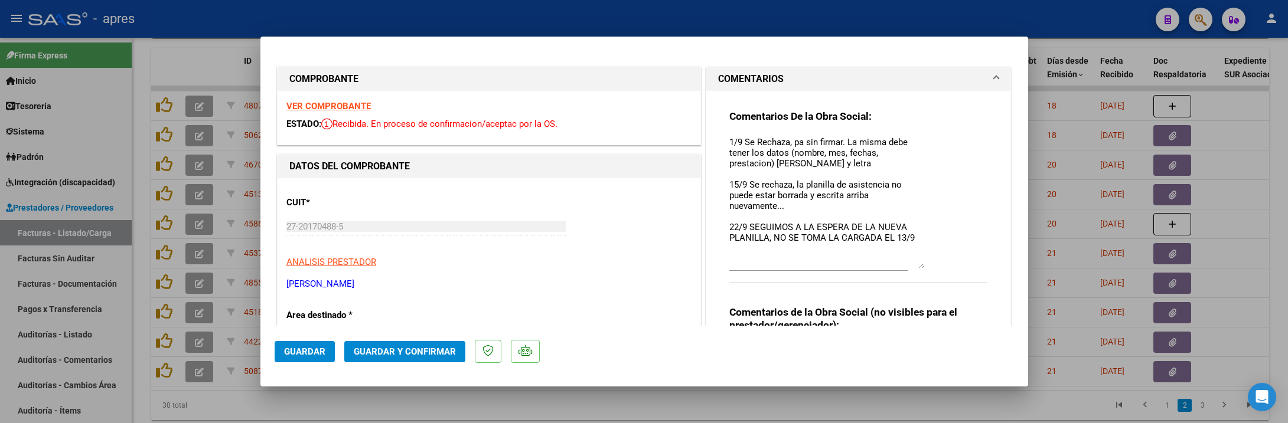
drag, startPoint x: 908, startPoint y: 156, endPoint x: 893, endPoint y: 266, distance: 110.8
click at [893, 266] on textarea "1/9 Se Rechaza, pa sin firmar. La misma debe tener los datos (nombre, mes, fech…" at bounding box center [826, 202] width 195 height 133
click at [529, 409] on div at bounding box center [644, 211] width 1288 height 423
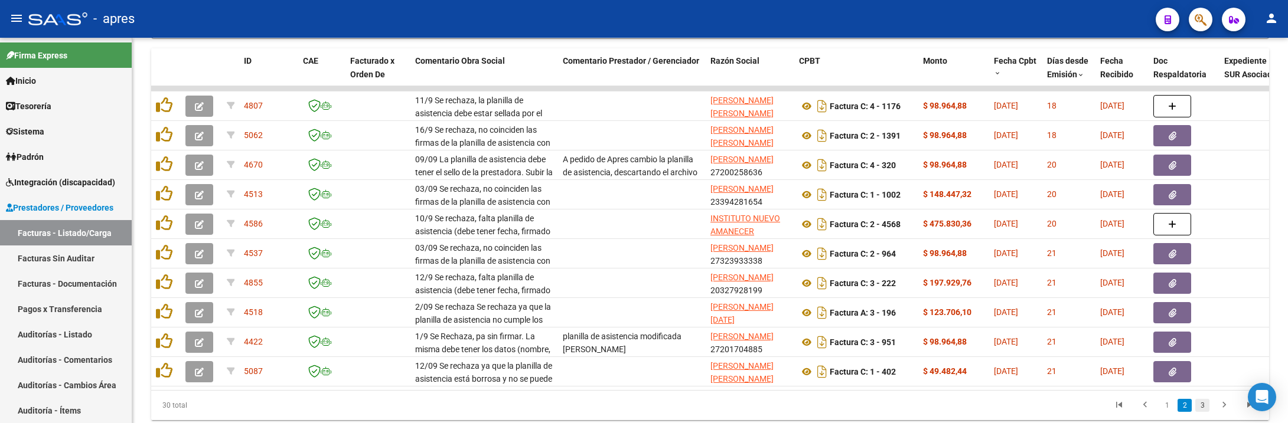
click at [1203, 409] on link "3" at bounding box center [1202, 405] width 14 height 13
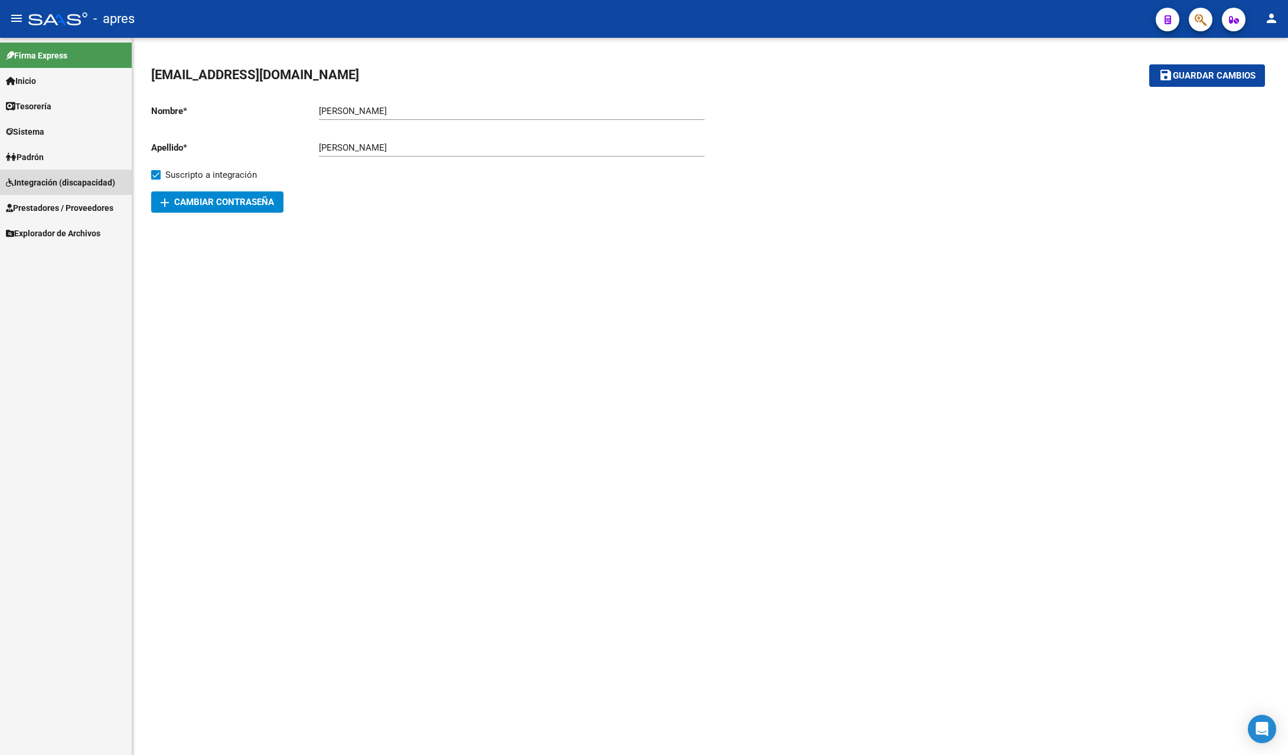
click at [69, 182] on span "Integración (discapacidad)" at bounding box center [60, 182] width 109 height 13
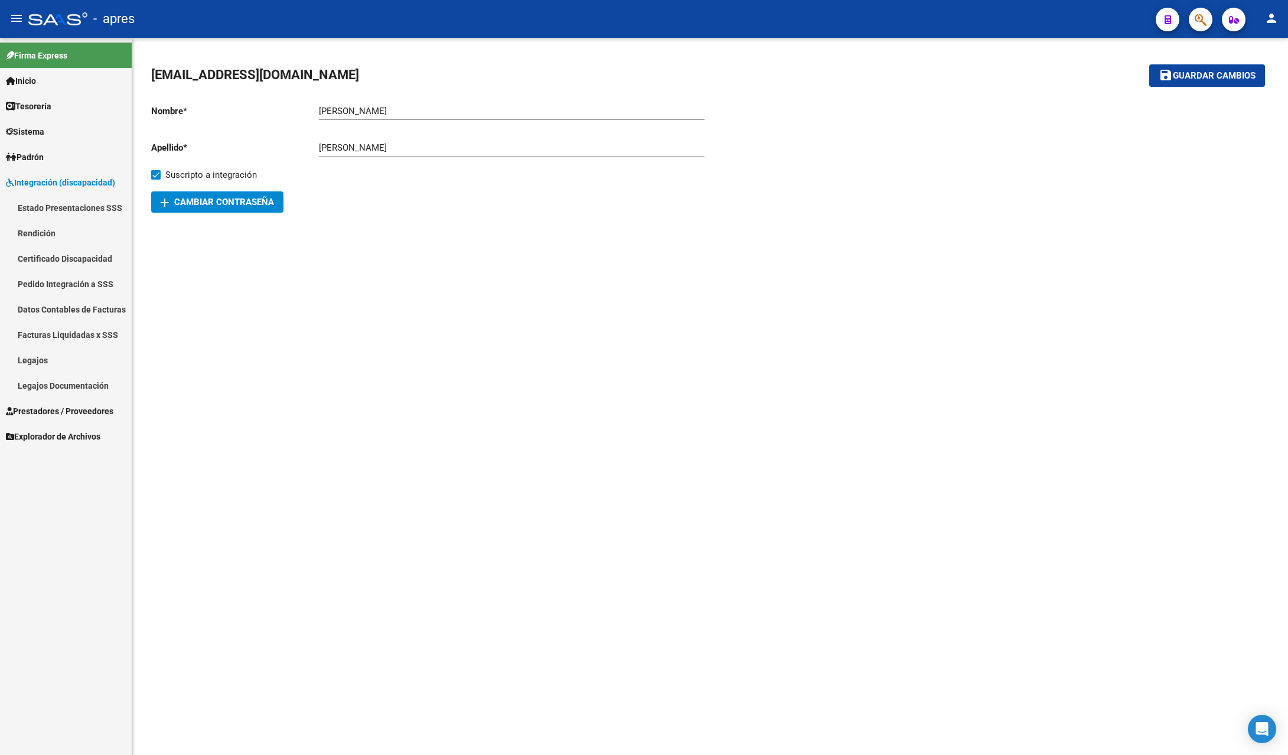
click at [75, 176] on span "Integración (discapacidad)" at bounding box center [60, 182] width 109 height 13
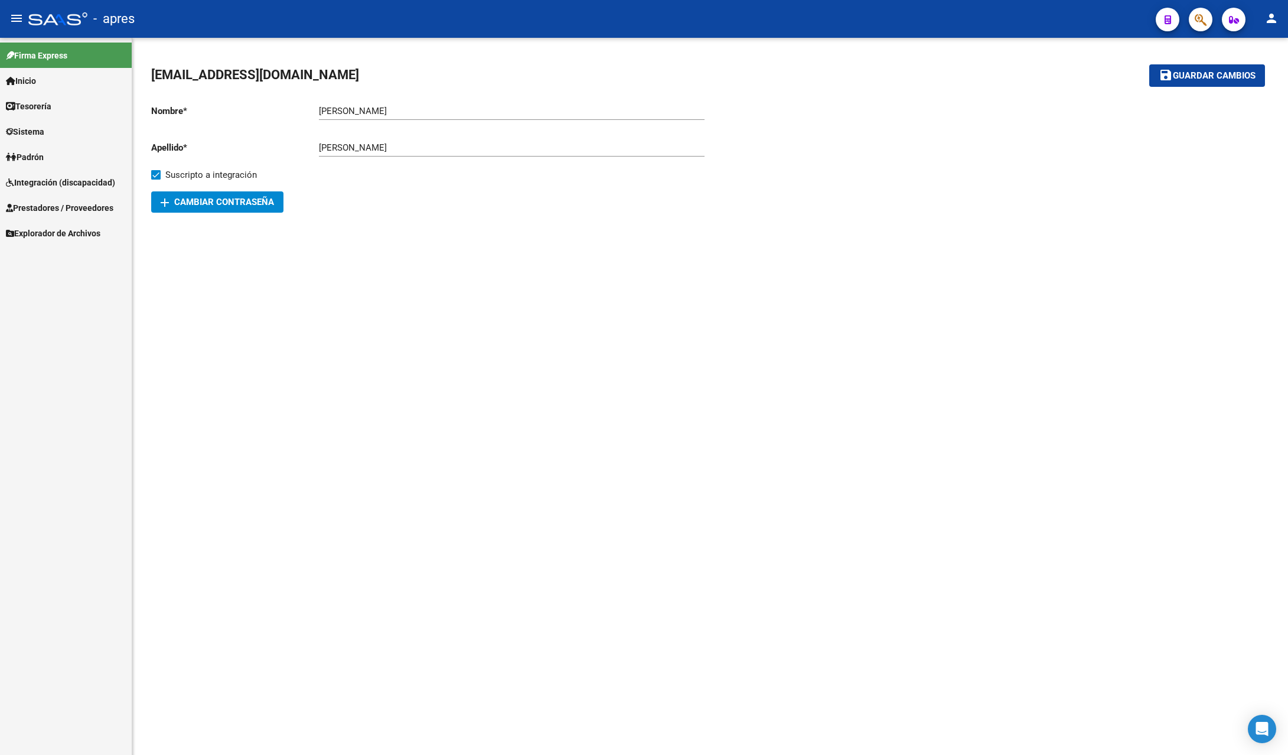
click at [68, 203] on span "Prestadores / Proveedores" at bounding box center [59, 207] width 107 height 13
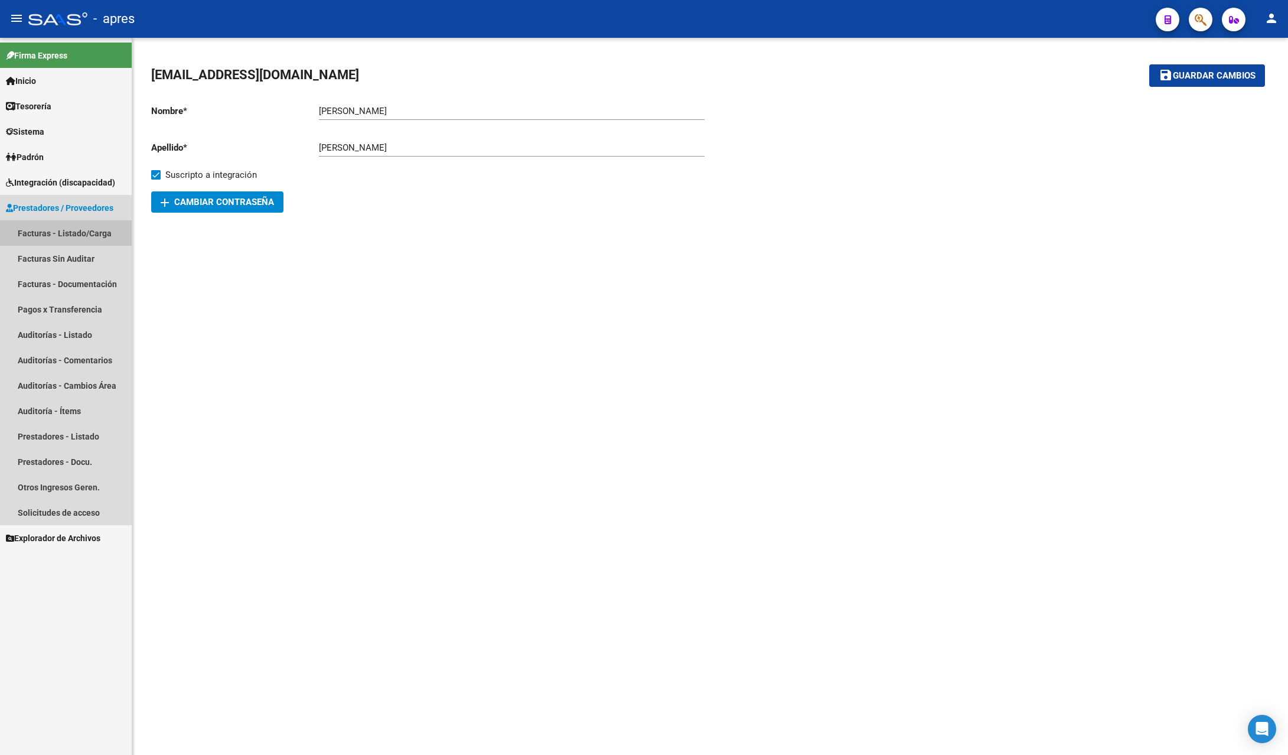
click at [67, 232] on link "Facturas - Listado/Carga" at bounding box center [66, 232] width 132 height 25
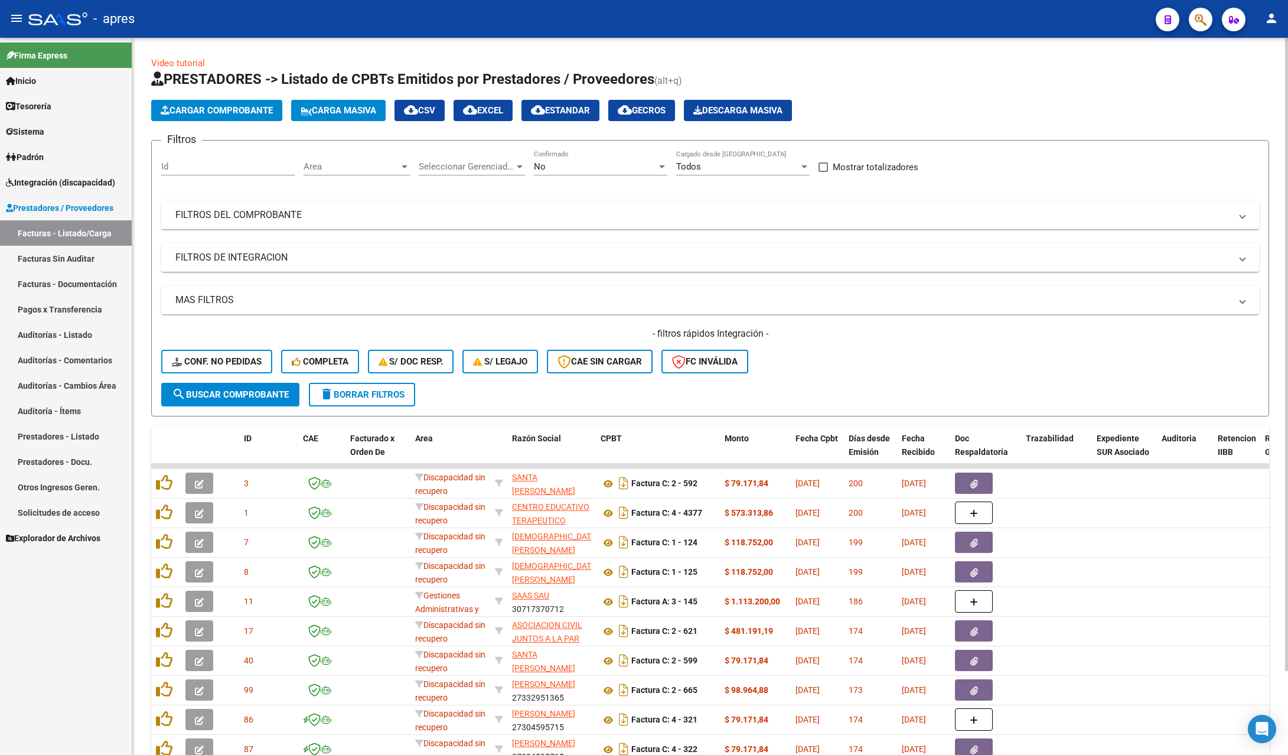
click at [314, 165] on span "Area" at bounding box center [352, 166] width 96 height 11
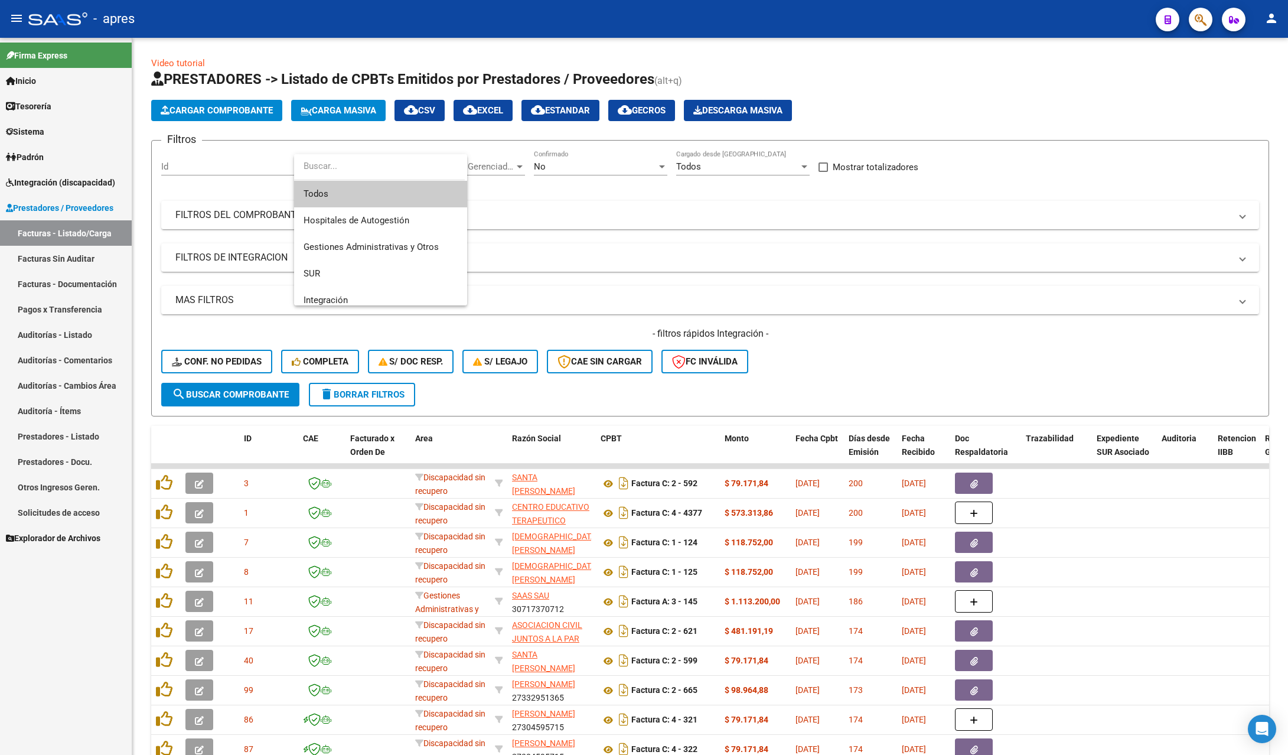
click at [328, 197] on span "Todos" at bounding box center [381, 194] width 154 height 27
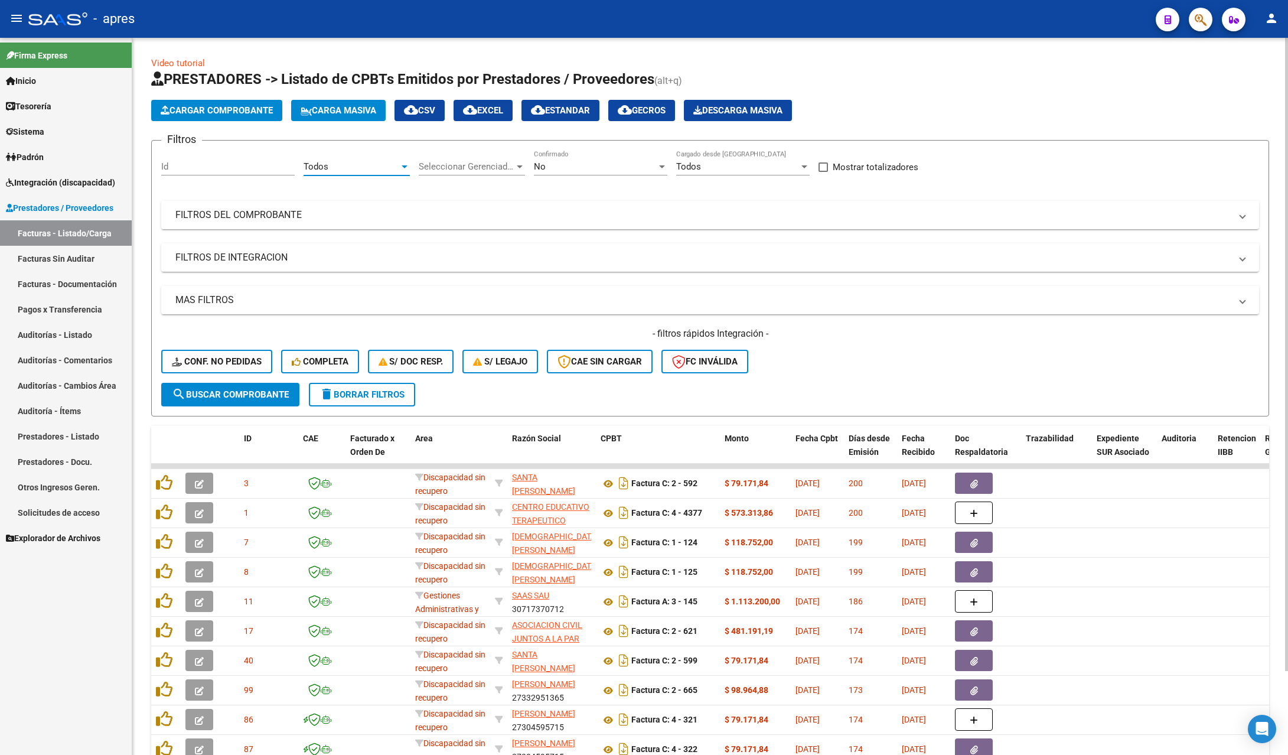
click at [481, 169] on span "Seleccionar Gerenciador" at bounding box center [467, 166] width 96 height 11
drag, startPoint x: 458, startPoint y: 190, endPoint x: 541, endPoint y: 171, distance: 85.5
click at [468, 188] on span "Todos" at bounding box center [488, 194] width 138 height 27
click at [553, 167] on div "No" at bounding box center [595, 166] width 123 height 11
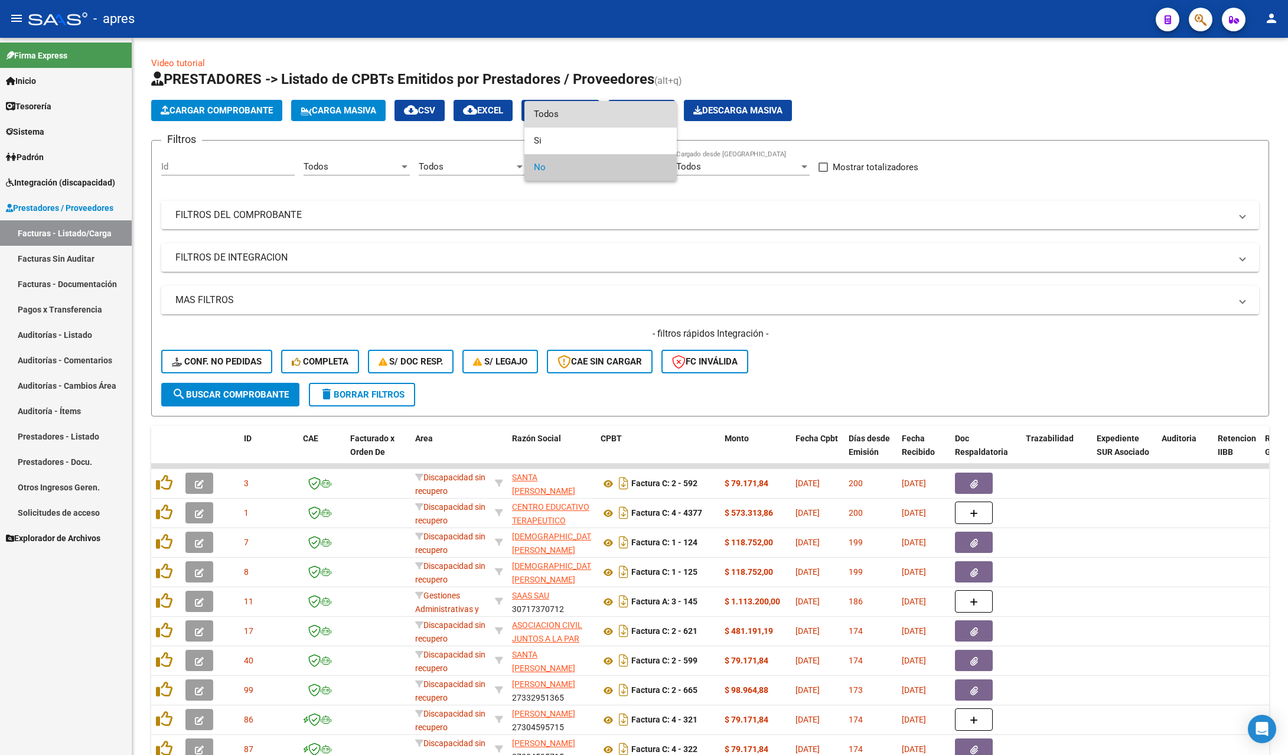
click at [559, 119] on span "Todos" at bounding box center [600, 114] width 133 height 27
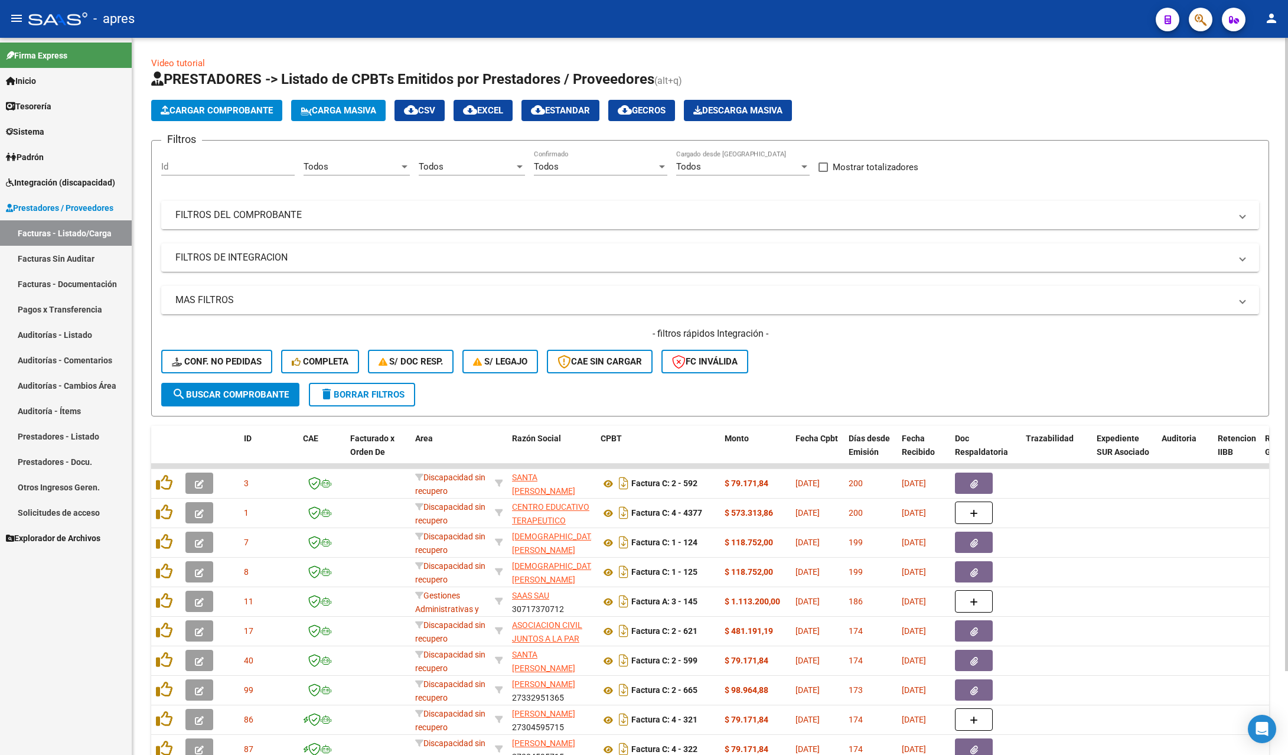
click at [436, 213] on mat-panel-title "FILTROS DEL COMPROBANTE" at bounding box center [702, 214] width 1055 height 13
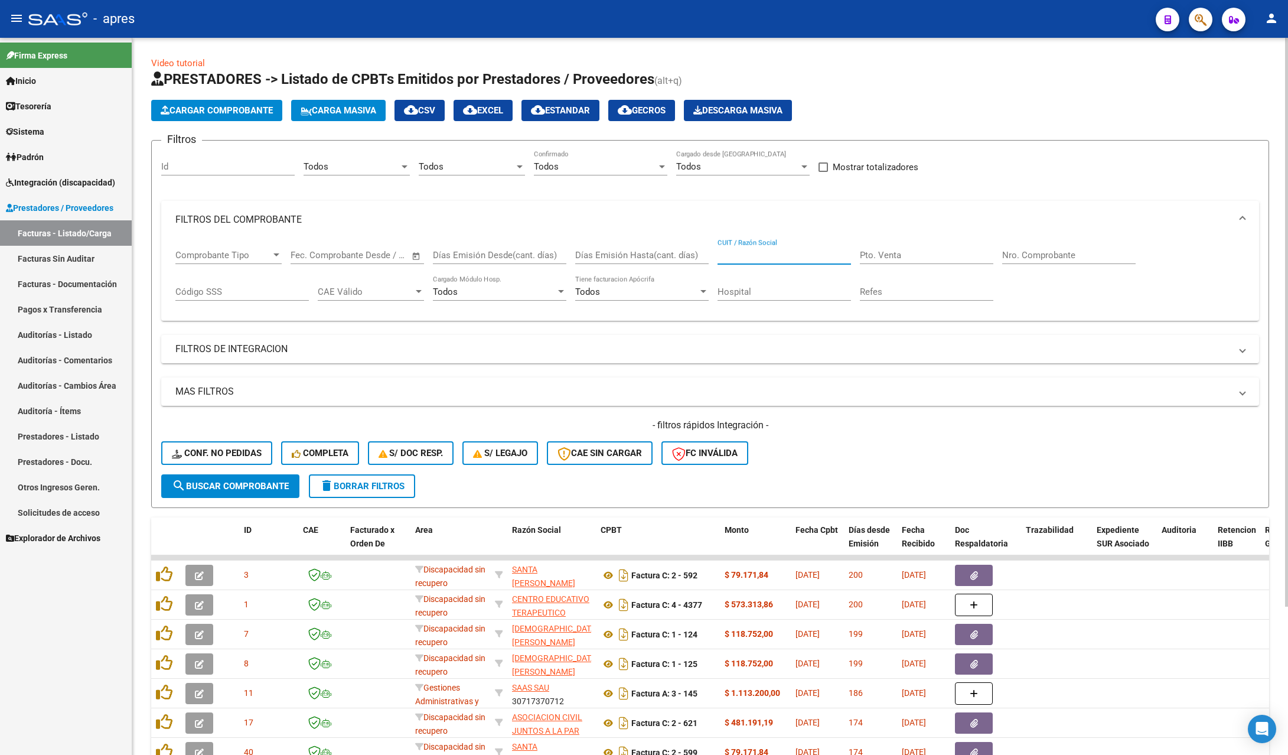
click at [757, 256] on input "CUIT / Razón Social" at bounding box center [784, 255] width 133 height 11
paste input "[PERSON_NAME]"
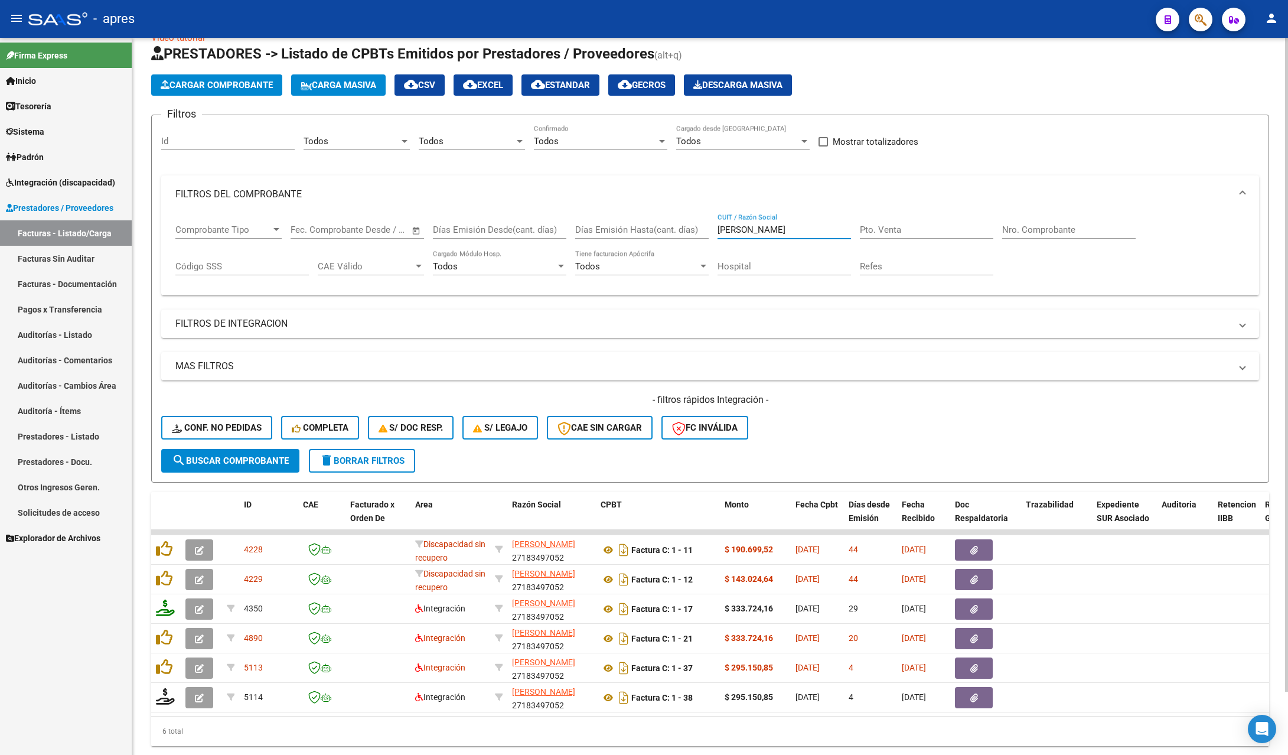
scroll to position [69, 0]
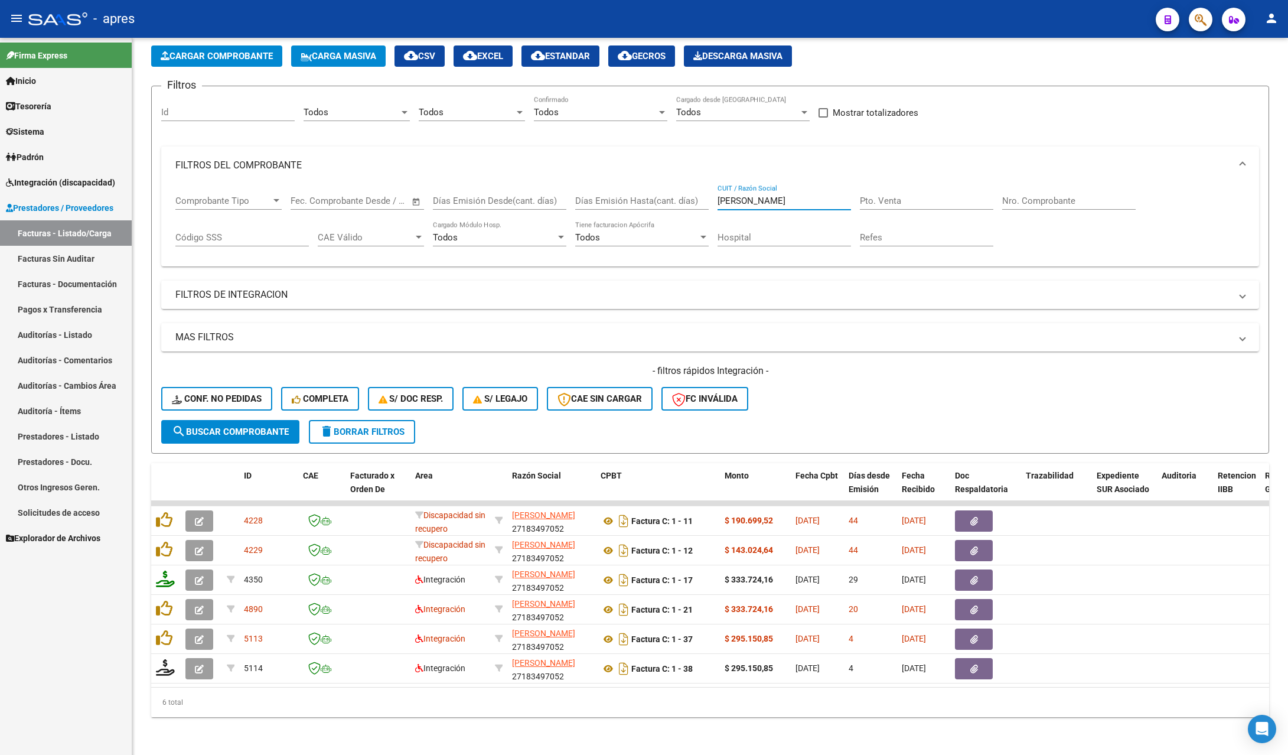
type input "[PERSON_NAME]"
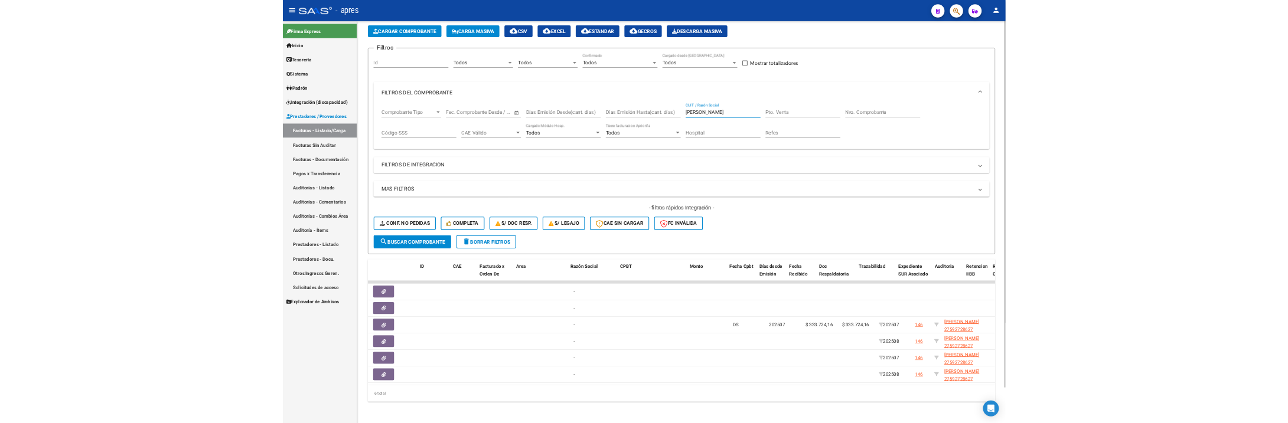
scroll to position [0, 0]
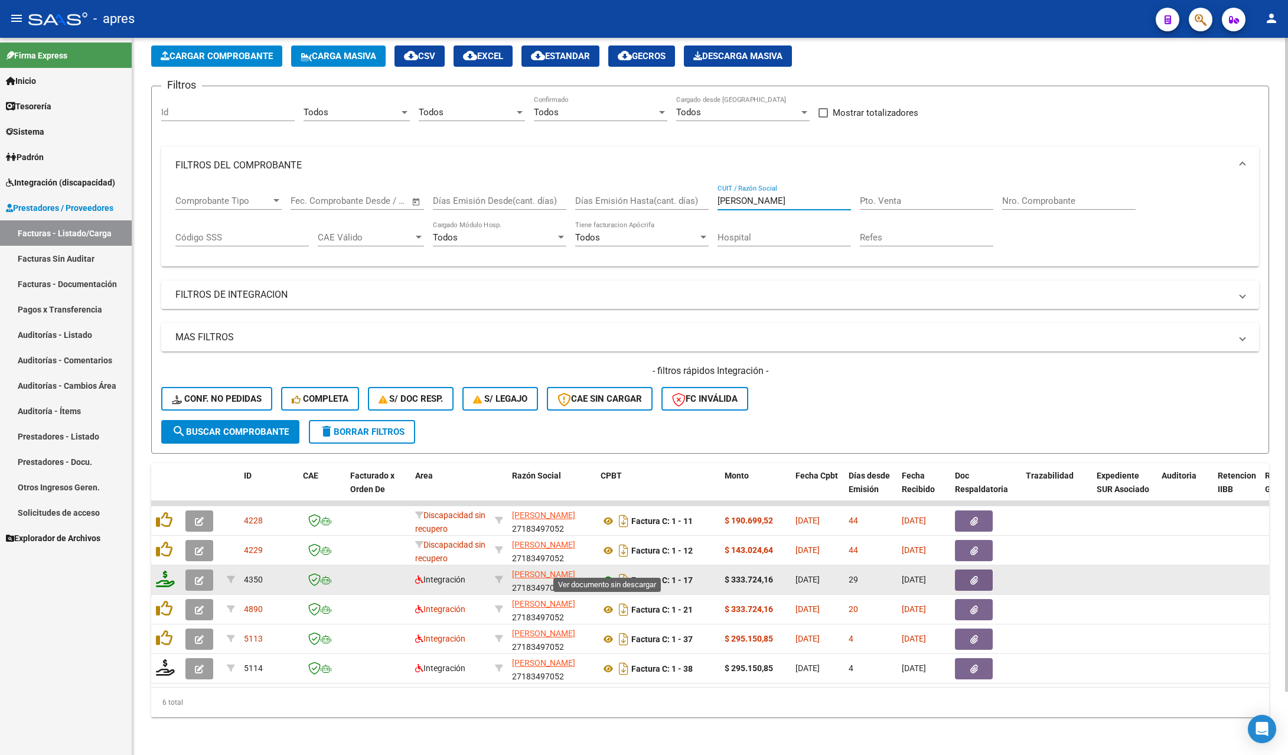
click at [608, 573] on icon at bounding box center [608, 580] width 15 height 14
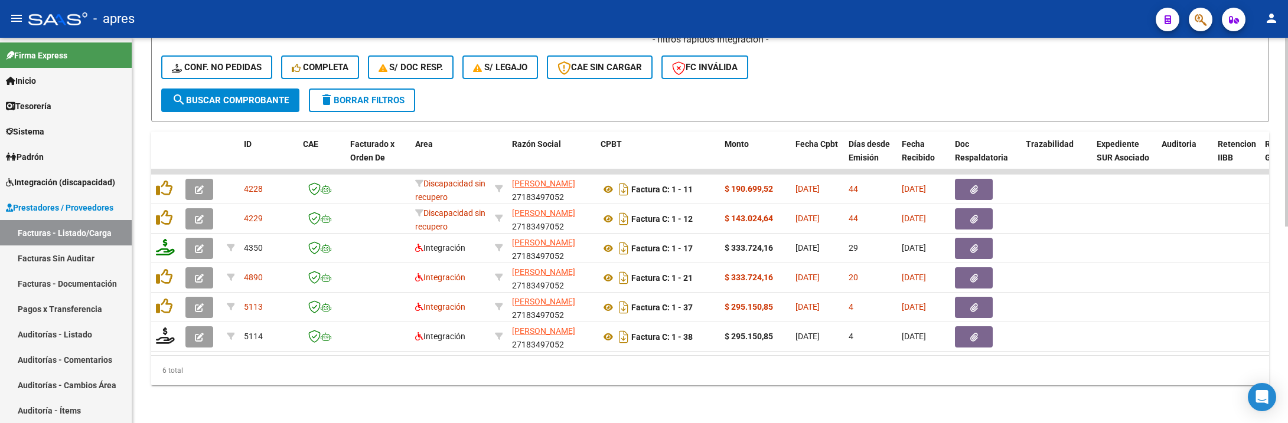
scroll to position [400, 0]
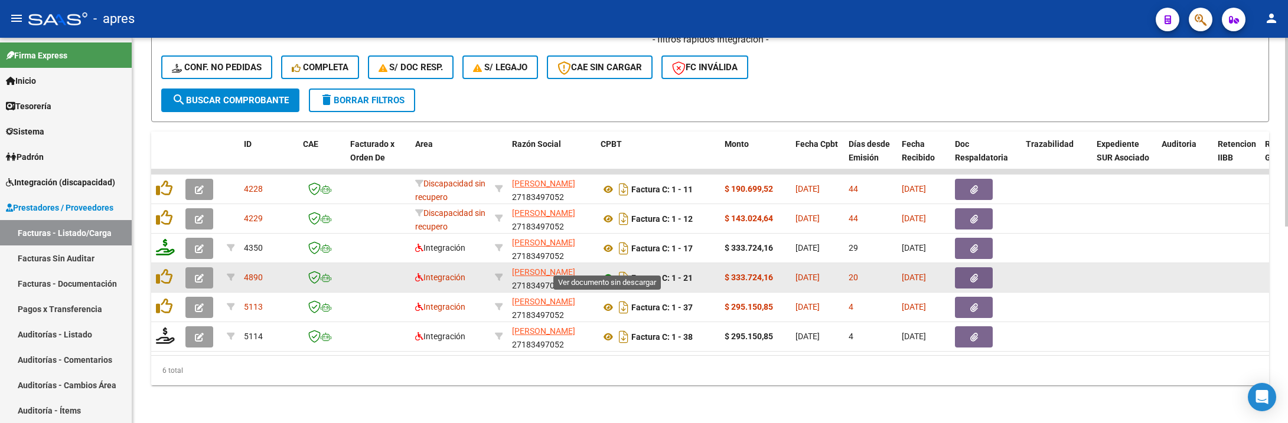
click at [603, 271] on icon at bounding box center [608, 278] width 15 height 14
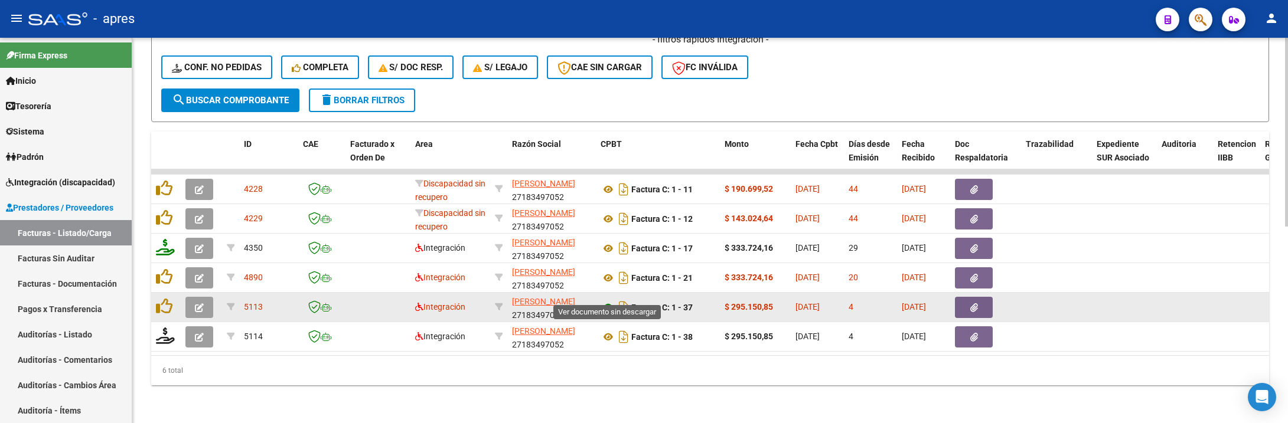
click at [606, 301] on icon at bounding box center [608, 308] width 15 height 14
click at [201, 304] on icon "button" at bounding box center [199, 308] width 9 height 9
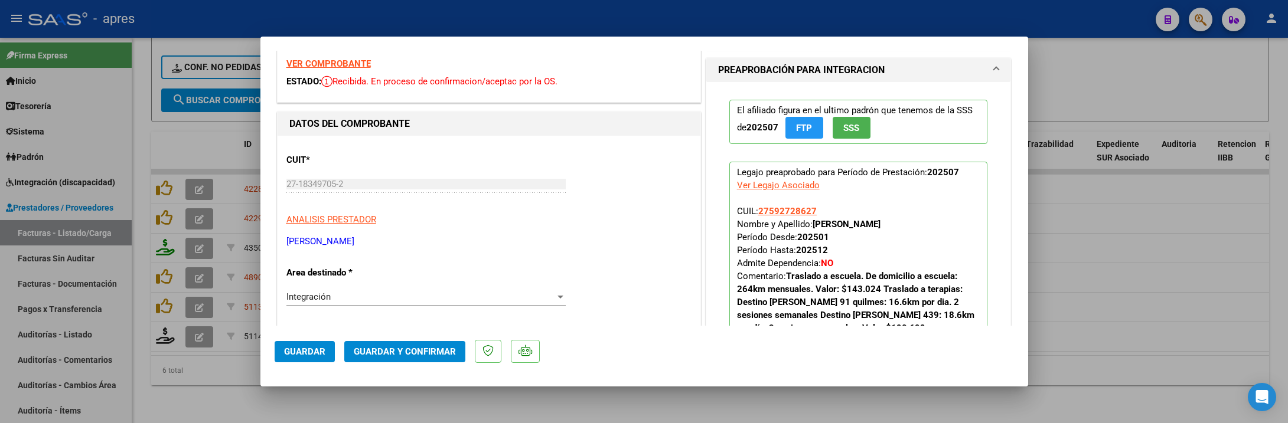
scroll to position [0, 0]
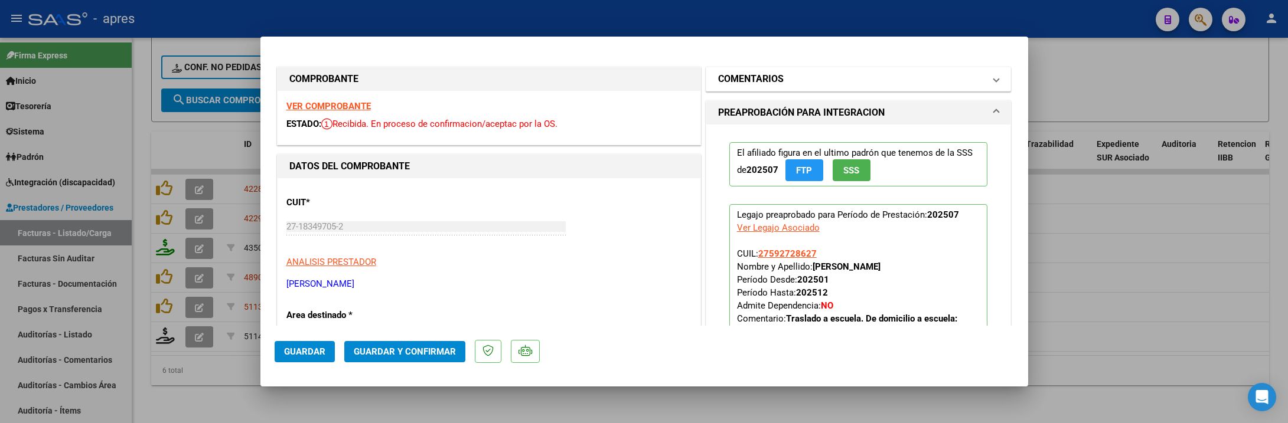
click at [755, 79] on h1 "COMENTARIOS" at bounding box center [751, 79] width 66 height 14
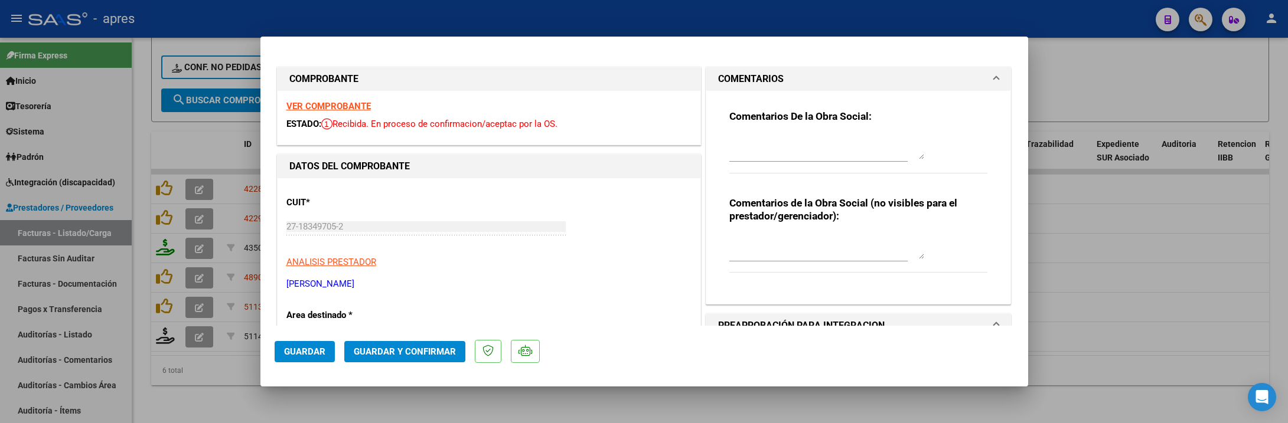
click at [742, 140] on textarea at bounding box center [826, 148] width 195 height 24
type textarea "22/9 Se rechaza, ya presento fc 17 por este perido para este niño"
click at [782, 240] on textarea at bounding box center [826, 248] width 195 height 24
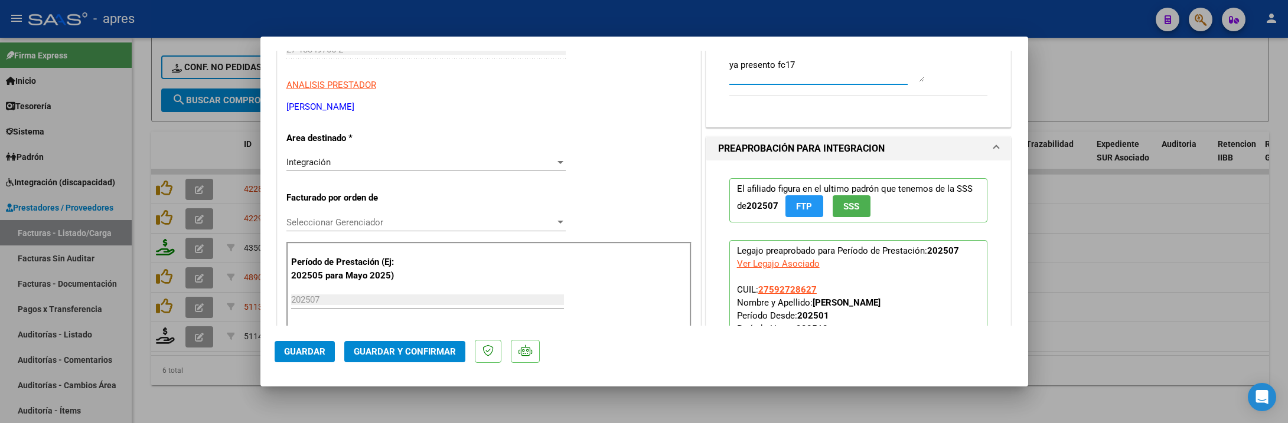
type textarea "ya presento fc17"
click at [446, 224] on span "Seleccionar Gerenciador" at bounding box center [420, 222] width 269 height 11
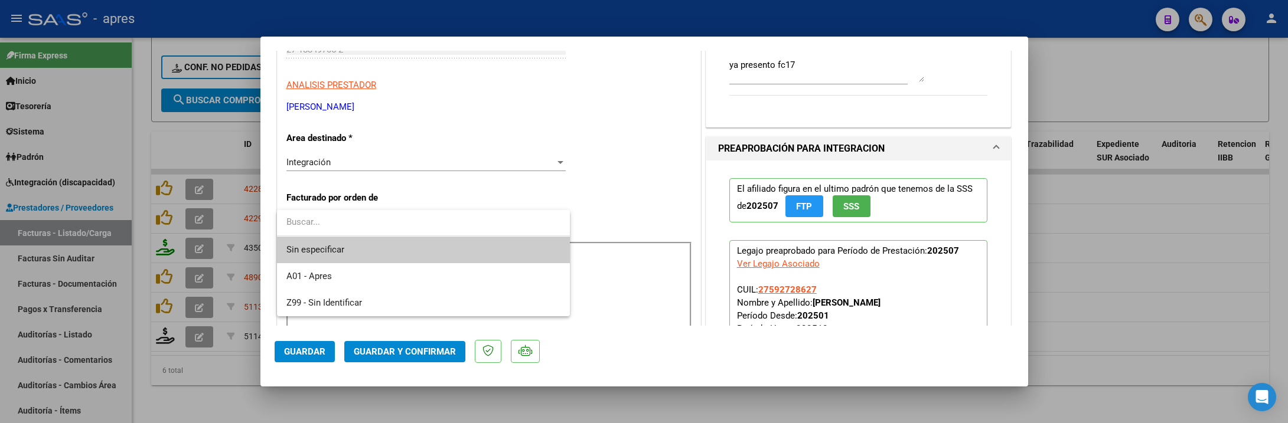
click at [467, 169] on div at bounding box center [644, 211] width 1288 height 423
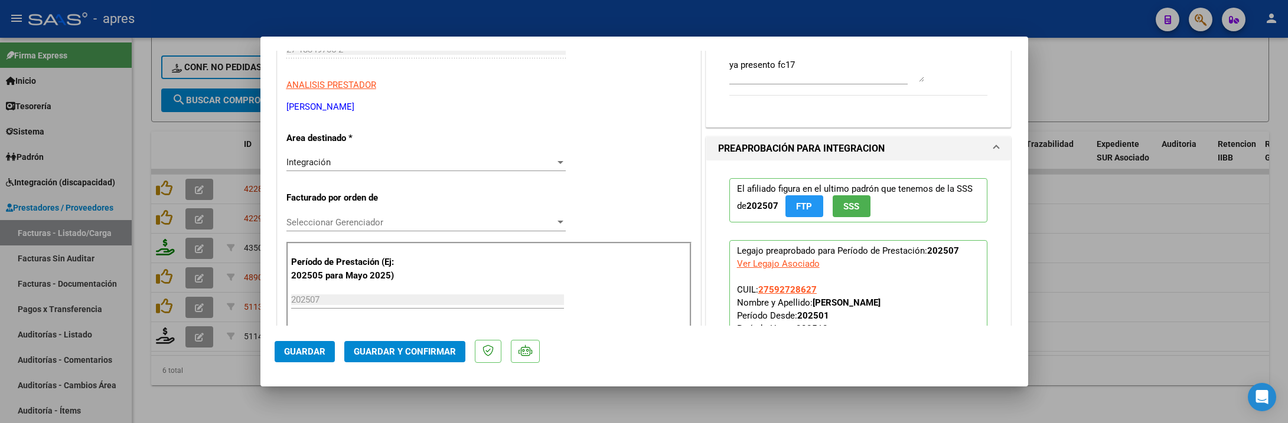
click at [468, 164] on div "Integración" at bounding box center [420, 162] width 269 height 11
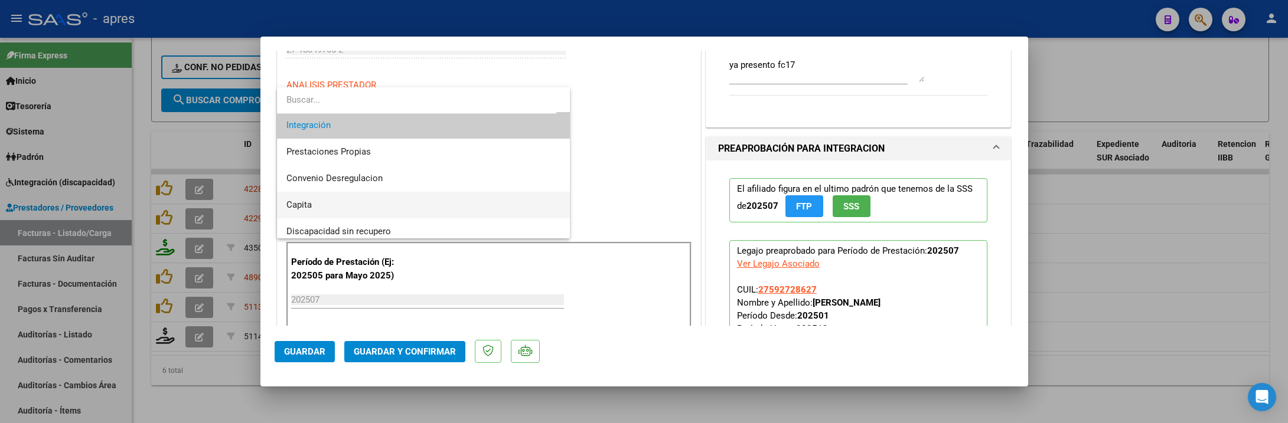
scroll to position [114, 0]
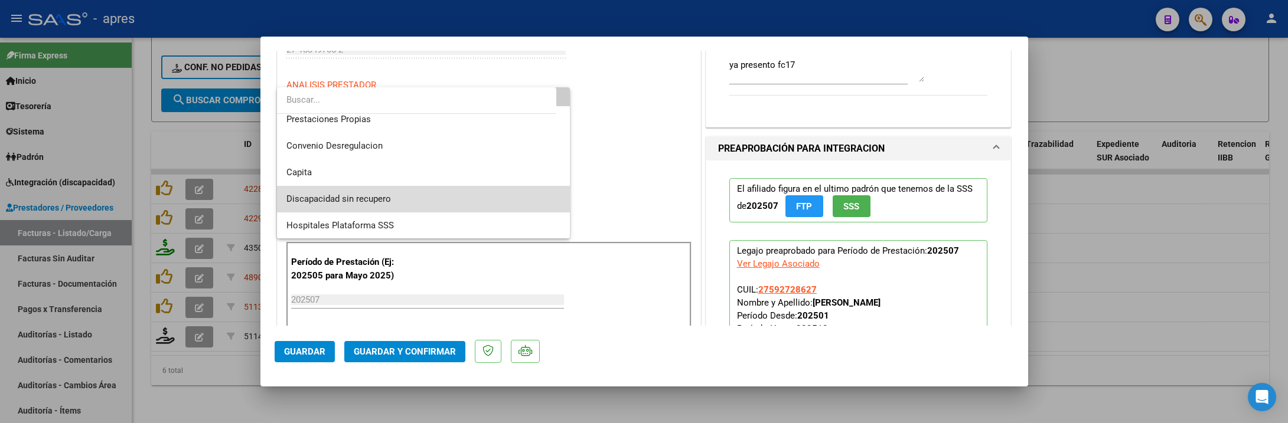
click at [438, 193] on span "Discapacidad sin recupero" at bounding box center [423, 199] width 274 height 27
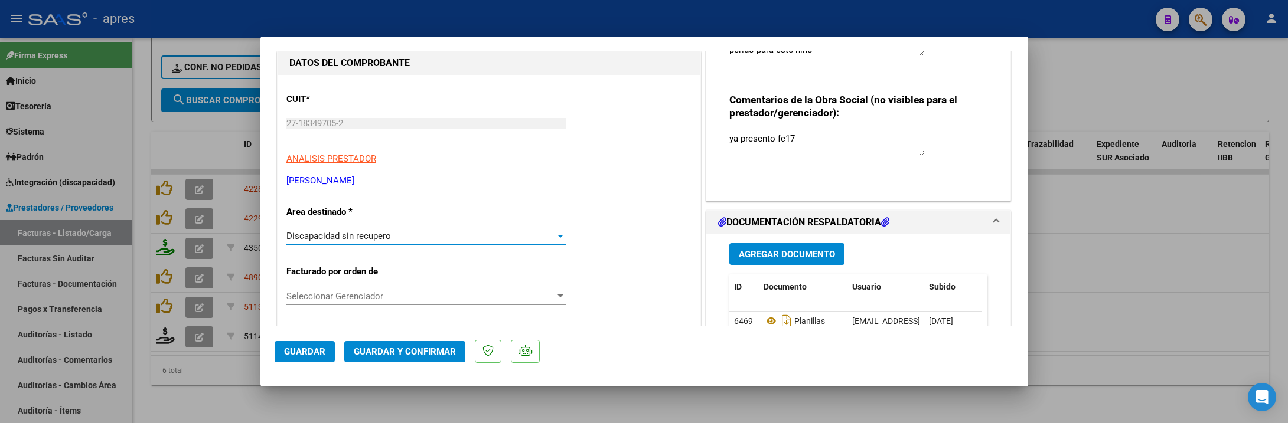
scroll to position [89, 0]
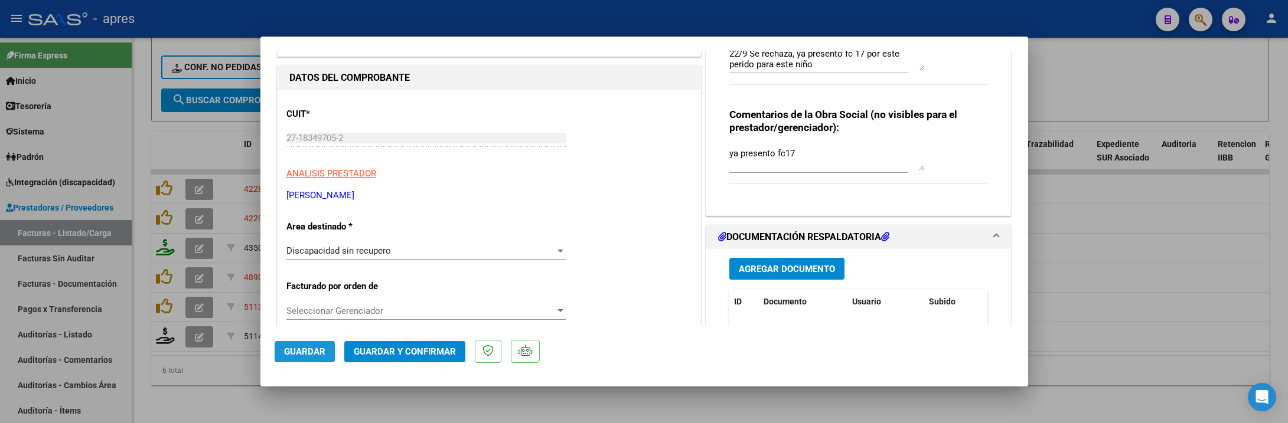
click at [318, 343] on button "Guardar" at bounding box center [305, 351] width 60 height 21
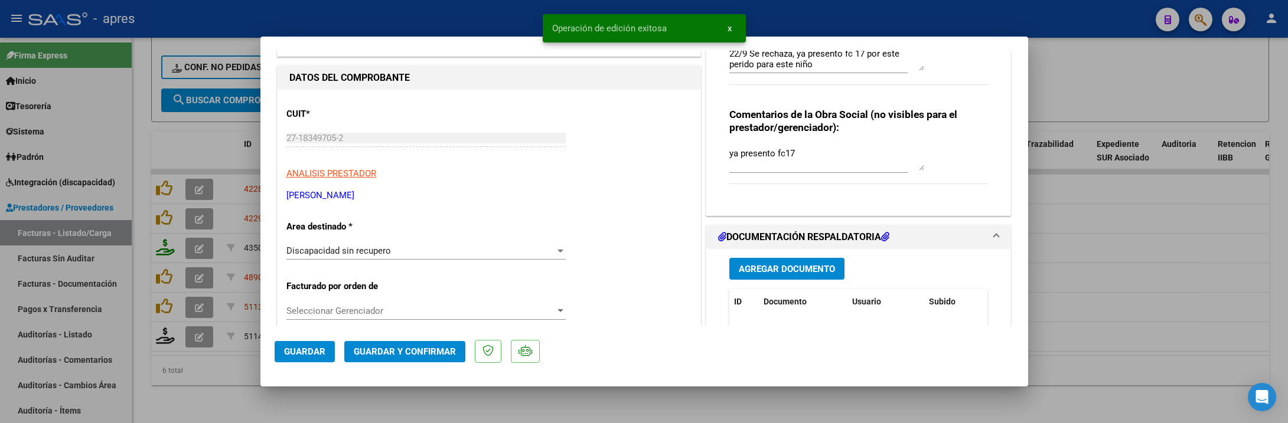
click at [268, 413] on div at bounding box center [644, 211] width 1288 height 423
type input "$ 0,00"
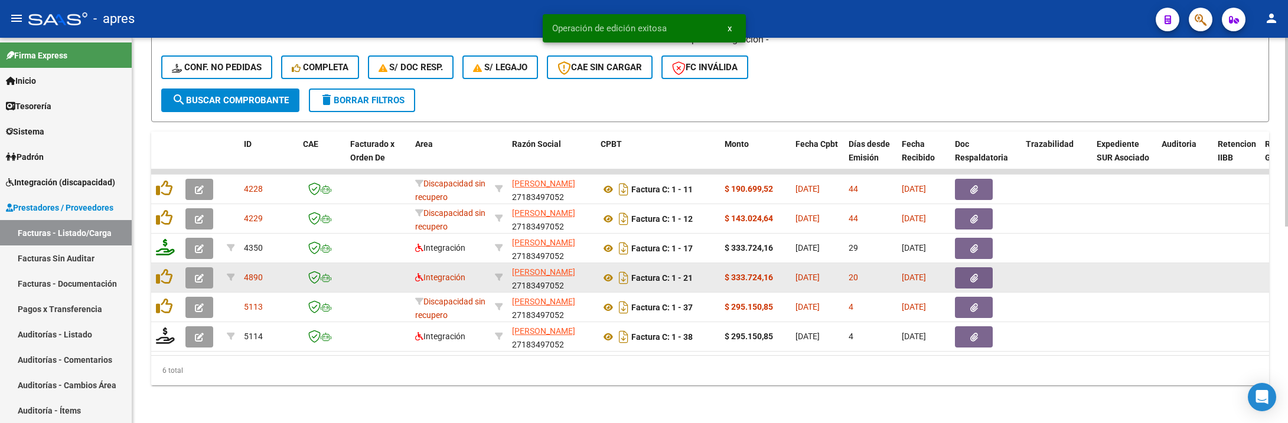
click at [190, 268] on button "button" at bounding box center [199, 278] width 28 height 21
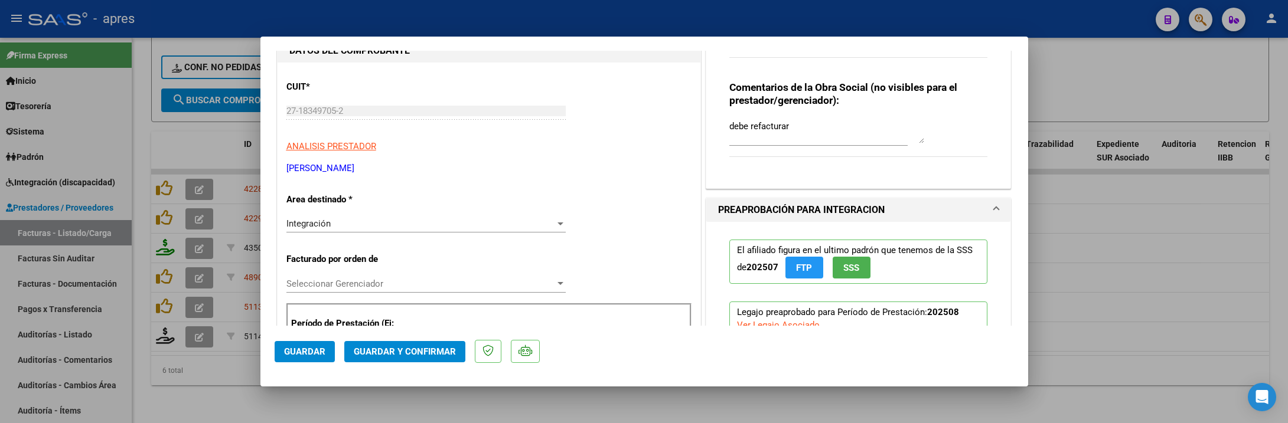
scroll to position [177, 0]
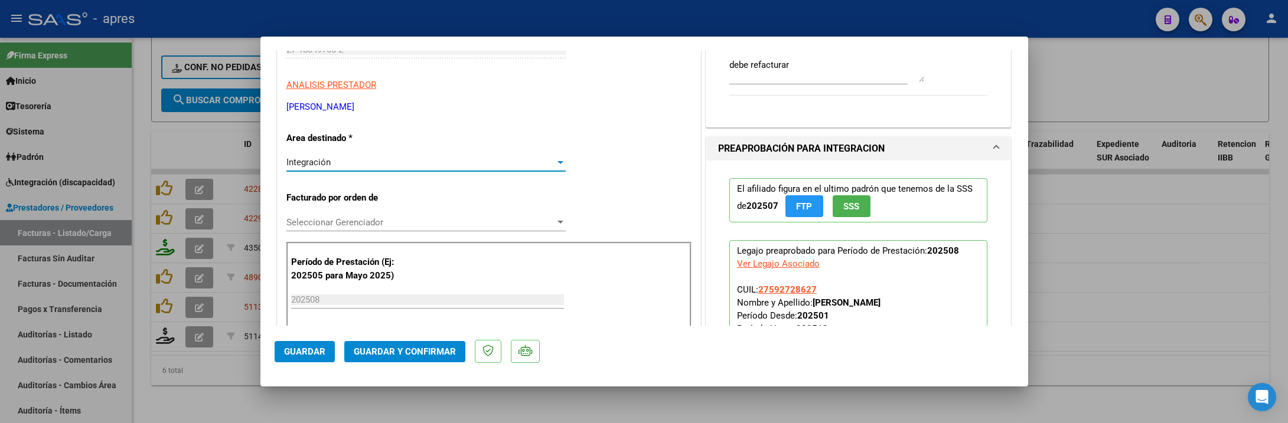
click at [374, 167] on div "Integración" at bounding box center [420, 162] width 269 height 11
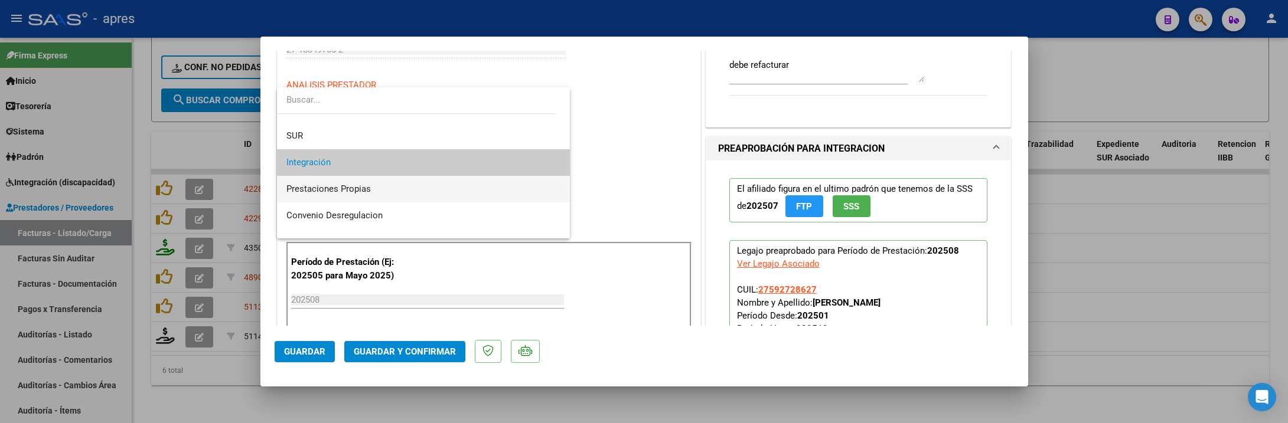
scroll to position [114, 0]
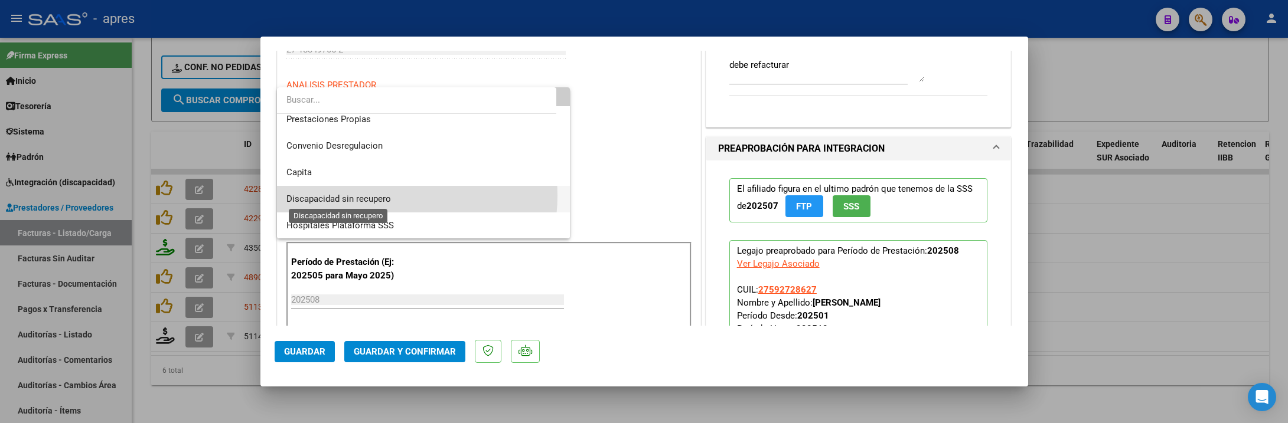
click at [376, 195] on span "Discapacidad sin recupero" at bounding box center [338, 199] width 105 height 11
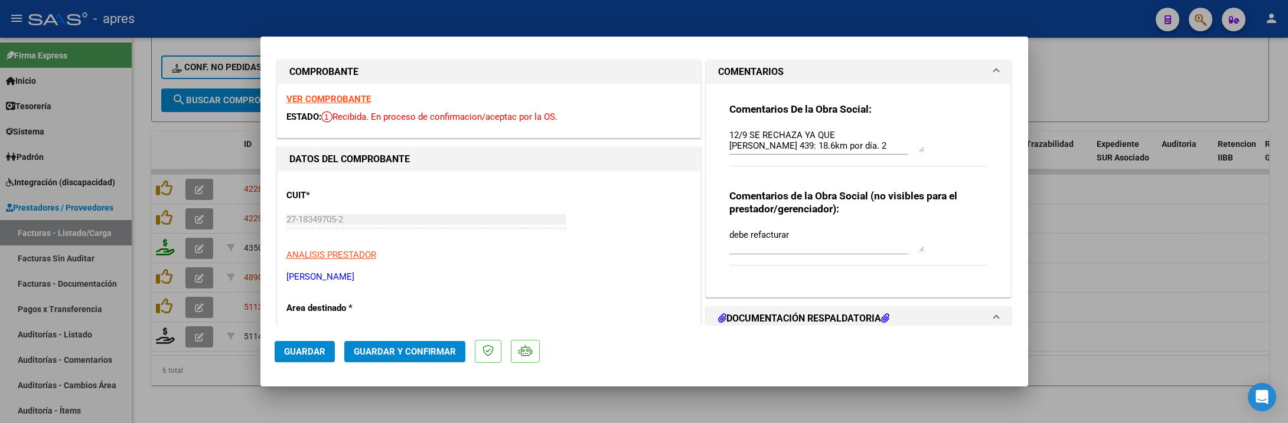
scroll to position [0, 0]
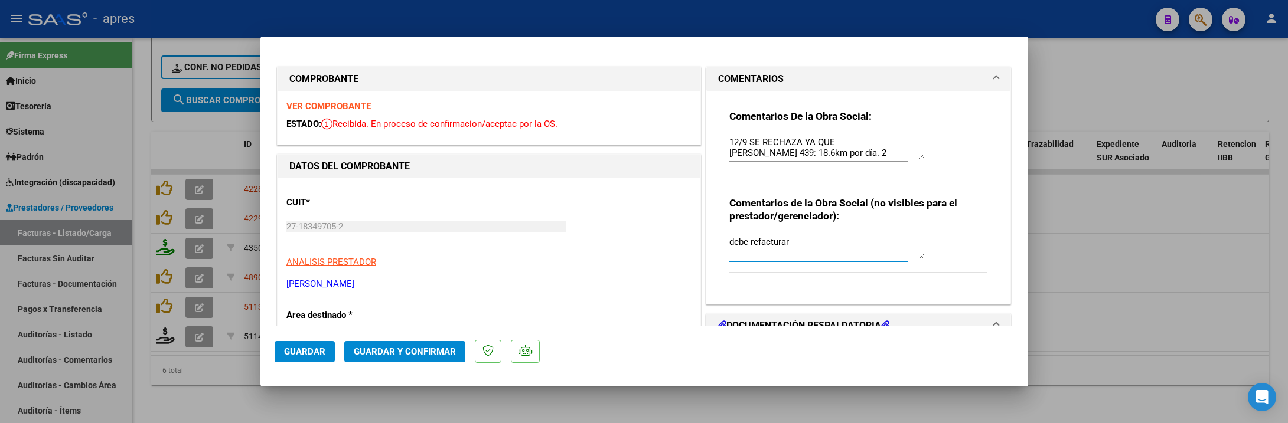
drag, startPoint x: 794, startPoint y: 243, endPoint x: 585, endPoint y: 250, distance: 209.7
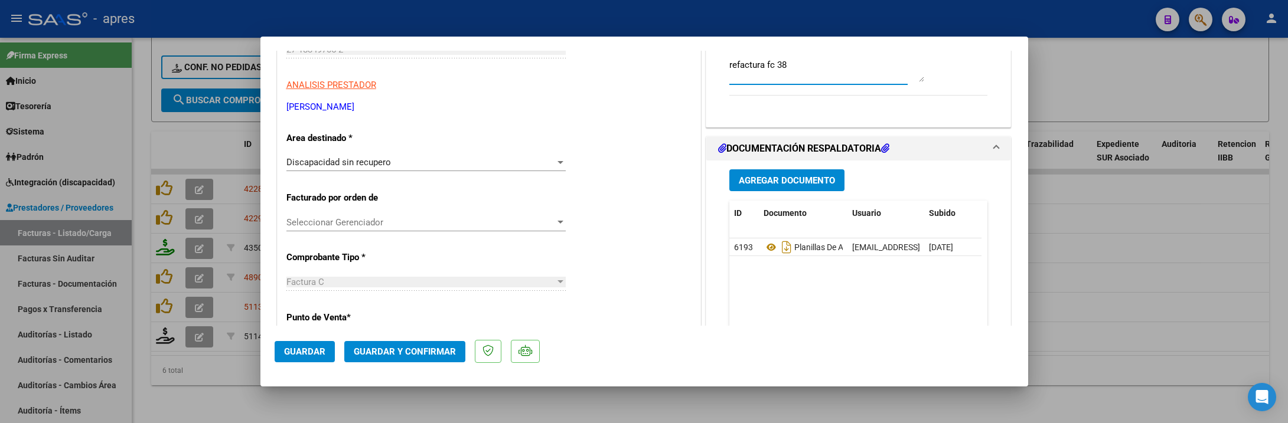
scroll to position [177, 0]
type textarea "refactura fc 38"
click at [296, 351] on span "Guardar" at bounding box center [304, 352] width 41 height 11
click at [287, 361] on button "Guardar" at bounding box center [305, 351] width 60 height 21
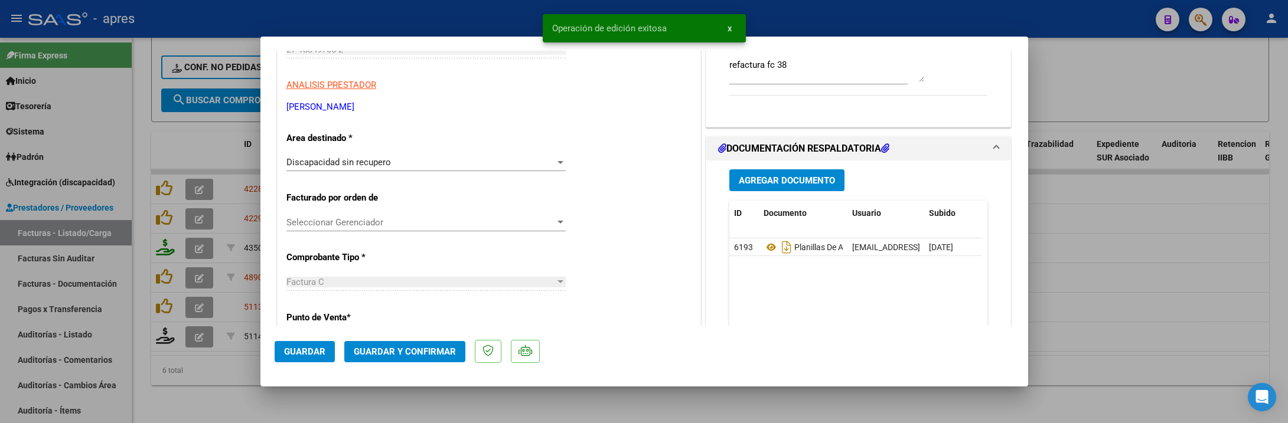
click at [211, 399] on div at bounding box center [644, 211] width 1288 height 423
type input "$ 0,00"
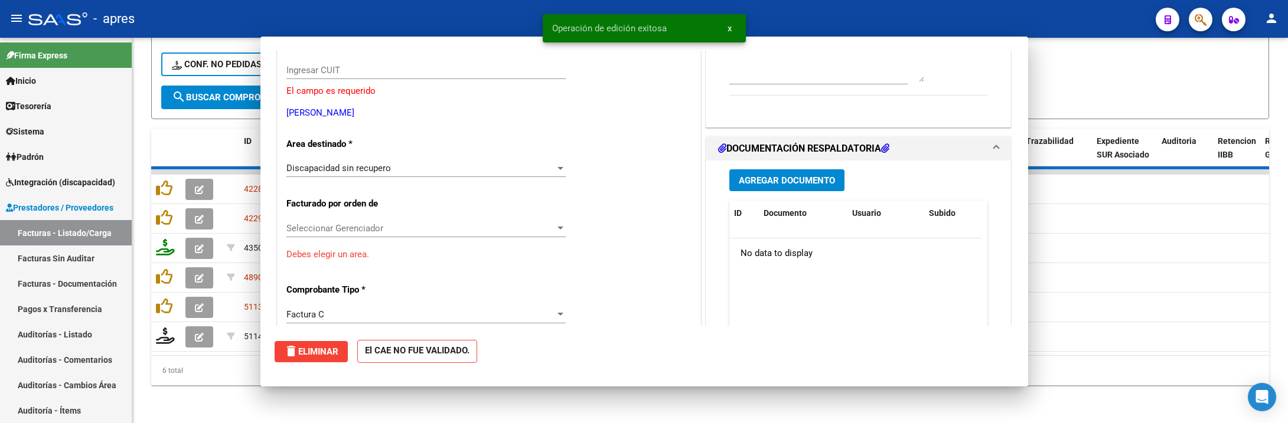
scroll to position [197, 0]
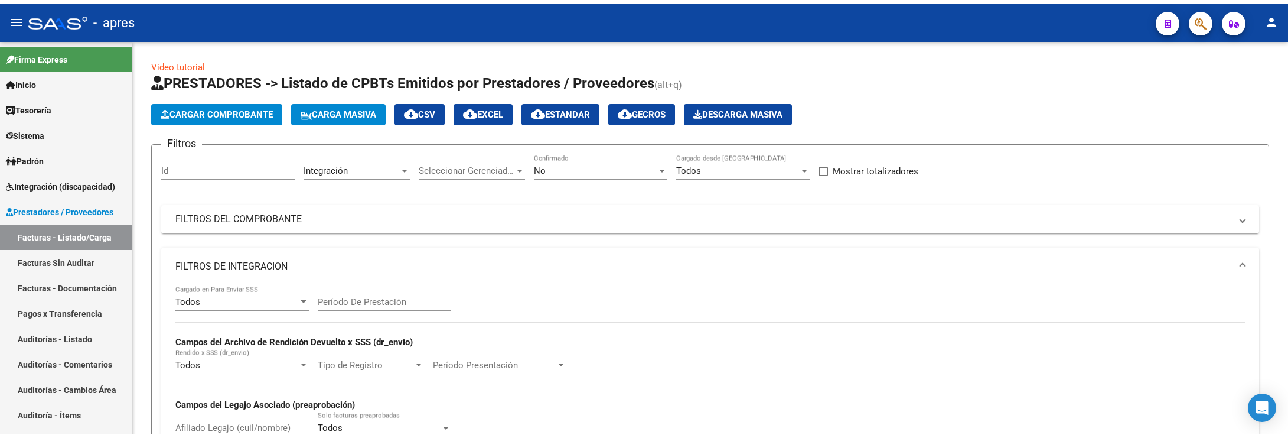
scroll to position [559, 0]
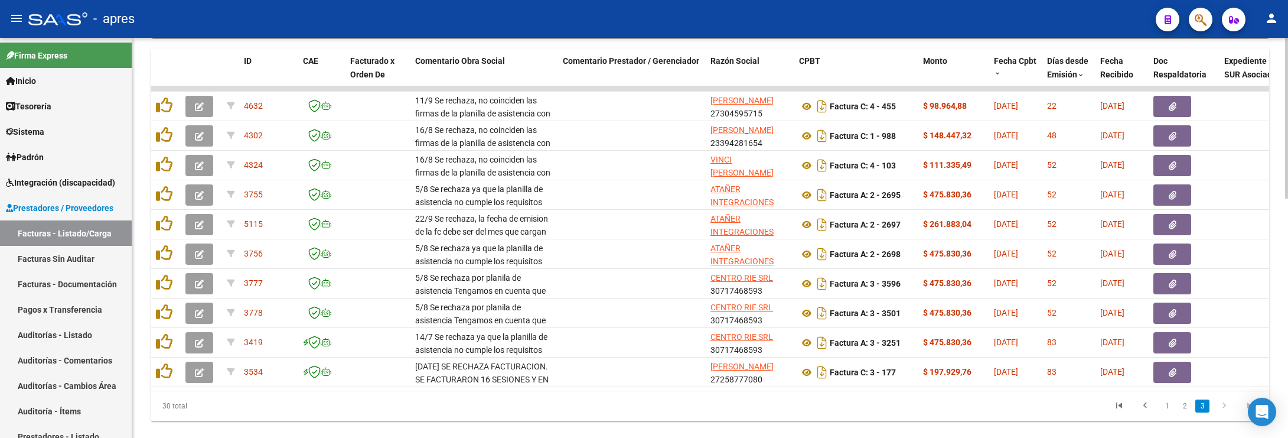
click at [1224, 414] on icon "go to next page" at bounding box center [1224, 407] width 15 height 14
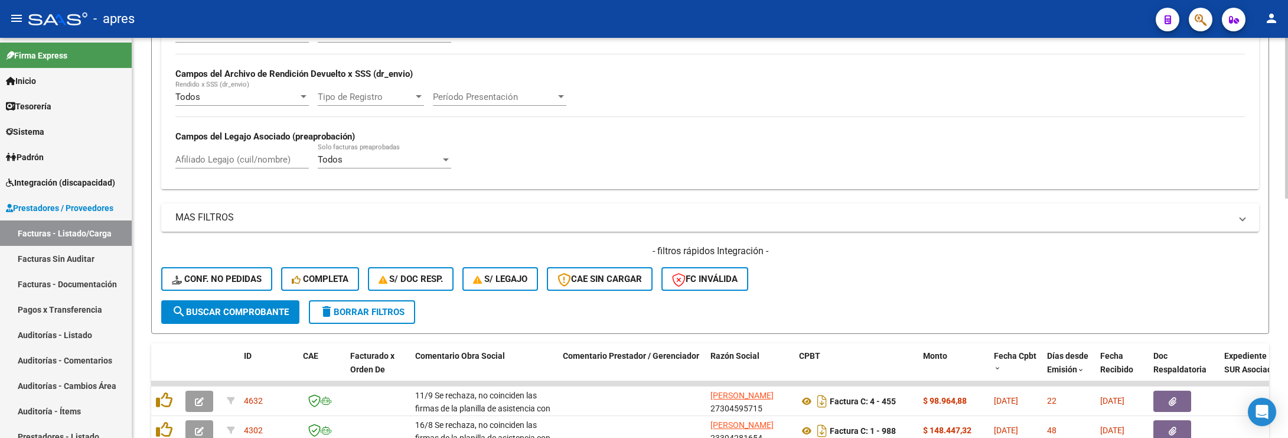
scroll to position [266, 0]
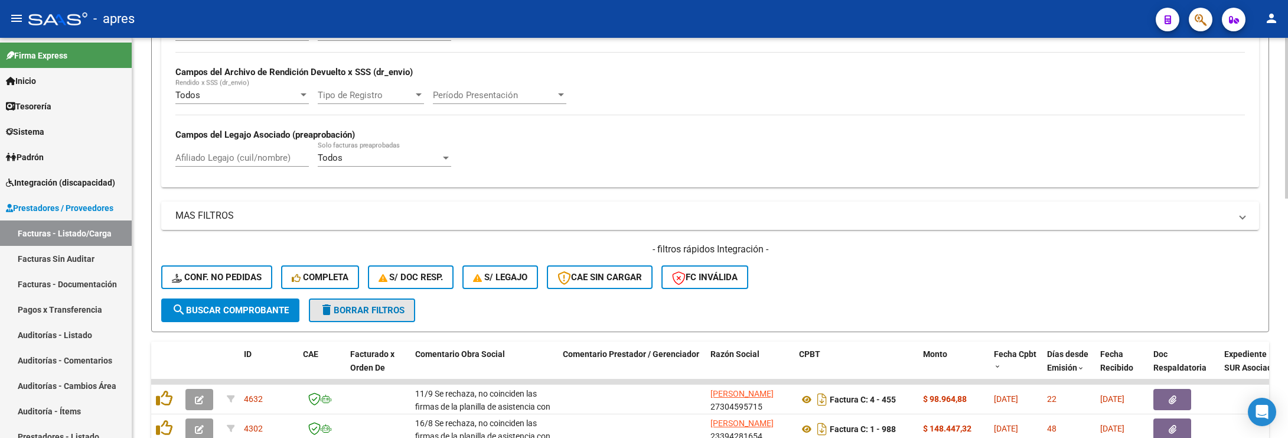
click at [394, 305] on span "delete Borrar Filtros" at bounding box center [361, 310] width 85 height 11
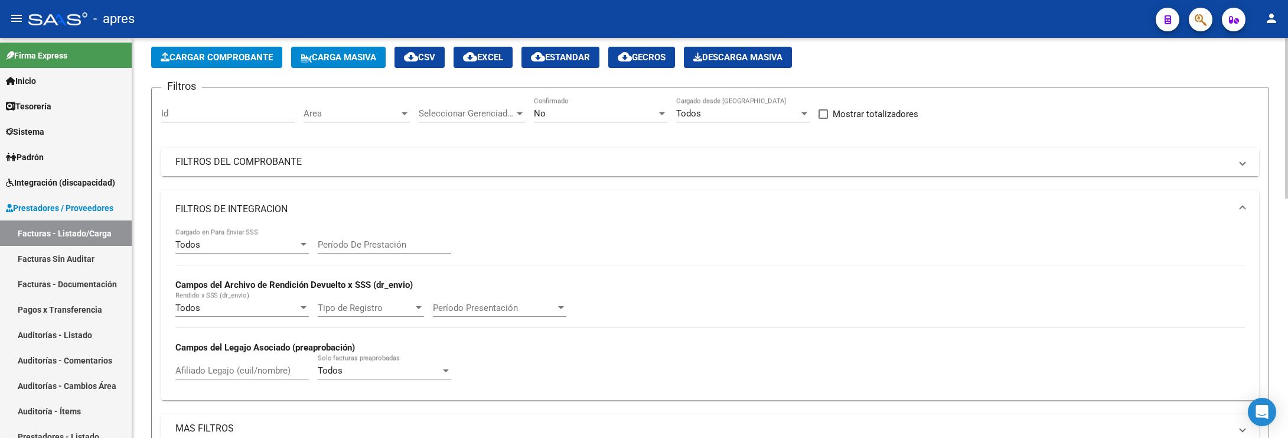
scroll to position [0, 0]
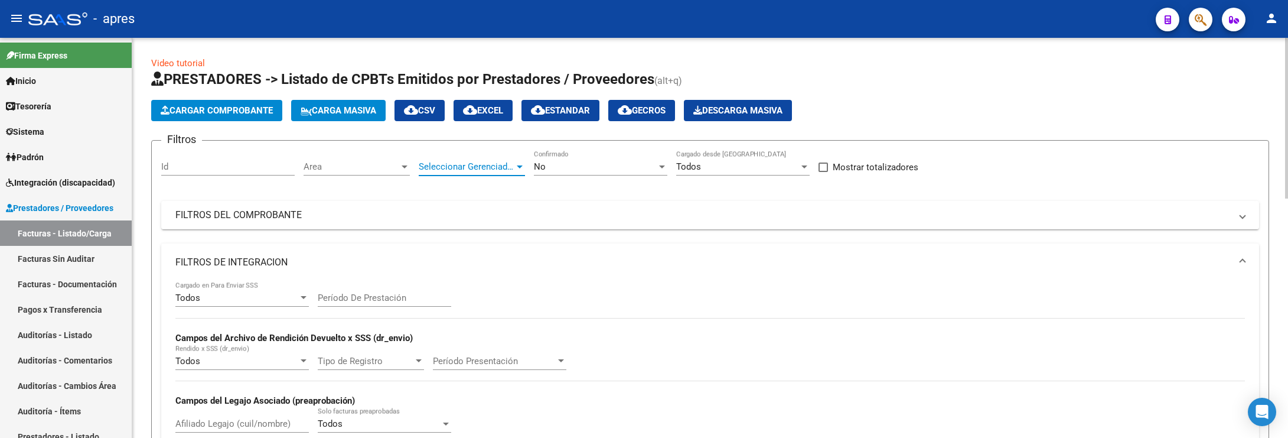
click at [447, 161] on span "Seleccionar Gerenciador" at bounding box center [467, 166] width 96 height 11
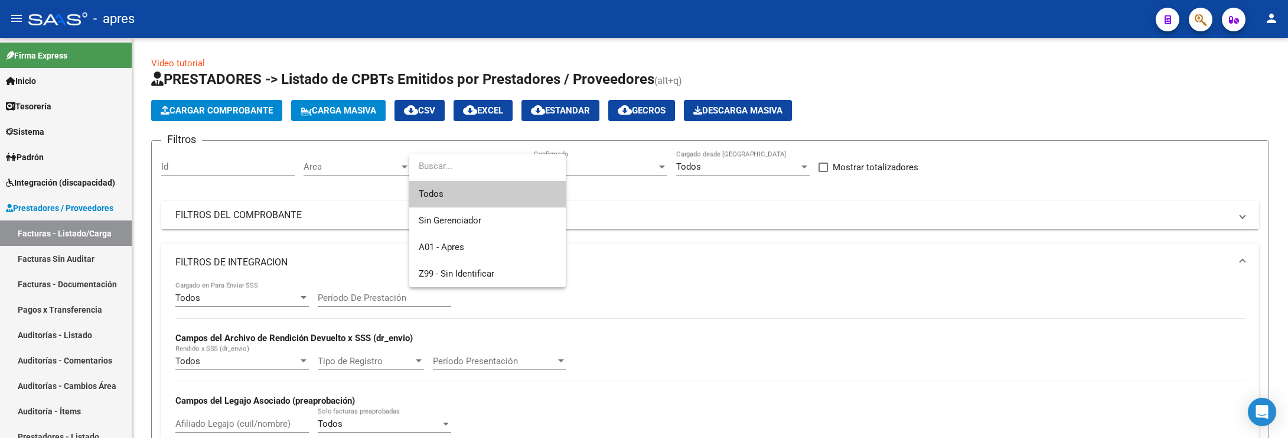
click at [413, 149] on div at bounding box center [644, 219] width 1288 height 438
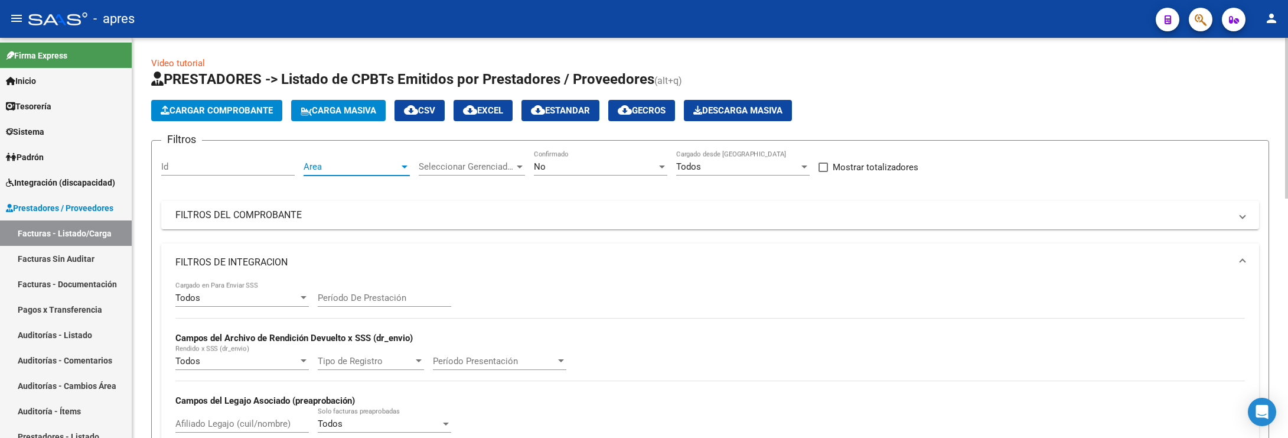
click at [388, 169] on span "Area" at bounding box center [352, 166] width 96 height 11
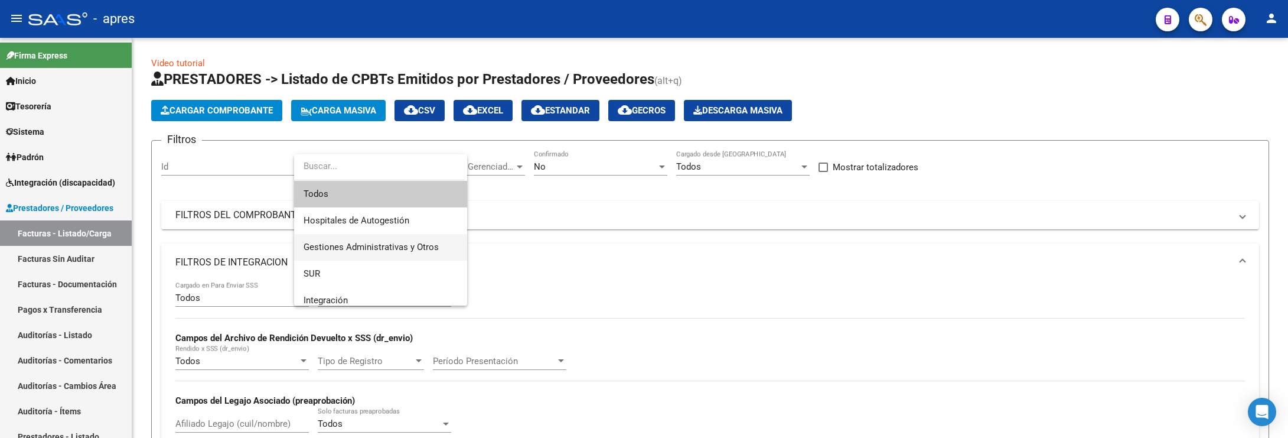
scroll to position [89, 0]
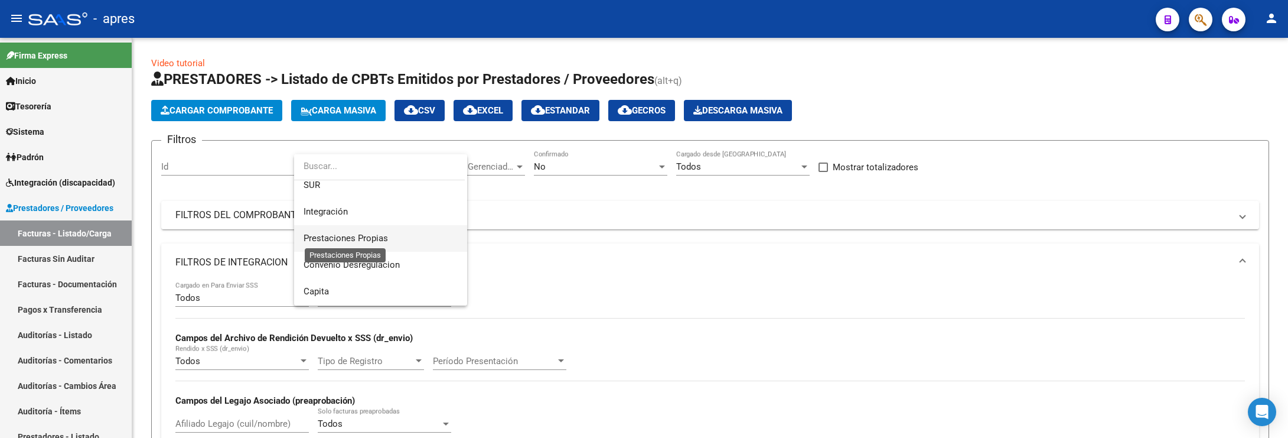
click at [383, 237] on span "Prestaciones Propias" at bounding box center [346, 238] width 84 height 11
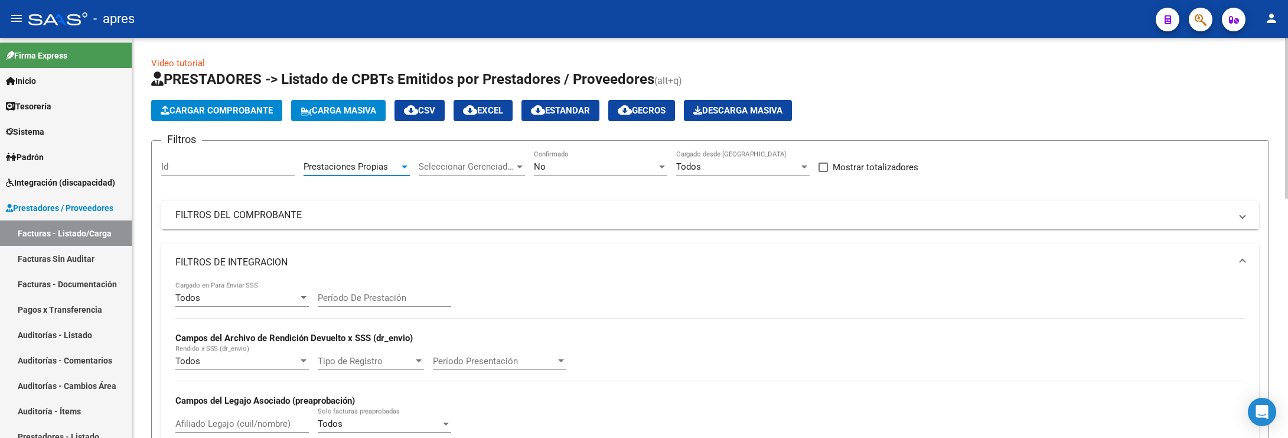
click at [395, 163] on div "Prestaciones Propias" at bounding box center [352, 166] width 96 height 11
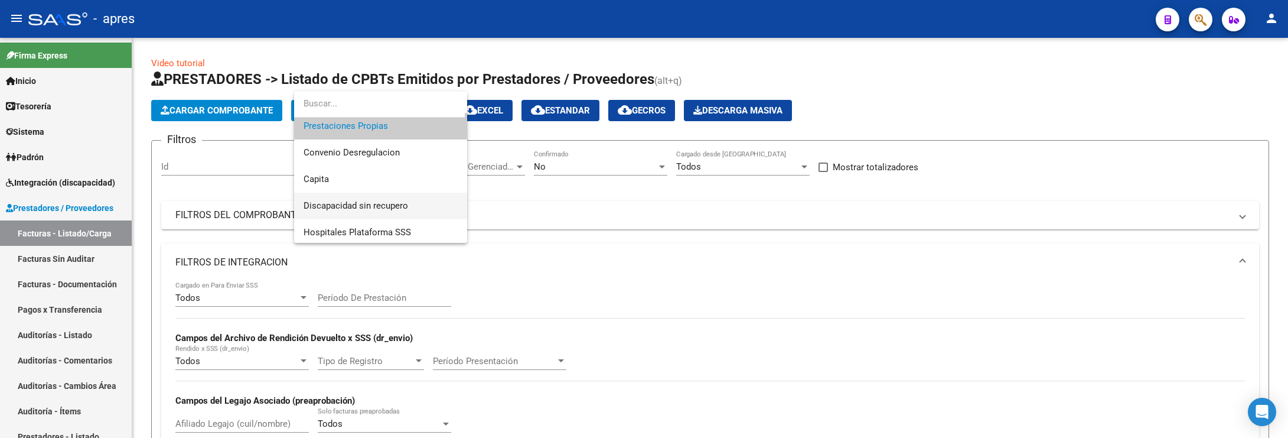
scroll to position [141, 0]
click at [388, 201] on span "Discapacidad sin recupero" at bounding box center [356, 203] width 105 height 11
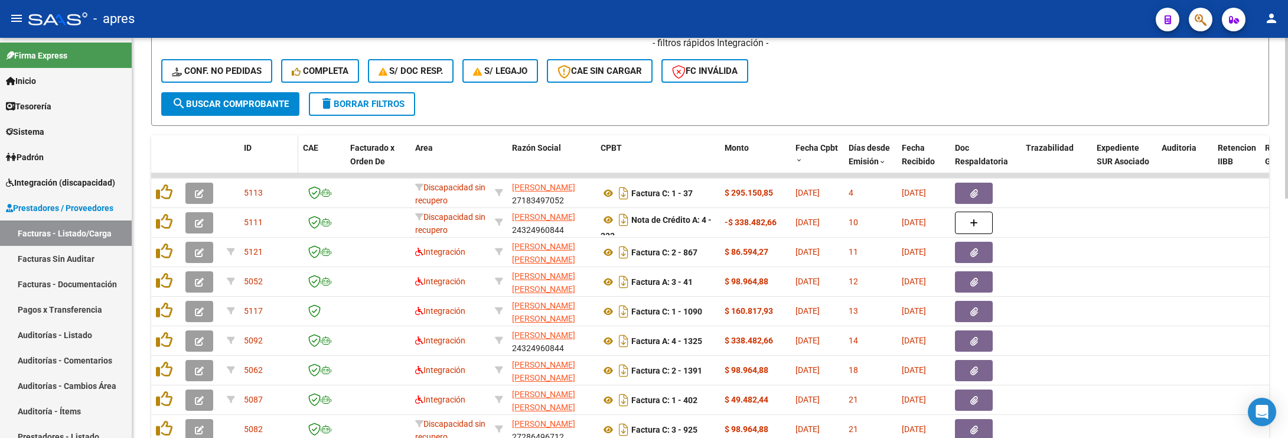
scroll to position [443, 0]
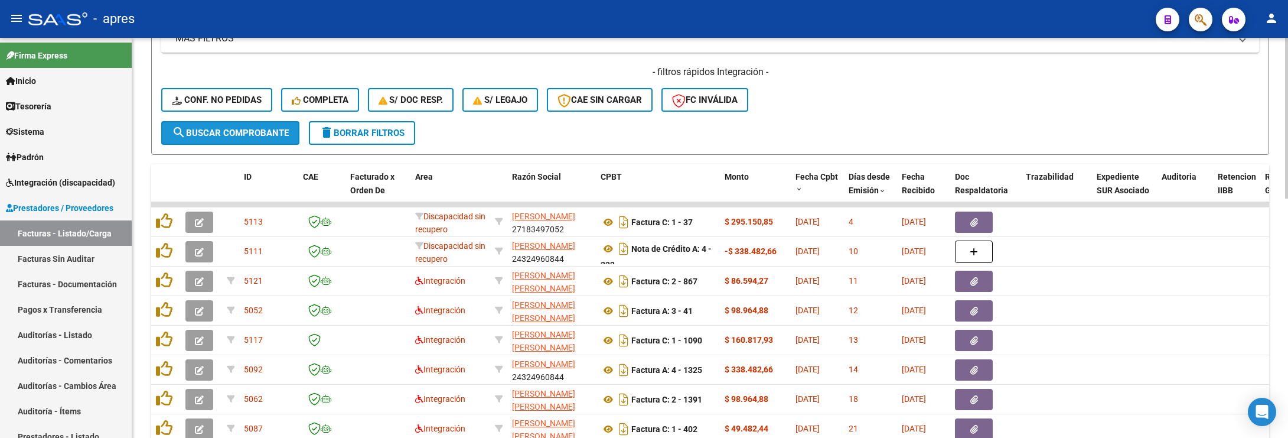
click at [256, 136] on span "search Buscar Comprobante" at bounding box center [230, 133] width 117 height 11
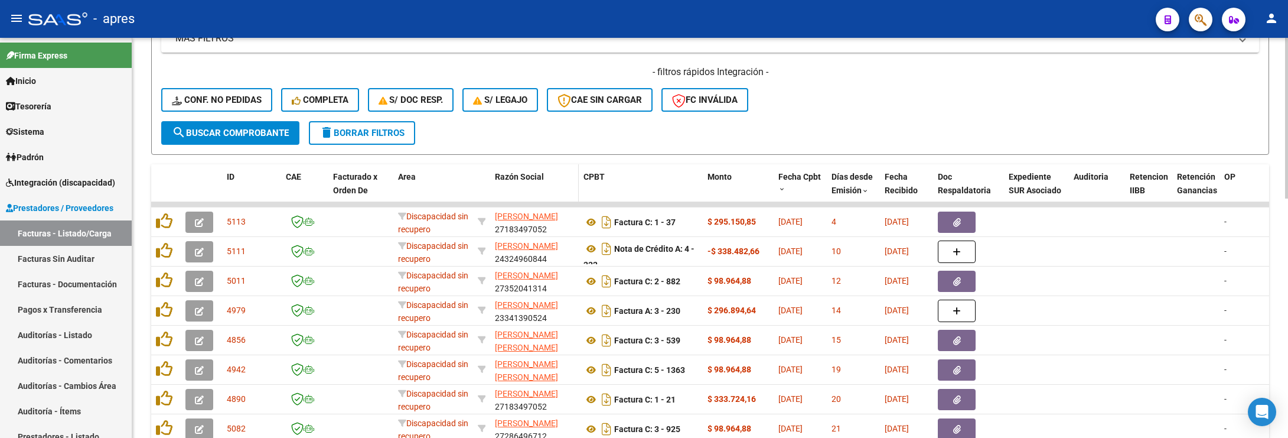
scroll to position [531, 0]
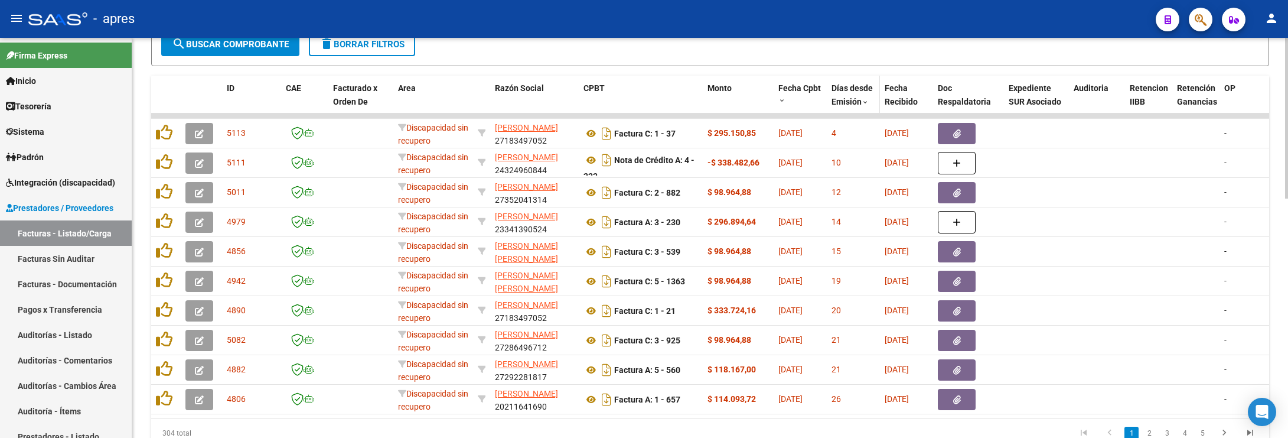
click at [852, 94] on div "Días desde Emisión" at bounding box center [854, 94] width 44 height 27
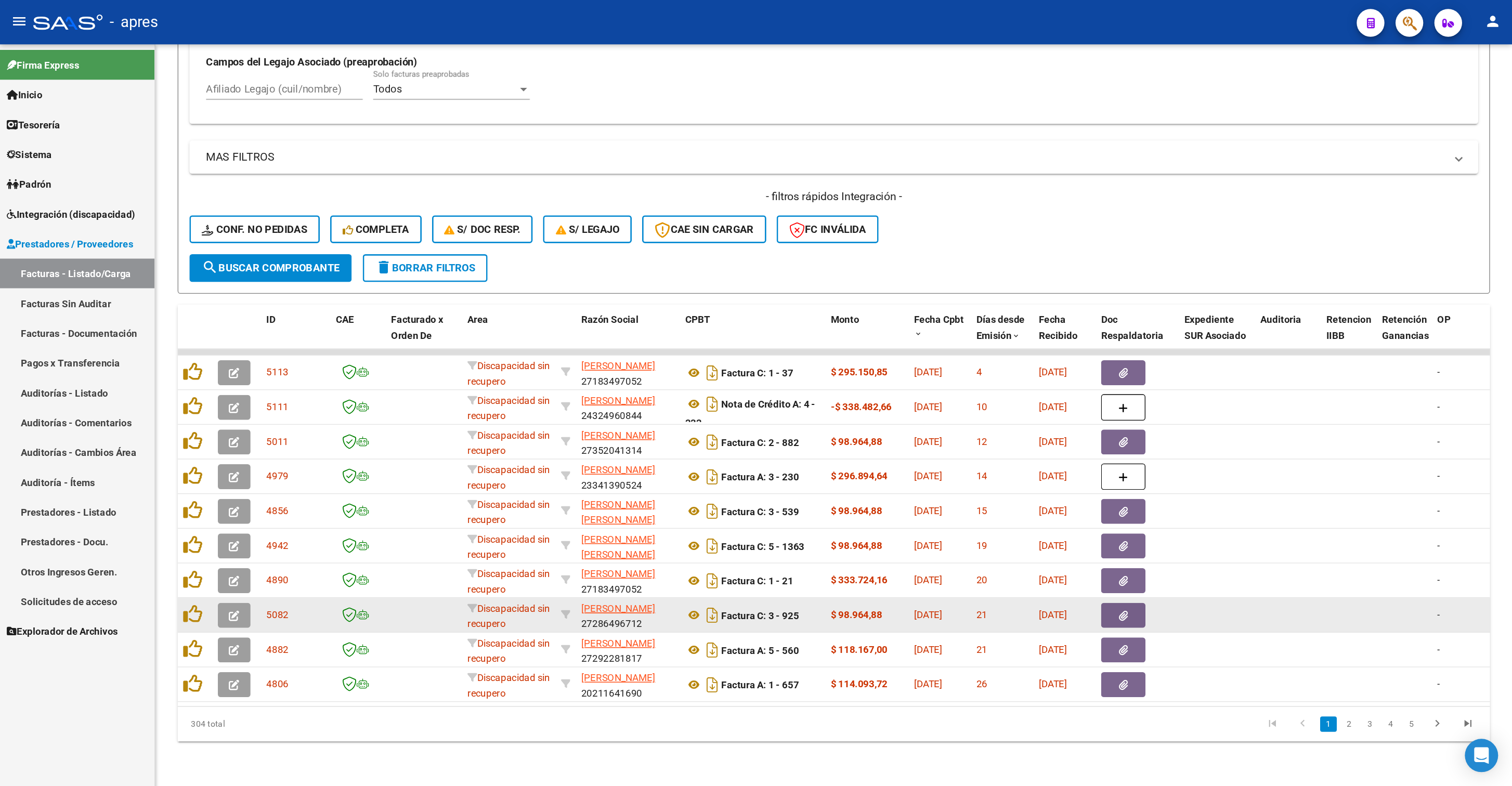
scroll to position [0, 0]
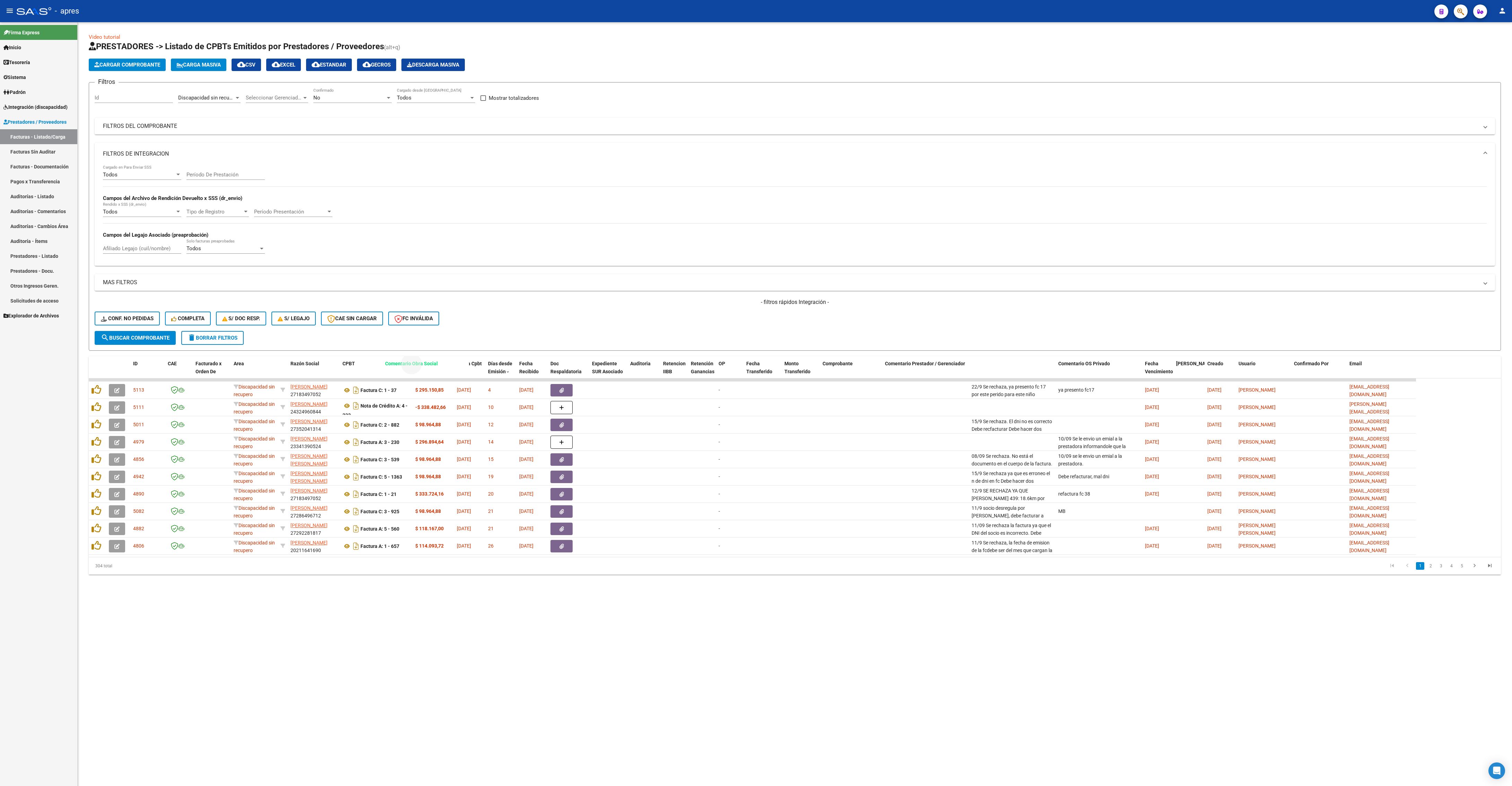
drag, startPoint x: 1000, startPoint y: 363, endPoint x: 413, endPoint y: 362, distance: 587.0
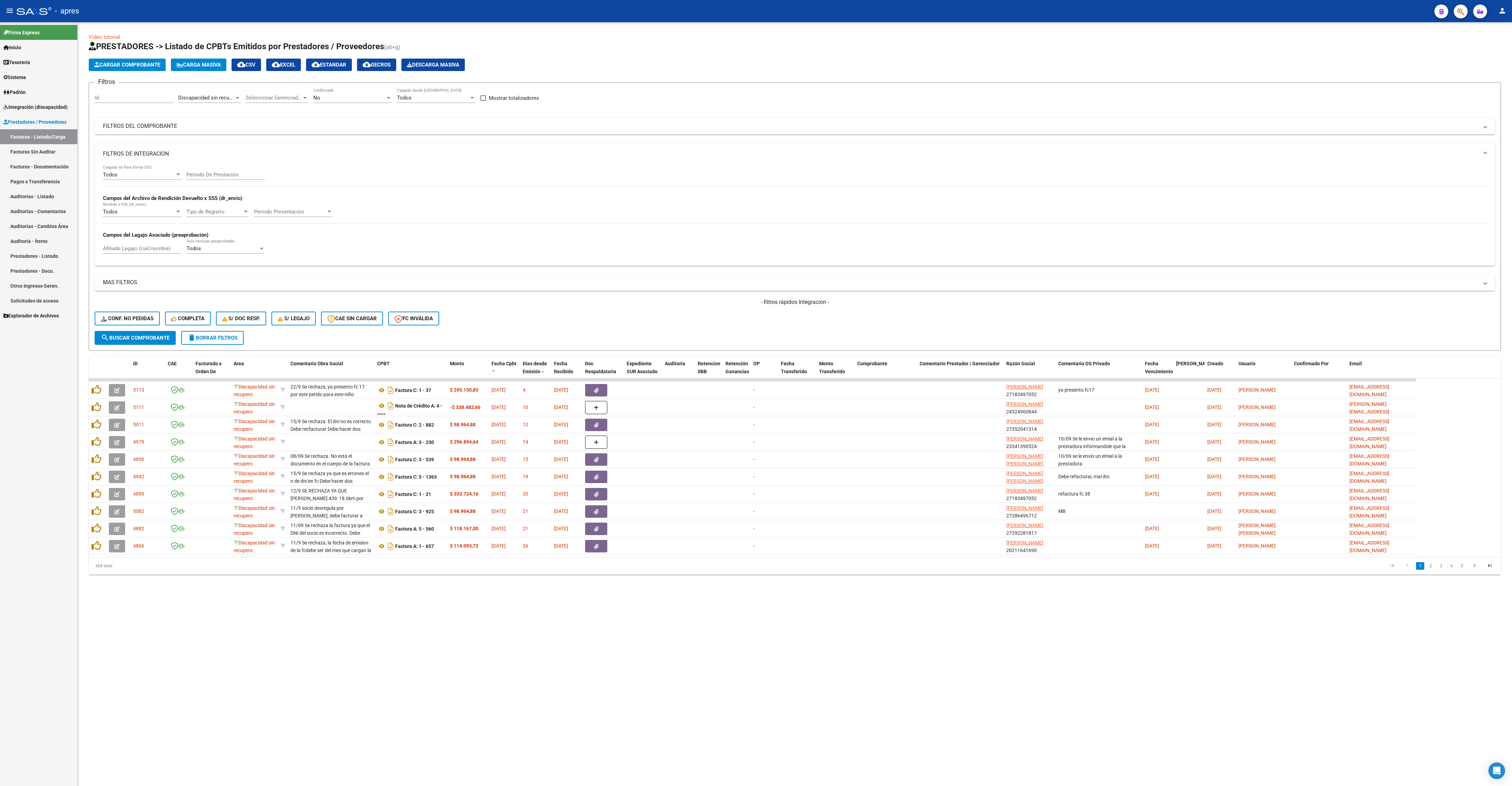
click at [613, 248] on mat-sidenav-content "Video tutorial PRESTADORES -> Listado de CPBTs Emitidos por Prestadores / Prove…" at bounding box center [795, 404] width 1435 height 764
drag, startPoint x: 1069, startPoint y: 372, endPoint x: 1084, endPoint y: 334, distance: 40.9
click at [755, 248] on div "Video tutorial PRESTADORES -> Listado de CPBTs Emitidos por Prestadores / Prove…" at bounding box center [795, 304] width 1412 height 541
click at [755, 248] on div "- filtros rápidos Integración - Conf. no pedidas Completa S/ Doc Resp. S/ legaj…" at bounding box center [795, 315] width 1400 height 33
drag, startPoint x: 1085, startPoint y: 367, endPoint x: 516, endPoint y: 383, distance: 569.2
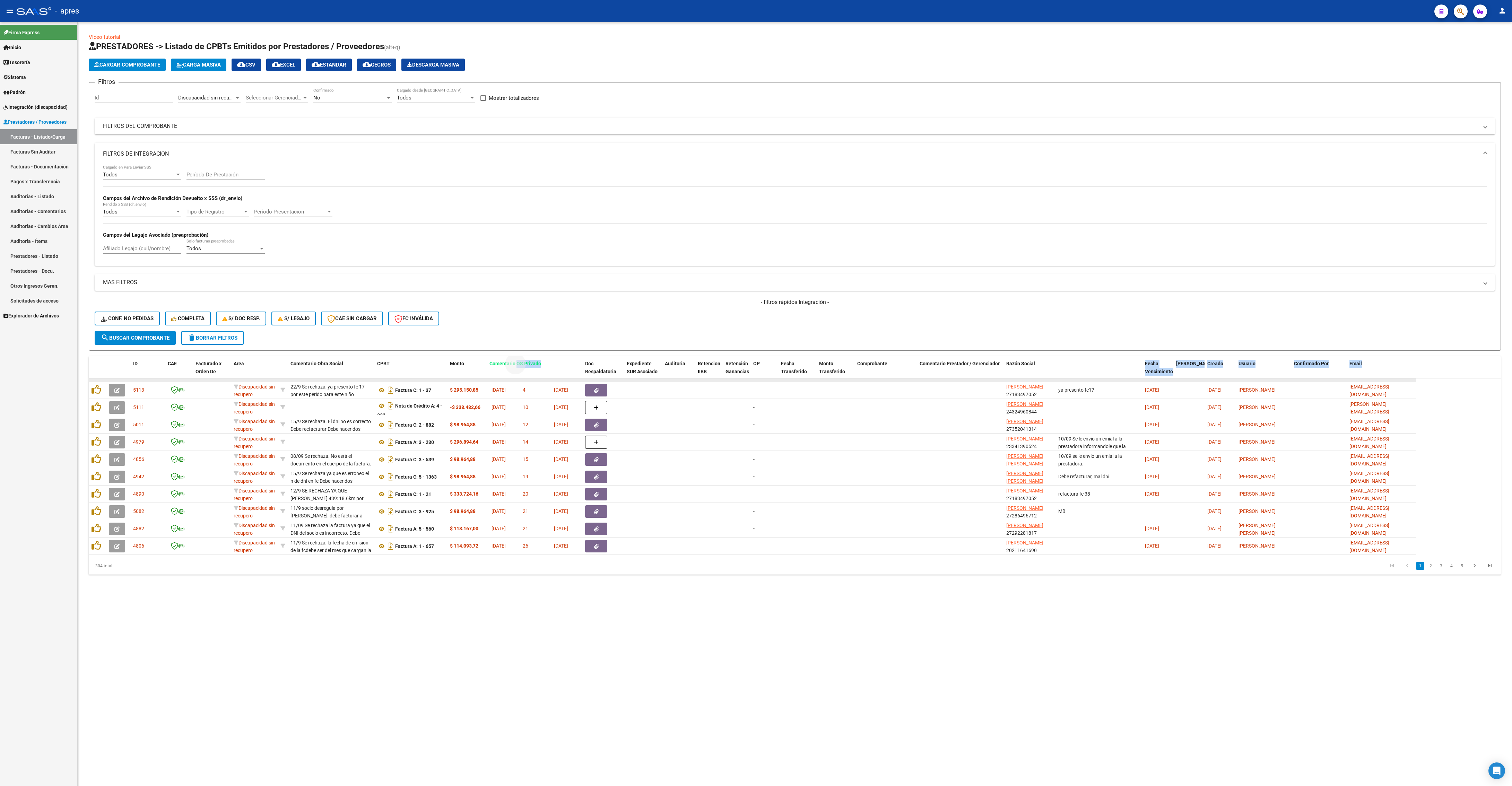
click at [516, 248] on div "ID CAE Facturado x Orden De Area Comentario Obra Social CPBT Monto Fecha Cpbt D…" at bounding box center [795, 465] width 1412 height 218
click at [635, 248] on mat-sidenav-content "Video tutorial PRESTADORES -> Listado de CPBTs Emitidos por Prestadores / Prove…" at bounding box center [795, 404] width 1435 height 764
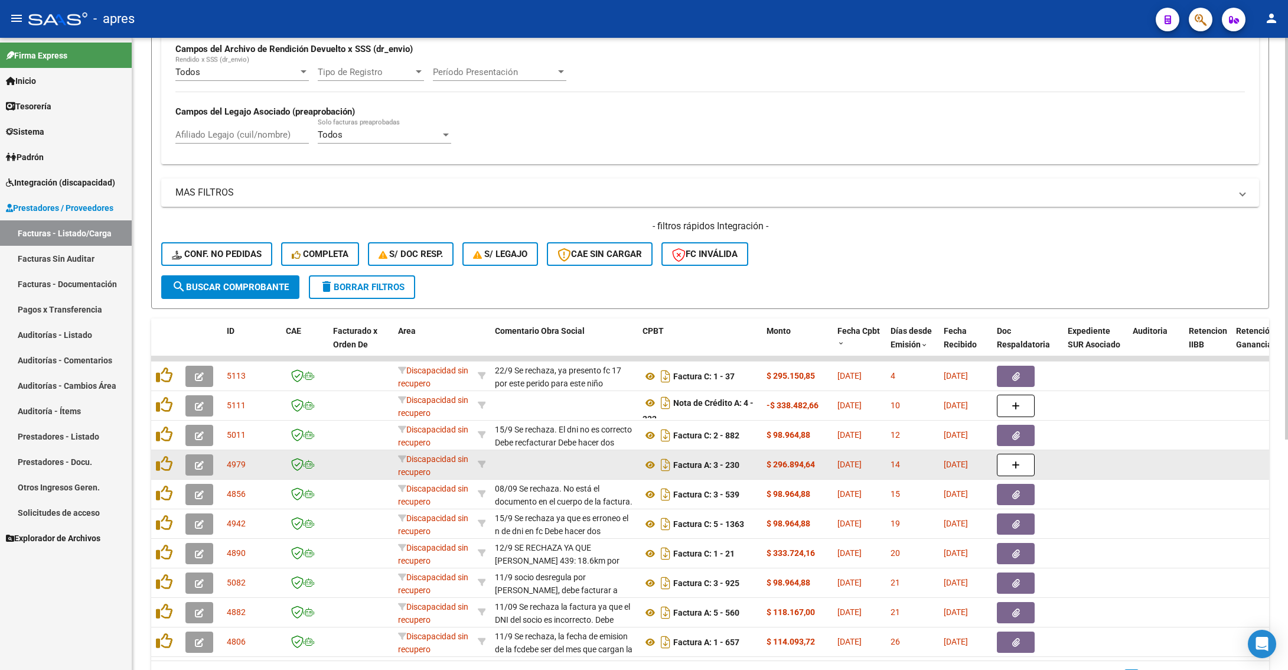
scroll to position [363, 0]
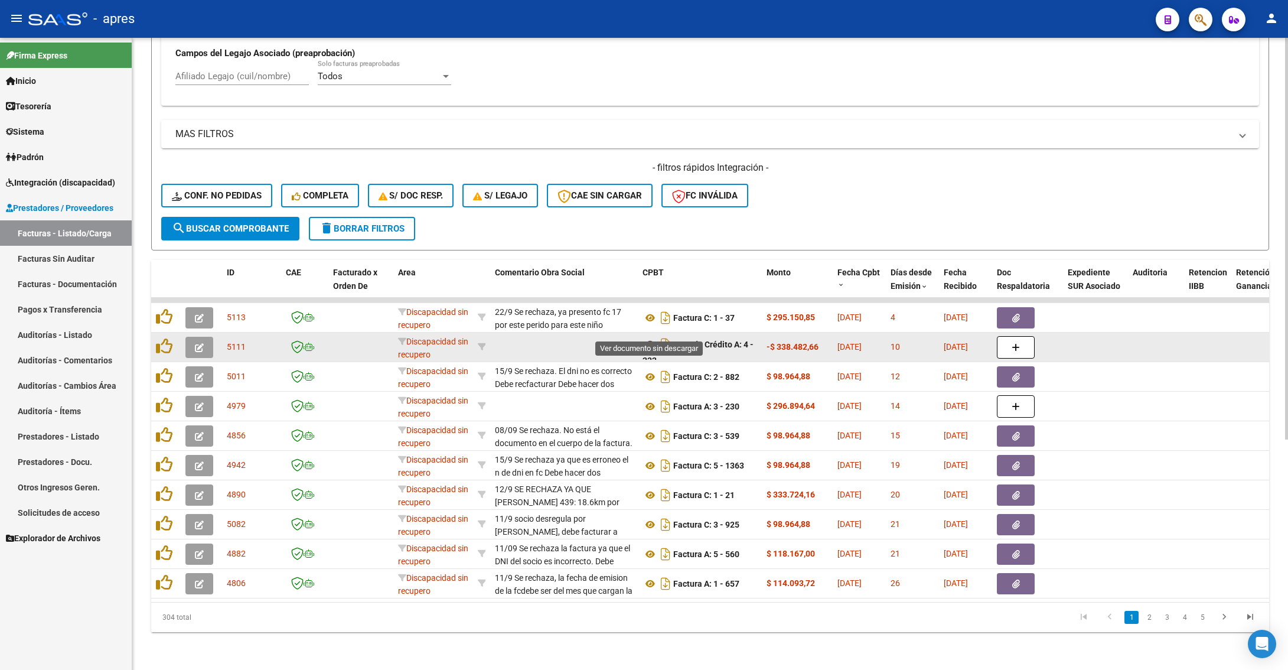
click at [649, 337] on icon at bounding box center [650, 344] width 15 height 14
click at [192, 337] on button "button" at bounding box center [199, 347] width 28 height 21
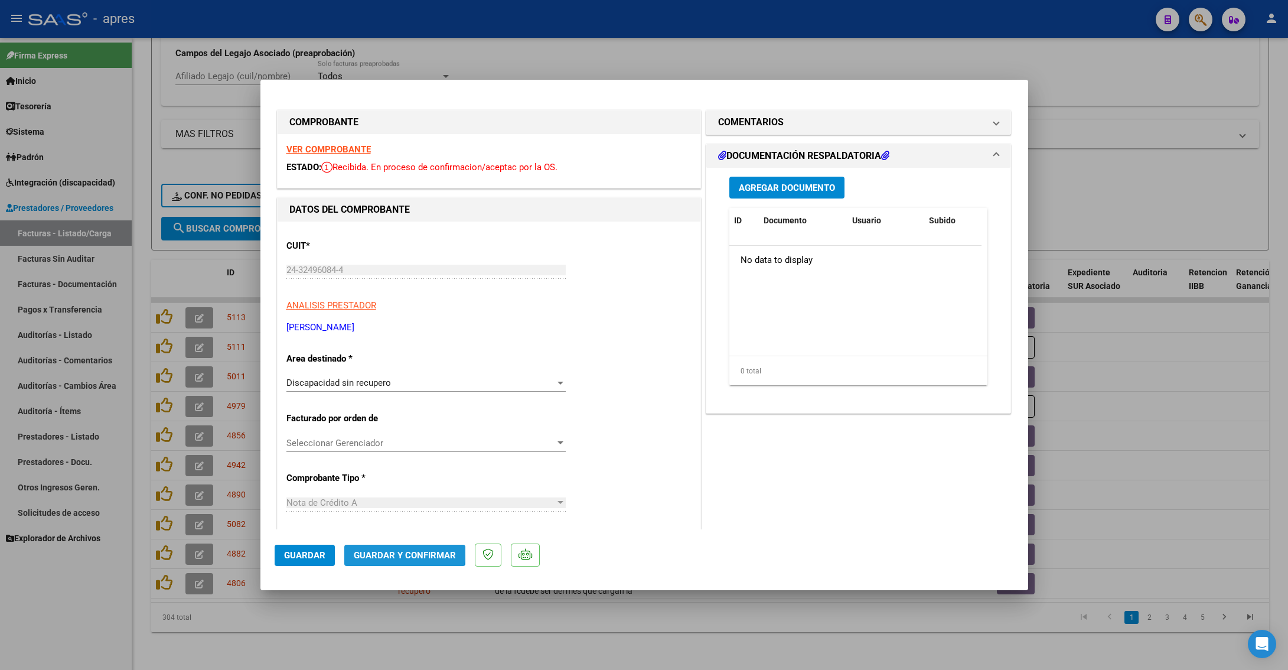
click at [383, 423] on span "Guardar y Confirmar" at bounding box center [405, 555] width 102 height 11
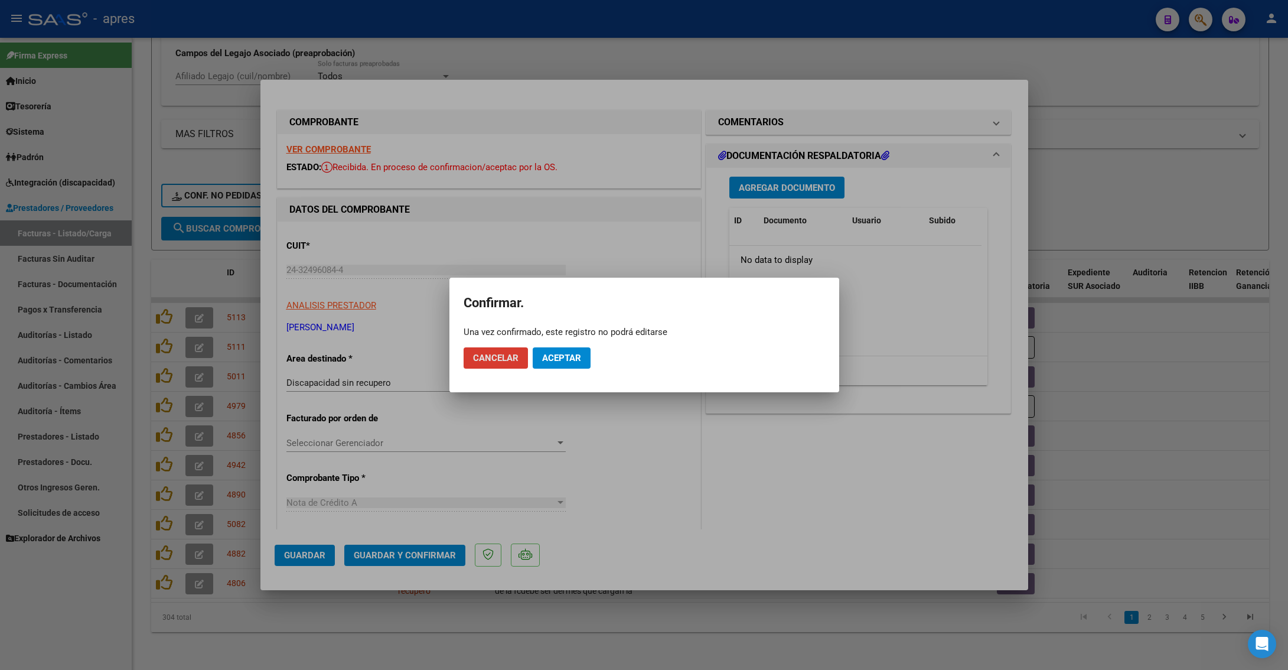
click at [566, 353] on span "Aceptar" at bounding box center [561, 358] width 39 height 11
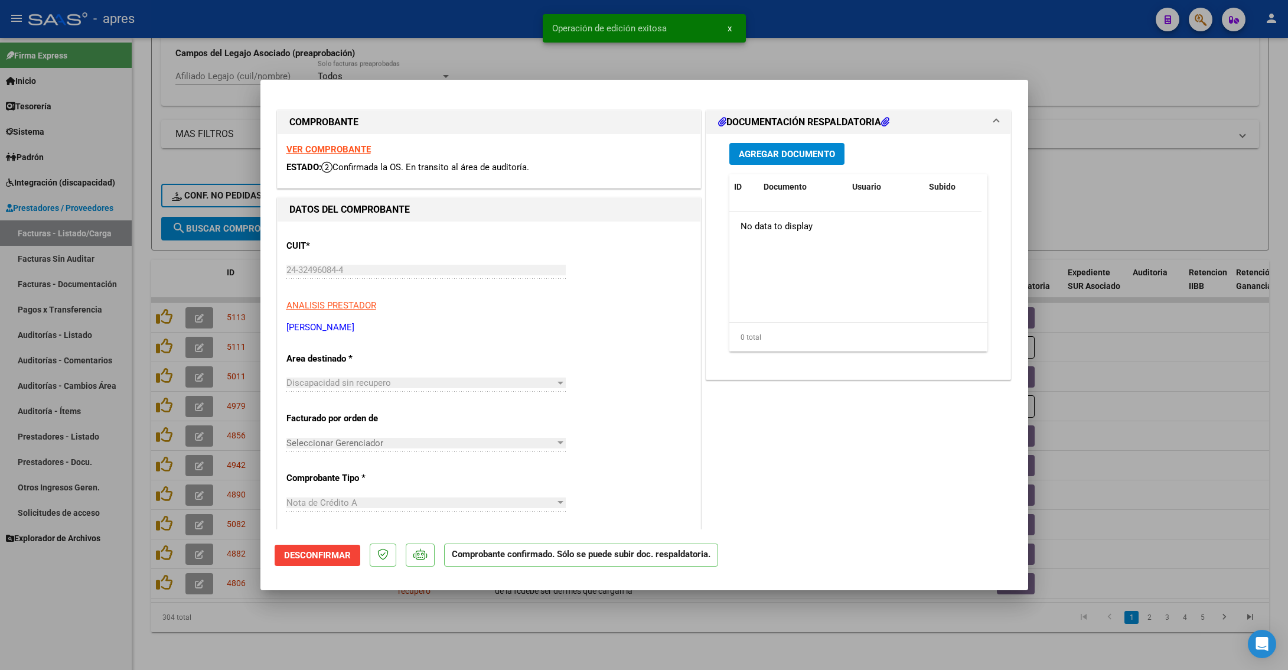
click at [308, 423] on div at bounding box center [644, 335] width 1288 height 670
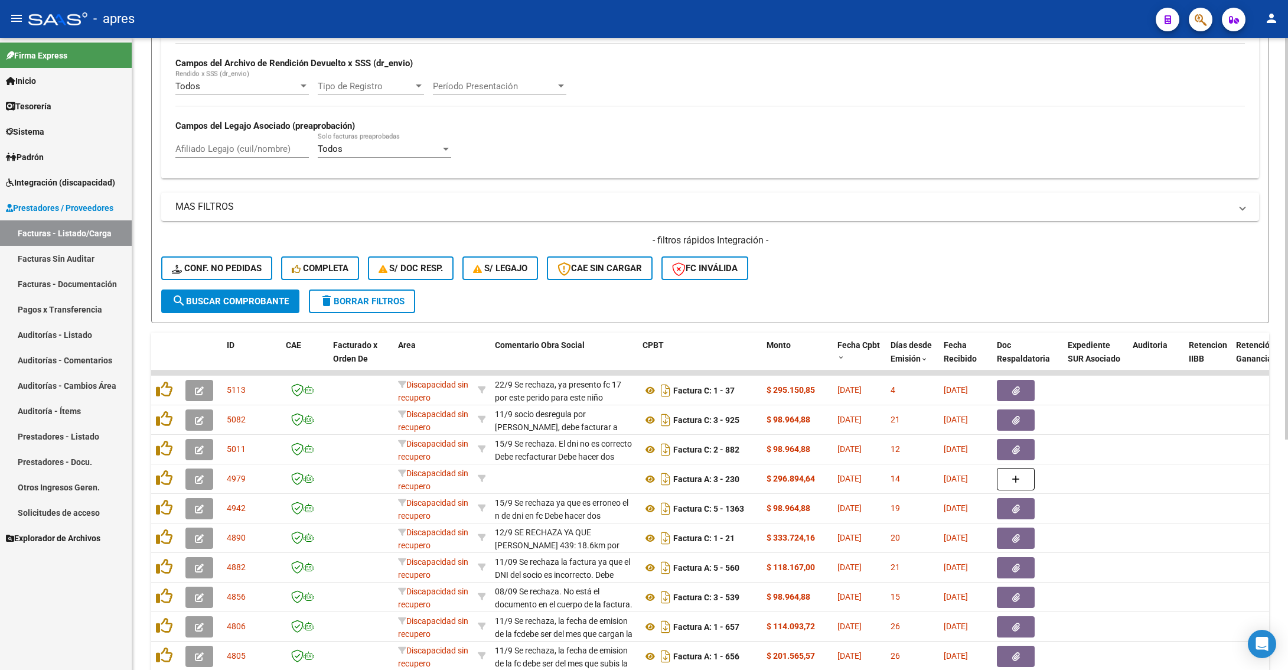
scroll to position [9, 0]
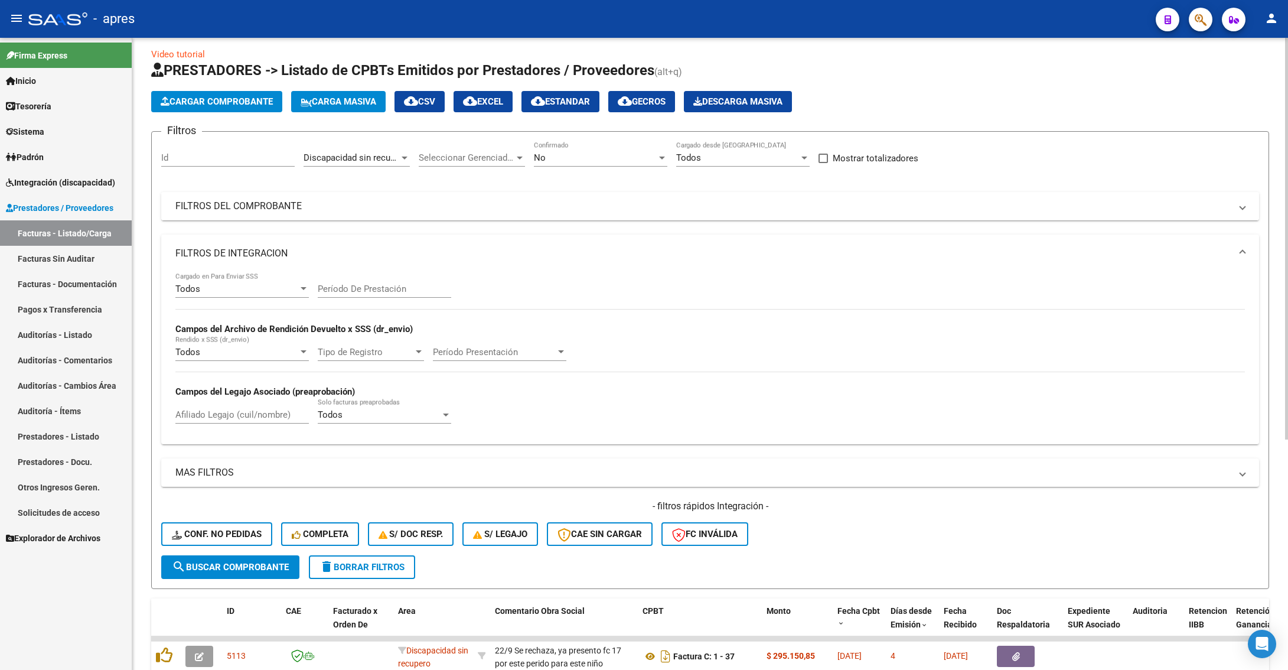
click at [555, 213] on mat-panel-title "FILTROS DEL COMPROBANTE" at bounding box center [702, 206] width 1055 height 13
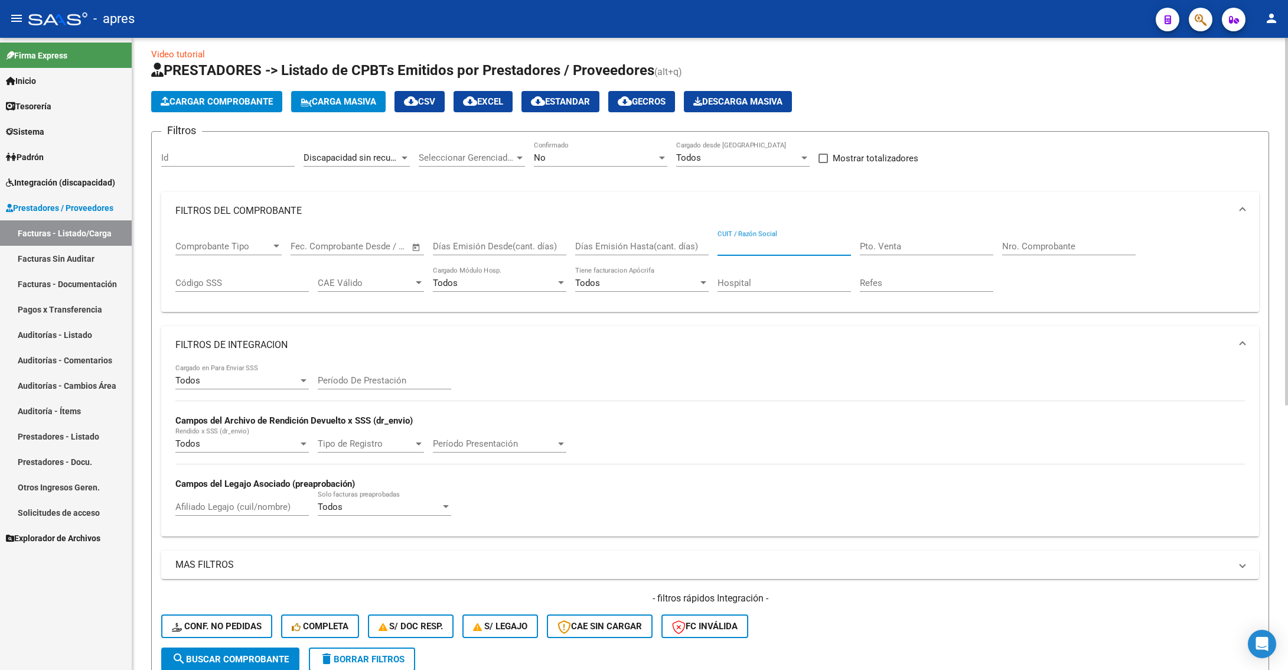
click at [726, 252] on input "CUIT / Razón Social" at bounding box center [784, 246] width 133 height 11
paste input "98.964,88 8"
drag, startPoint x: 789, startPoint y: 248, endPoint x: 449, endPoint y: 254, distance: 340.2
click at [449, 254] on div "Comprobante Tipo Comprobante Tipo Fecha inicio – Fecha fin Fec. Comprobante Des…" at bounding box center [709, 266] width 1069 height 73
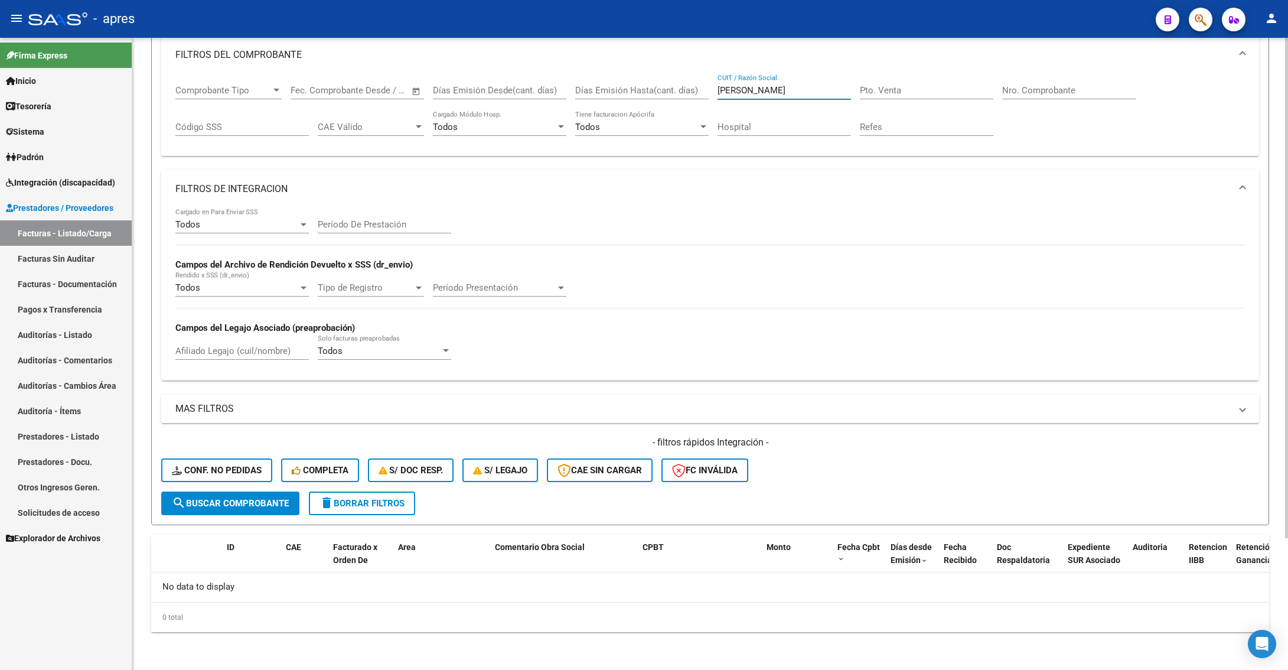
scroll to position [0, 0]
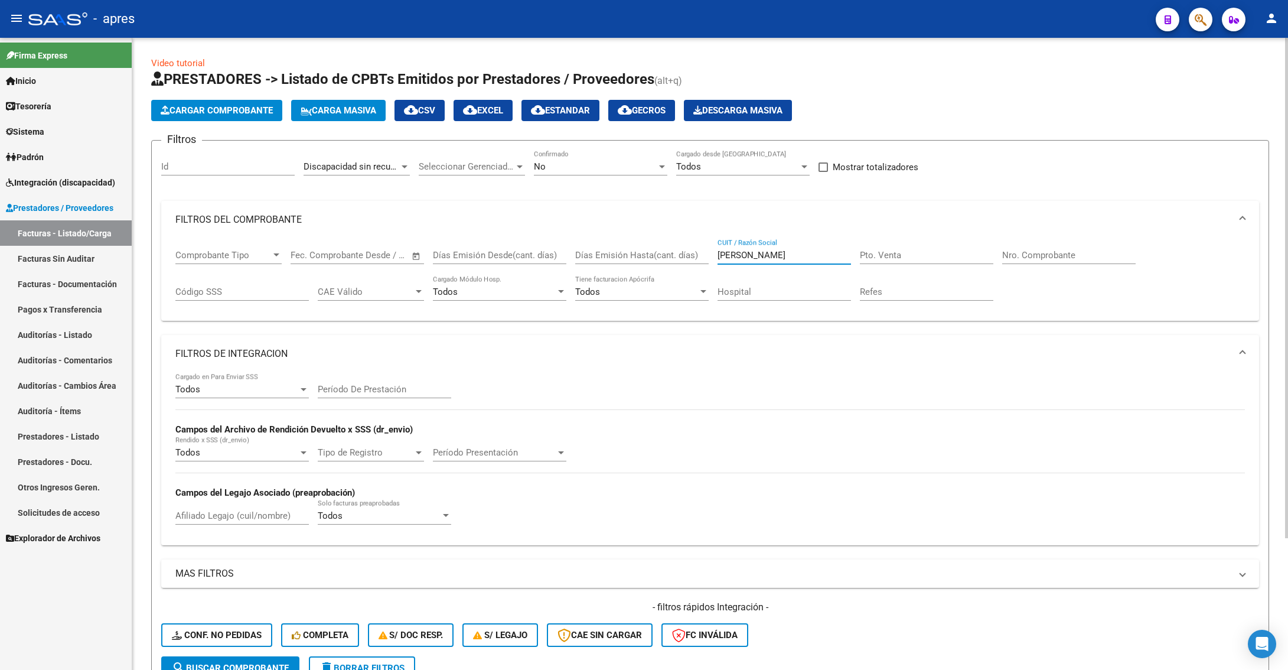
type input "[PERSON_NAME]"
click at [390, 162] on span "Discapacidad sin recupero" at bounding box center [356, 166] width 105 height 11
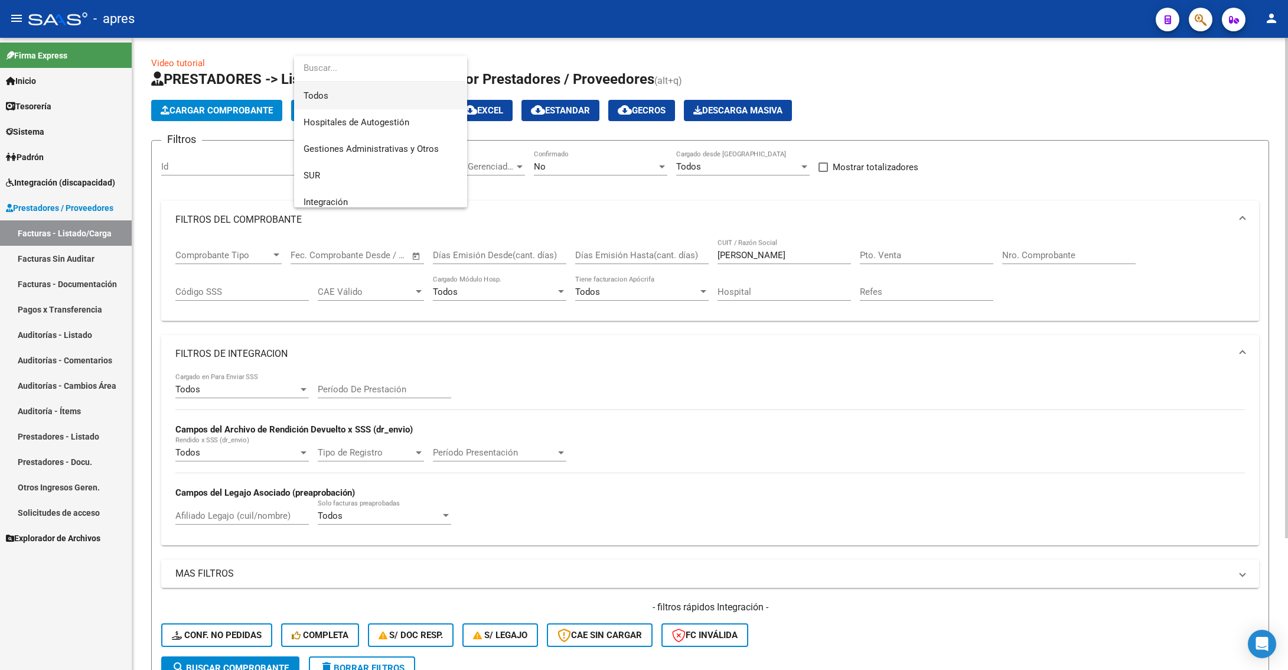
drag, startPoint x: 381, startPoint y: 101, endPoint x: 451, endPoint y: 126, distance: 73.6
click at [381, 103] on span "Todos" at bounding box center [381, 96] width 154 height 27
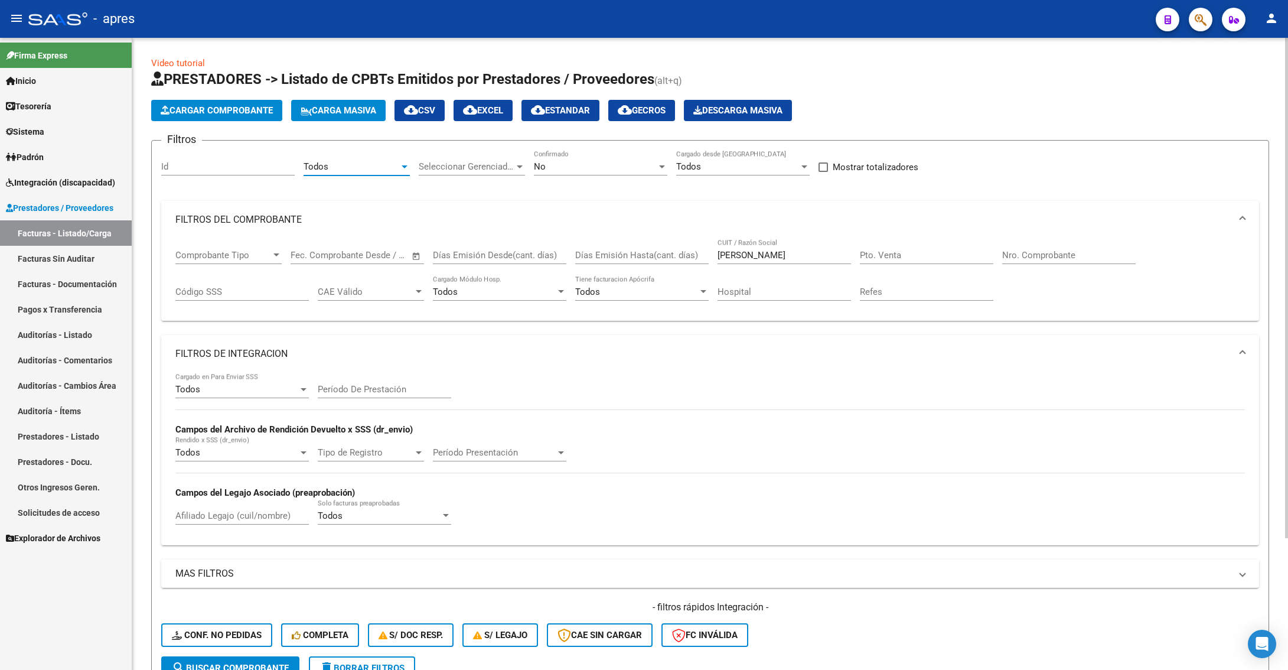
click at [456, 170] on span "Seleccionar Gerenciador" at bounding box center [467, 166] width 96 height 11
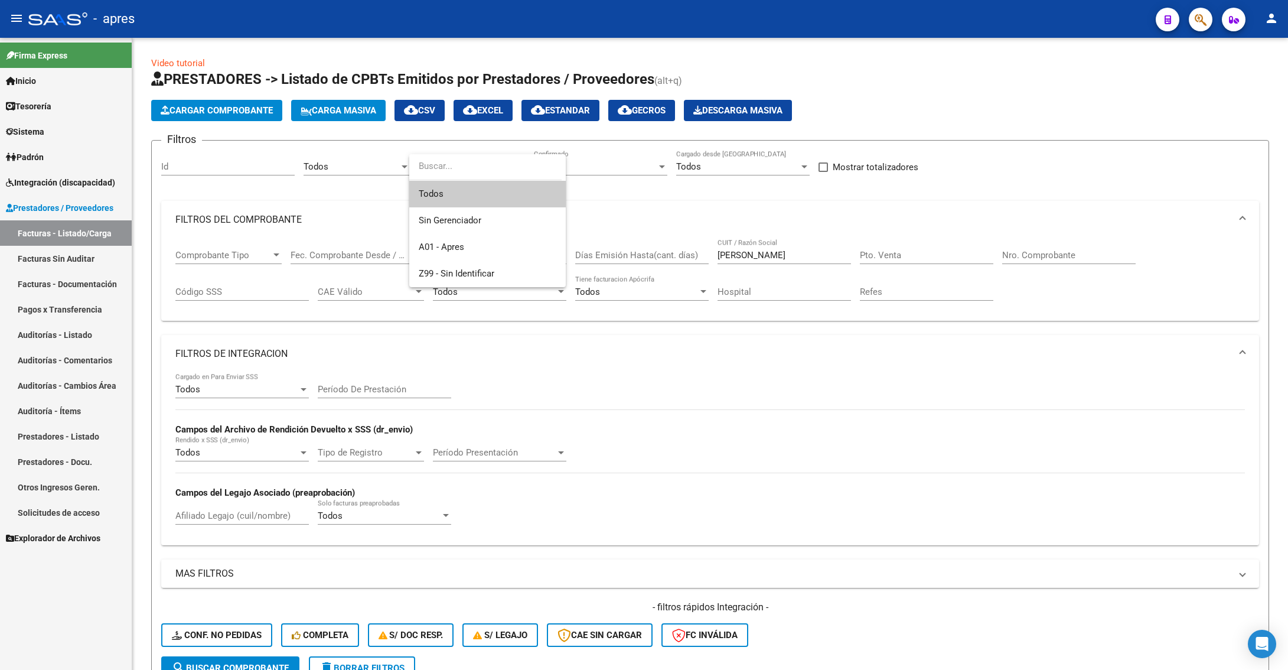
click at [446, 190] on span "Todos" at bounding box center [488, 194] width 138 height 27
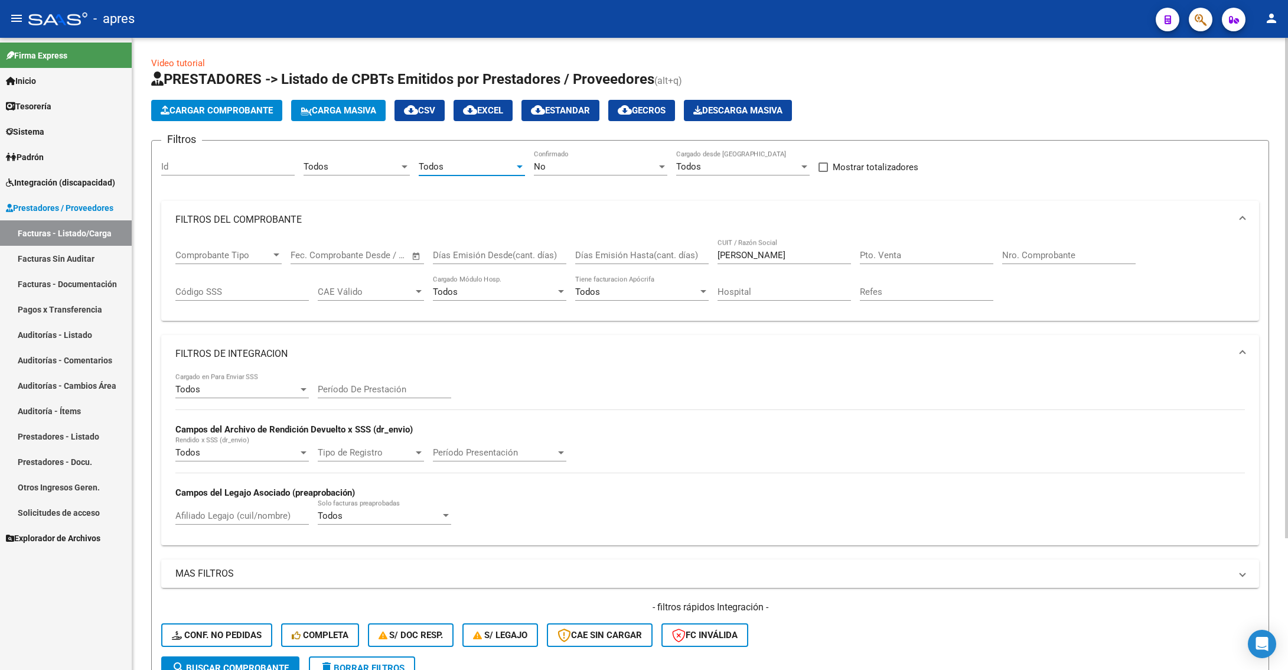
click at [566, 156] on div "No Confirmado" at bounding box center [600, 162] width 133 height 25
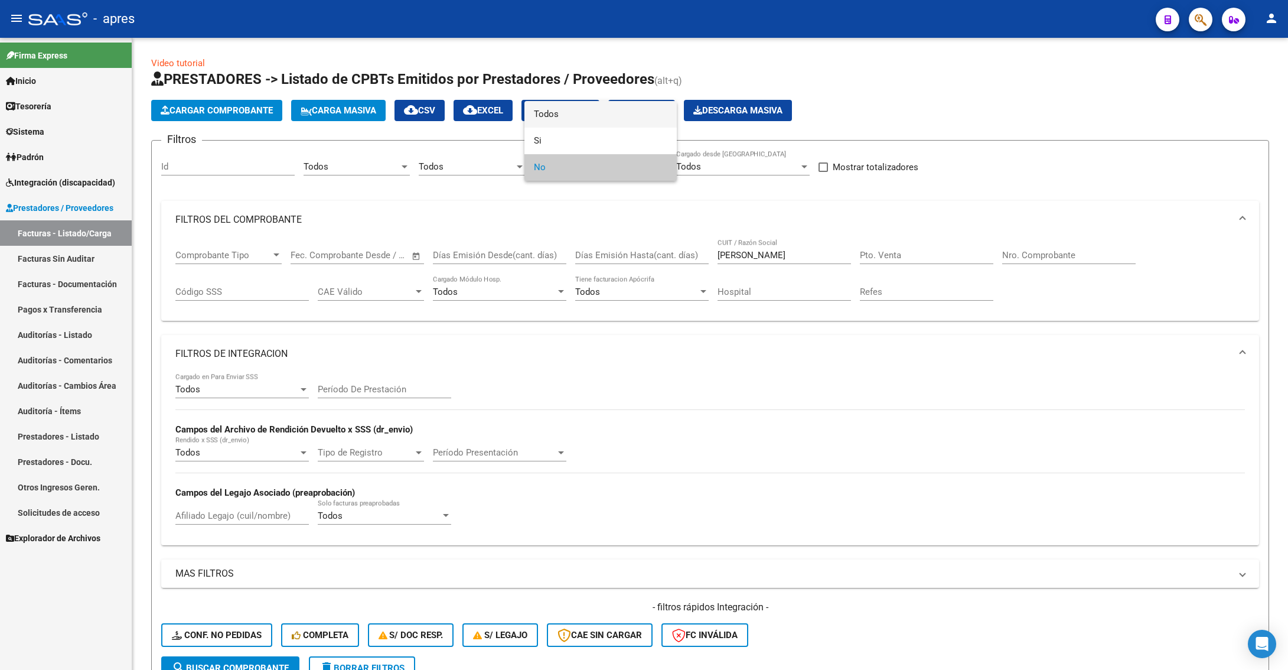
click at [560, 119] on span "Todos" at bounding box center [600, 114] width 133 height 27
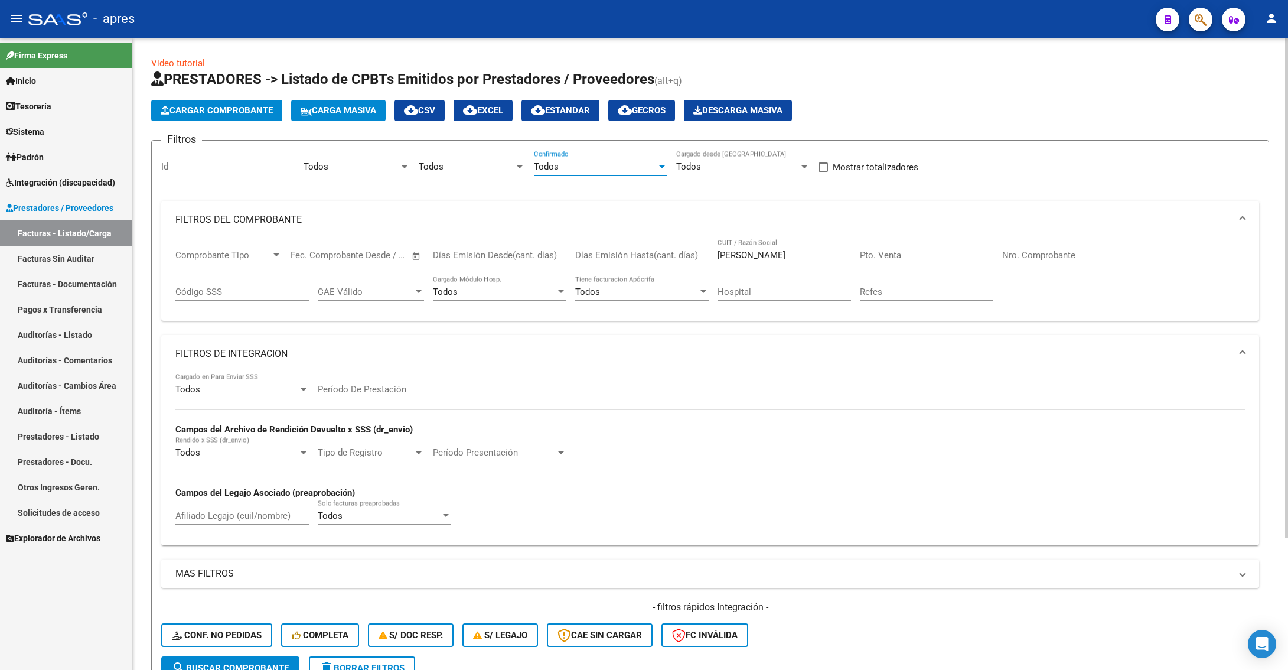
scroll to position [89, 0]
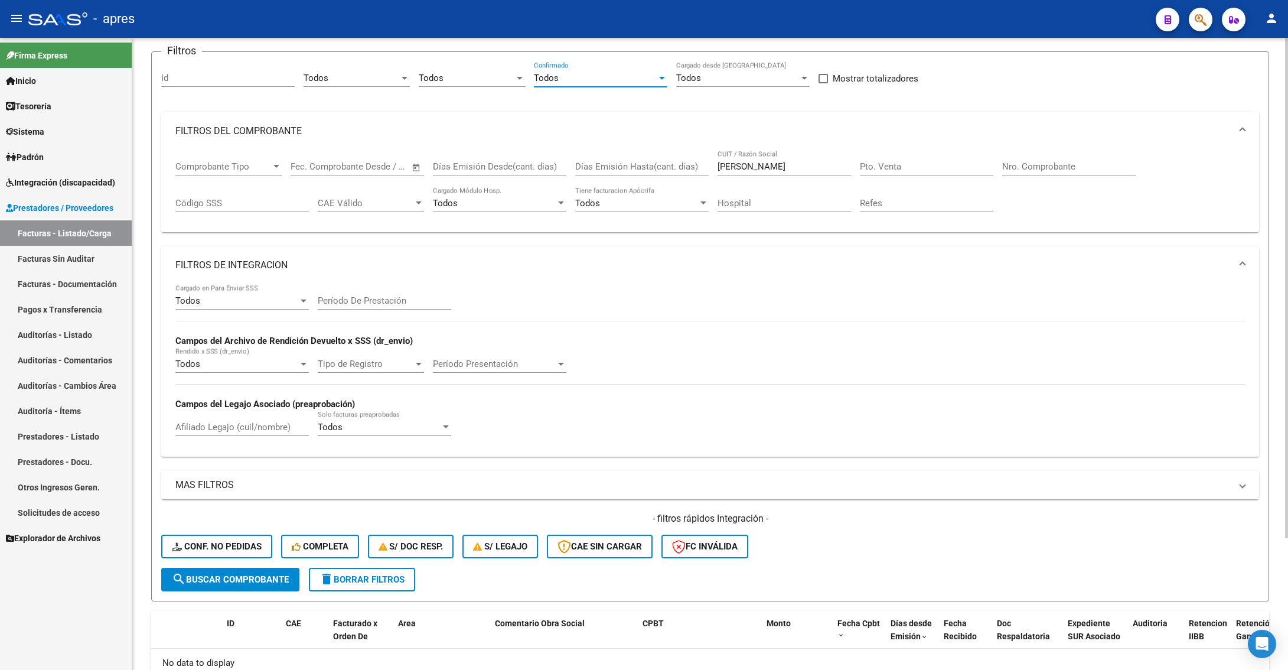
click at [266, 423] on span "search Buscar Comprobante" at bounding box center [230, 579] width 117 height 11
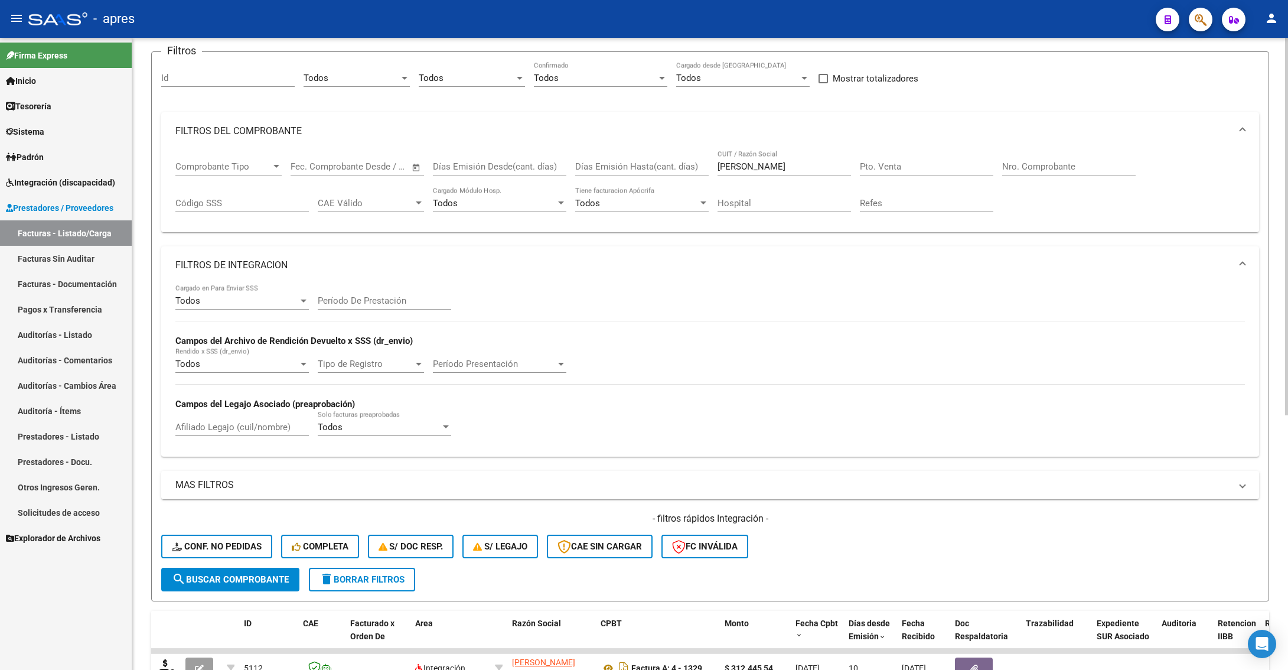
click at [1044, 161] on div "Nro. Comprobante" at bounding box center [1068, 162] width 133 height 25
drag, startPoint x: 1116, startPoint y: 165, endPoint x: 996, endPoint y: 163, distance: 120.5
click at [1114, 167] on input "Nro. Comprobante" at bounding box center [1068, 166] width 133 height 11
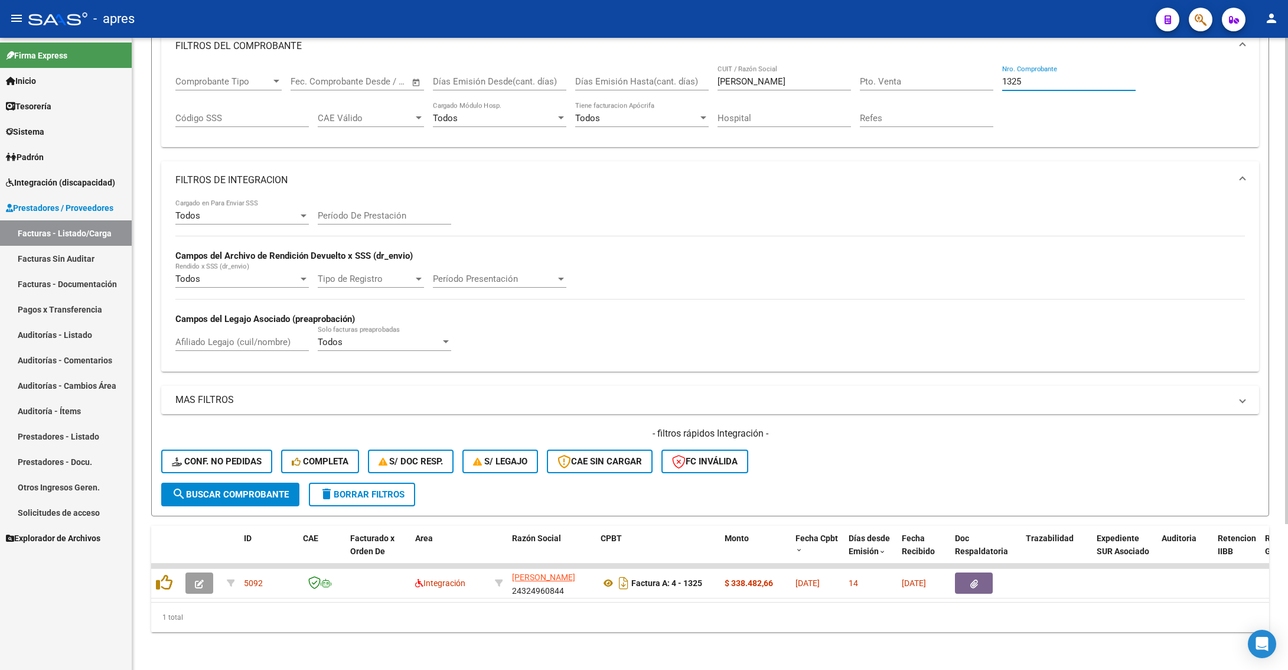
scroll to position [190, 0]
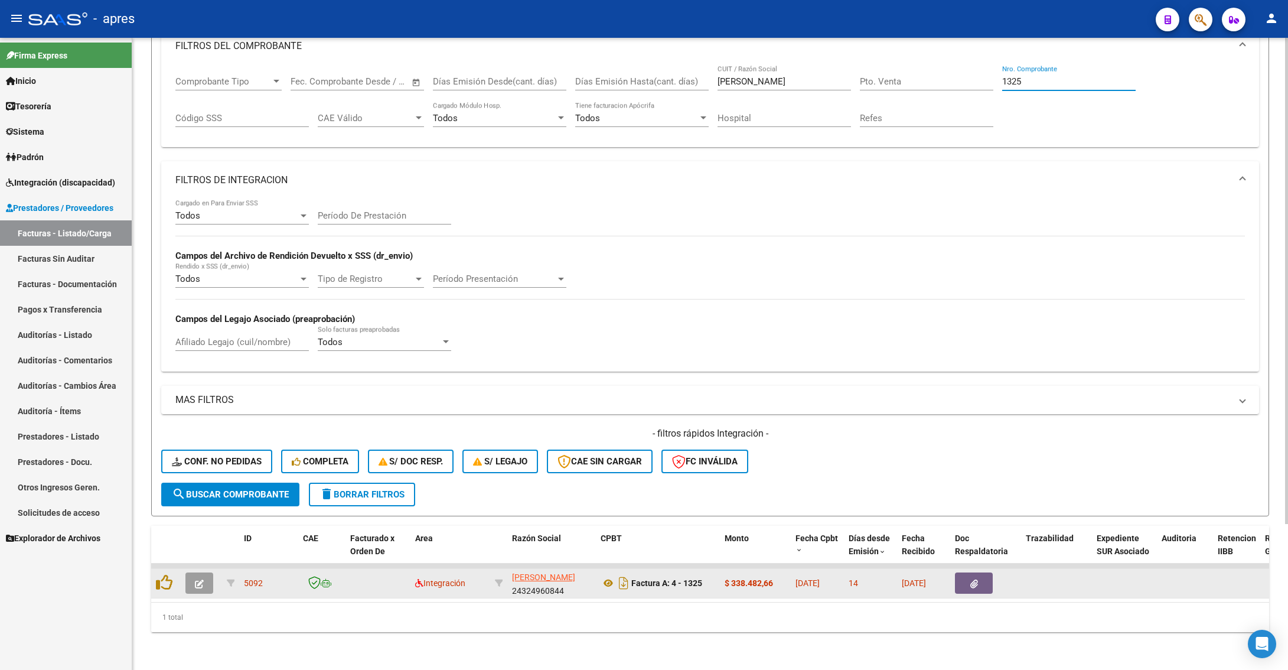
type input "1325"
click at [202, 423] on icon "button" at bounding box center [199, 583] width 9 height 9
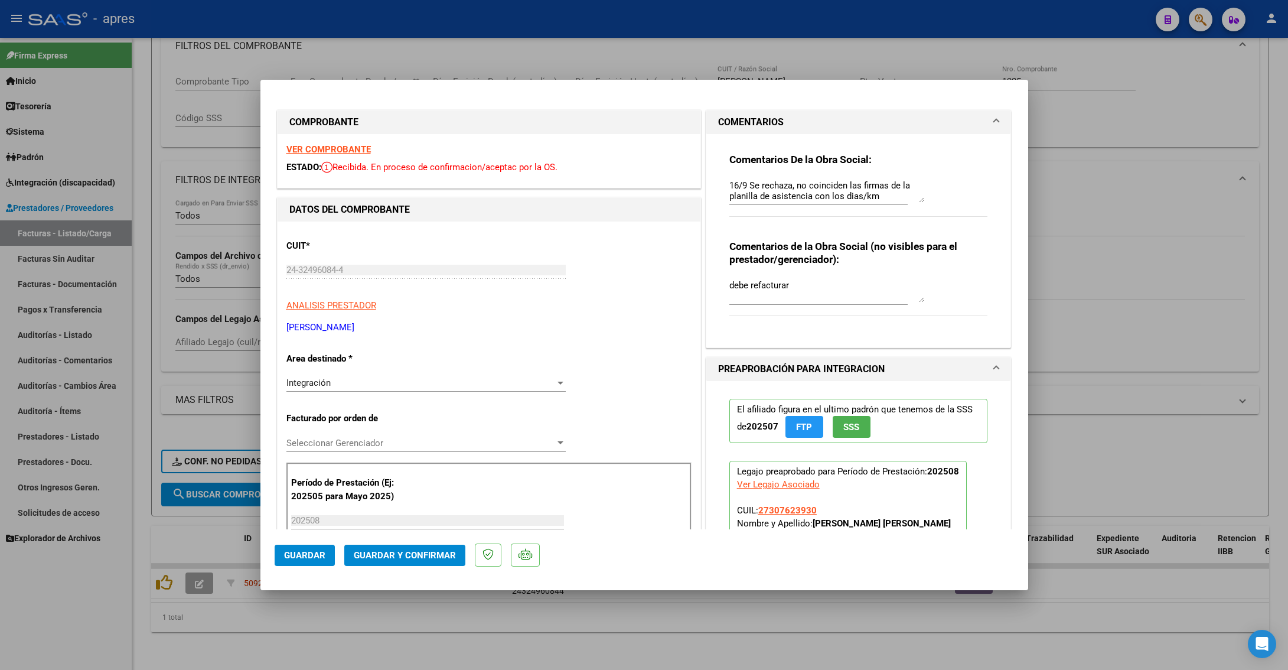
click at [392, 380] on div "Integración" at bounding box center [420, 382] width 269 height 11
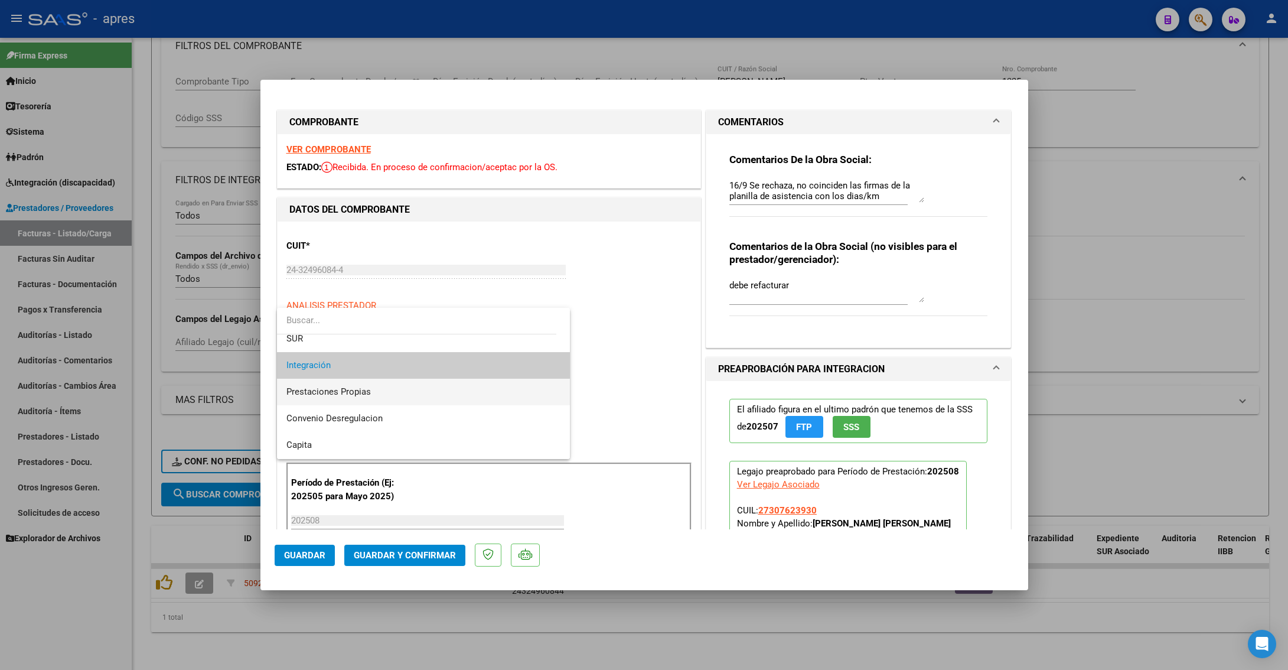
scroll to position [114, 0]
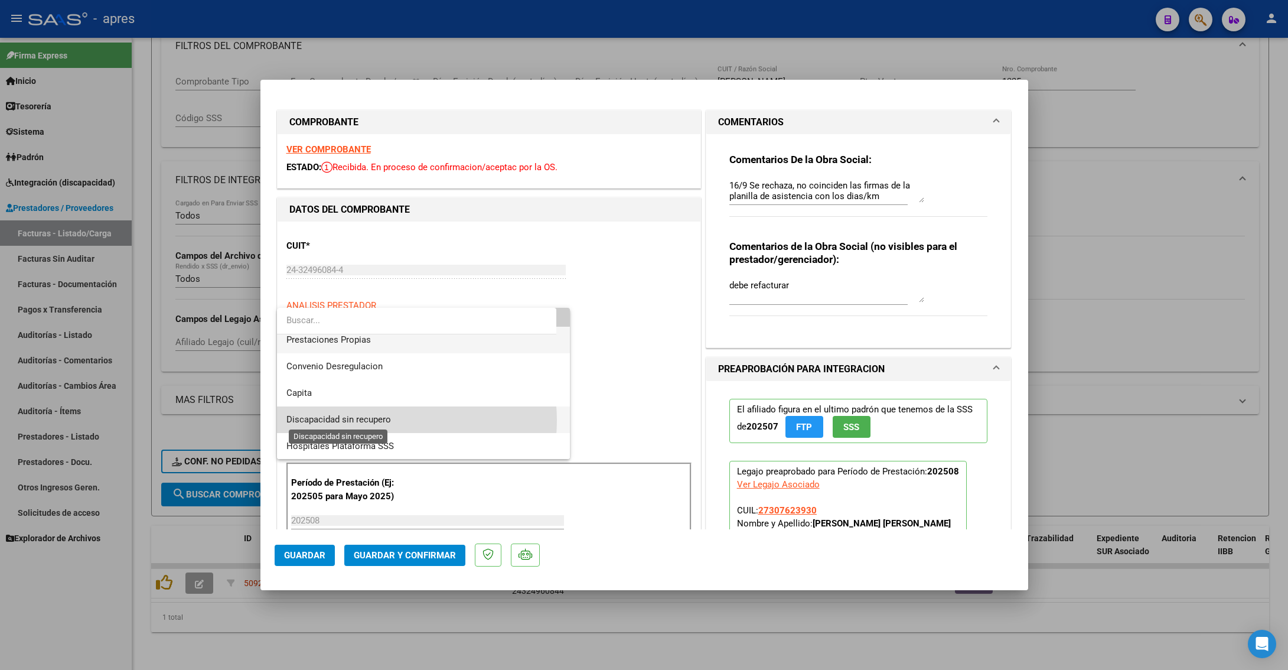
click at [388, 420] on span "Discapacidad sin recupero" at bounding box center [338, 419] width 105 height 11
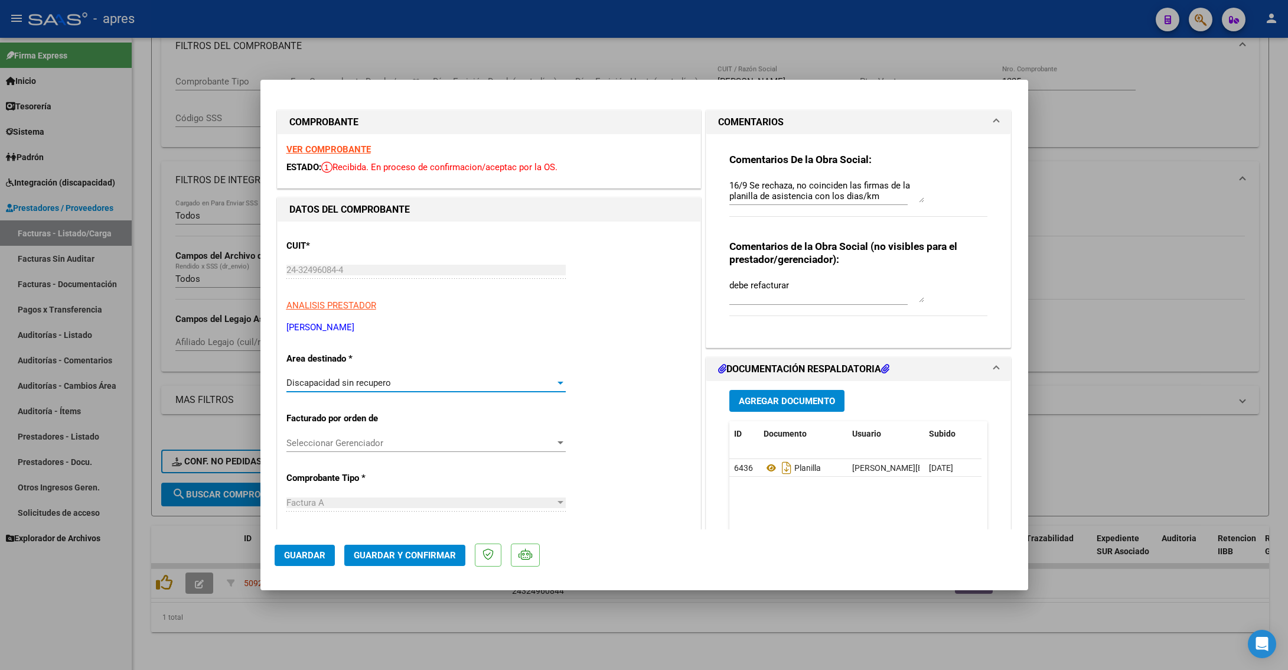
click at [399, 423] on span "Guardar y Confirmar" at bounding box center [405, 555] width 102 height 11
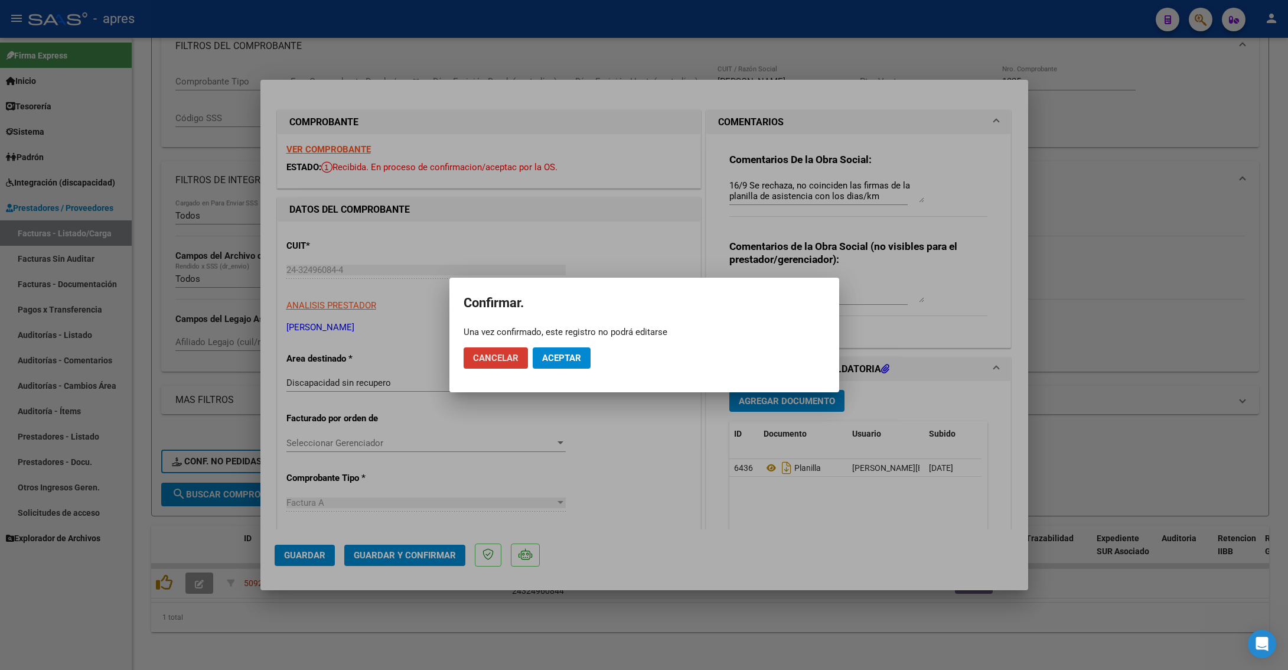
click at [572, 356] on span "Aceptar" at bounding box center [561, 358] width 39 height 11
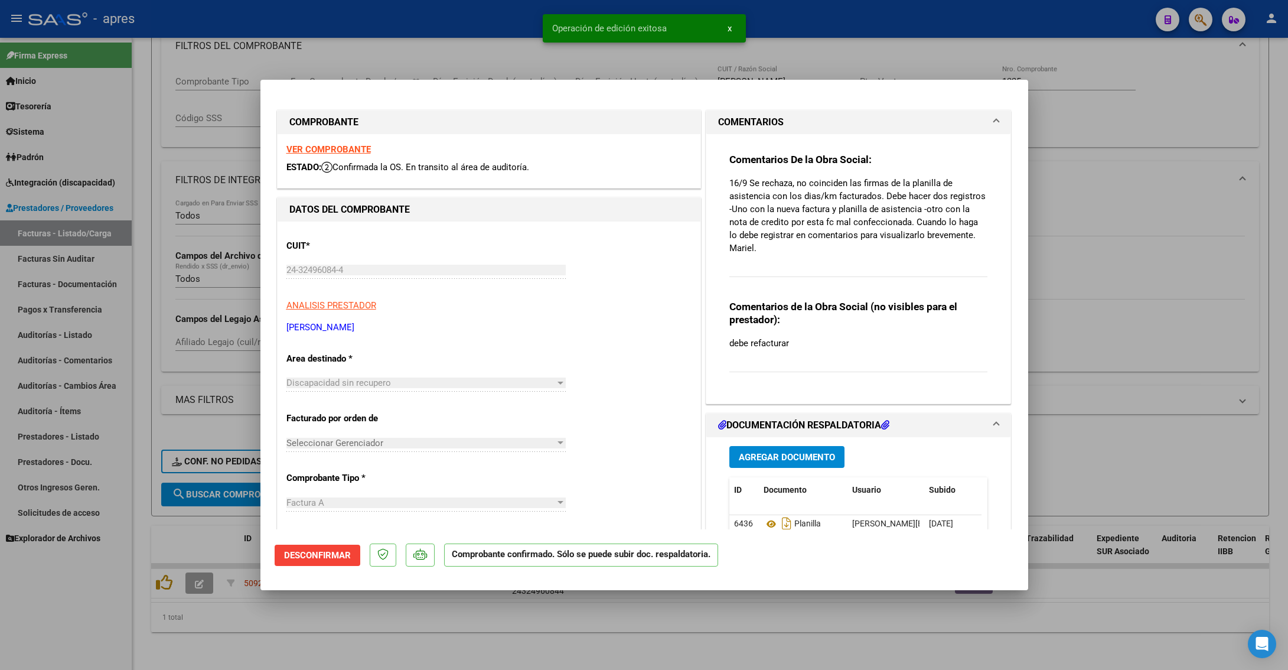
click at [142, 423] on div at bounding box center [644, 335] width 1288 height 670
type input "$ 0,00"
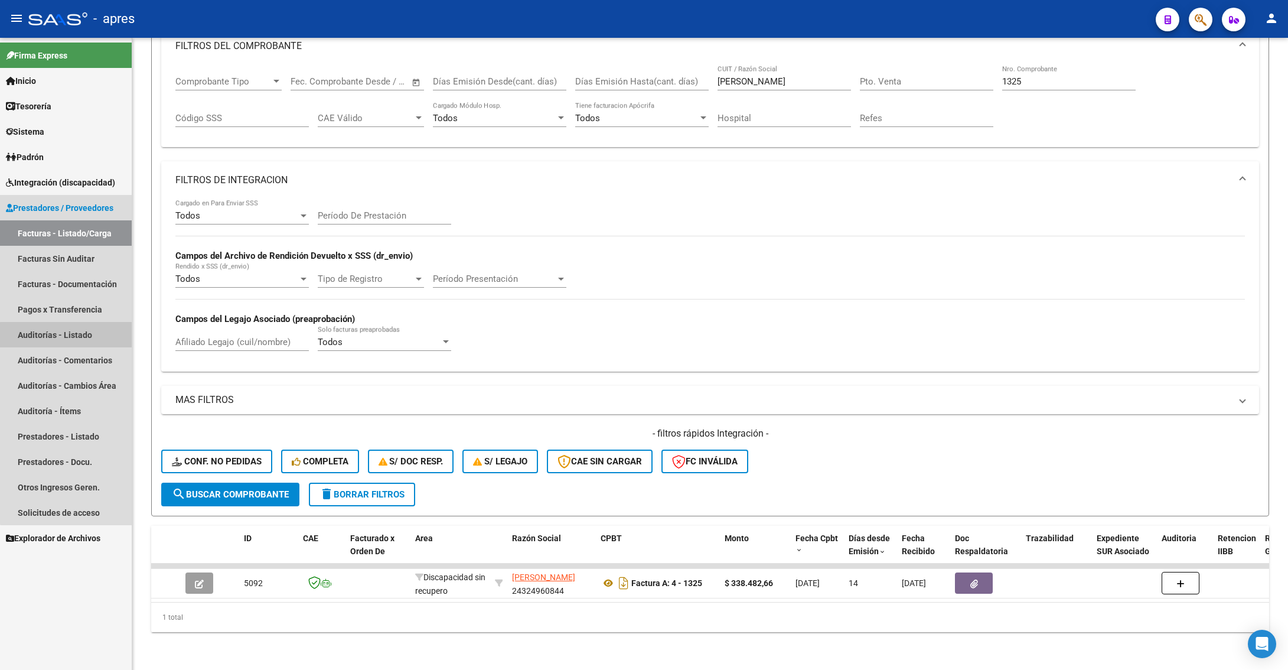
click at [73, 338] on link "Auditorías - Listado" at bounding box center [66, 334] width 132 height 25
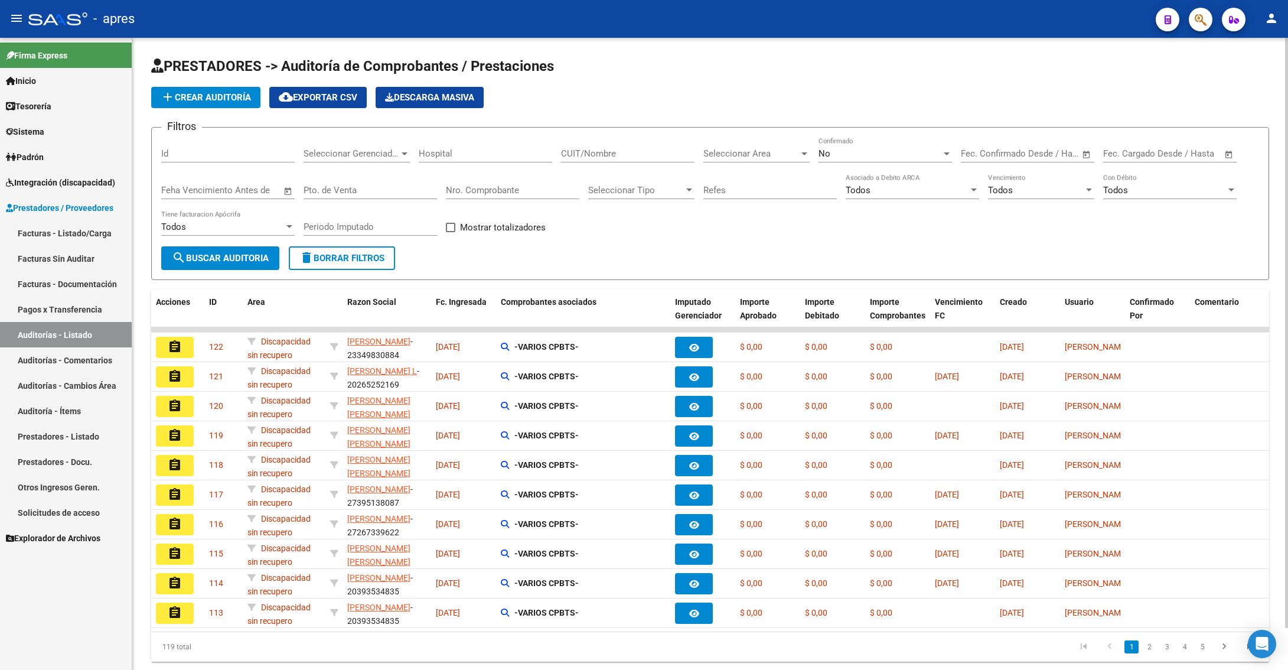
click at [224, 105] on button "add Crear Auditoría" at bounding box center [205, 97] width 109 height 21
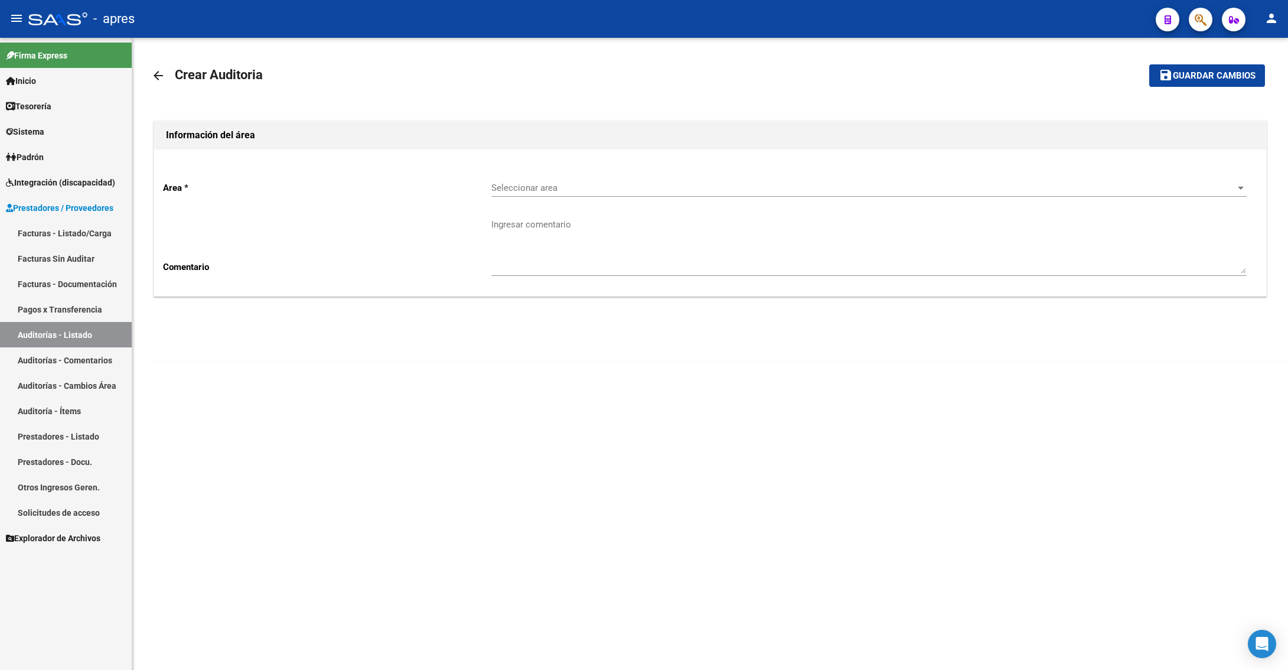
click at [550, 182] on div "Seleccionar area Seleccionar area" at bounding box center [868, 183] width 755 height 25
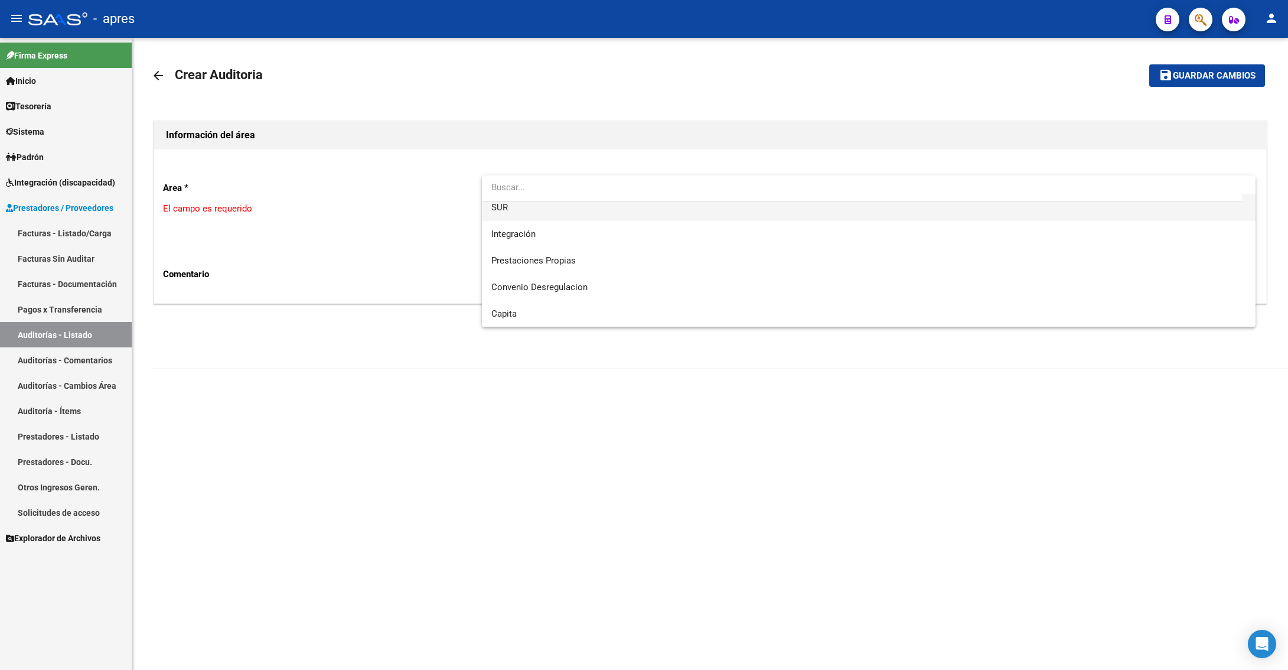
scroll to position [89, 0]
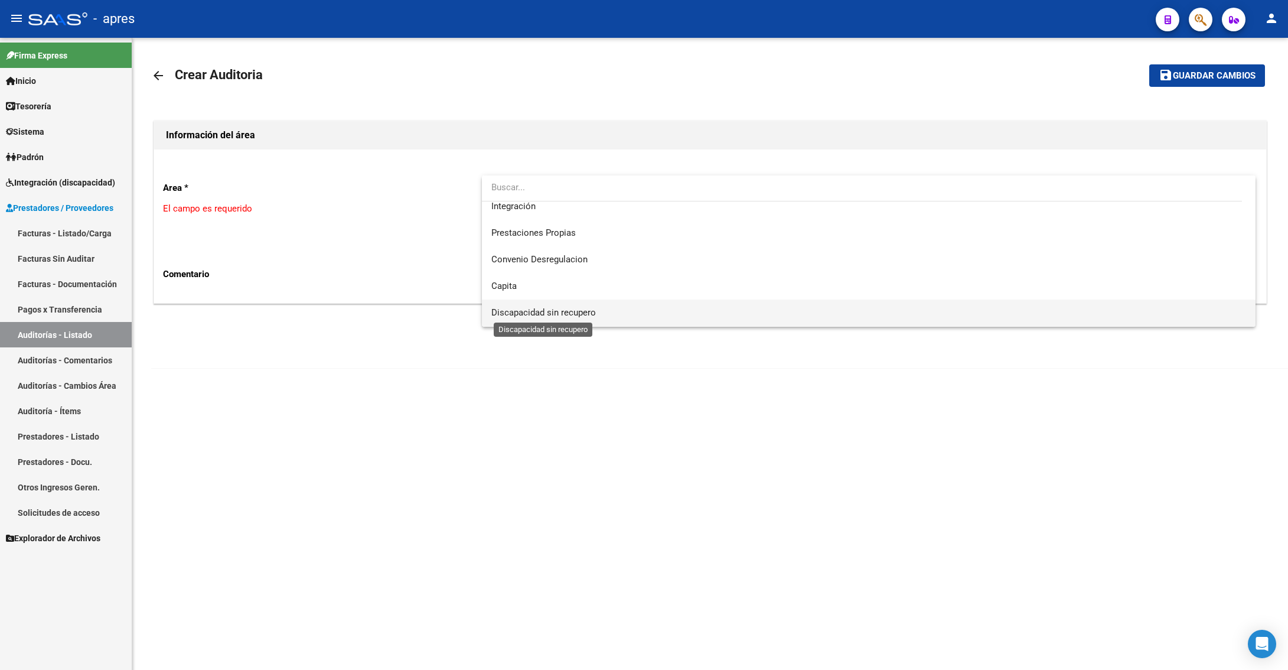
click at [537, 307] on span "Discapacidad sin recupero" at bounding box center [543, 312] width 105 height 11
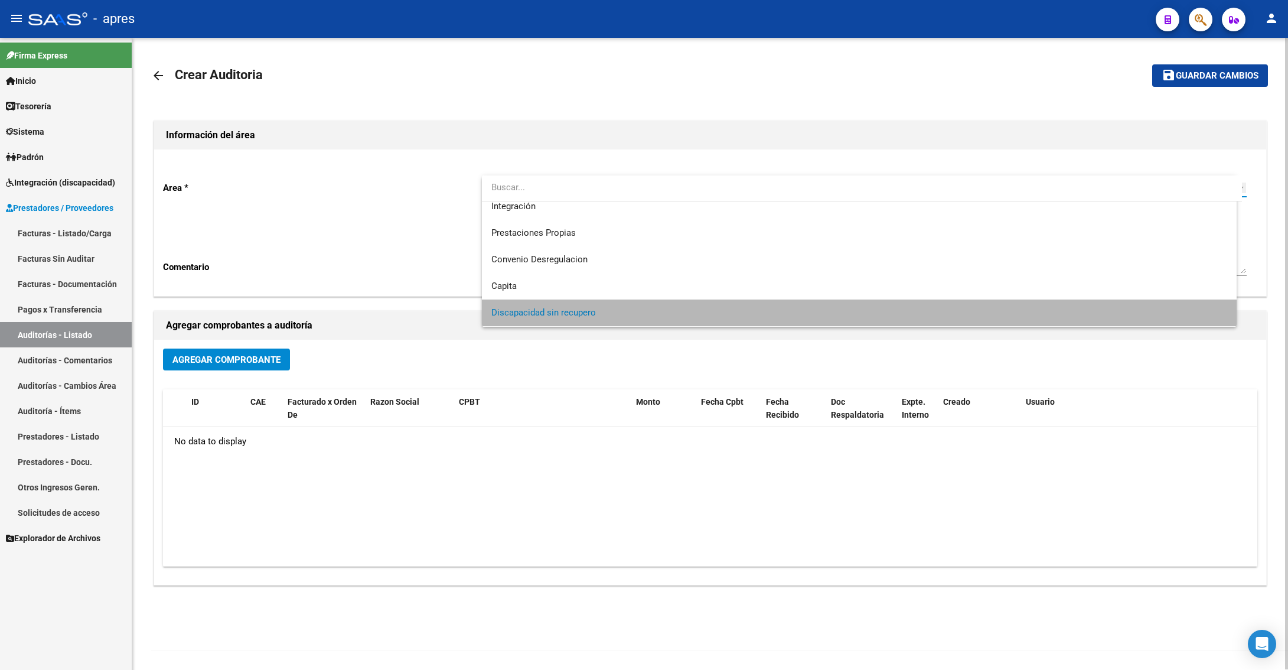
scroll to position [87, 0]
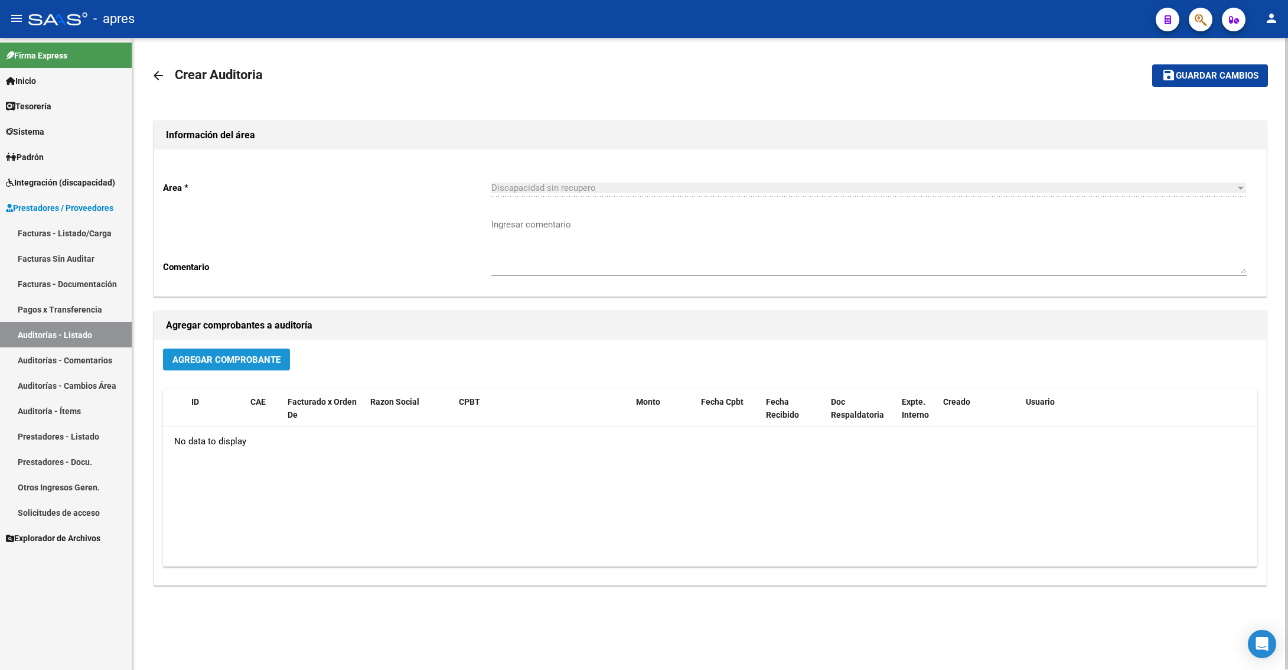
click at [208, 358] on span "Agregar Comprobante" at bounding box center [226, 359] width 108 height 11
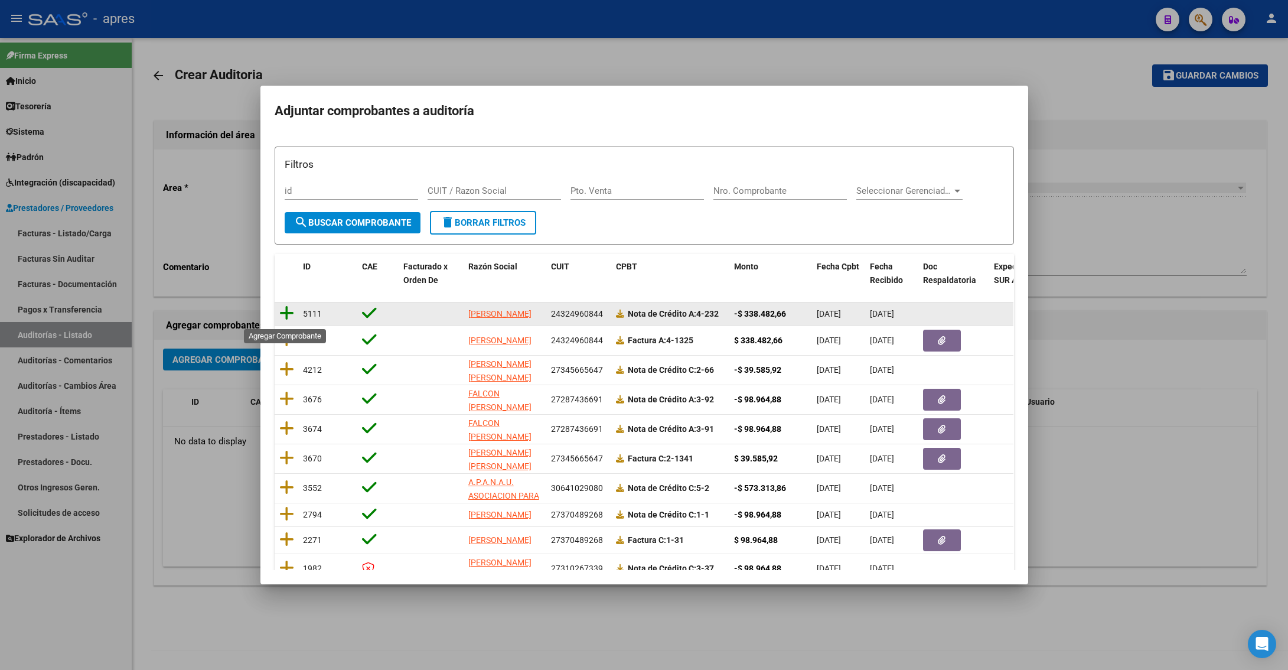
click at [288, 319] on icon at bounding box center [286, 313] width 15 height 17
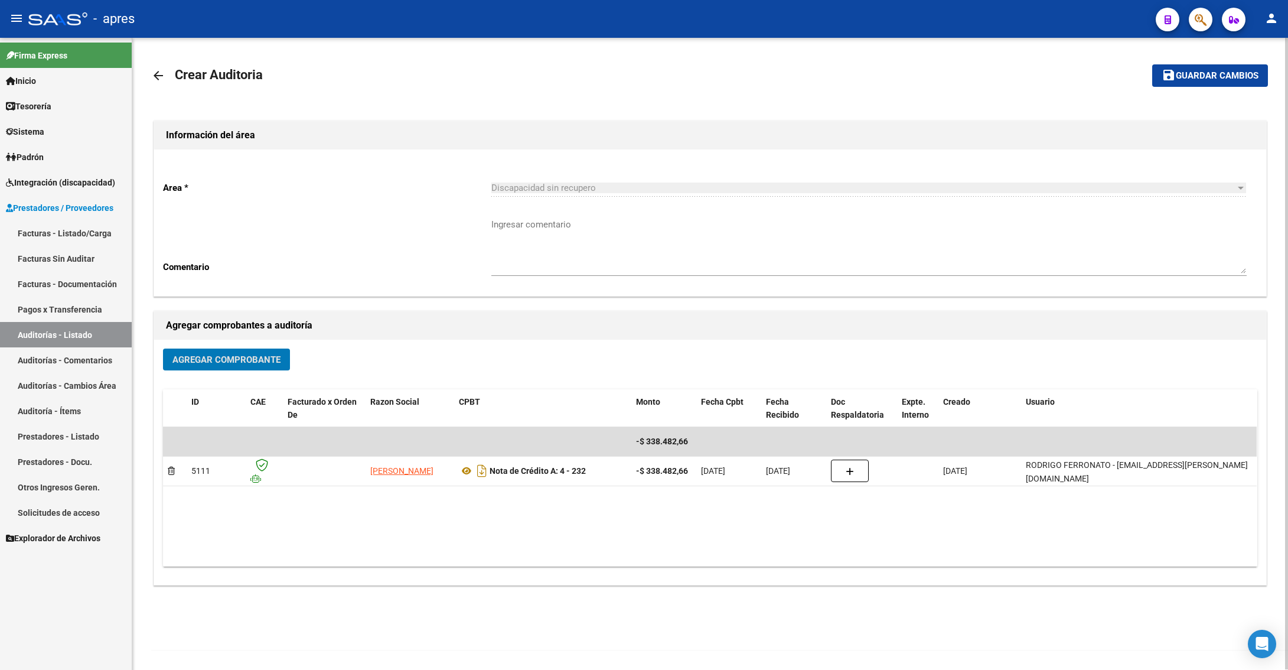
click at [213, 363] on span "Agregar Comprobante" at bounding box center [226, 359] width 108 height 11
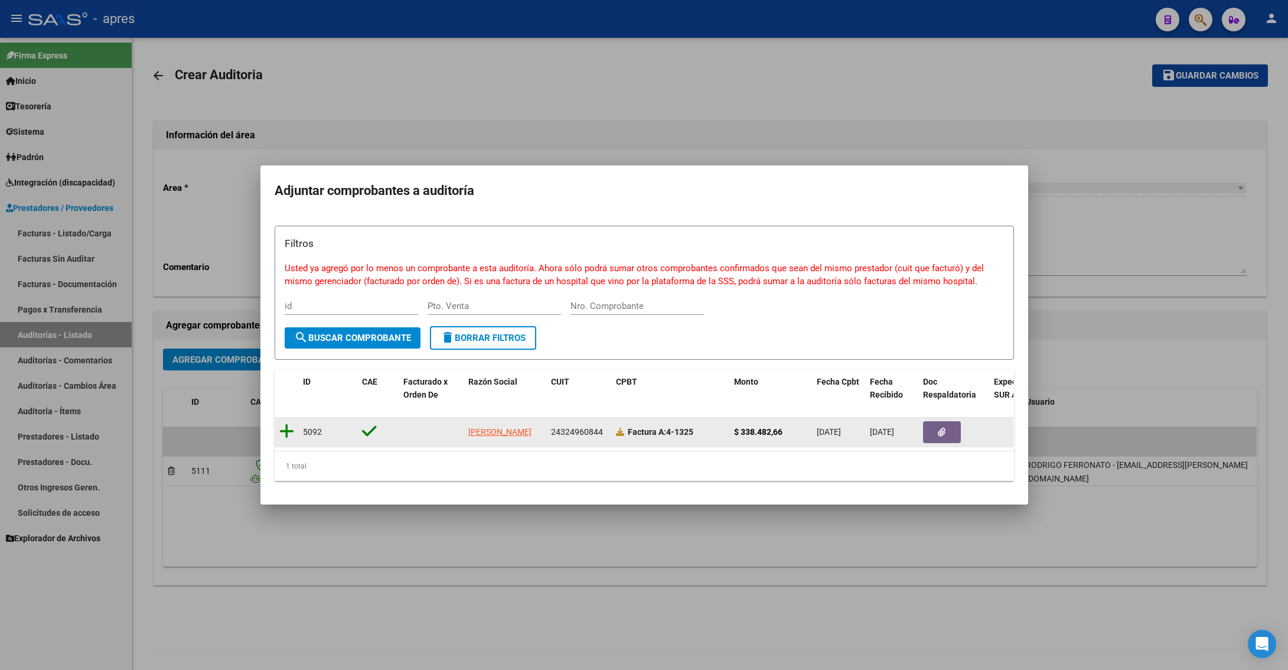
click at [275, 423] on datatable-body-cell at bounding box center [287, 432] width 24 height 29
click at [287, 423] on icon at bounding box center [286, 431] width 15 height 17
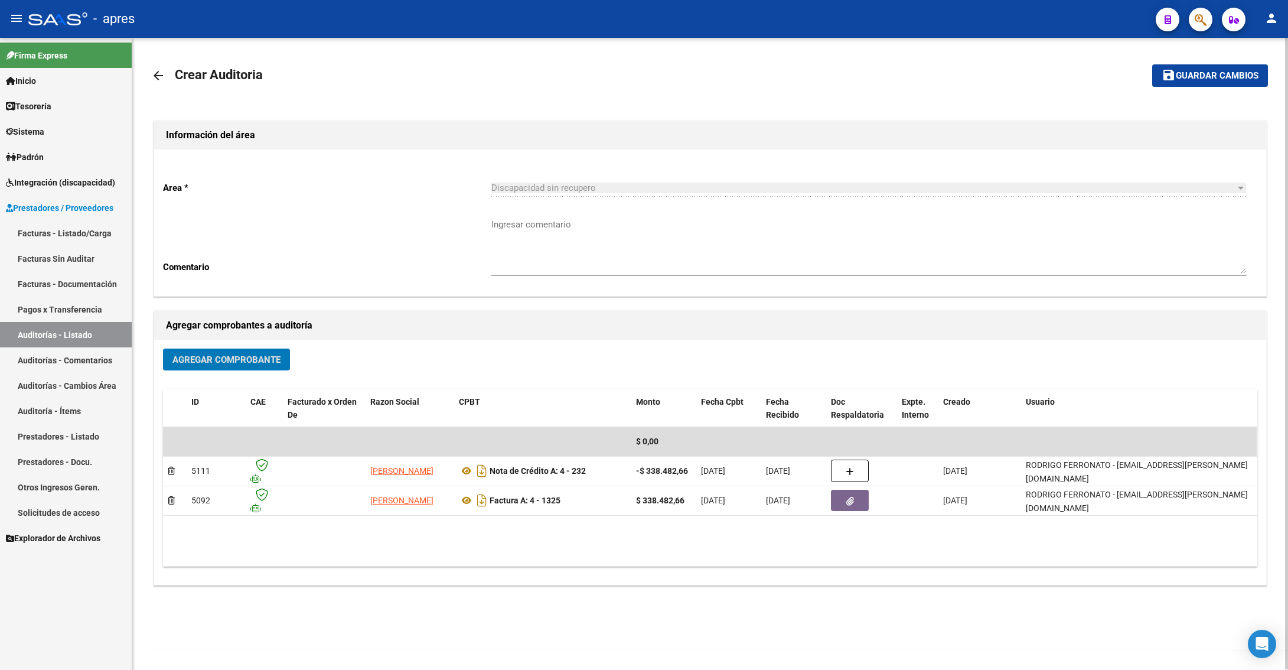
click at [1258, 73] on span "Guardar cambios" at bounding box center [1217, 76] width 83 height 11
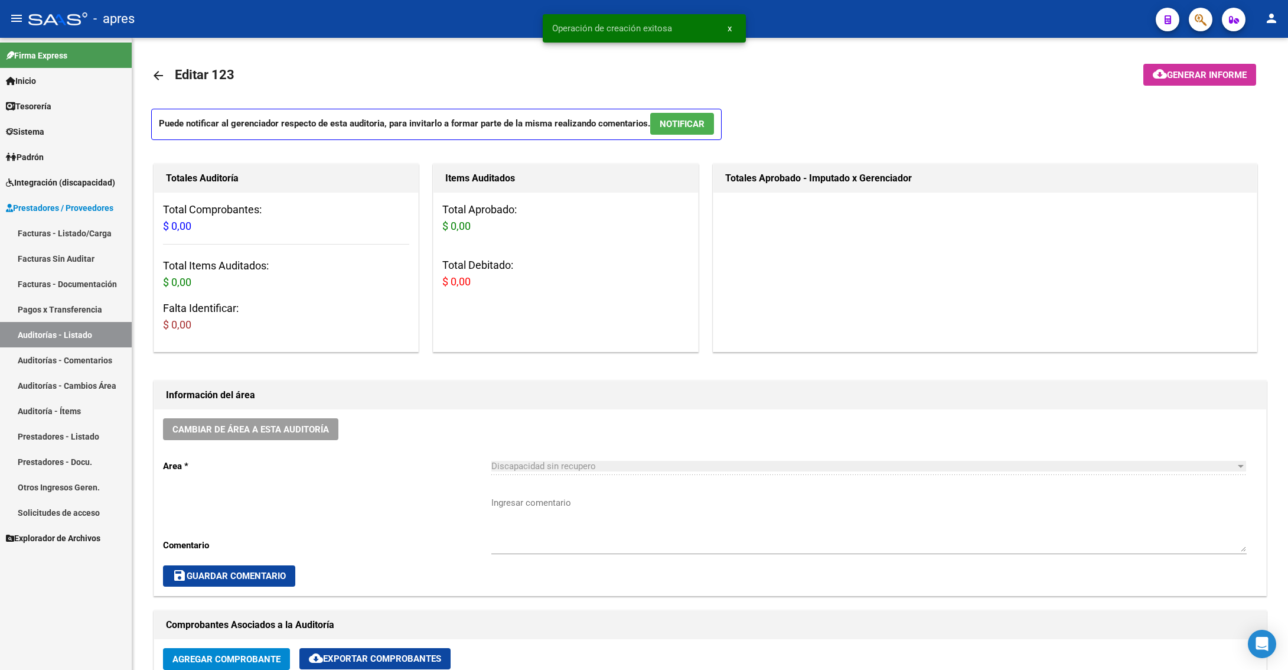
click at [51, 236] on link "Facturas - Listado/Carga" at bounding box center [66, 232] width 132 height 25
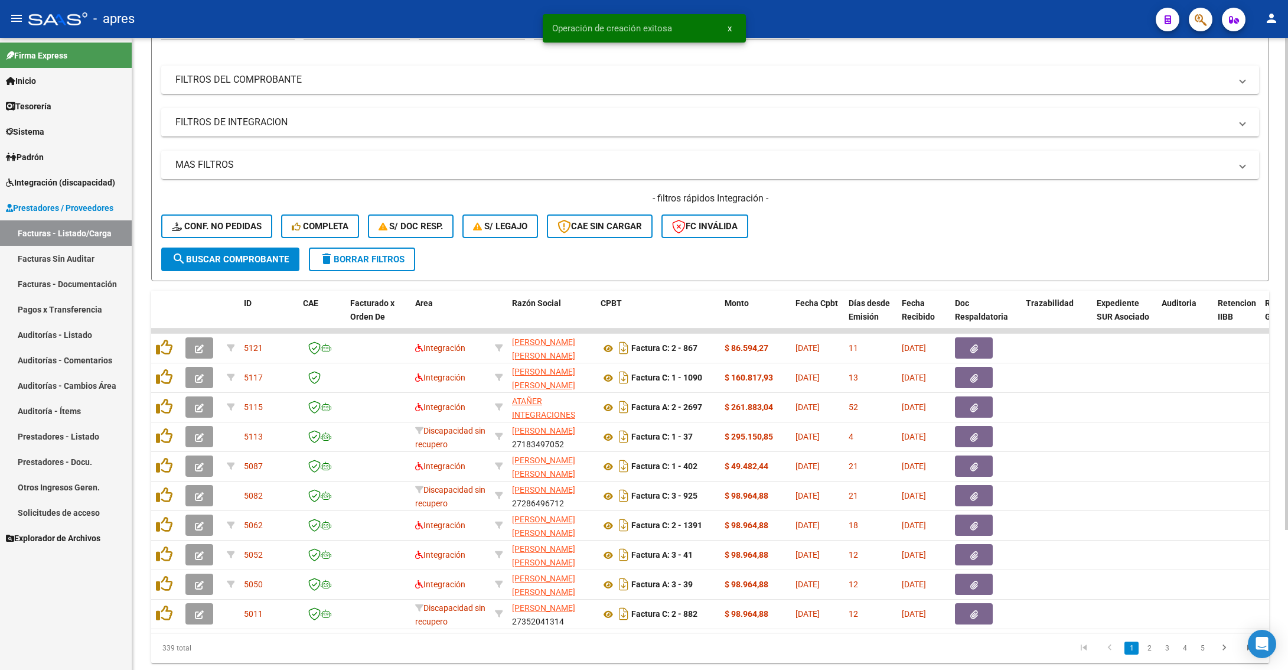
scroll to position [180, 0]
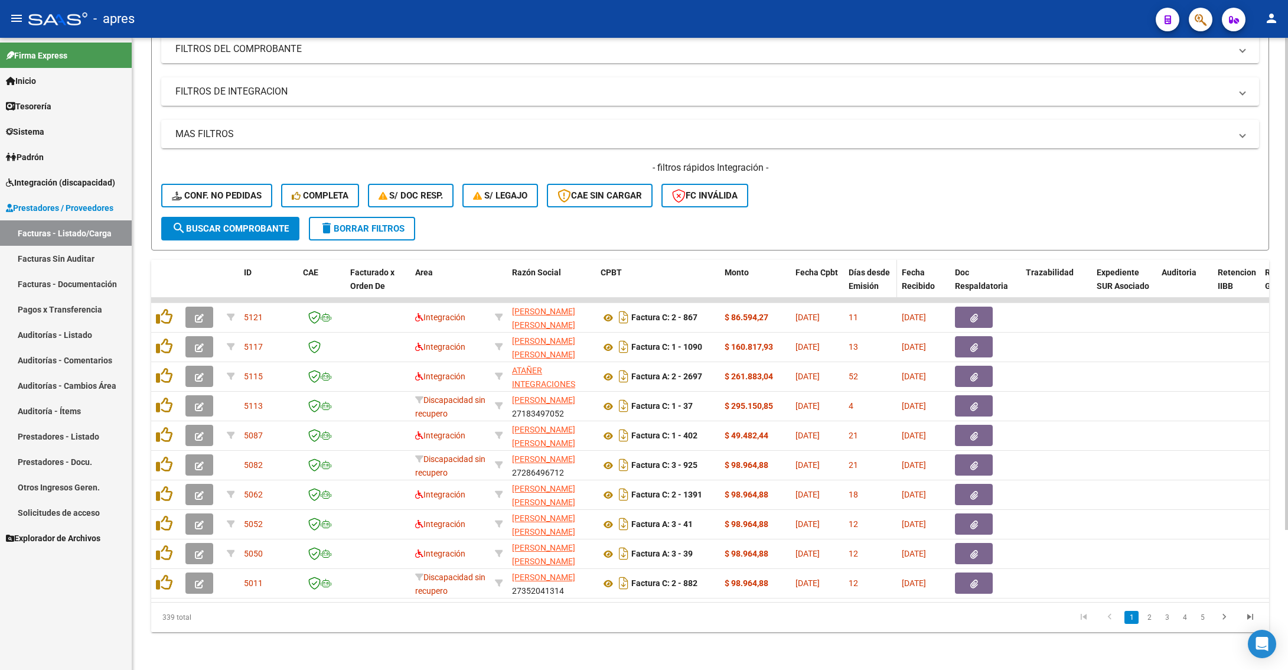
click at [859, 266] on div "Días desde Emisión" at bounding box center [871, 279] width 44 height 27
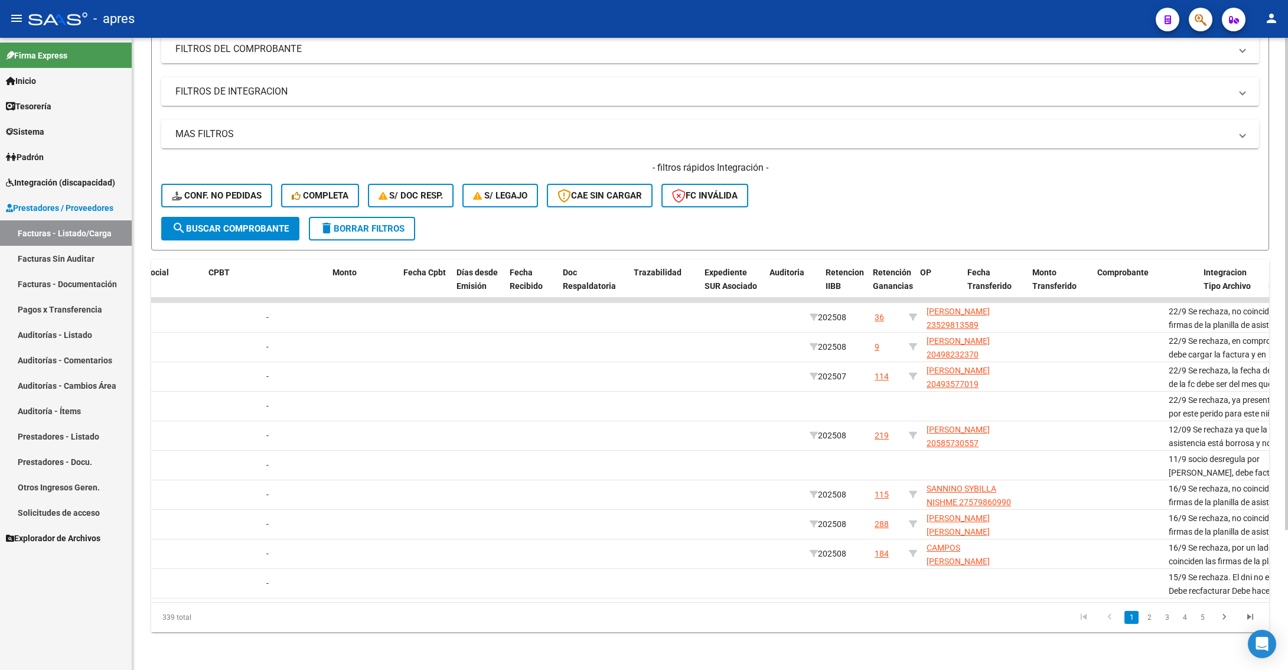
scroll to position [0, 0]
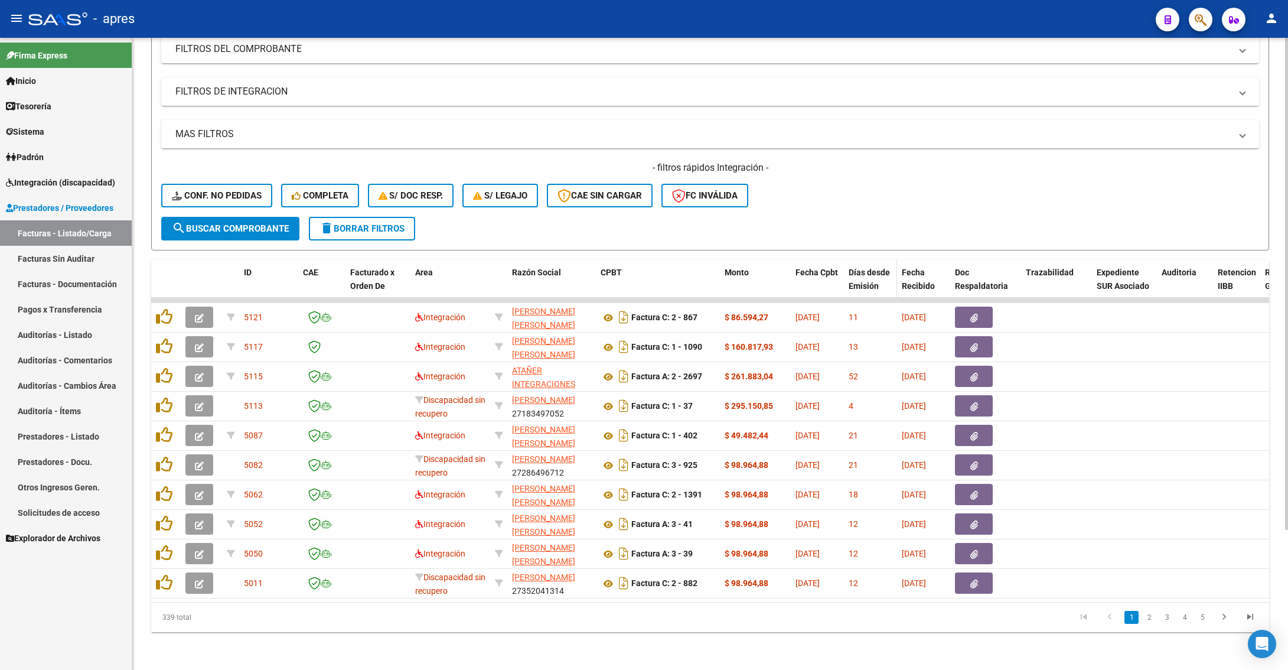
click at [872, 269] on span "Días desde Emisión" at bounding box center [869, 279] width 41 height 23
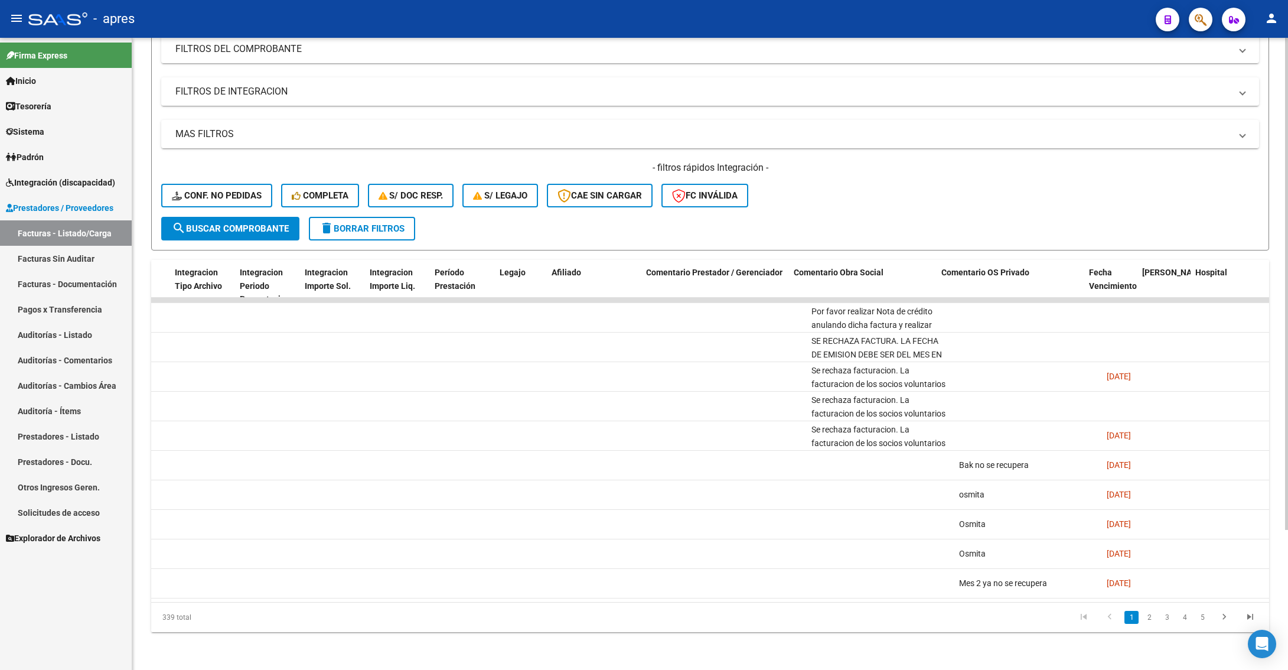
scroll to position [0, 1597]
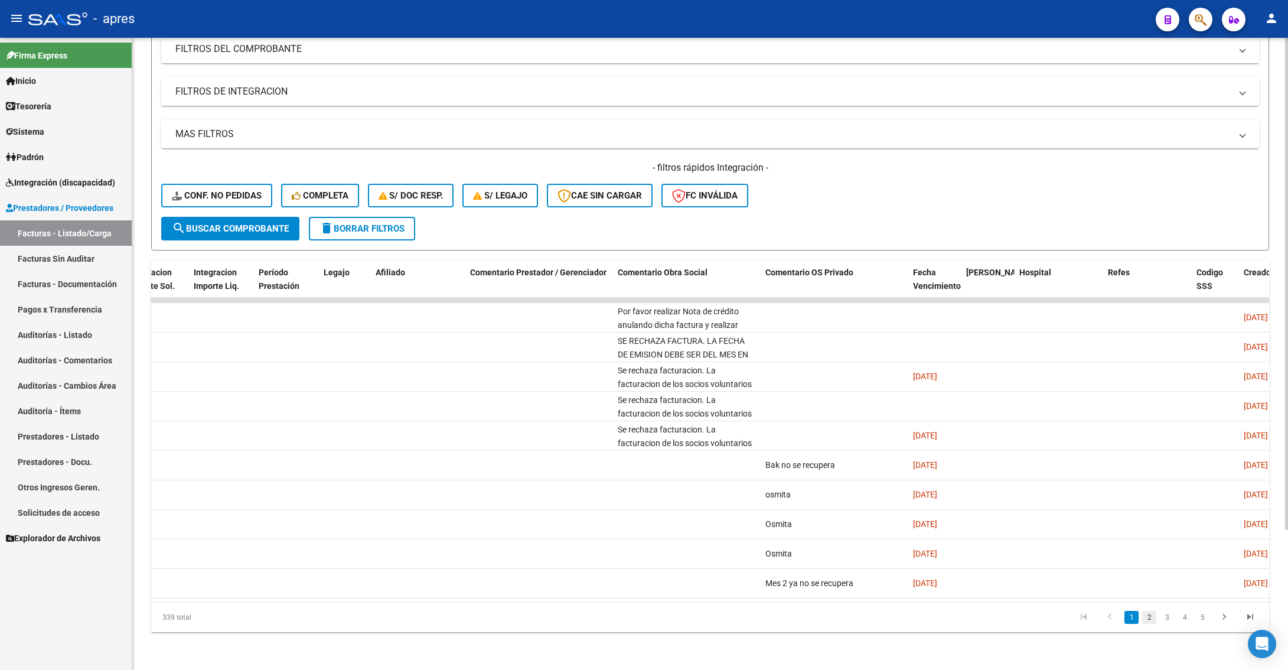
click at [1150, 423] on link "2" at bounding box center [1149, 617] width 14 height 13
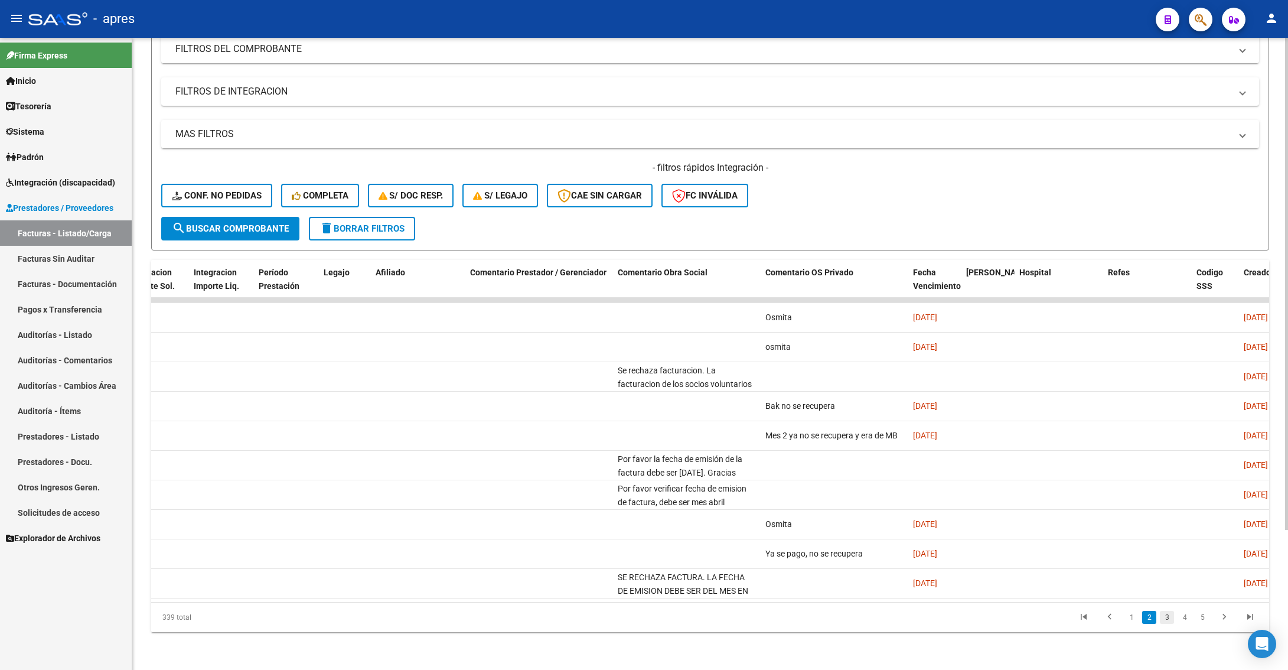
click at [1169, 423] on link "3" at bounding box center [1167, 617] width 14 height 13
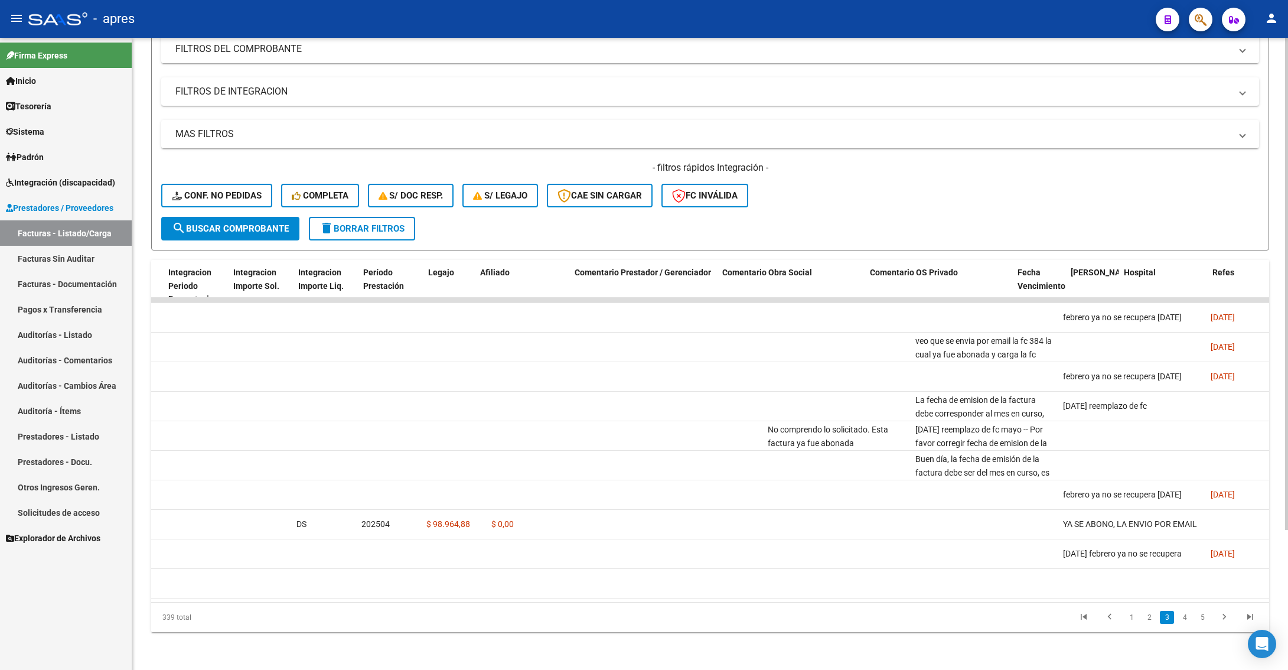
scroll to position [0, 1602]
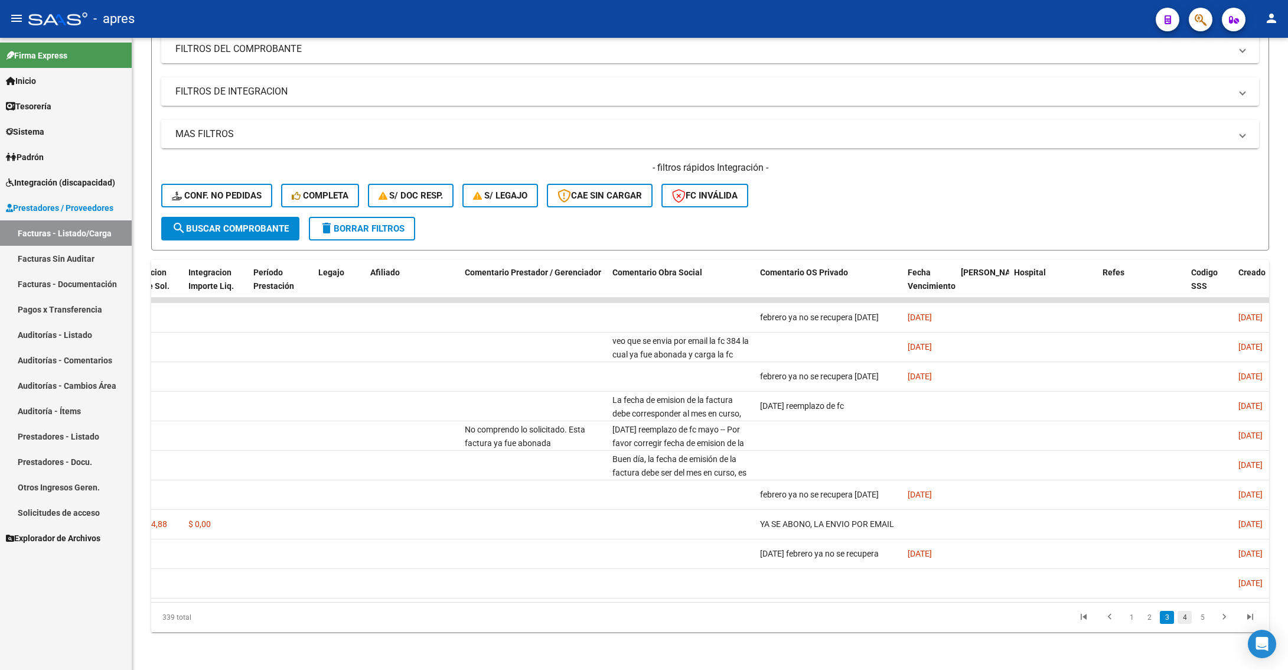
click at [1185, 423] on link "4" at bounding box center [1185, 617] width 14 height 13
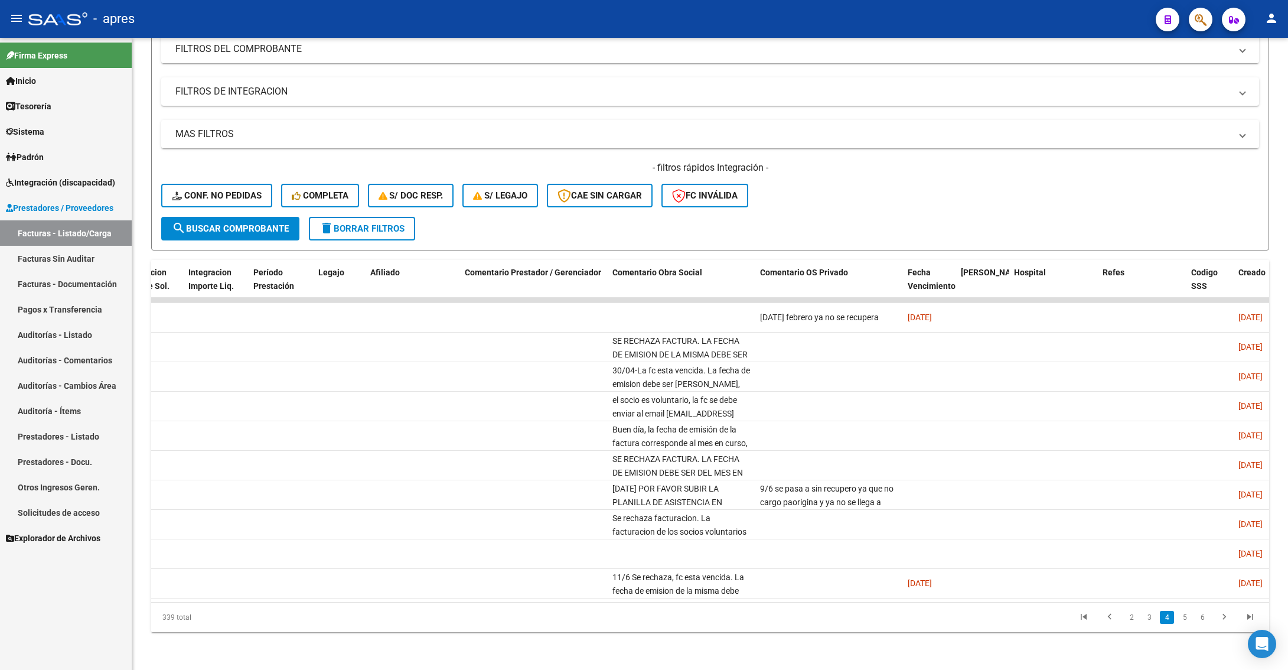
drag, startPoint x: 1094, startPoint y: 603, endPoint x: 801, endPoint y: 606, distance: 292.3
click at [801, 423] on div "339 total 2 3 4 5 6" at bounding box center [710, 617] width 1118 height 30
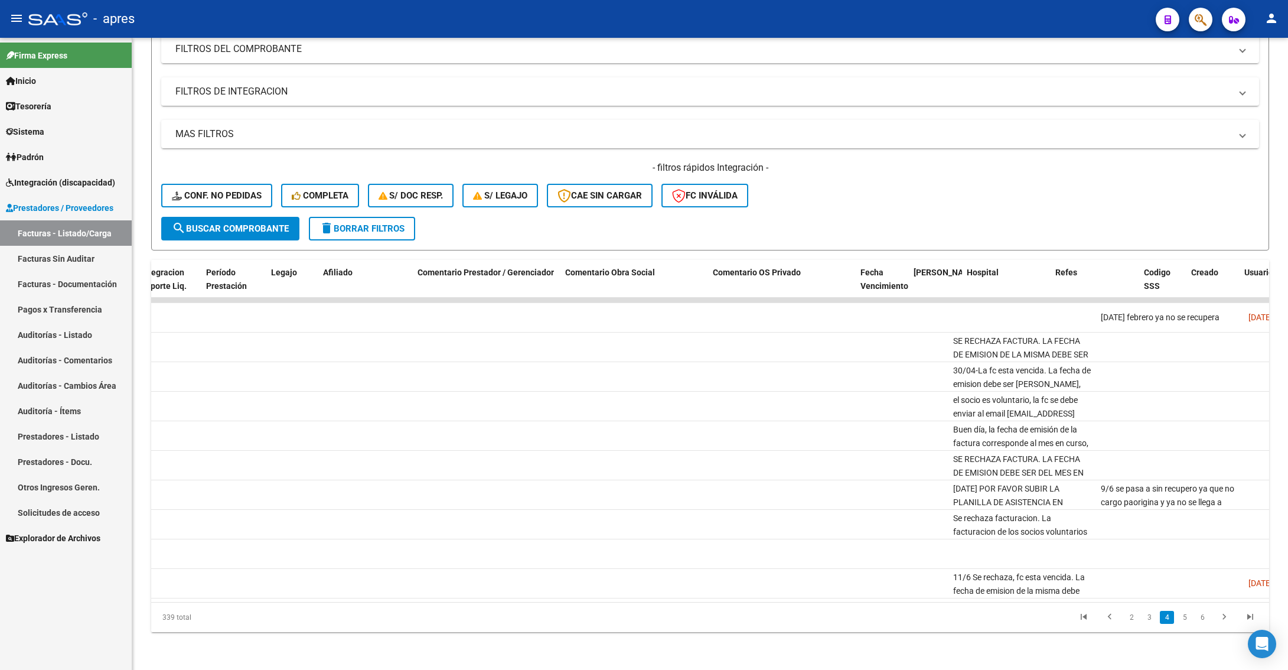
scroll to position [0, 1649]
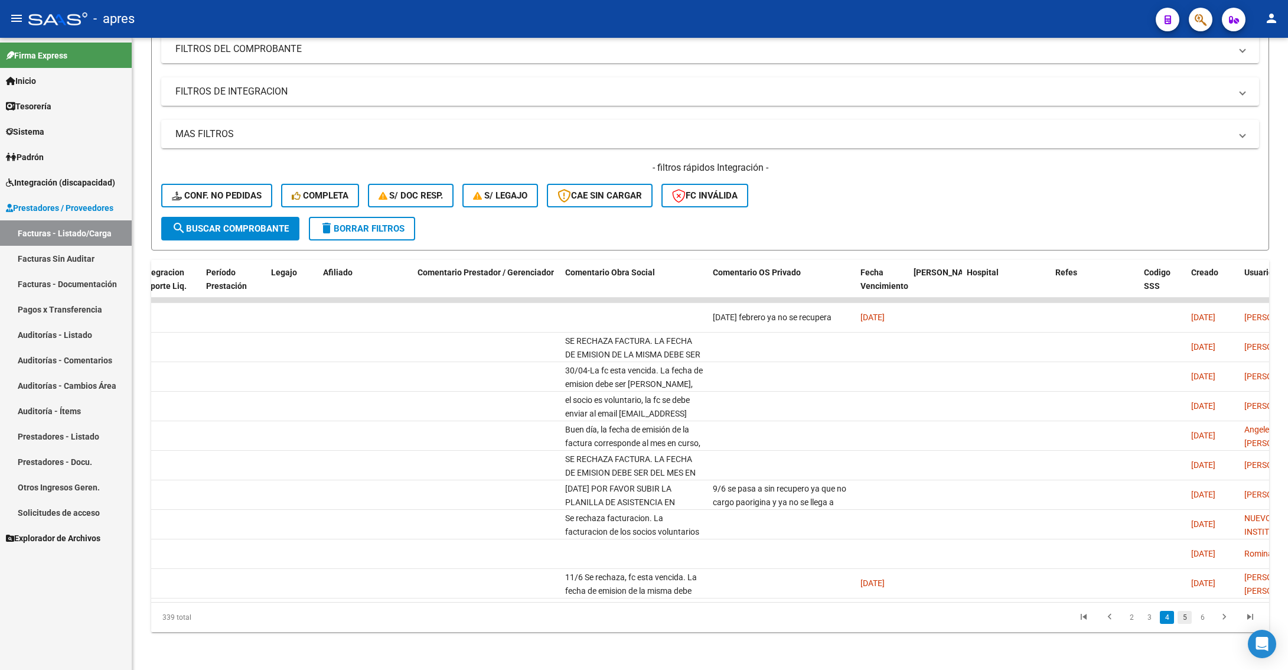
click at [1181, 423] on link "5" at bounding box center [1185, 617] width 14 height 13
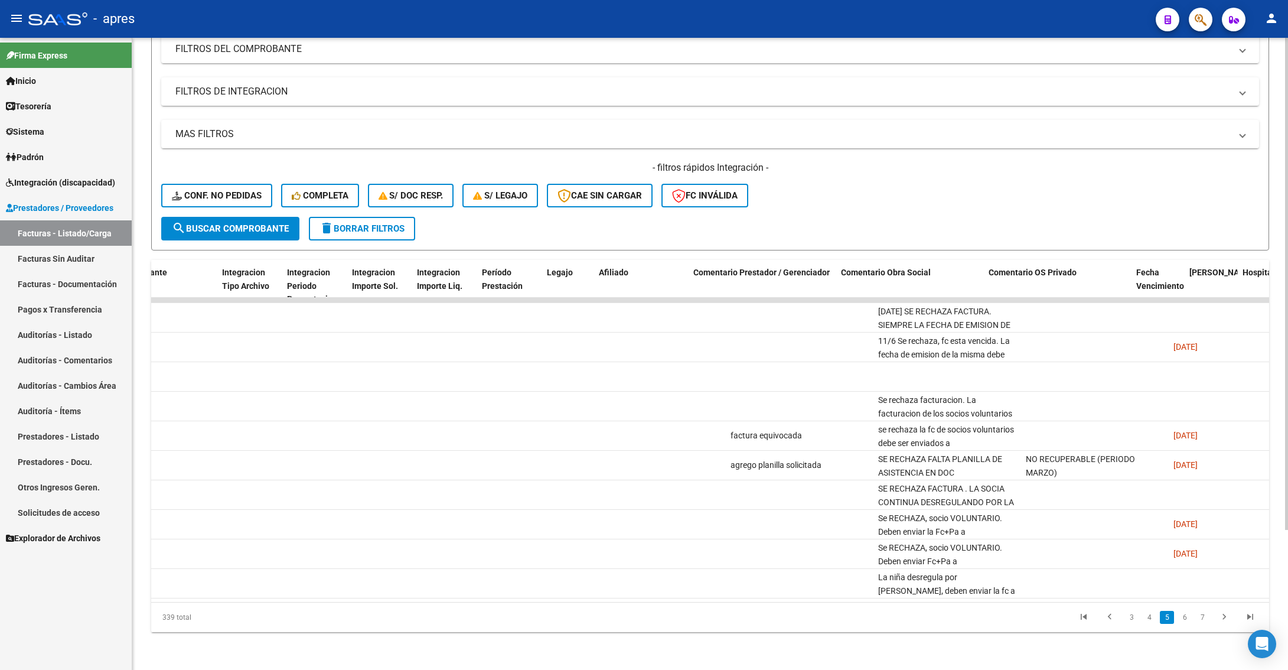
scroll to position [0, 1374]
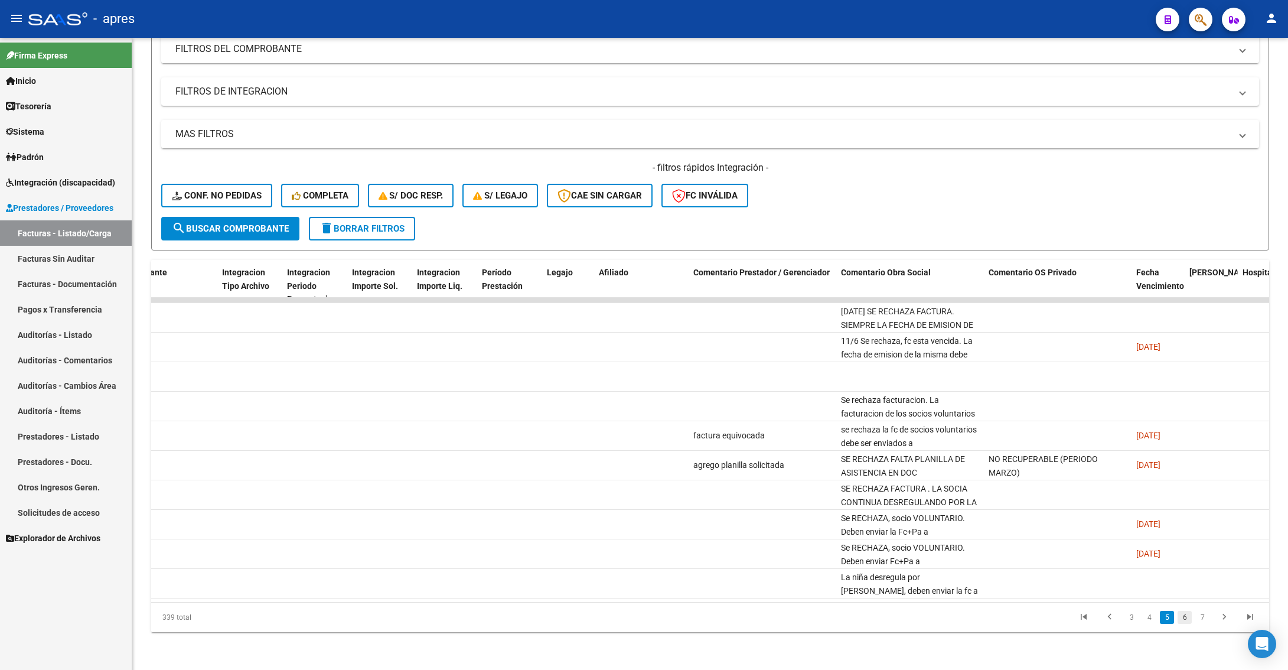
click at [1184, 423] on link "6" at bounding box center [1185, 617] width 14 height 13
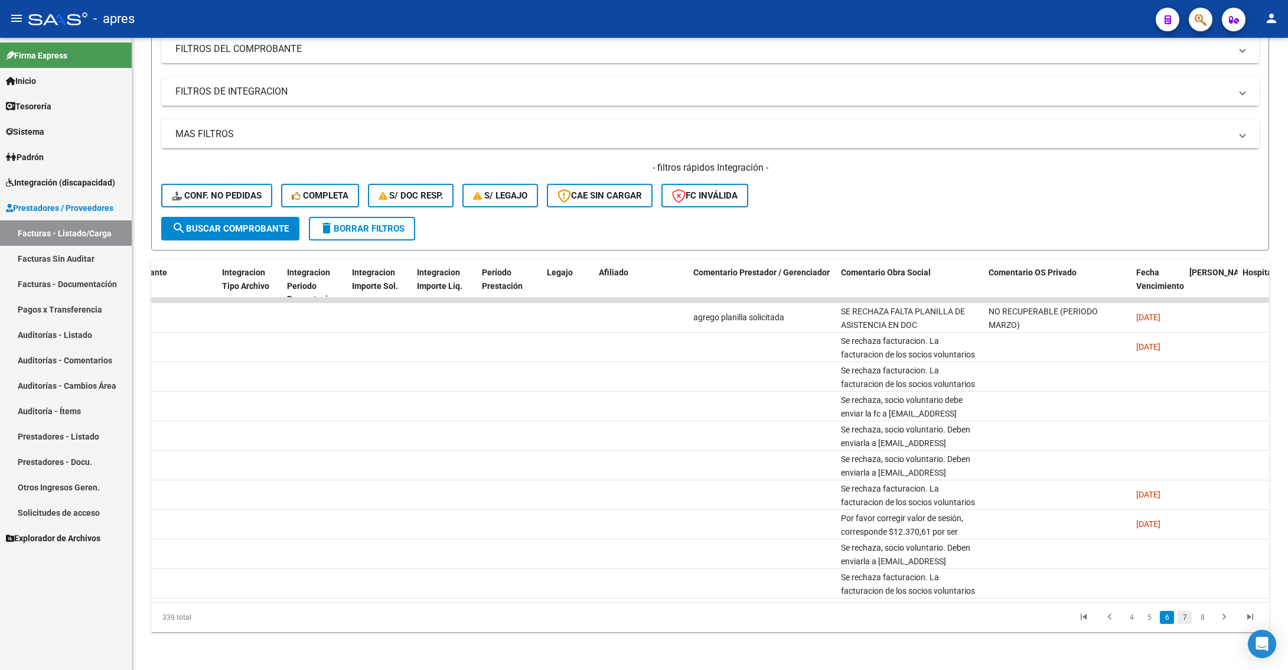
click at [1187, 423] on link "7" at bounding box center [1185, 617] width 14 height 13
click at [1185, 423] on link "8" at bounding box center [1185, 617] width 14 height 13
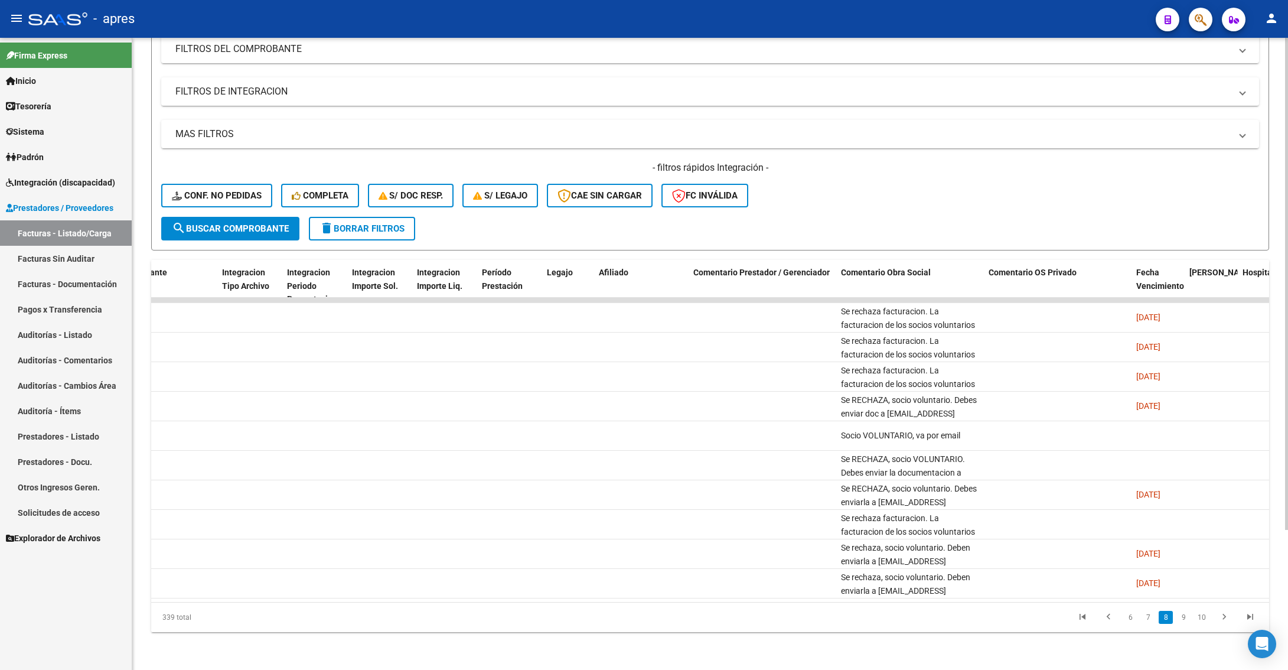
click at [1186, 423] on link "9" at bounding box center [1183, 617] width 14 height 13
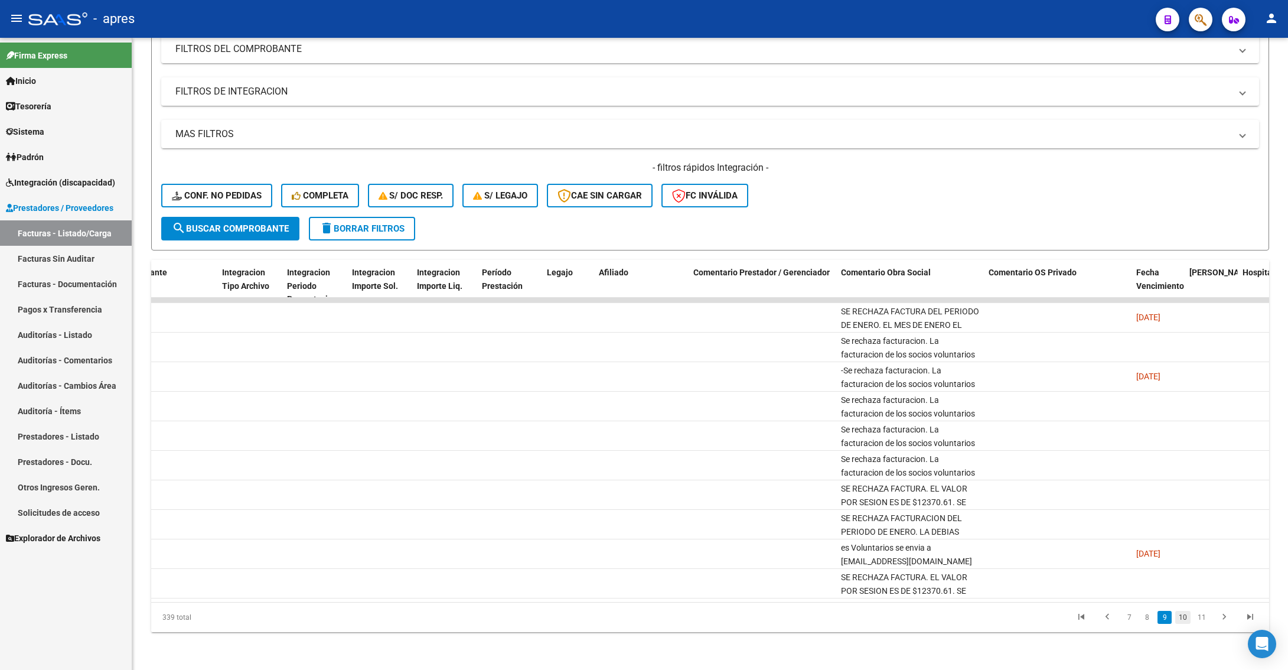
click at [1182, 423] on link "10" at bounding box center [1182, 617] width 15 height 13
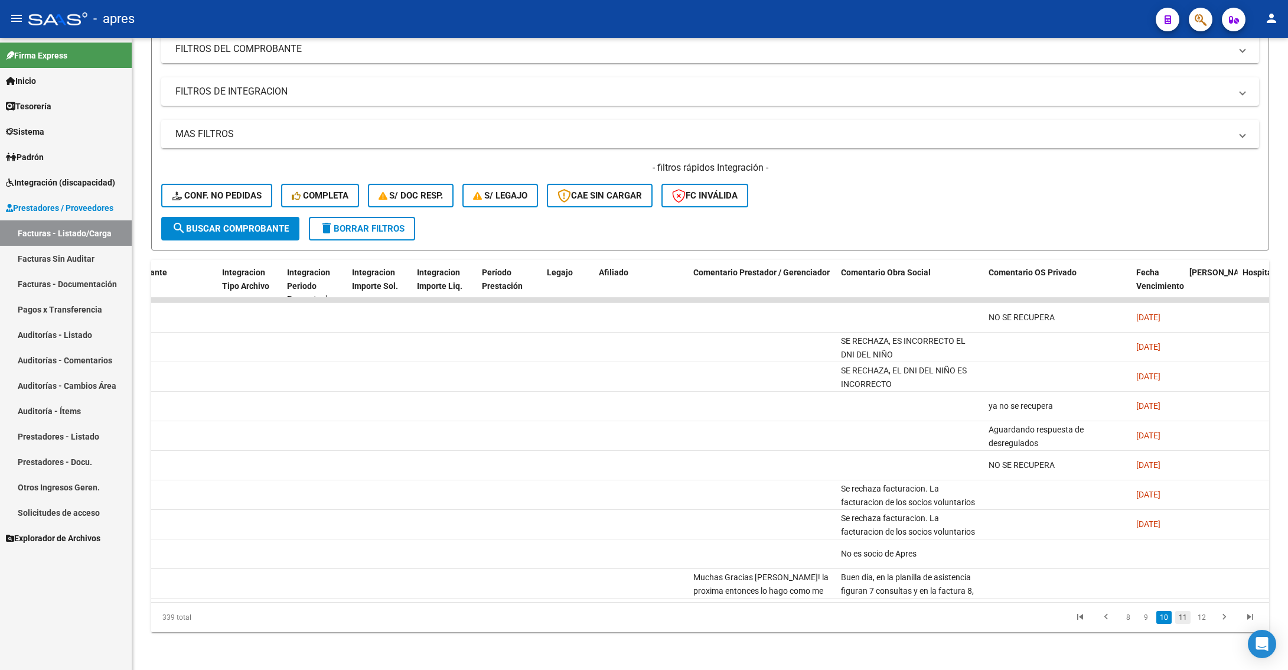
click at [1181, 423] on link "11" at bounding box center [1182, 617] width 15 height 13
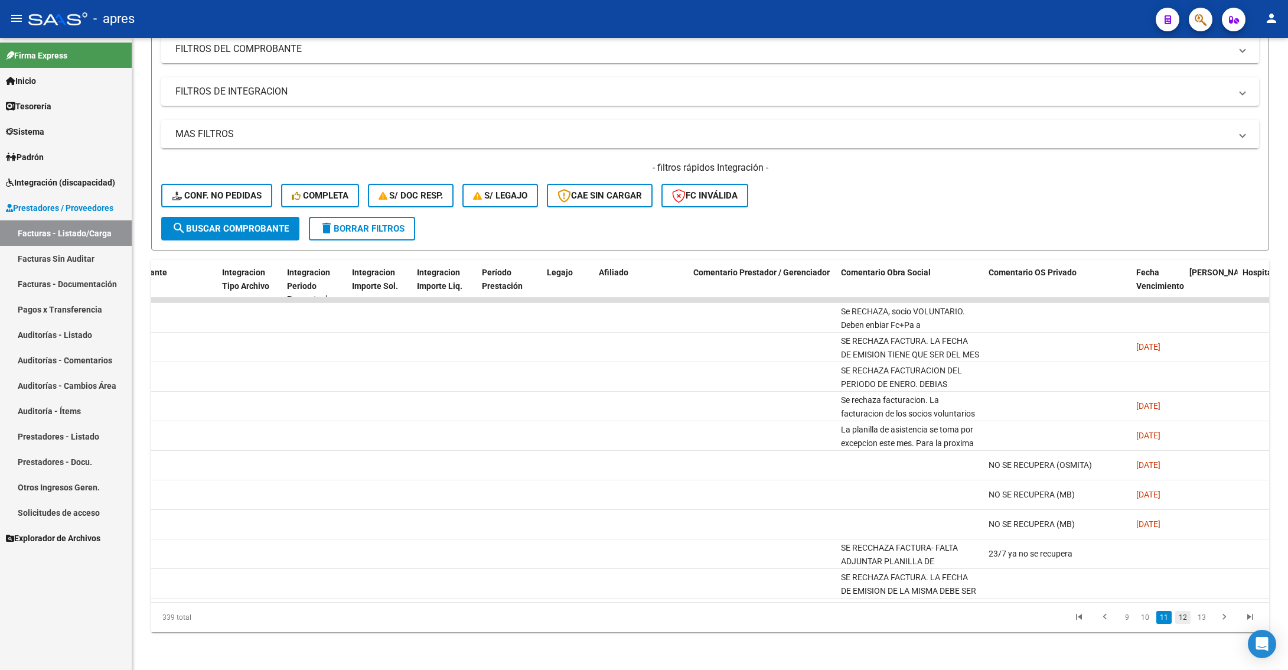
click at [1188, 423] on link "12" at bounding box center [1182, 617] width 15 height 13
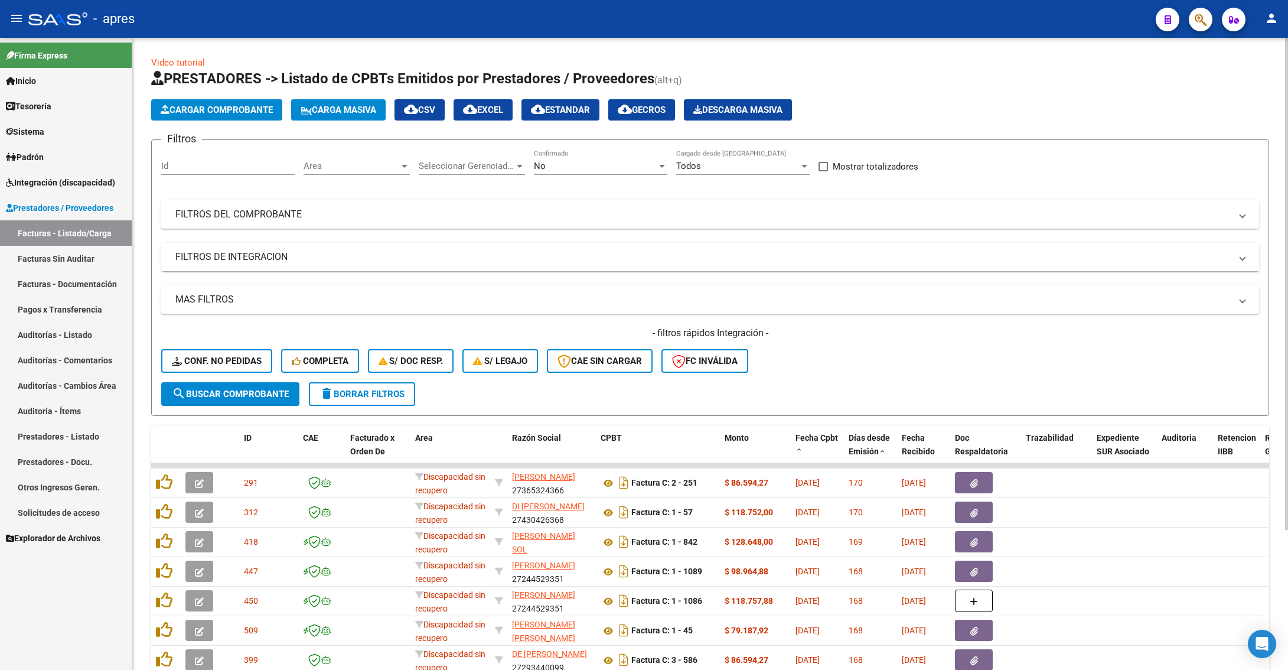
scroll to position [0, 0]
click at [355, 167] on span "Area" at bounding box center [352, 166] width 96 height 11
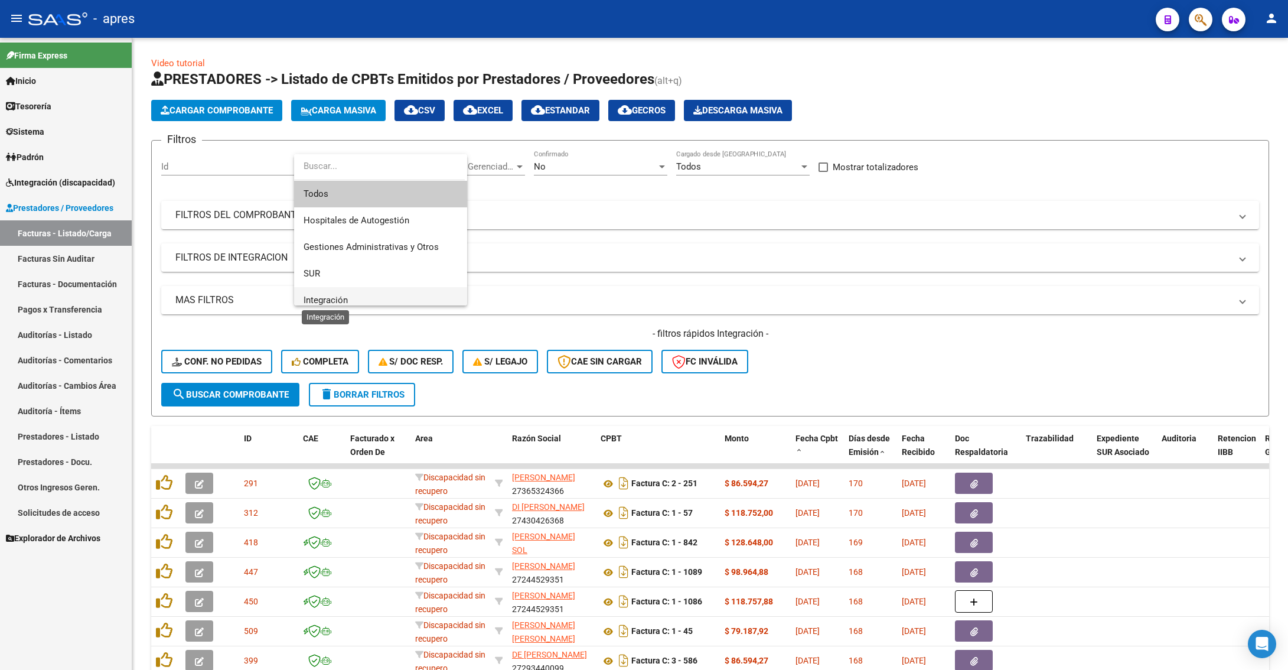
click at [332, 296] on span "Integración" at bounding box center [326, 300] width 44 height 11
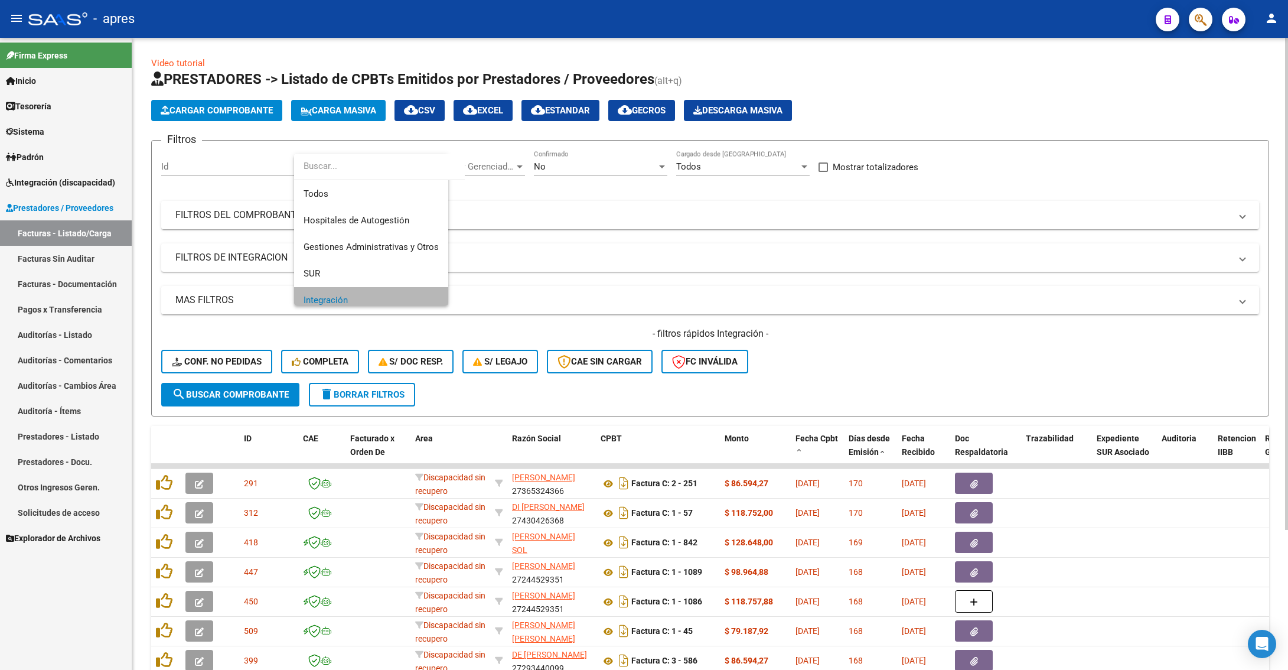
scroll to position [8, 0]
click at [208, 400] on button "search Buscar Comprobante" at bounding box center [230, 395] width 138 height 24
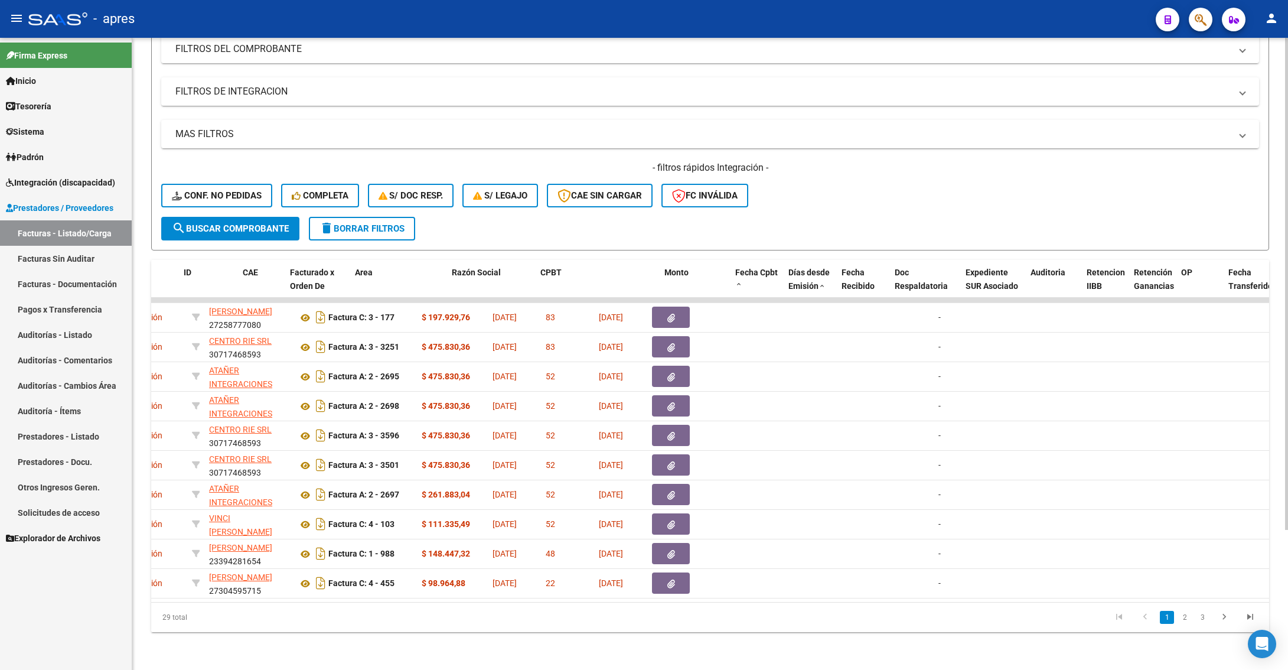
scroll to position [0, 0]
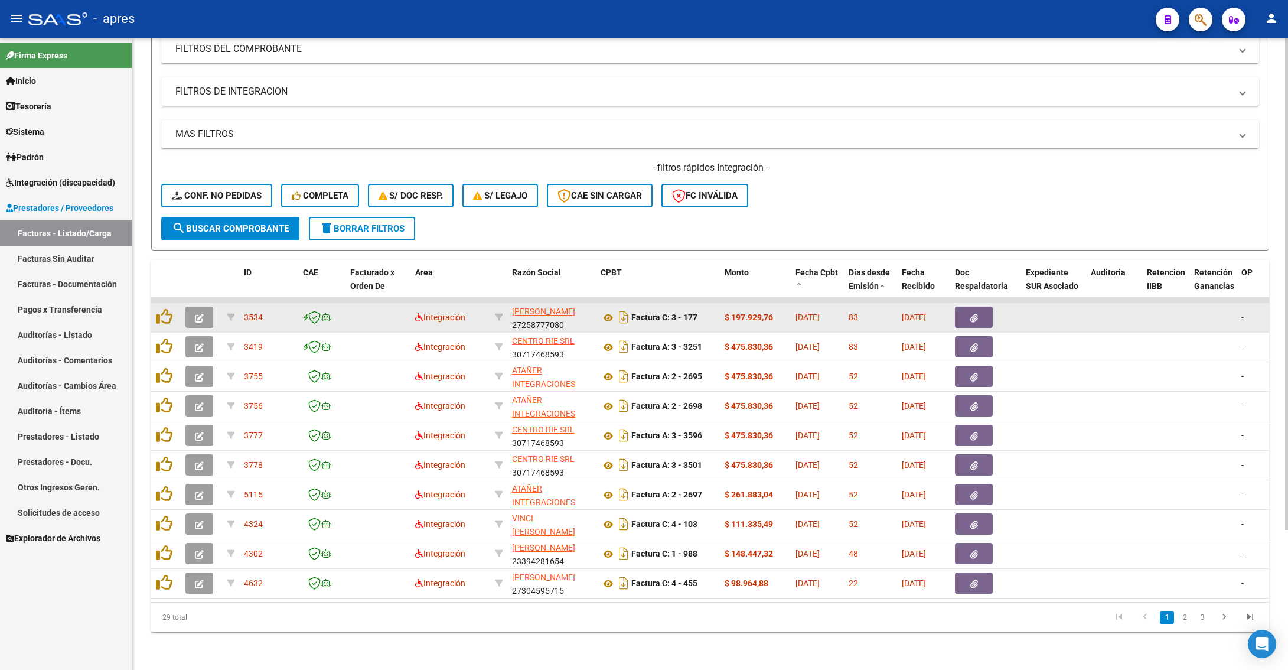
click at [195, 314] on icon "button" at bounding box center [199, 318] width 9 height 9
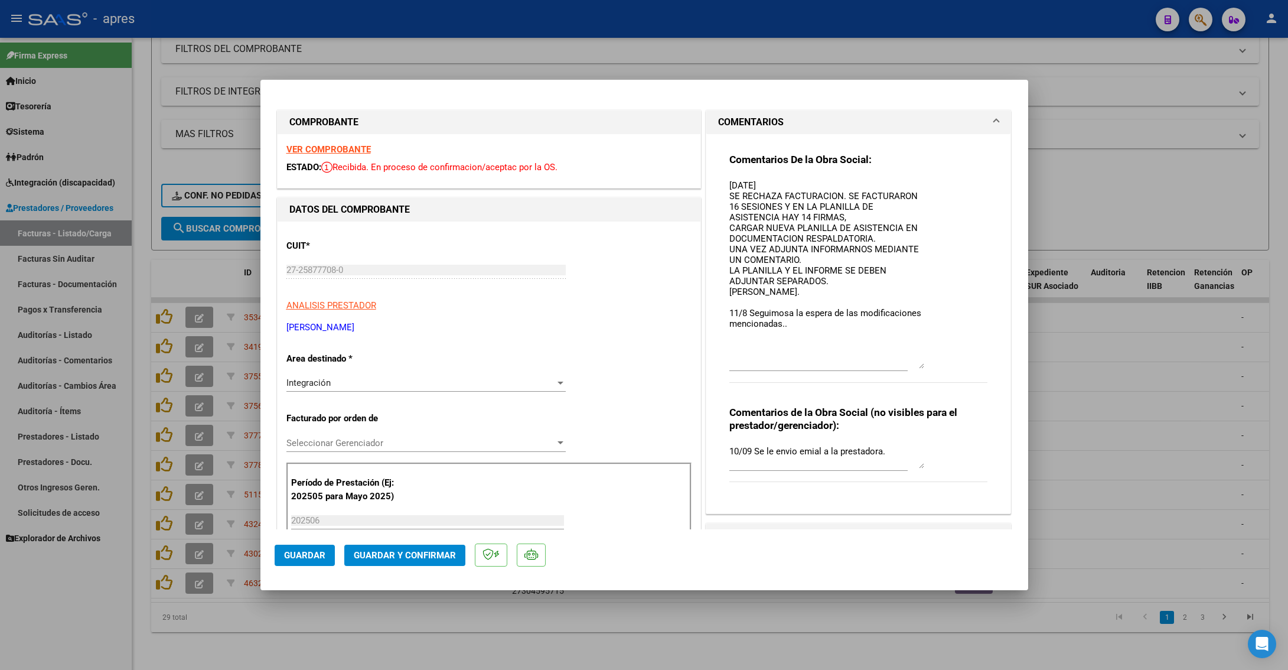
drag, startPoint x: 909, startPoint y: 197, endPoint x: 884, endPoint y: 363, distance: 167.8
click at [884, 363] on textarea "[DATE] SE RECHAZA FACTURACION. SE FACTURARON 16 SESIONES Y EN LA PLANILLA DE AS…" at bounding box center [826, 274] width 195 height 190
click at [821, 325] on textarea "[DATE] SE RECHAZA FACTURACION. SE FACTURARON 16 SESIONES Y EN LA PLANILLA DE AS…" at bounding box center [826, 274] width 195 height 190
click at [307, 155] on div "VER COMPROBANTE ESTADO: Recibida. En proceso de confirmacion/aceptac por la OS." at bounding box center [489, 161] width 423 height 54
click at [306, 148] on strong "VER COMPROBANTE" at bounding box center [328, 149] width 84 height 11
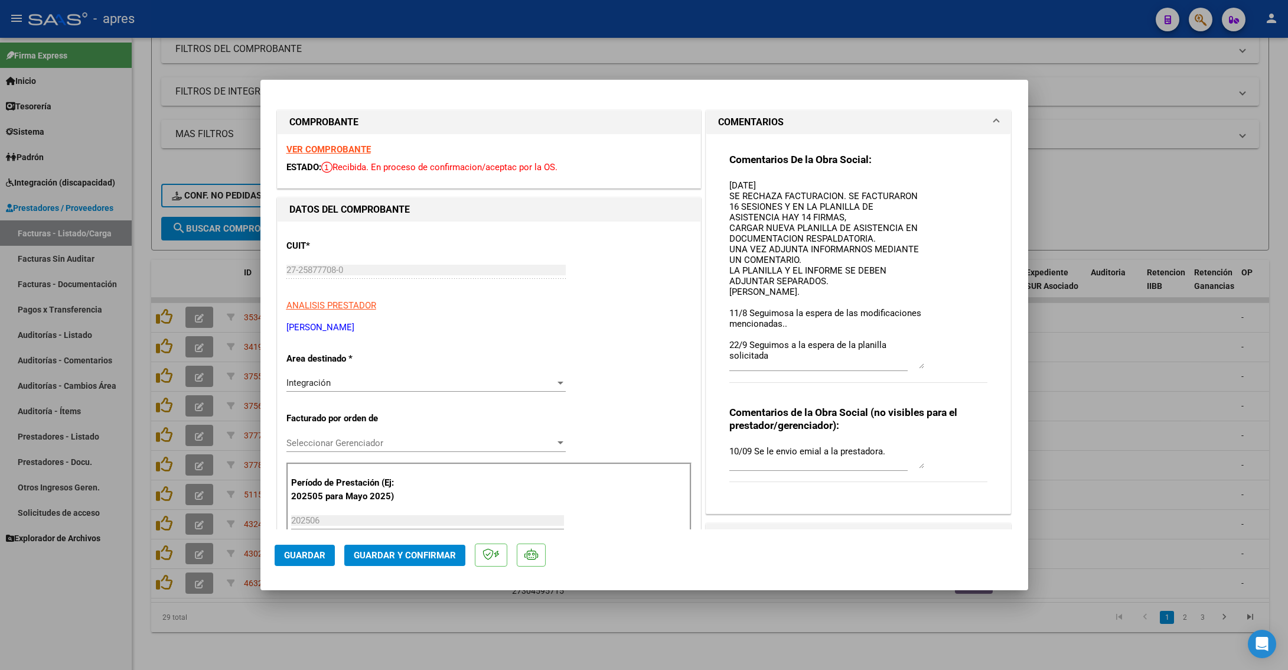
click at [801, 355] on textarea "[DATE] SE RECHAZA FACTURACION. SE FACTURARON 16 SESIONES Y EN LA PLANILLA DE AS…" at bounding box center [826, 274] width 195 height 190
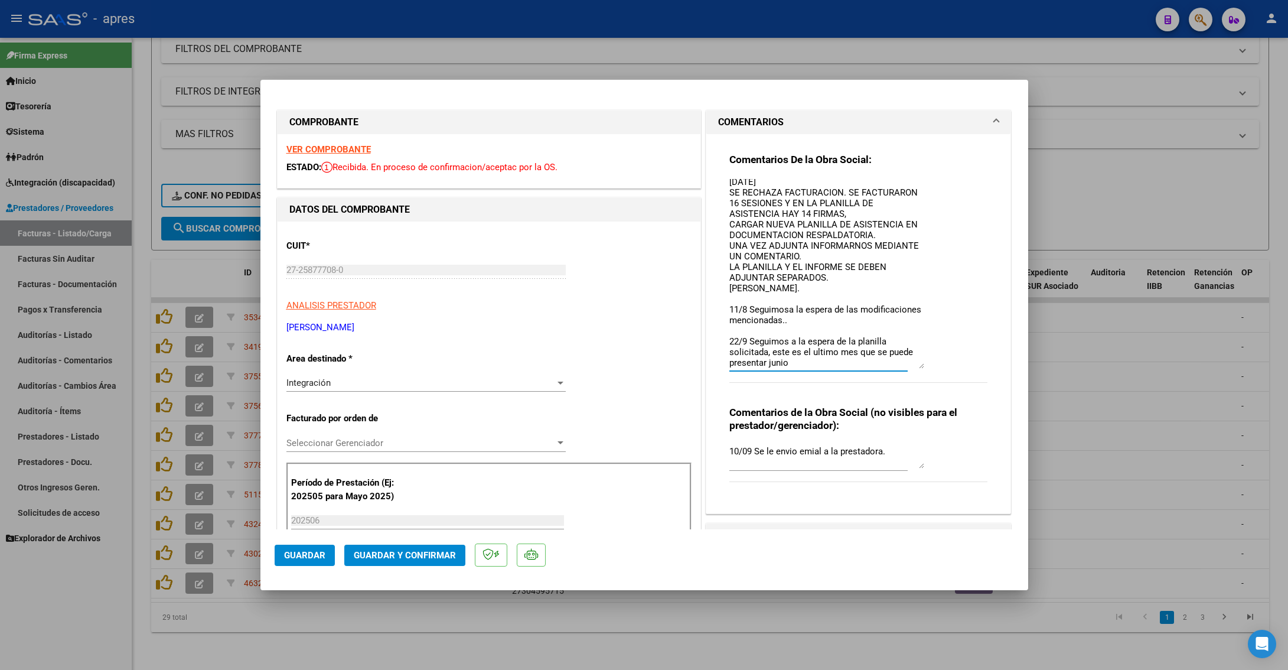
type textarea "[DATE] SE RECHAZA FACTURACION. SE FACTURARON 16 SESIONES Y EN LA PLANILLA DE AS…"
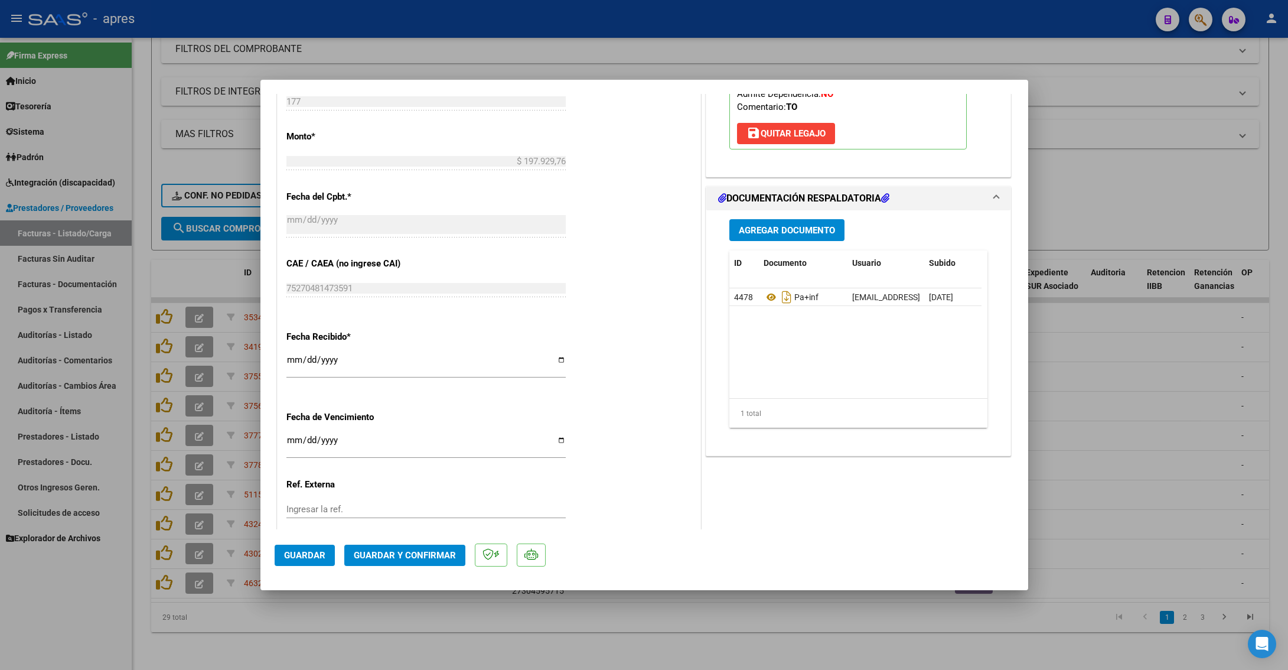
scroll to position [709, 0]
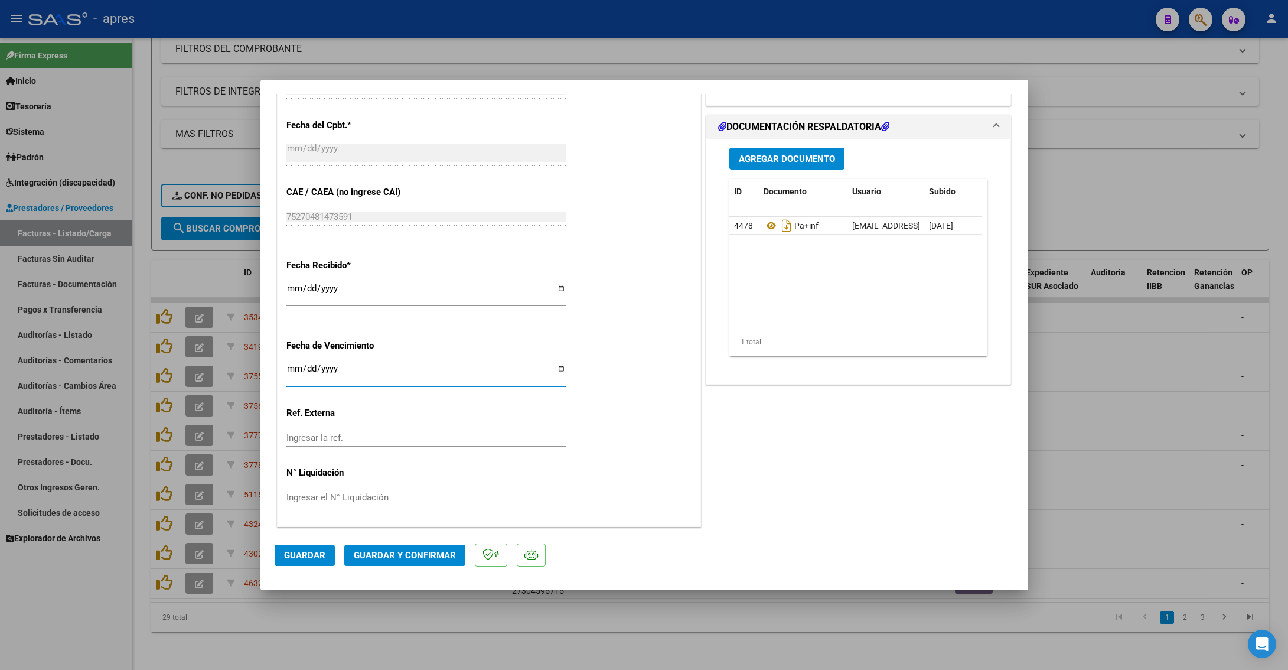
click at [298, 376] on input "Ingresar la fecha" at bounding box center [425, 373] width 279 height 19
type input "[DATE]"
click at [299, 423] on span "Guardar" at bounding box center [304, 555] width 41 height 11
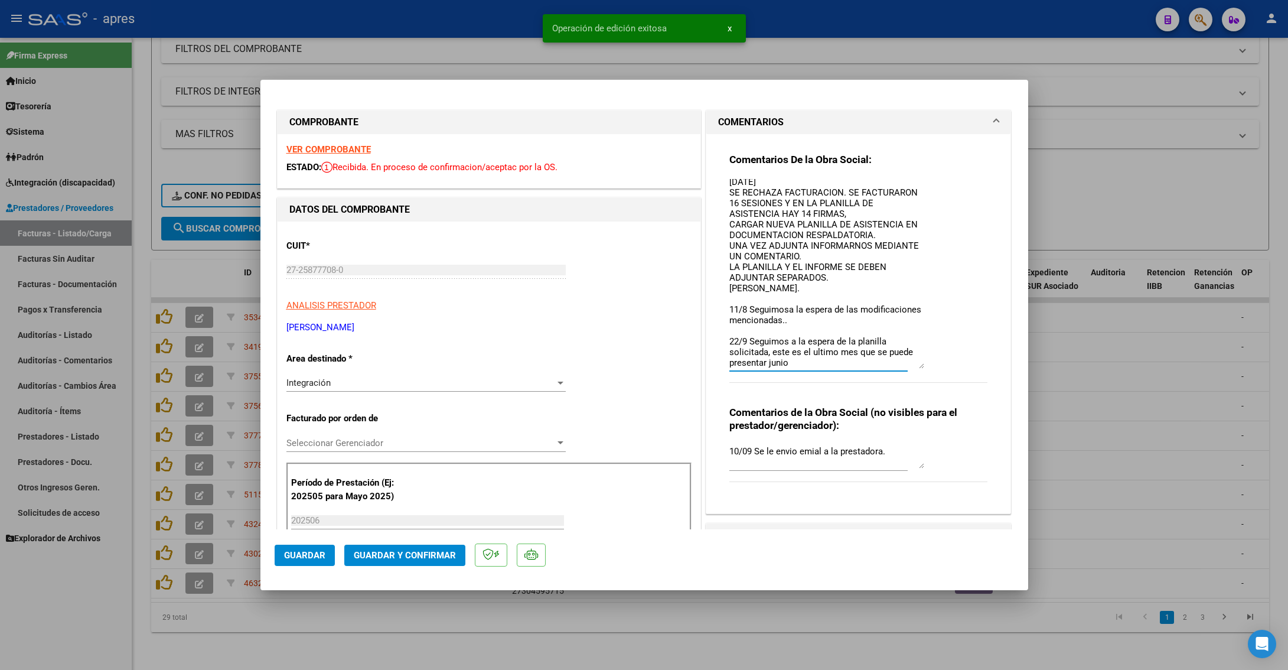
scroll to position [0, 0]
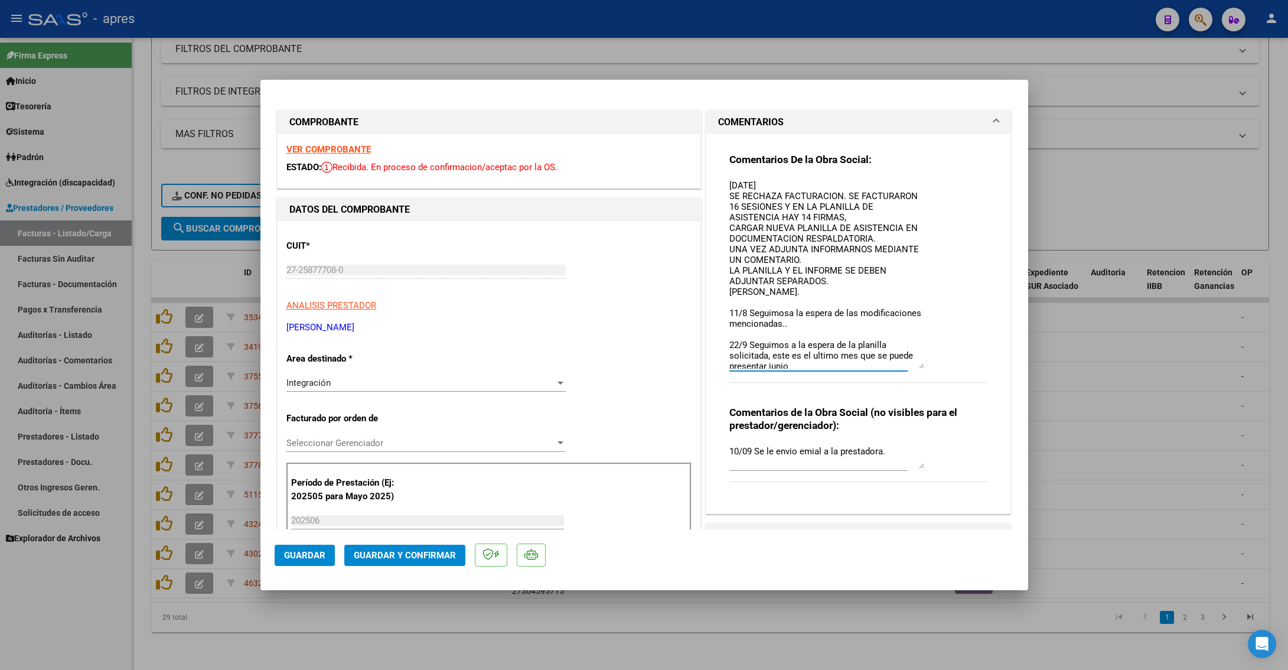
click at [208, 423] on div at bounding box center [644, 335] width 1288 height 670
type input "$ 0,00"
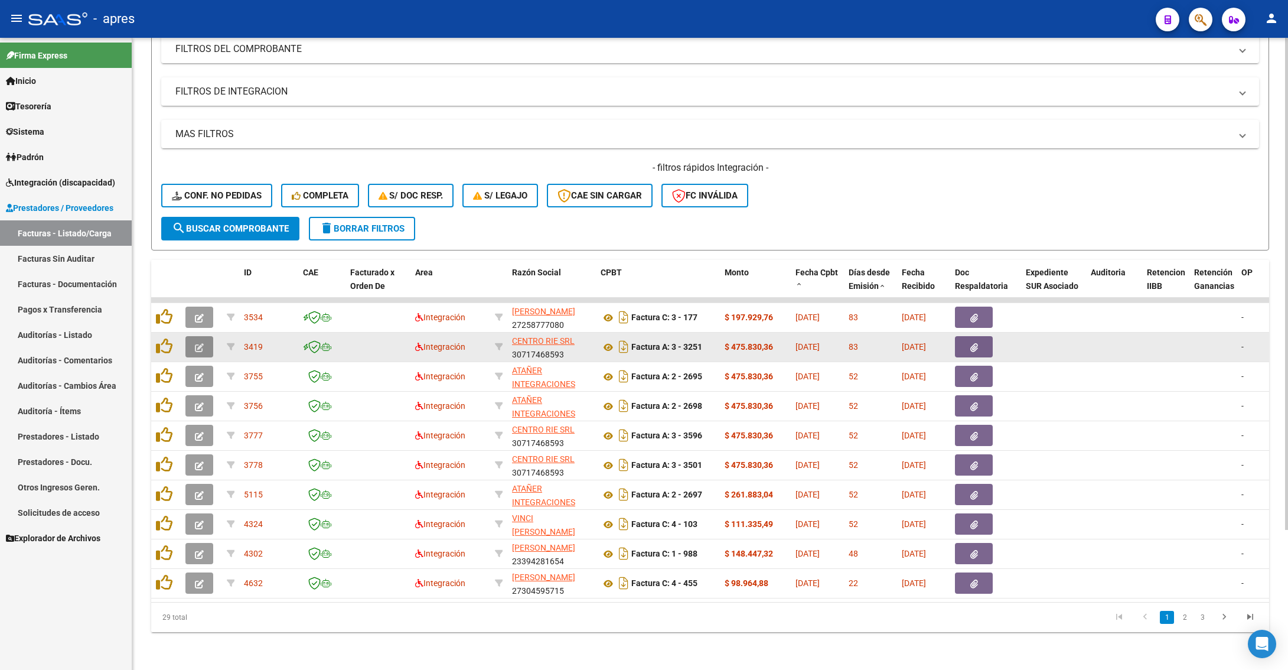
click at [195, 343] on icon "button" at bounding box center [199, 347] width 9 height 9
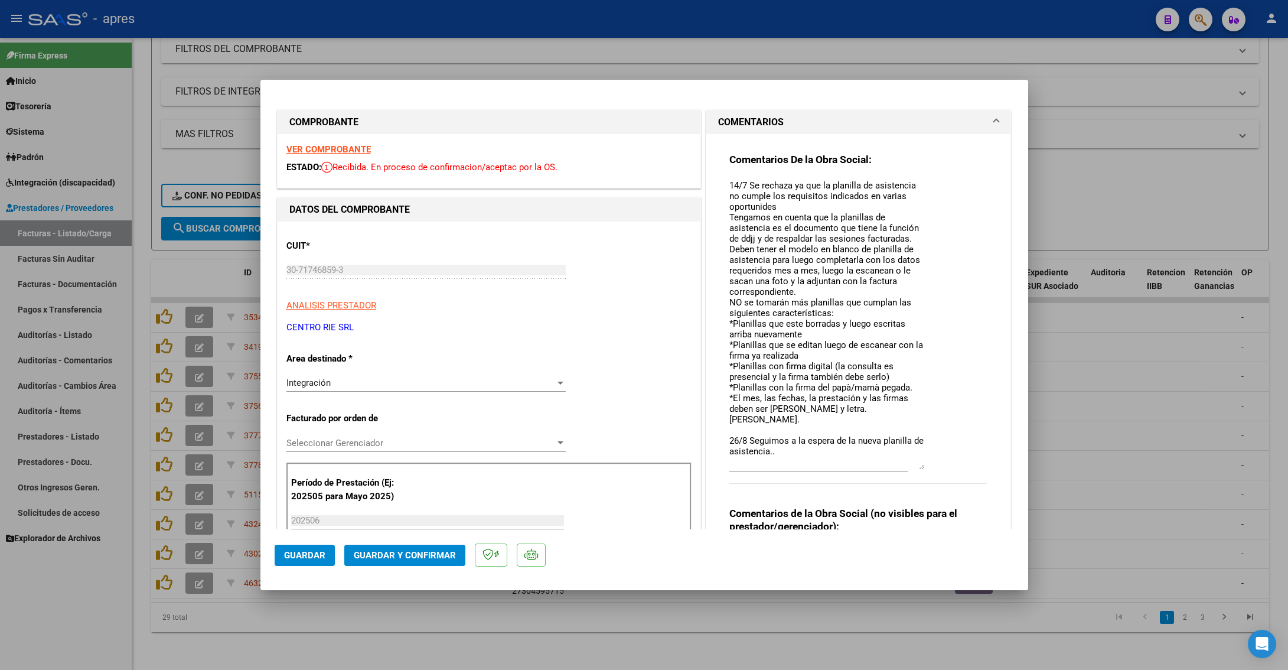
drag, startPoint x: 909, startPoint y: 200, endPoint x: 898, endPoint y: 467, distance: 266.6
click at [898, 423] on textarea "14/7 Se rechaza ya que la planilla de asistencia no cumple los requisitos indic…" at bounding box center [826, 324] width 195 height 291
click at [335, 155] on strong "VER COMPROBANTE" at bounding box center [328, 149] width 84 height 11
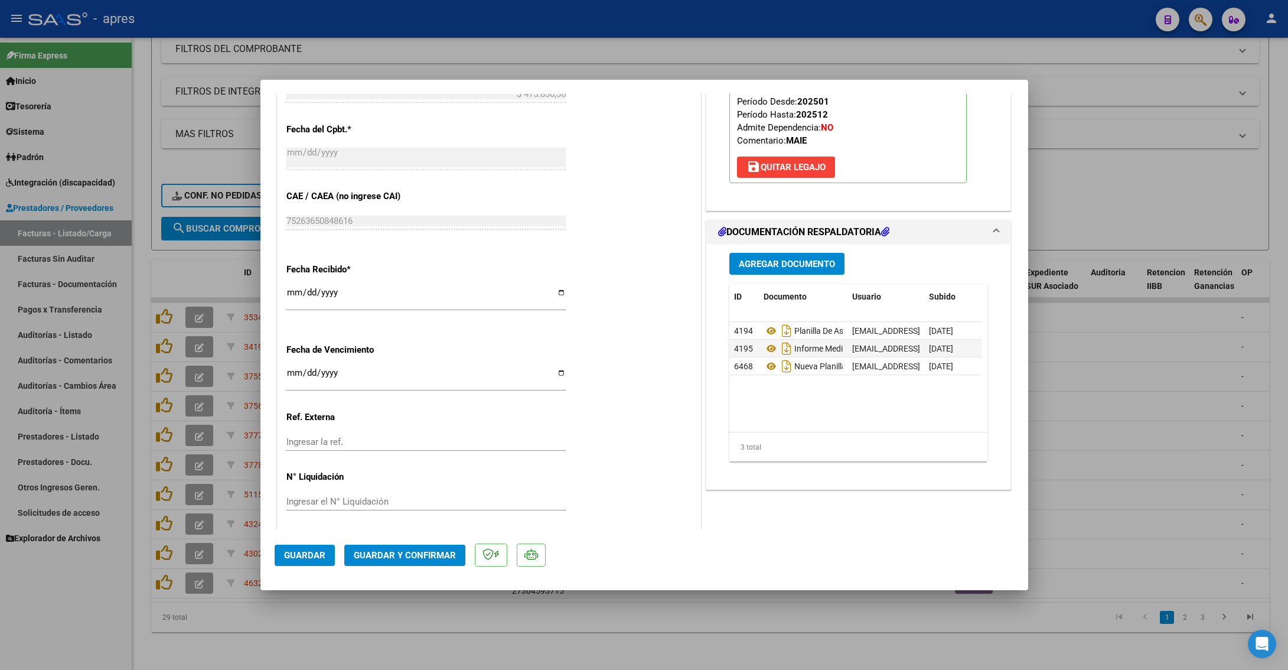
scroll to position [709, 0]
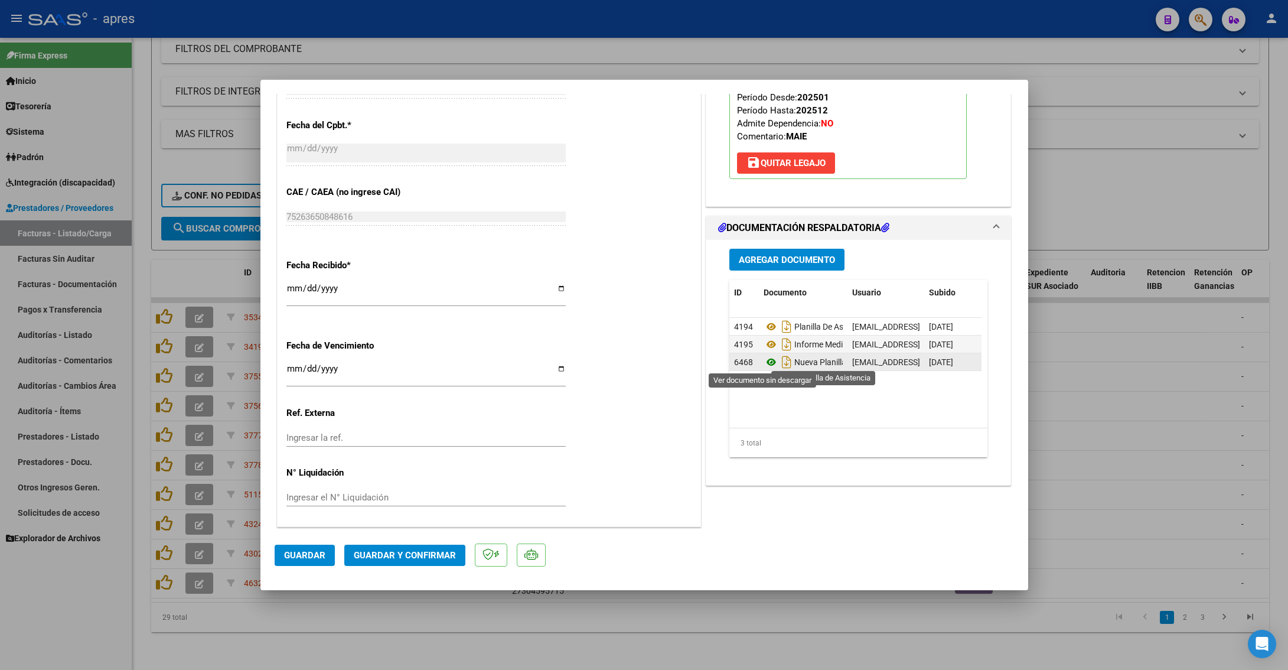
click at [764, 363] on icon at bounding box center [771, 362] width 15 height 14
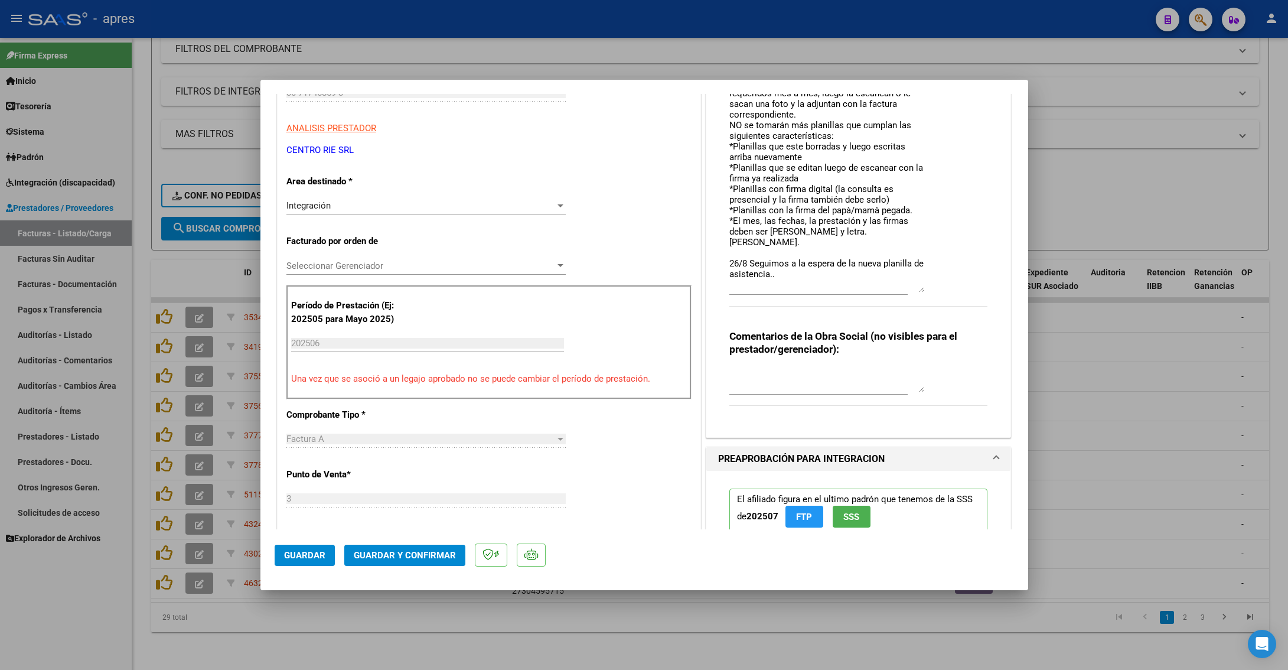
scroll to position [89, 0]
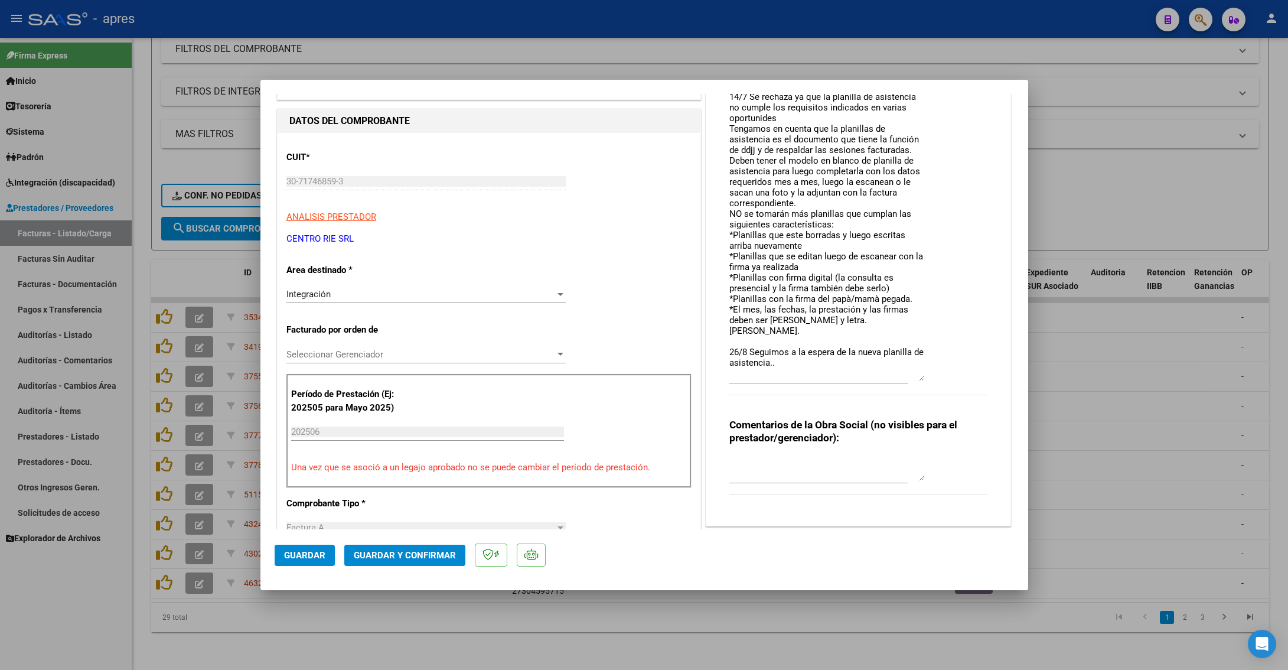
click at [781, 367] on textarea "14/7 Se rechaza ya que la planilla de asistencia no cumple los requisitos indic…" at bounding box center [826, 235] width 195 height 291
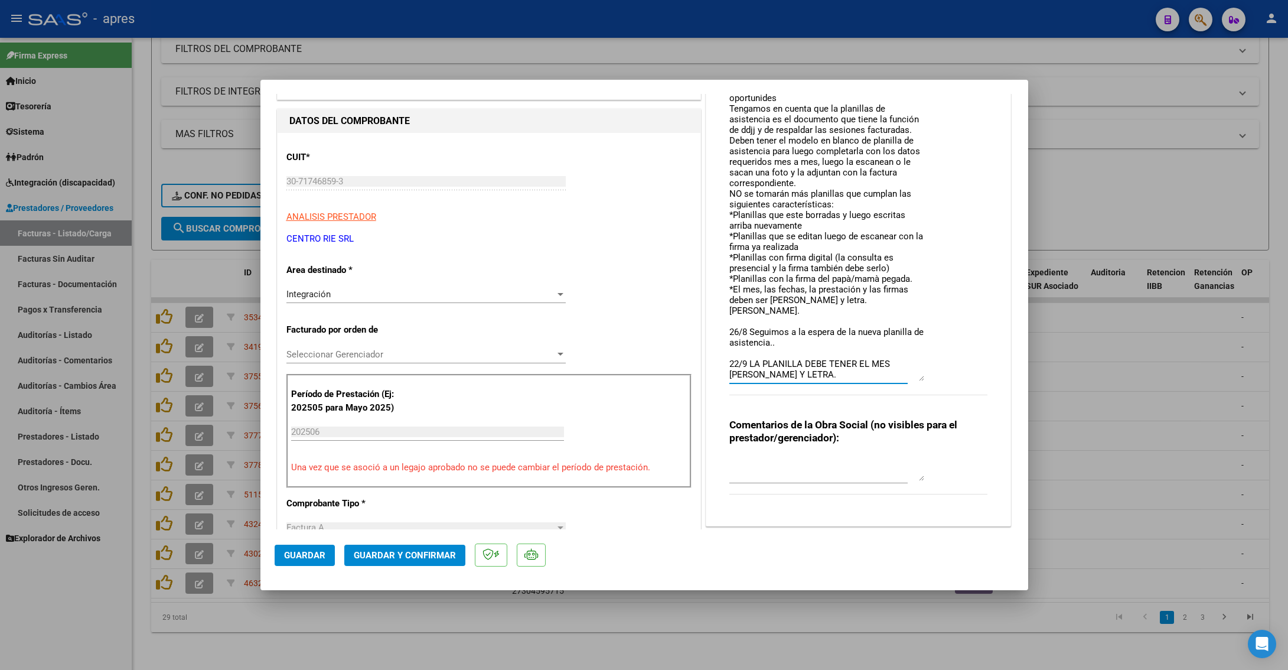
scroll to position [51, 0]
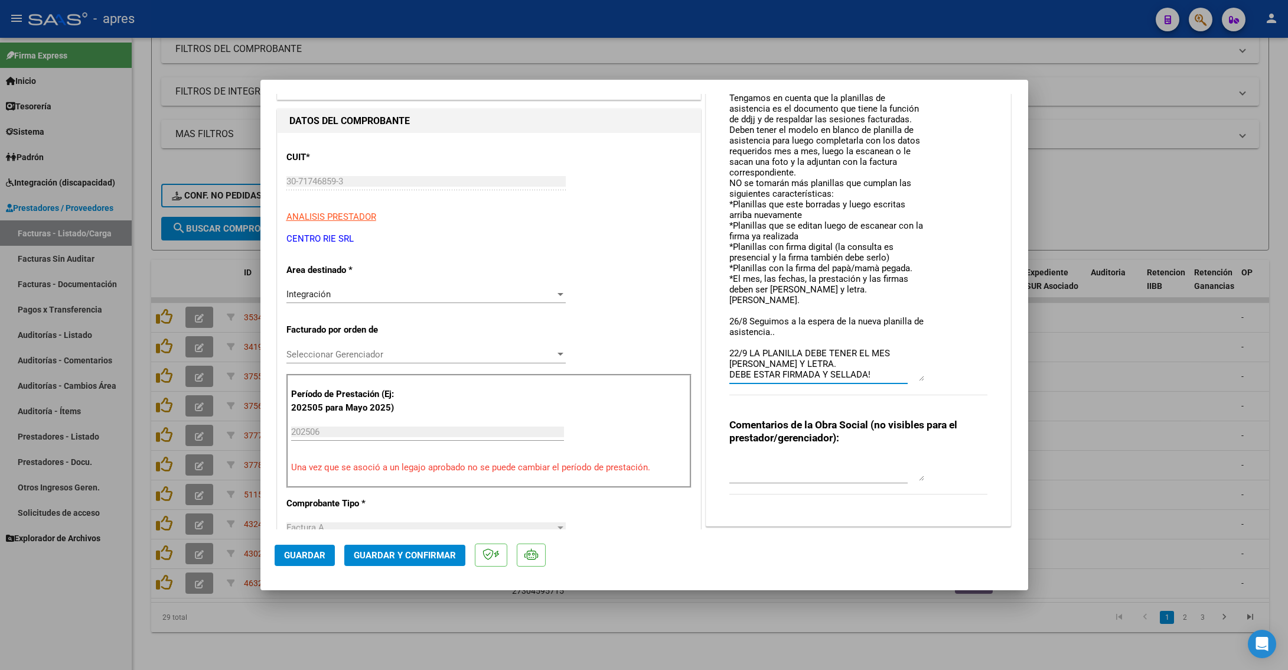
type textarea "14/7 Se rechaza ya que la planilla de asistencia no cumple los requisitos indic…"
click at [312, 423] on span "Guardar" at bounding box center [304, 555] width 41 height 11
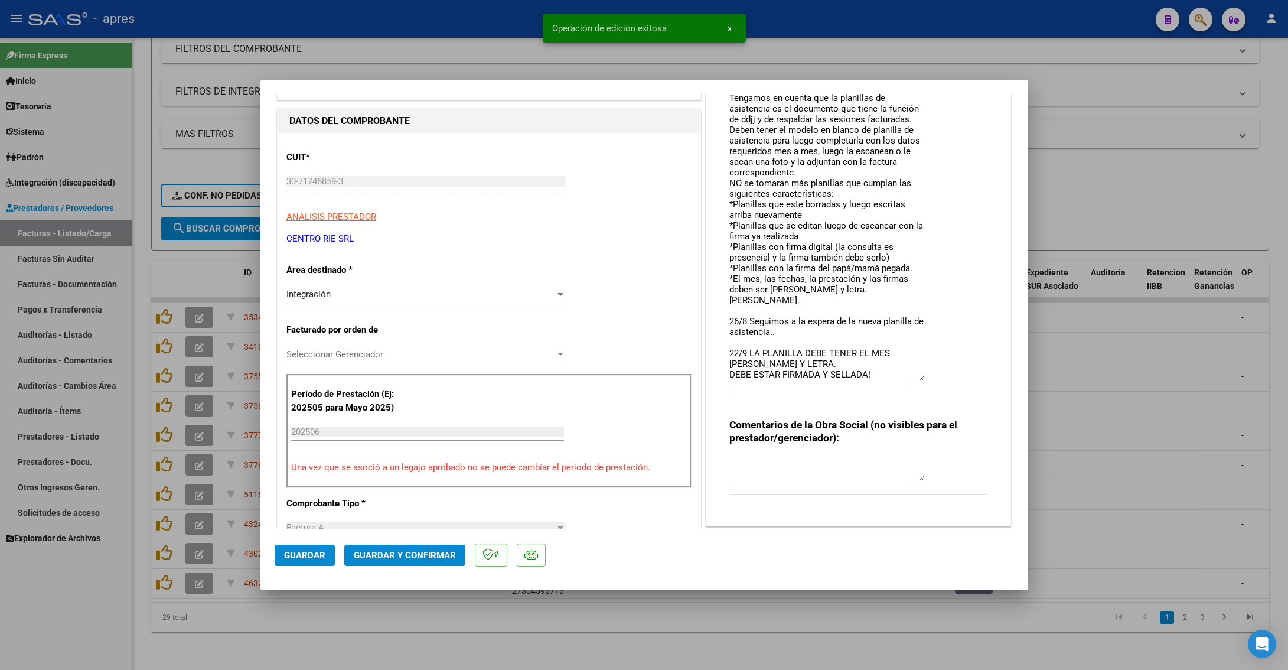
click at [133, 423] on div at bounding box center [644, 335] width 1288 height 670
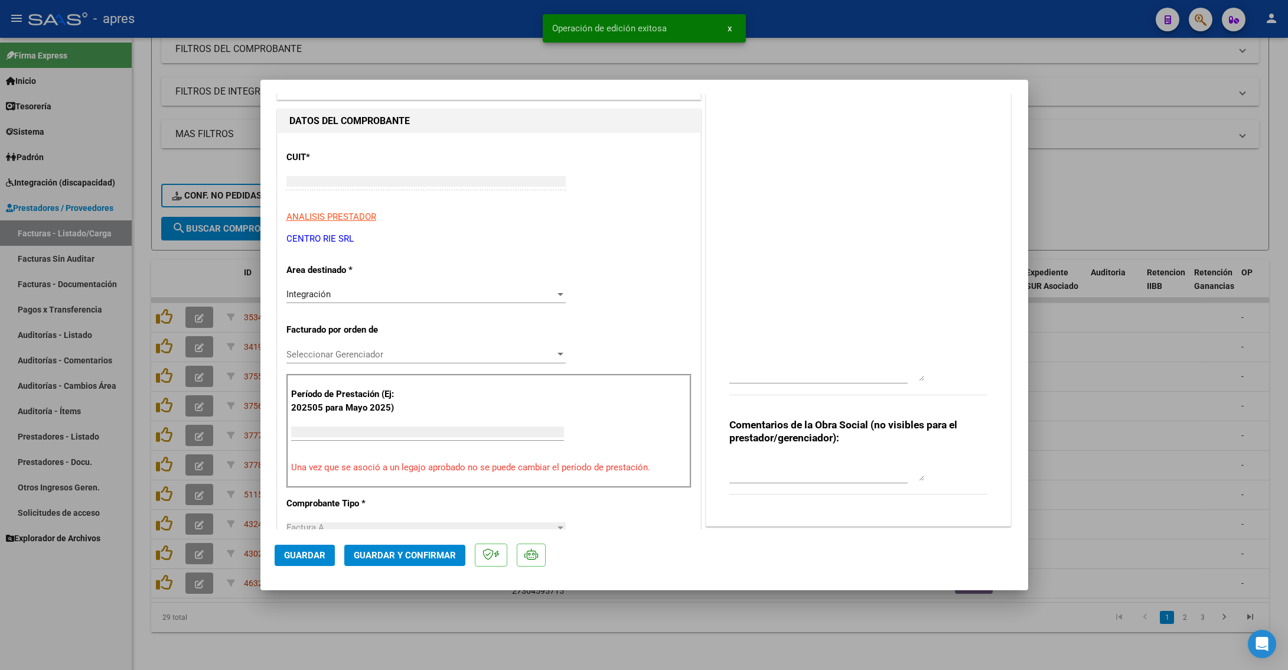
scroll to position [0, 0]
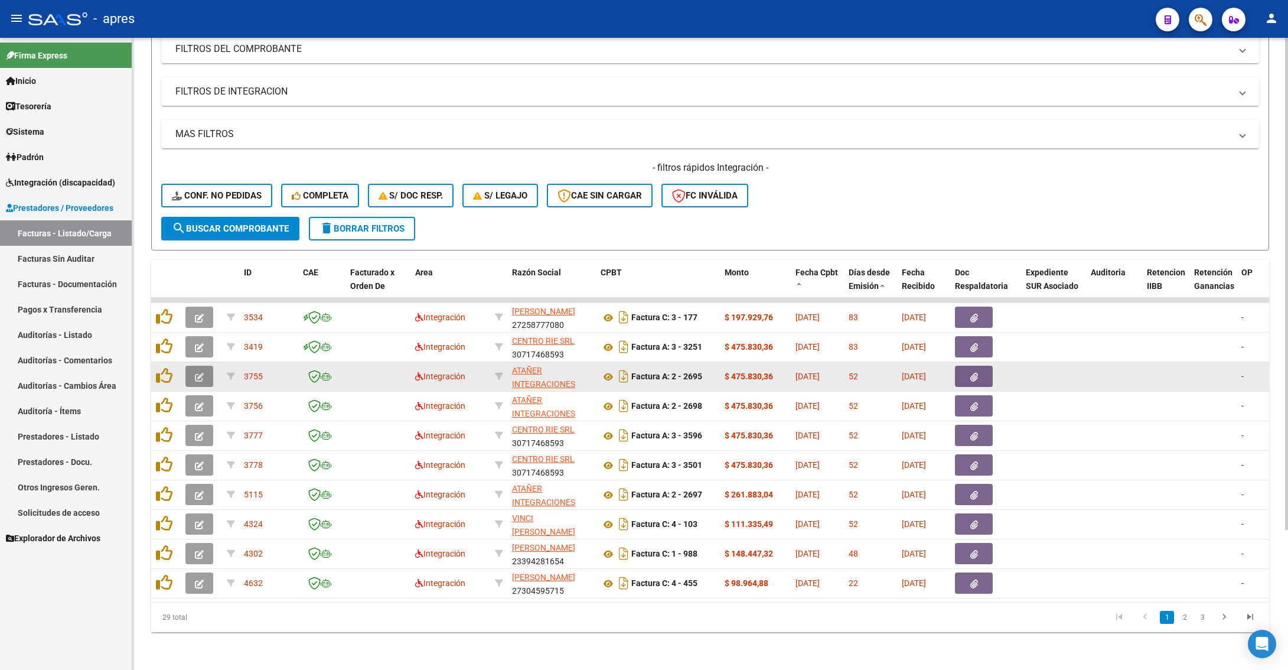
click at [195, 373] on icon "button" at bounding box center [199, 377] width 9 height 9
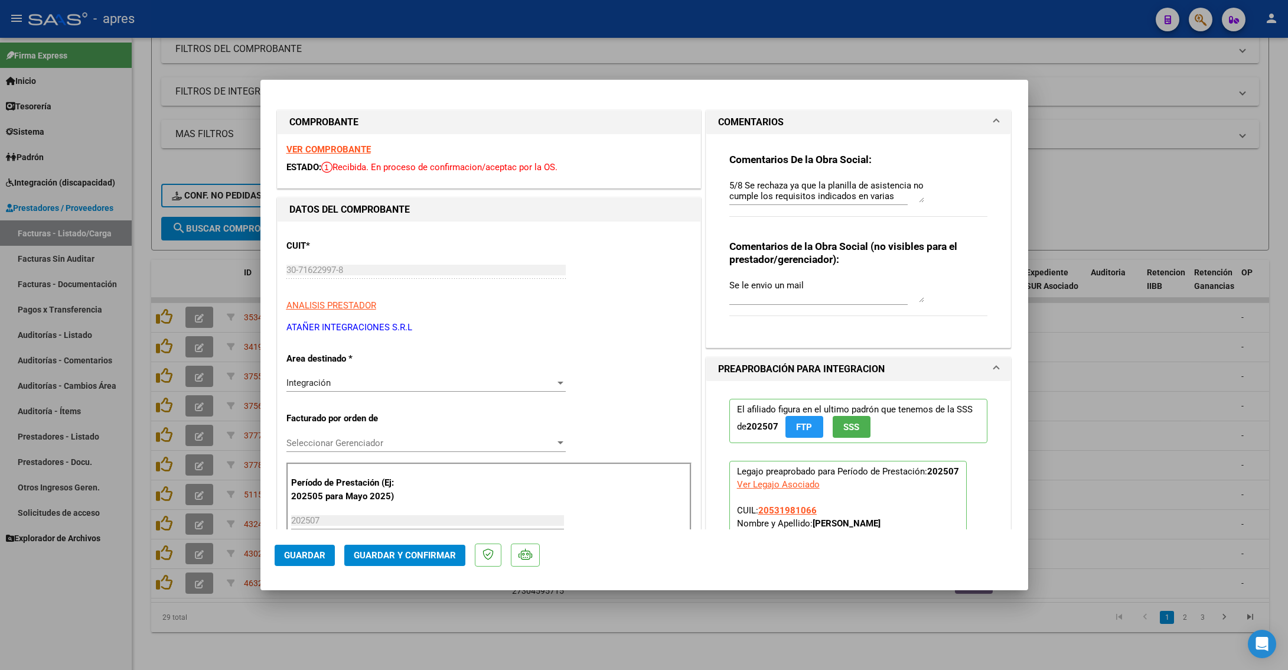
click at [351, 146] on strong "VER COMPROBANTE" at bounding box center [328, 149] width 84 height 11
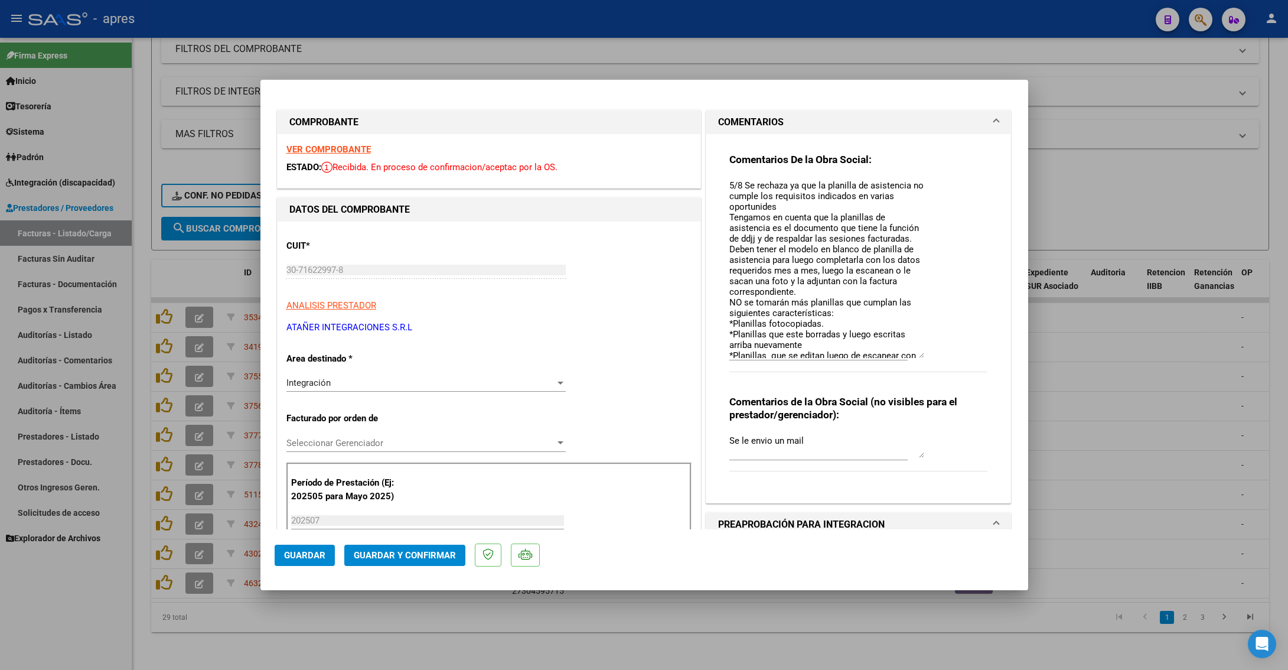
drag, startPoint x: 911, startPoint y: 199, endPoint x: 911, endPoint y: 355, distance: 155.9
click at [911, 355] on textarea "5/8 Se rechaza ya que la planilla de asistencia no cumple los requisitos indica…" at bounding box center [826, 268] width 195 height 179
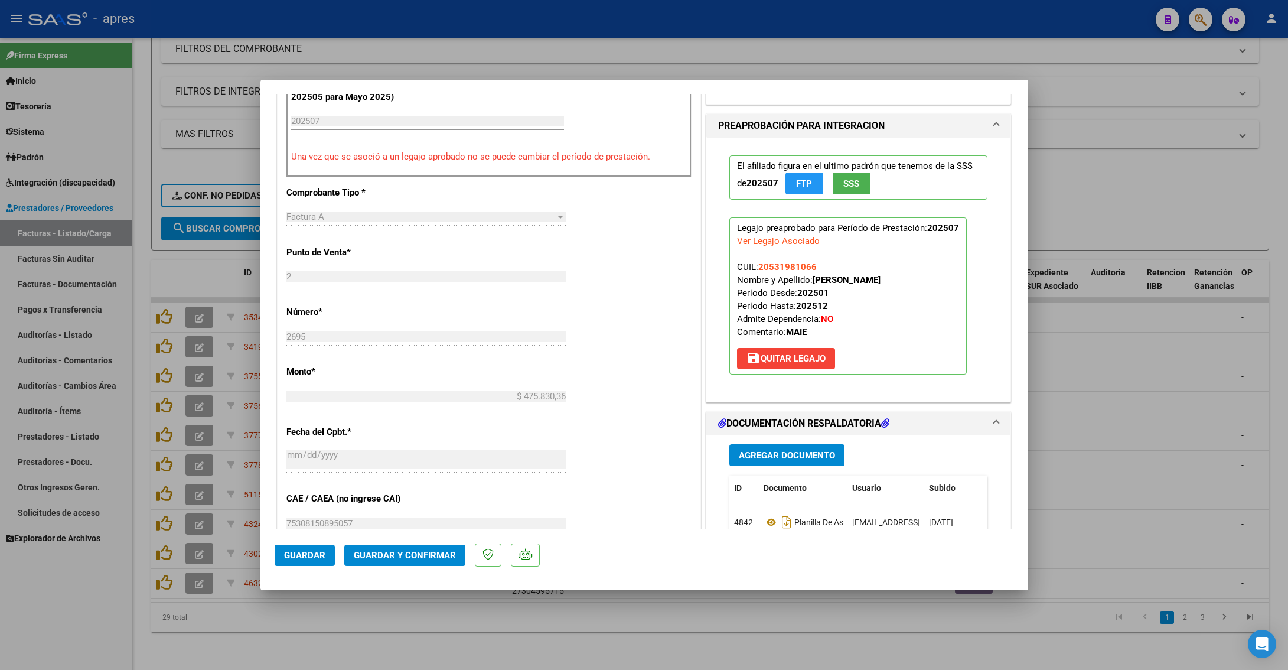
scroll to position [531, 0]
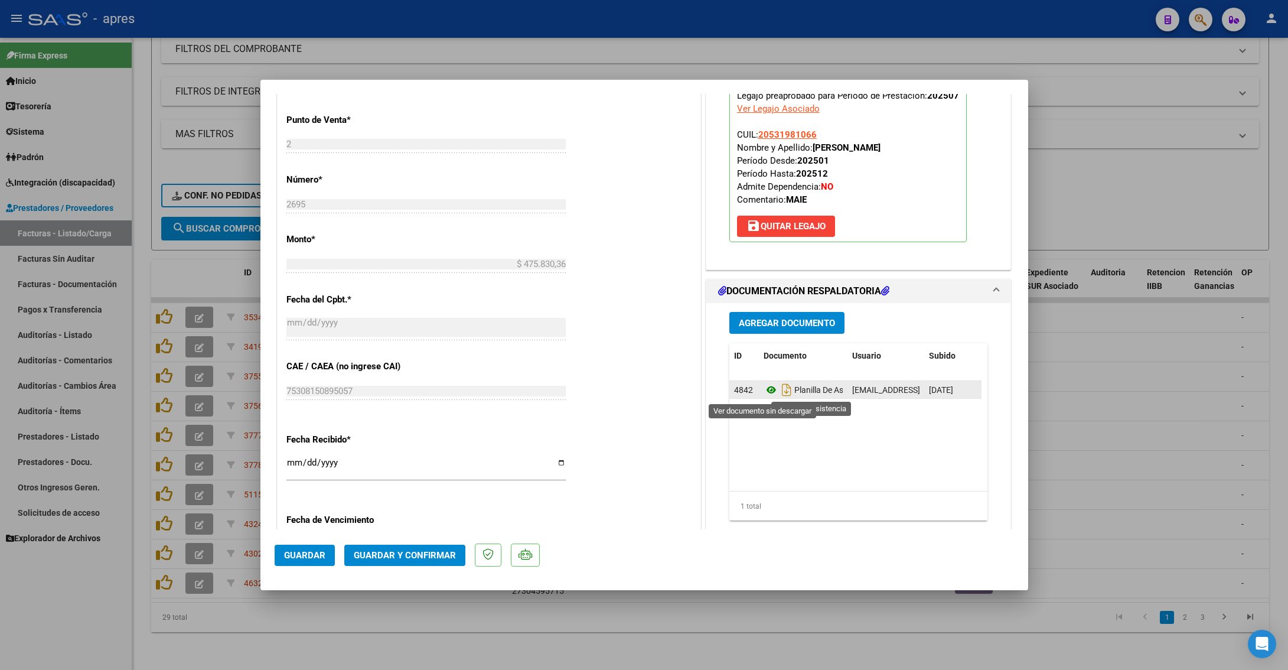
click at [764, 388] on icon at bounding box center [771, 390] width 15 height 14
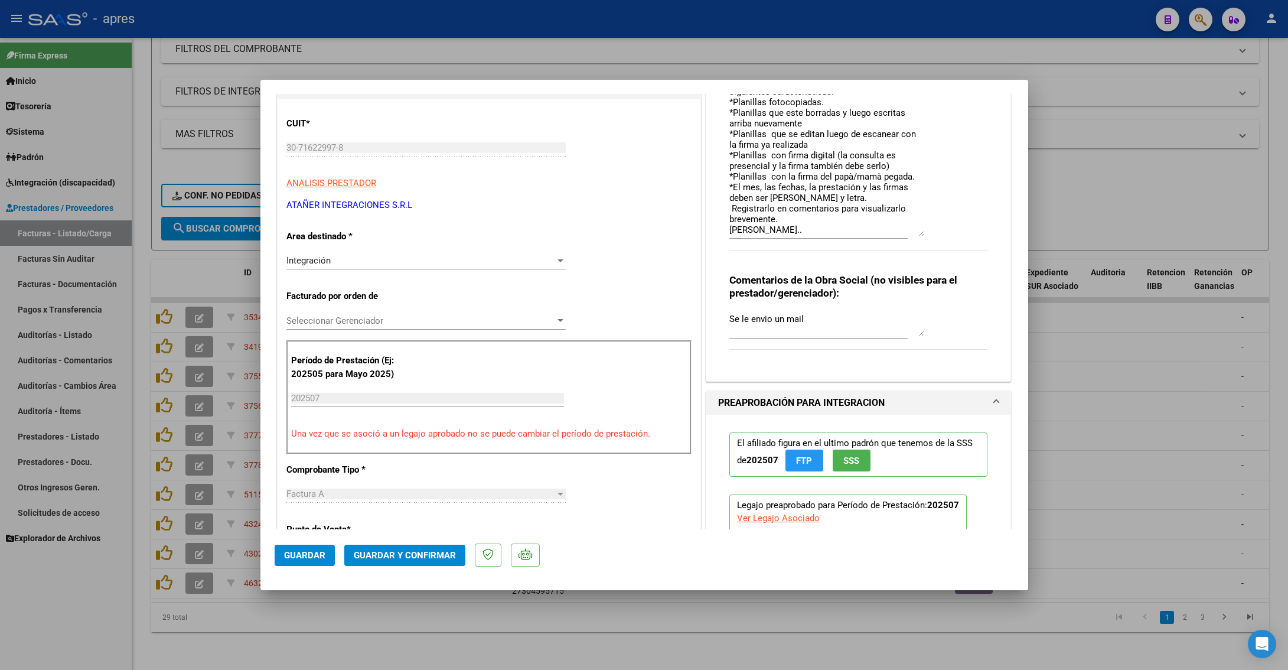
scroll to position [177, 0]
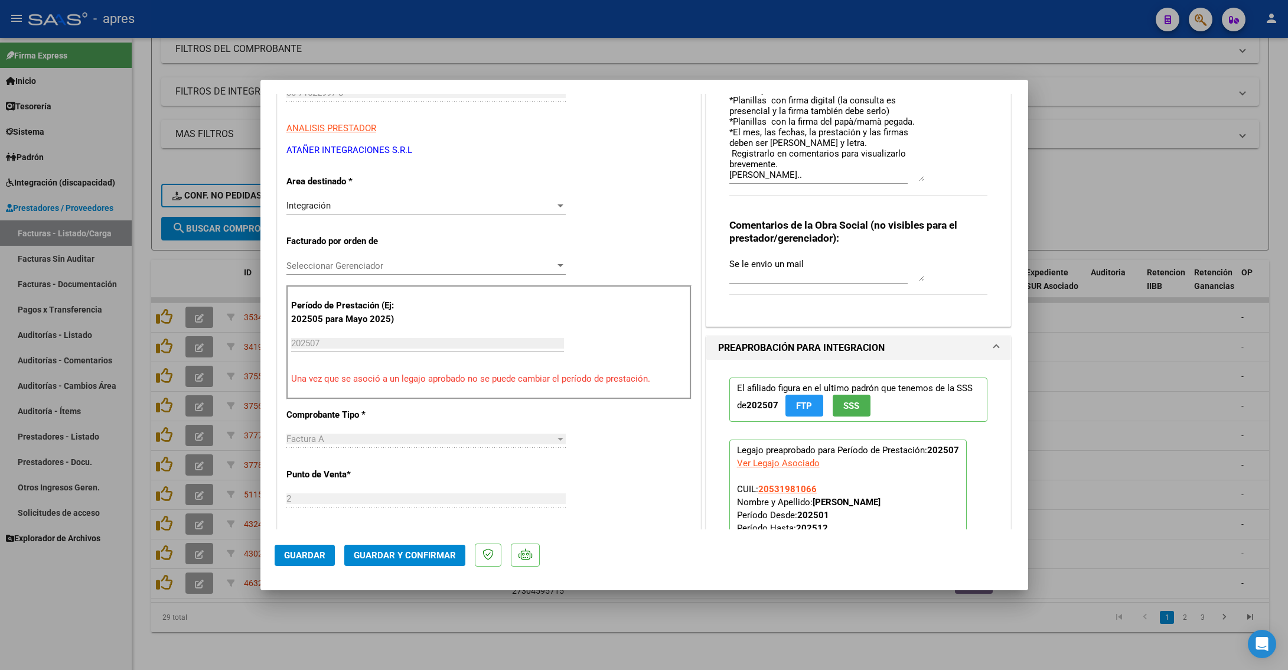
click at [778, 174] on textarea "5/8 Se rechaza ya que la planilla de asistencia no cumple los requisitos indica…" at bounding box center [826, 92] width 195 height 180
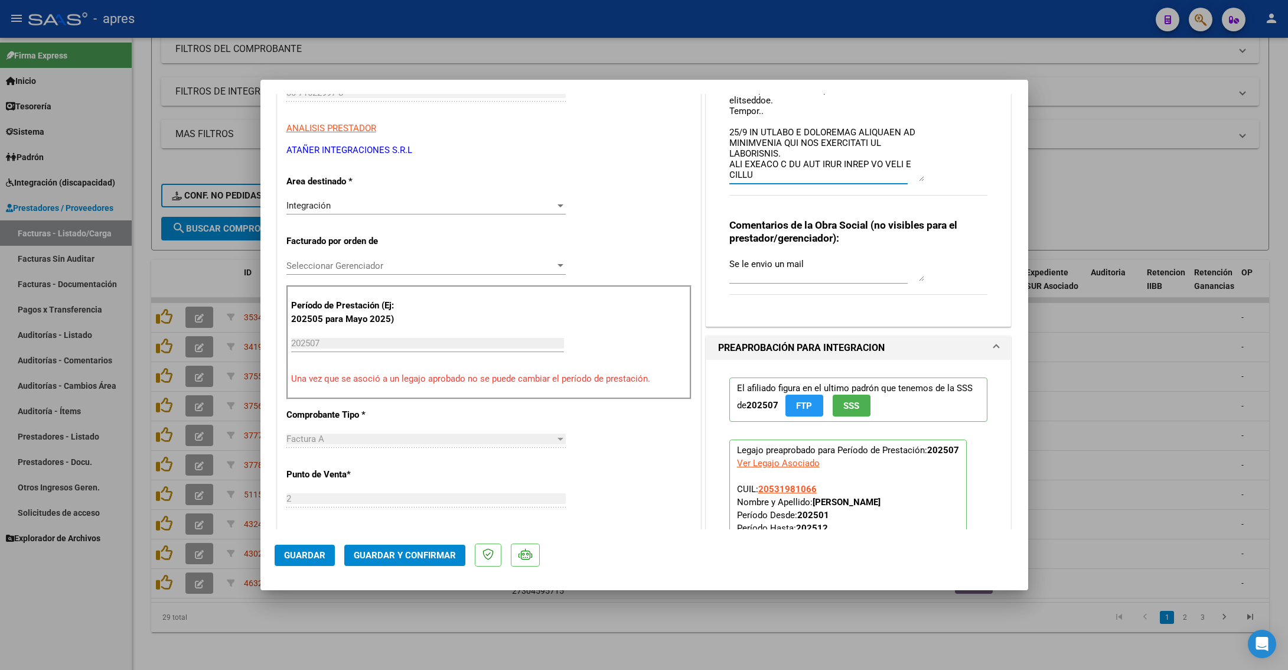
type textarea "3/7 Lo ipsumdo si ame co adipisci el seddoeiusm te incidi utl etdolorema aliqua…"
drag, startPoint x: 291, startPoint y: 552, endPoint x: 312, endPoint y: 524, distance: 34.5
click at [311, 423] on mat-dialog-container "COMPROBANTE VER COMPROBANTE ESTADO: Recibida. En proceso de confirmacion/acepta…" at bounding box center [644, 335] width 768 height 510
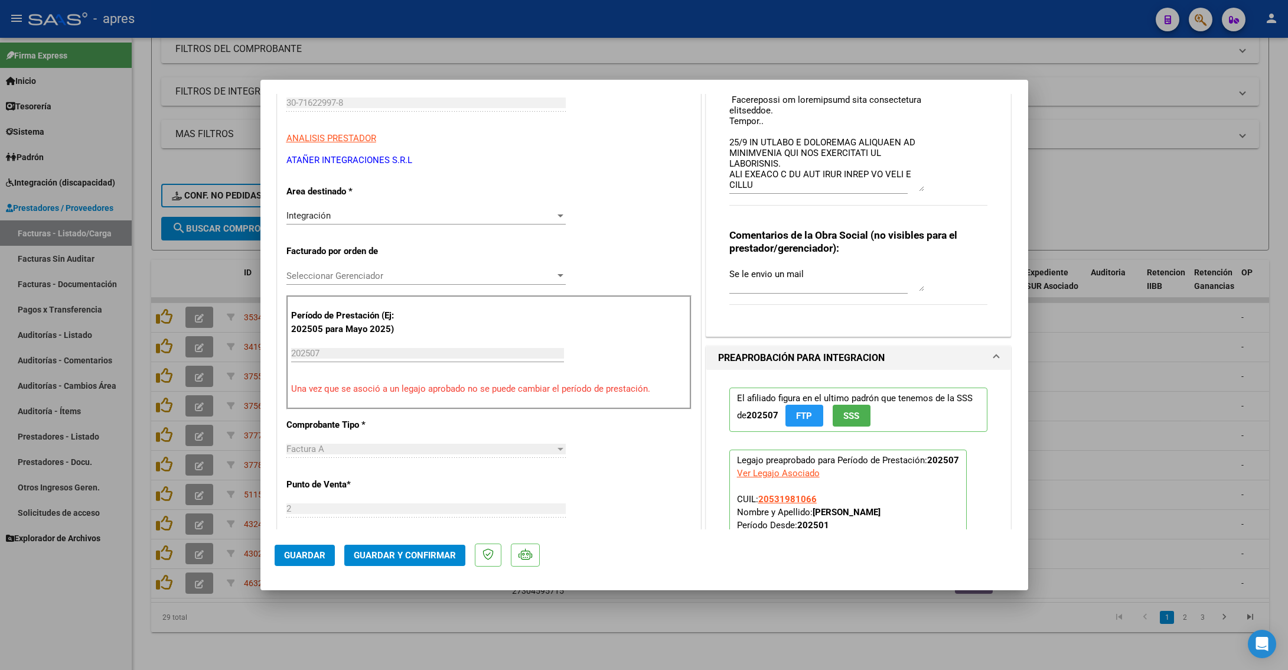
scroll to position [89, 0]
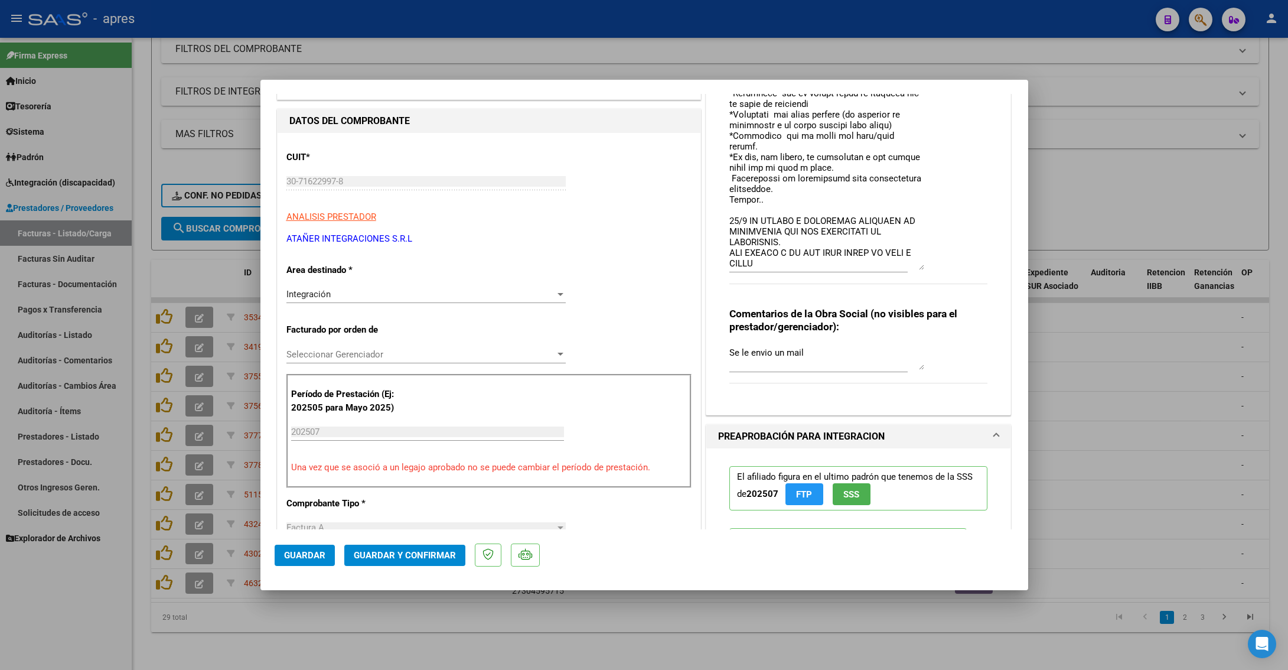
click at [334, 423] on mat-dialog-actions "Guardar Guardar y Confirmar" at bounding box center [644, 552] width 739 height 47
click at [325, 423] on button "Guardar" at bounding box center [305, 554] width 60 height 21
click at [337, 423] on div at bounding box center [644, 335] width 1288 height 670
type input "$ 0,00"
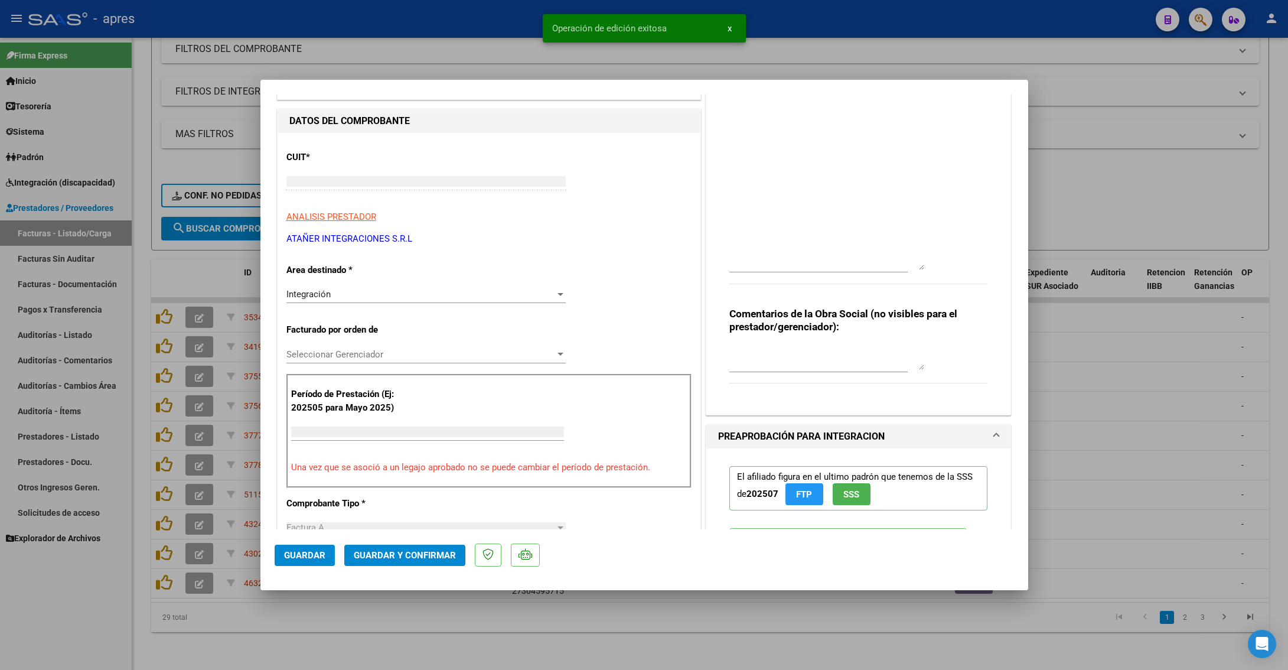
scroll to position [0, 0]
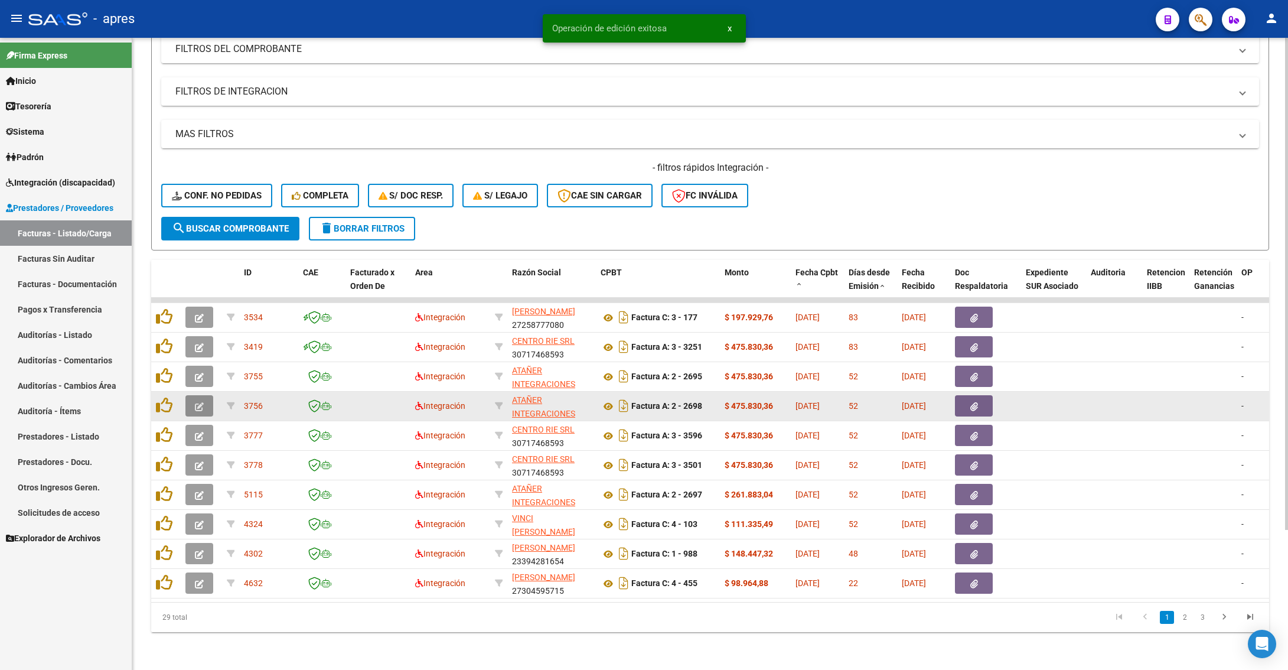
click at [200, 402] on icon "button" at bounding box center [199, 406] width 9 height 9
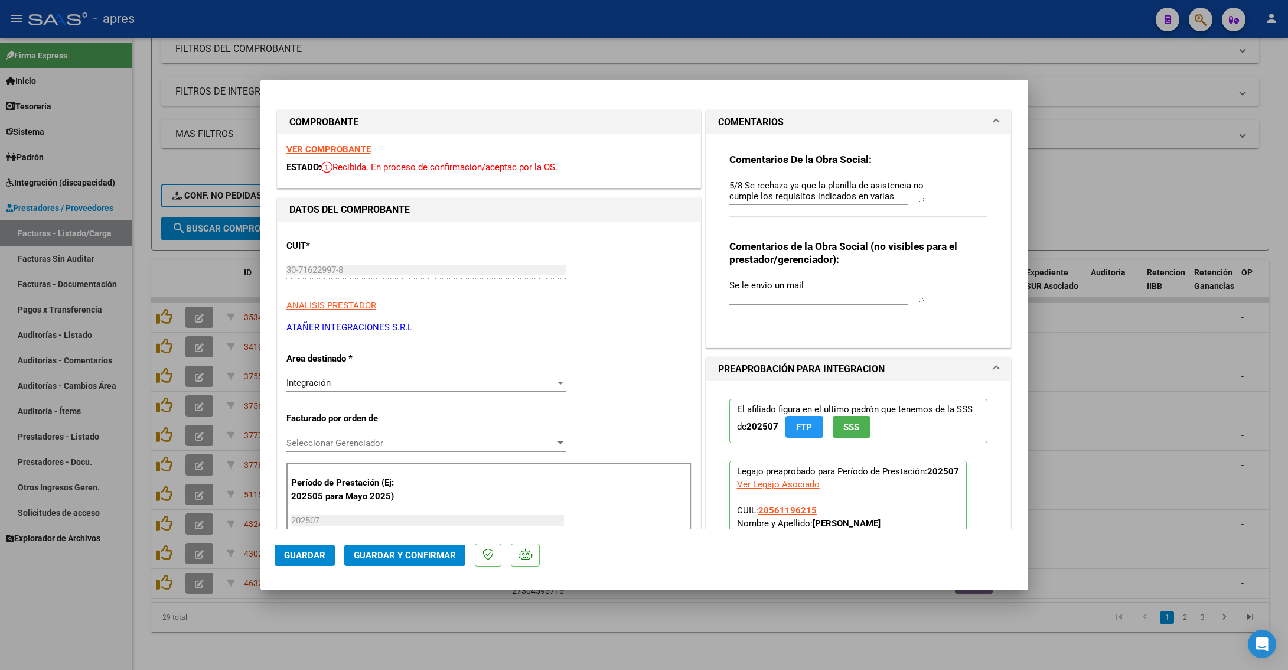
click at [340, 149] on strong "VER COMPROBANTE" at bounding box center [328, 149] width 84 height 11
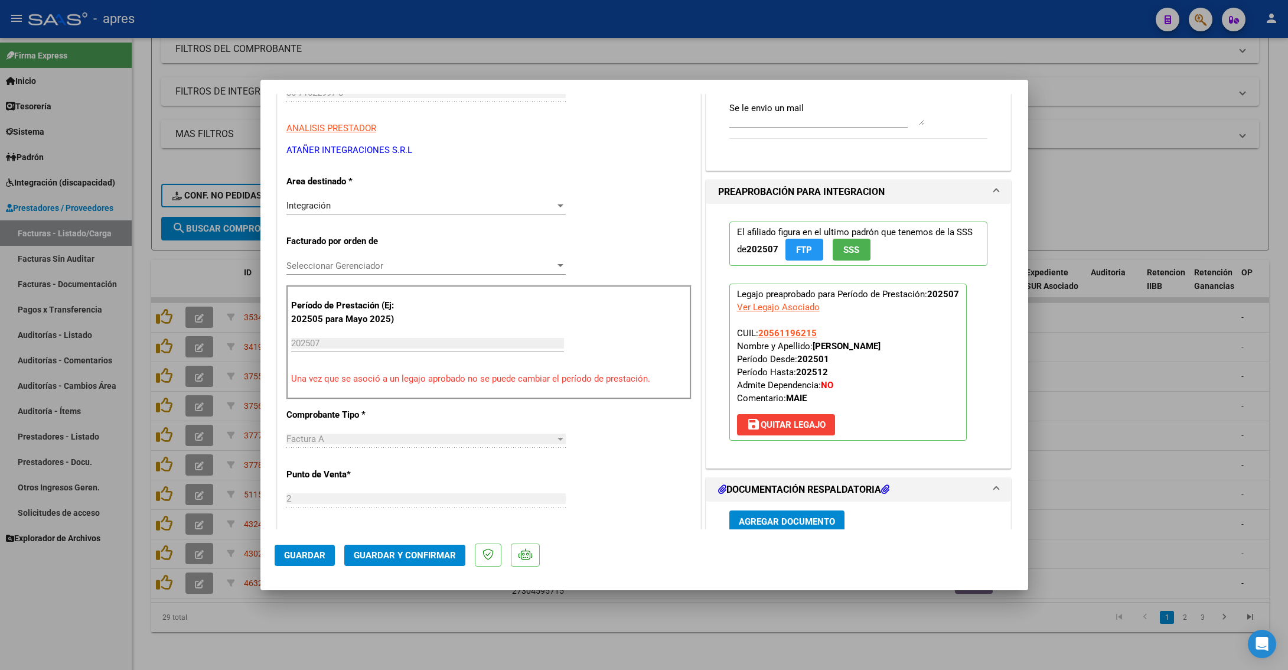
scroll to position [266, 0]
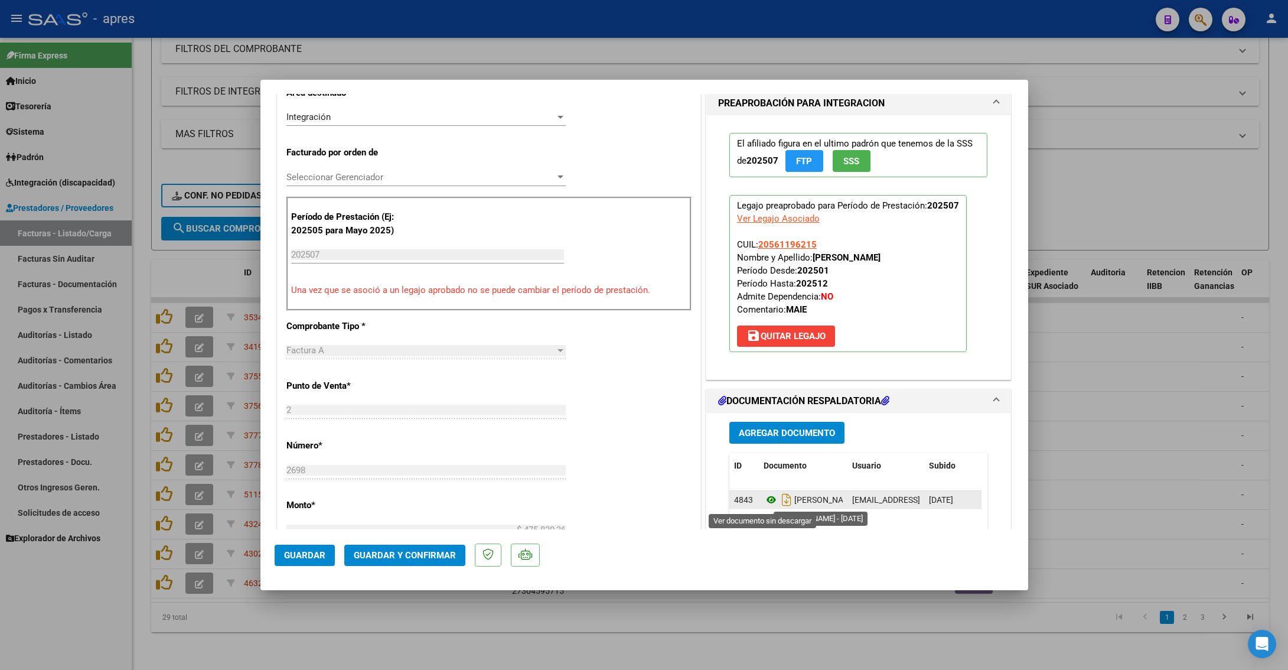
click at [764, 423] on icon at bounding box center [771, 500] width 15 height 14
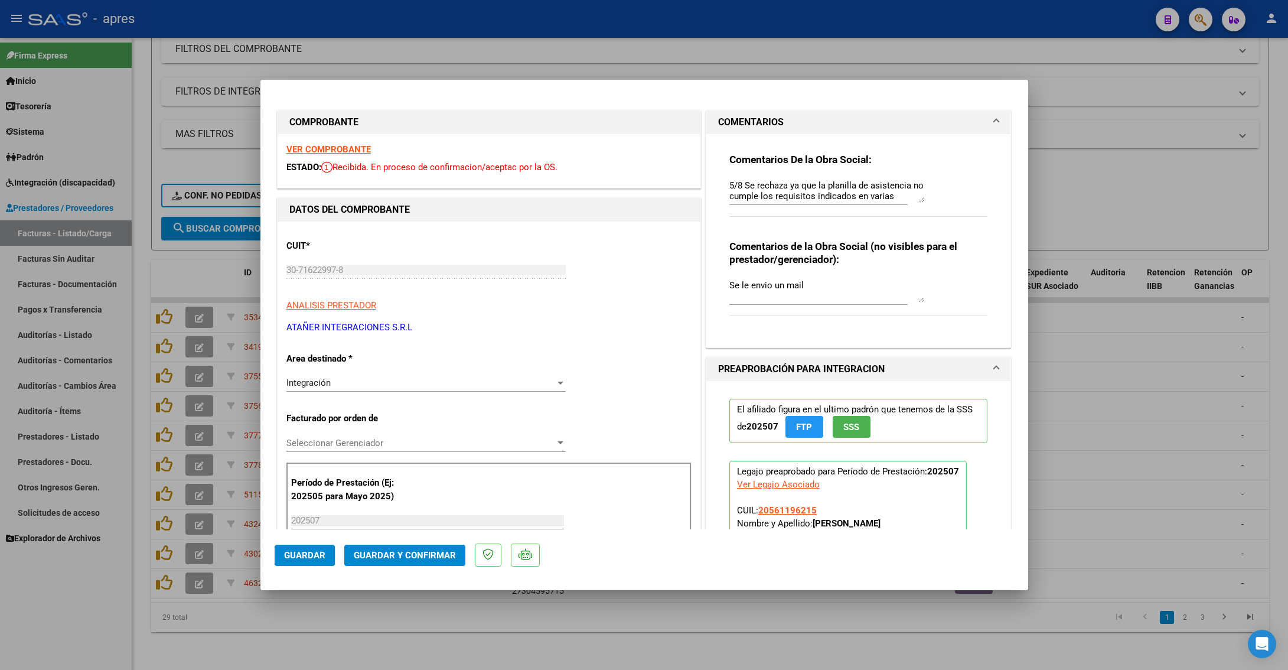
drag, startPoint x: 911, startPoint y: 203, endPoint x: 917, endPoint y: 333, distance: 130.6
click at [917, 333] on div "Comentarios De la Obra Social: 5/8 Se rechaza ya que la planilla de asistencia …" at bounding box center [858, 236] width 276 height 204
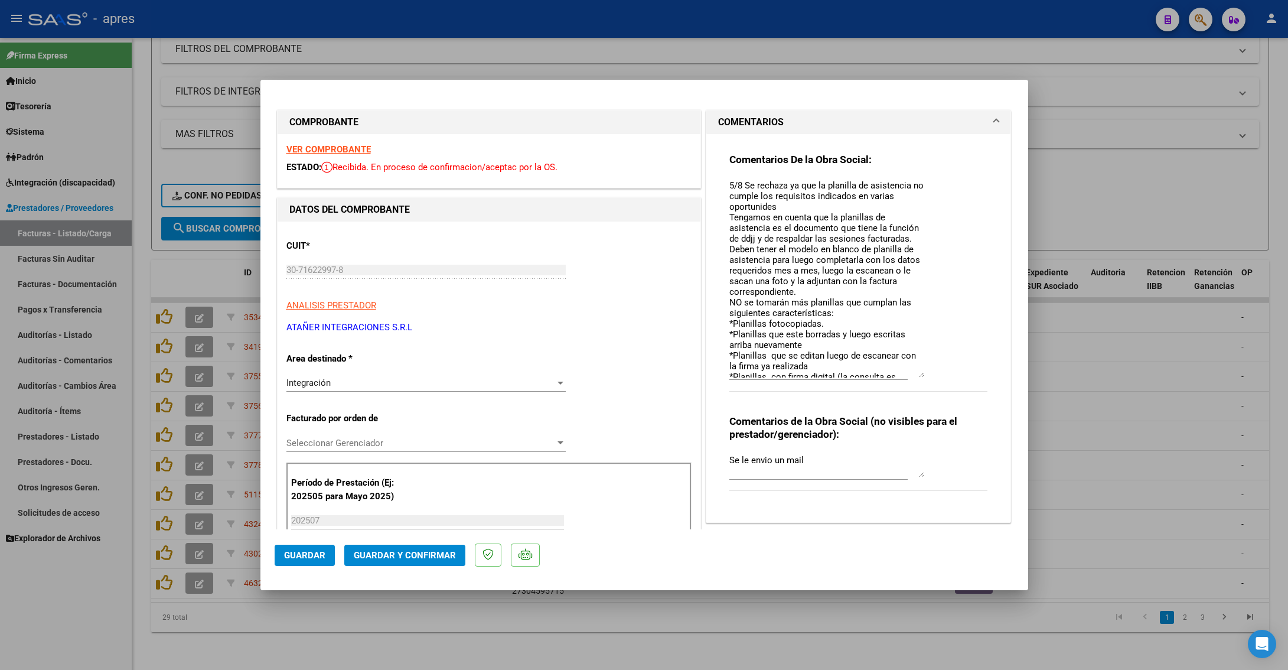
drag, startPoint x: 912, startPoint y: 195, endPoint x: 904, endPoint y: 372, distance: 176.8
click at [904, 372] on textarea "5/8 Se rechaza ya que la planilla de asistencia no cumple los requisitos indica…" at bounding box center [826, 278] width 195 height 198
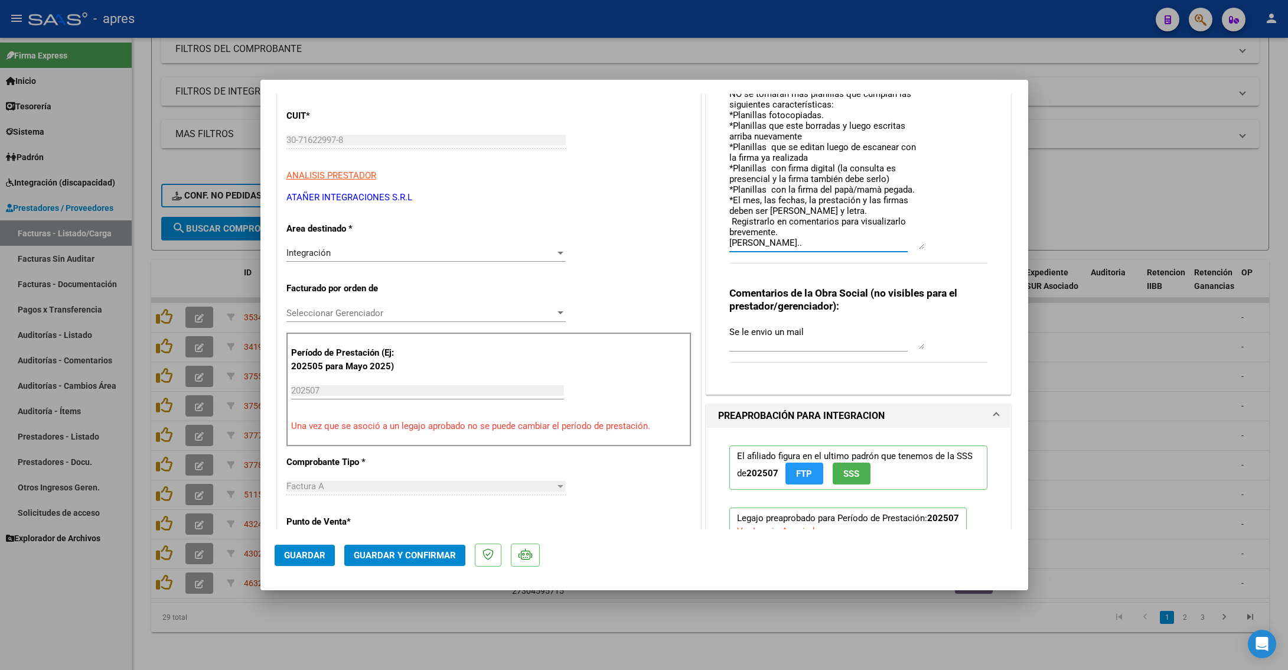
scroll to position [177, 0]
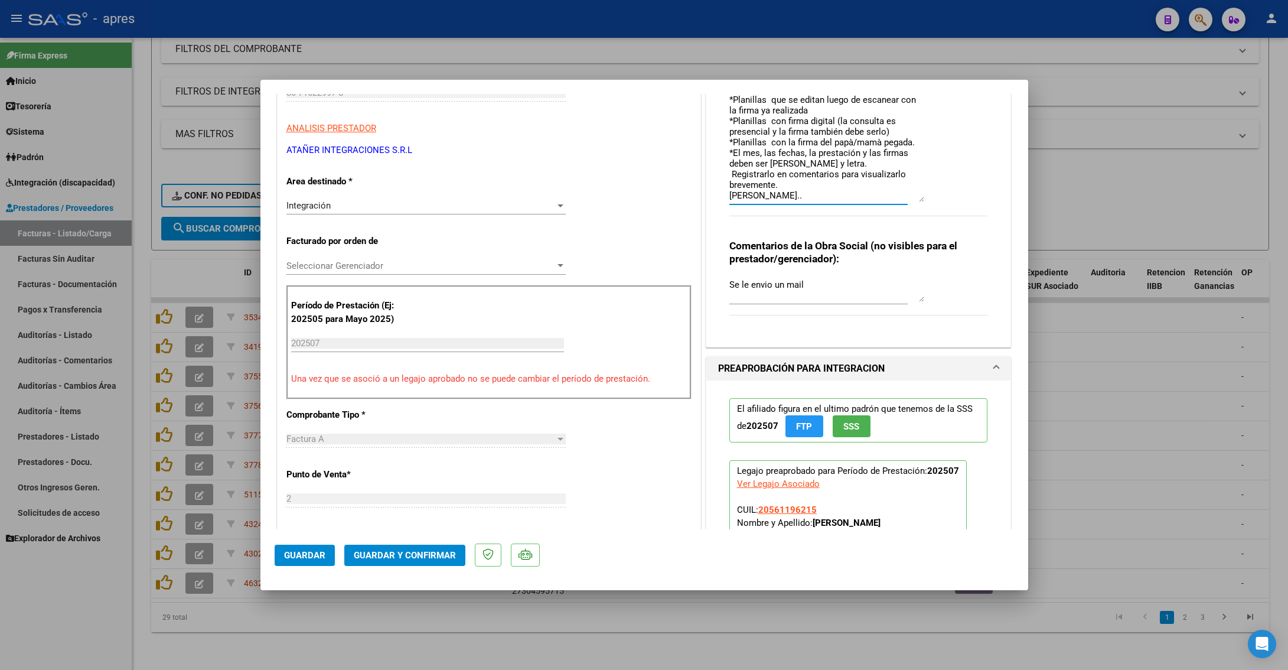
click at [778, 190] on textarea "5/8 Se rechaza ya que la planilla de asistencia no cumple los requisitos indica…" at bounding box center [826, 102] width 195 height 200
click at [783, 200] on textarea "5/8 Se rechaza ya que la planilla de asistencia no cumple los requisitos indica…" at bounding box center [826, 102] width 195 height 200
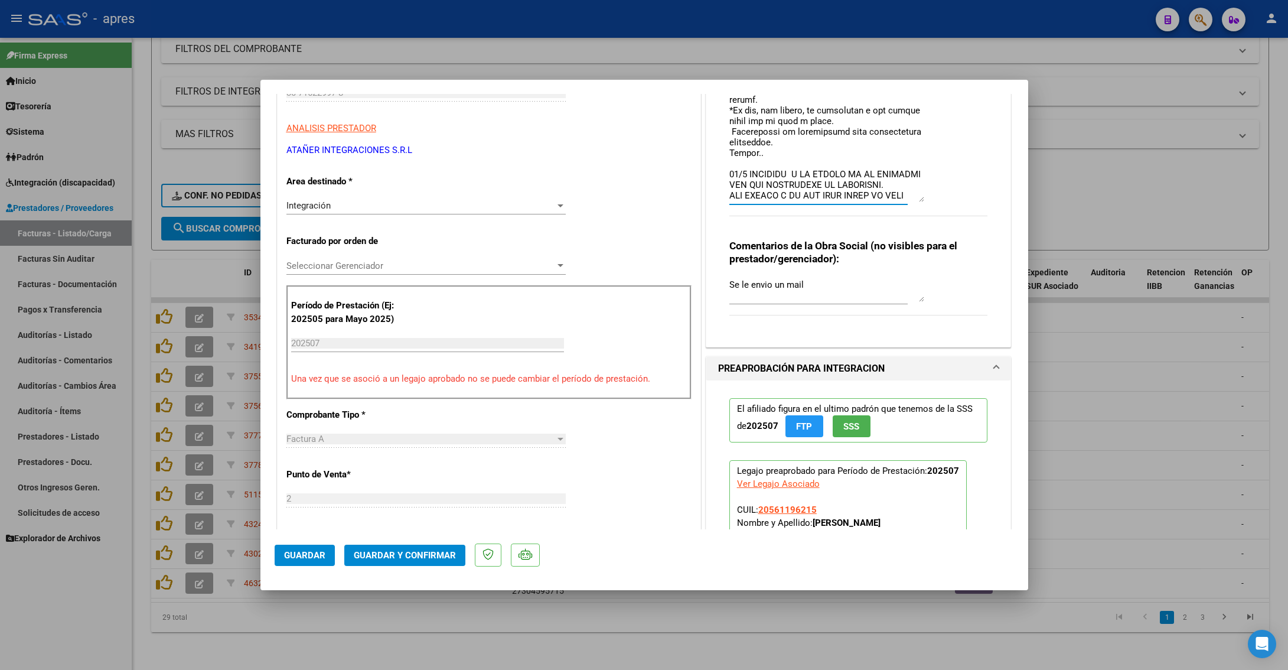
scroll to position [163, 0]
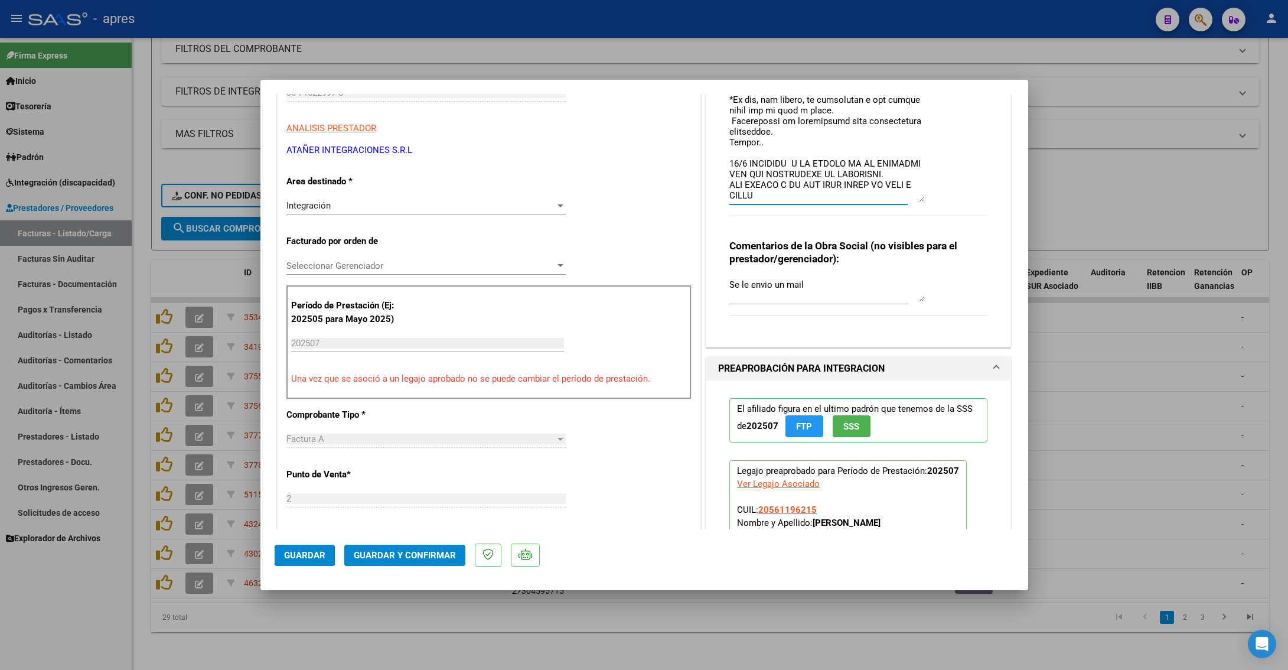
type textarea "3/3 Lo ipsumdo si ame co adipisci el seddoeiusm te incidi utl etdolorema aliqua…"
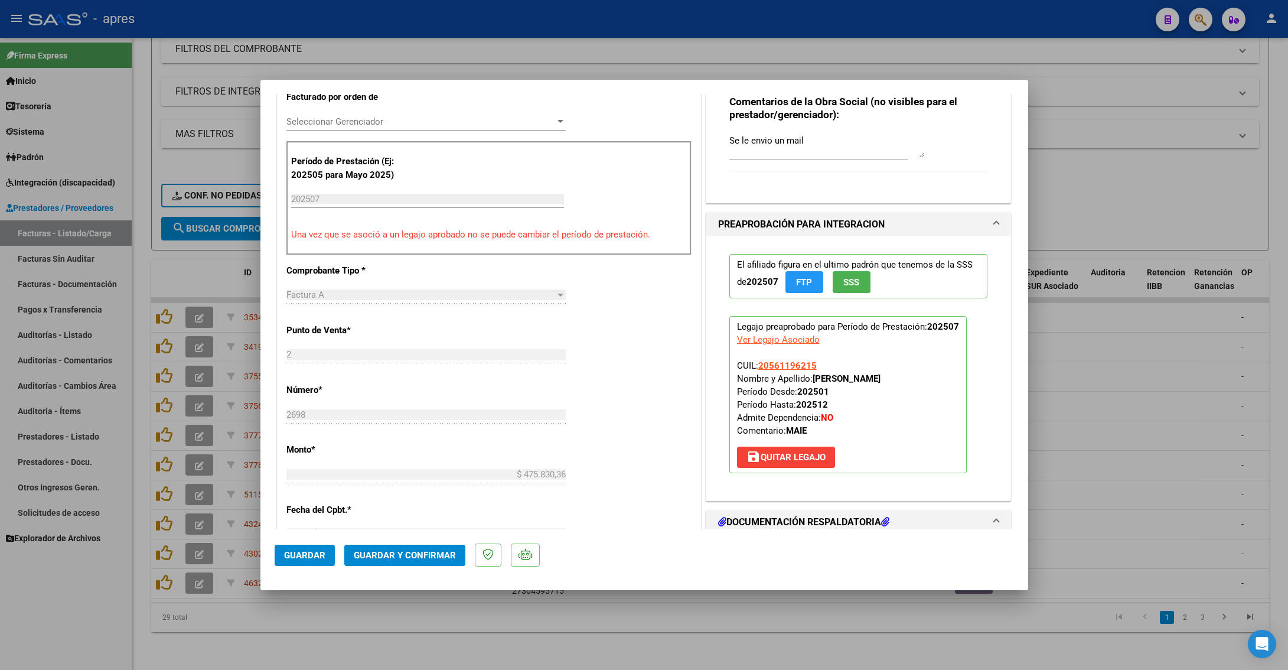
scroll to position [364, 0]
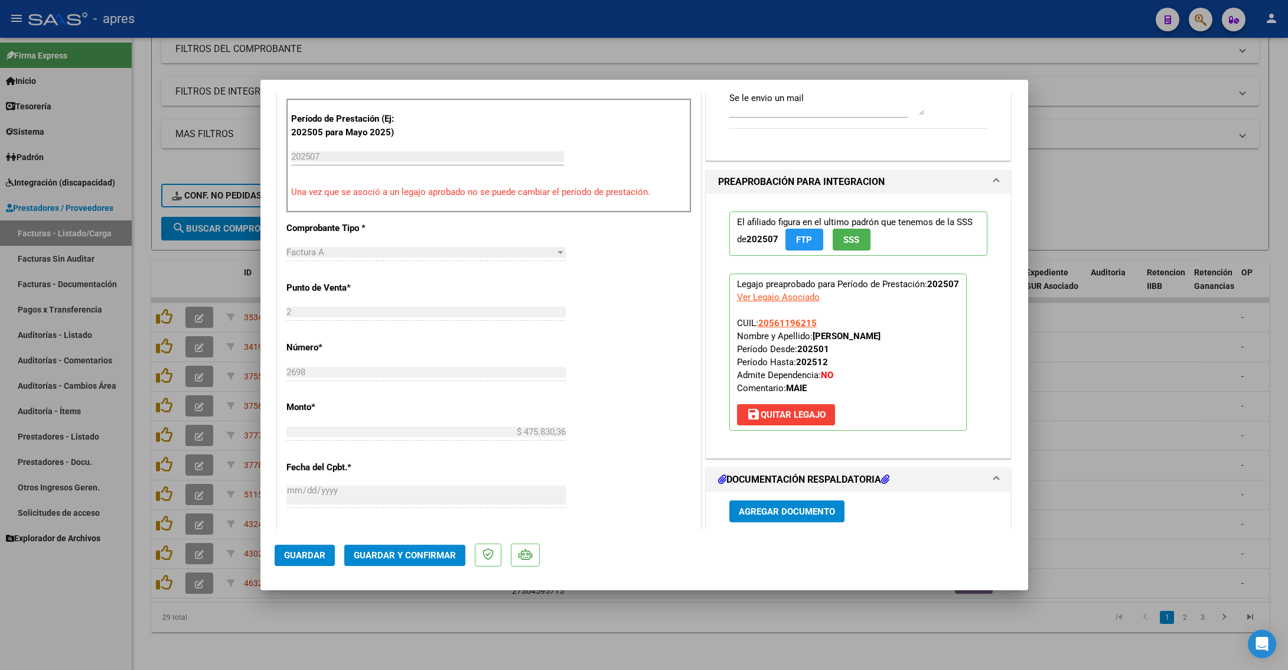
drag, startPoint x: 807, startPoint y: 525, endPoint x: 932, endPoint y: 335, distance: 227.5
click at [932, 335] on p "Legajo preaprobado para Período de Prestación: 202507 Ver Legajo Asociado CUIL:…" at bounding box center [847, 351] width 237 height 157
copy strong "[PERSON_NAME]"
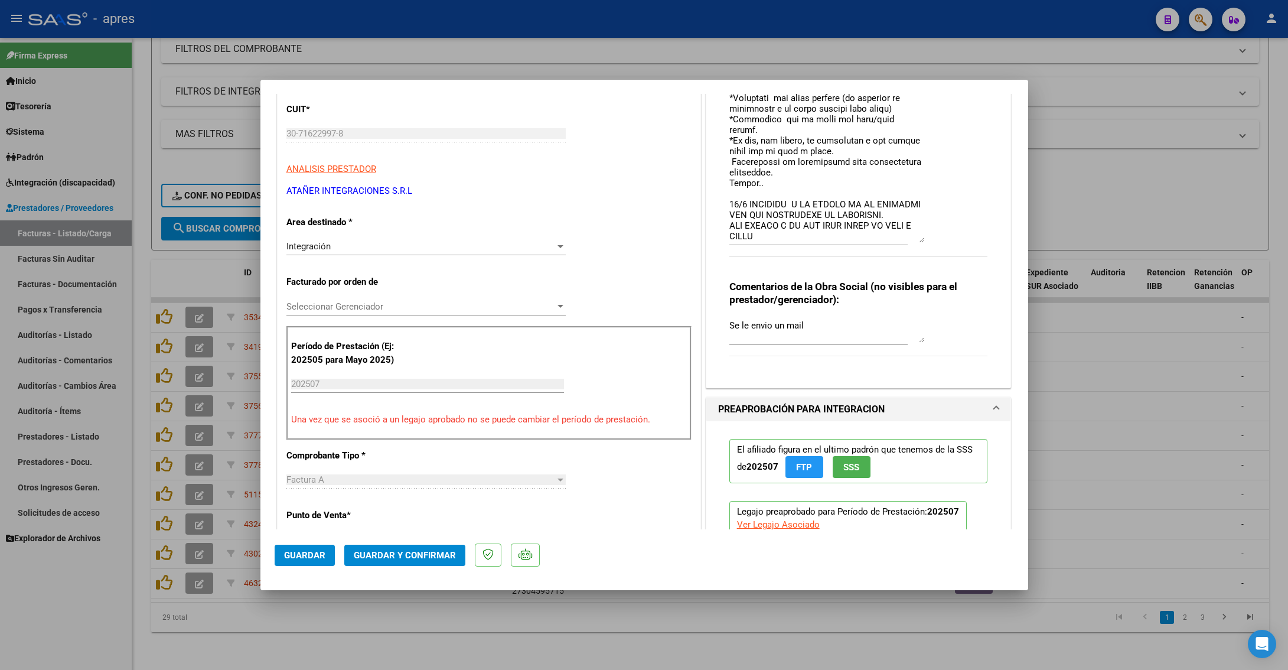
scroll to position [89, 0]
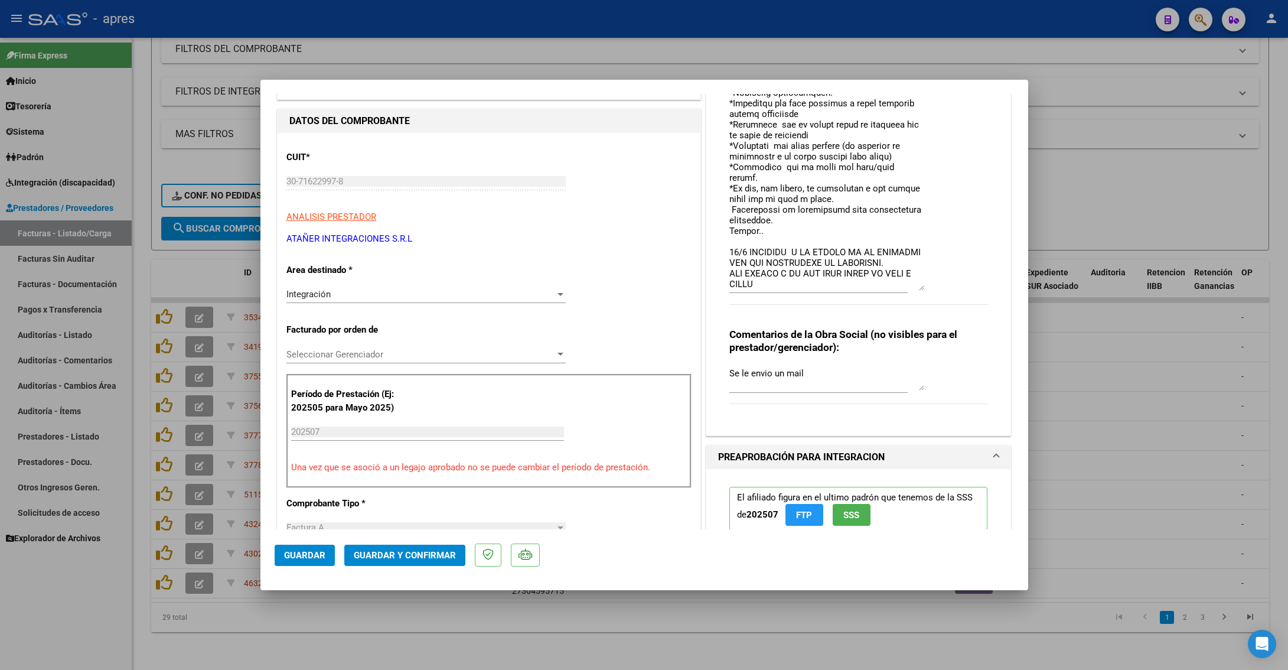
click at [321, 423] on span "Guardar" at bounding box center [304, 555] width 41 height 11
click at [326, 423] on div at bounding box center [644, 335] width 1288 height 670
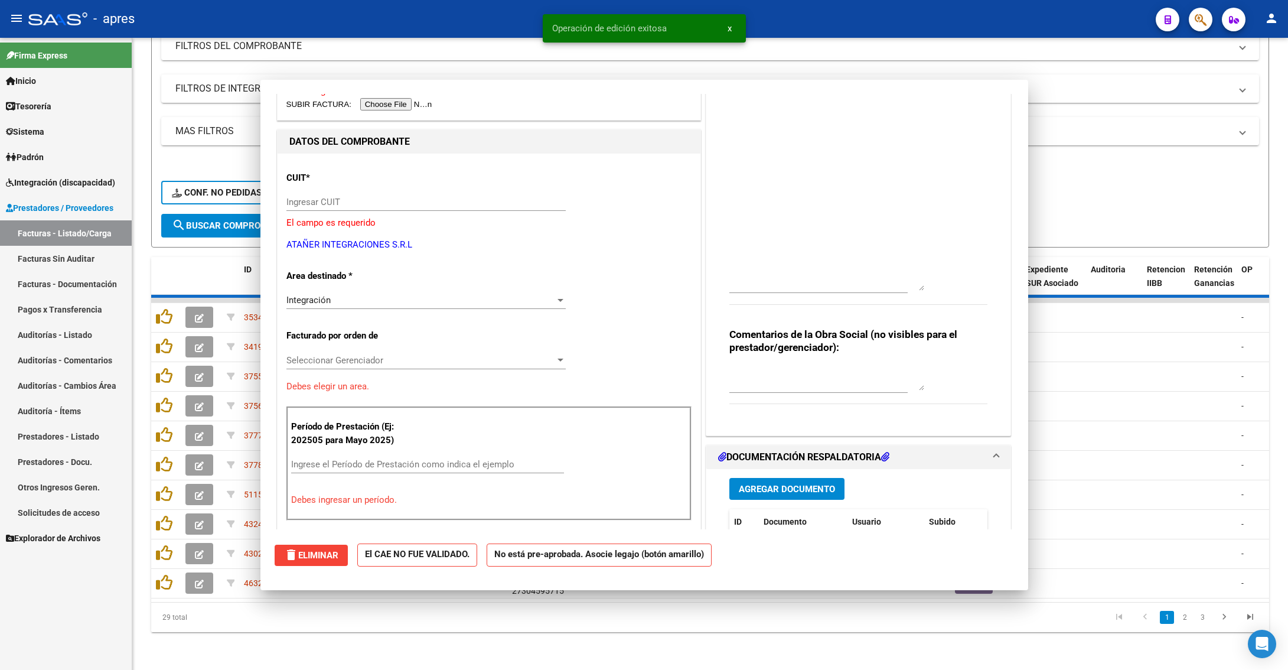
scroll to position [0, 0]
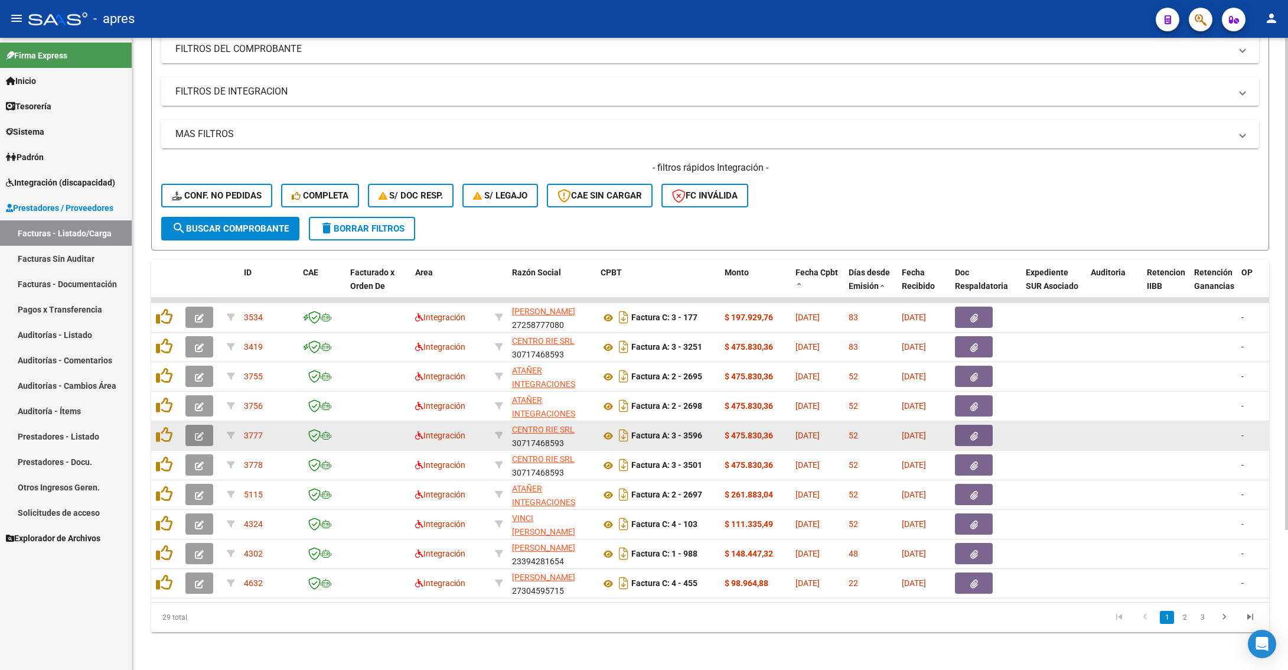
click at [195, 423] on icon "button" at bounding box center [199, 436] width 9 height 9
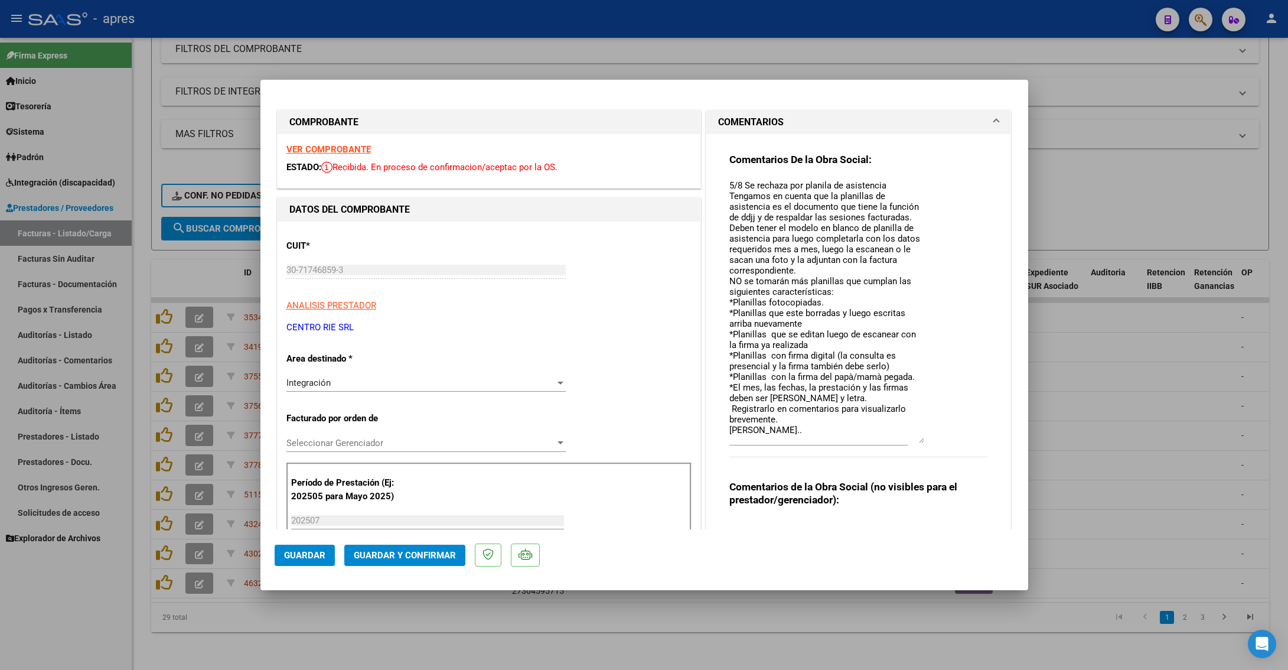
drag, startPoint x: 913, startPoint y: 200, endPoint x: 923, endPoint y: 440, distance: 240.0
click at [923, 423] on div "Comentarios De la Obra Social: 5/8 Se rechaza por planila de asistencia Tengamo…" at bounding box center [858, 311] width 259 height 317
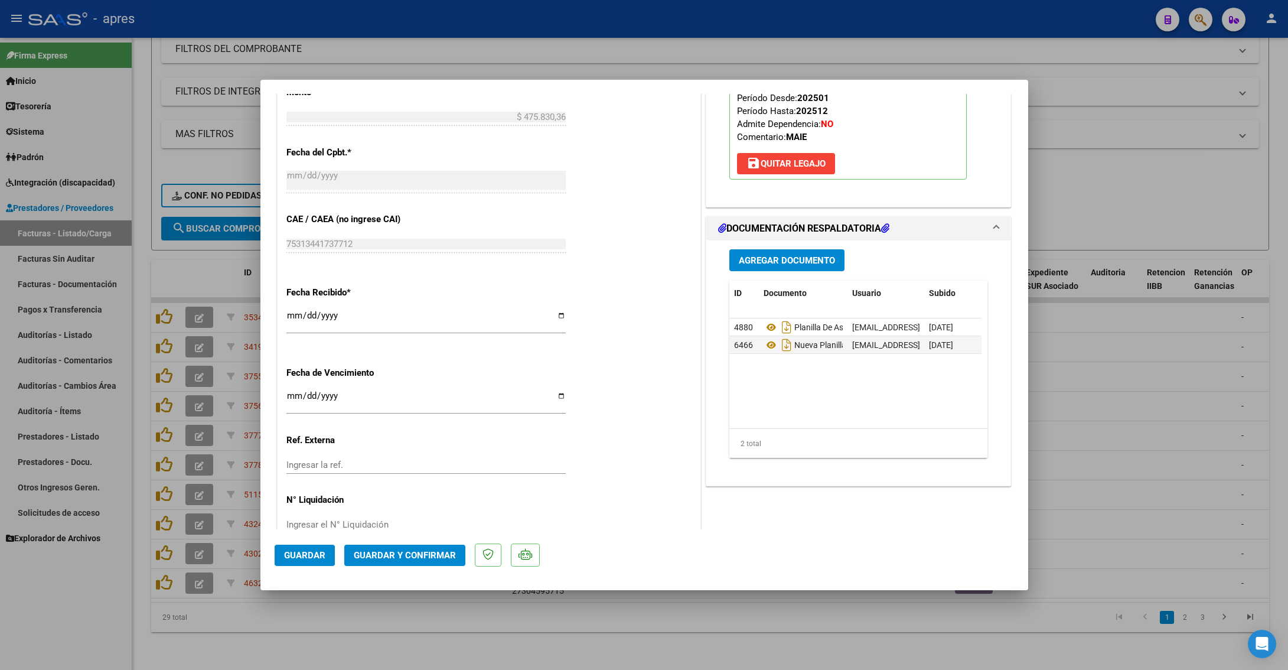
scroll to position [709, 0]
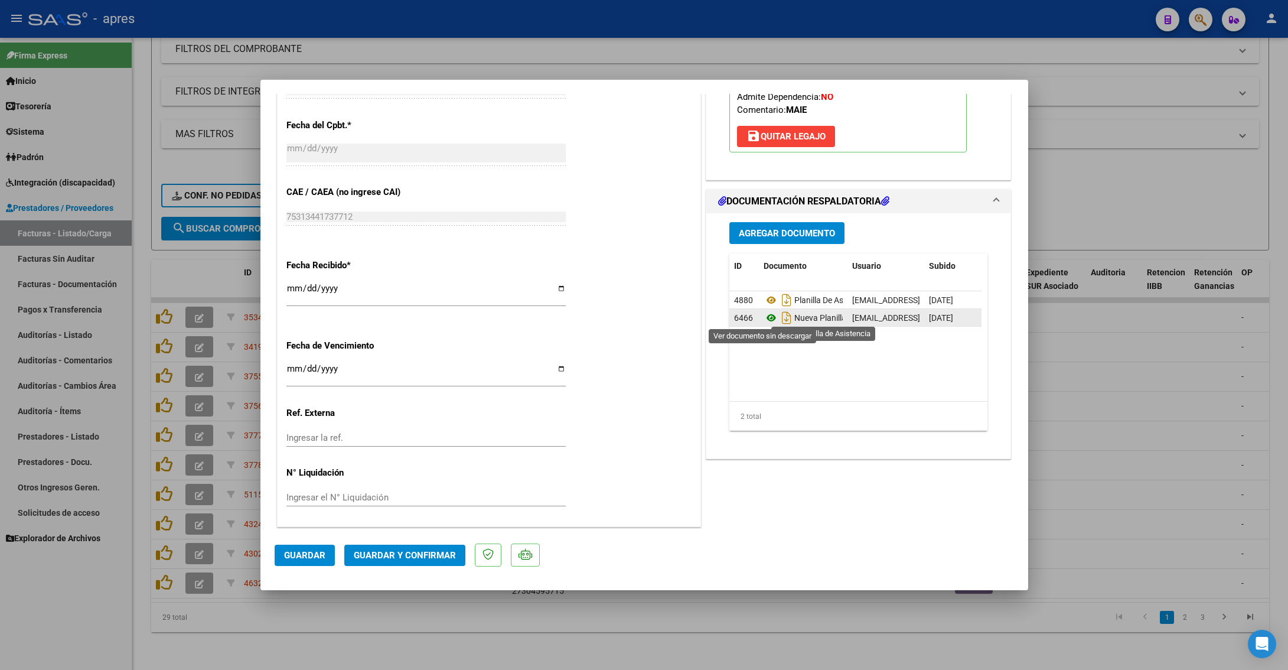
click at [764, 319] on icon at bounding box center [771, 318] width 15 height 14
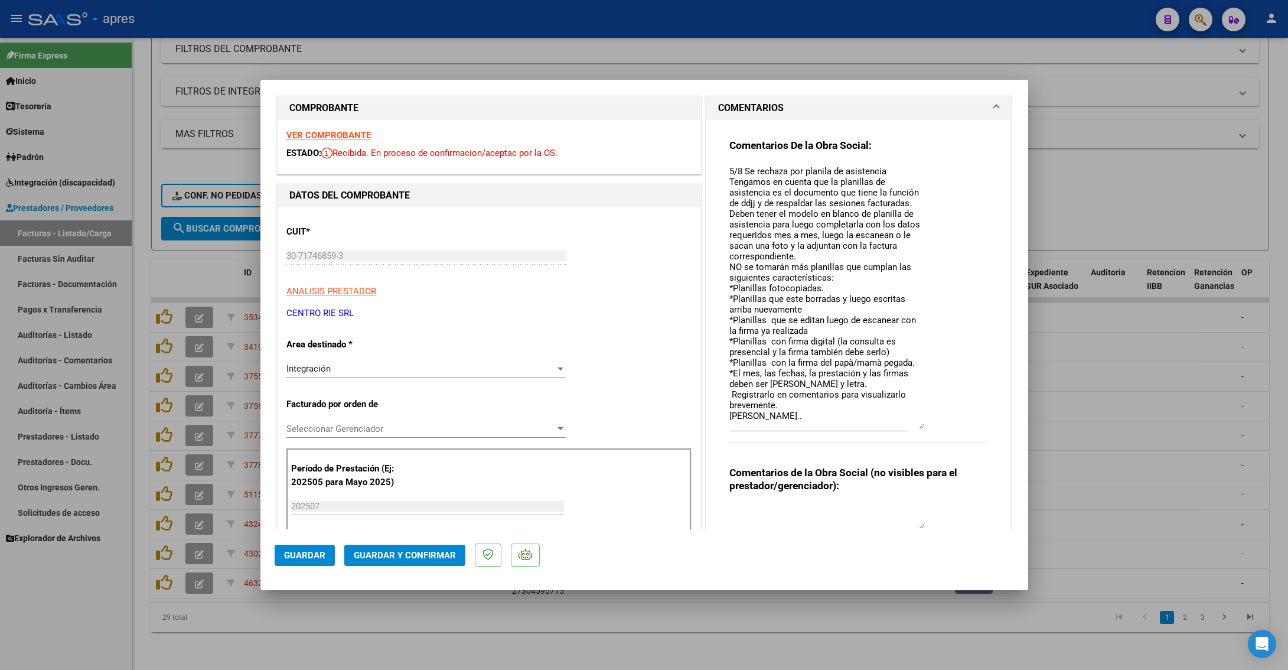
scroll to position [0, 0]
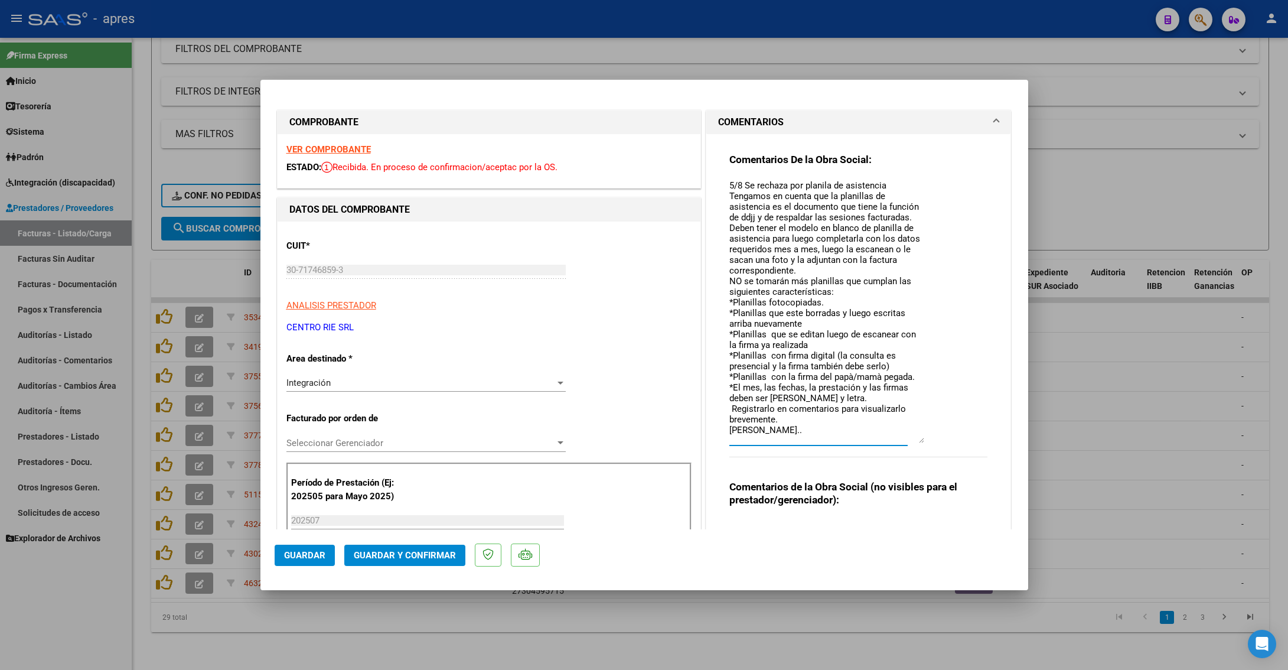
click at [771, 423] on textarea "5/8 Se rechaza por planila de asistencia Tengamos en cuenta que la planillas de…" at bounding box center [826, 311] width 195 height 264
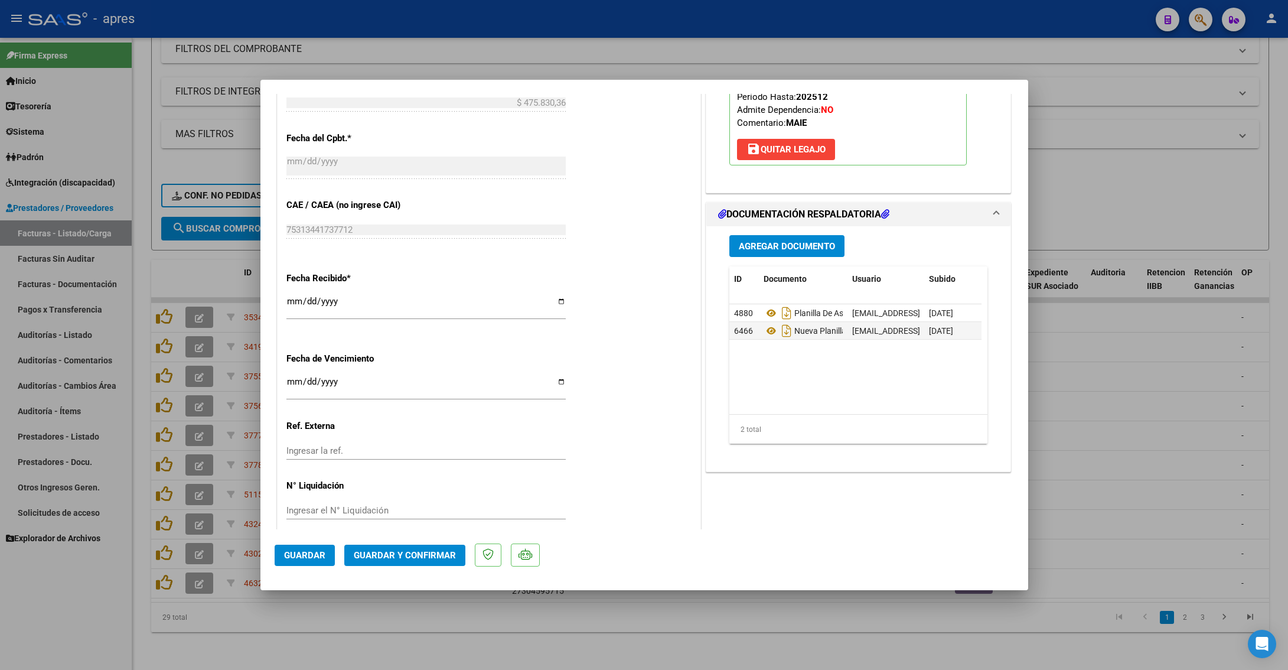
scroll to position [709, 0]
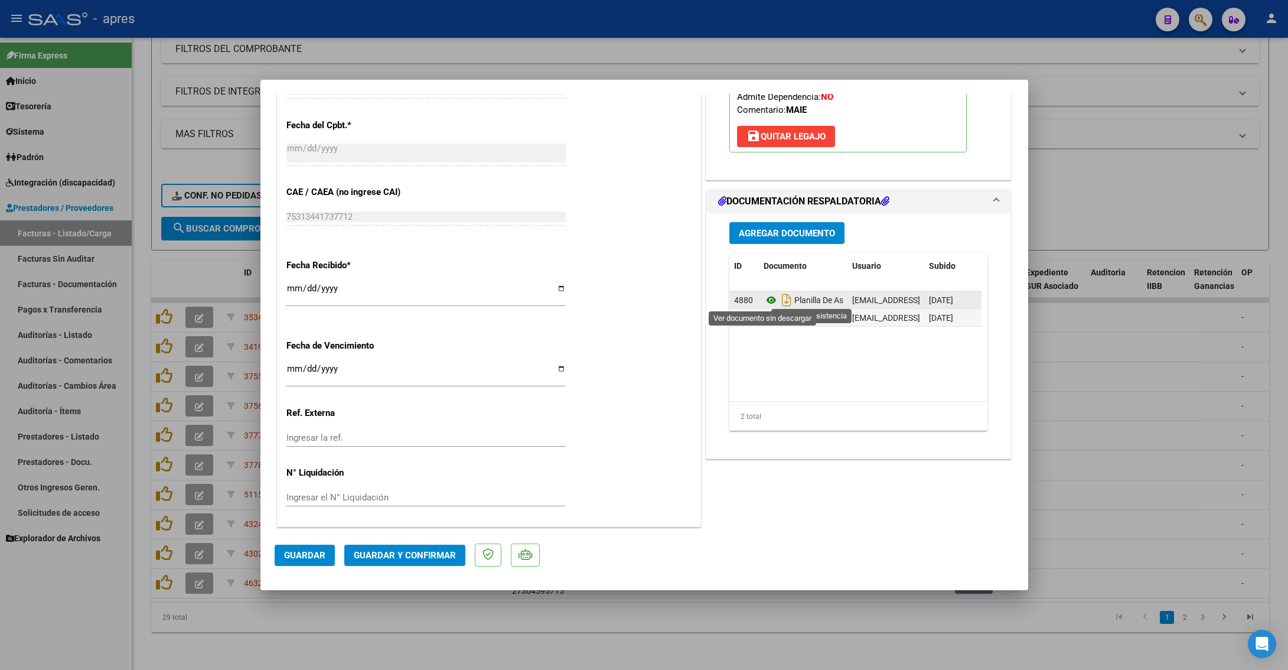
type textarea "5/9 Lo ipsumdo sit ametcon ad elitseddoe Temporin ut labore etd ma aliquaeni ad…"
click at [764, 300] on icon at bounding box center [771, 300] width 15 height 14
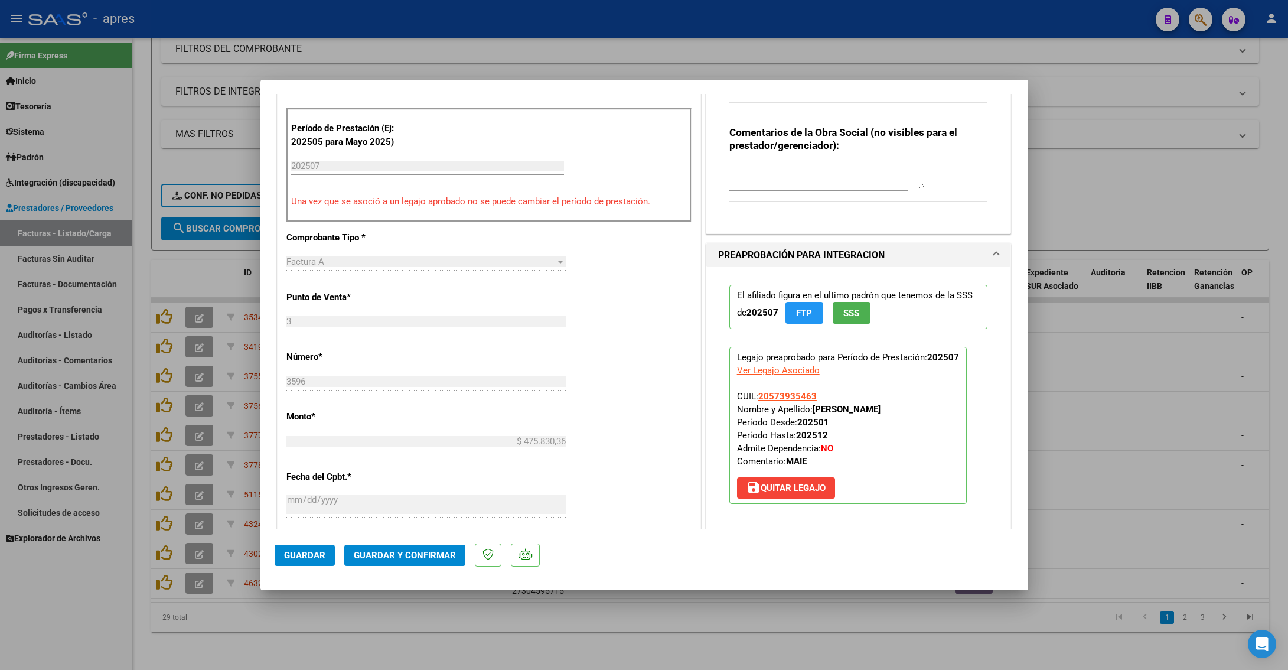
scroll to position [89, 0]
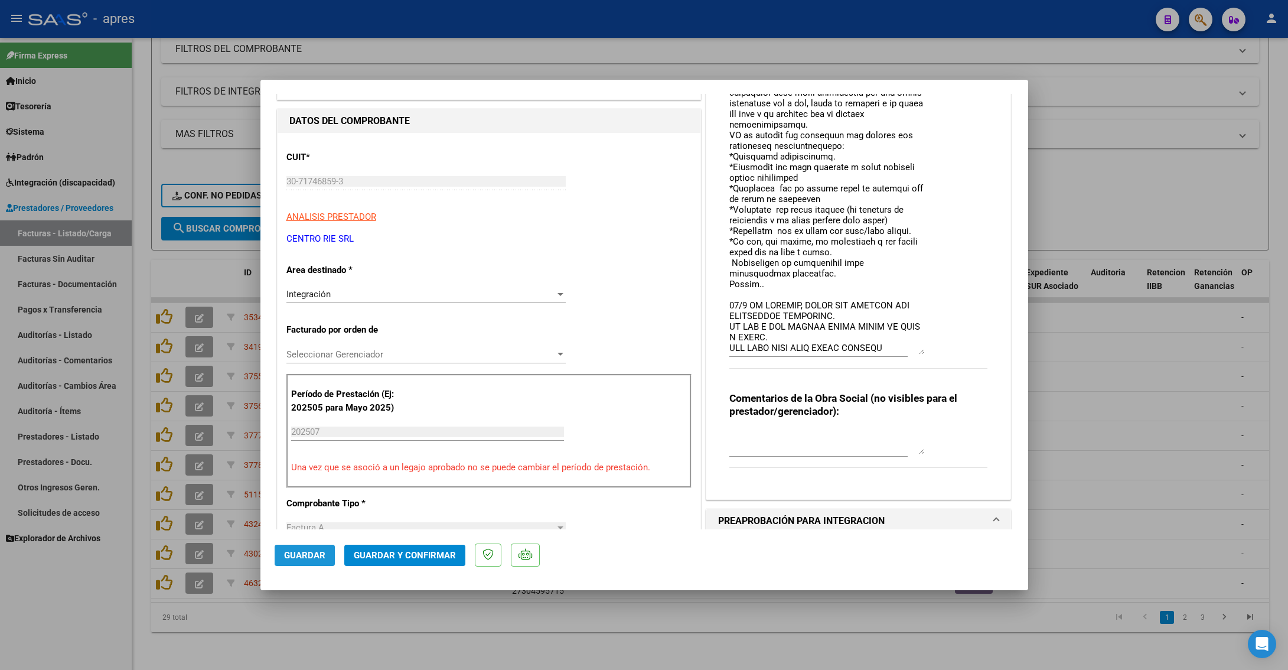
click at [312, 423] on span "Guardar" at bounding box center [304, 555] width 41 height 11
click at [287, 423] on div at bounding box center [644, 335] width 1288 height 670
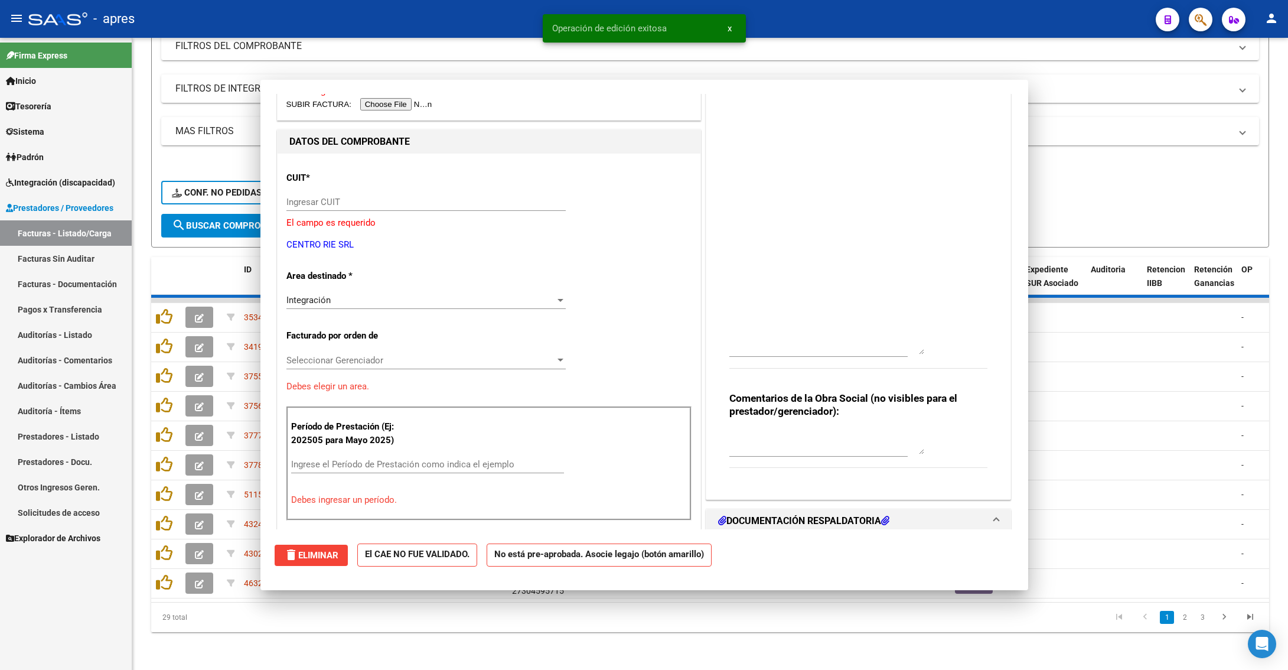
scroll to position [0, 0]
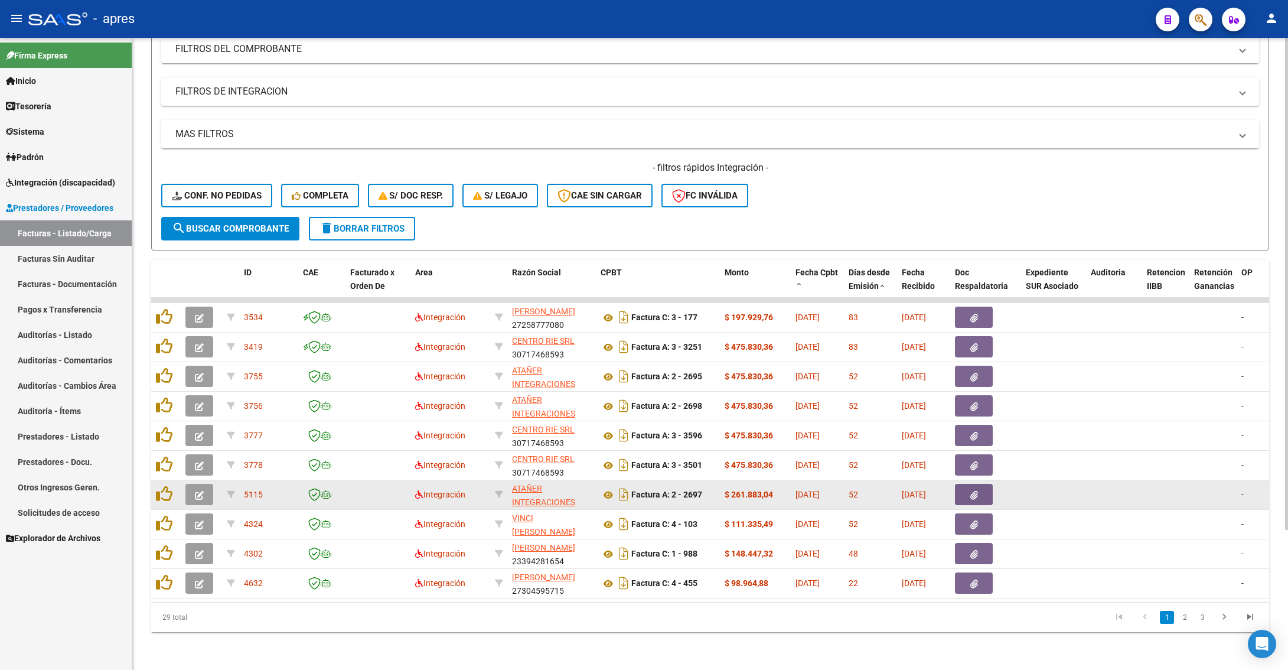
click at [197, 423] on icon "button" at bounding box center [199, 495] width 9 height 9
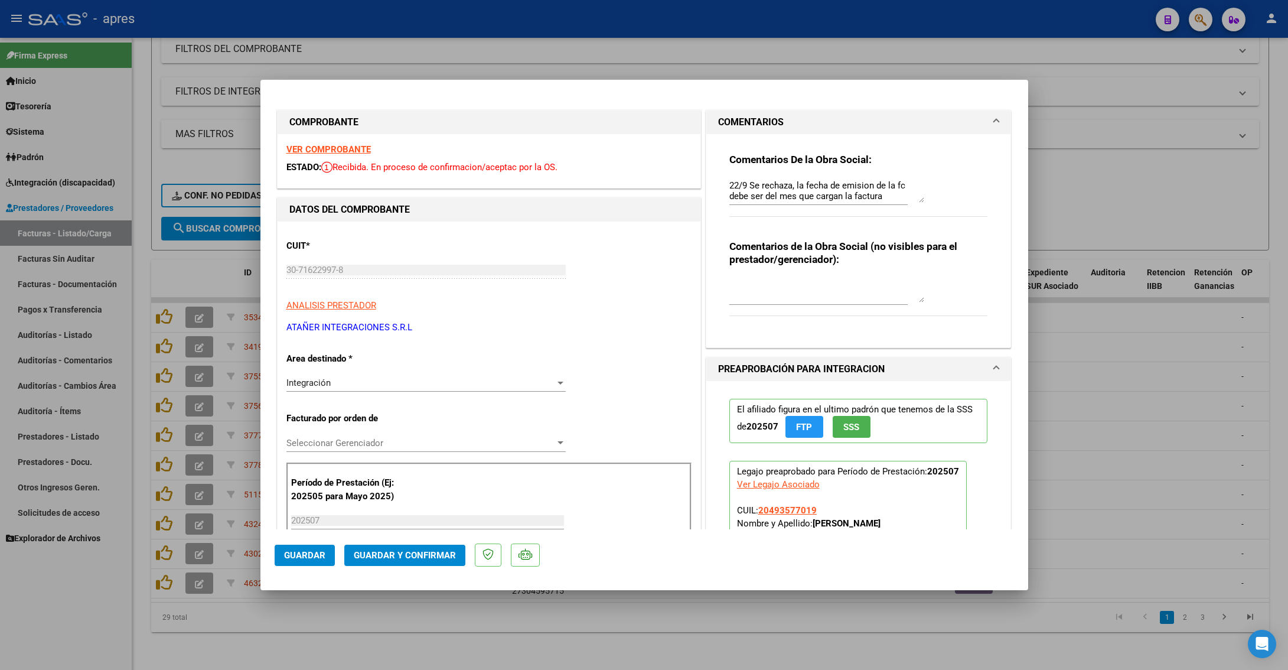
click at [317, 153] on strong "VER COMPROBANTE" at bounding box center [328, 149] width 84 height 11
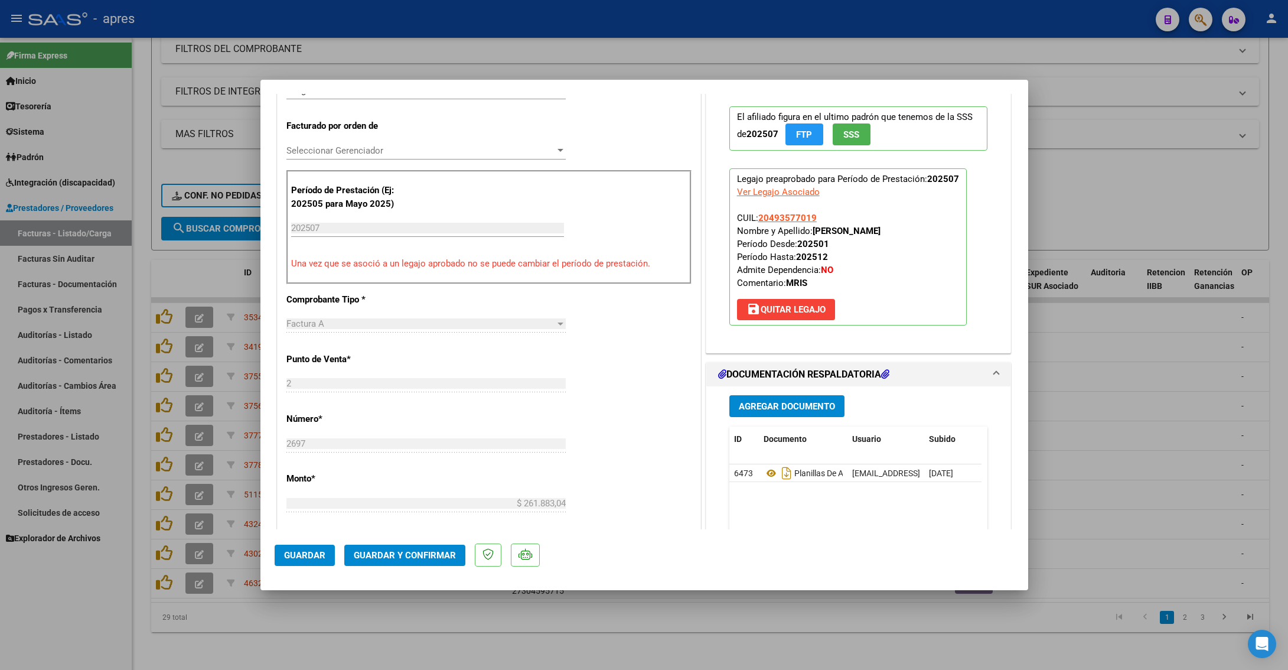
scroll to position [443, 0]
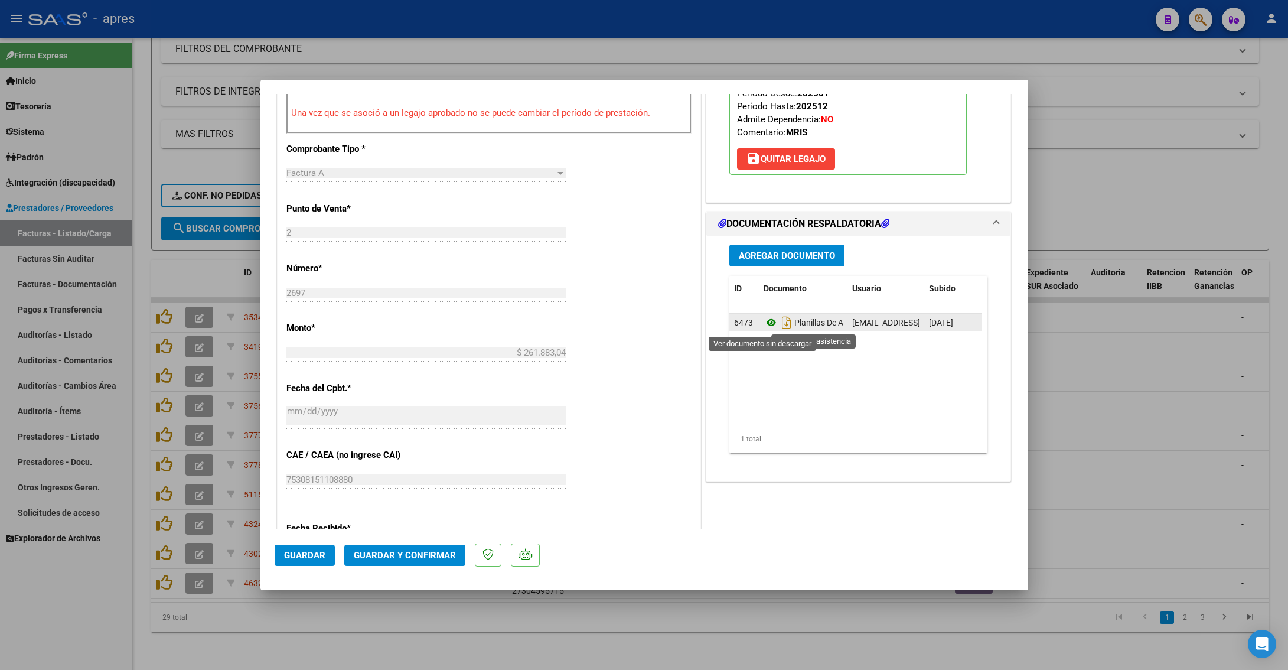
click at [764, 325] on icon at bounding box center [771, 322] width 15 height 14
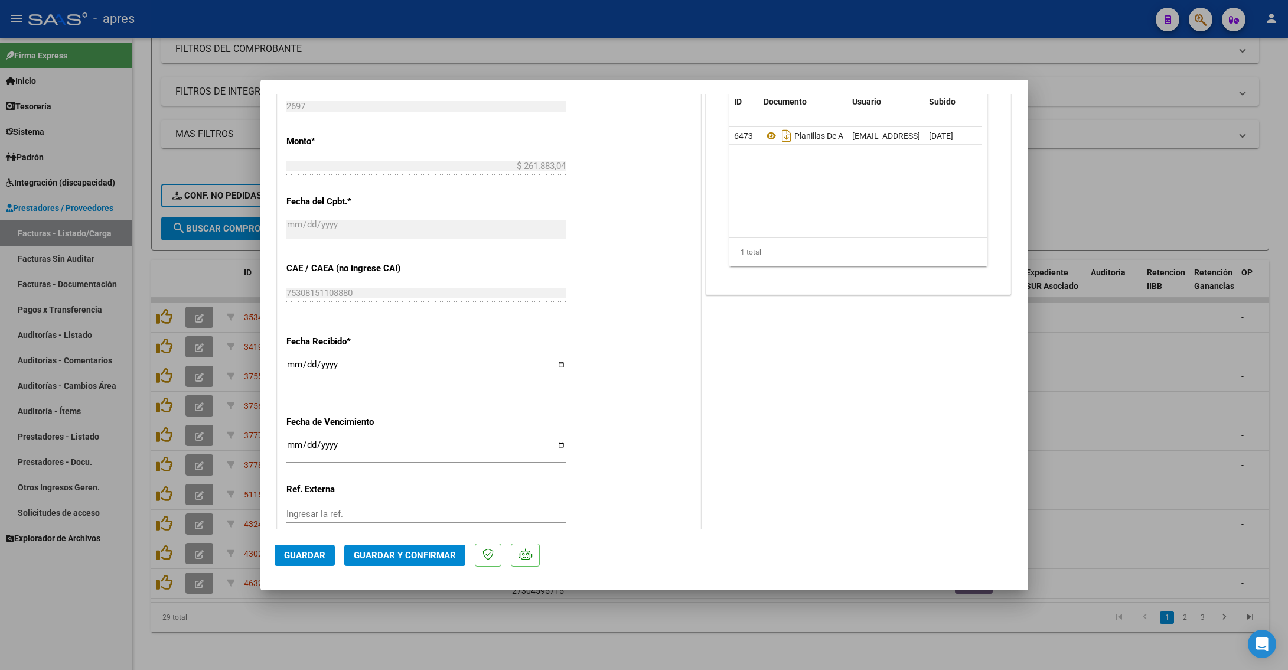
scroll to position [531, 0]
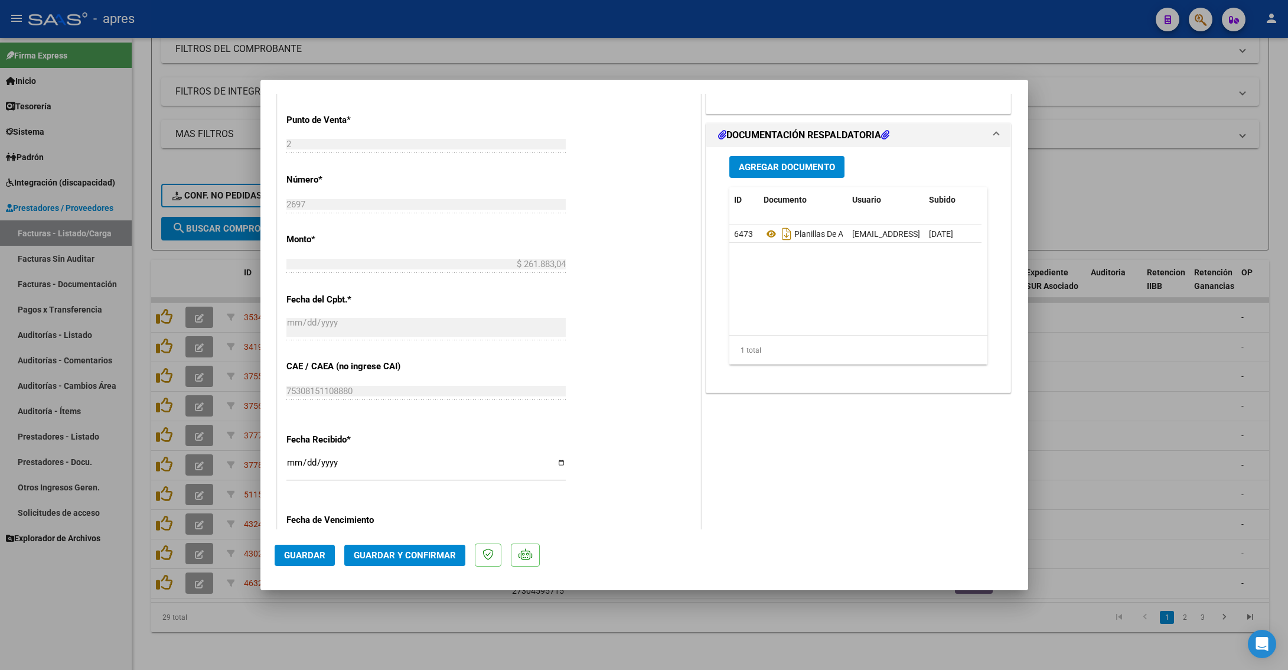
click at [693, 302] on div "DATOS DEL COMPROBANTE CUIT * 30-71622997-8 Ingresar CUIT ANALISIS PRESTADOR ATA…" at bounding box center [489, 183] width 429 height 1035
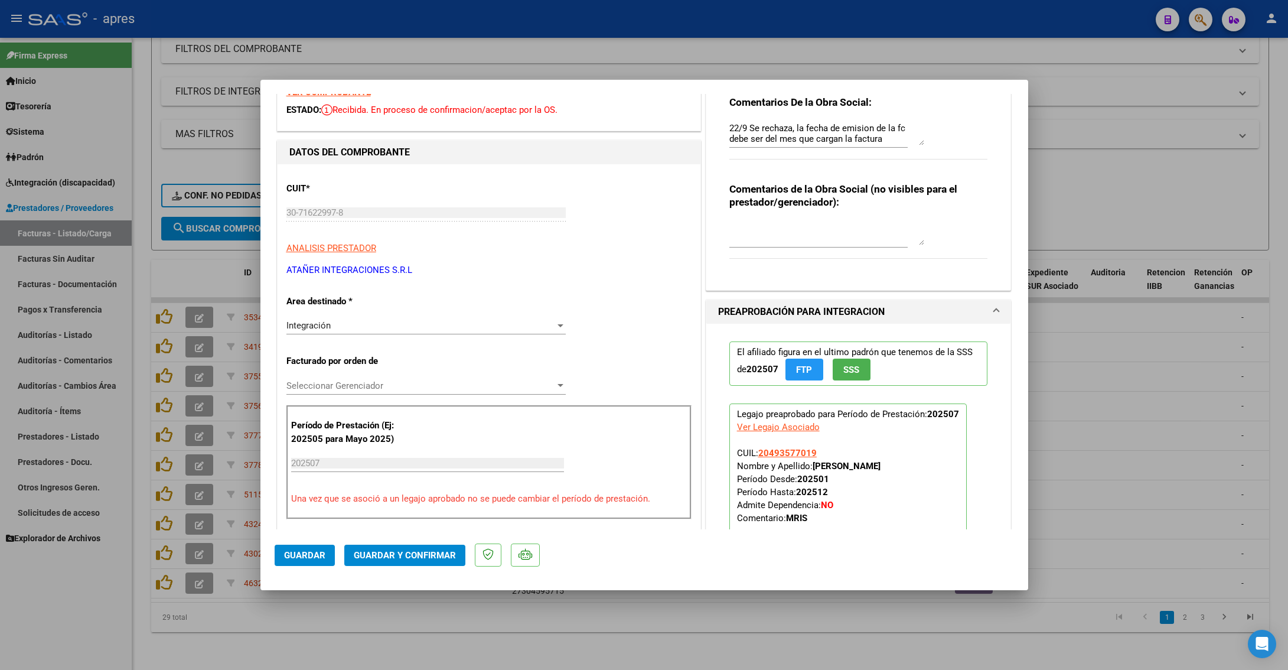
scroll to position [0, 0]
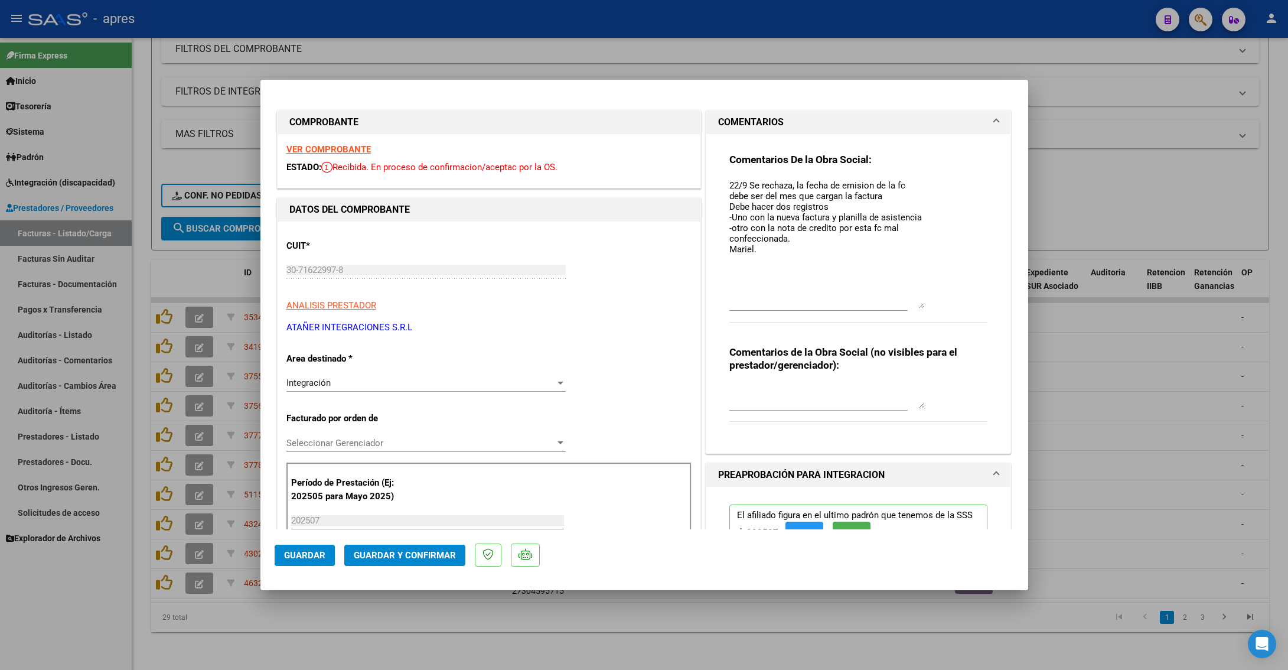
drag, startPoint x: 911, startPoint y: 207, endPoint x: 911, endPoint y: 304, distance: 96.3
click at [911, 304] on textarea "22/9 Se rechaza, la fecha de emision de la fc debe ser del mes que cargan la fa…" at bounding box center [826, 243] width 195 height 129
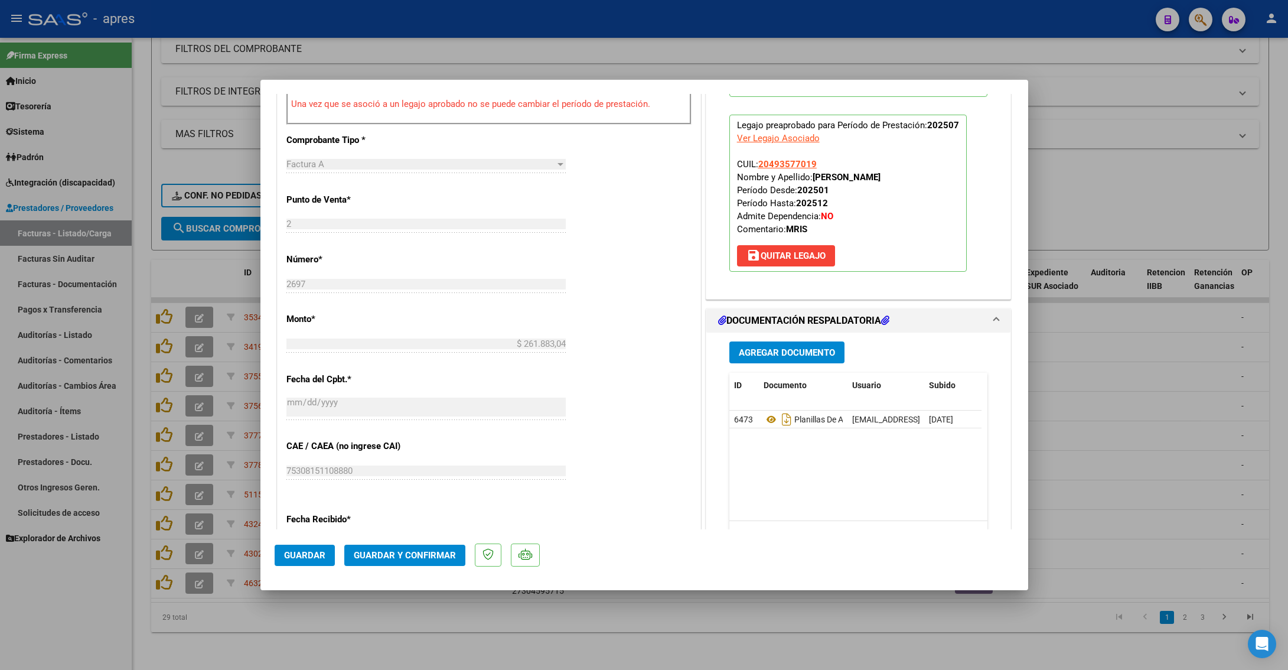
scroll to position [443, 0]
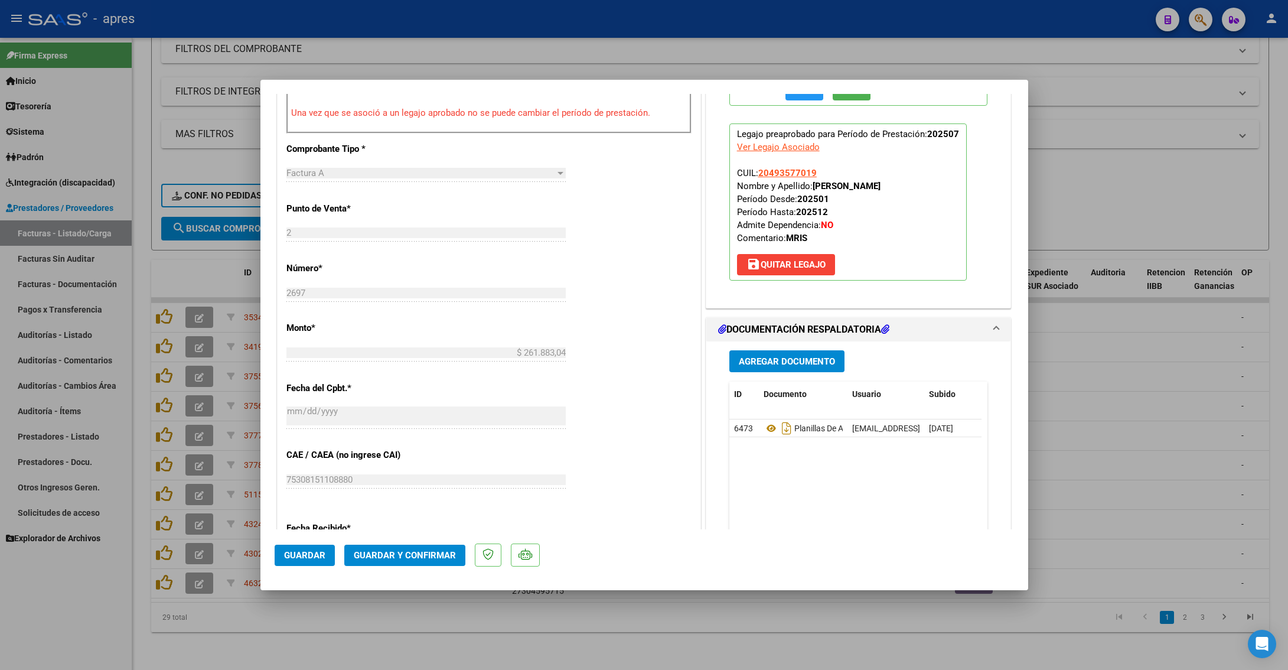
drag, startPoint x: 808, startPoint y: 187, endPoint x: 950, endPoint y: 187, distance: 142.3
click at [950, 187] on p "Legajo preaprobado para Período de Prestación: 202507 Ver Legajo Asociado CUIL:…" at bounding box center [847, 201] width 237 height 157
copy strong "[PERSON_NAME]"
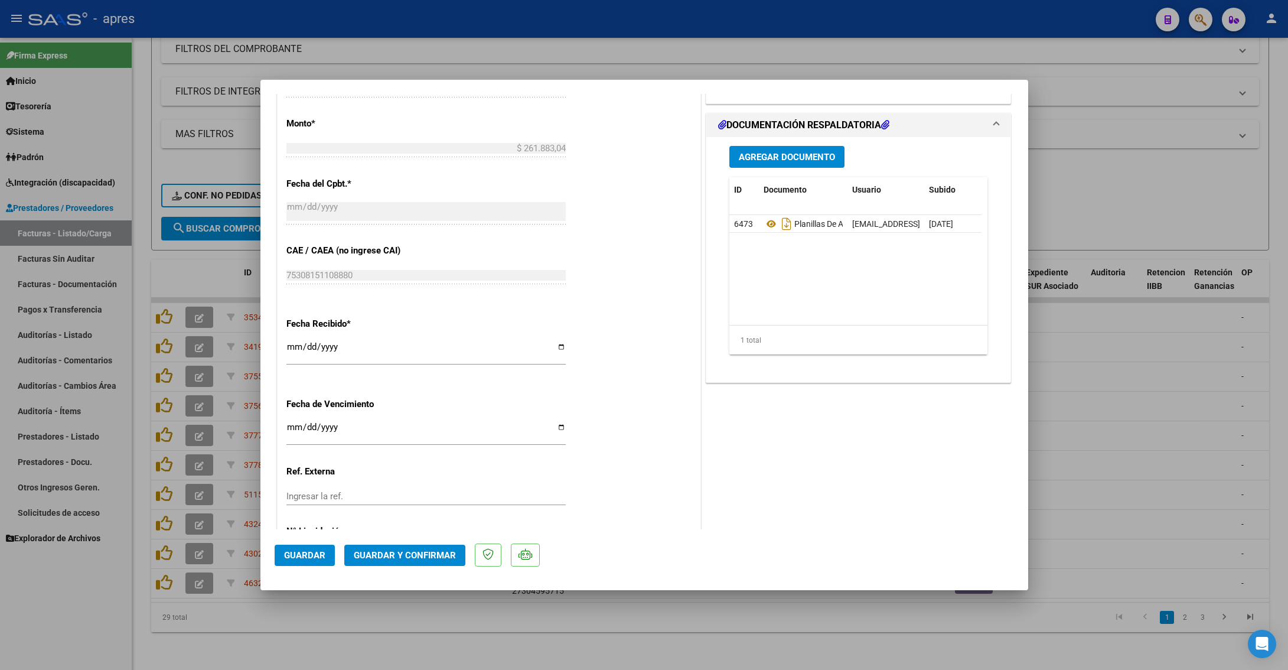
scroll to position [620, 0]
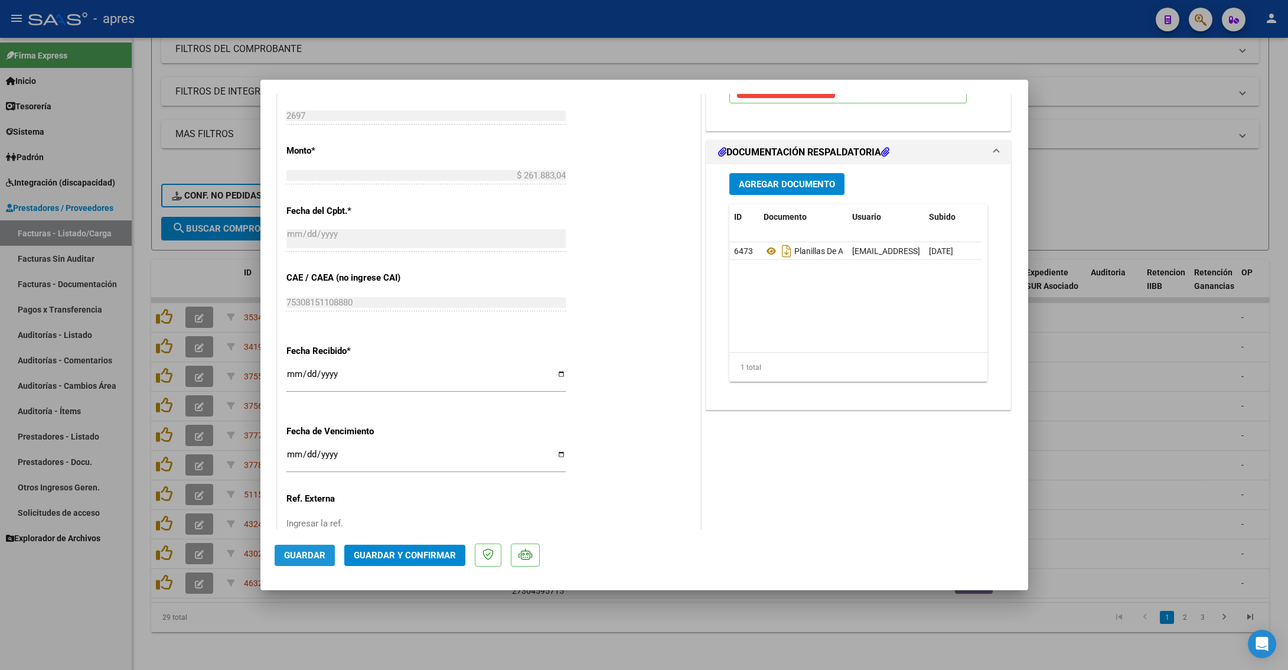
click at [322, 423] on span "Guardar" at bounding box center [304, 555] width 41 height 11
click at [266, 423] on div at bounding box center [644, 335] width 1288 height 670
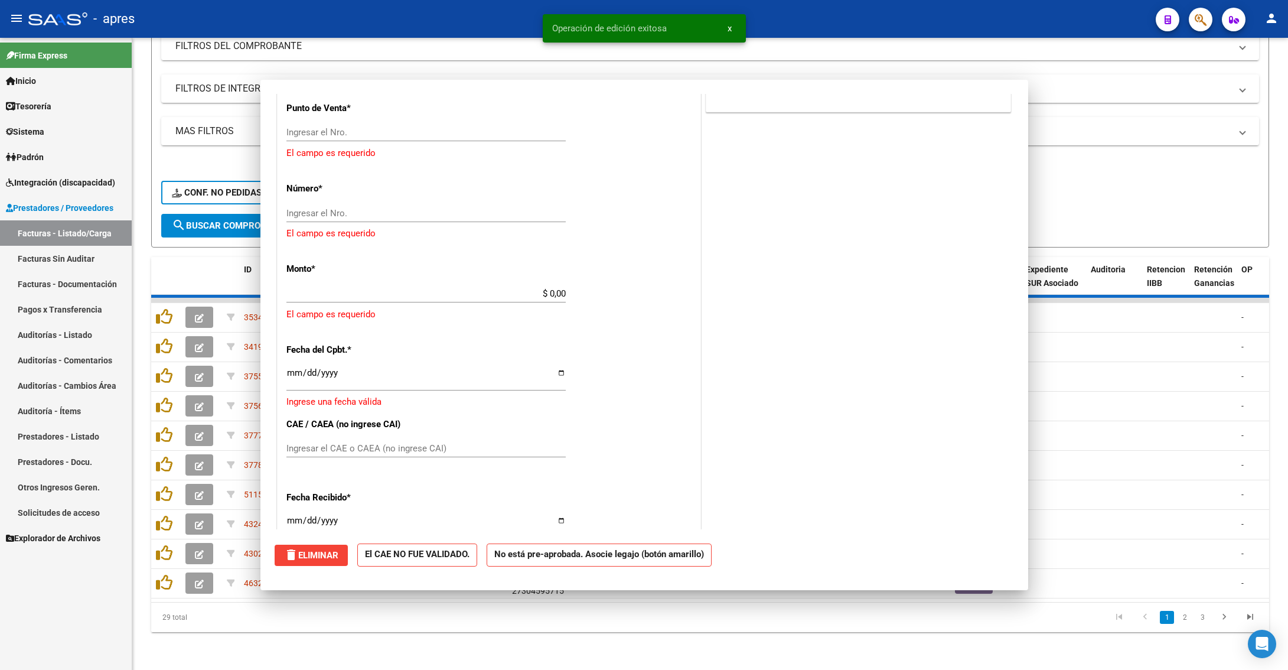
scroll to position [0, 0]
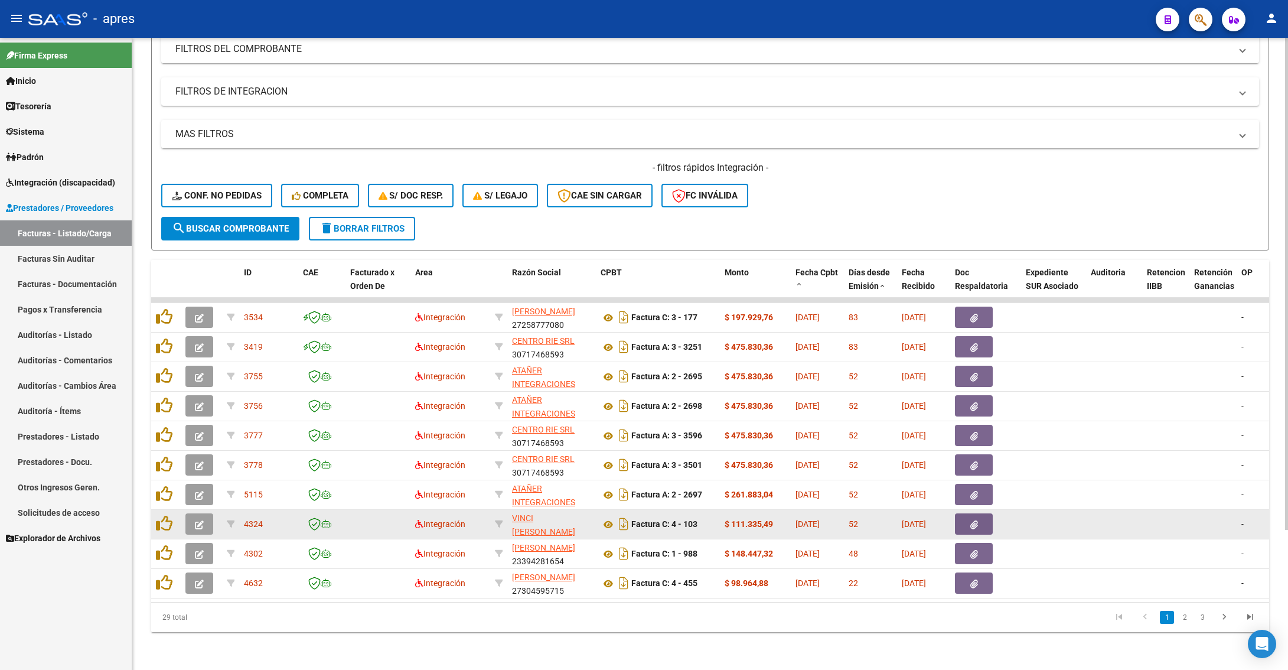
click at [195, 423] on icon "button" at bounding box center [199, 524] width 9 height 9
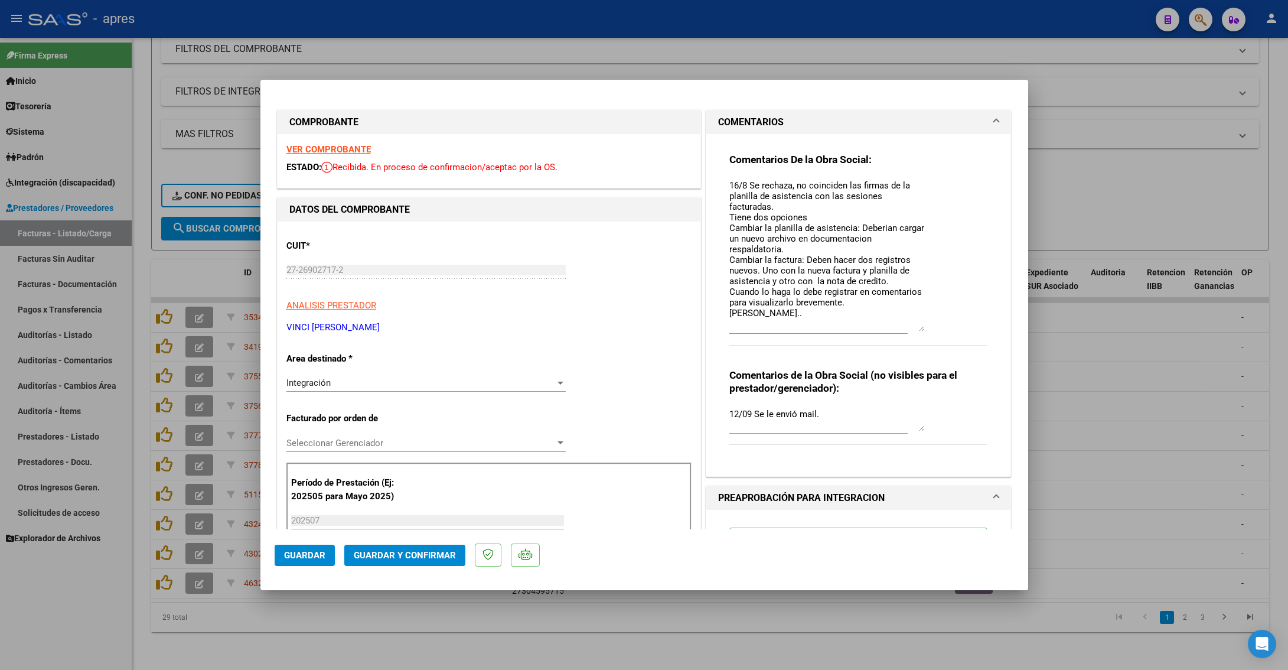
drag, startPoint x: 914, startPoint y: 201, endPoint x: 904, endPoint y: 330, distance: 129.2
click at [904, 330] on textarea "16/8 Se rechaza, no coinciden las firmas de la planilla de asistencia con las s…" at bounding box center [826, 255] width 195 height 152
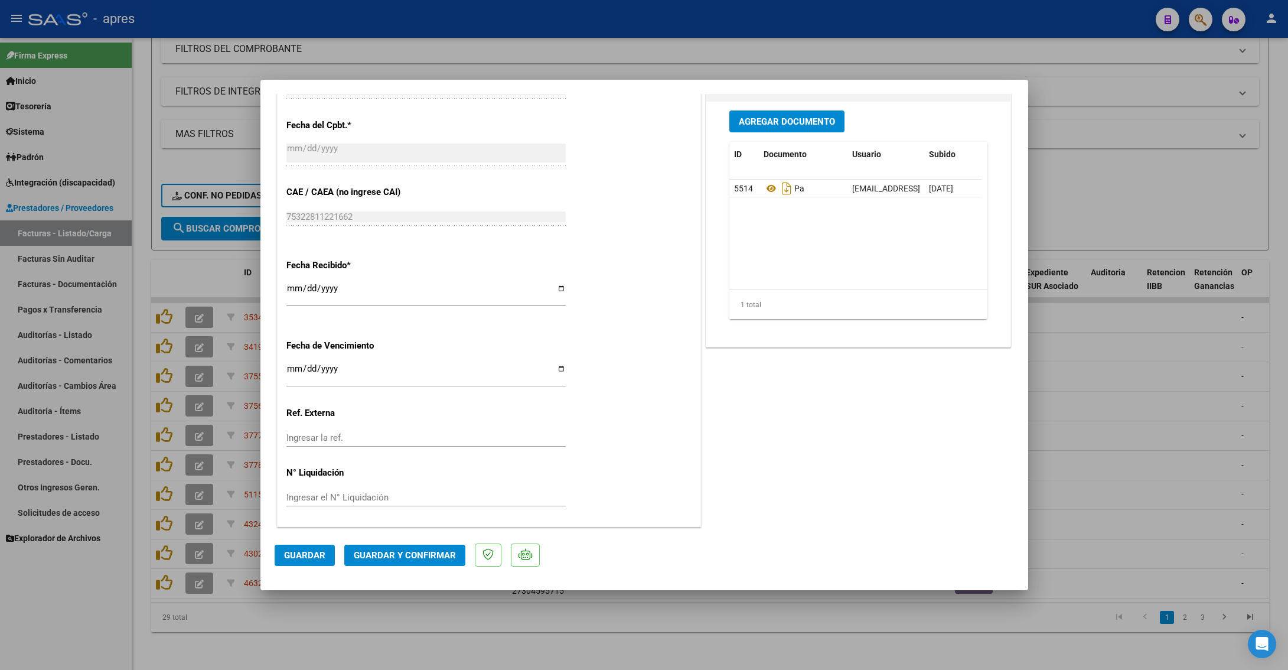
scroll to position [620, 0]
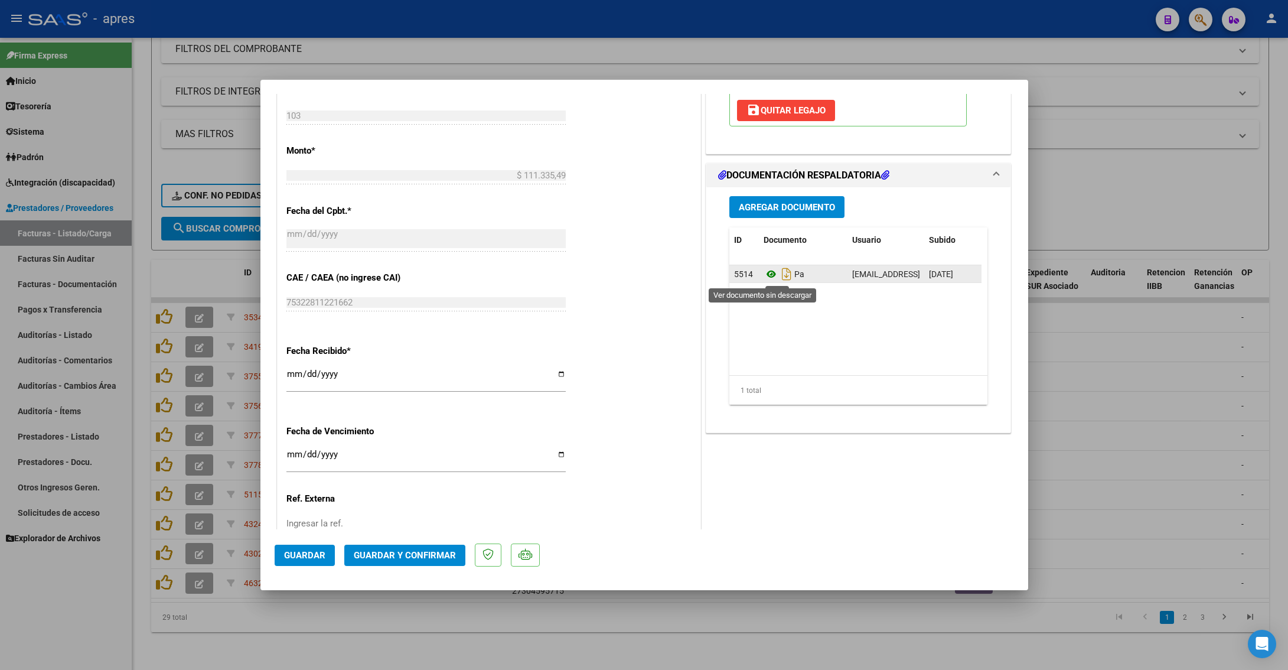
click at [764, 278] on icon at bounding box center [771, 274] width 15 height 14
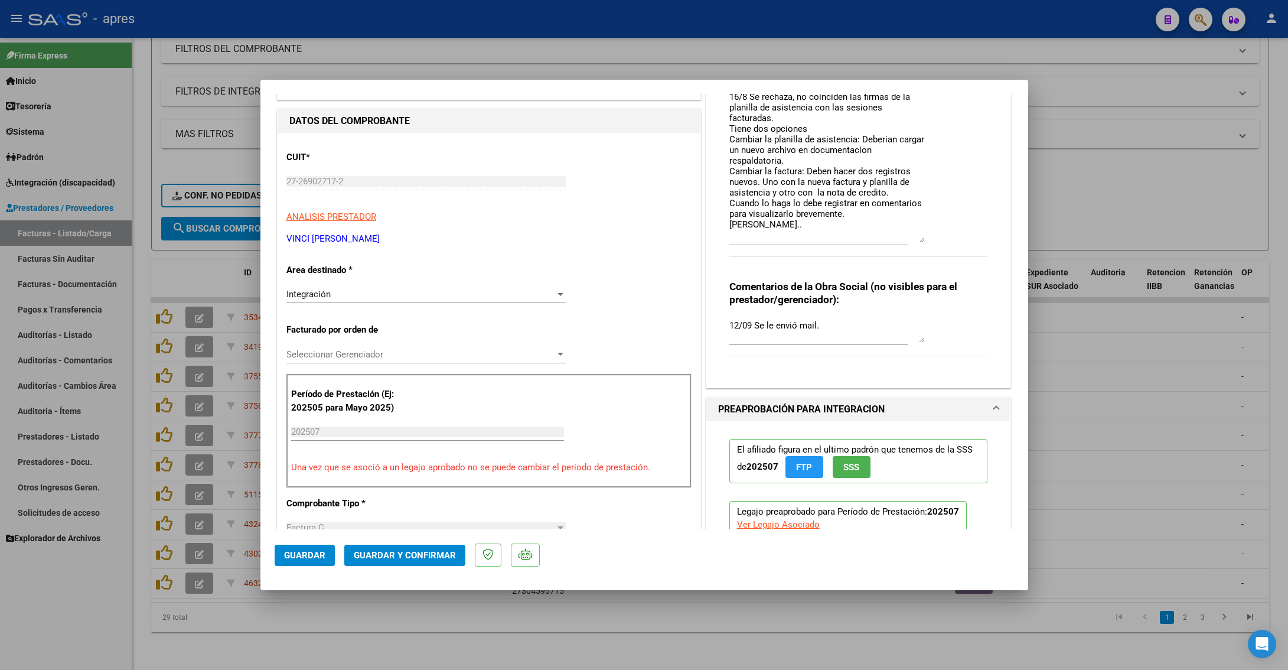
scroll to position [0, 0]
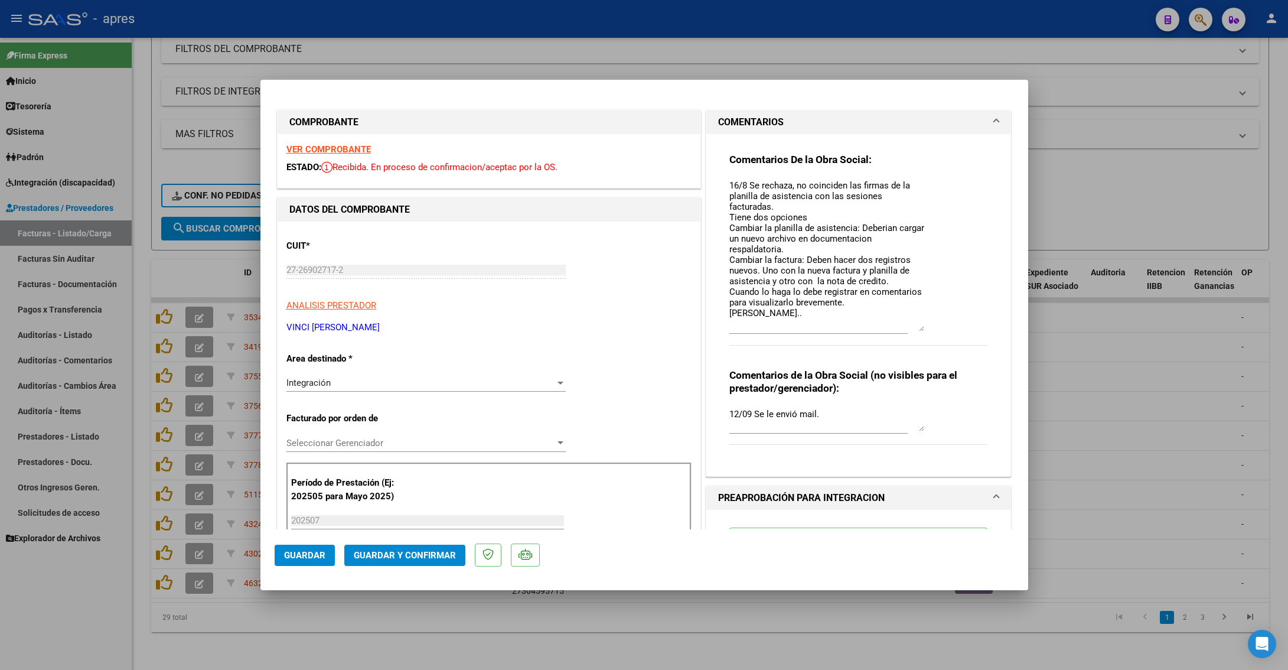
click at [319, 148] on strong "VER COMPROBANTE" at bounding box center [328, 149] width 84 height 11
click at [761, 315] on textarea "16/8 Se rechaza, no coinciden las firmas de la planilla de asistencia con las s…" at bounding box center [826, 255] width 195 height 152
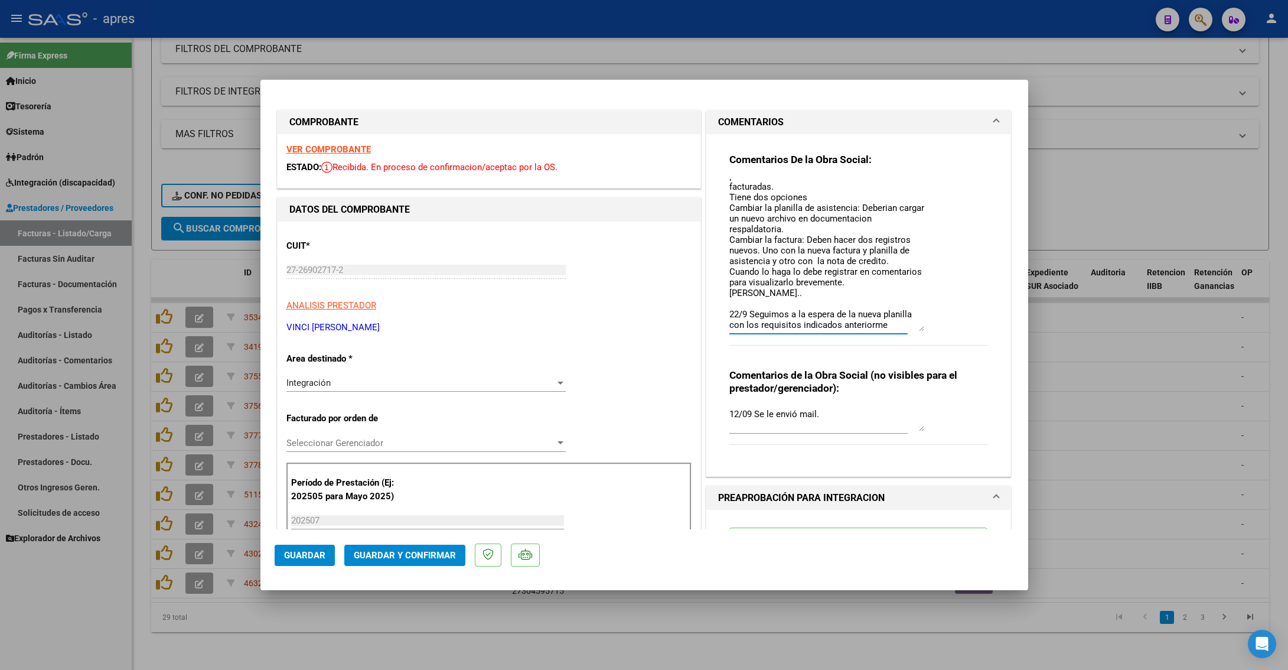
scroll to position [30, 0]
type textarea "16/8 Se rechaza, no coinciden las firmas de la planilla de asistencia con las s…"
click at [299, 423] on button "Guardar" at bounding box center [305, 554] width 60 height 21
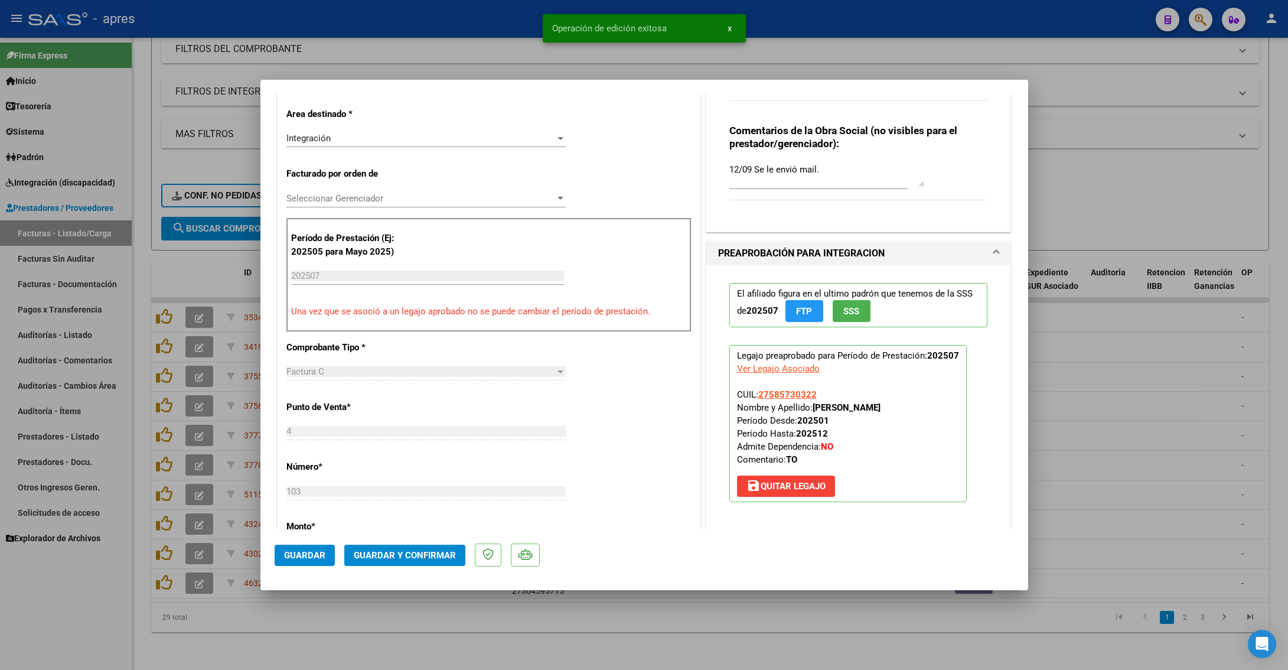
scroll to position [266, 0]
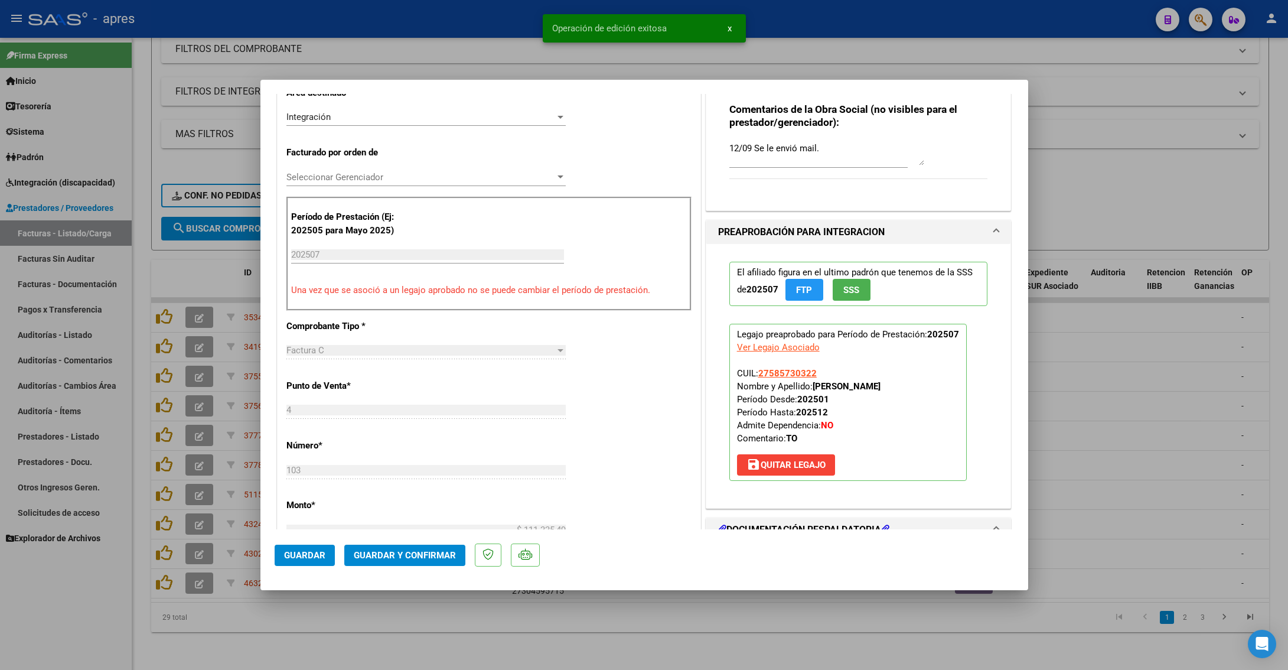
click at [301, 423] on div at bounding box center [644, 335] width 1288 height 670
type input "$ 0,00"
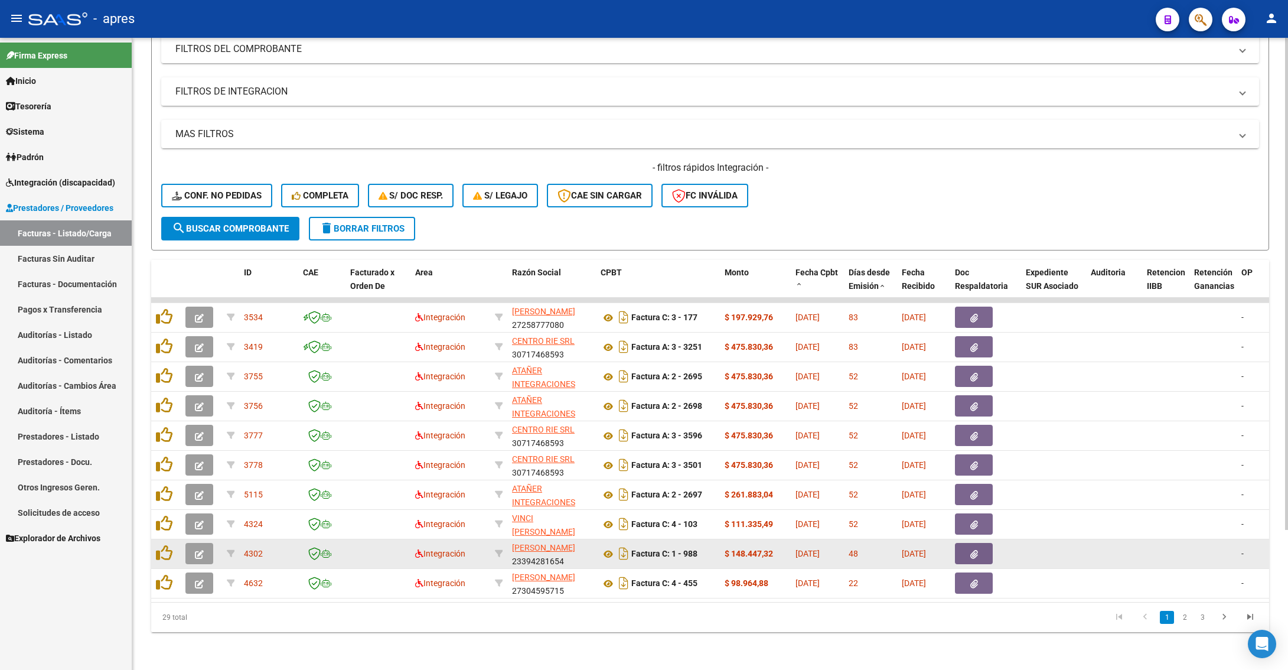
click at [193, 423] on button "button" at bounding box center [199, 553] width 28 height 21
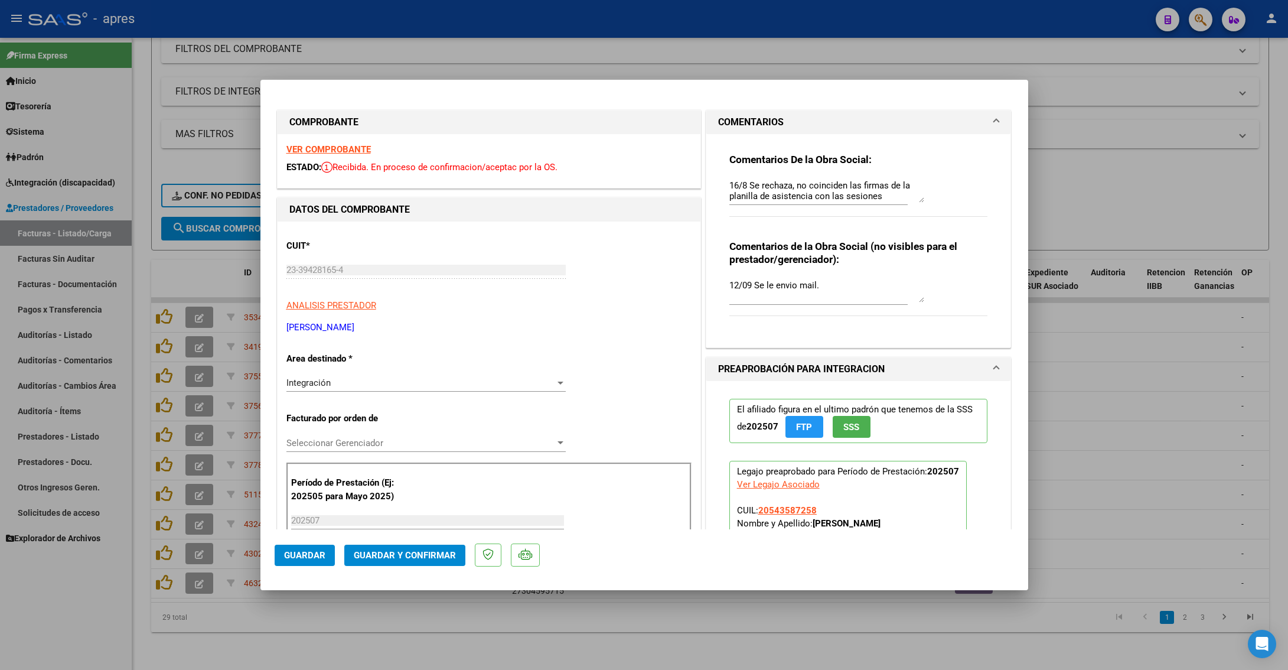
click at [340, 151] on strong "VER COMPROBANTE" at bounding box center [328, 149] width 84 height 11
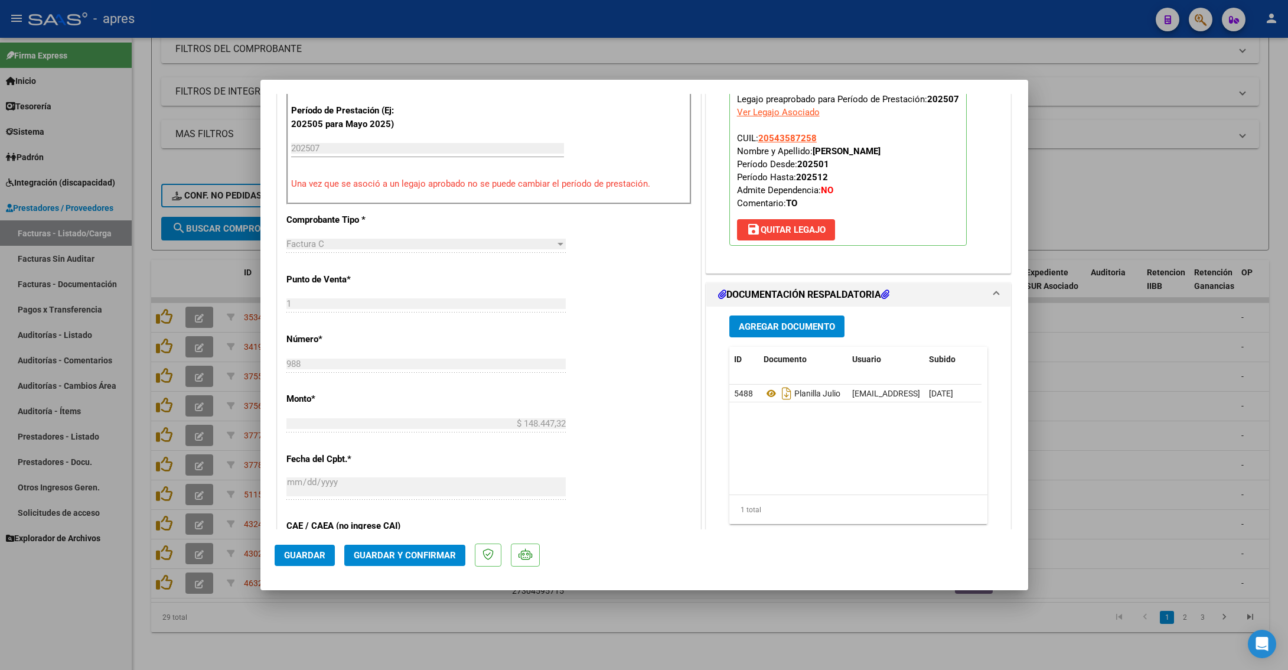
scroll to position [443, 0]
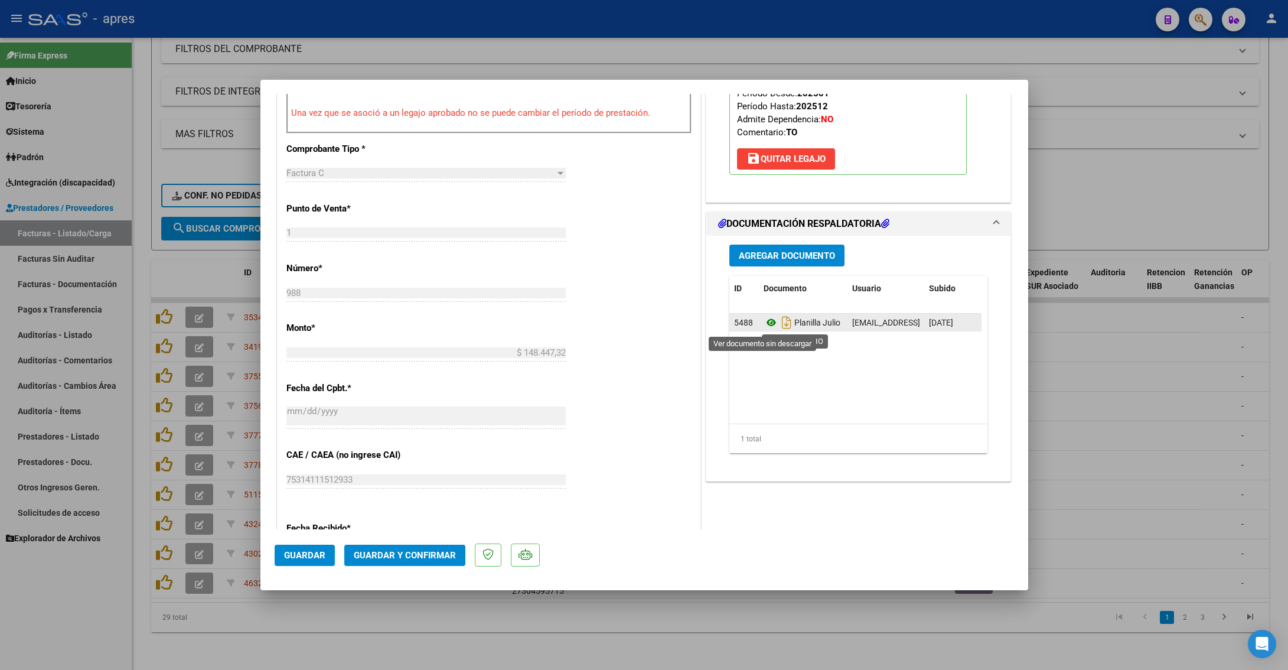
click at [766, 325] on icon at bounding box center [771, 322] width 15 height 14
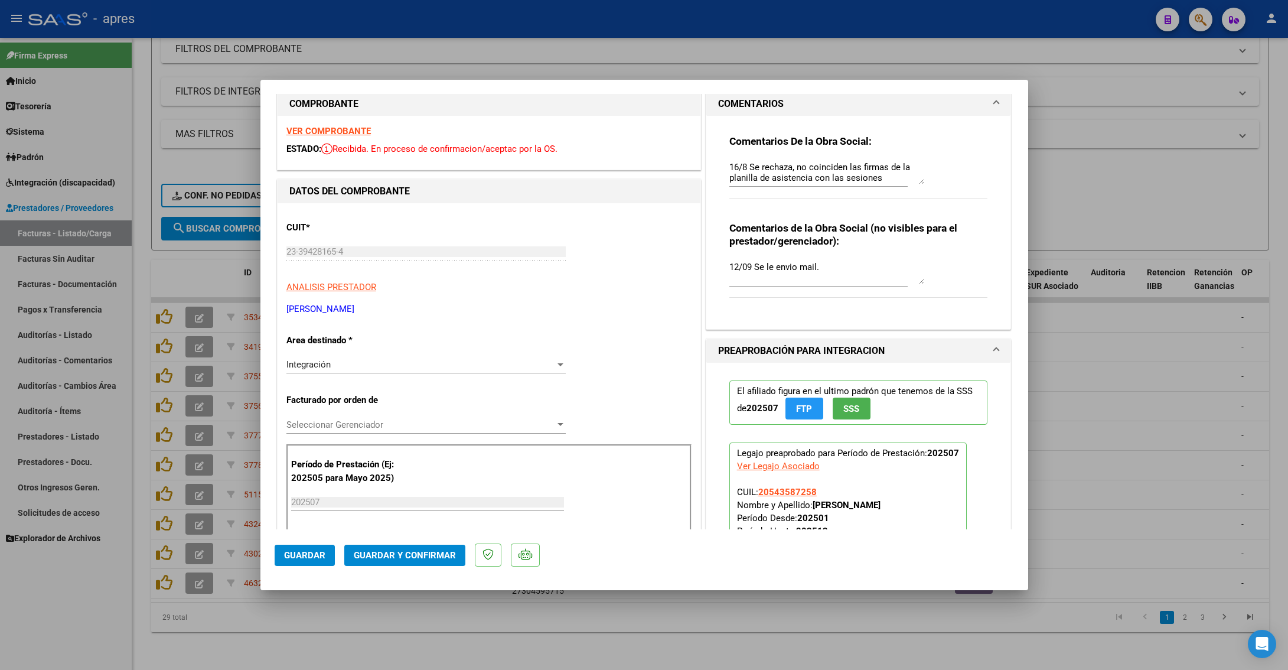
scroll to position [0, 0]
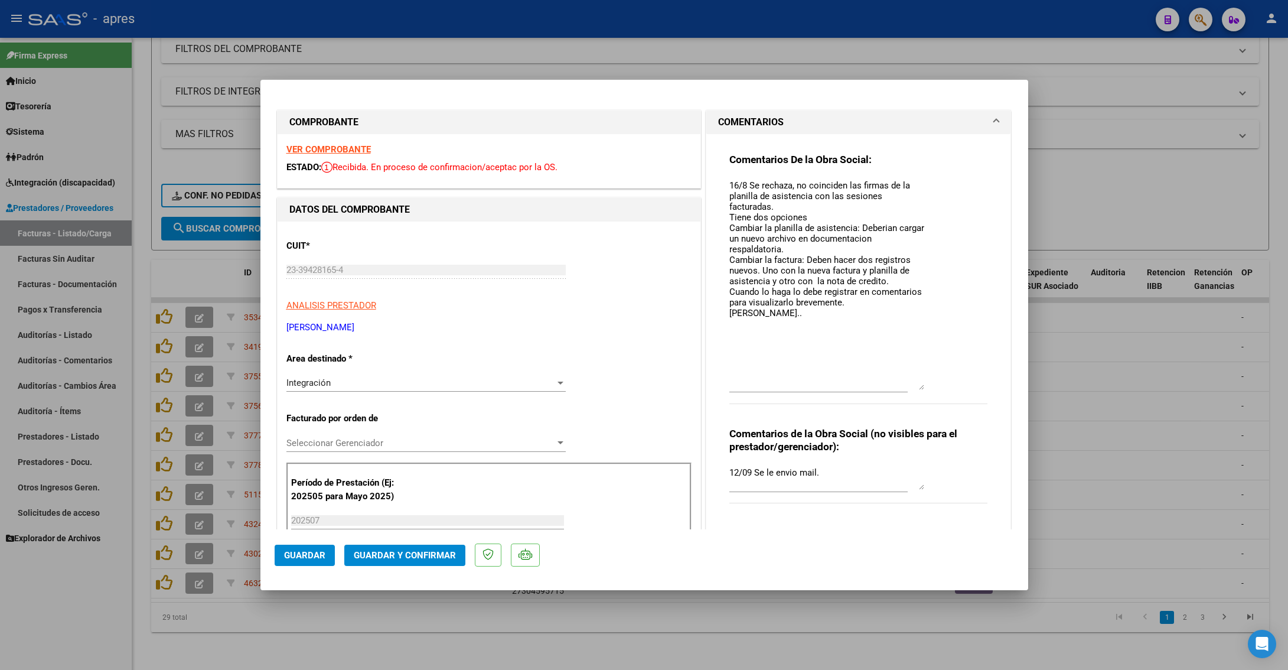
drag, startPoint x: 907, startPoint y: 199, endPoint x: 913, endPoint y: 386, distance: 187.3
click at [913, 386] on textarea "16/8 Se rechaza, no coinciden las firmas de la planilla de asistencia con las s…" at bounding box center [826, 284] width 195 height 211
click at [801, 365] on textarea "16/8 Se rechaza, no coinciden las firmas de la planilla de asistencia con las s…" at bounding box center [826, 284] width 195 height 211
type textarea "16/8 Se rechaza, no coinciden las firmas de la planilla de asistencia con las s…"
drag, startPoint x: 328, startPoint y: 556, endPoint x: 417, endPoint y: 516, distance: 98.0
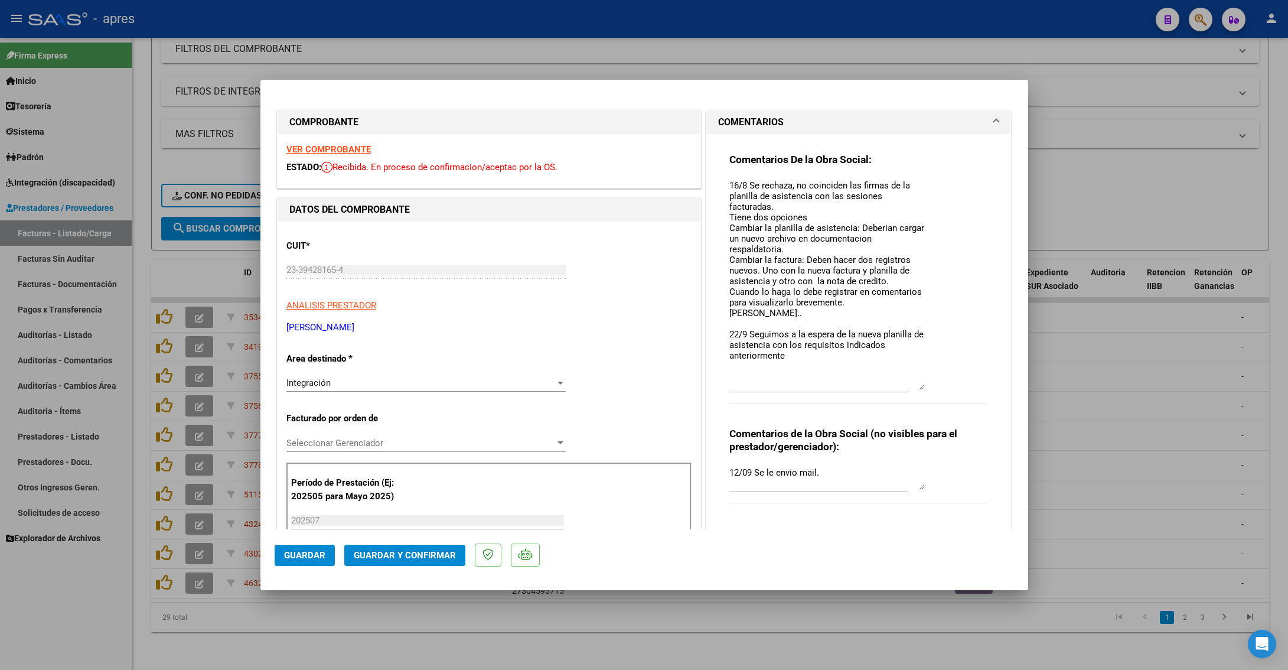
click at [417, 423] on mat-dialog-container "COMPROBANTE VER COMPROBANTE ESTADO: Recibida. En proceso de confirmacion/acepta…" at bounding box center [644, 335] width 768 height 510
drag, startPoint x: 797, startPoint y: 360, endPoint x: 695, endPoint y: 334, distance: 105.4
click at [703, 334] on div "COMENTARIOS Comentarios De la Obra Social: 16/8 Se rechaza, no coinciden las fi…" at bounding box center [858, 323] width 311 height 426
click at [298, 423] on span "Guardar" at bounding box center [304, 555] width 41 height 11
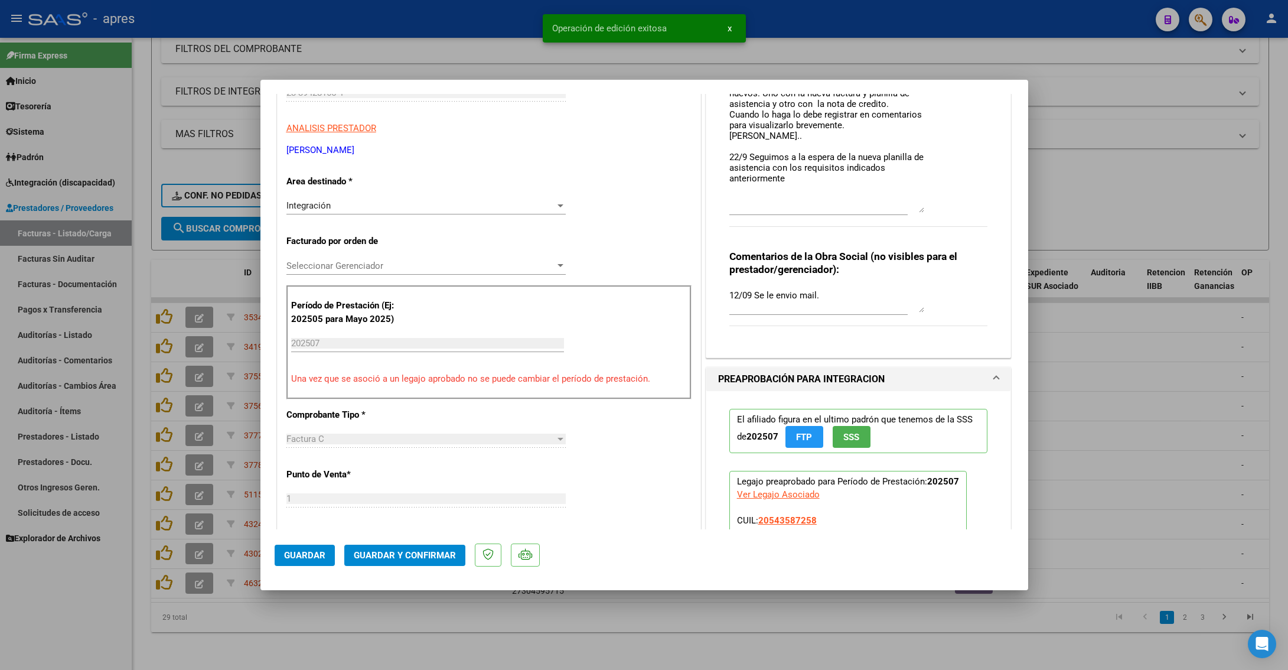
scroll to position [443, 0]
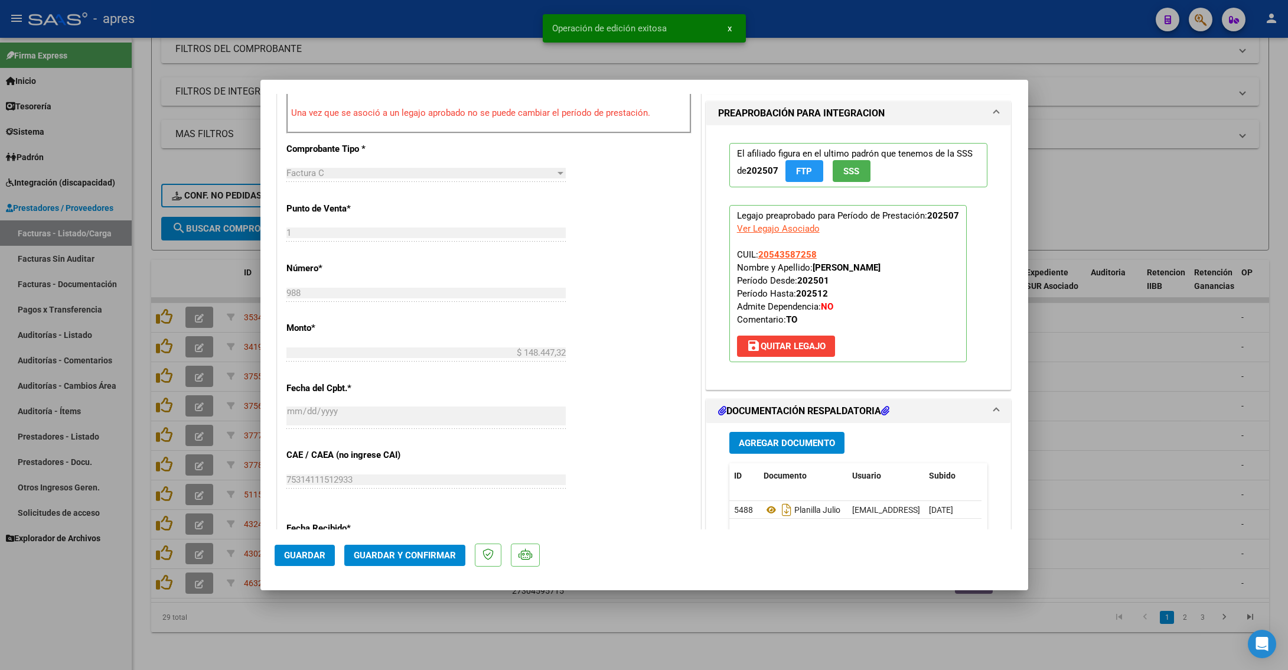
click at [247, 423] on div at bounding box center [644, 335] width 1288 height 670
type input "$ 0,00"
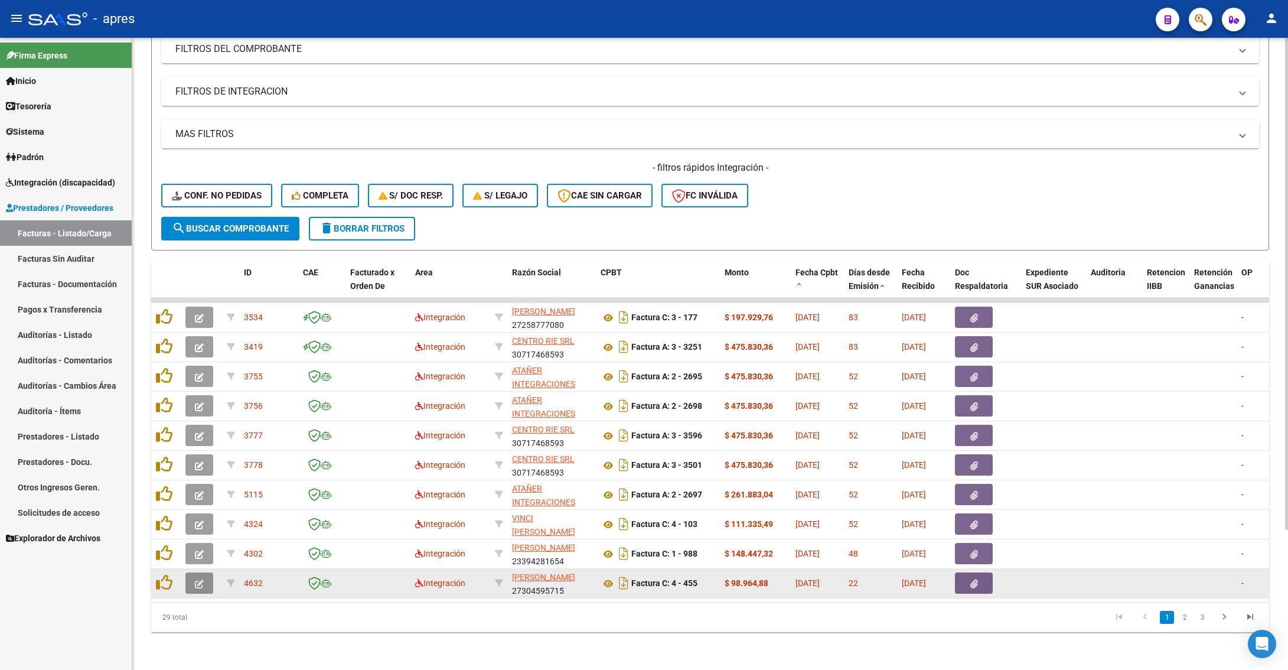
click at [206, 423] on button "button" at bounding box center [199, 582] width 28 height 21
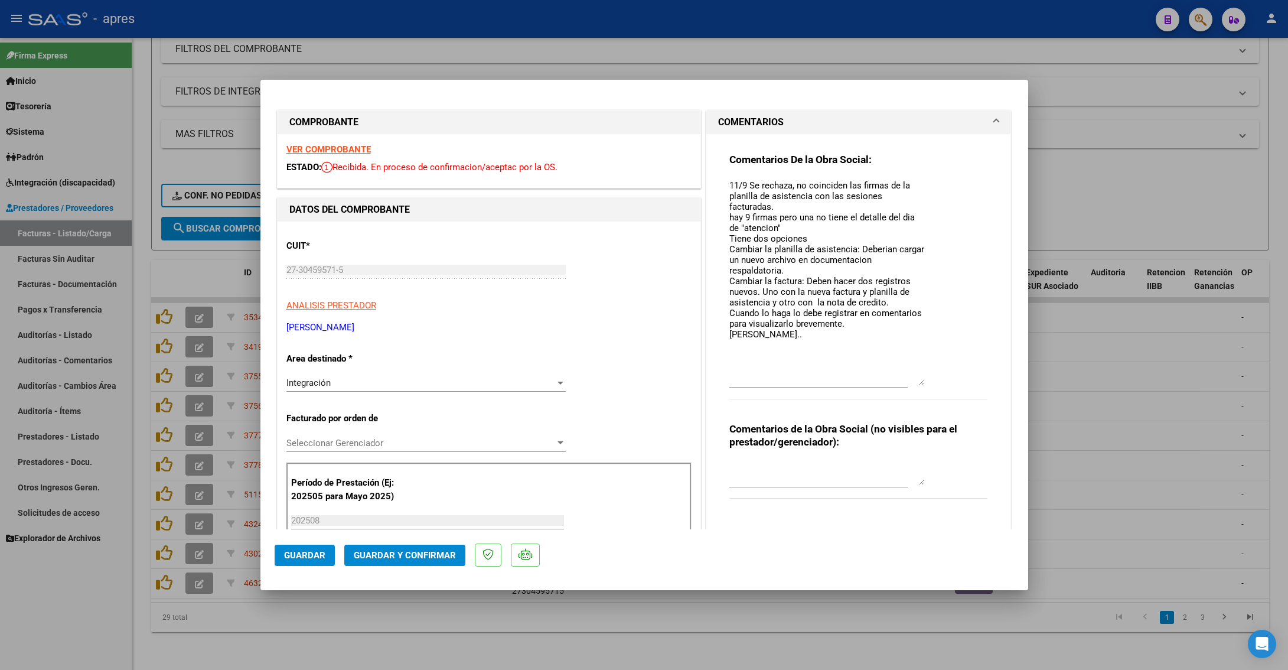
drag, startPoint x: 908, startPoint y: 201, endPoint x: 889, endPoint y: 383, distance: 183.4
click at [889, 383] on textarea "11/9 Se rechaza, no coinciden las firmas de la planilla de asistencia con las s…" at bounding box center [826, 282] width 195 height 206
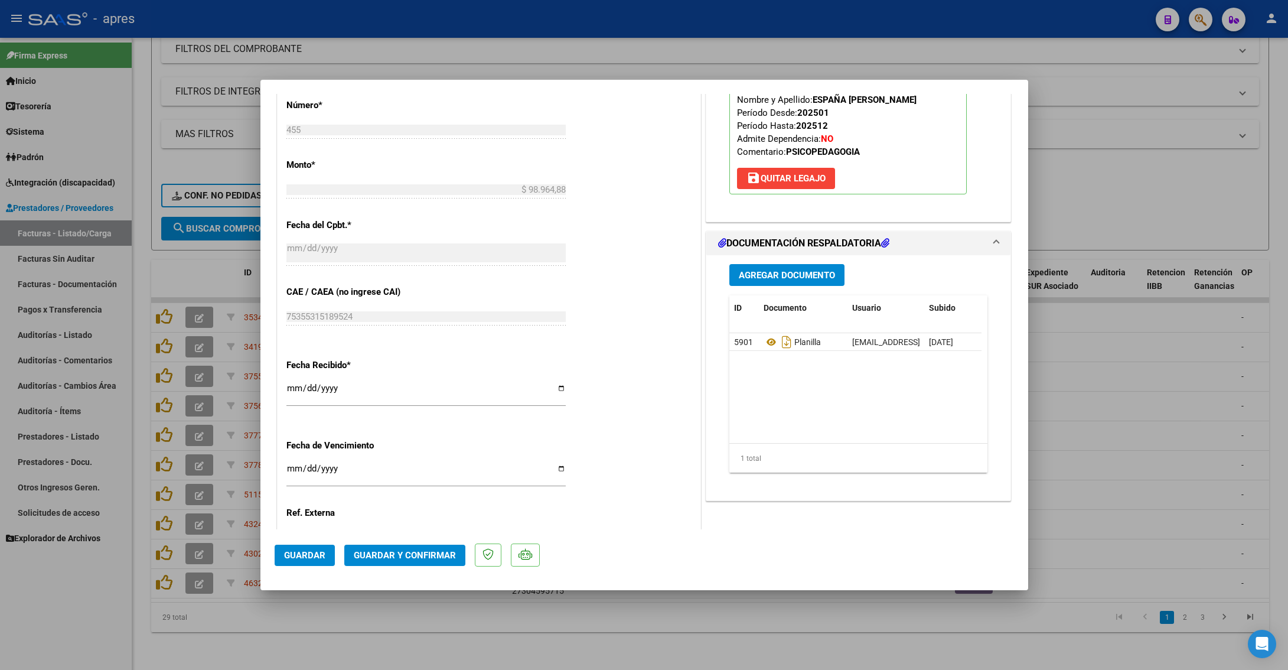
scroll to position [620, 0]
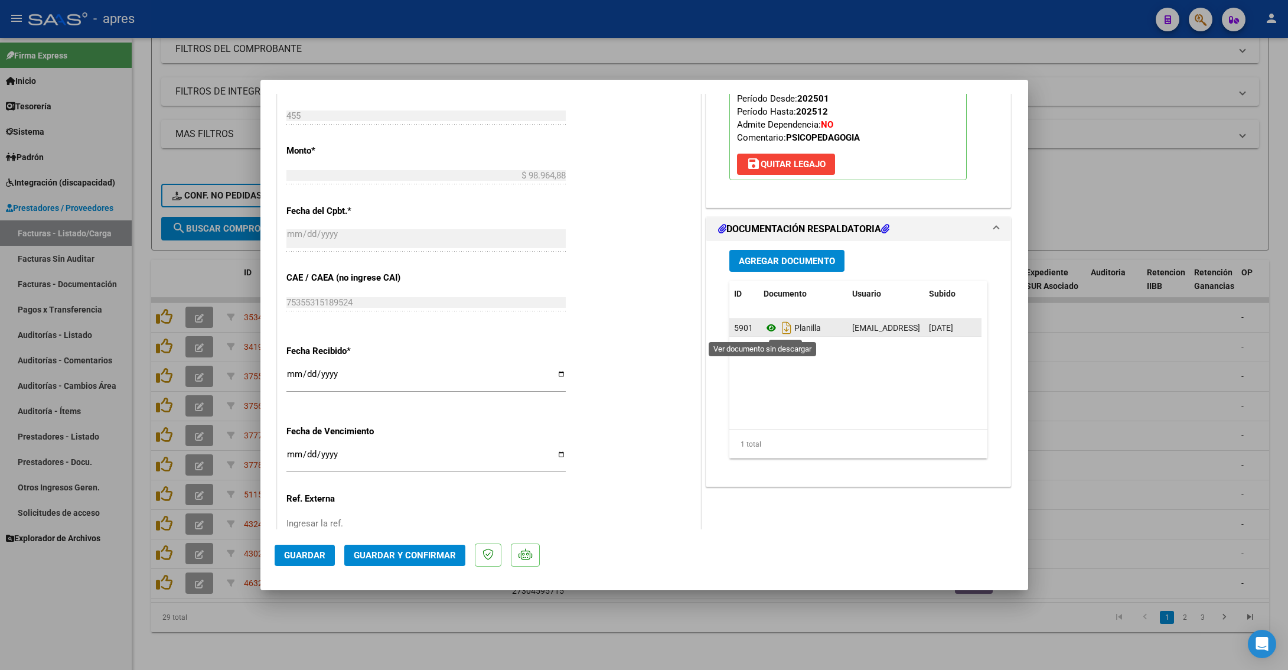
click at [764, 330] on icon at bounding box center [771, 328] width 15 height 14
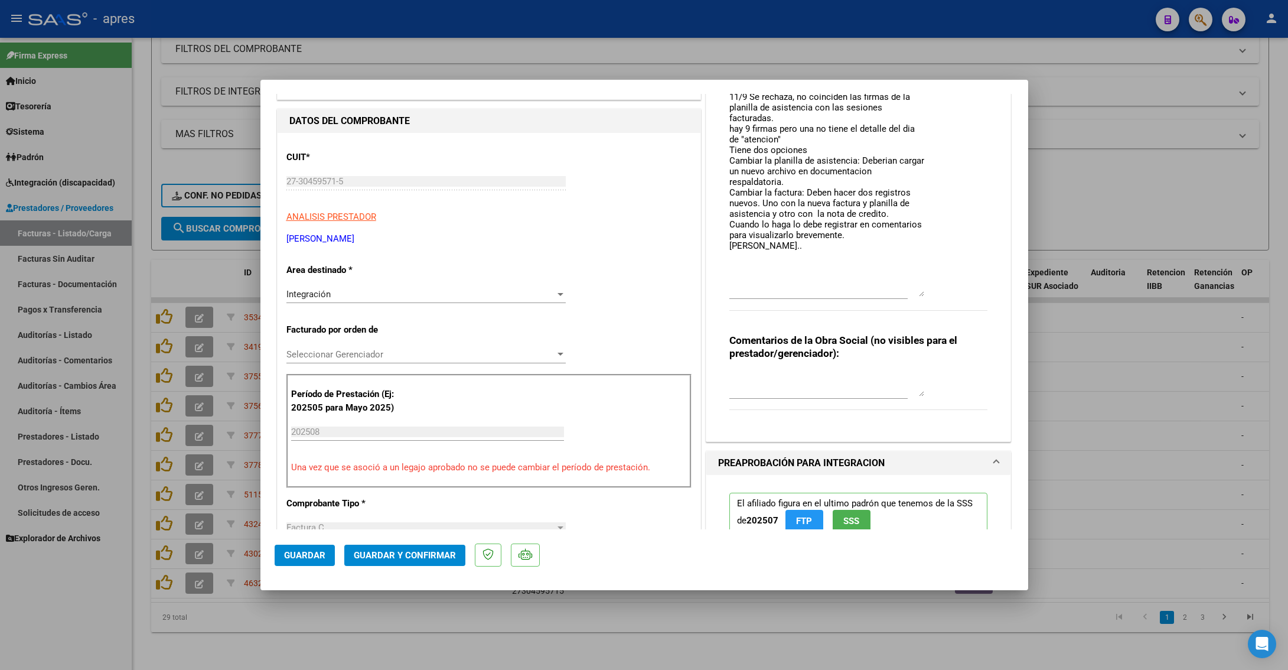
scroll to position [0, 0]
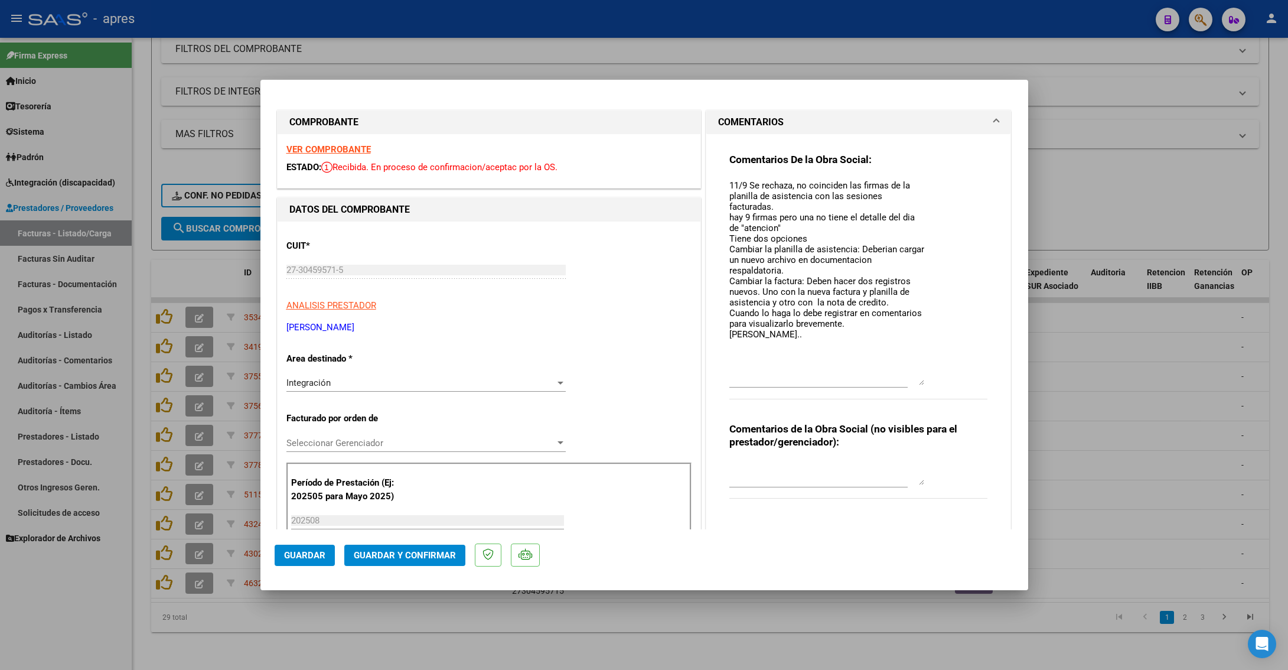
click at [353, 149] on strong "VER COMPROBANTE" at bounding box center [328, 149] width 84 height 11
drag, startPoint x: 761, startPoint y: 334, endPoint x: 764, endPoint y: 344, distance: 10.5
click at [761, 335] on textarea "11/9 Se rechaza, no coinciden las firmas de la planilla de asistencia con las s…" at bounding box center [826, 282] width 195 height 206
paste textarea "22/9 Seguimos a la espera de la nueva planilla de asistencia con los requisitos…"
type textarea "11/9 Se rechaza, no coinciden las firmas de la planilla de asistencia con las s…"
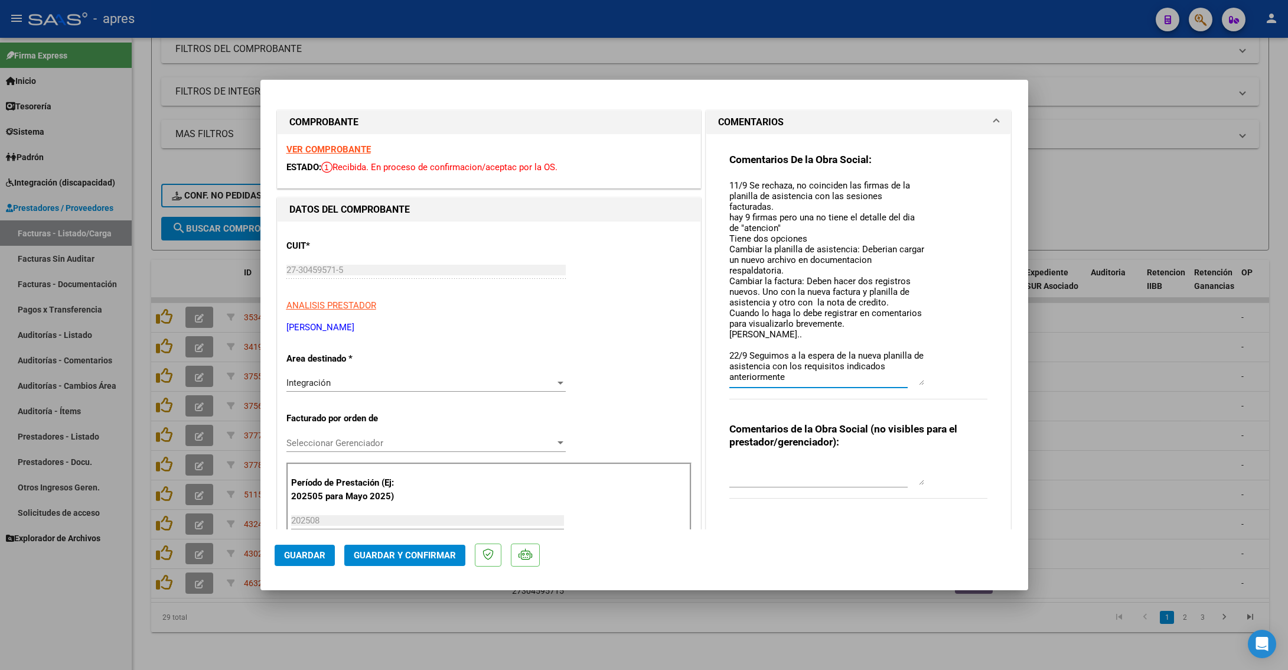
click at [308, 423] on span "Guardar" at bounding box center [304, 555] width 41 height 11
click at [312, 423] on span "Guardar" at bounding box center [304, 555] width 41 height 11
click at [346, 423] on div at bounding box center [644, 335] width 1288 height 670
